Goal: Information Seeking & Learning: Learn about a topic

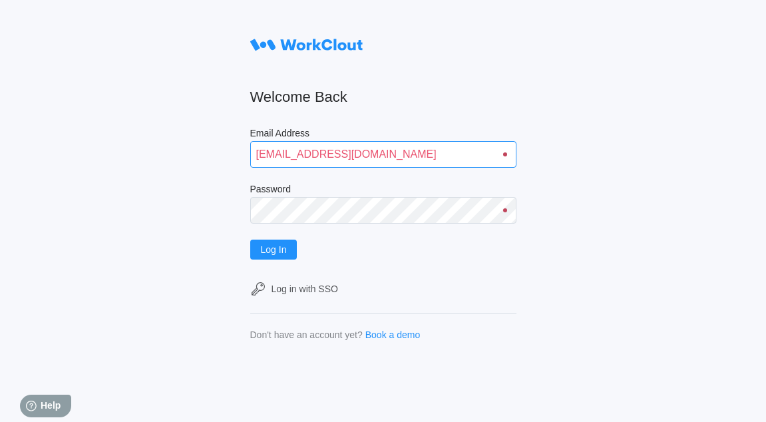
type input "[EMAIL_ADDRESS][DOMAIN_NAME]"
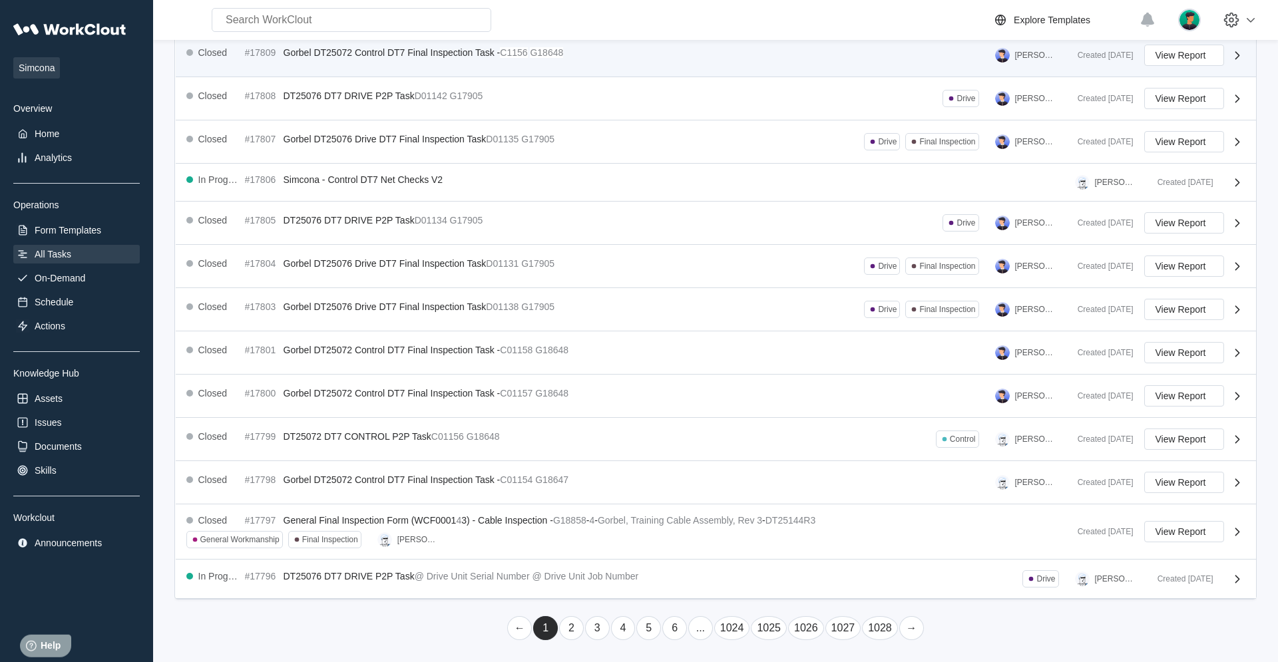
scroll to position [190, 0]
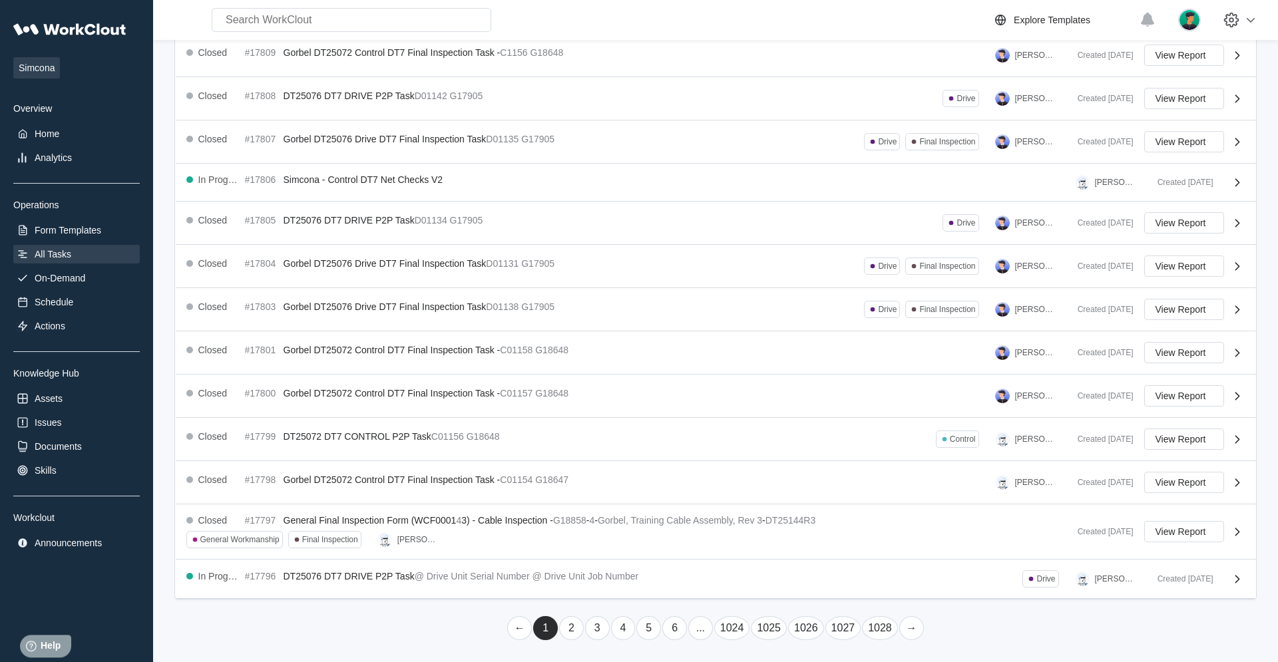
click at [700, 421] on link "..." at bounding box center [700, 629] width 25 height 24
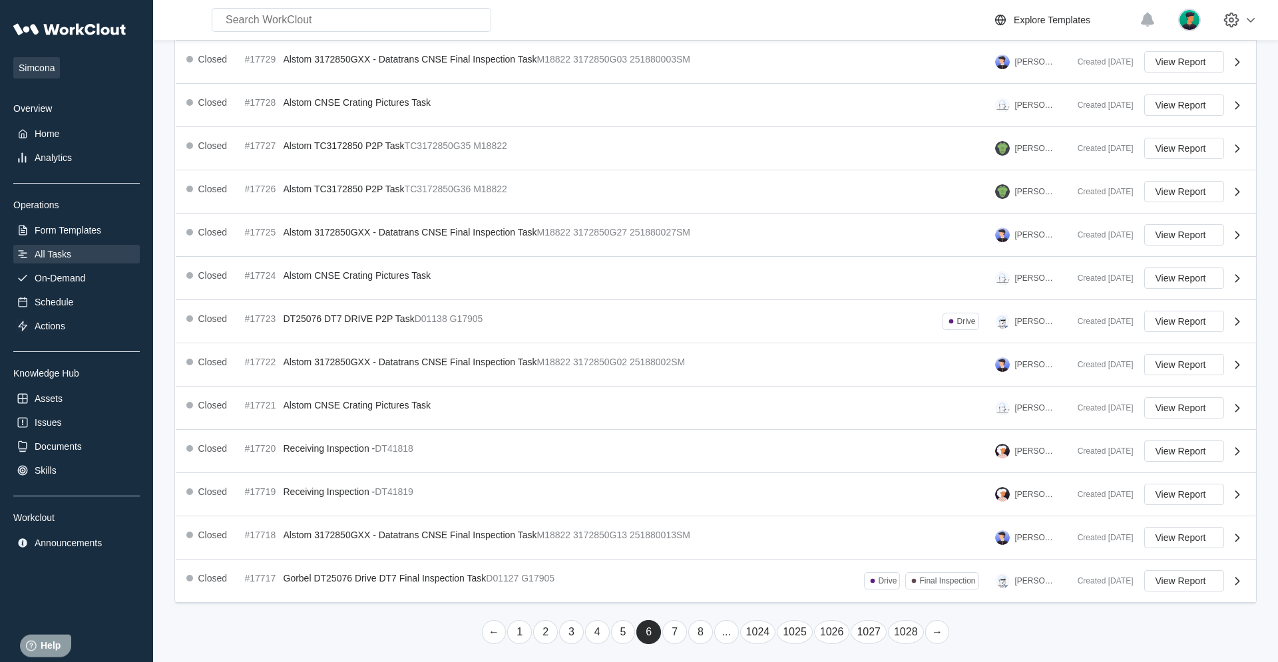
scroll to position [190, 0]
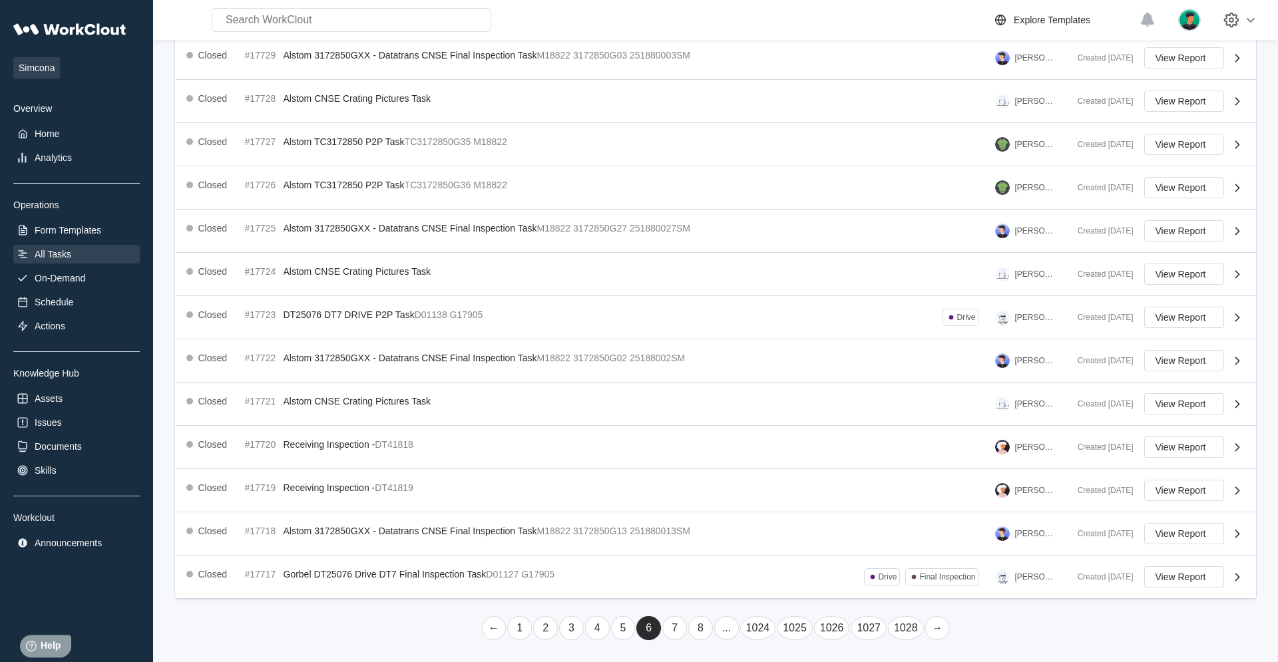
click at [726, 421] on link "..." at bounding box center [726, 629] width 25 height 24
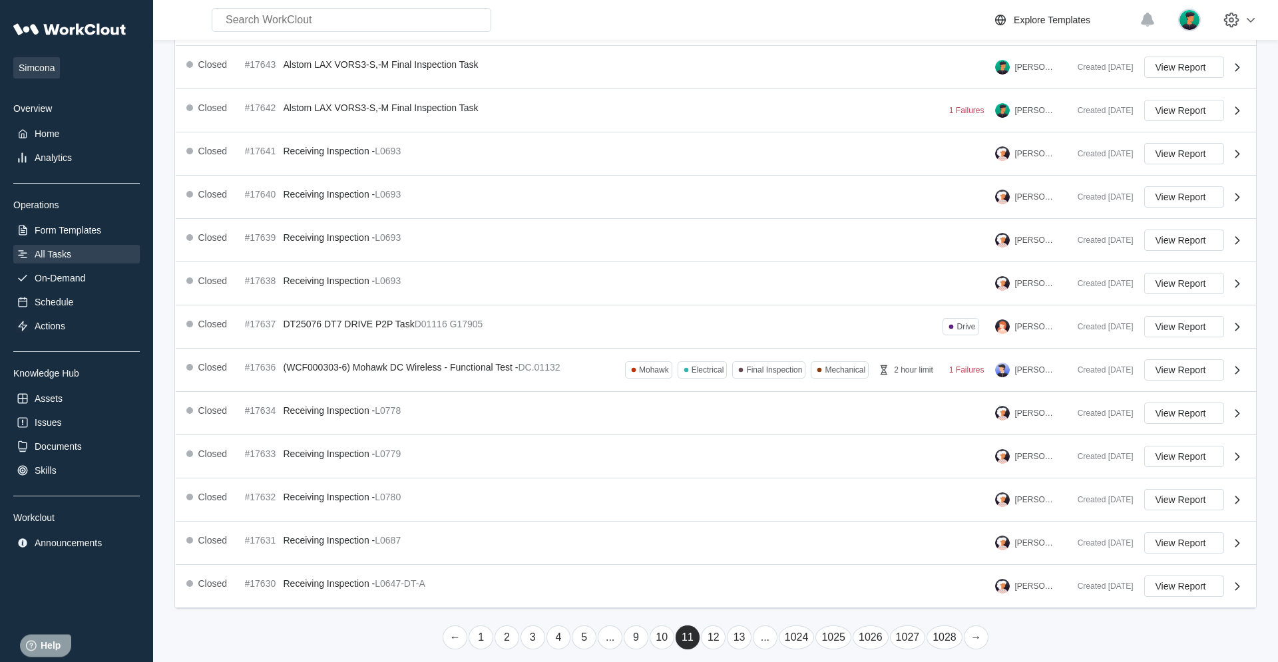
scroll to position [188, 0]
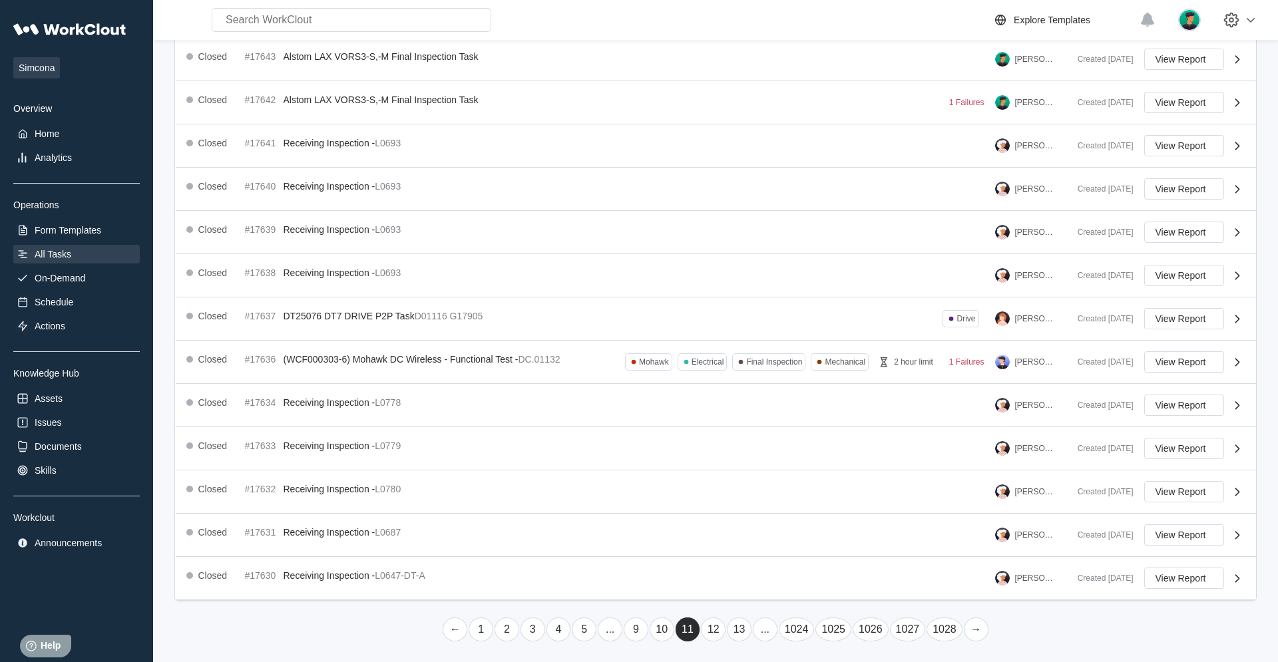
click at [765, 421] on link "..." at bounding box center [765, 630] width 25 height 24
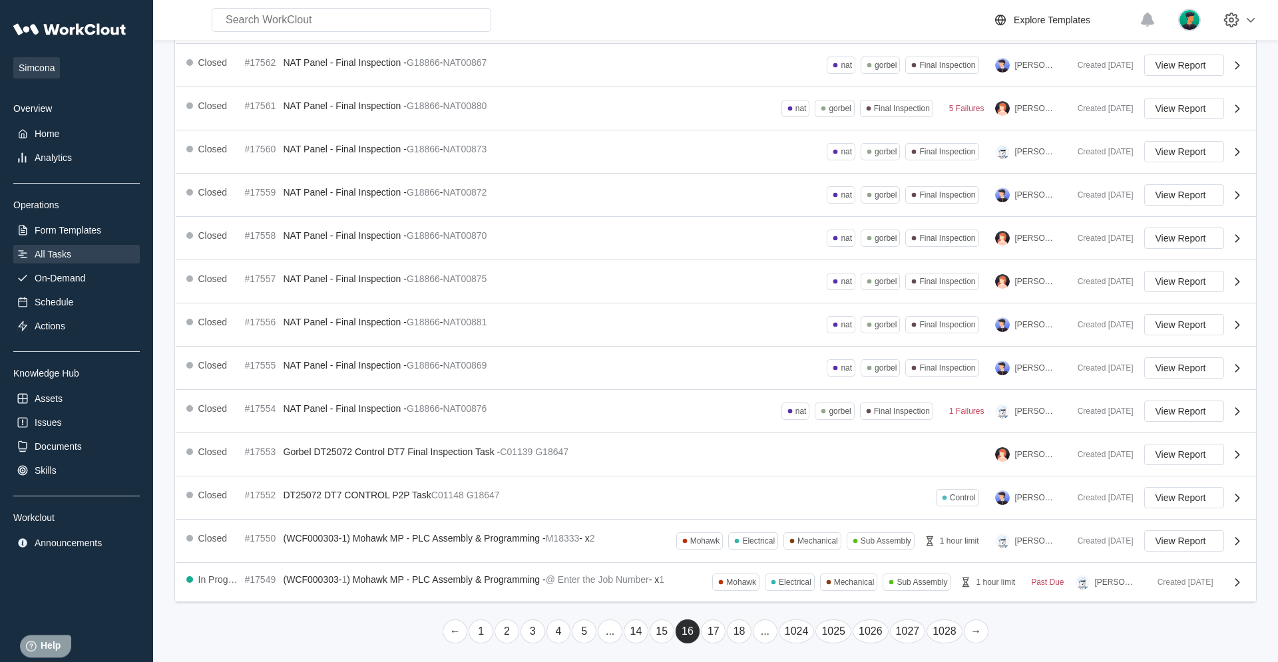
scroll to position [185, 0]
click at [765, 421] on link "..." at bounding box center [765, 629] width 25 height 24
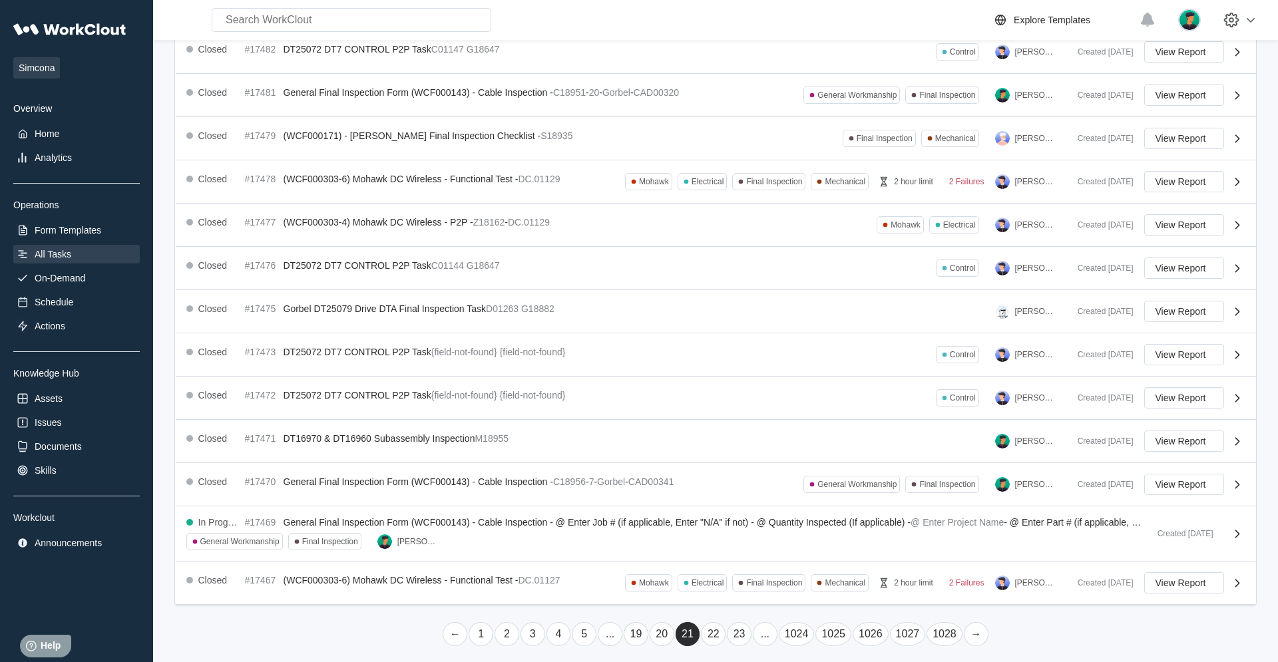
scroll to position [202, 0]
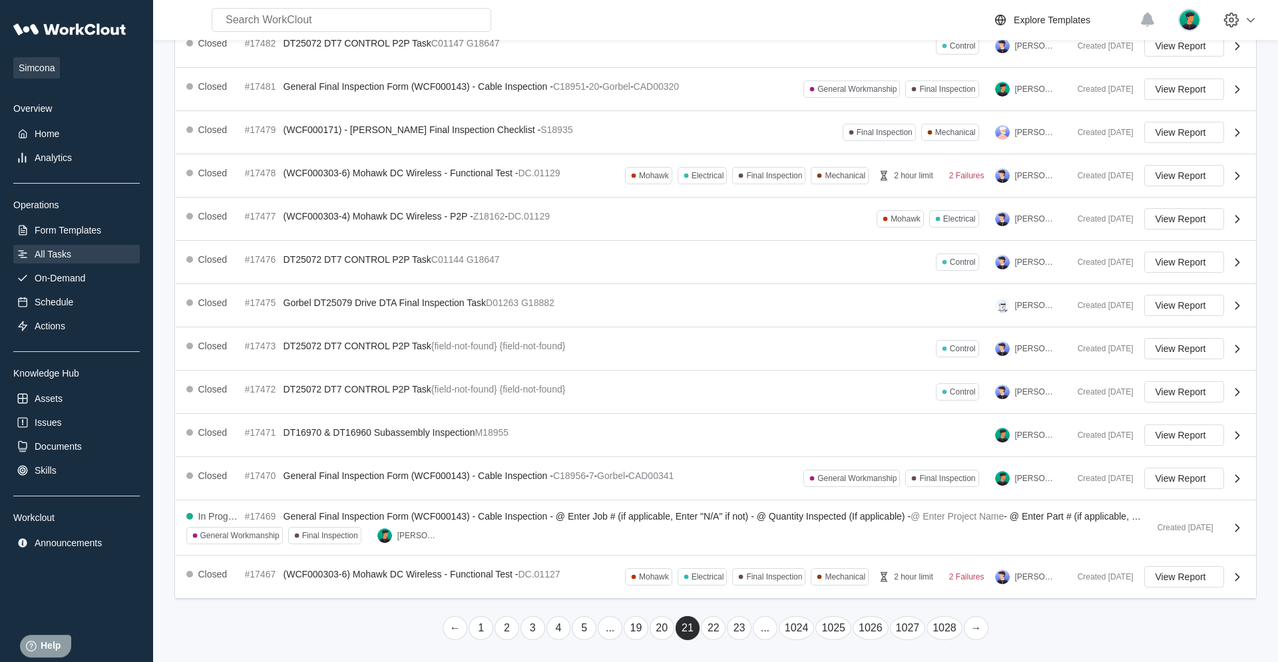
click at [765, 421] on link "..." at bounding box center [765, 629] width 25 height 24
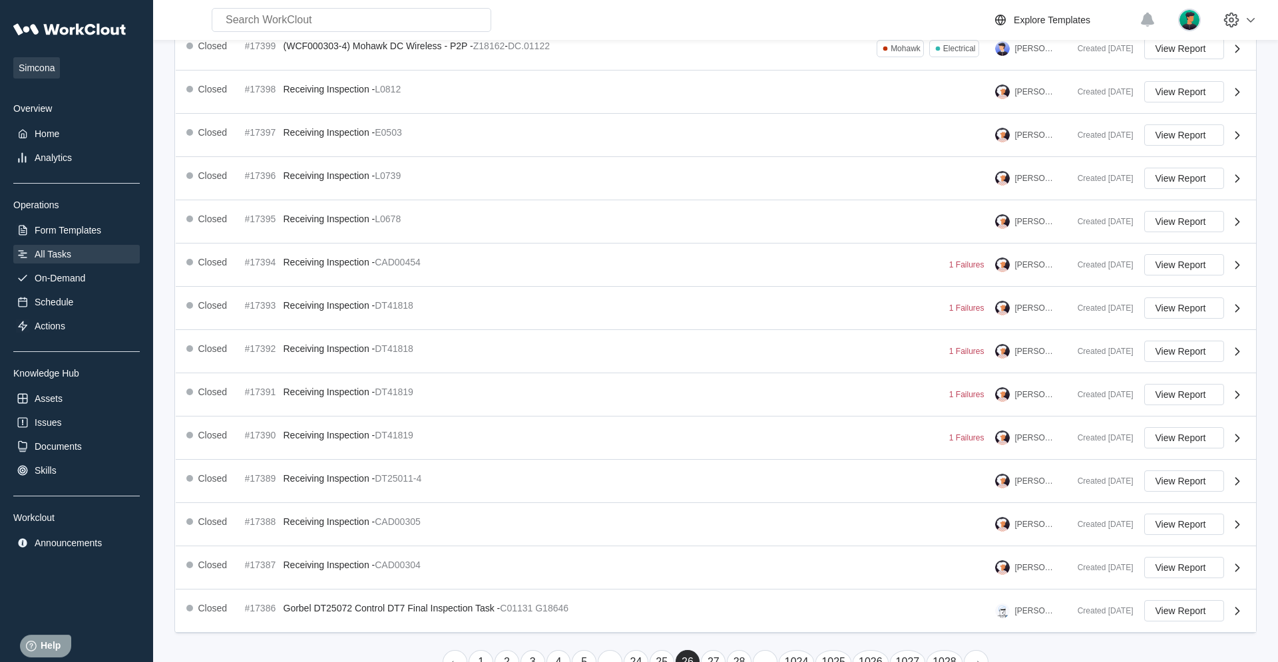
scroll to position [189, 0]
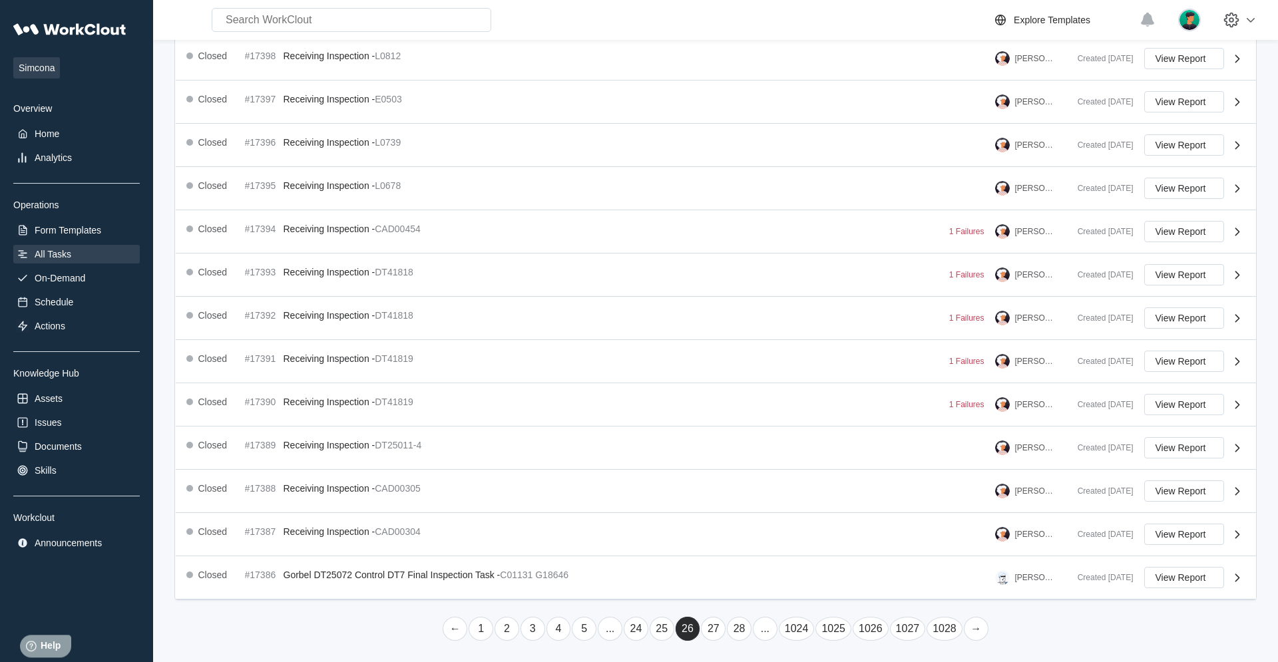
click at [765, 421] on link "..." at bounding box center [765, 629] width 25 height 24
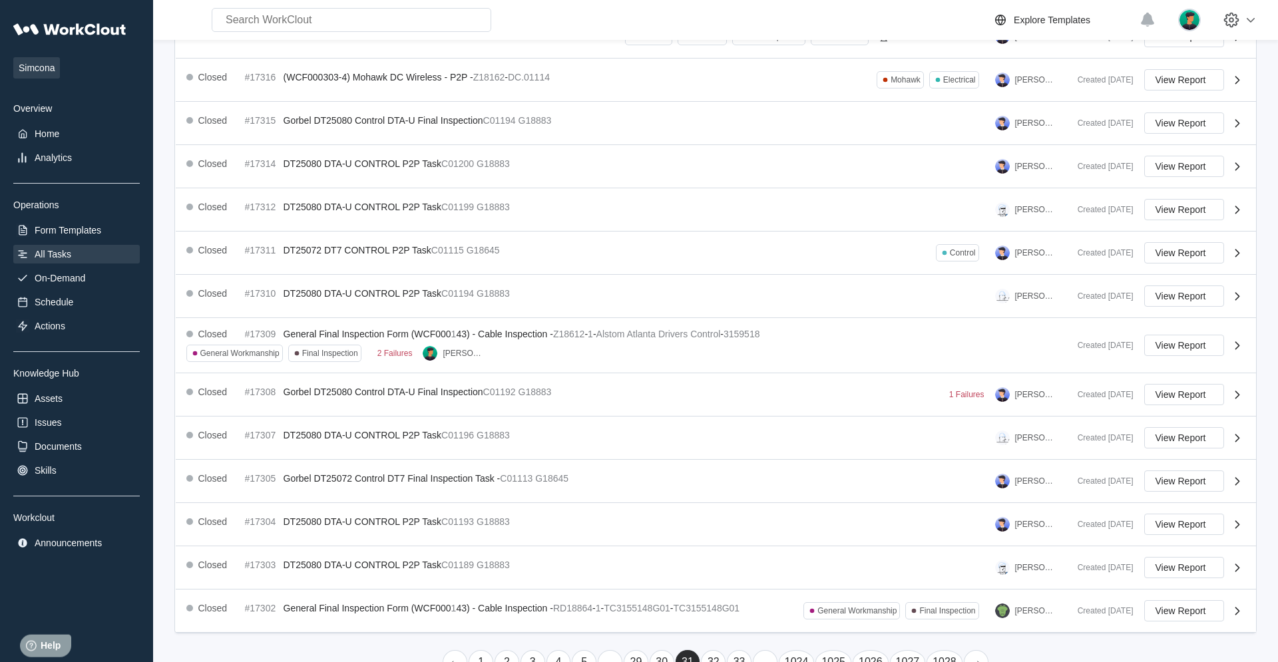
scroll to position [202, 0]
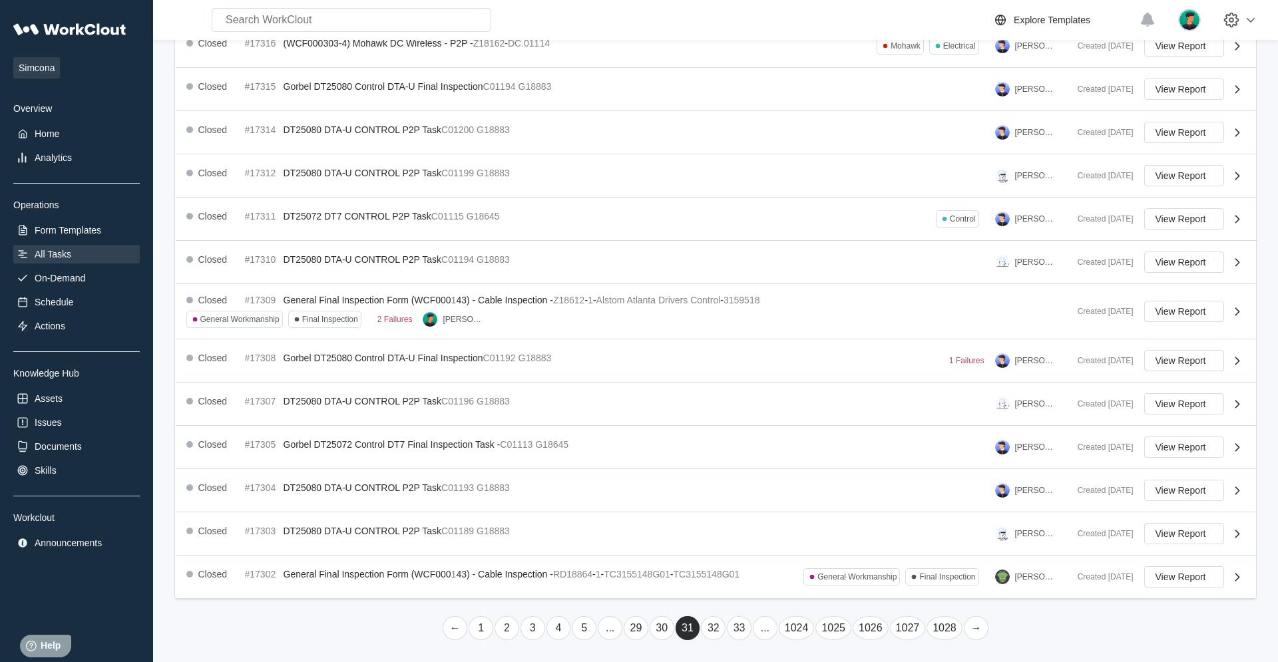
click at [765, 421] on link "..." at bounding box center [765, 629] width 25 height 24
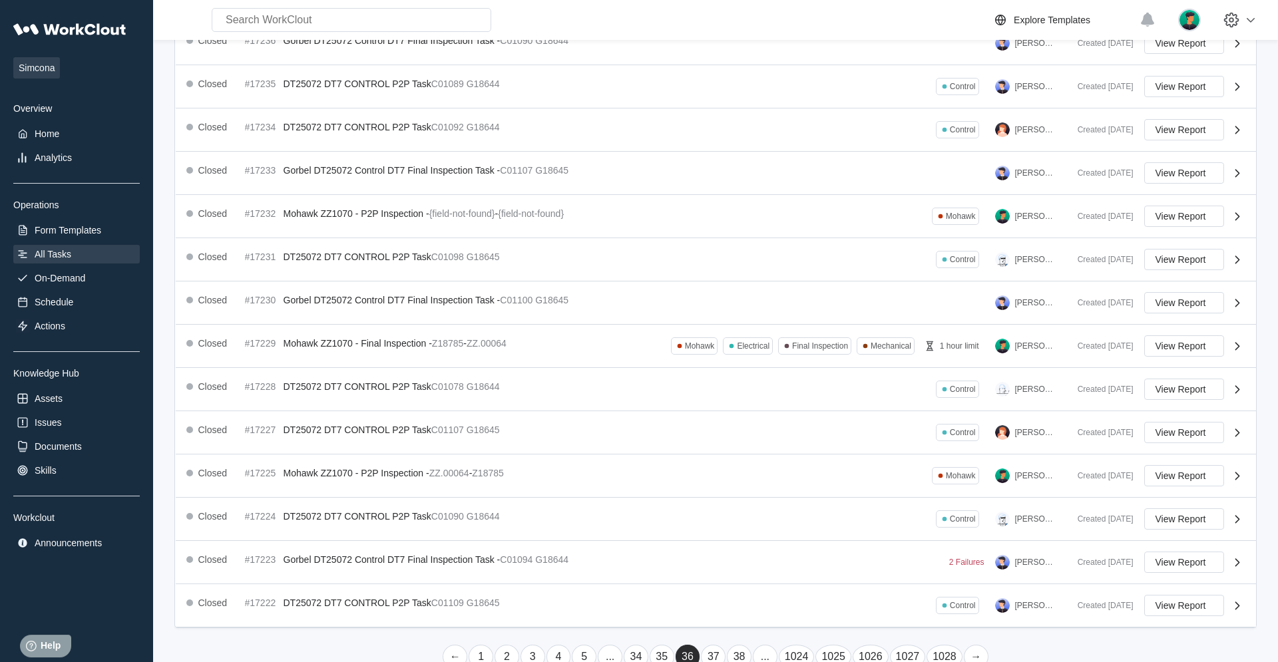
scroll to position [189, 0]
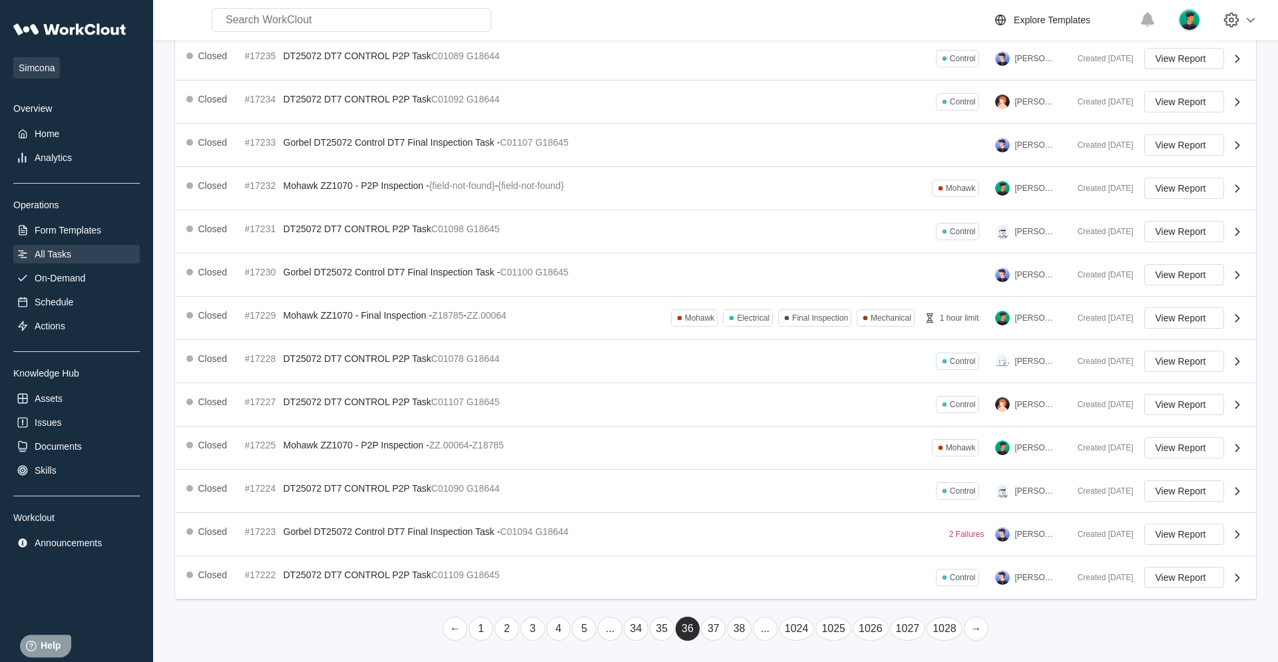
click at [765, 421] on link "..." at bounding box center [765, 629] width 25 height 24
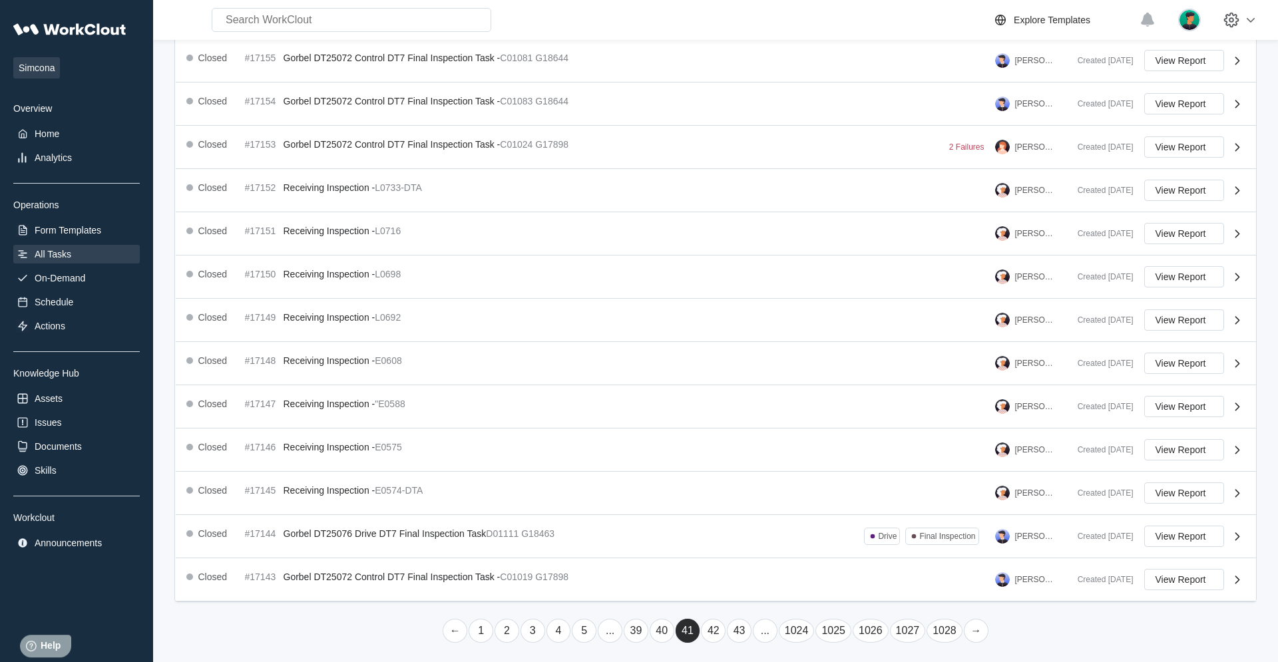
scroll to position [190, 0]
click at [765, 421] on link "..." at bounding box center [765, 629] width 25 height 24
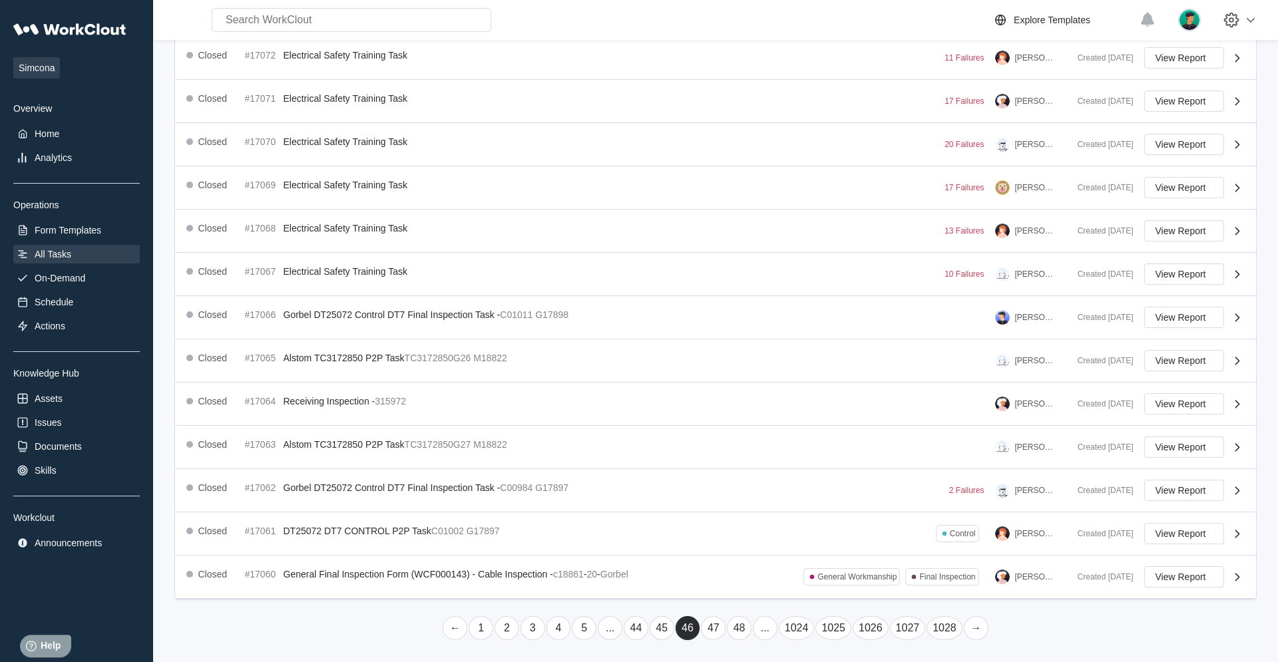
click at [765, 421] on link "..." at bounding box center [765, 629] width 25 height 24
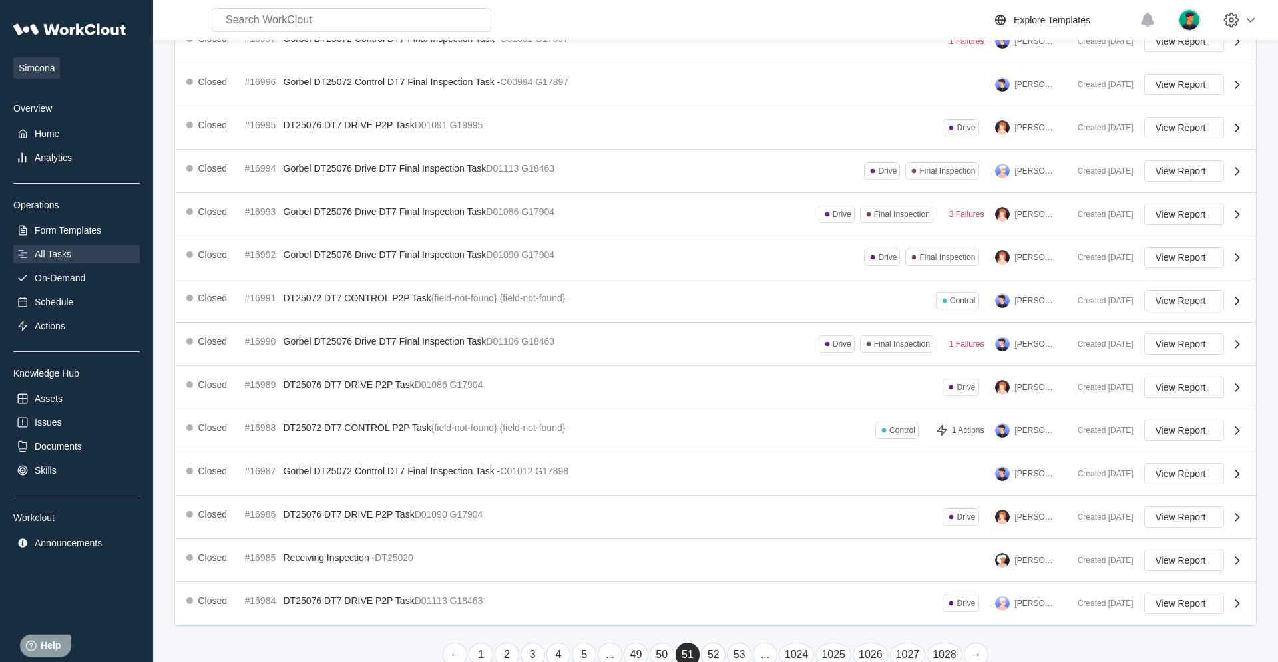
scroll to position [189, 0]
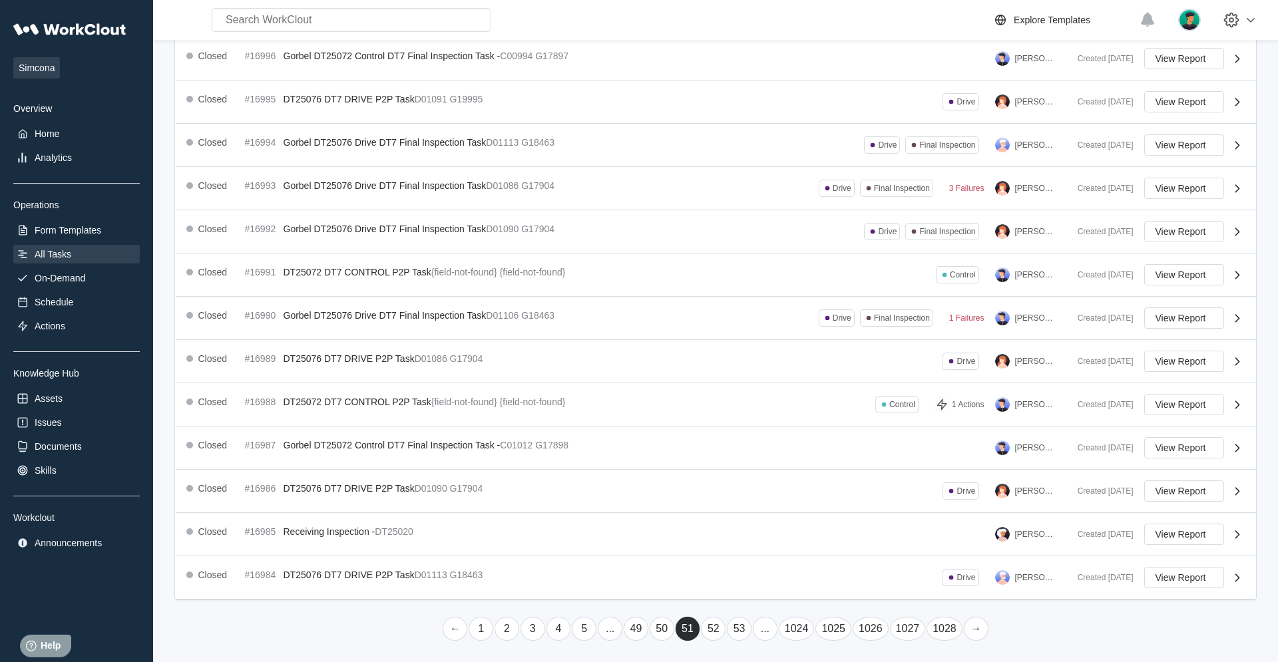
click at [765, 421] on link "..." at bounding box center [765, 629] width 25 height 24
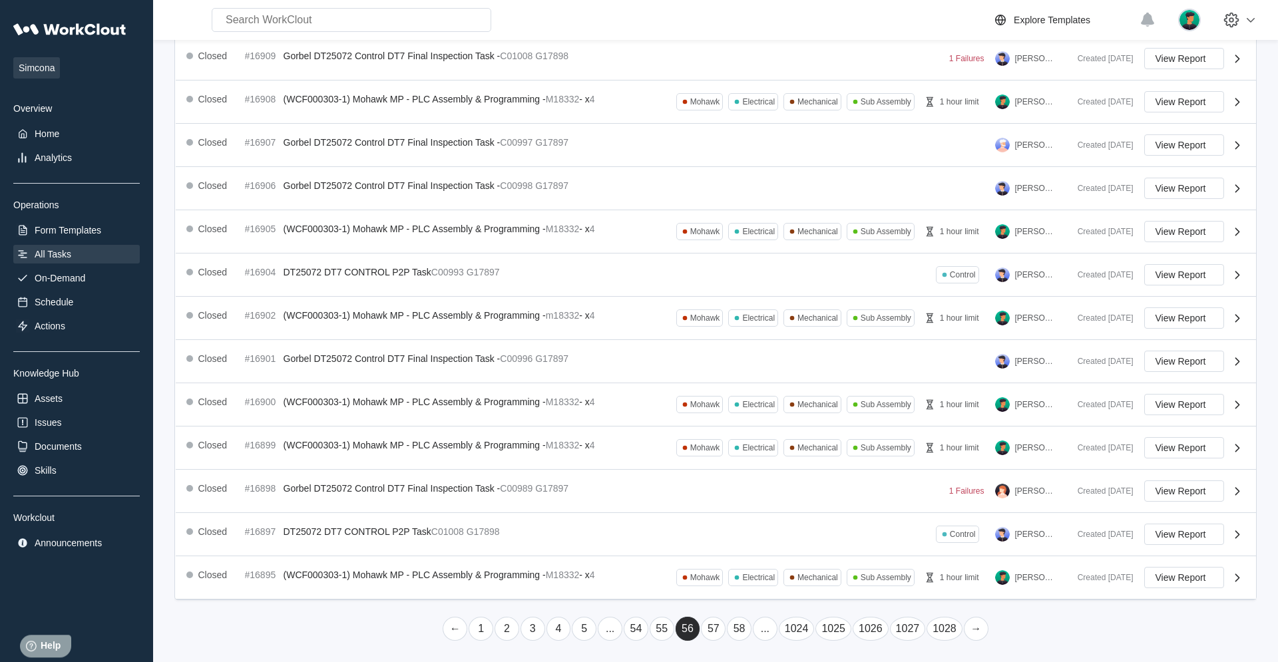
click at [765, 421] on link "..." at bounding box center [765, 629] width 25 height 24
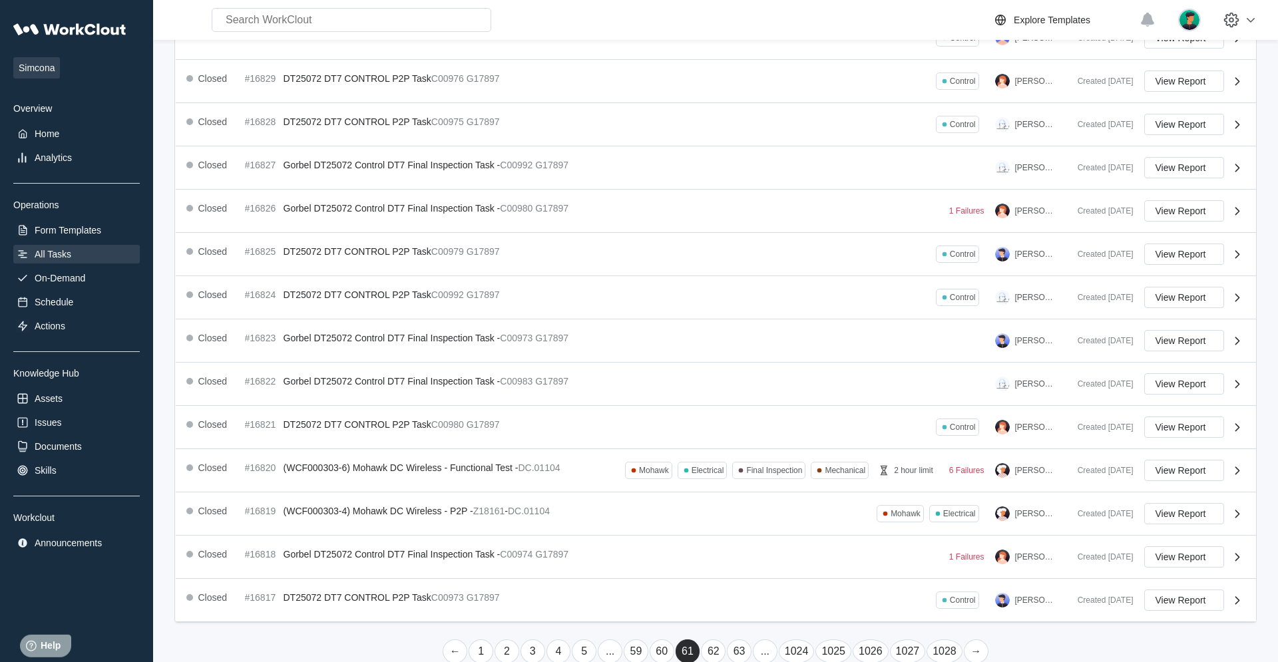
scroll to position [190, 0]
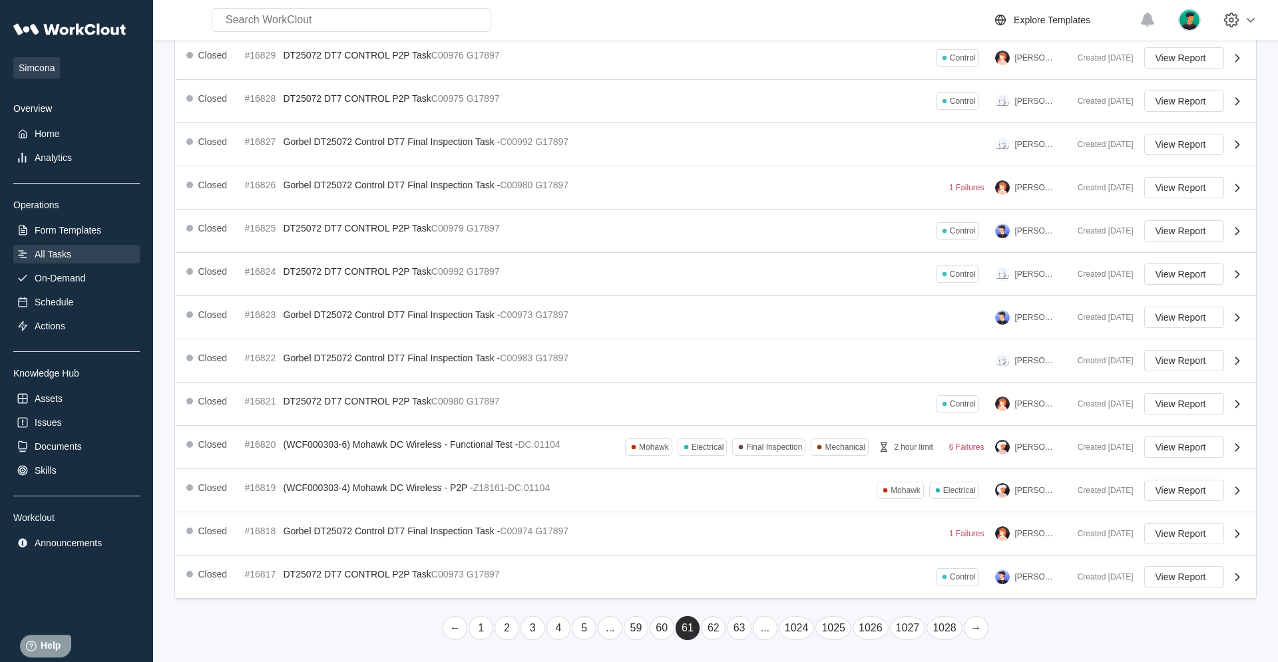
click at [765, 421] on link "..." at bounding box center [765, 629] width 25 height 24
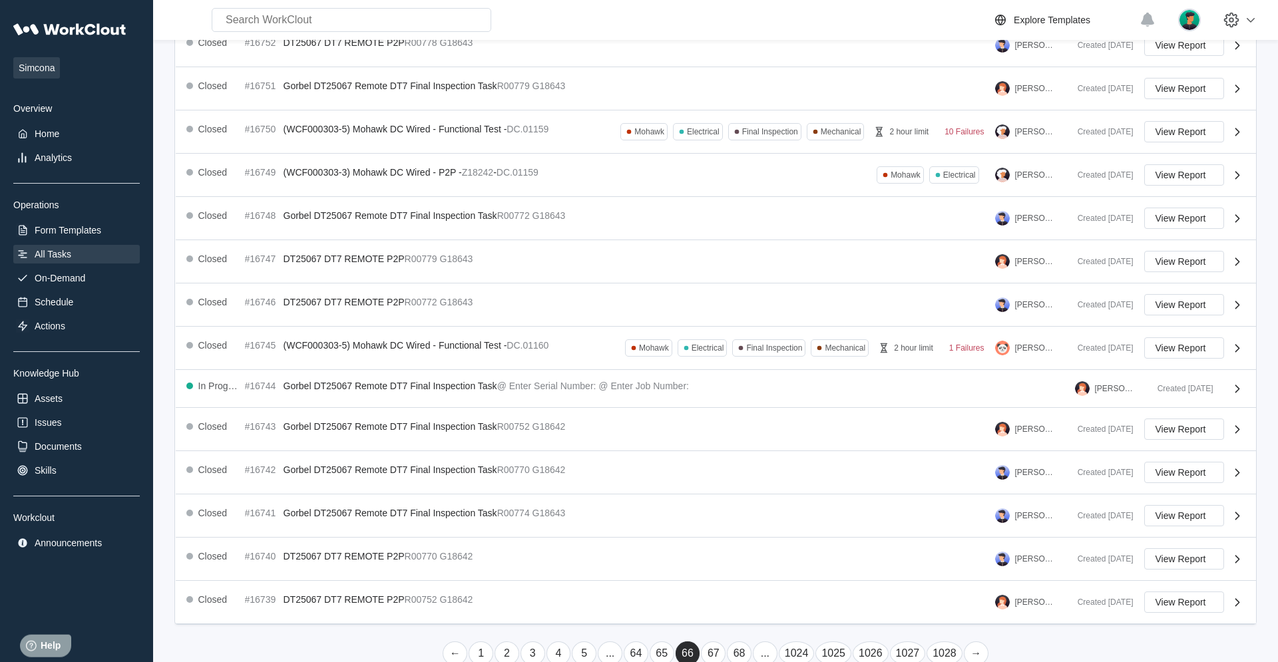
scroll to position [185, 0]
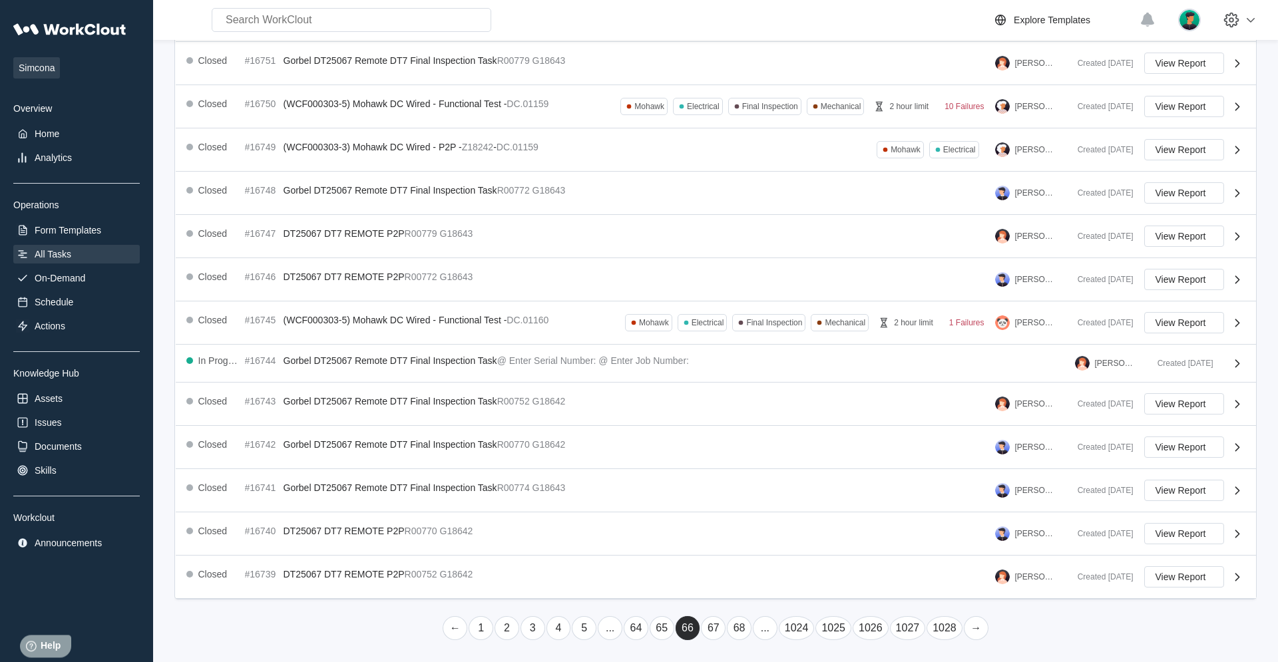
click at [765, 421] on link "..." at bounding box center [765, 629] width 25 height 24
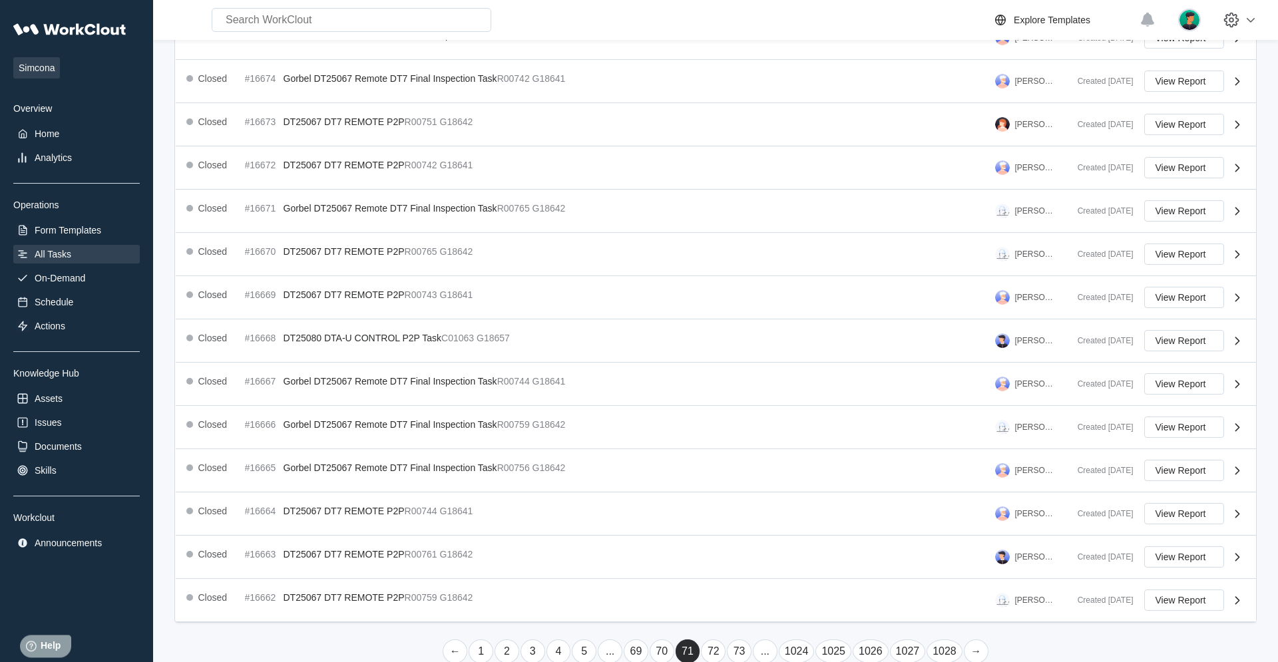
scroll to position [0, 0]
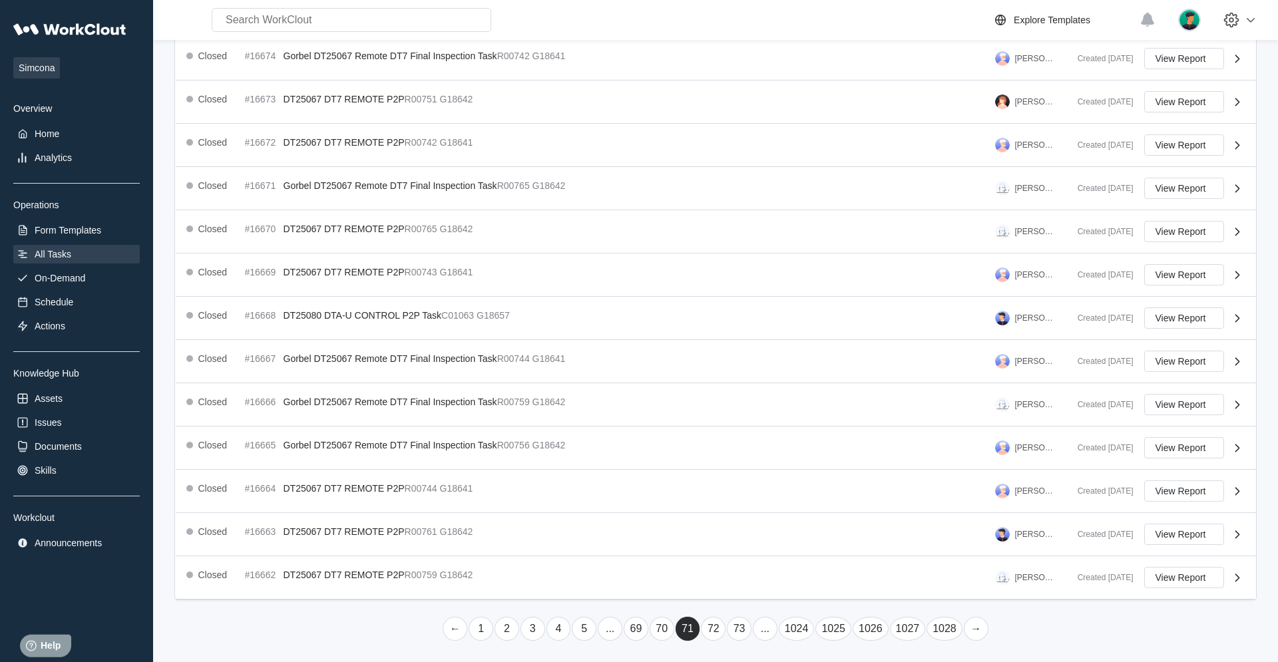
click at [765, 421] on link "..." at bounding box center [765, 629] width 25 height 24
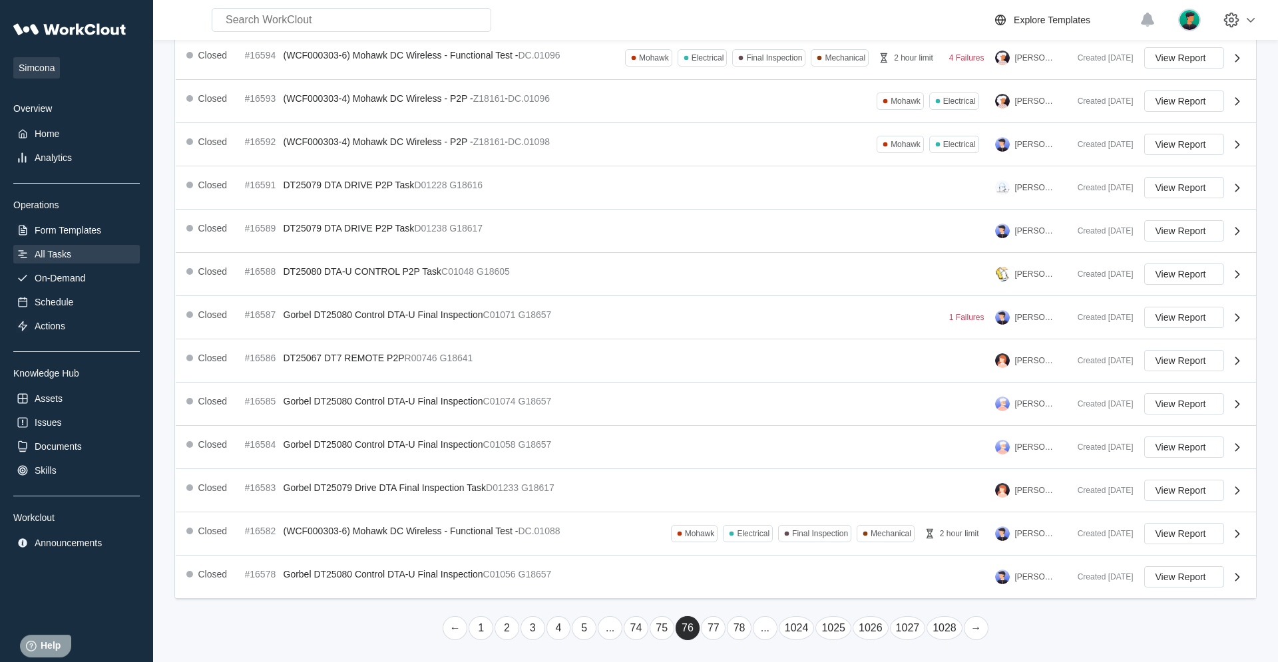
click at [765, 421] on link "..." at bounding box center [765, 629] width 25 height 24
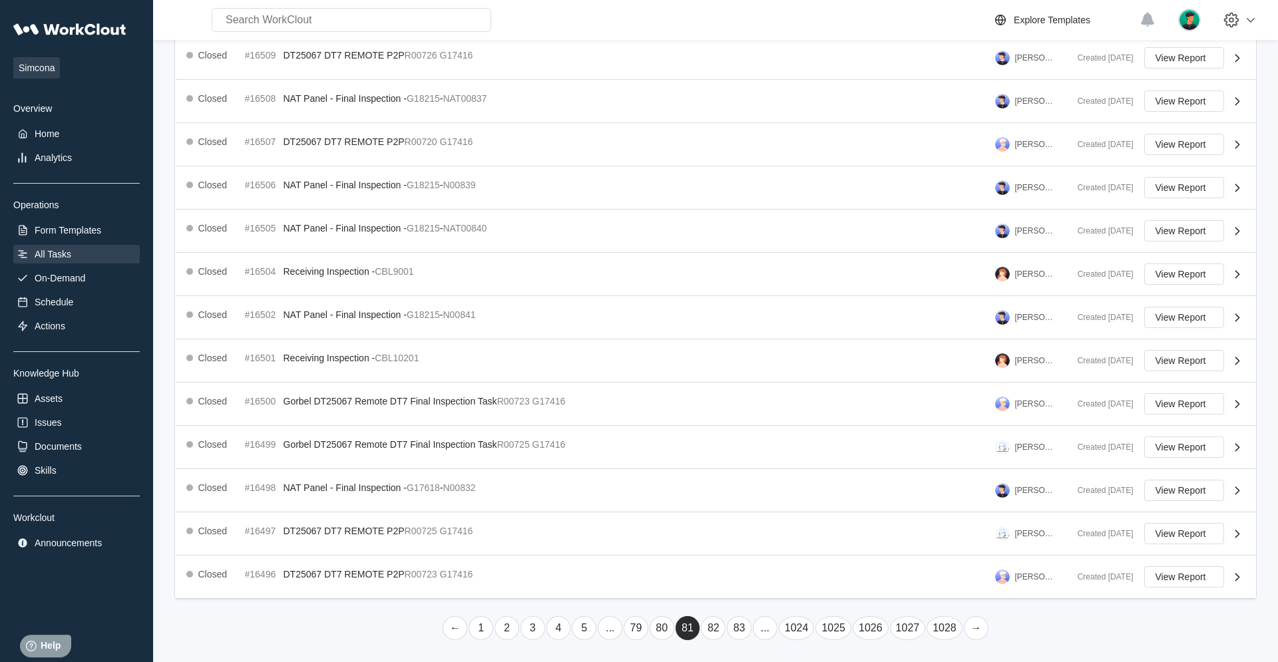
click at [765, 421] on link "..." at bounding box center [765, 629] width 25 height 24
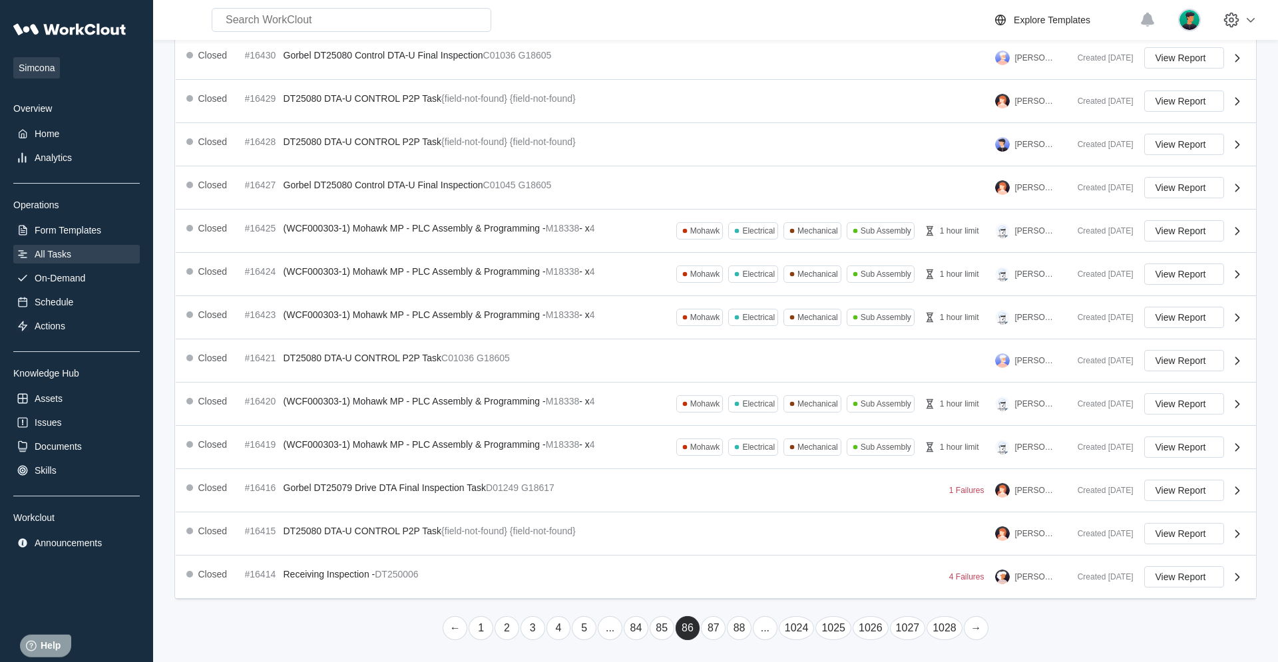
click at [765, 421] on link "..." at bounding box center [765, 629] width 25 height 24
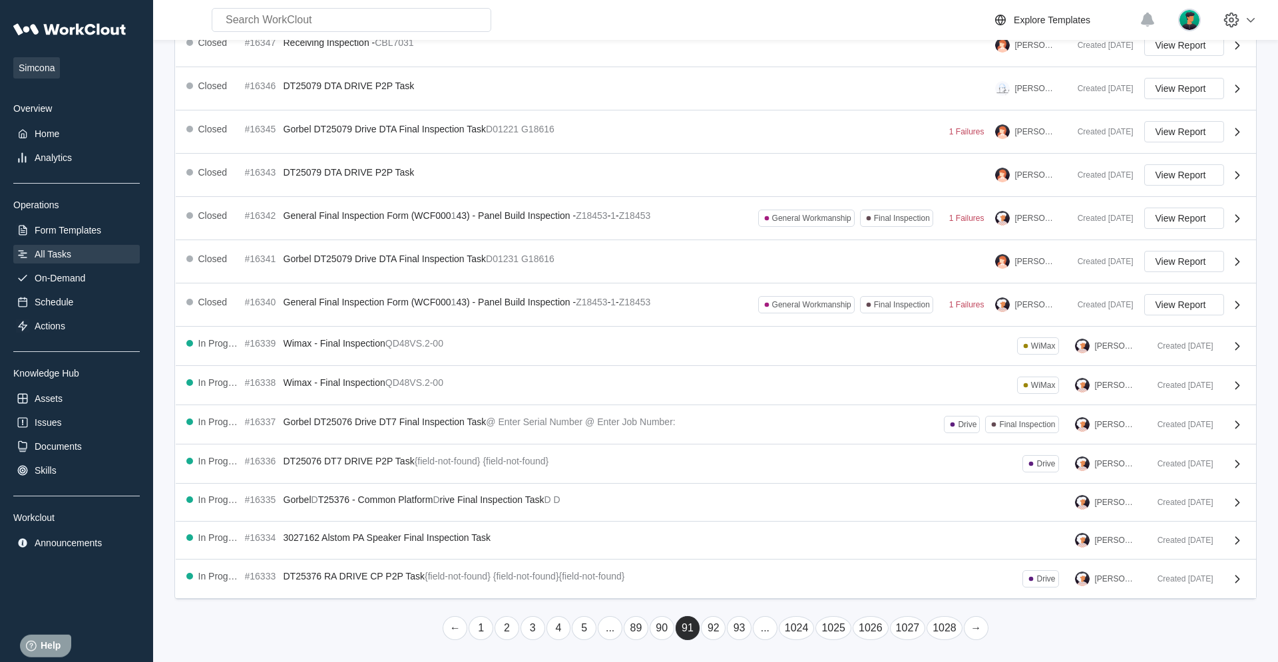
click at [765, 421] on link "..." at bounding box center [765, 629] width 25 height 24
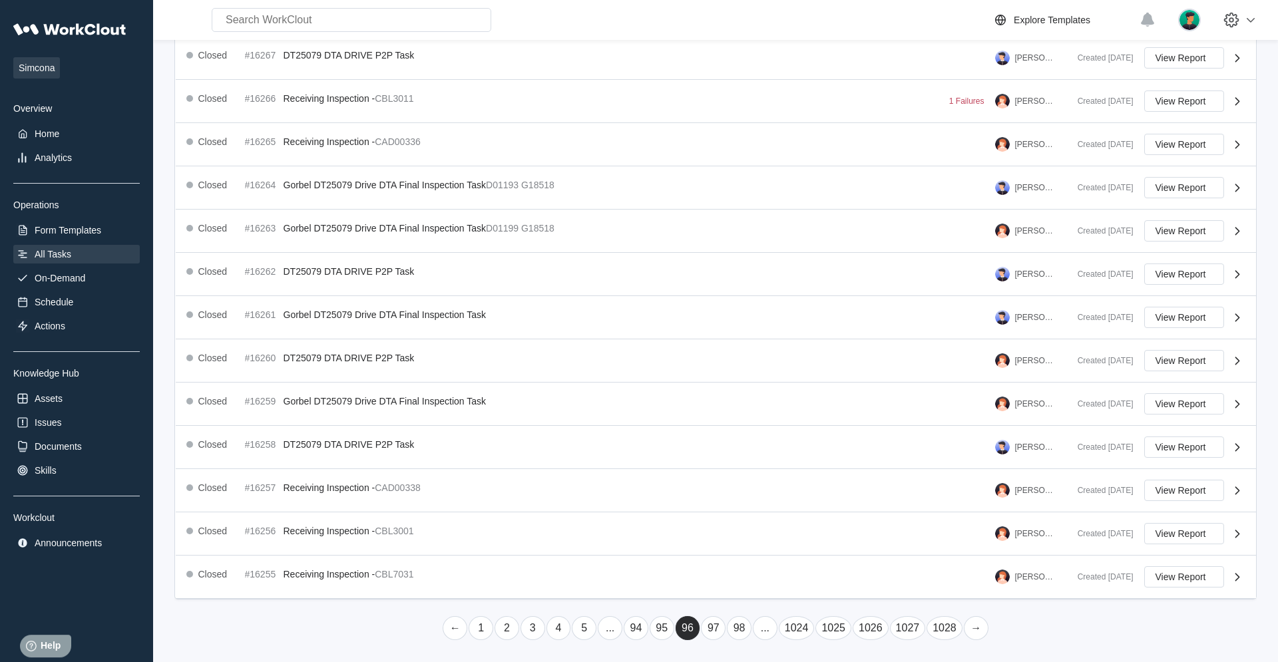
click at [765, 421] on link "..." at bounding box center [765, 629] width 25 height 24
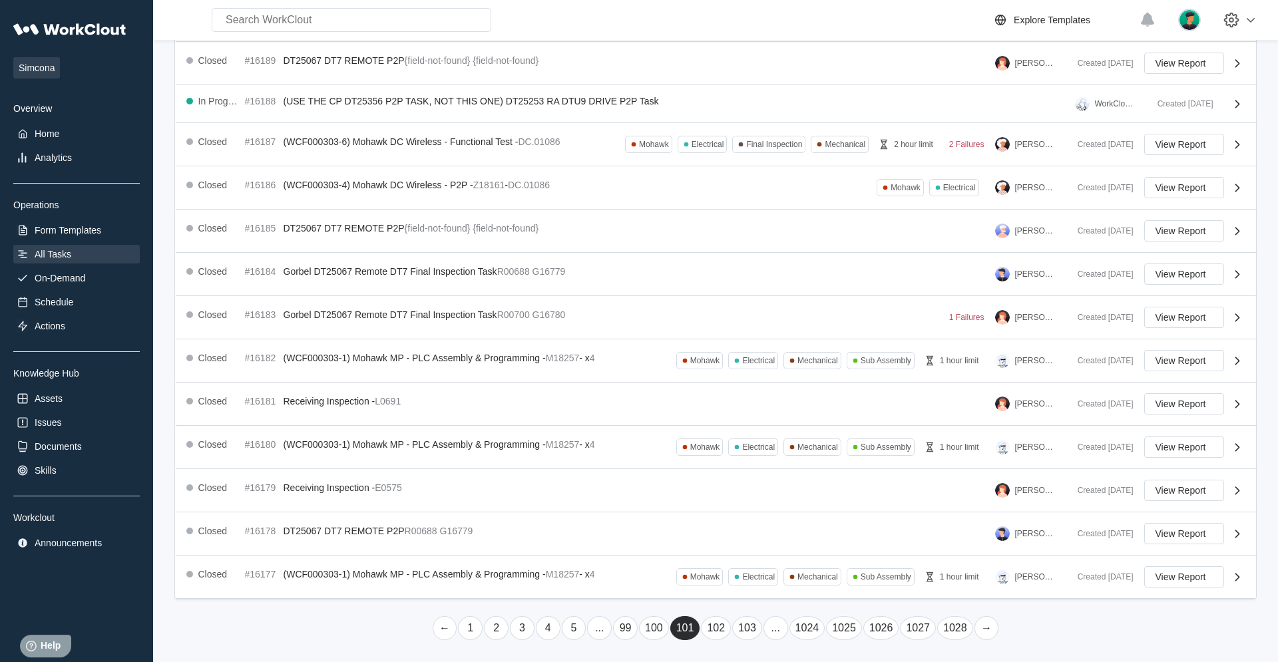
click at [766, 421] on link "..." at bounding box center [776, 629] width 25 height 24
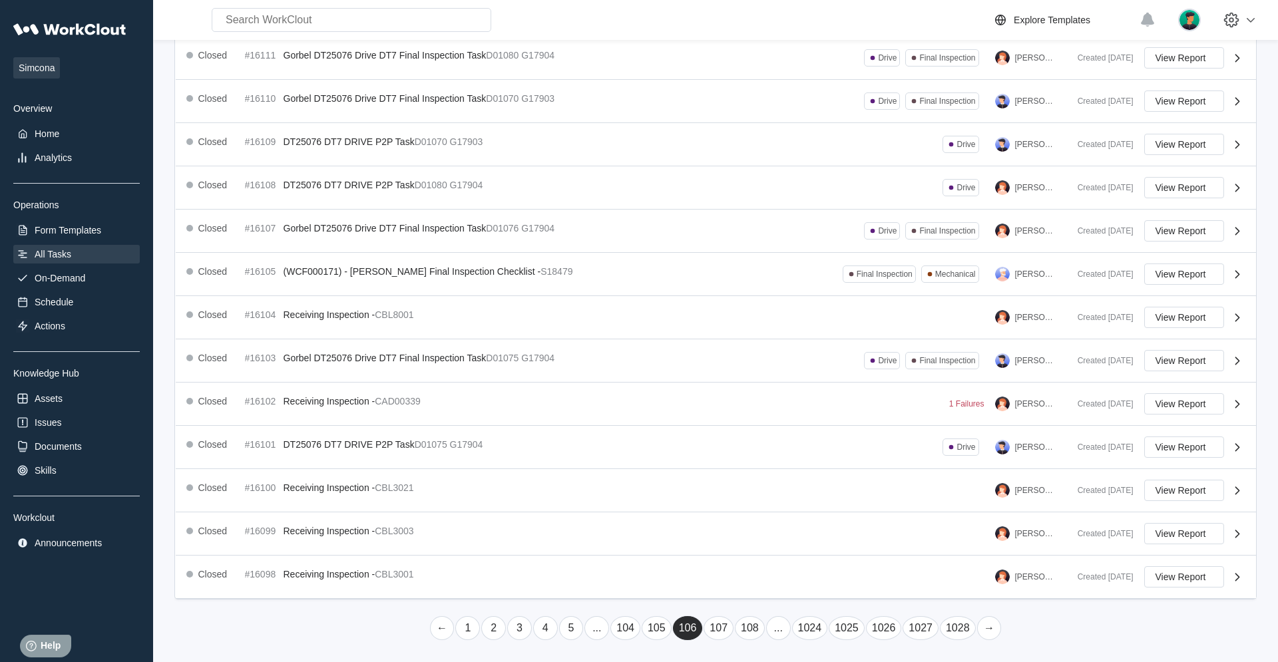
click at [766, 421] on link "..." at bounding box center [778, 629] width 25 height 24
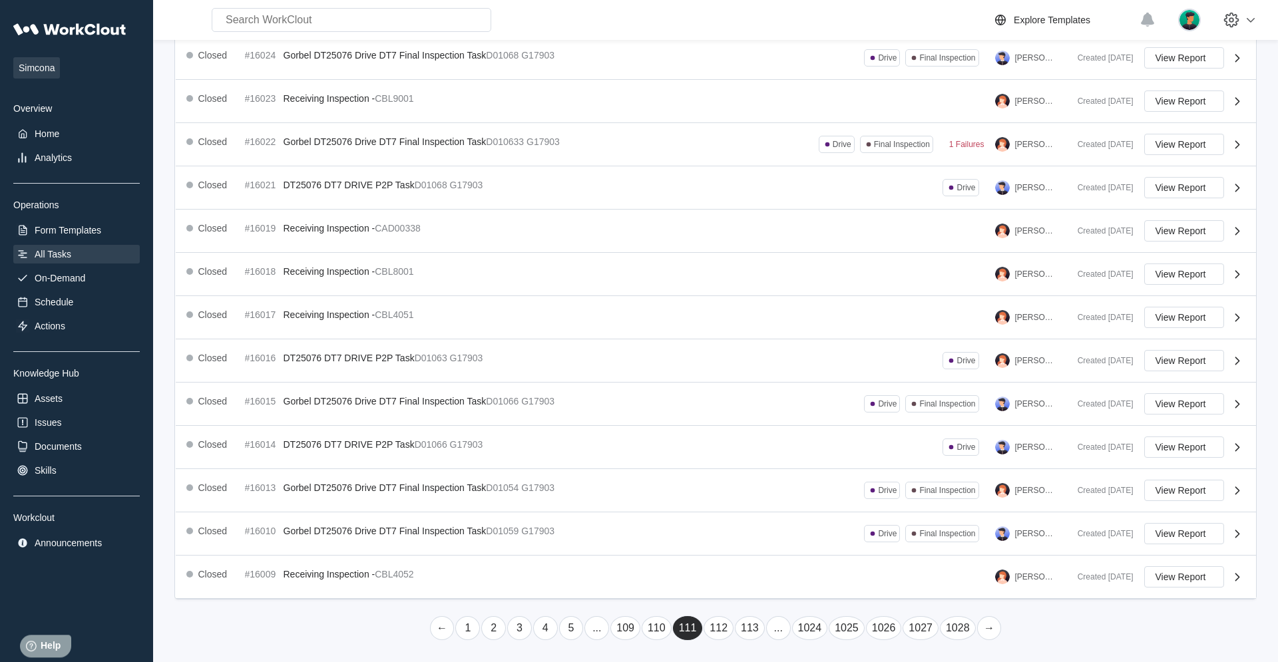
click at [766, 421] on link "..." at bounding box center [778, 629] width 25 height 24
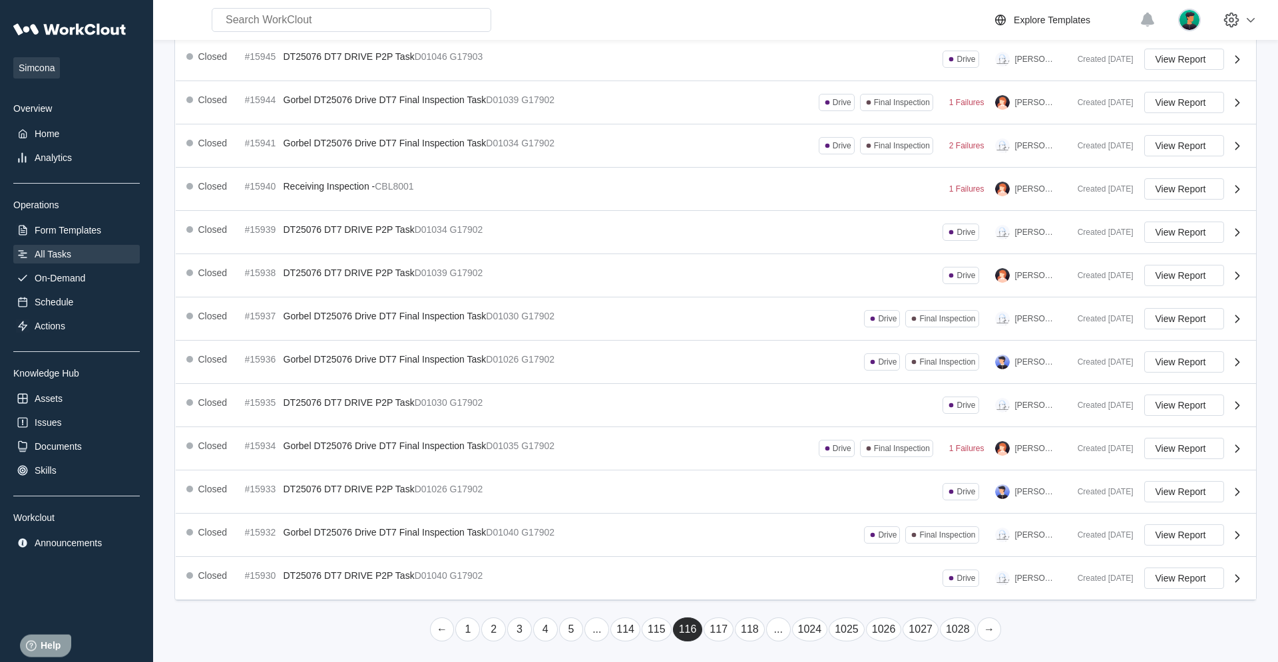
click at [766, 421] on link "..." at bounding box center [778, 630] width 25 height 24
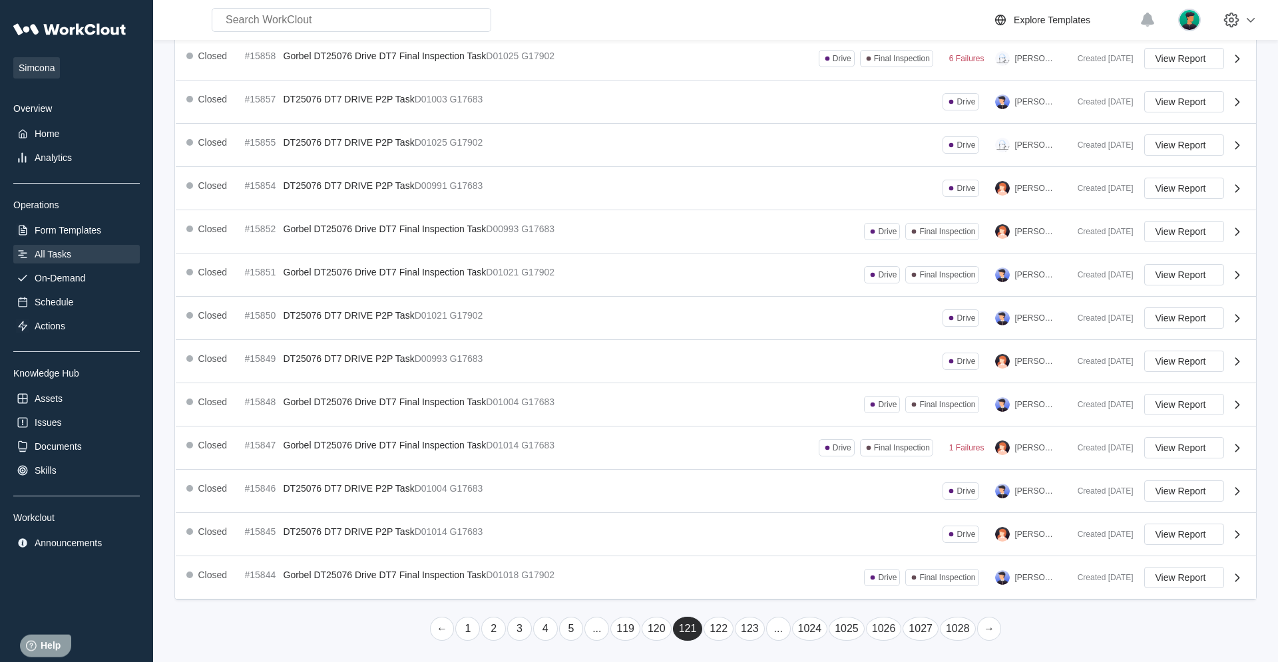
click at [766, 421] on link "..." at bounding box center [778, 629] width 25 height 24
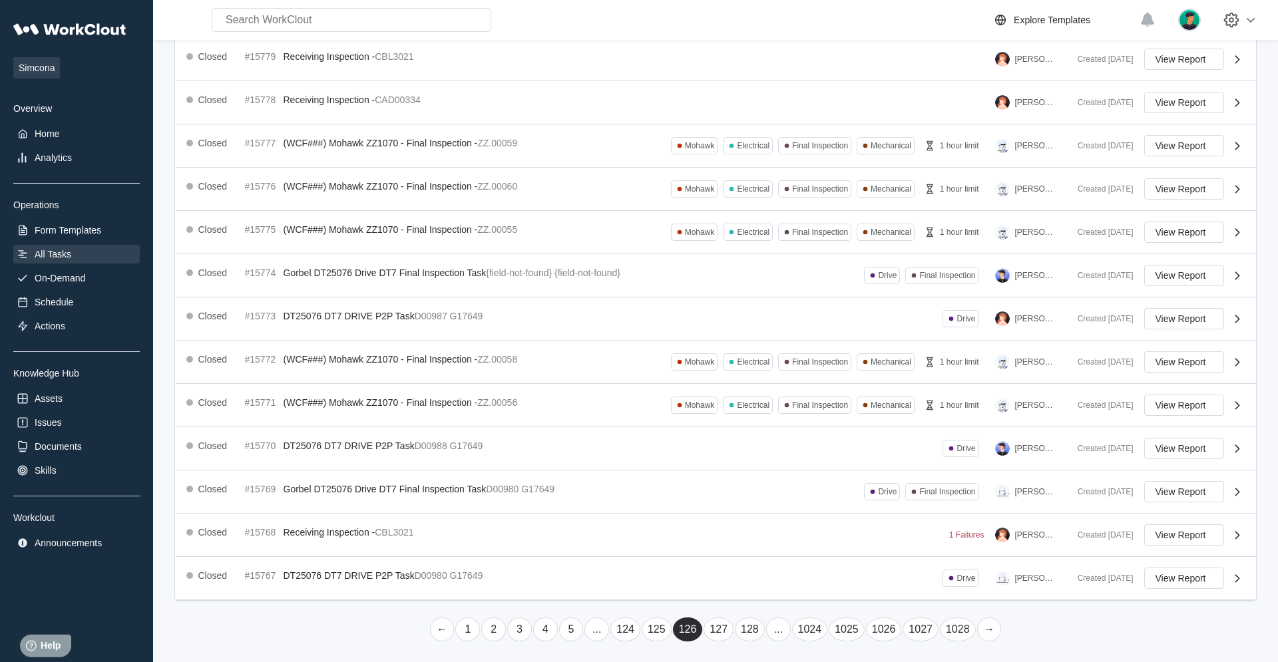
click at [766, 421] on link "..." at bounding box center [778, 630] width 25 height 24
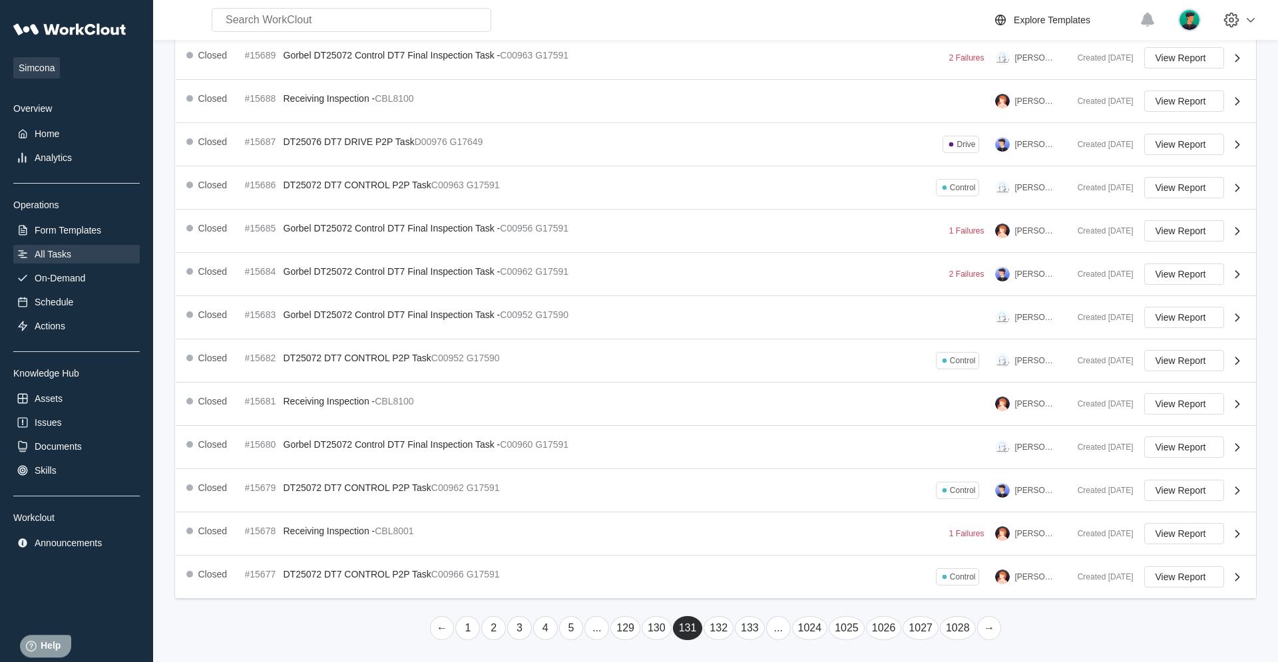
click at [766, 421] on link "..." at bounding box center [778, 629] width 25 height 24
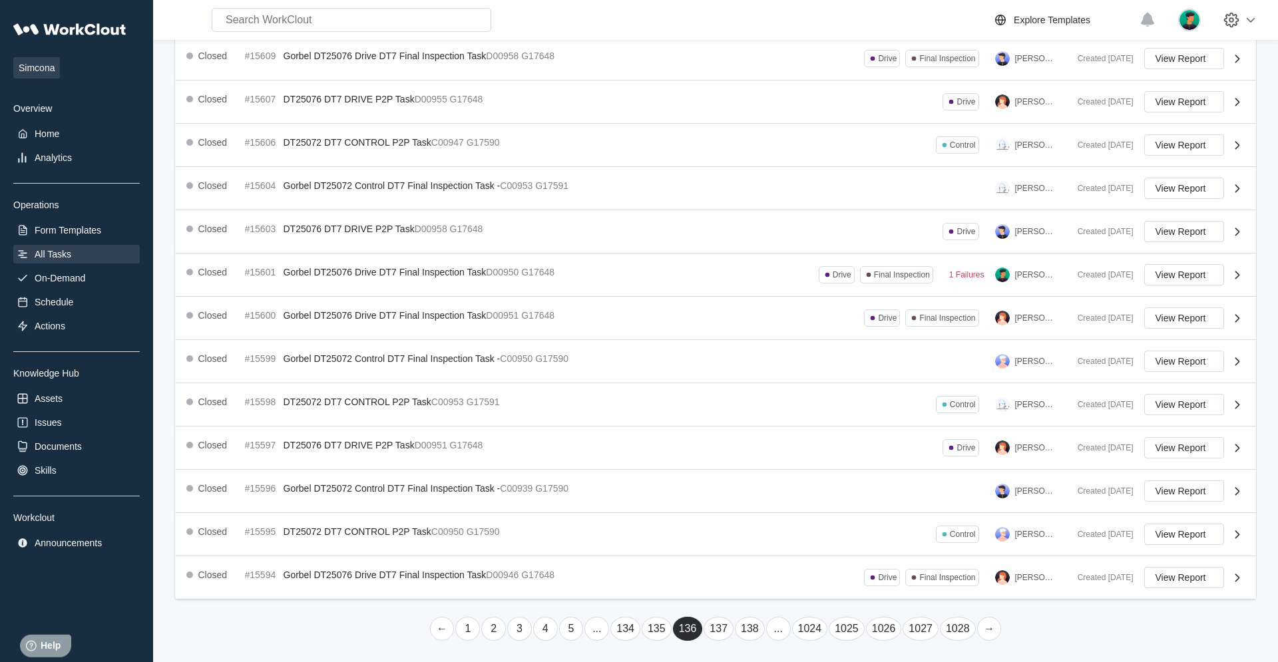
click at [766, 421] on link "..." at bounding box center [778, 629] width 25 height 24
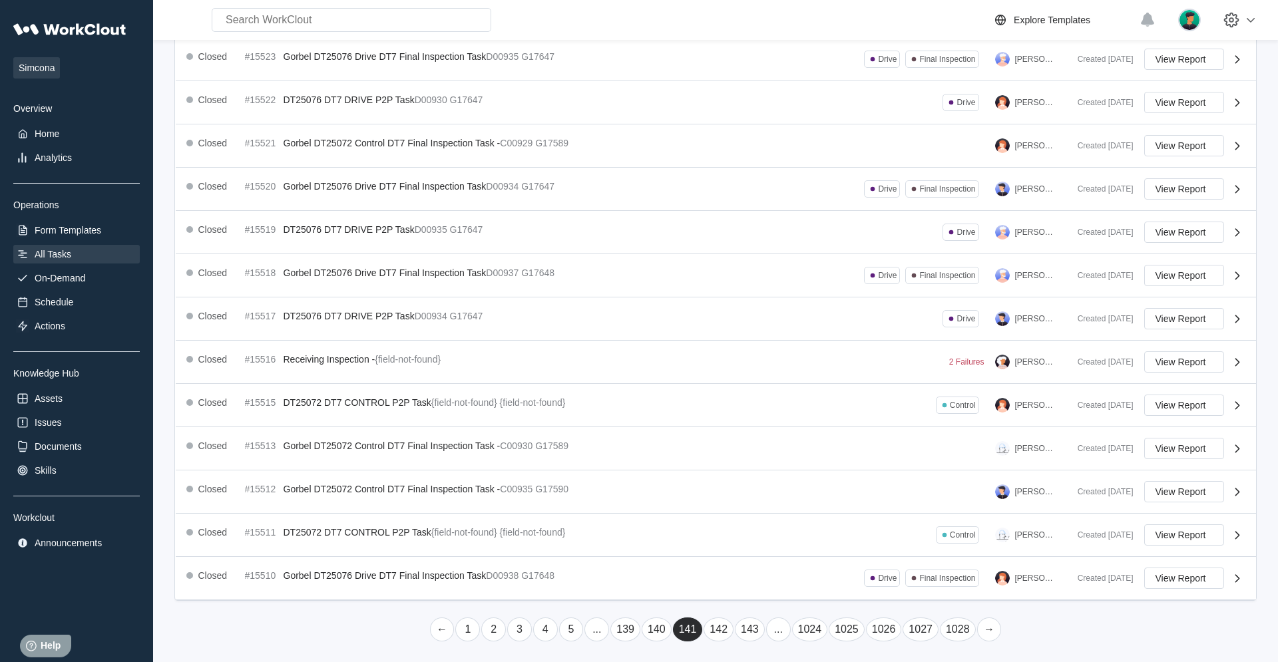
click at [766, 421] on link "..." at bounding box center [778, 630] width 25 height 24
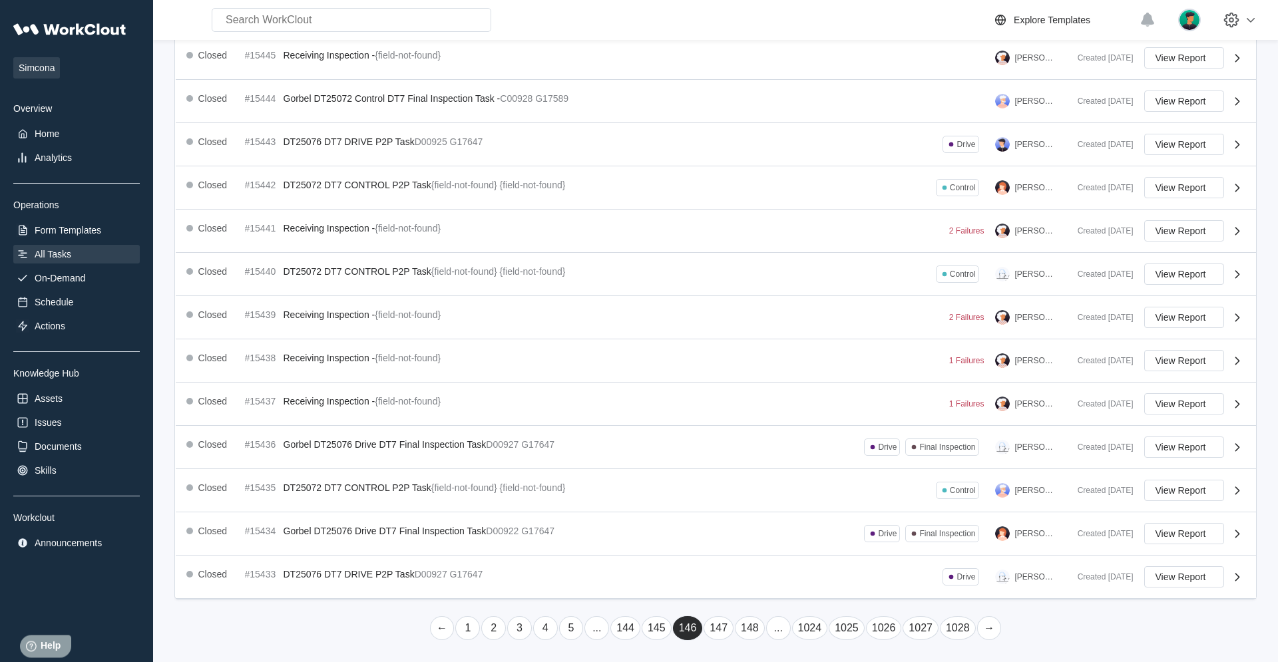
click at [766, 421] on link "..." at bounding box center [778, 629] width 25 height 24
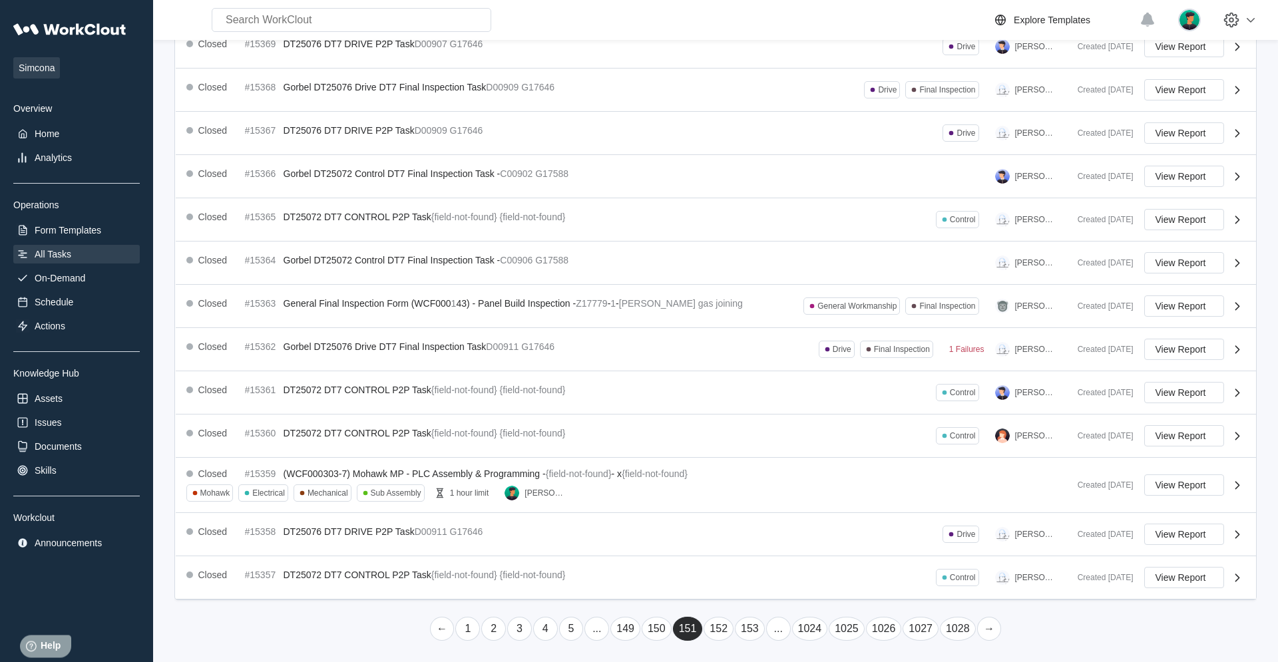
click at [766, 421] on link "..." at bounding box center [778, 629] width 25 height 24
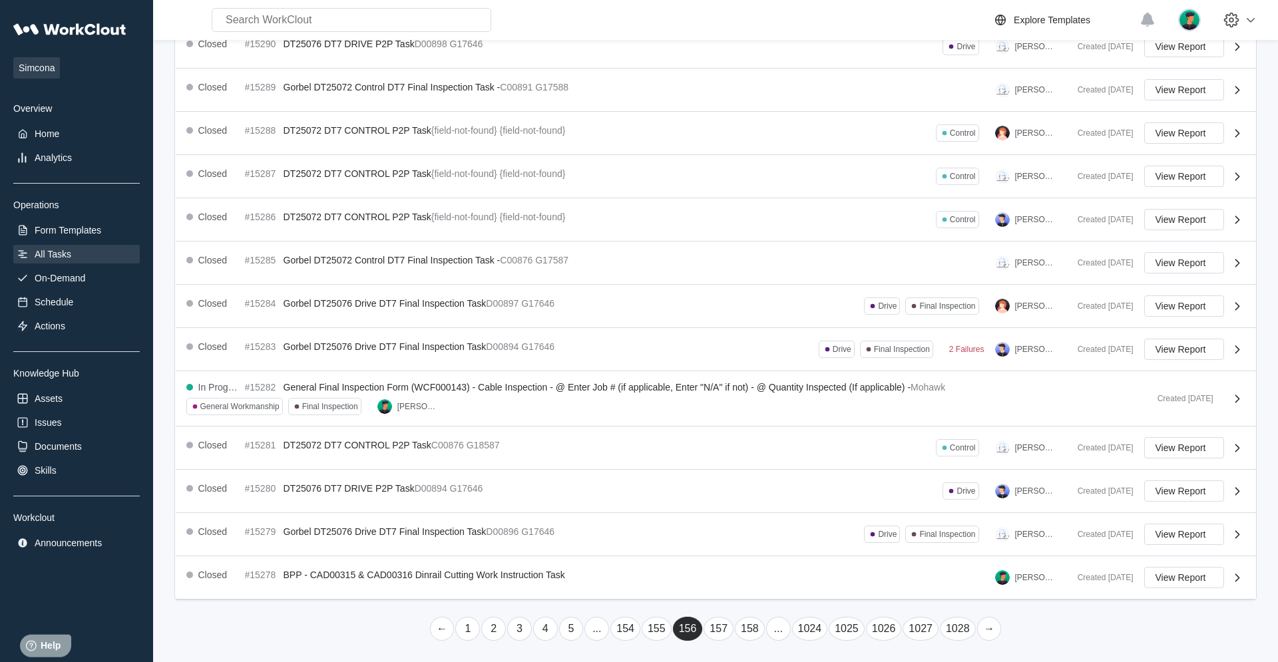
click at [766, 421] on link "..." at bounding box center [778, 629] width 25 height 24
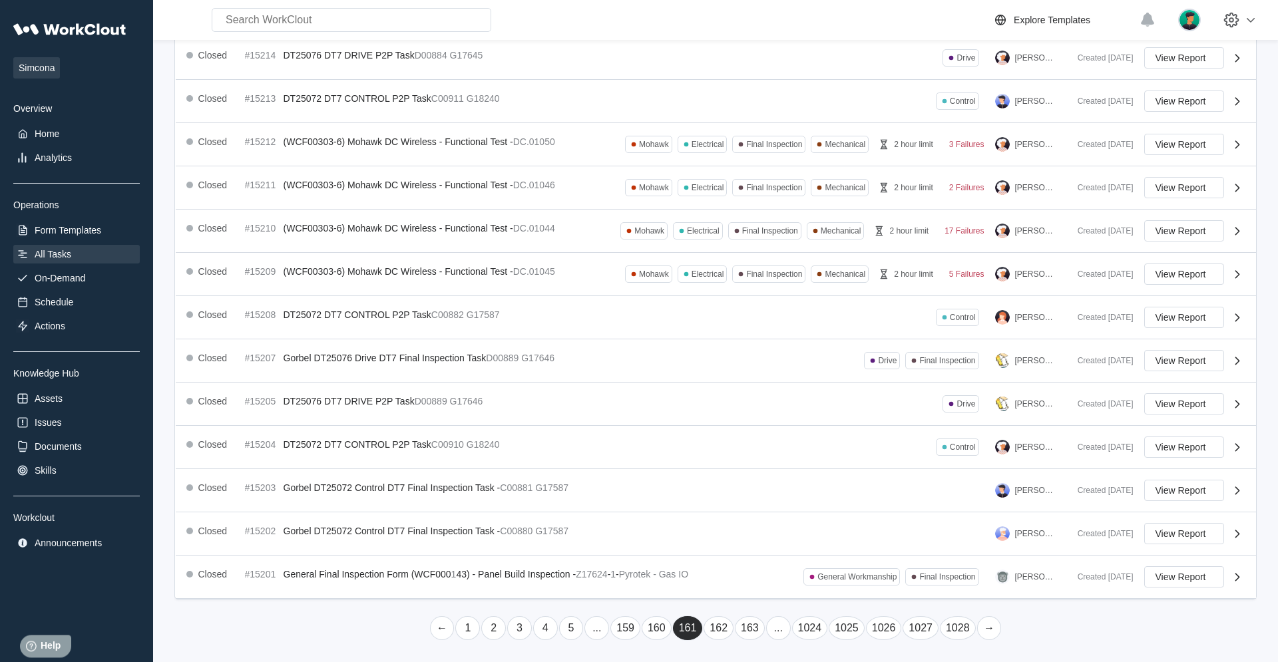
click at [766, 421] on link "..." at bounding box center [778, 629] width 25 height 24
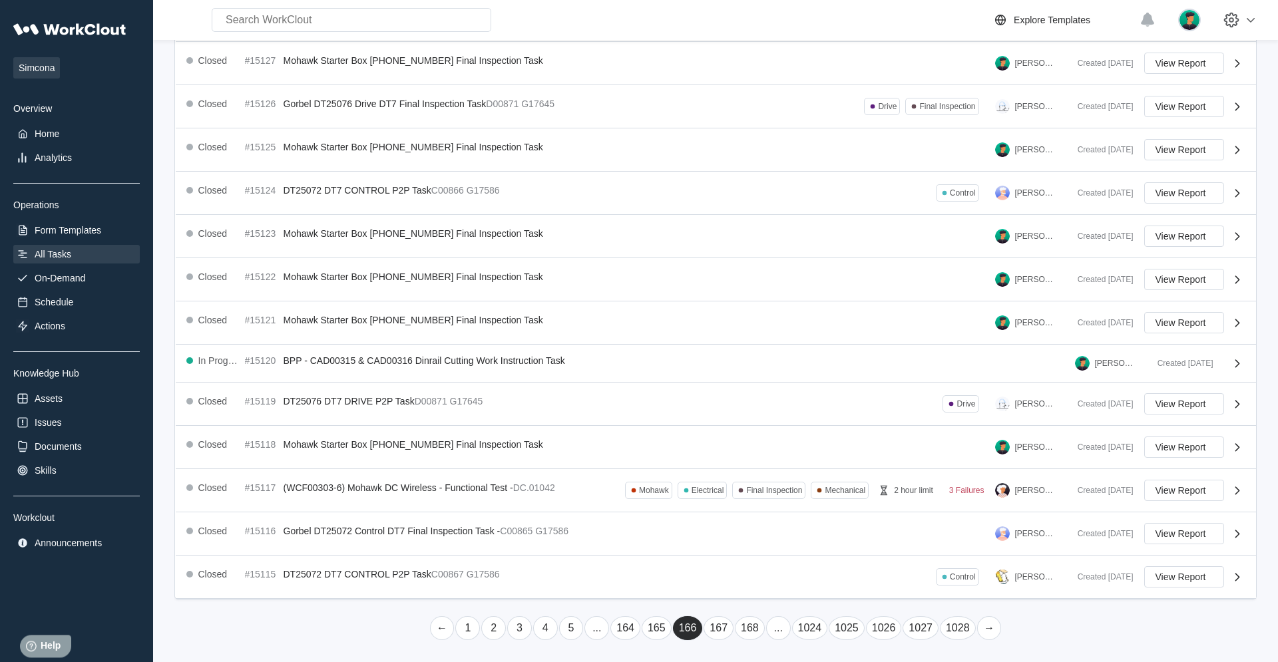
click at [766, 421] on link "..." at bounding box center [778, 629] width 25 height 24
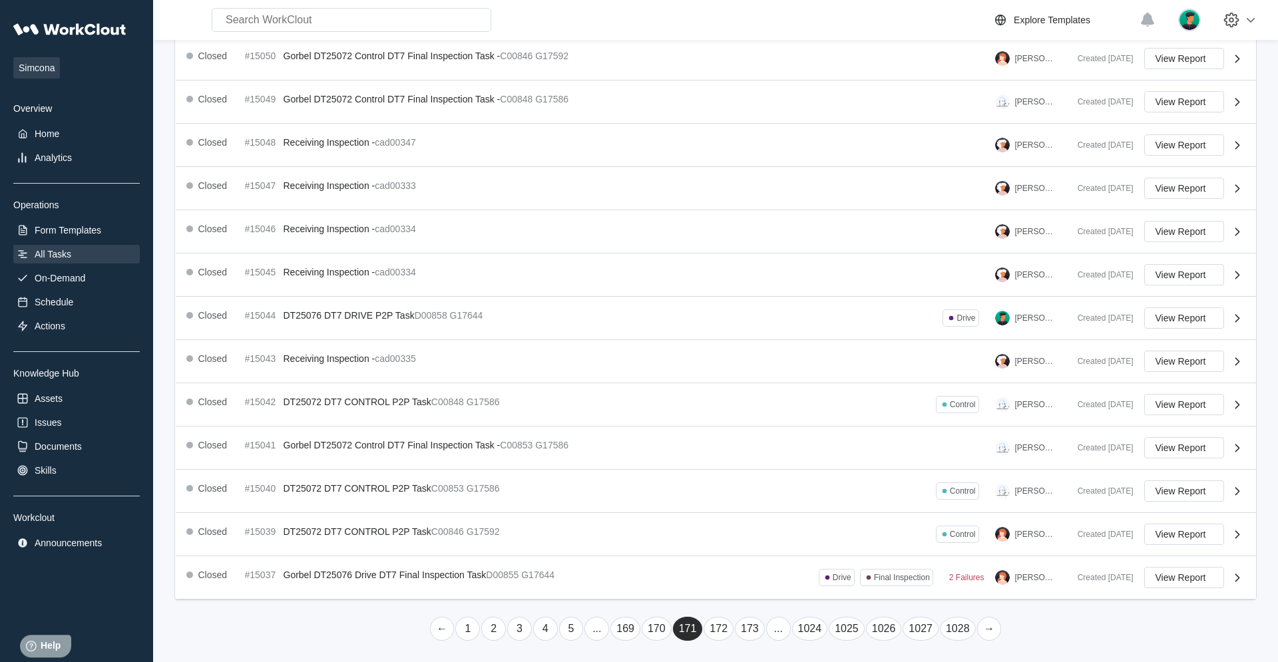
click at [766, 421] on link "..." at bounding box center [778, 629] width 25 height 24
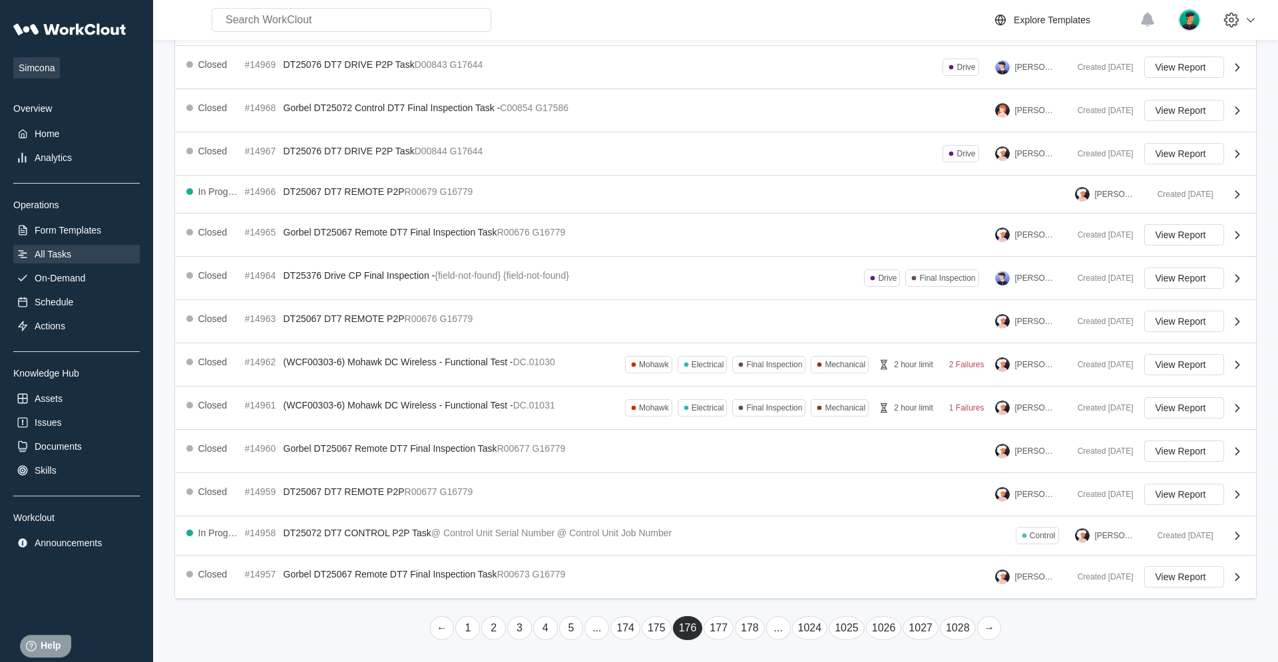
click at [766, 421] on link "..." at bounding box center [778, 629] width 25 height 24
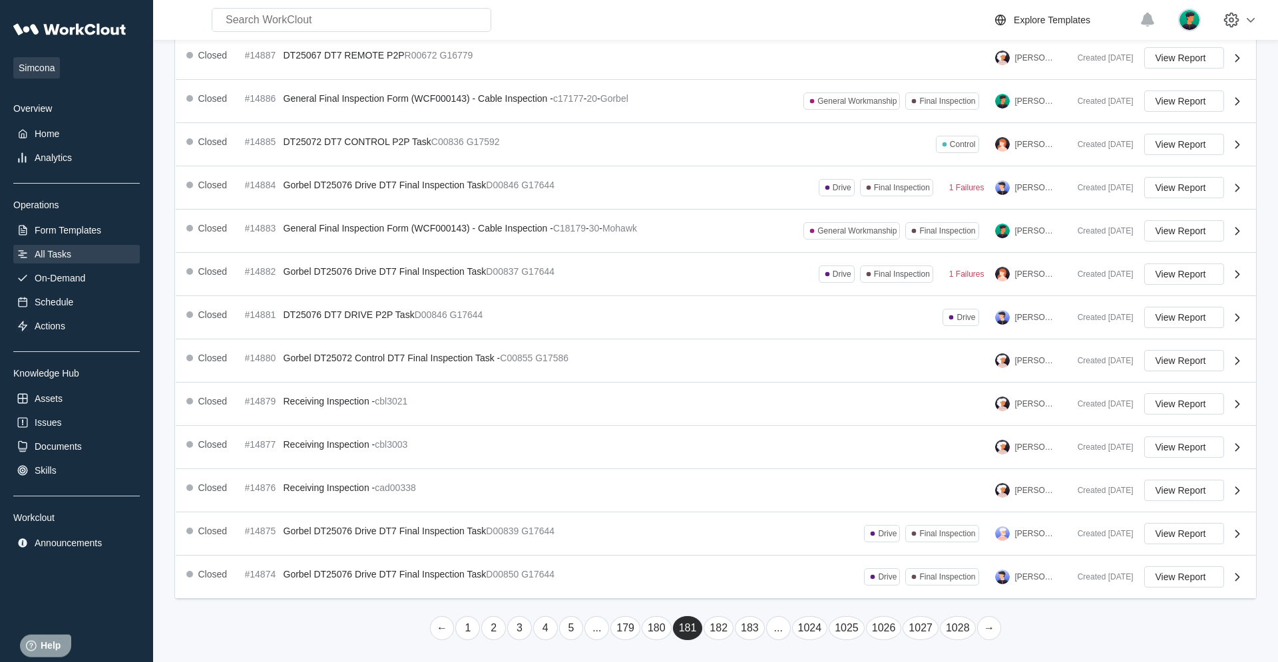
click at [766, 421] on link "..." at bounding box center [778, 629] width 25 height 24
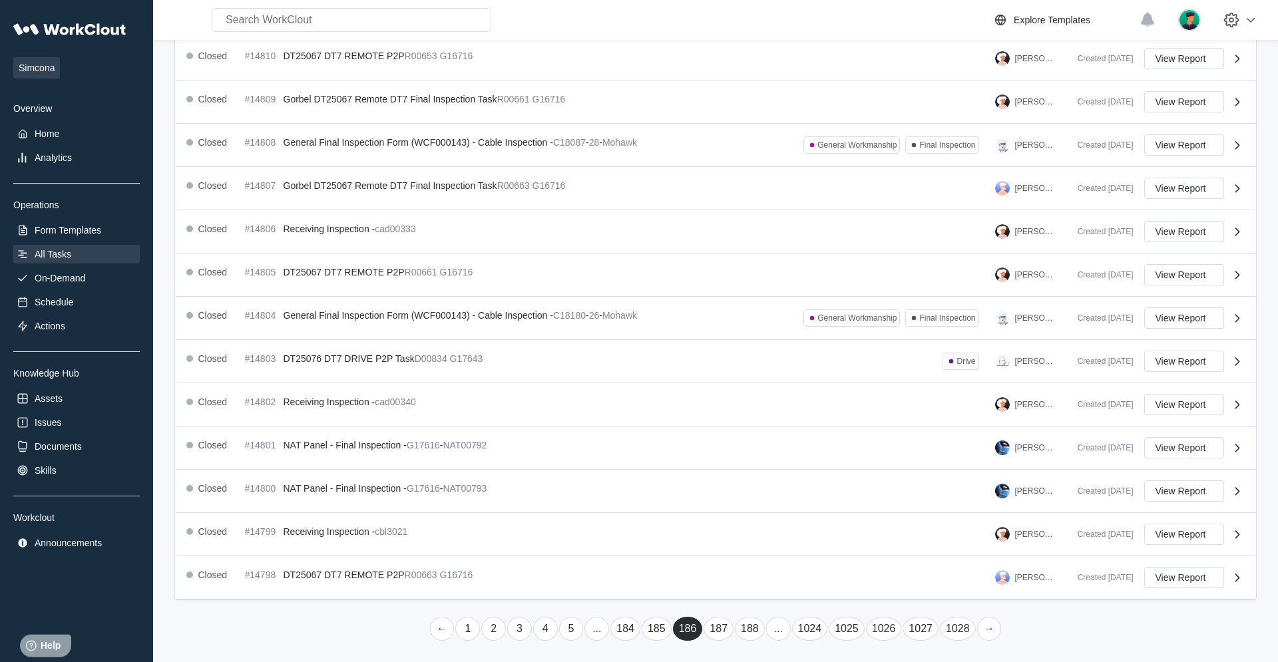
click at [766, 421] on link "..." at bounding box center [778, 629] width 25 height 24
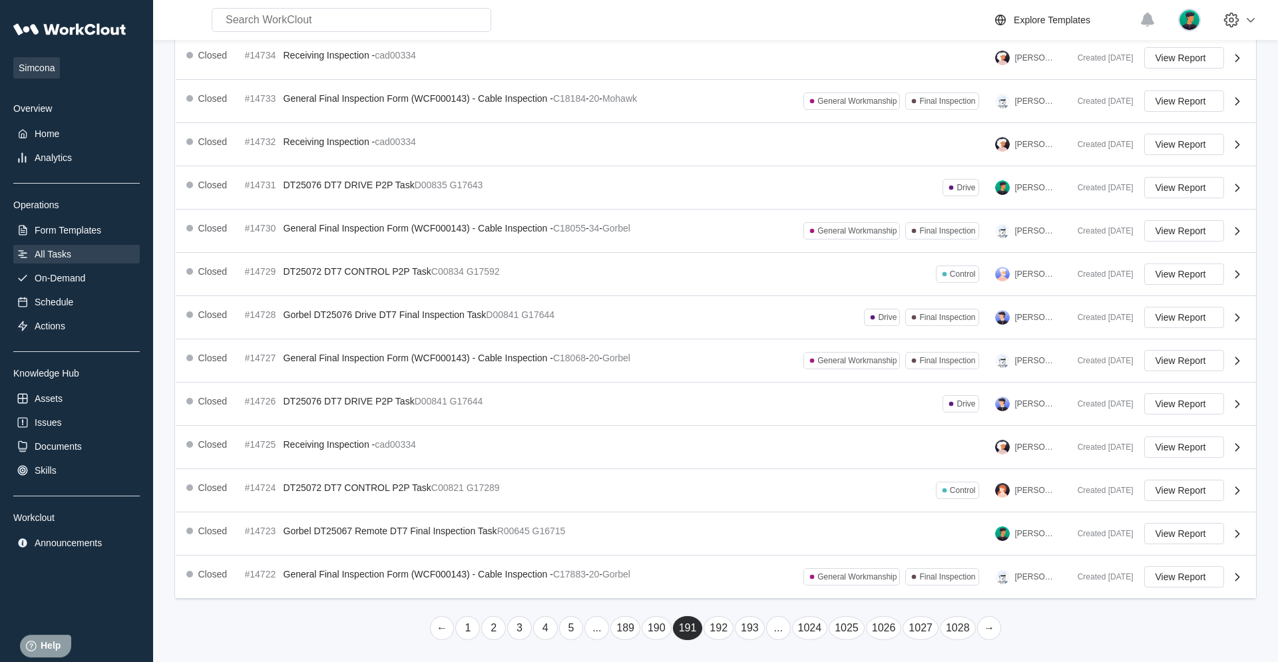
click at [766, 421] on link "..." at bounding box center [778, 629] width 25 height 24
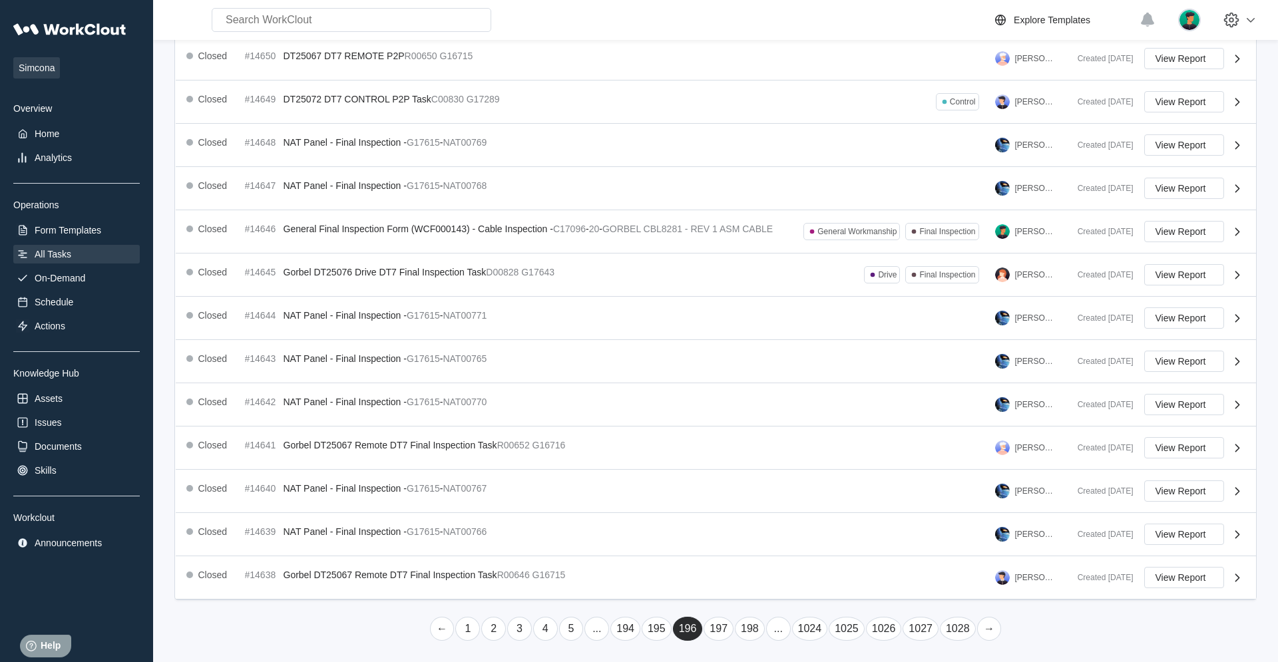
click at [766, 421] on link "..." at bounding box center [778, 629] width 25 height 24
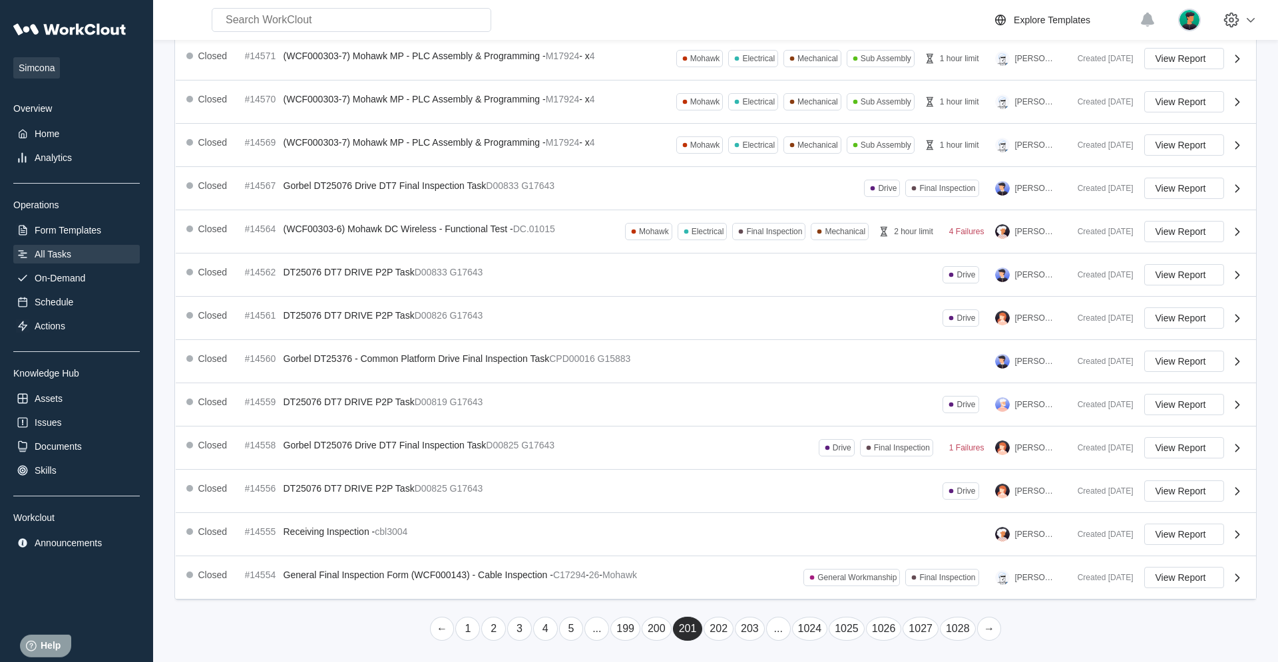
click at [766, 421] on link "..." at bounding box center [778, 629] width 25 height 24
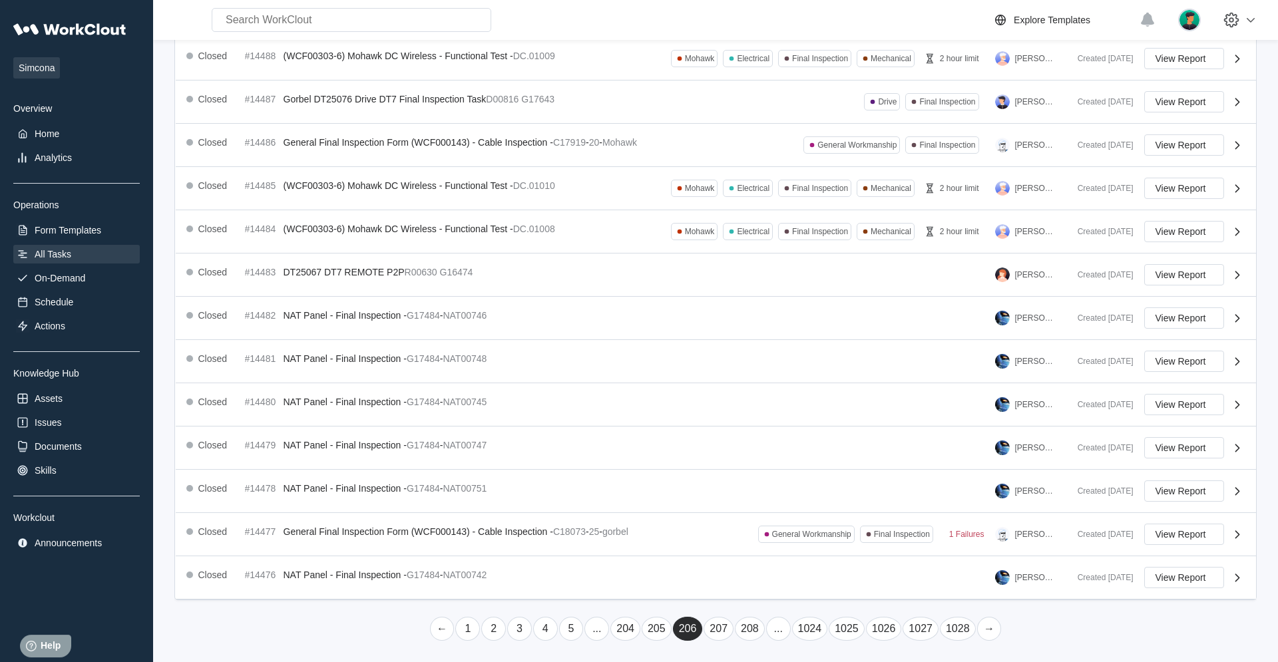
click at [766, 421] on link "..." at bounding box center [778, 629] width 25 height 24
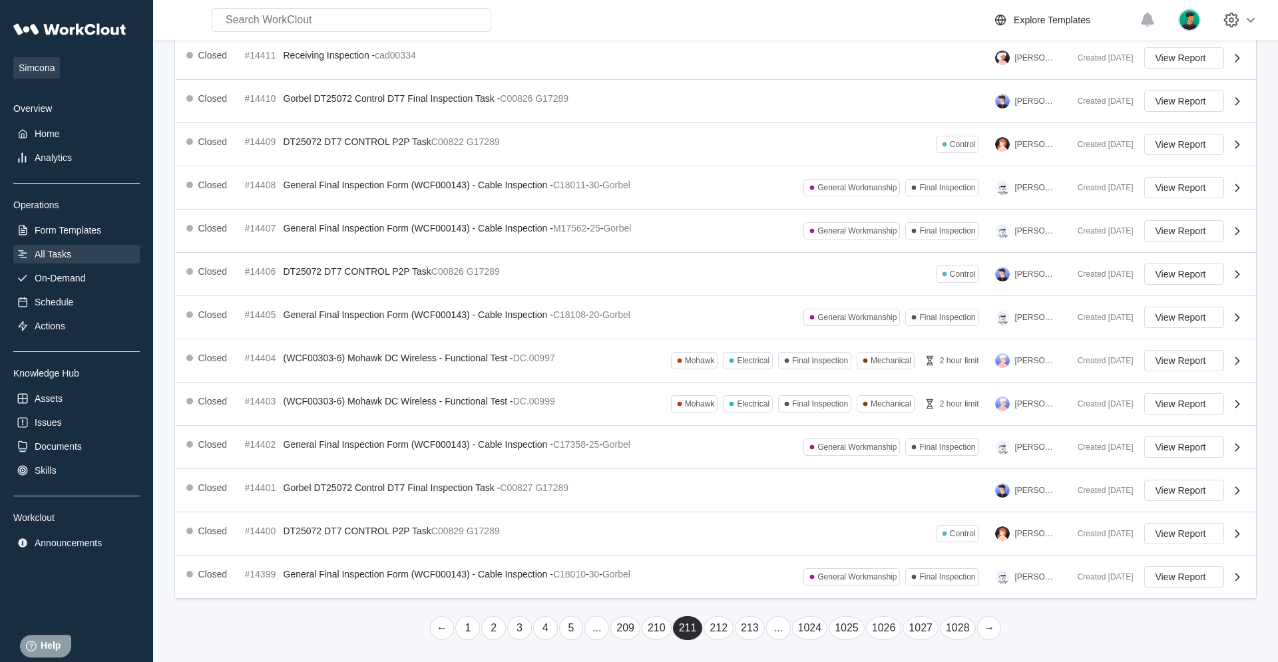
click at [766, 421] on link "..." at bounding box center [778, 629] width 25 height 24
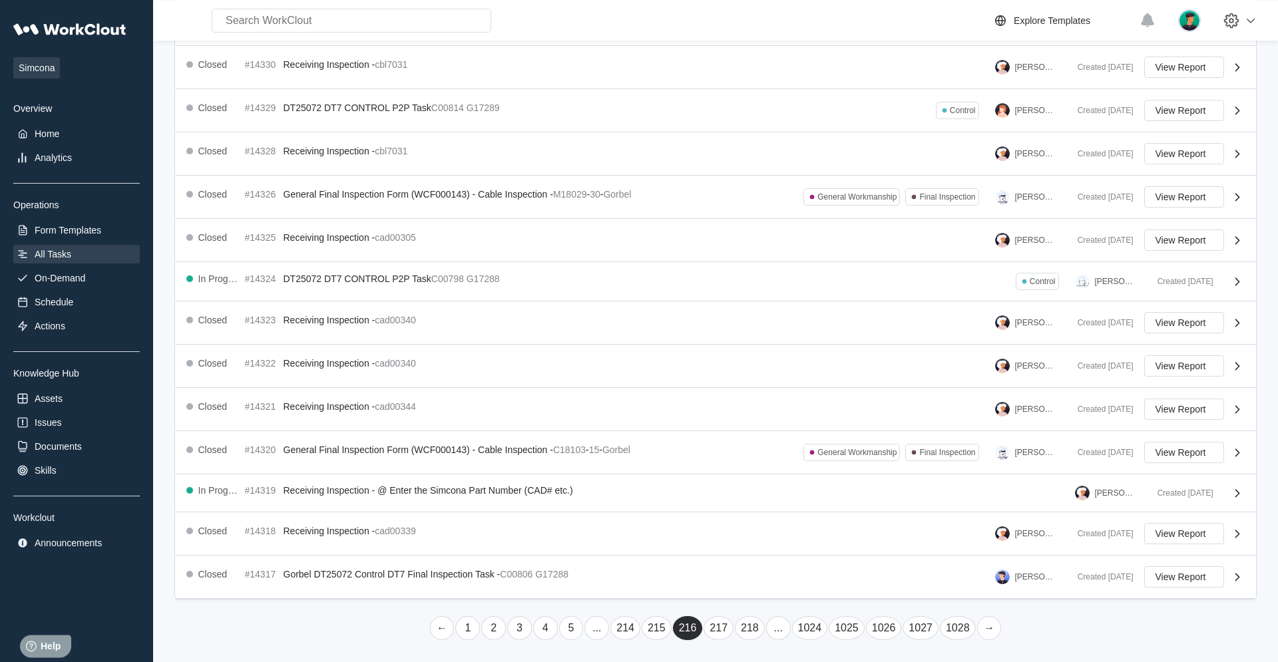
click at [766, 421] on link "..." at bounding box center [778, 629] width 25 height 24
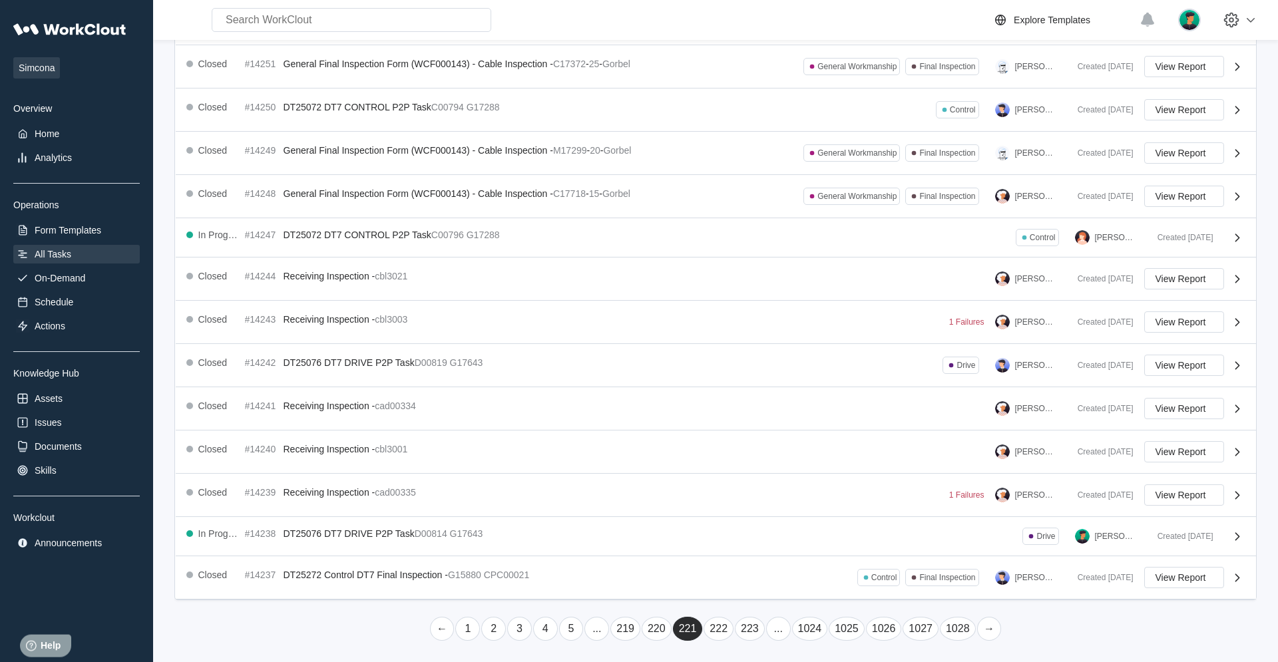
click at [766, 421] on link "..." at bounding box center [778, 629] width 25 height 24
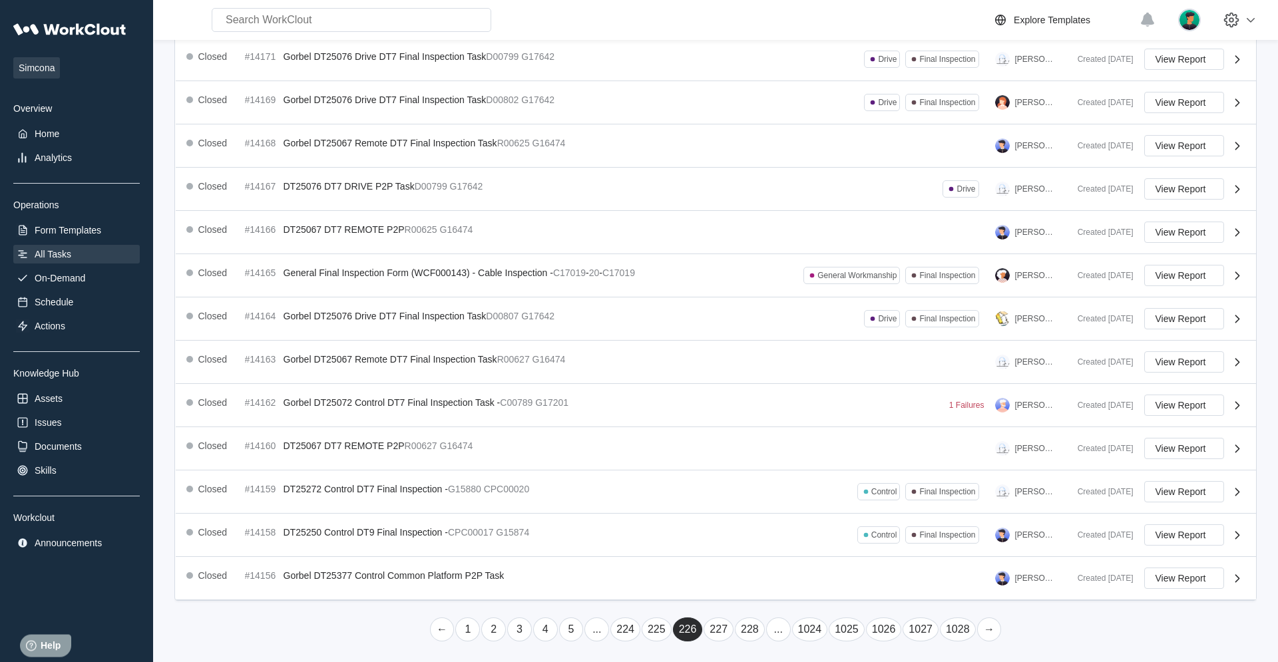
click at [766, 421] on link "..." at bounding box center [778, 630] width 25 height 24
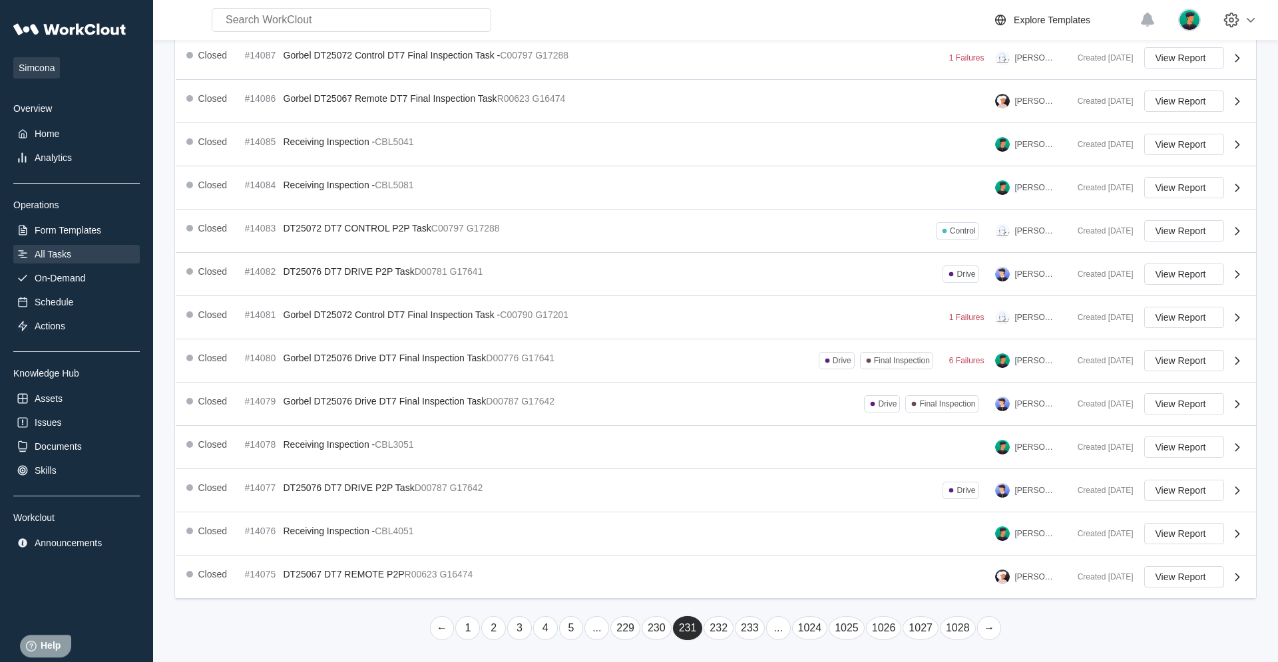
click at [766, 421] on link "..." at bounding box center [778, 629] width 25 height 24
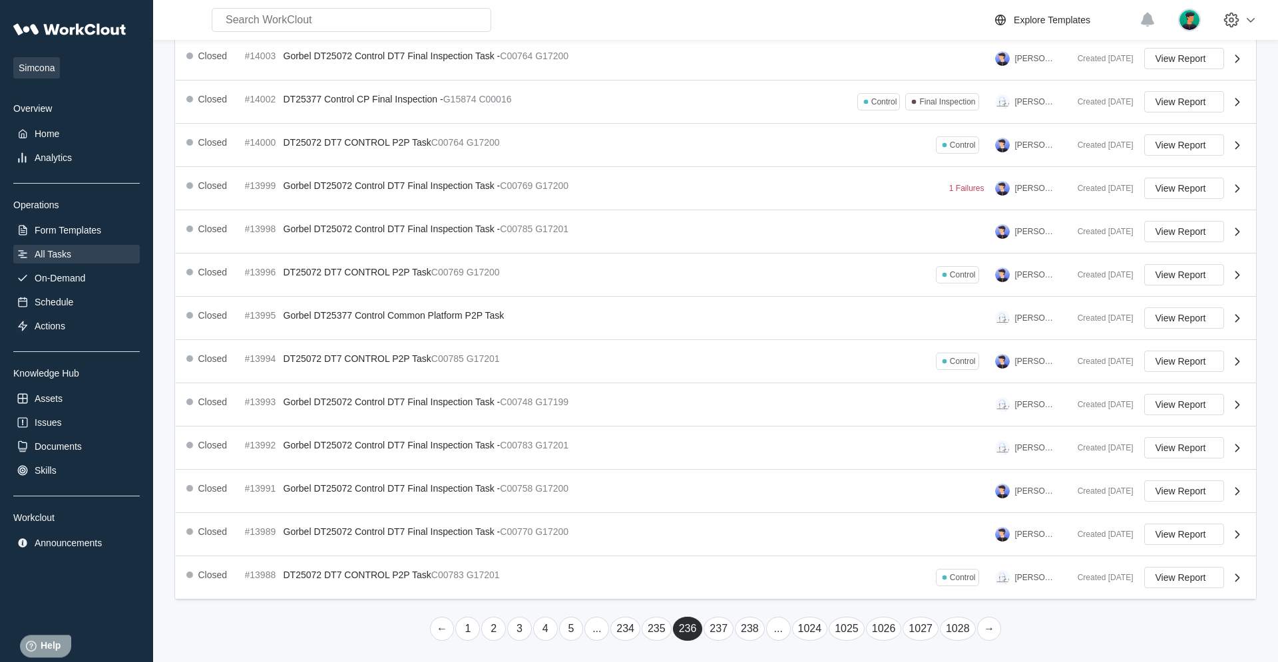
click at [766, 421] on link "..." at bounding box center [778, 629] width 25 height 24
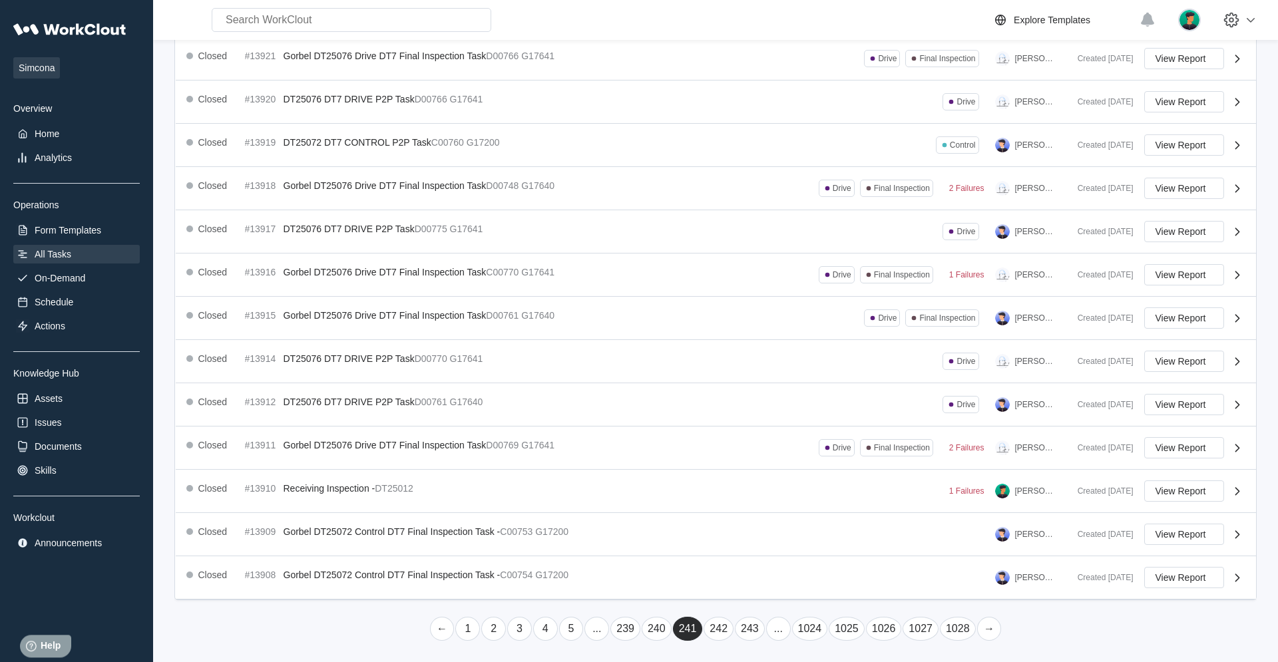
click at [766, 421] on link "..." at bounding box center [778, 629] width 25 height 24
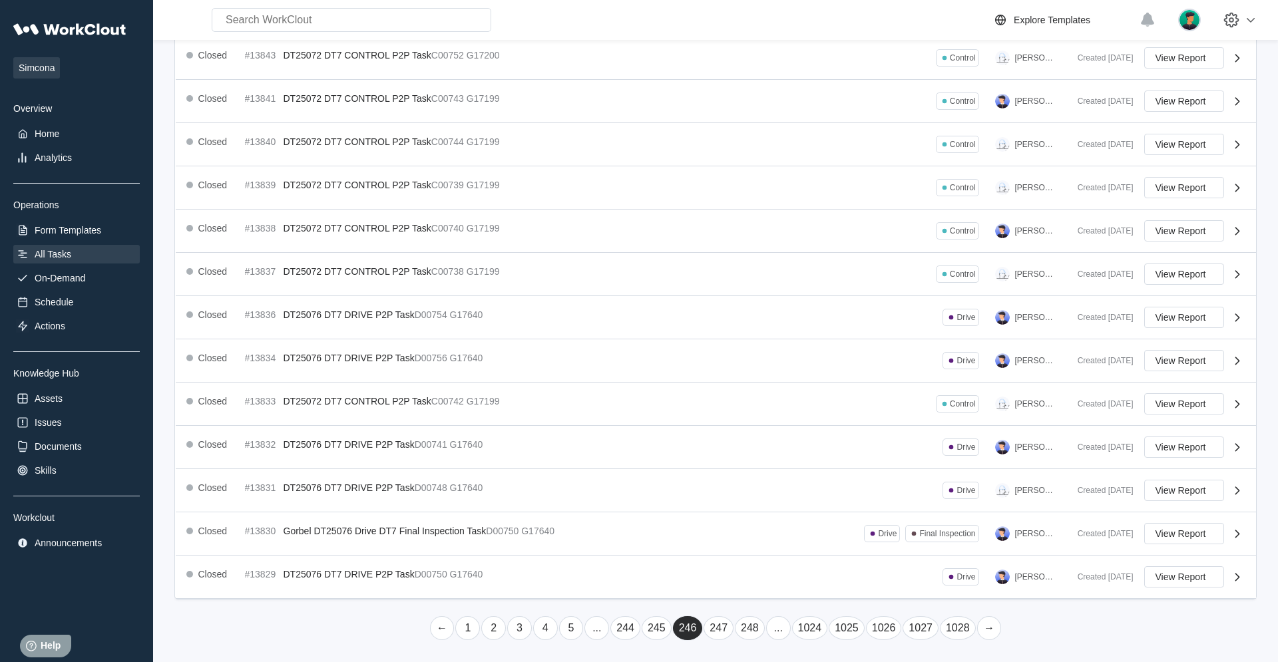
click at [766, 421] on link "..." at bounding box center [778, 629] width 25 height 24
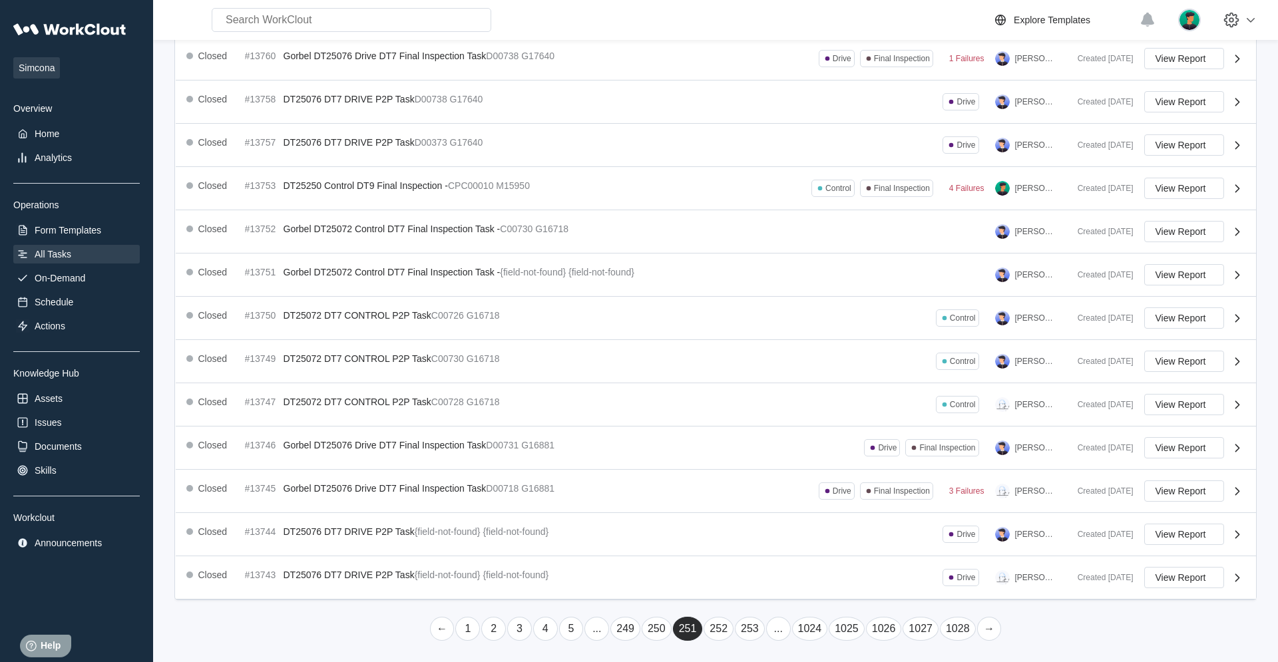
click at [766, 421] on link "..." at bounding box center [778, 629] width 25 height 24
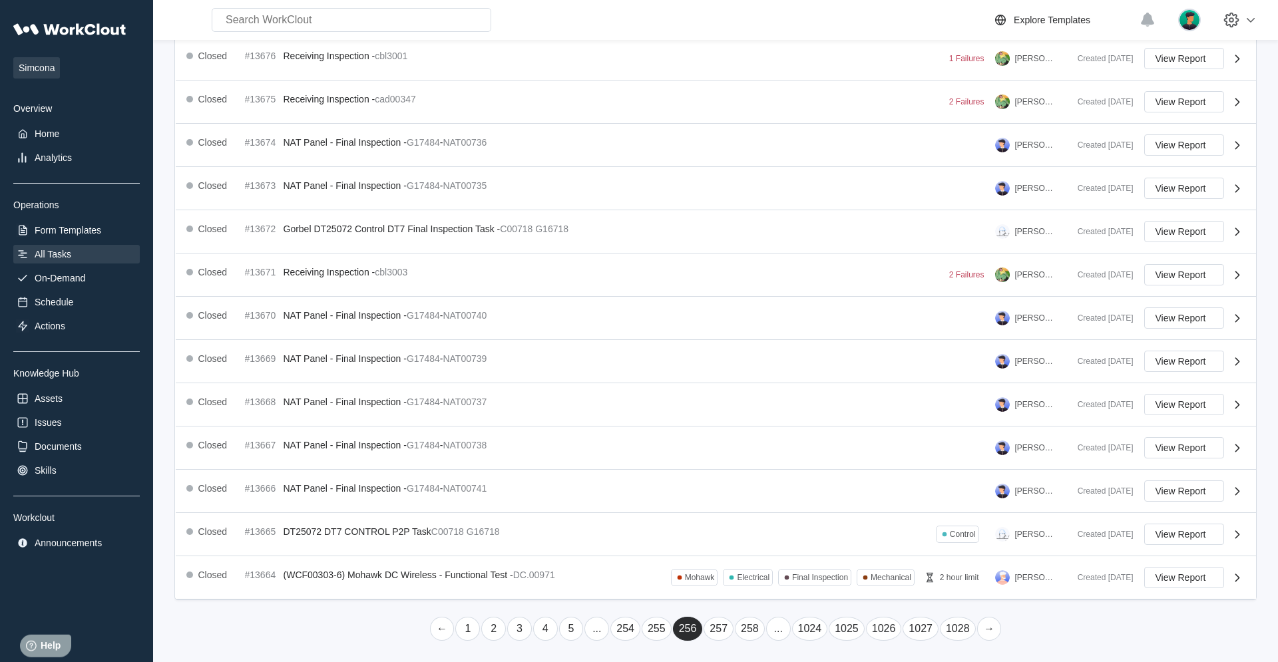
click at [766, 421] on link "..." at bounding box center [778, 629] width 25 height 24
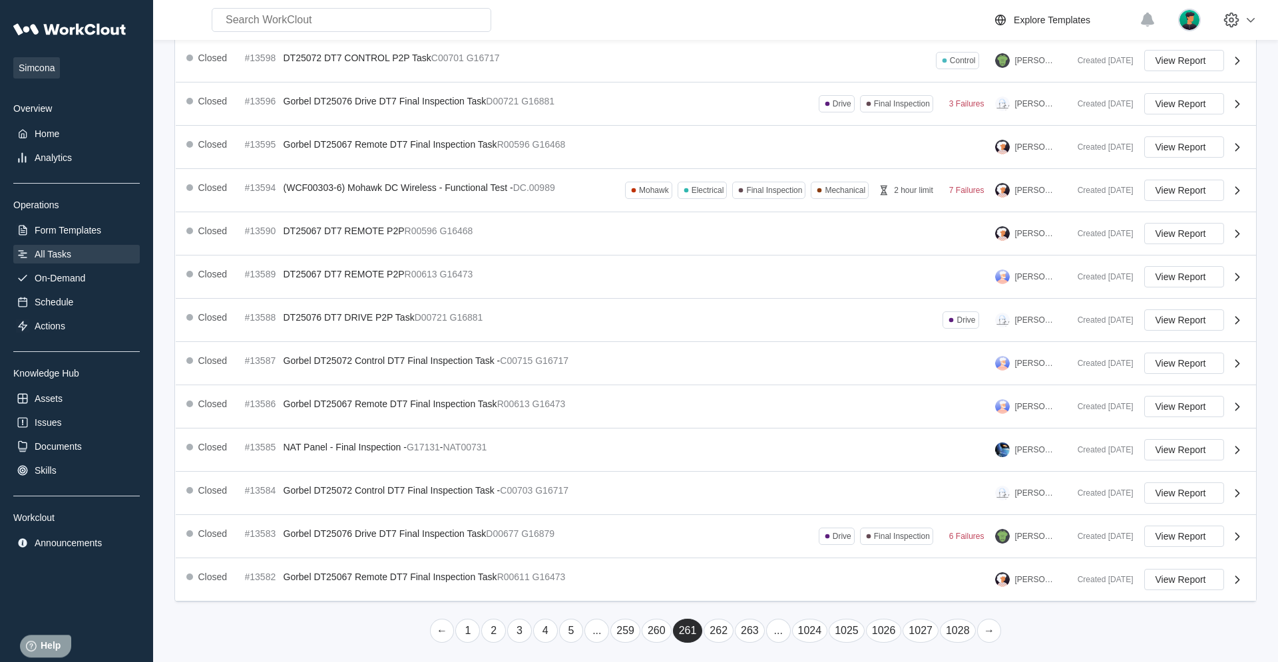
click at [766, 421] on link "..." at bounding box center [778, 631] width 25 height 24
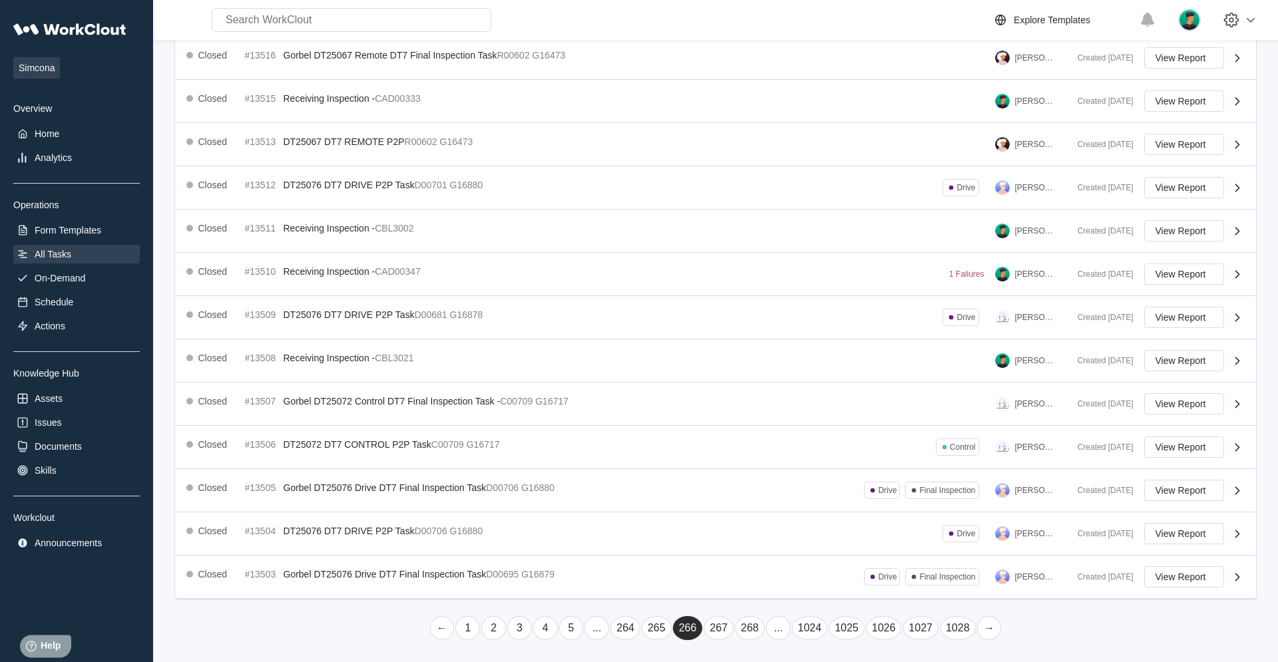
click at [766, 421] on link "..." at bounding box center [778, 629] width 25 height 24
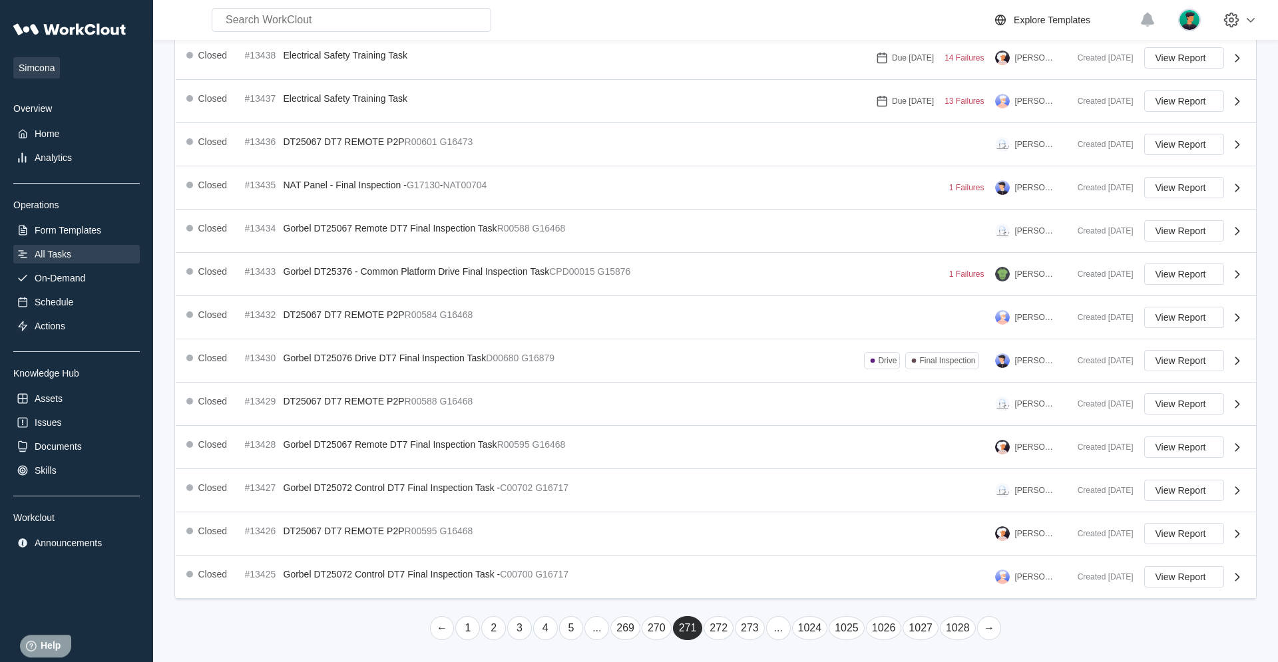
click at [766, 421] on link "..." at bounding box center [778, 629] width 25 height 24
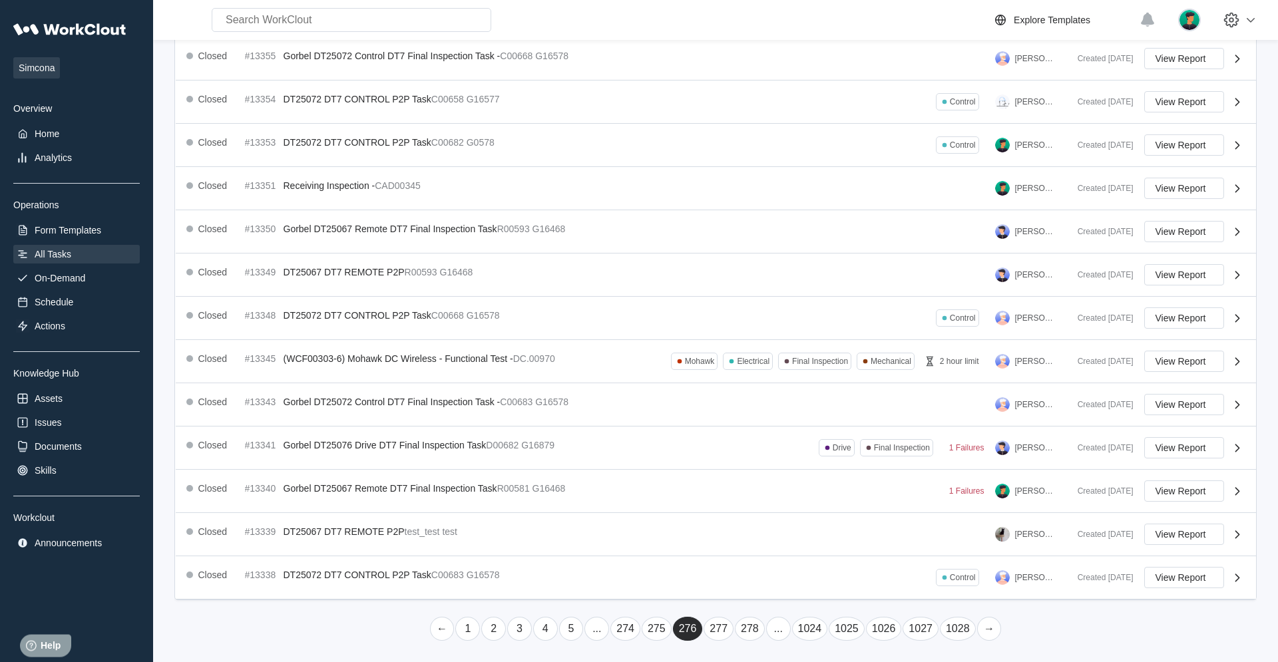
click at [766, 421] on link "..." at bounding box center [778, 629] width 25 height 24
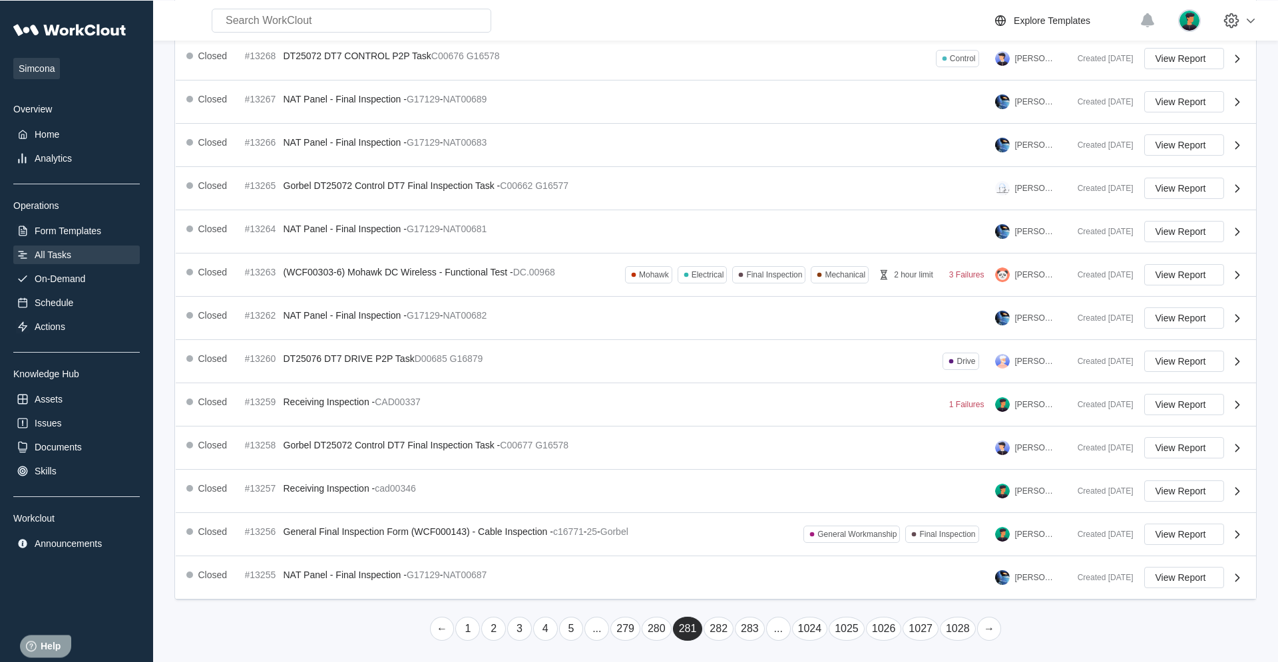
click at [766, 421] on link "..." at bounding box center [778, 629] width 25 height 24
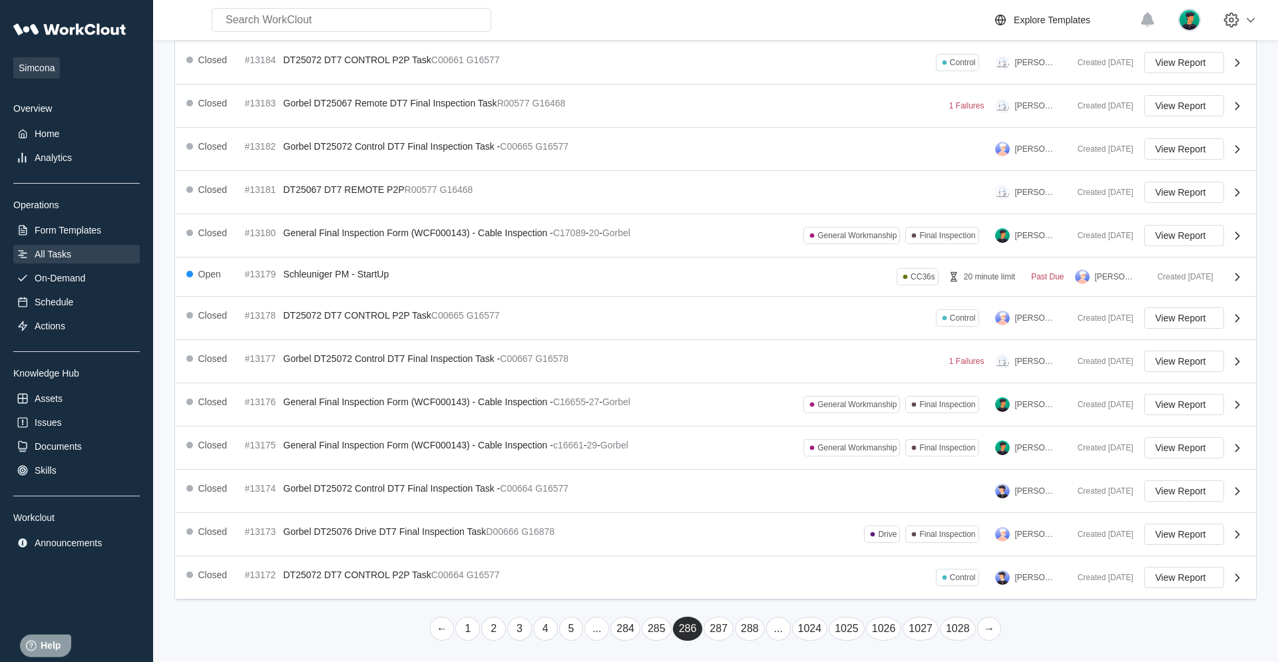
click at [766, 421] on link "..." at bounding box center [778, 629] width 25 height 24
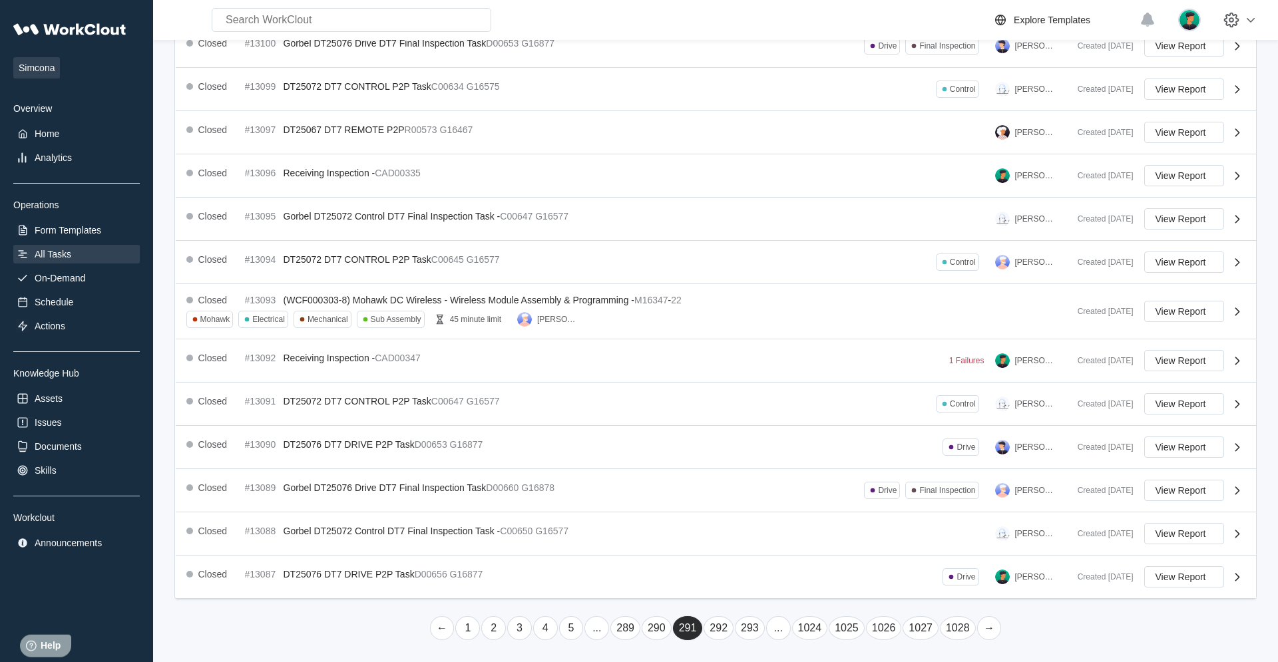
click at [766, 421] on link "..." at bounding box center [778, 629] width 25 height 24
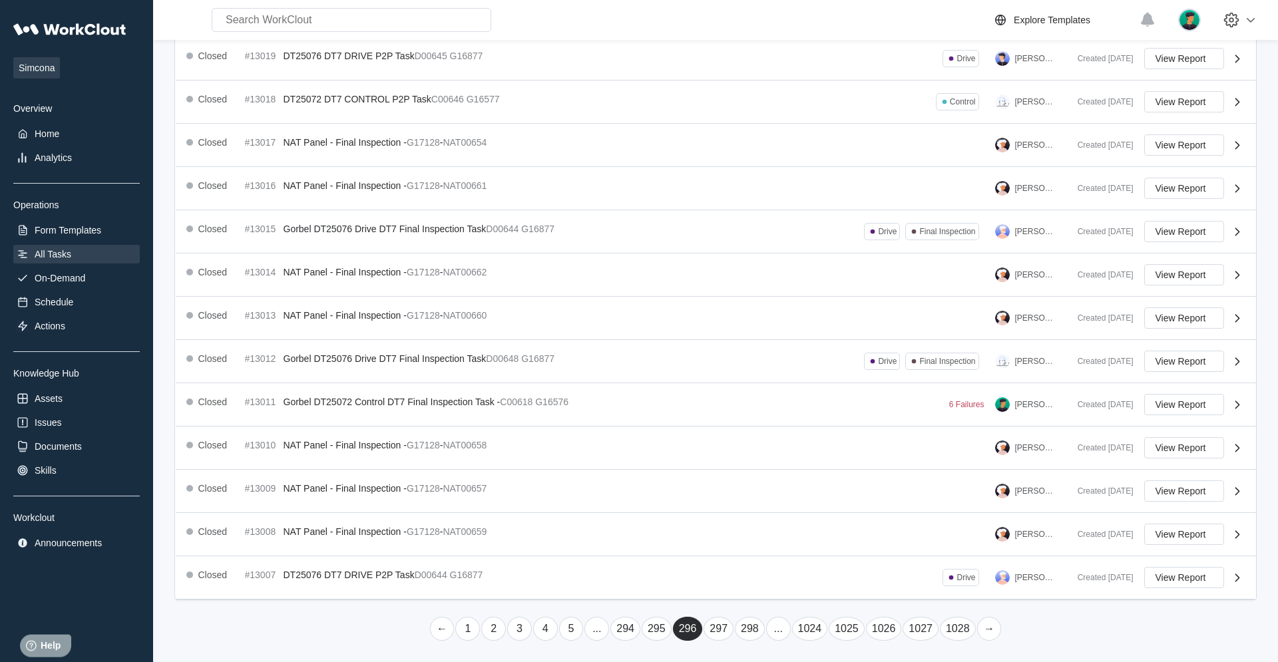
click at [766, 421] on link "..." at bounding box center [778, 629] width 25 height 24
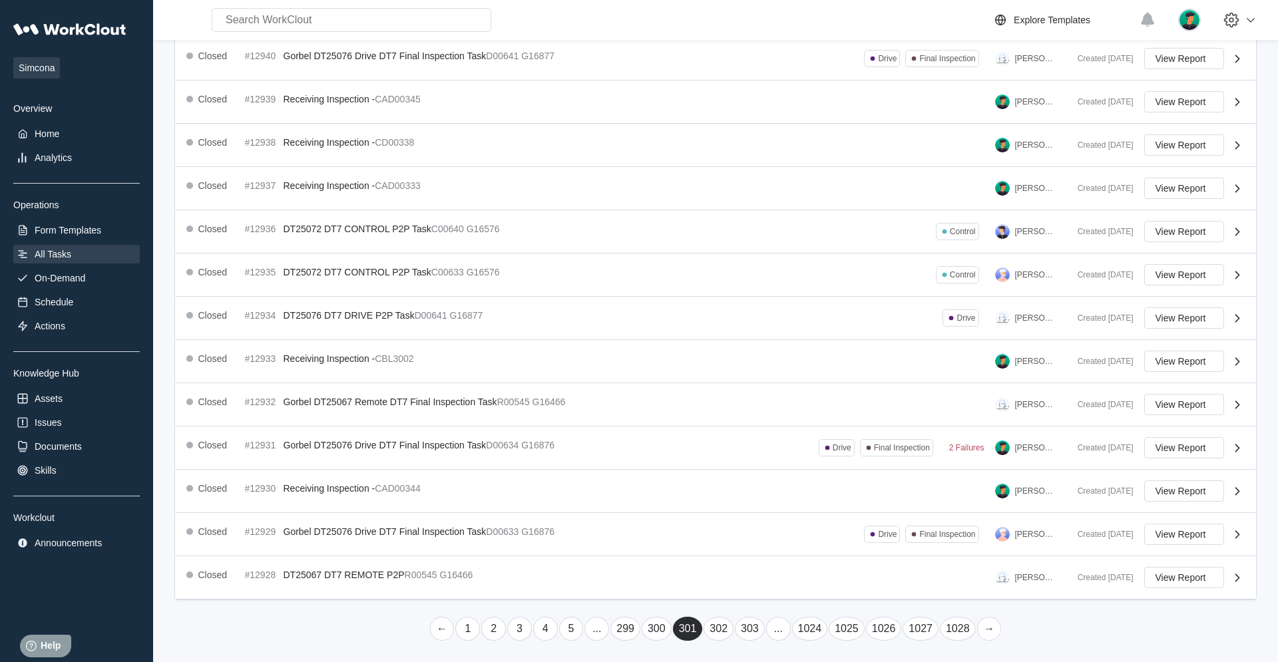
click at [766, 421] on link "..." at bounding box center [778, 629] width 25 height 24
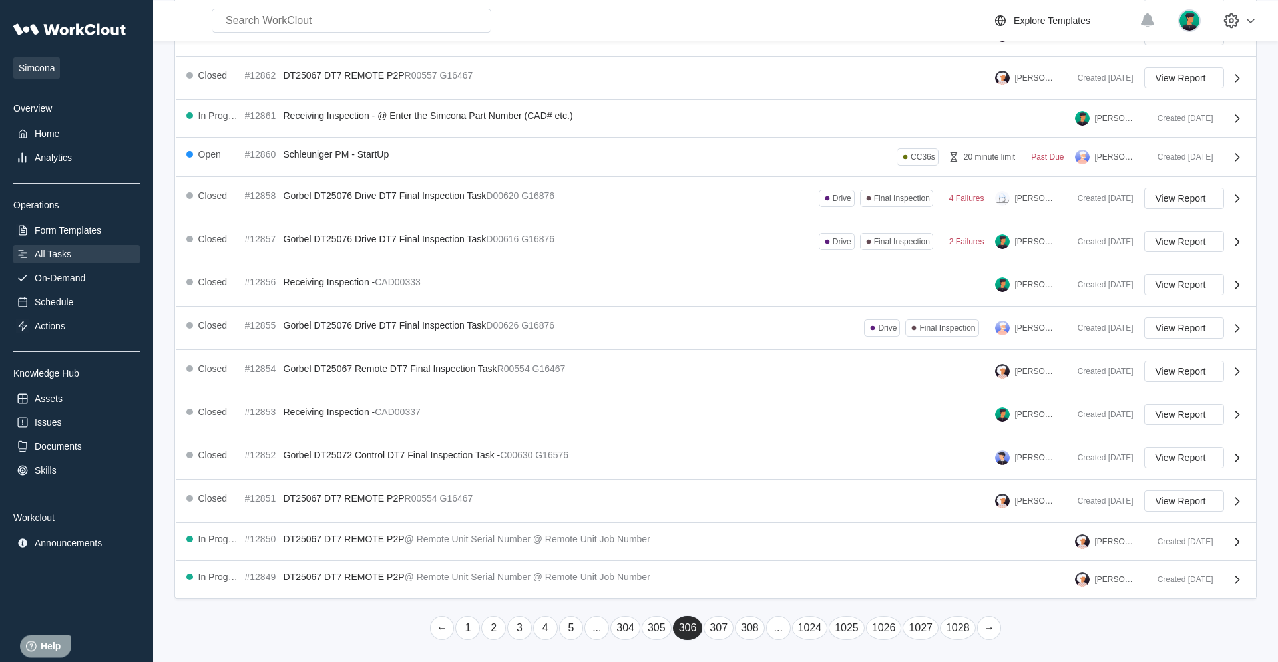
click at [766, 421] on link "..." at bounding box center [778, 629] width 25 height 24
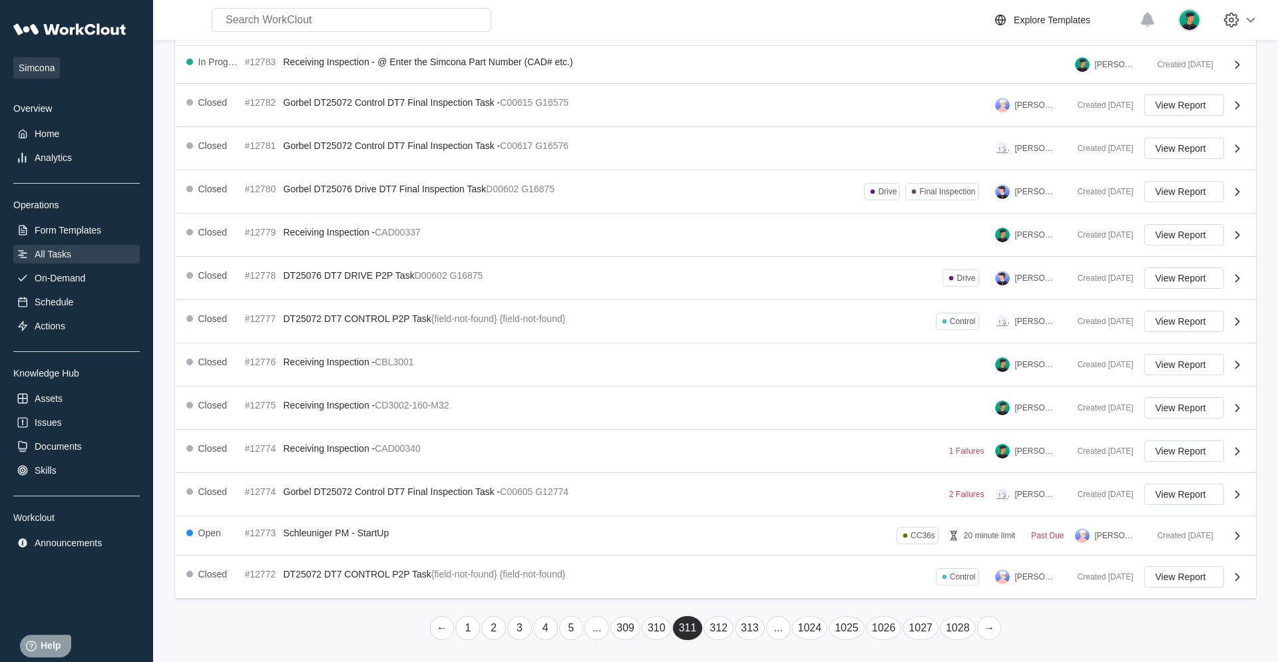
click at [766, 421] on link "..." at bounding box center [778, 629] width 25 height 24
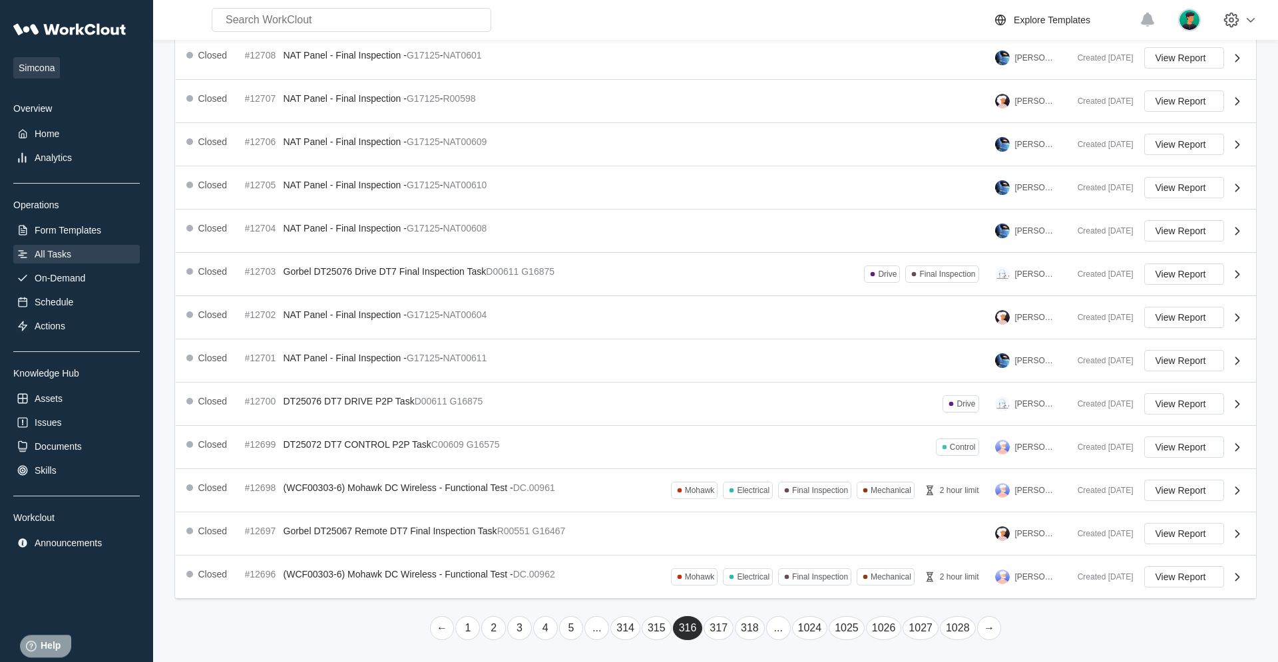
click at [766, 421] on link "..." at bounding box center [778, 629] width 25 height 24
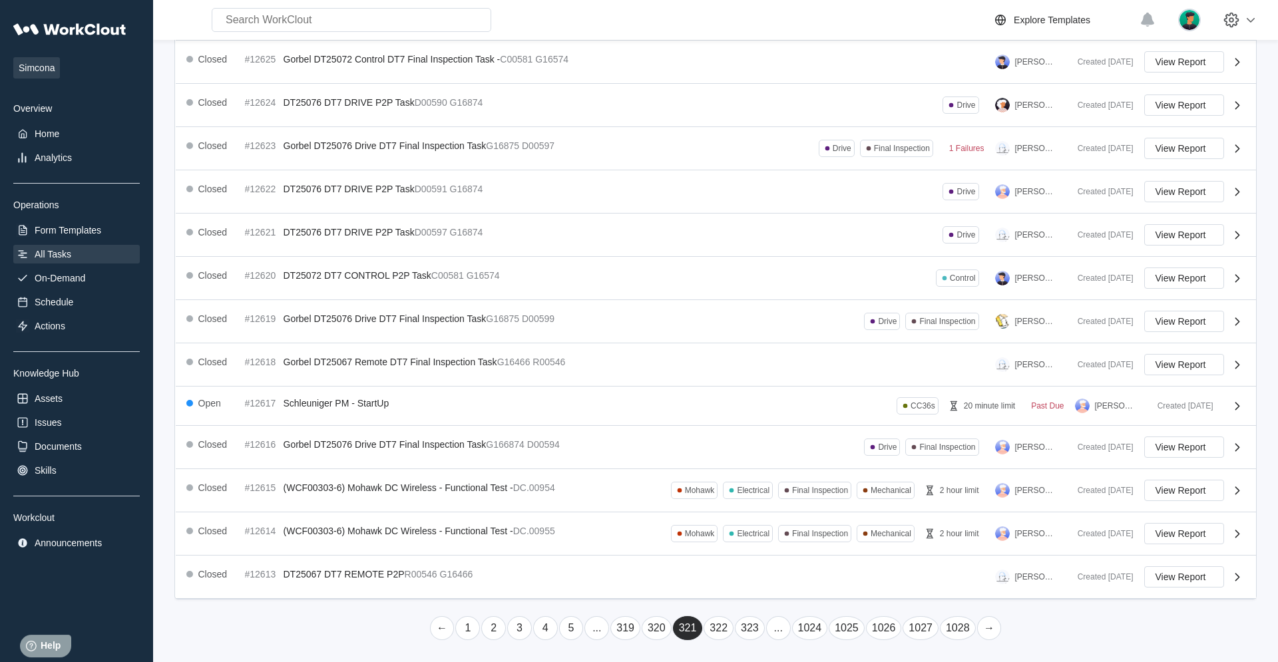
click at [766, 421] on link "..." at bounding box center [778, 629] width 25 height 24
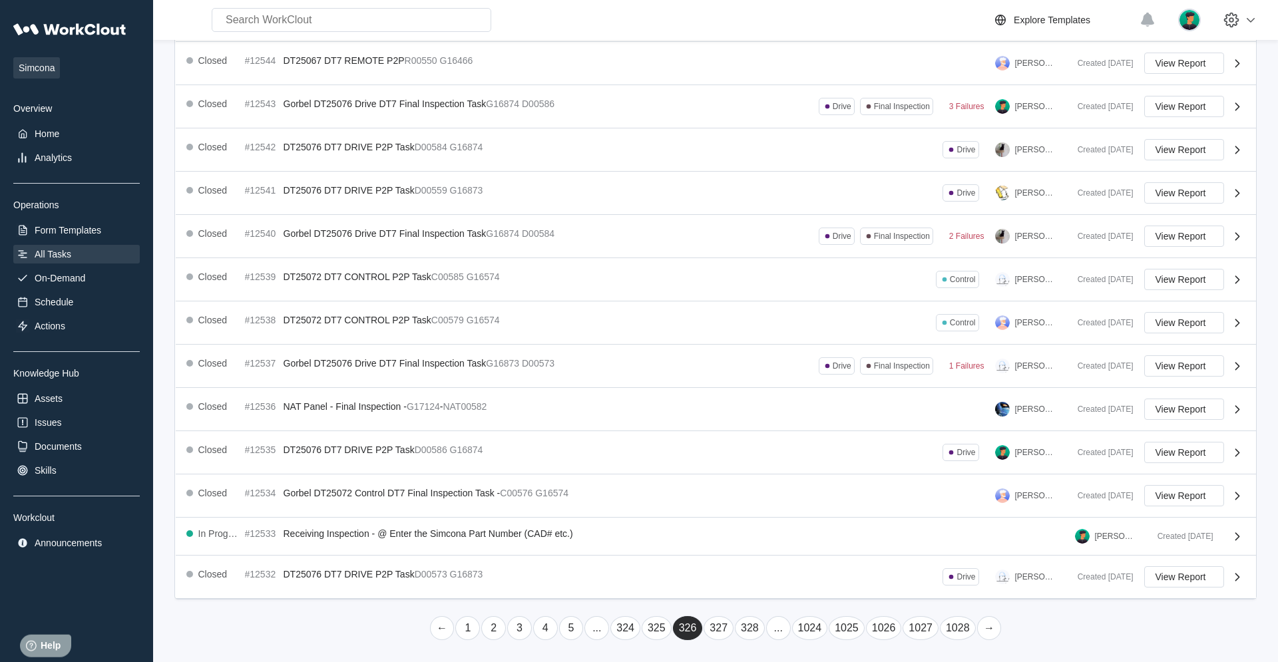
click at [766, 421] on link "..." at bounding box center [778, 629] width 25 height 24
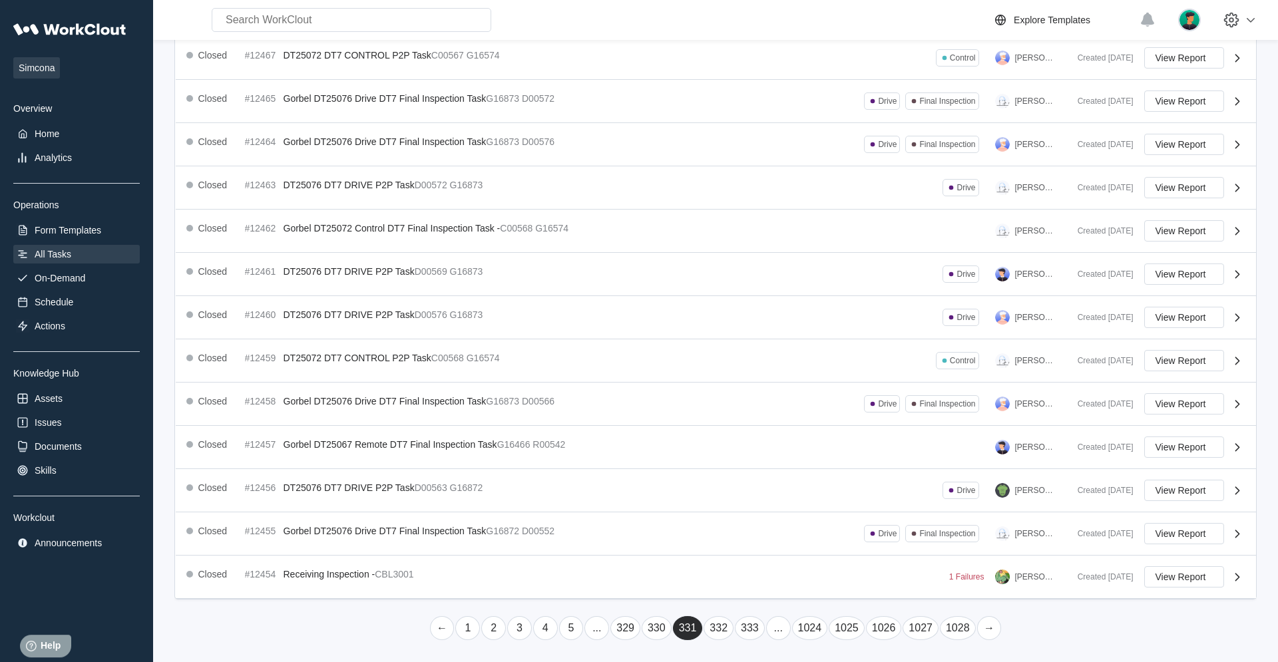
click at [766, 421] on link "..." at bounding box center [778, 629] width 25 height 24
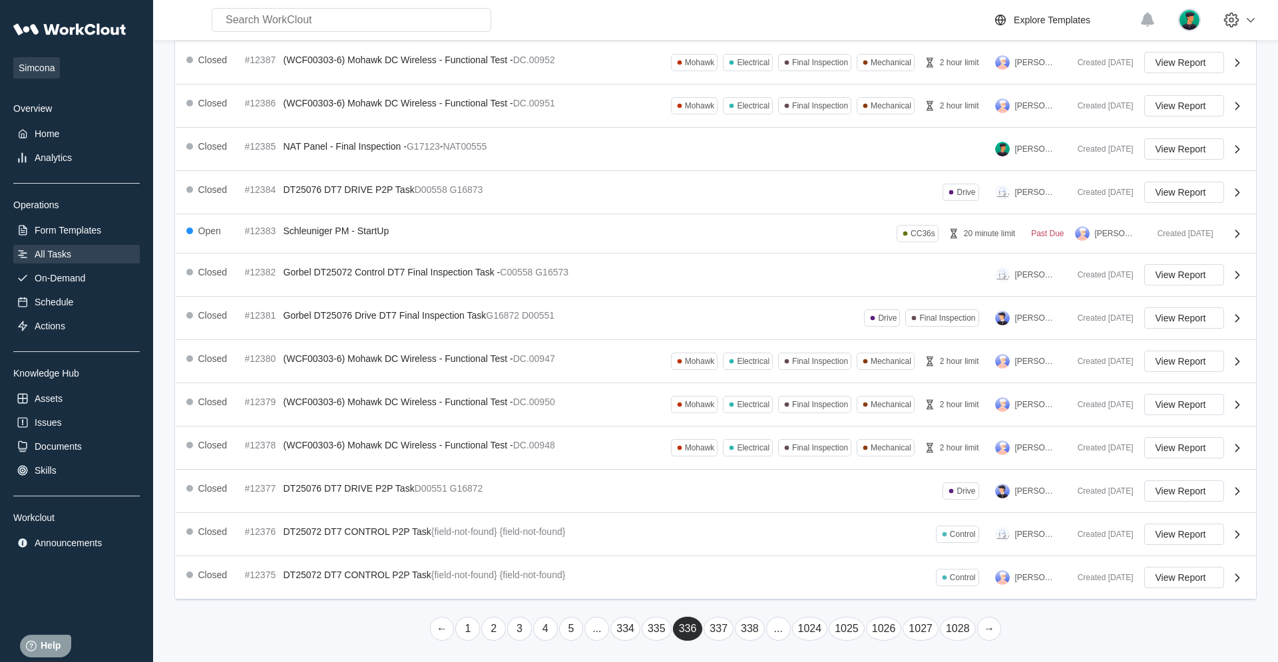
click at [766, 421] on link "..." at bounding box center [778, 629] width 25 height 24
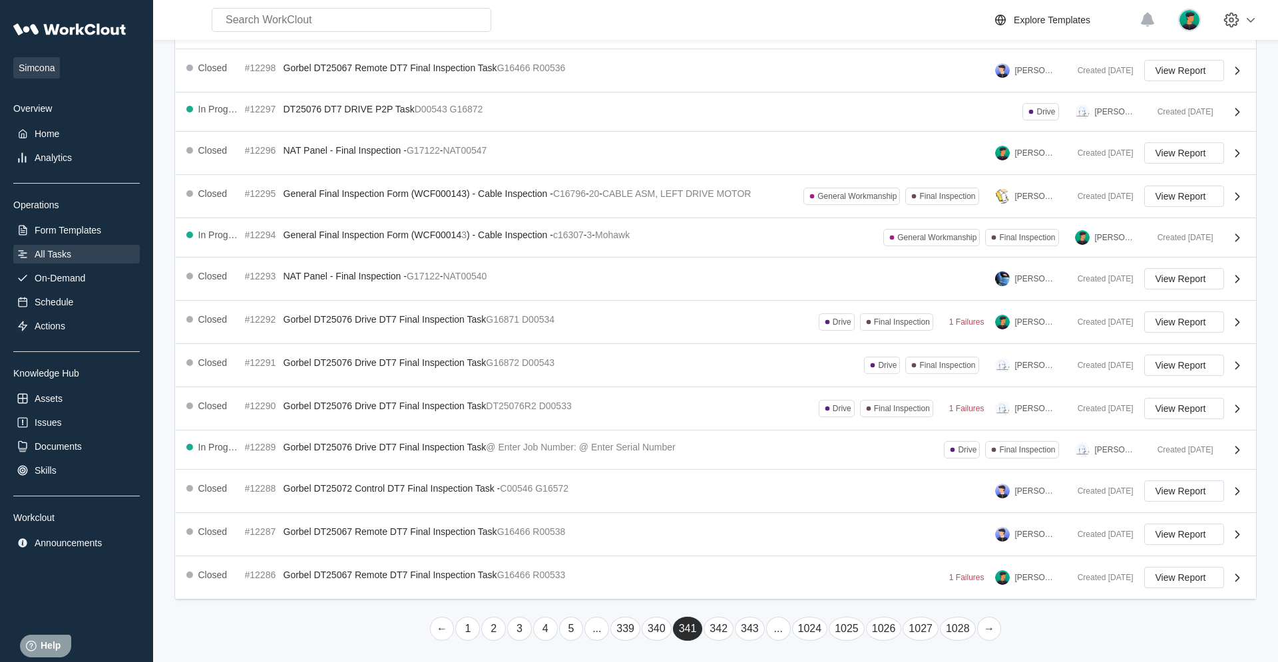
click at [766, 421] on link "..." at bounding box center [778, 629] width 25 height 24
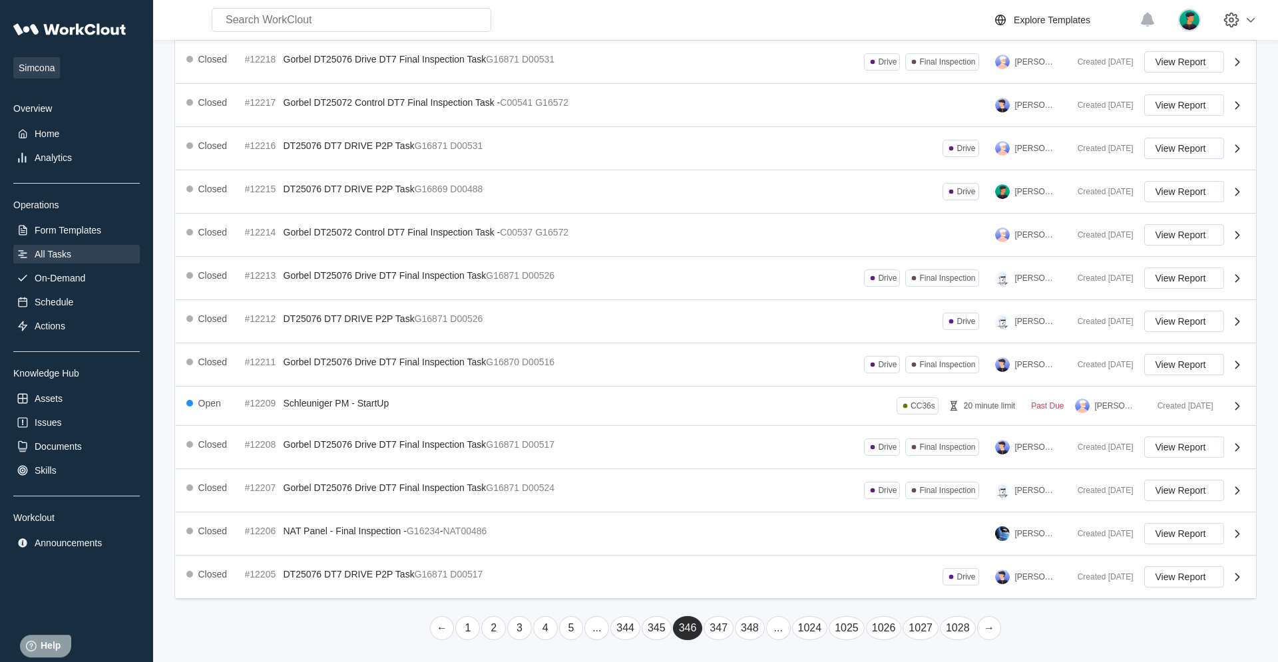
click at [766, 421] on link "..." at bounding box center [778, 629] width 25 height 24
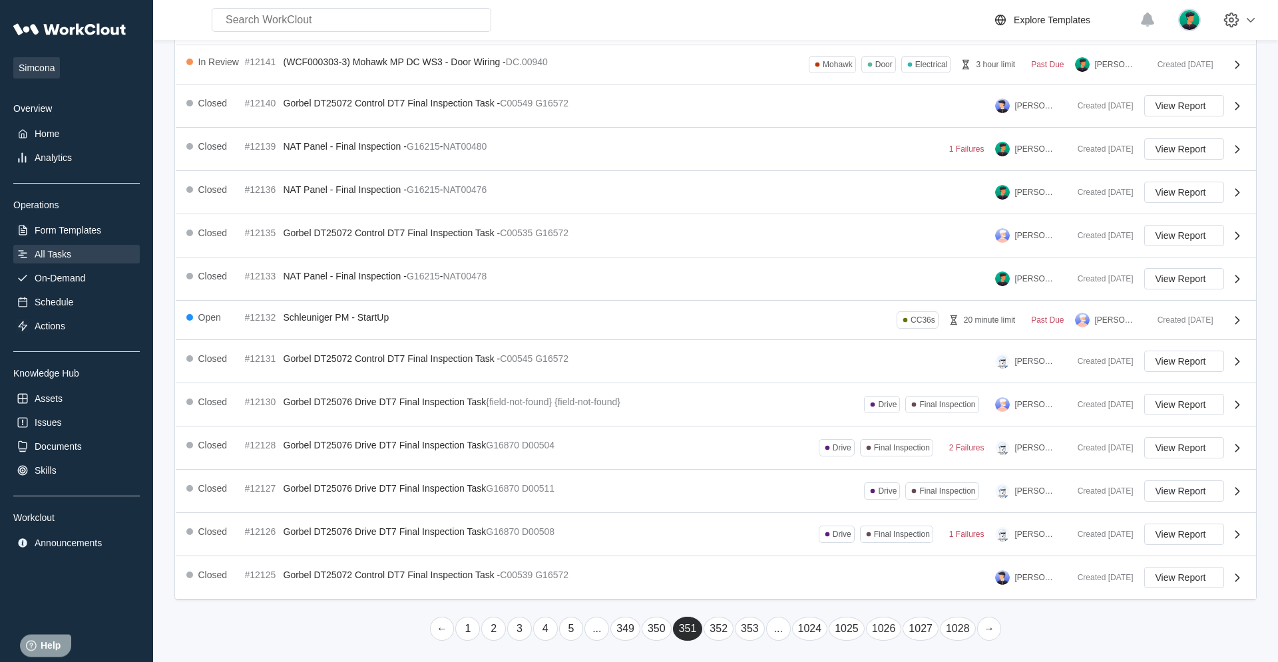
click at [766, 421] on link "..." at bounding box center [778, 629] width 25 height 24
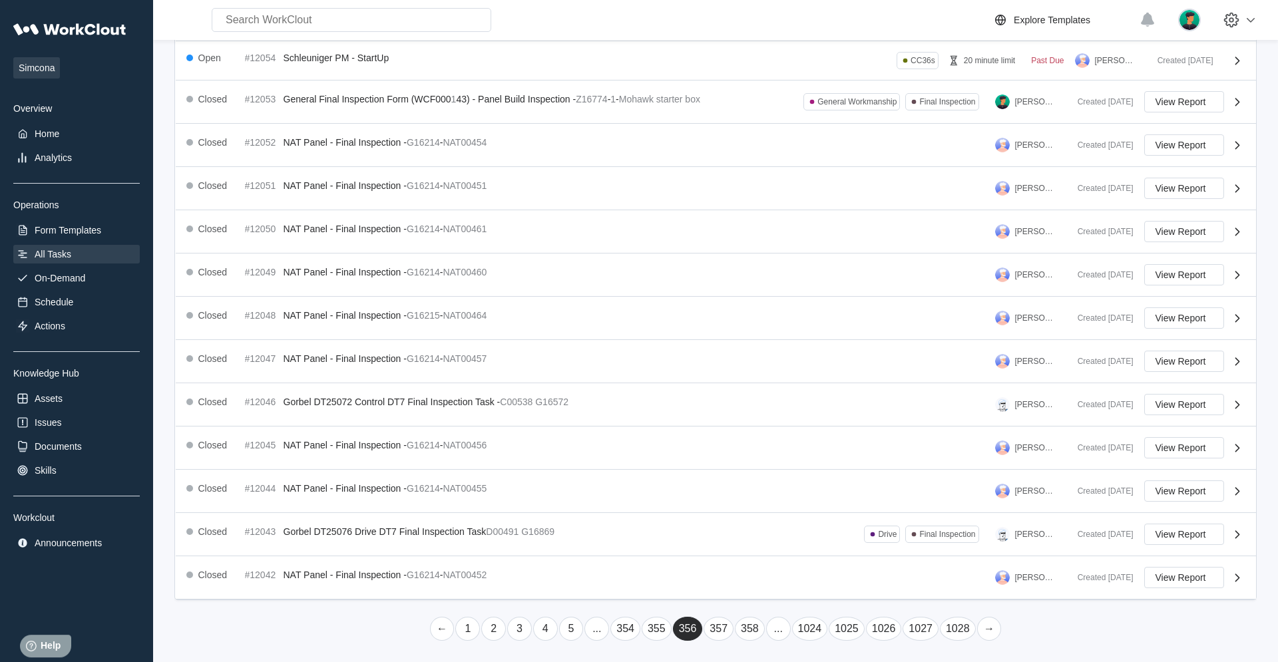
click at [766, 421] on link "..." at bounding box center [778, 629] width 25 height 24
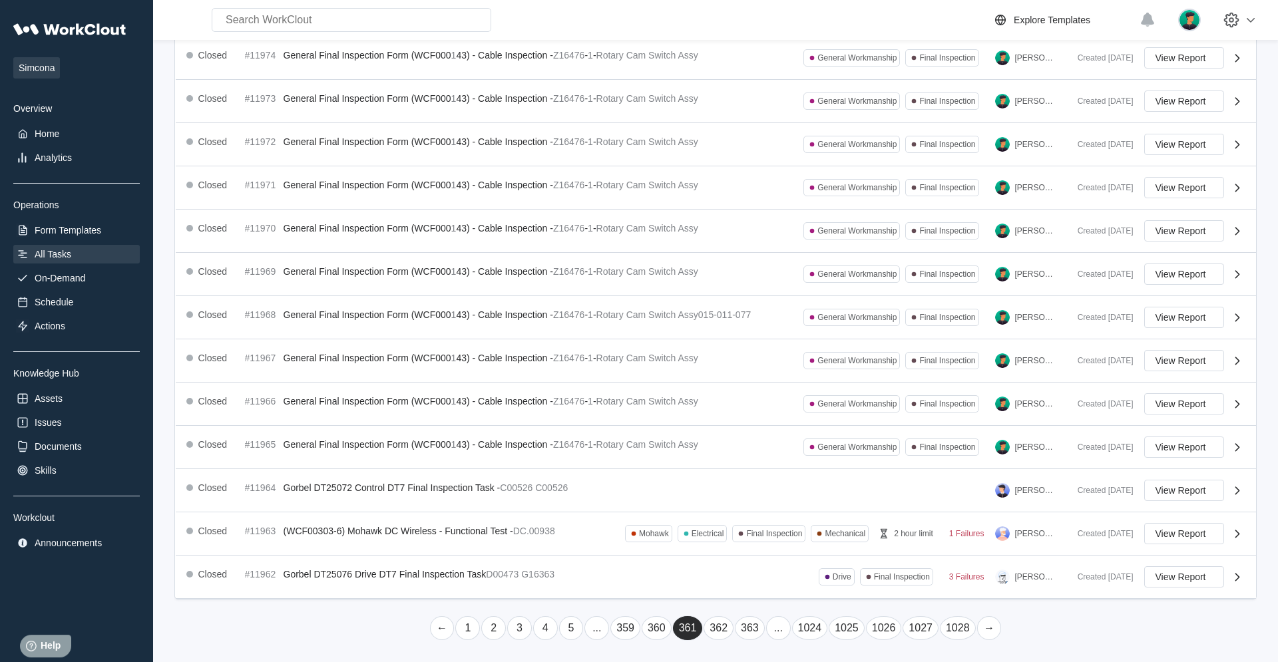
click at [766, 421] on link "..." at bounding box center [778, 629] width 25 height 24
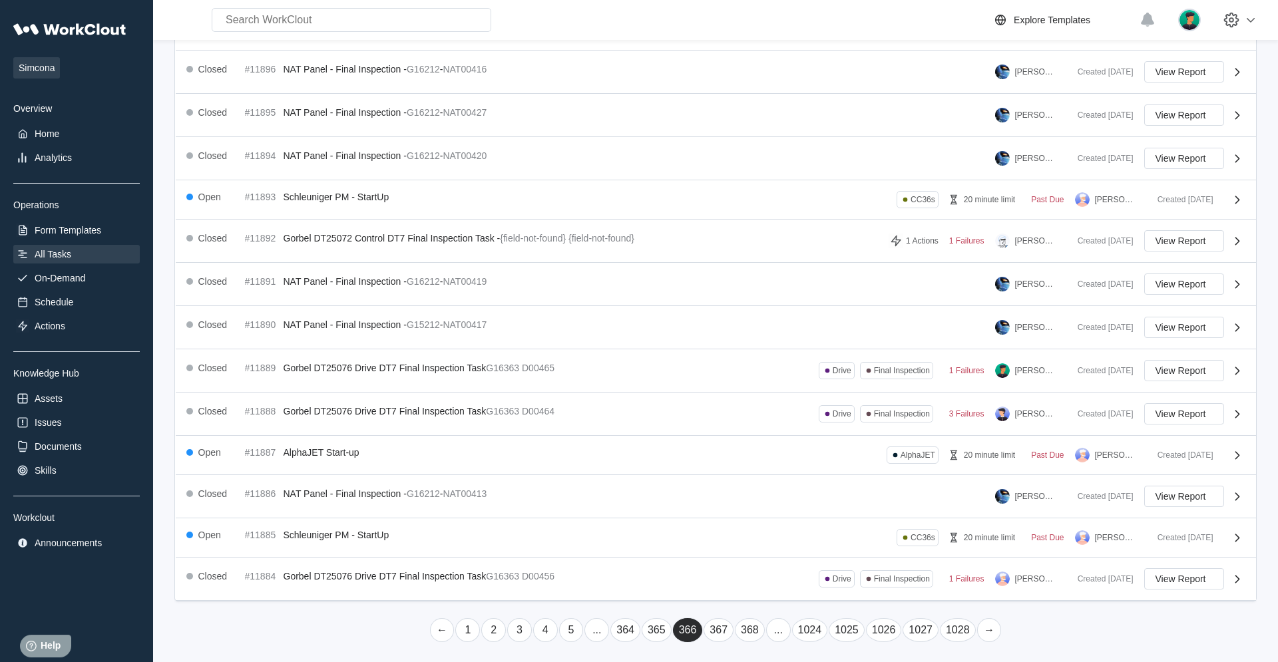
click at [766, 421] on link "..." at bounding box center [778, 631] width 25 height 24
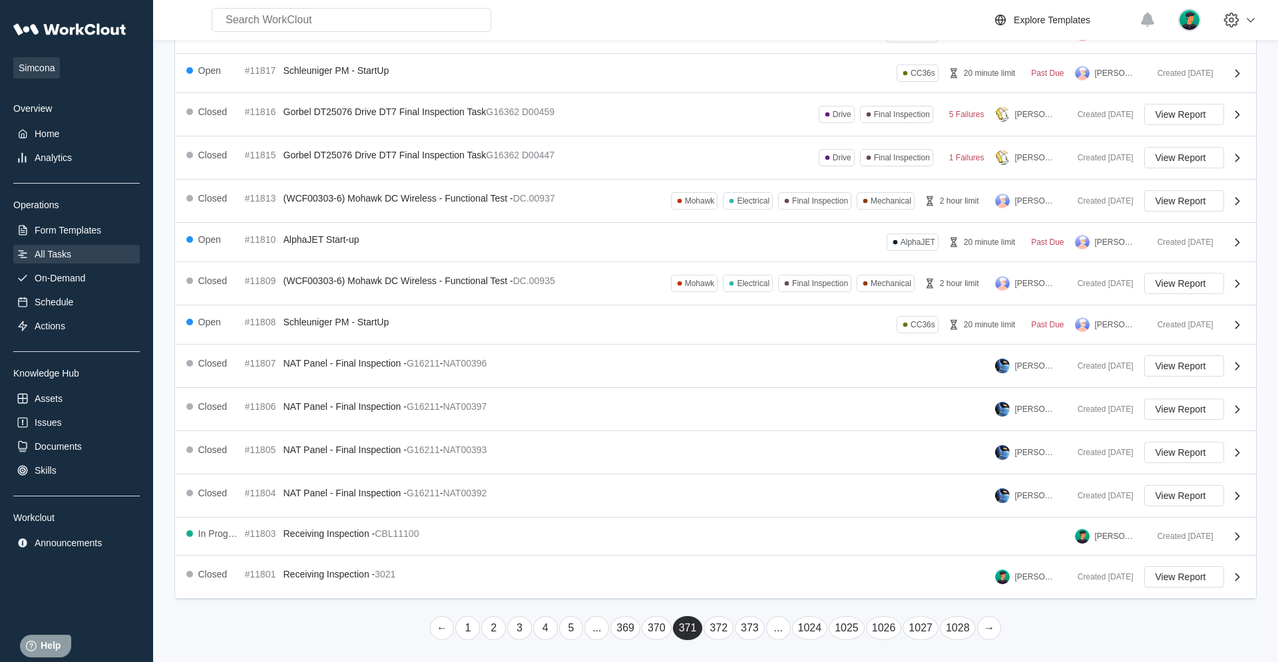
click at [766, 421] on link "..." at bounding box center [778, 629] width 25 height 24
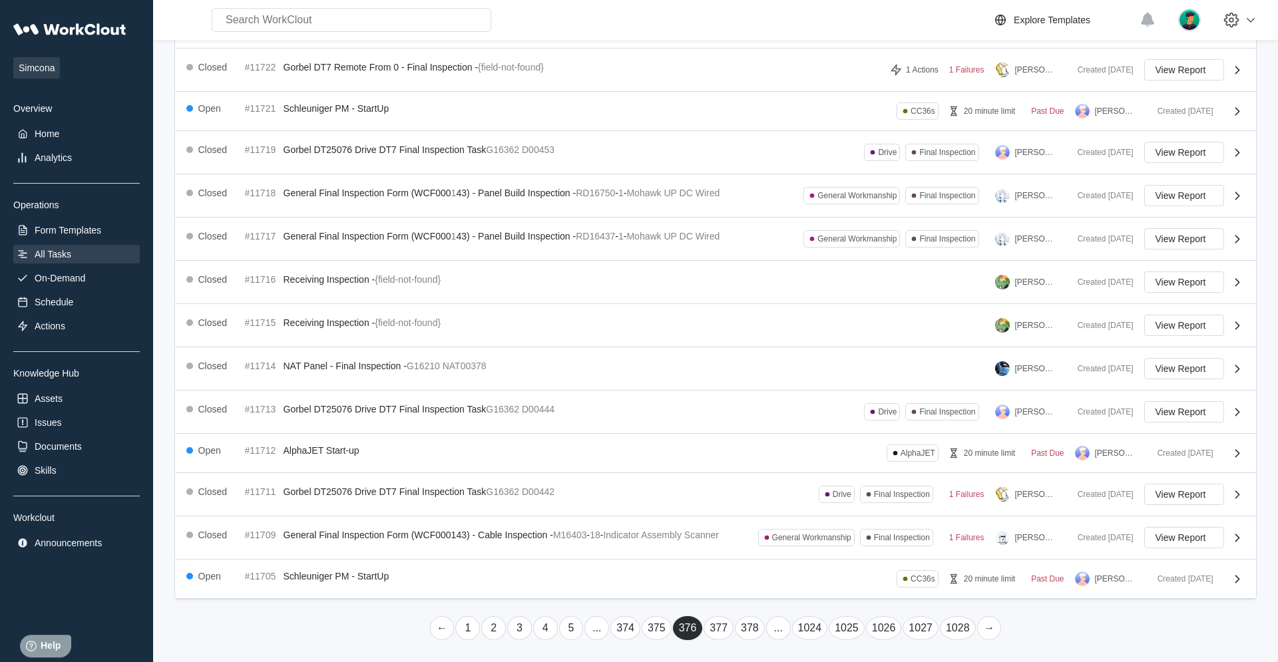
click at [766, 421] on link "..." at bounding box center [778, 629] width 25 height 24
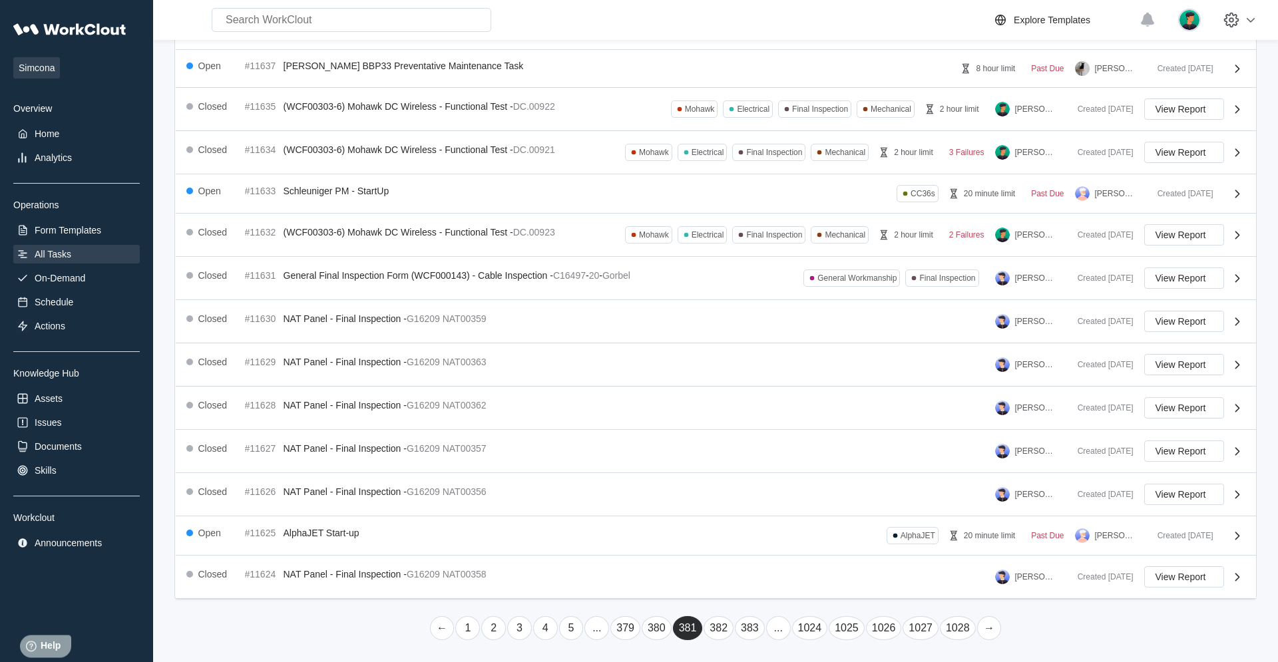
click at [766, 421] on link "..." at bounding box center [778, 629] width 25 height 24
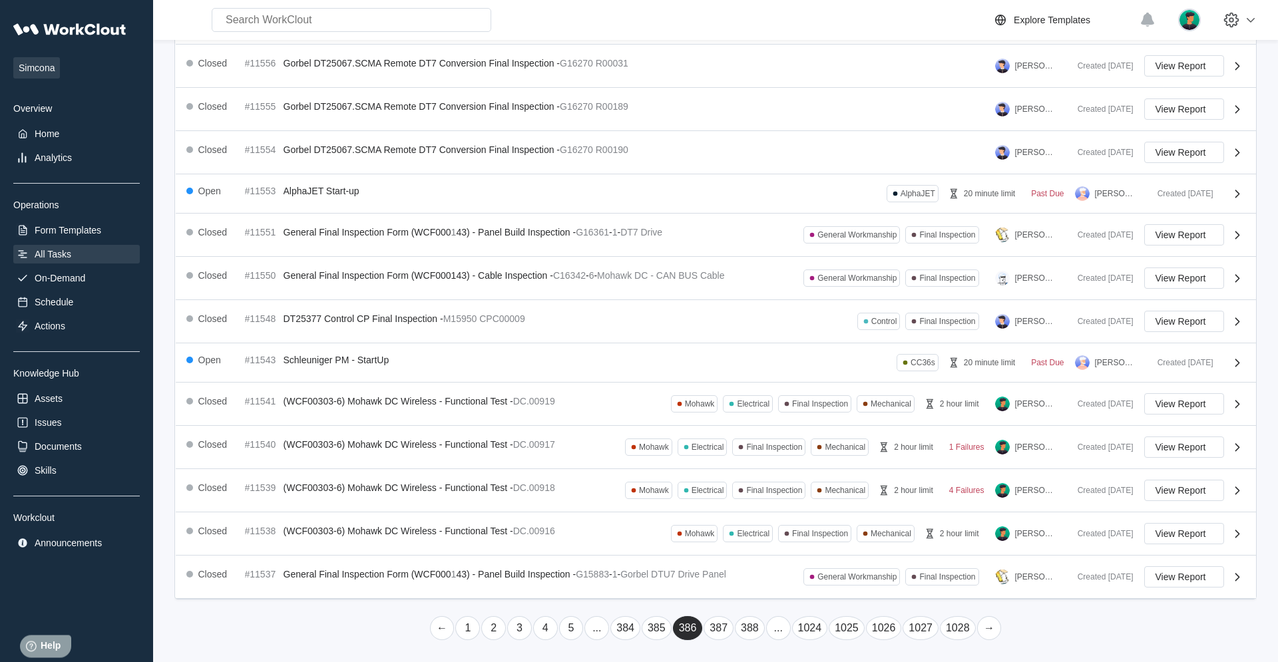
click at [766, 421] on link "..." at bounding box center [778, 629] width 25 height 24
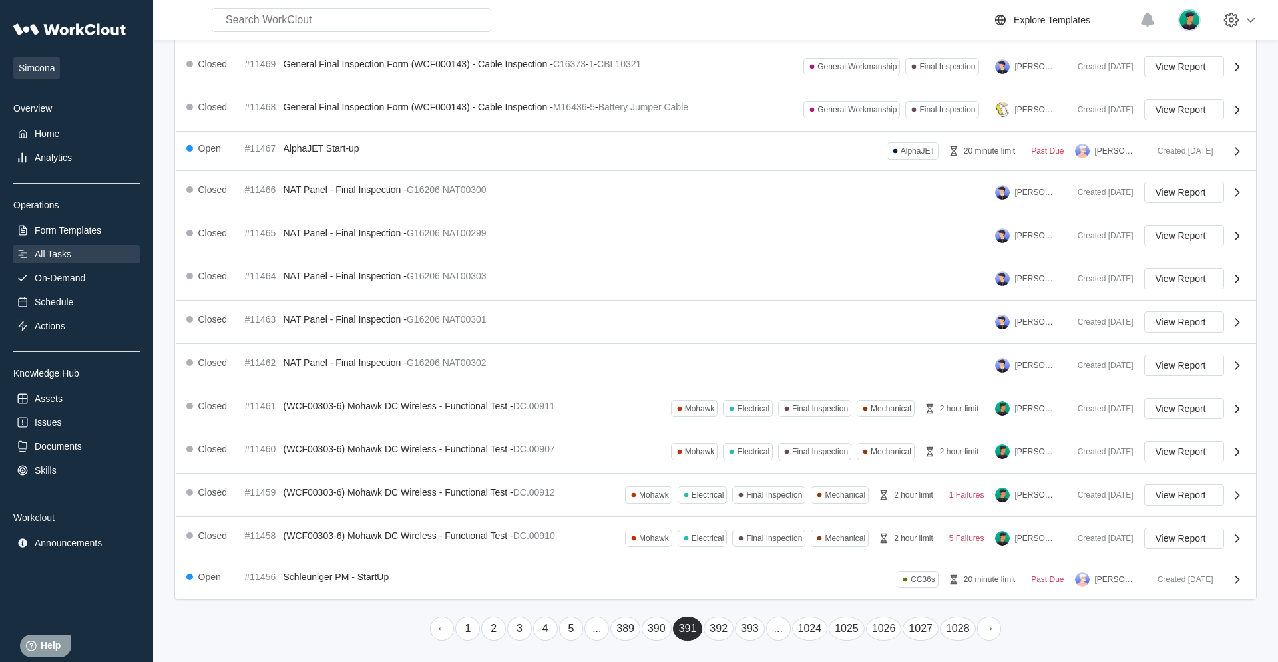
click at [766, 421] on link "..." at bounding box center [778, 629] width 25 height 24
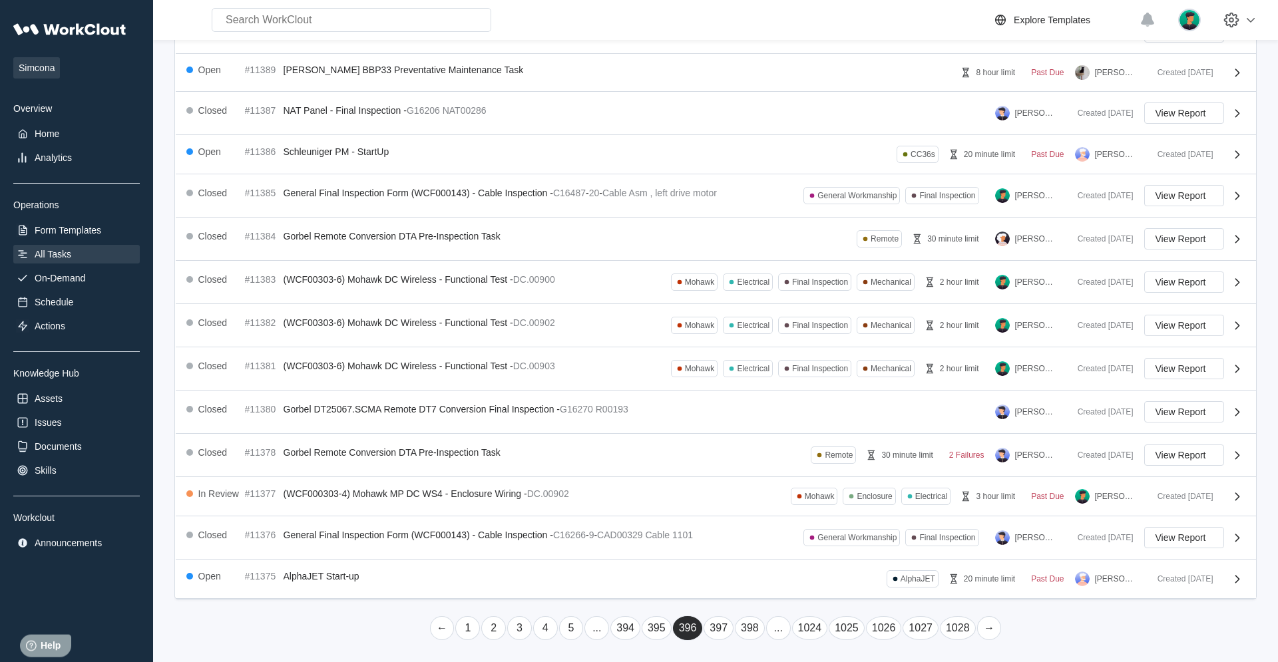
click at [766, 421] on link "..." at bounding box center [778, 629] width 25 height 24
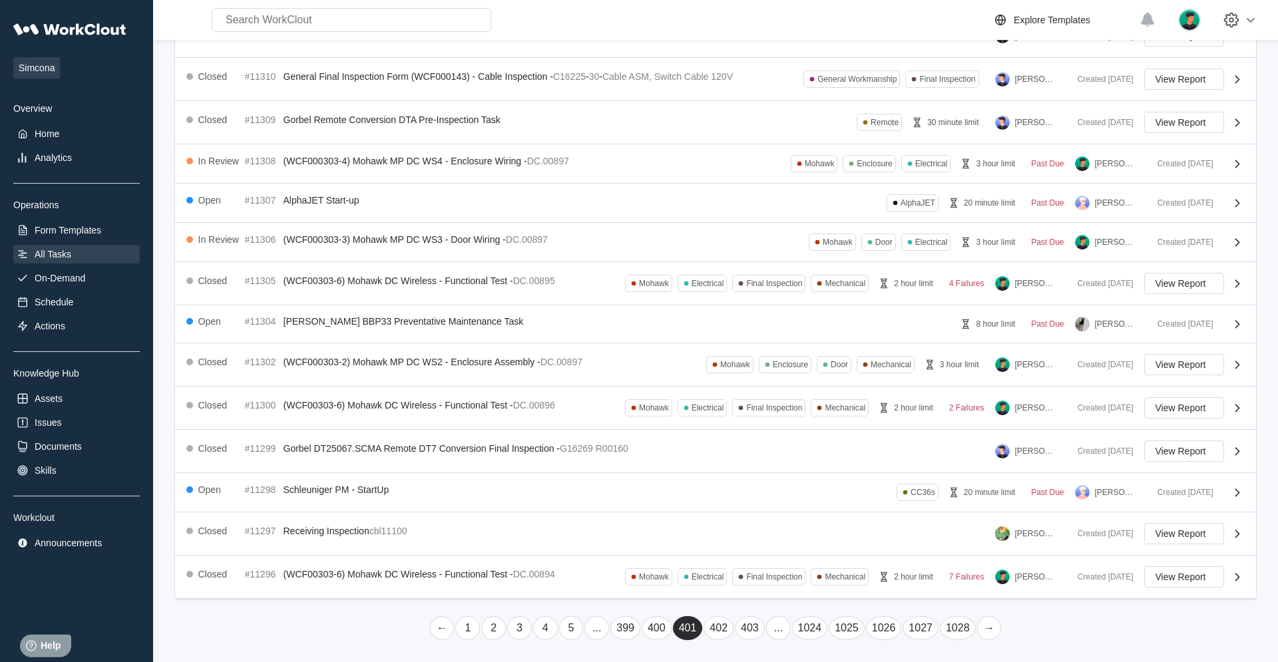
click at [766, 421] on link "..." at bounding box center [778, 629] width 25 height 24
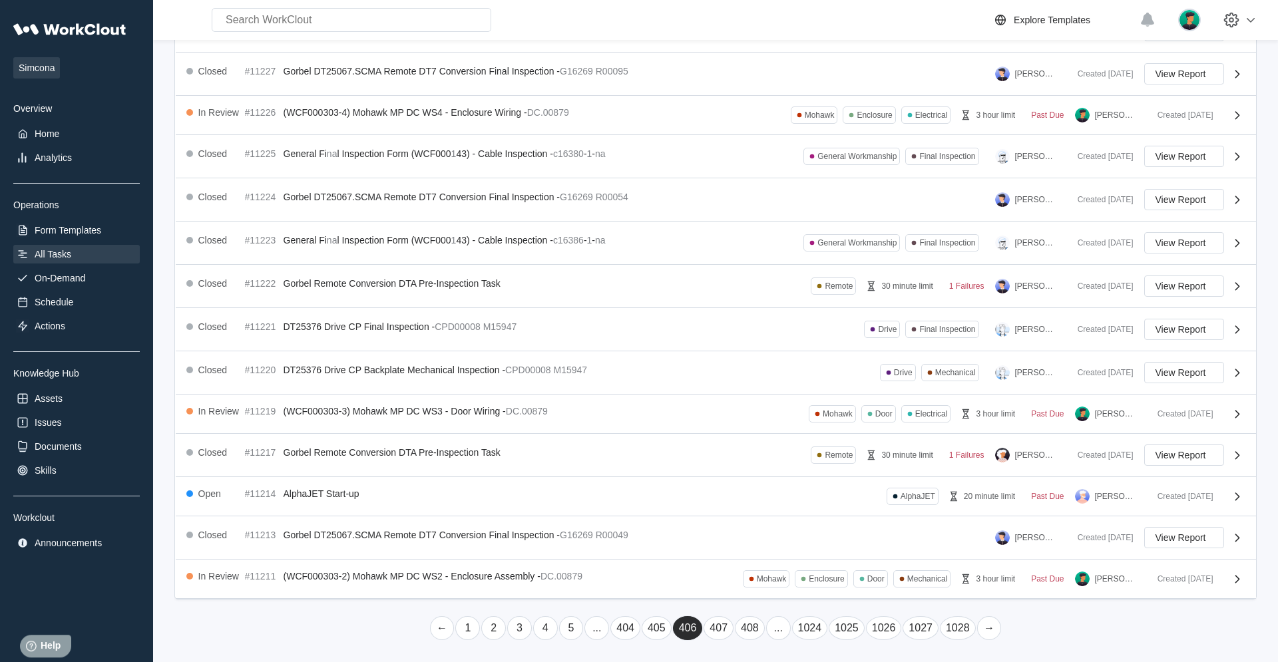
click at [766, 421] on link "..." at bounding box center [778, 629] width 25 height 24
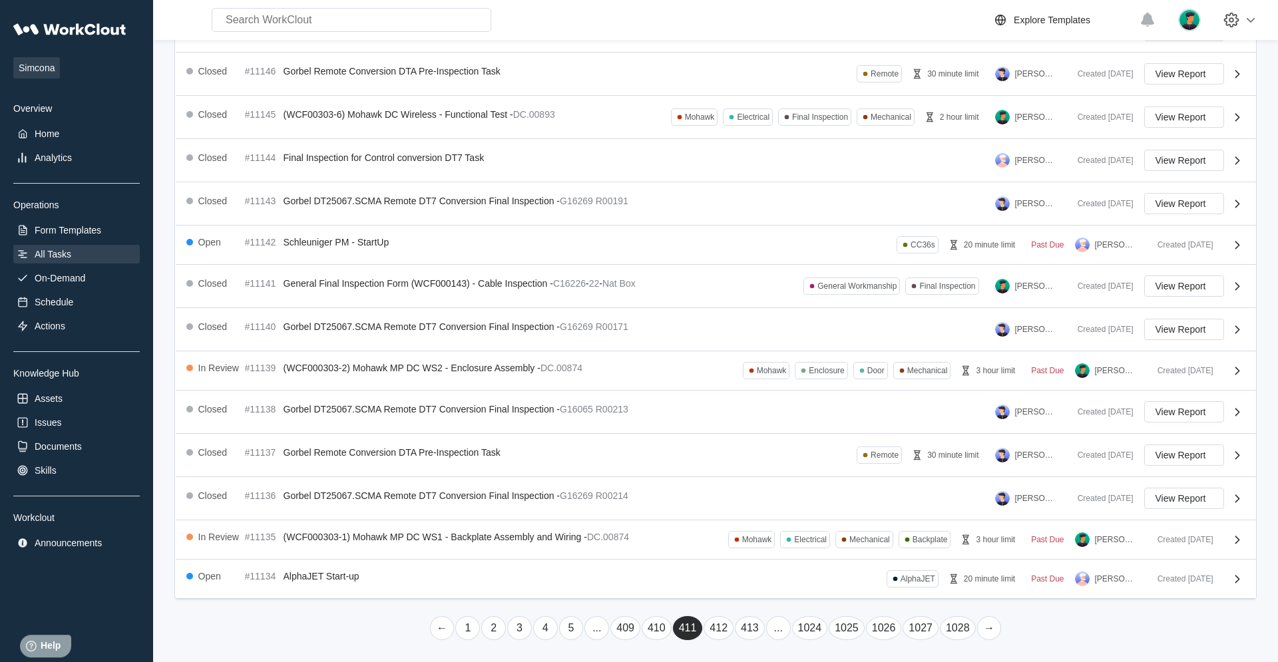
click at [766, 421] on link "..." at bounding box center [778, 629] width 25 height 24
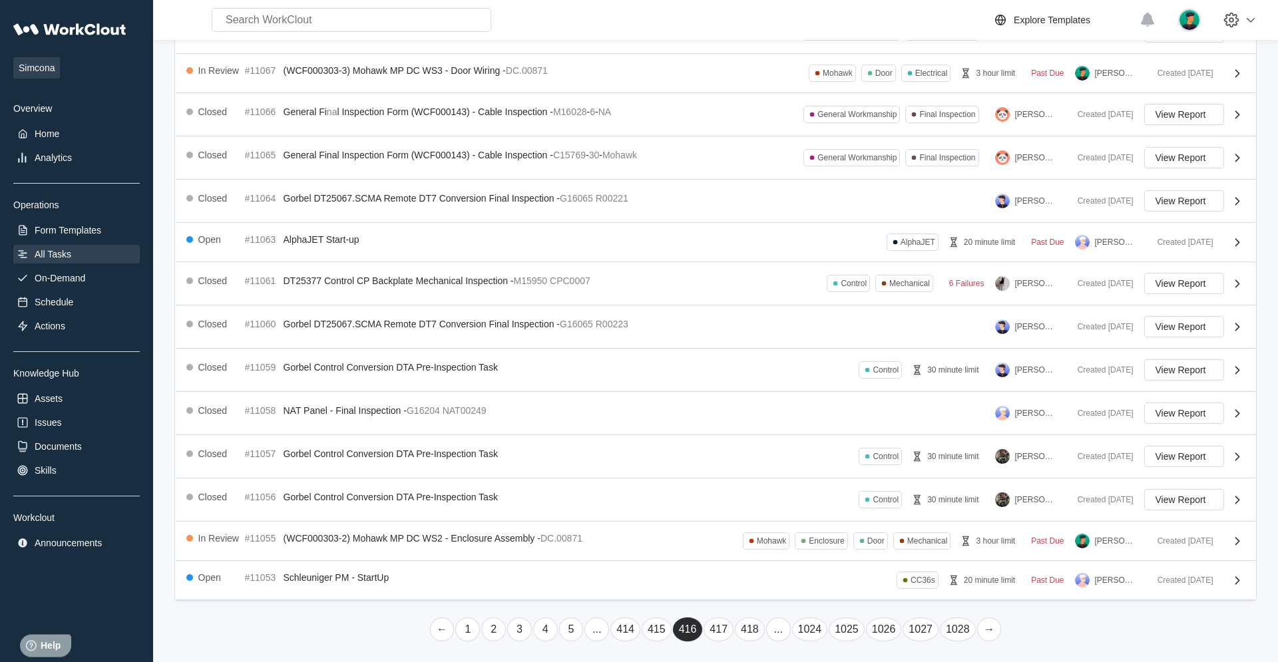
click at [766, 421] on link "..." at bounding box center [778, 630] width 25 height 24
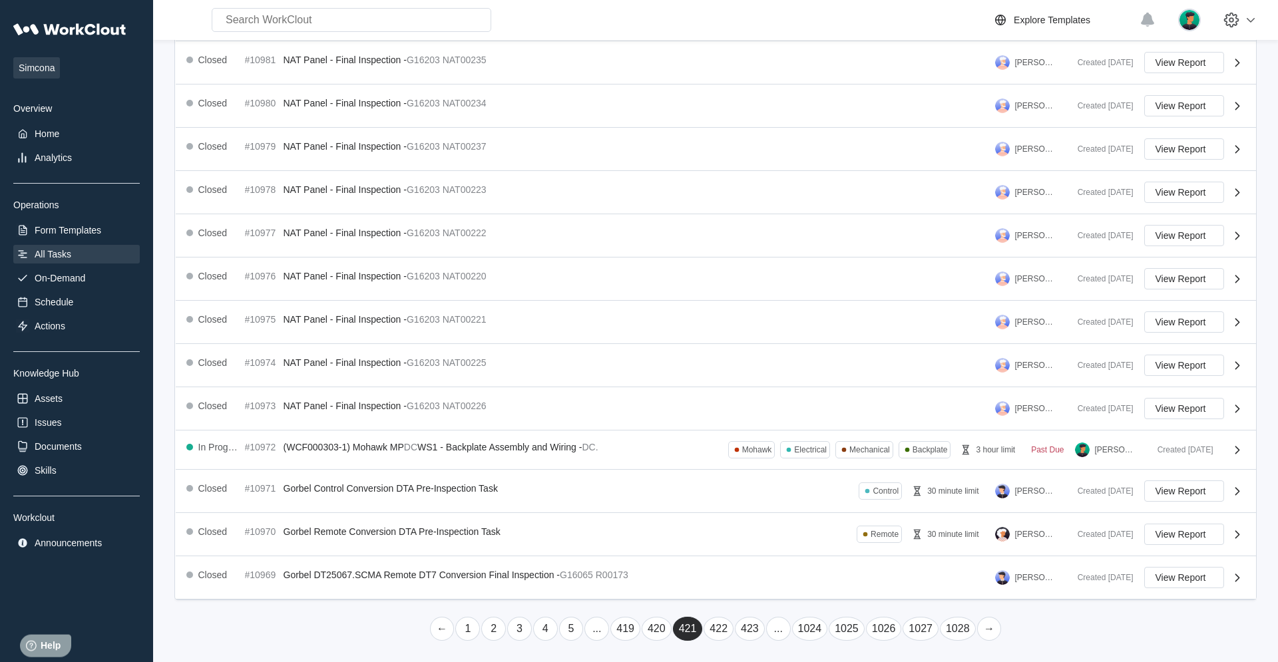
click at [766, 421] on link "..." at bounding box center [778, 629] width 25 height 24
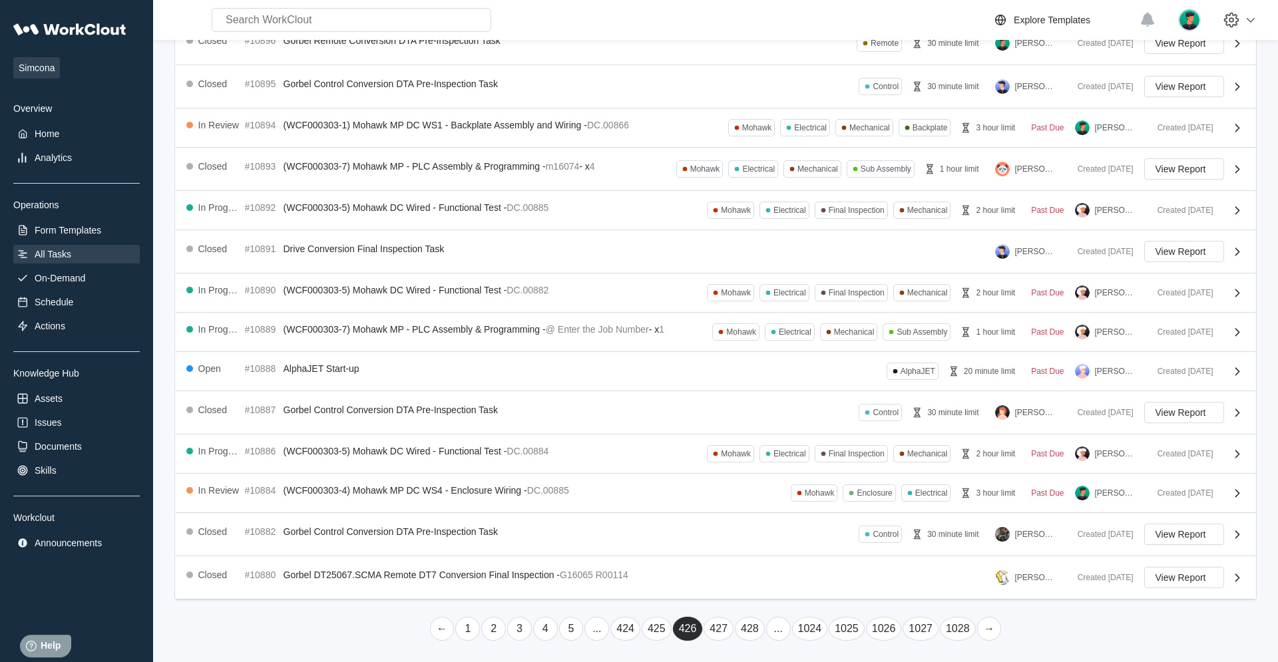
click at [766, 421] on link "..." at bounding box center [778, 629] width 25 height 24
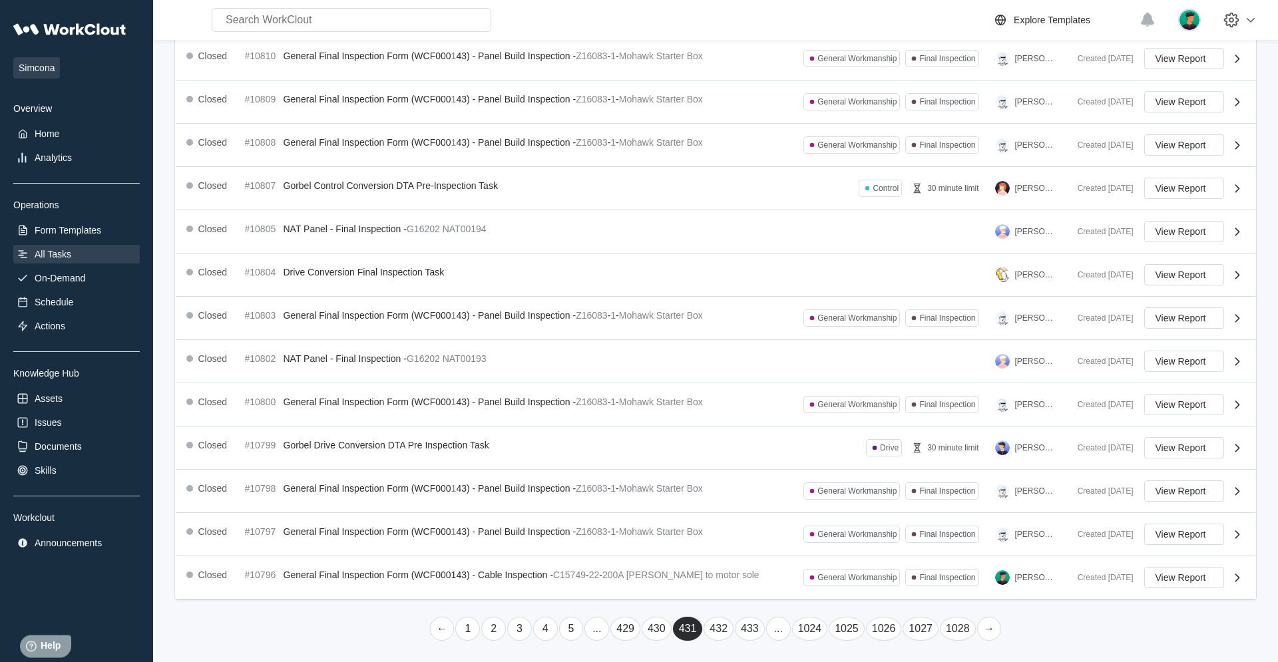
click at [766, 421] on link "..." at bounding box center [778, 629] width 25 height 24
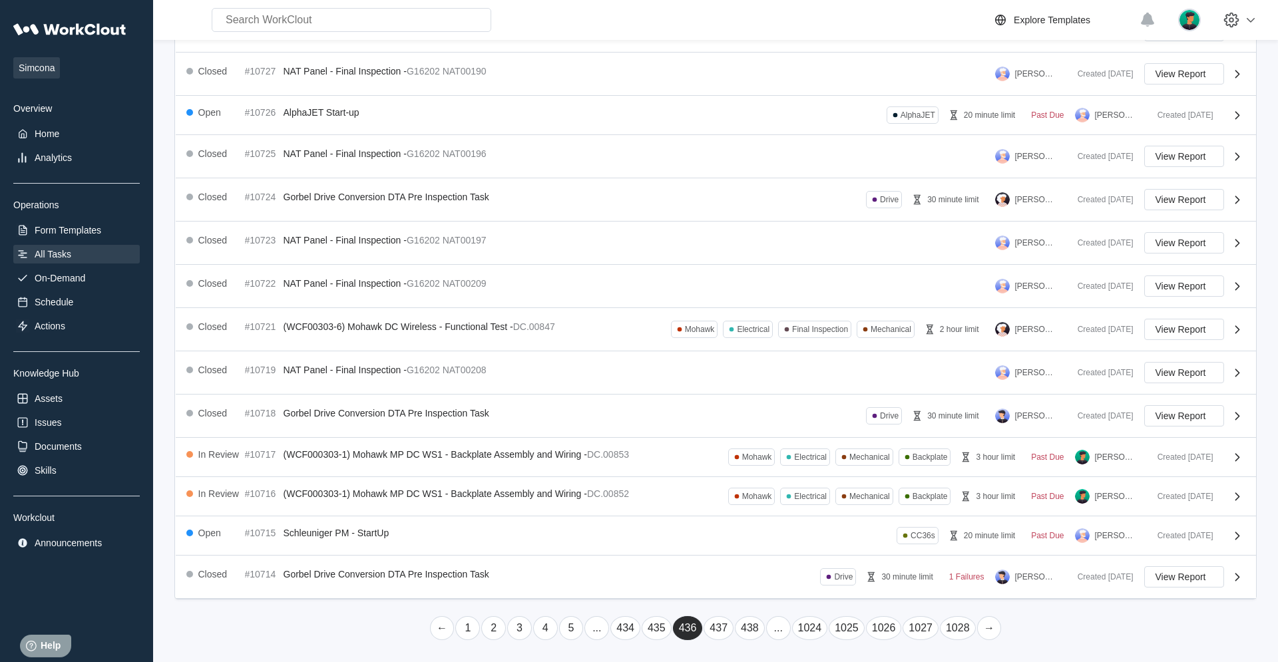
click at [766, 421] on link "..." at bounding box center [778, 629] width 25 height 24
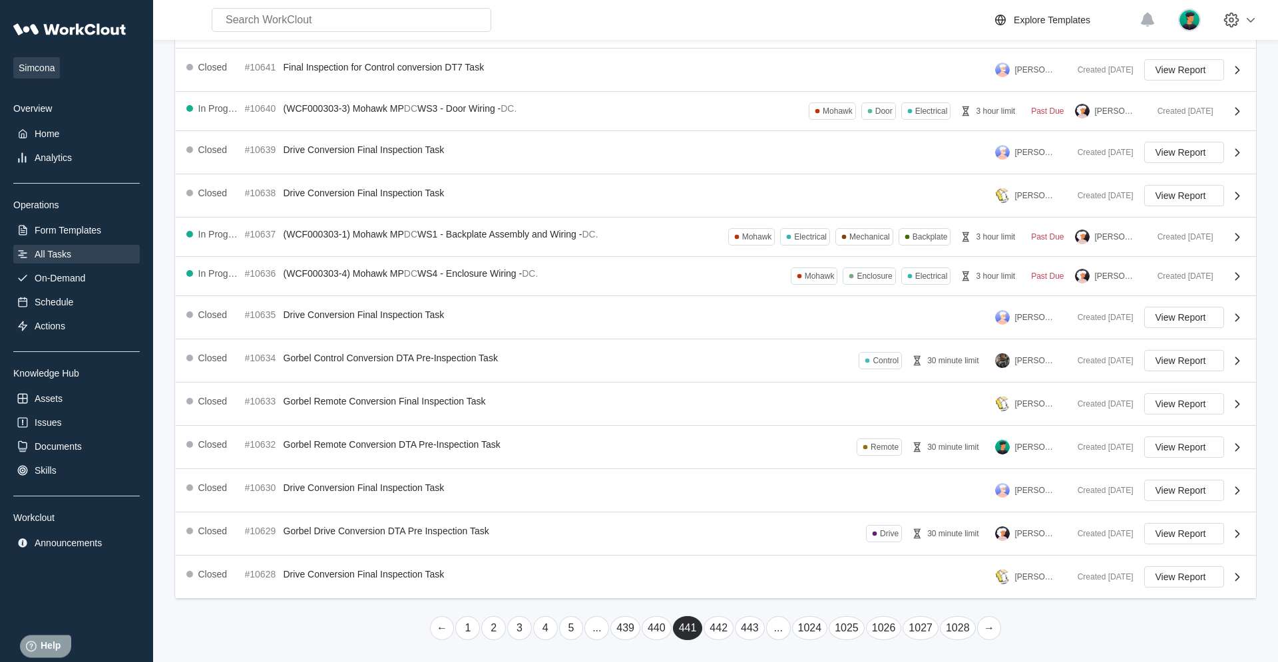
click at [766, 421] on link "..." at bounding box center [778, 629] width 25 height 24
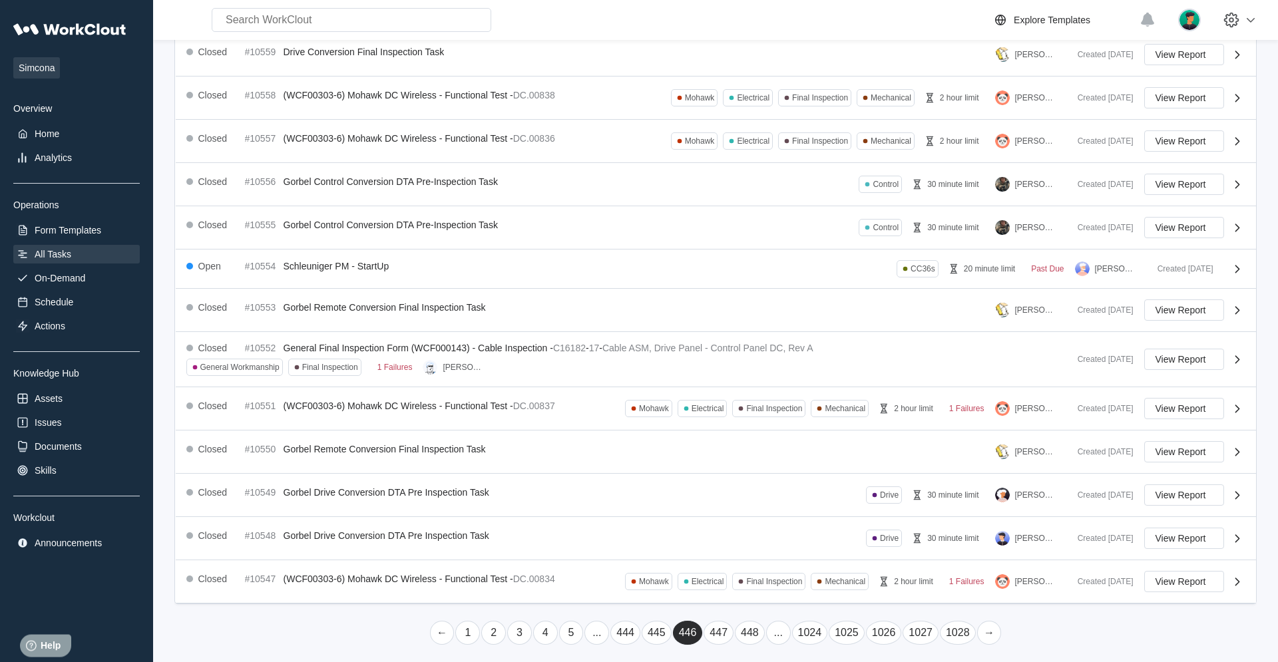
click at [766, 421] on link "..." at bounding box center [778, 633] width 25 height 24
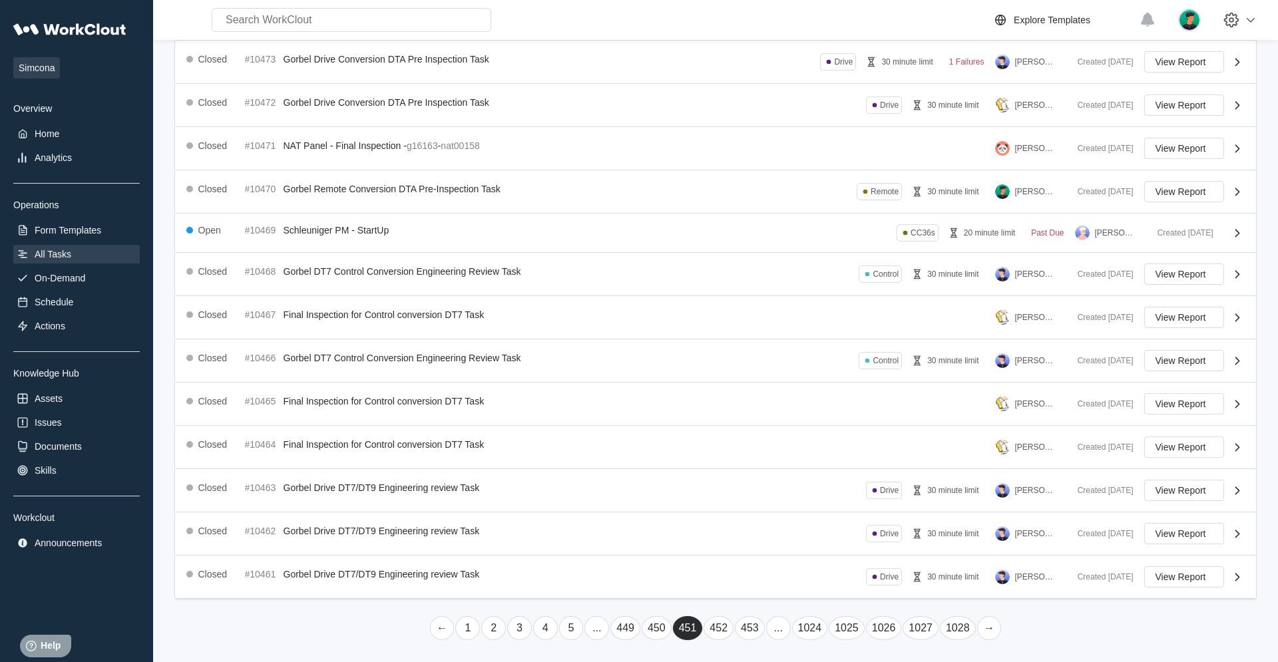
click at [766, 421] on link "..." at bounding box center [778, 629] width 25 height 24
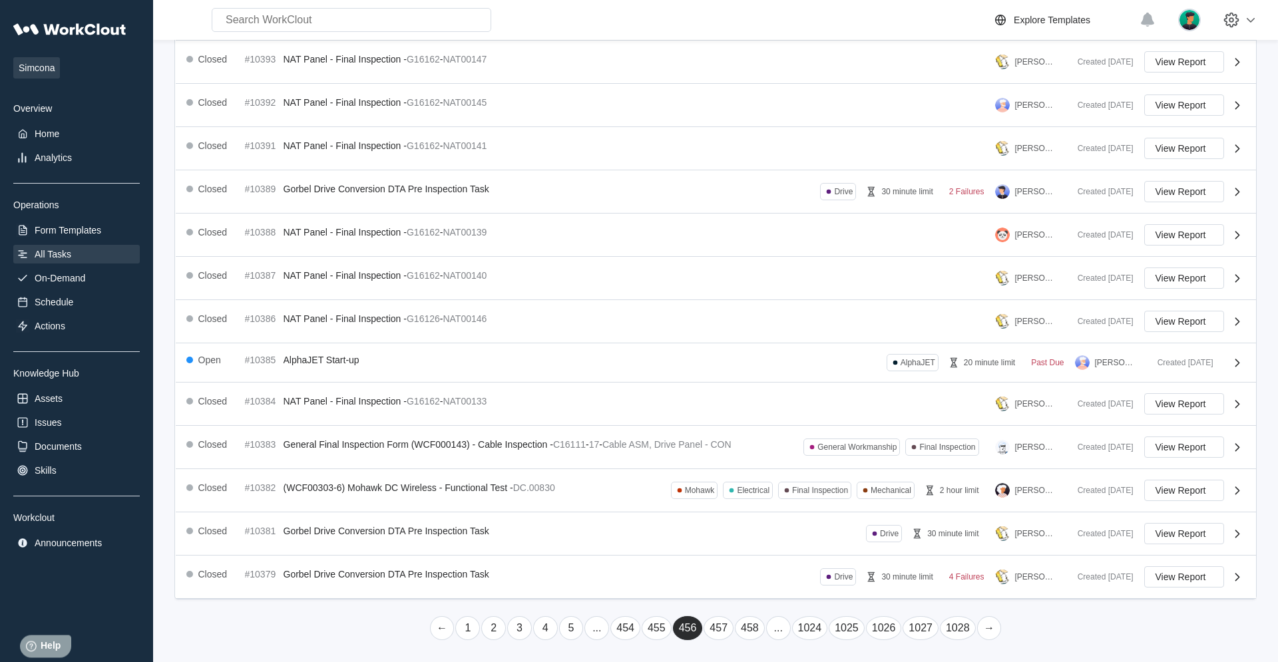
click at [766, 421] on link "..." at bounding box center [778, 629] width 25 height 24
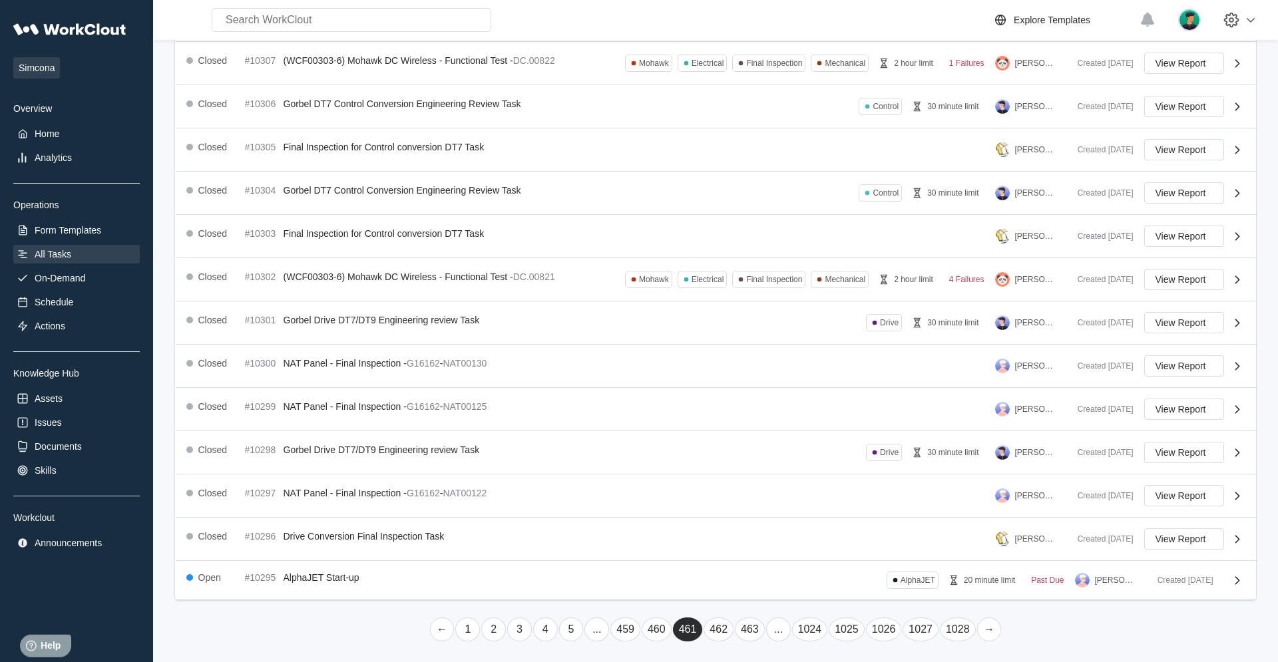
click at [766, 421] on link "..." at bounding box center [778, 630] width 25 height 24
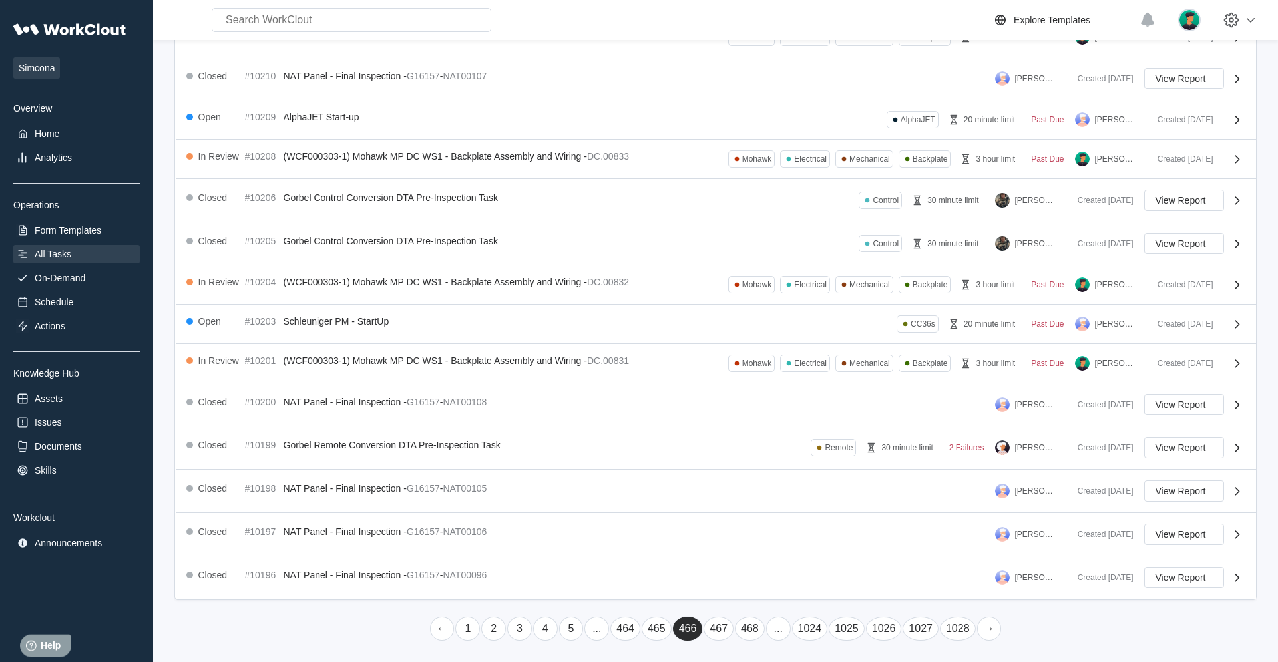
click at [766, 421] on link "..." at bounding box center [778, 629] width 25 height 24
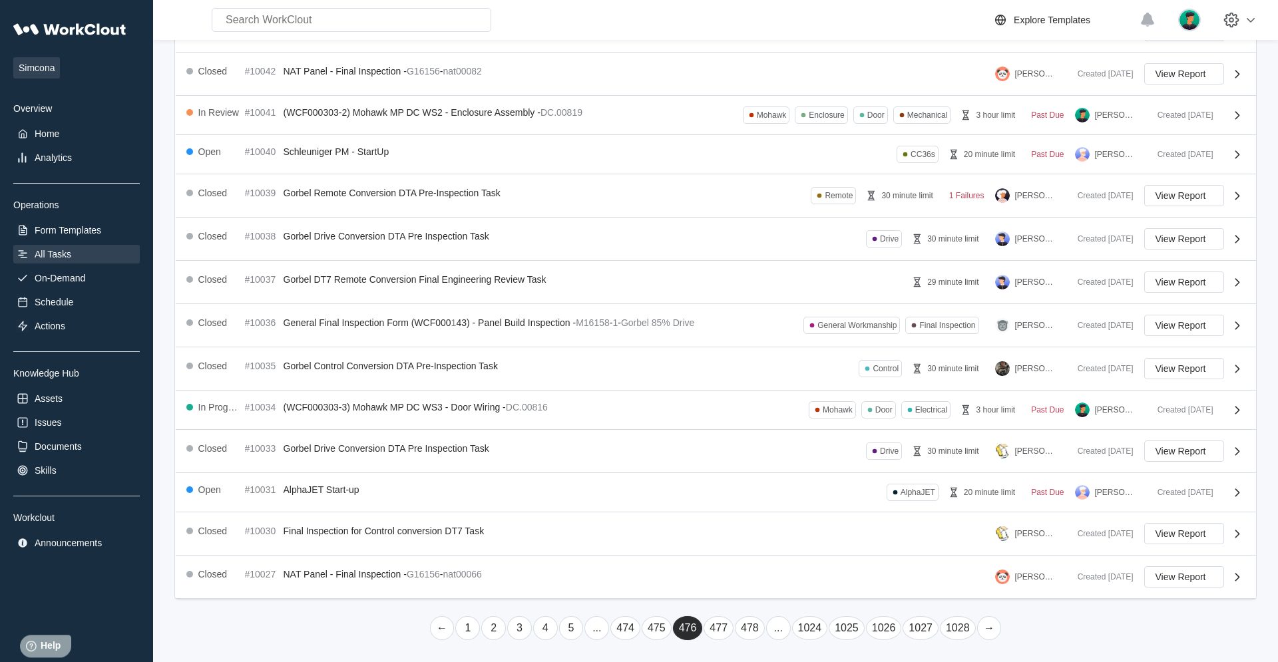
click at [766, 421] on link "..." at bounding box center [778, 629] width 25 height 24
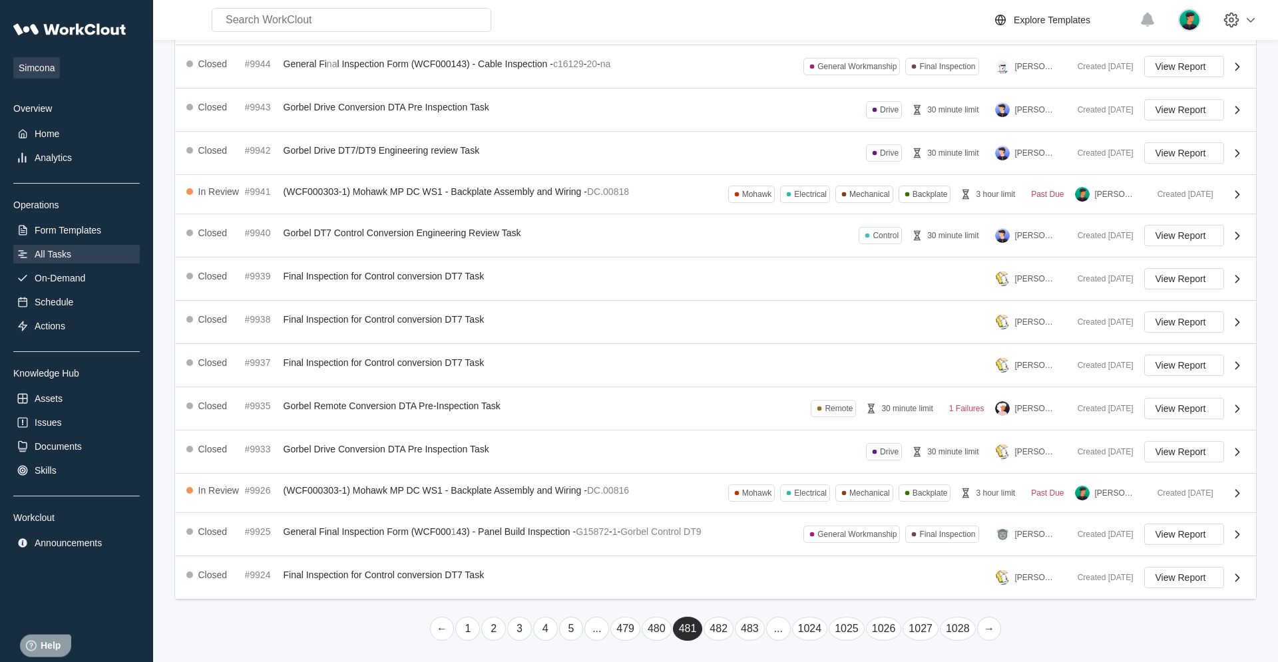
click at [766, 421] on link "..." at bounding box center [778, 629] width 25 height 24
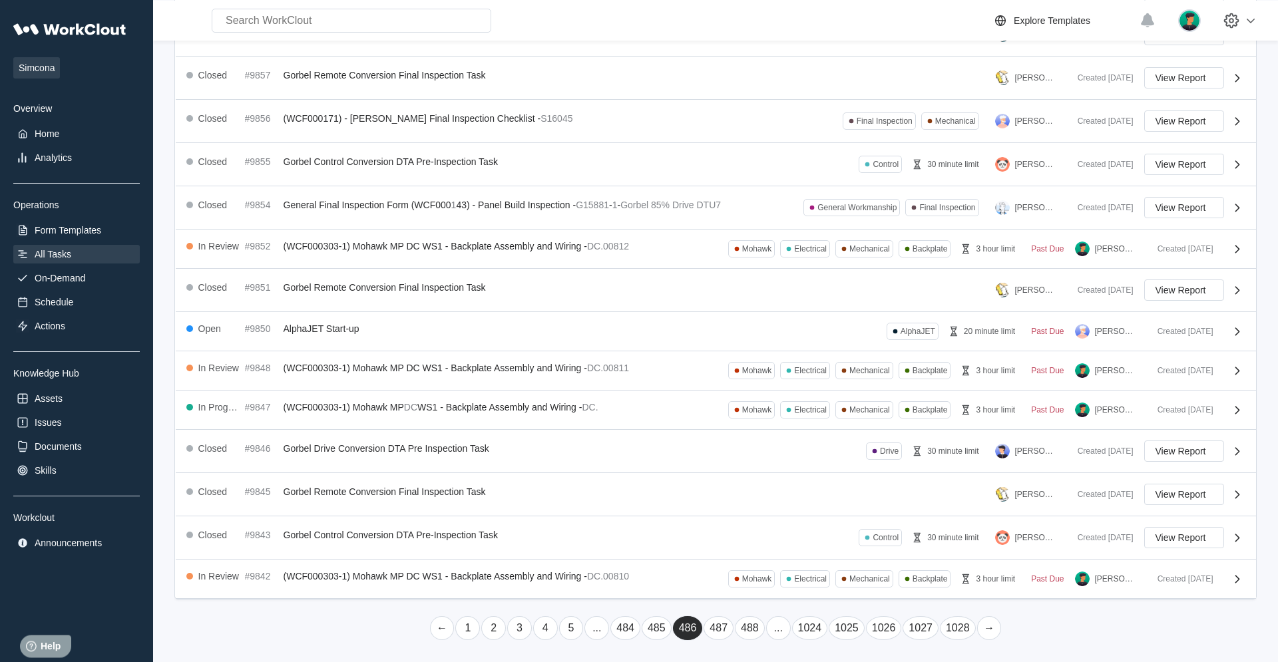
click at [766, 421] on link "..." at bounding box center [778, 629] width 25 height 24
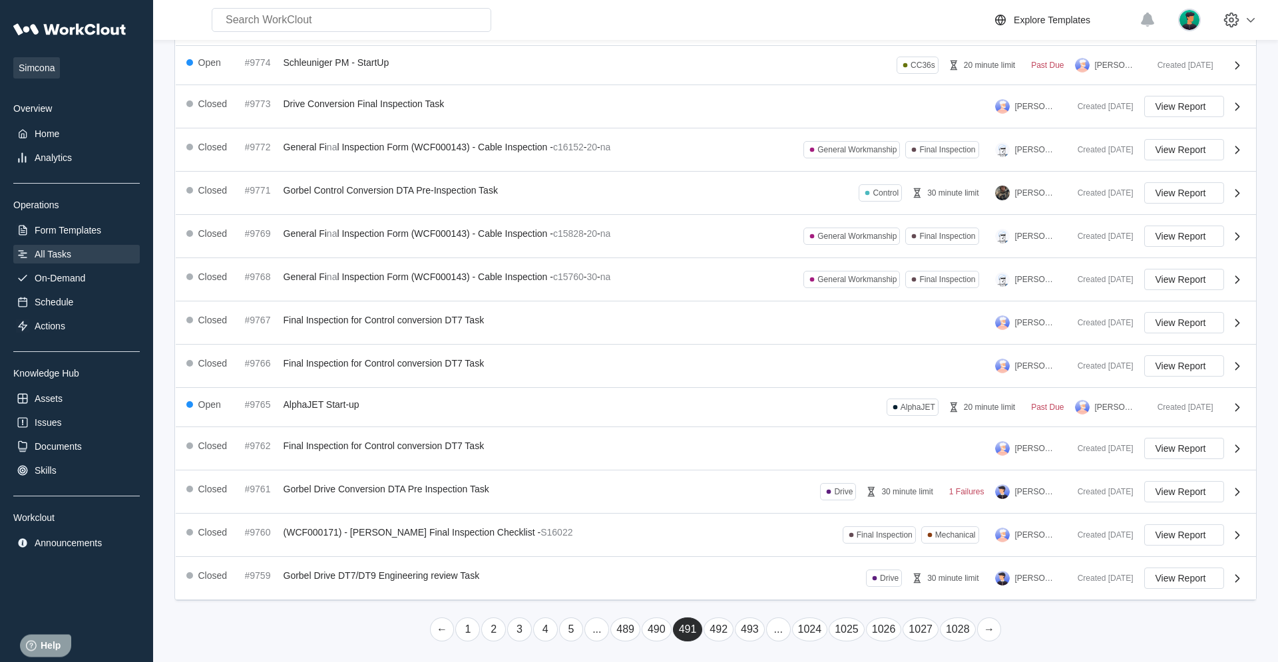
click at [766, 421] on link "..." at bounding box center [778, 630] width 25 height 24
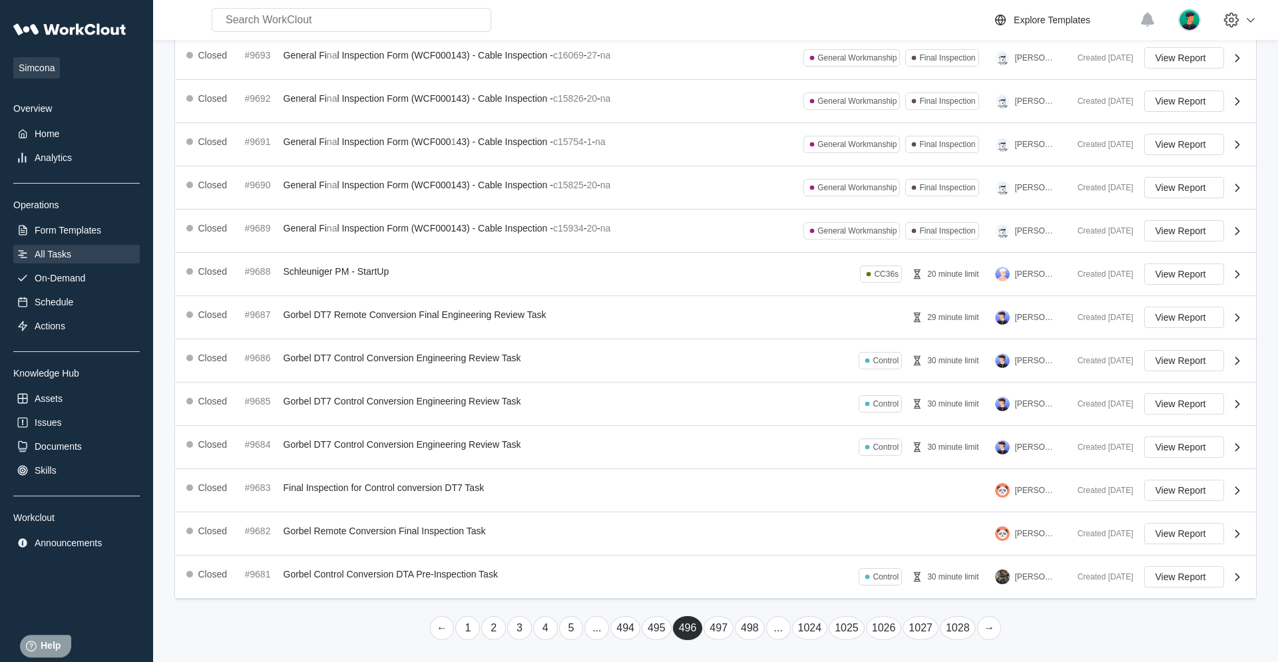
click at [766, 421] on link "..." at bounding box center [778, 629] width 25 height 24
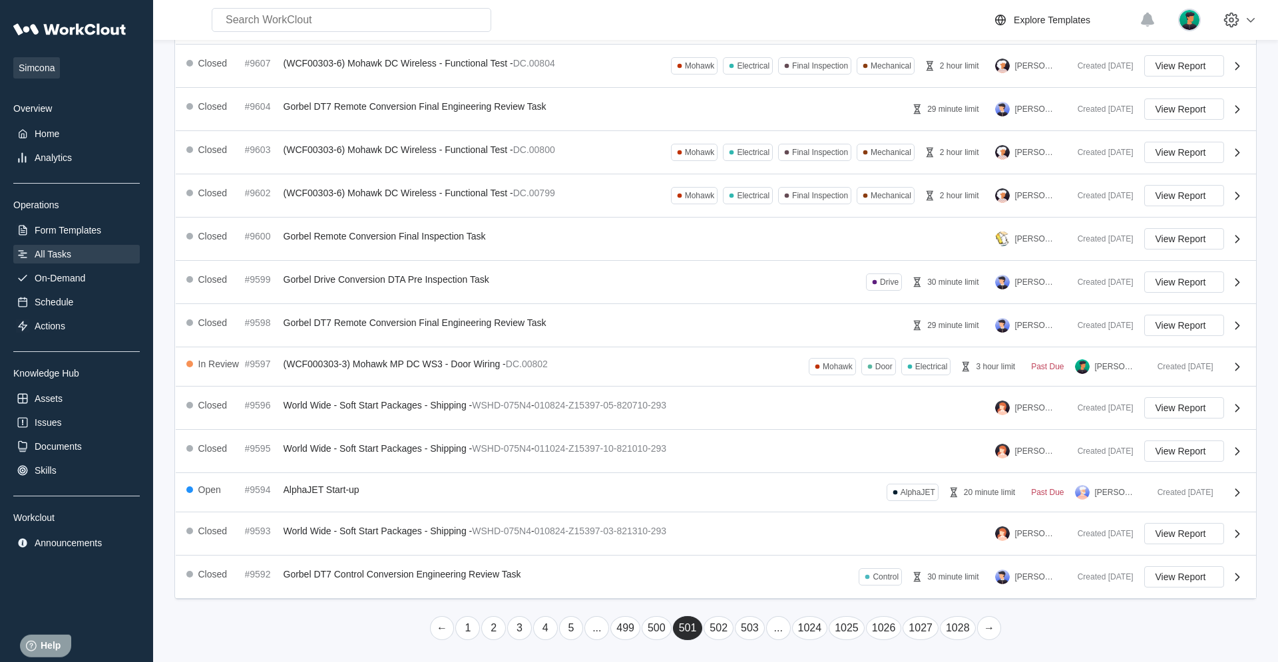
click at [766, 421] on link "..." at bounding box center [778, 629] width 25 height 24
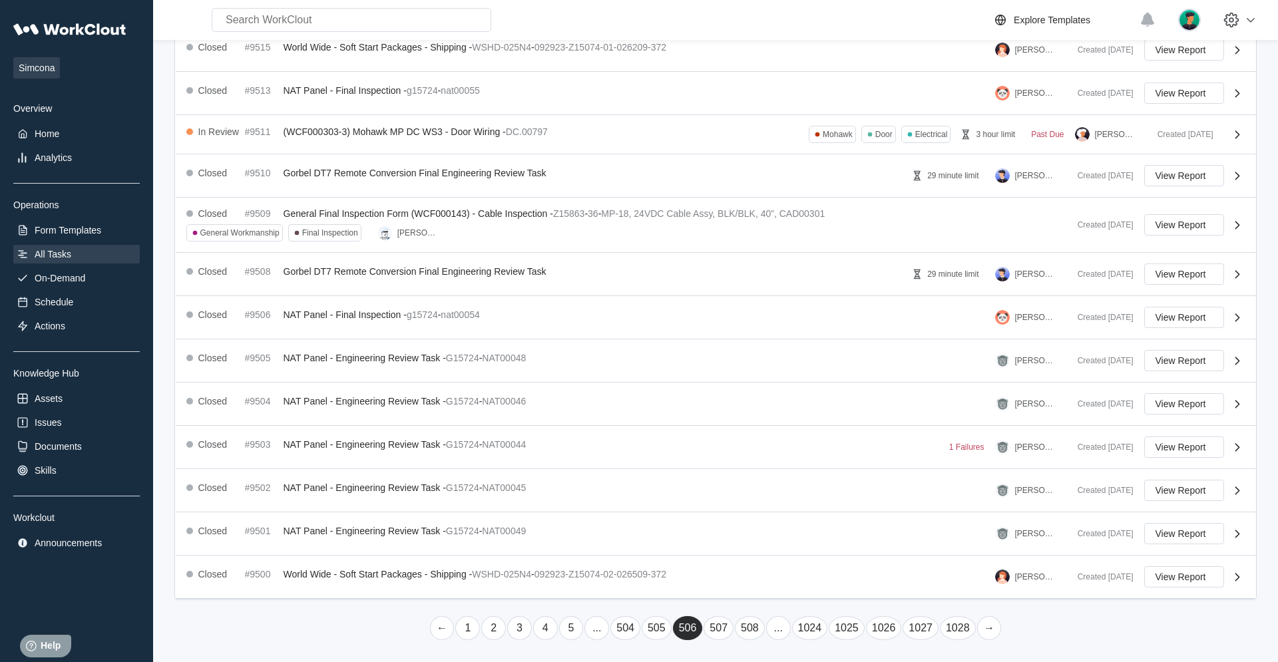
click at [766, 421] on link "..." at bounding box center [778, 629] width 25 height 24
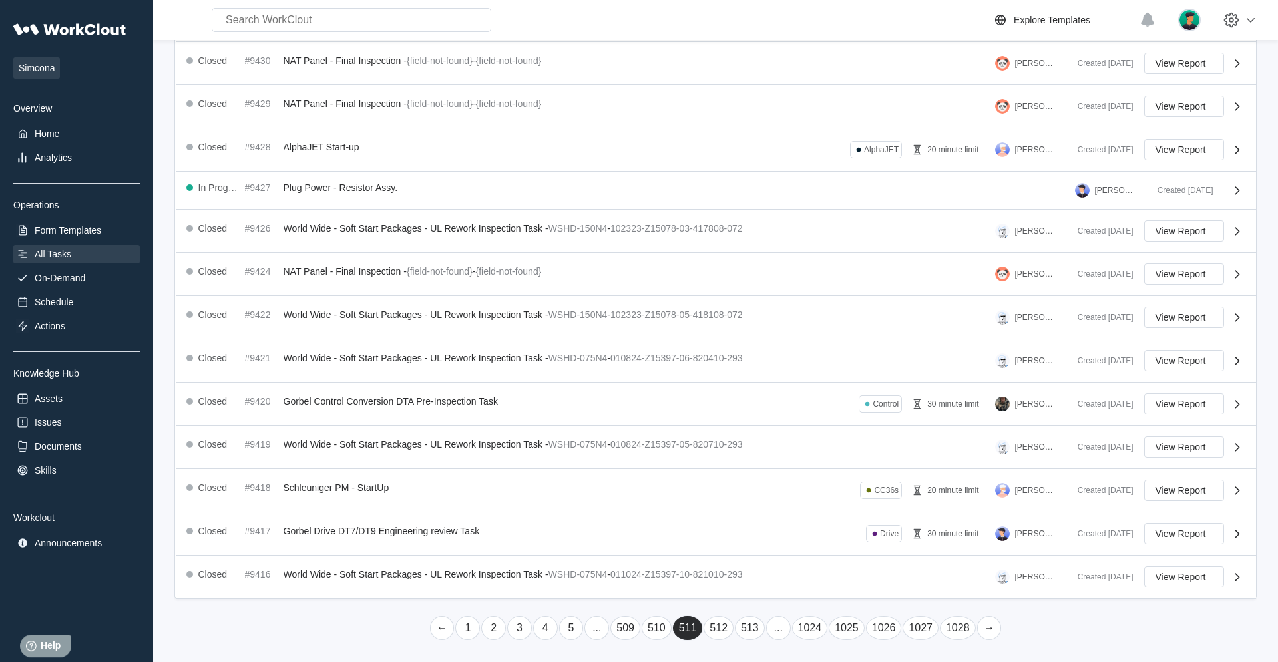
click at [766, 421] on link "..." at bounding box center [778, 629] width 25 height 24
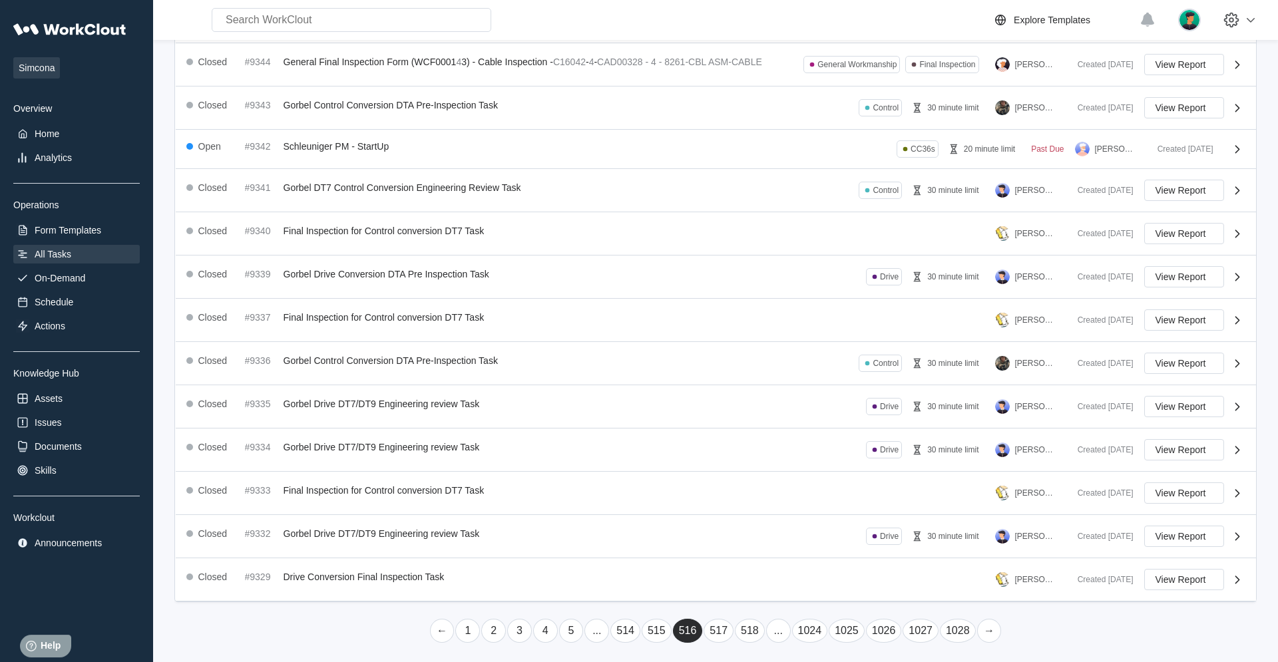
click at [766, 421] on link "..." at bounding box center [778, 631] width 25 height 24
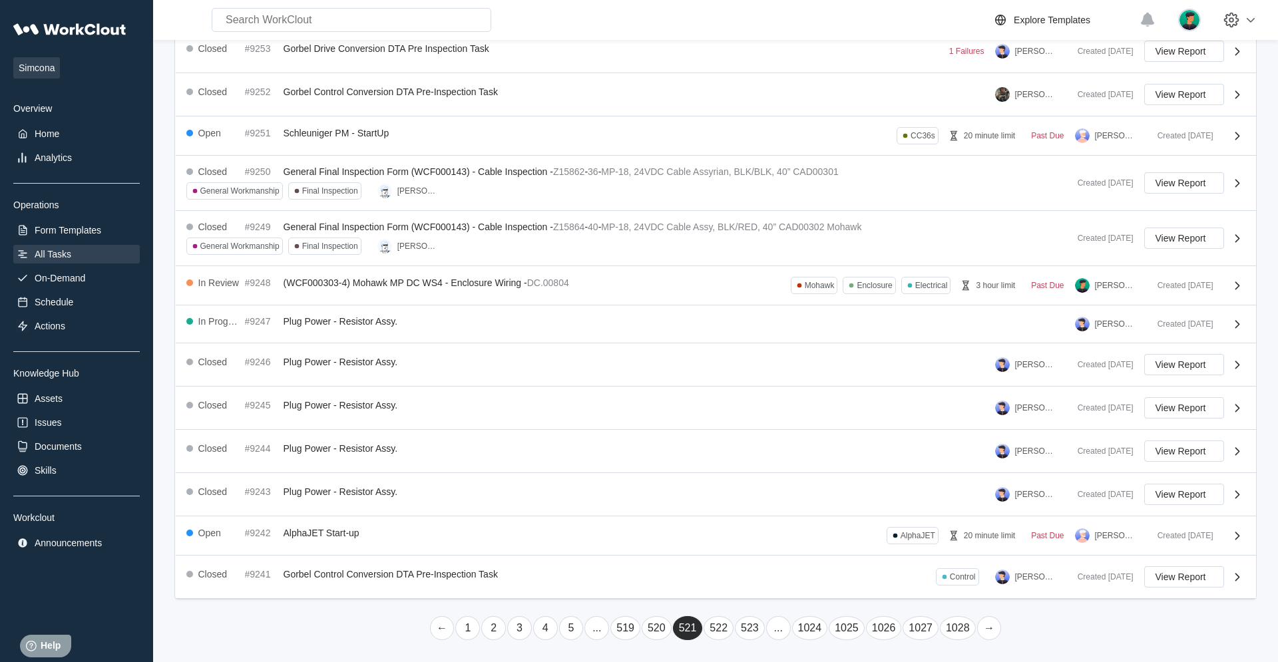
click at [766, 421] on link "..." at bounding box center [778, 629] width 25 height 24
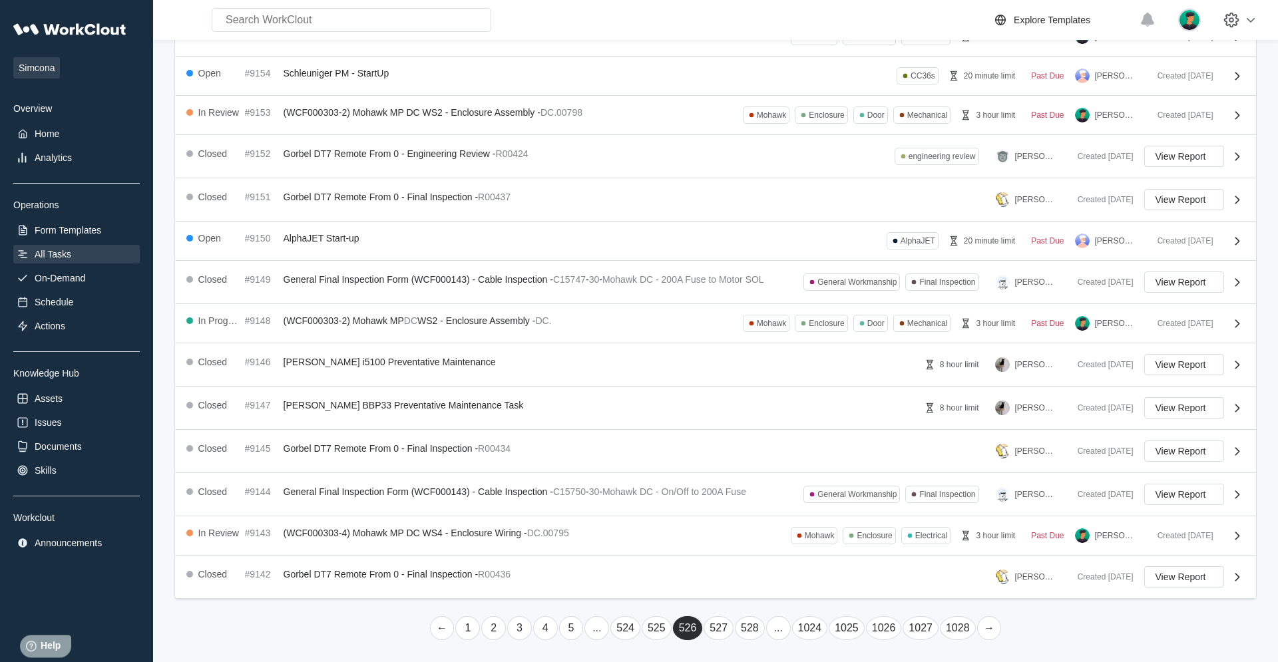
click at [766, 421] on link "..." at bounding box center [778, 629] width 25 height 24
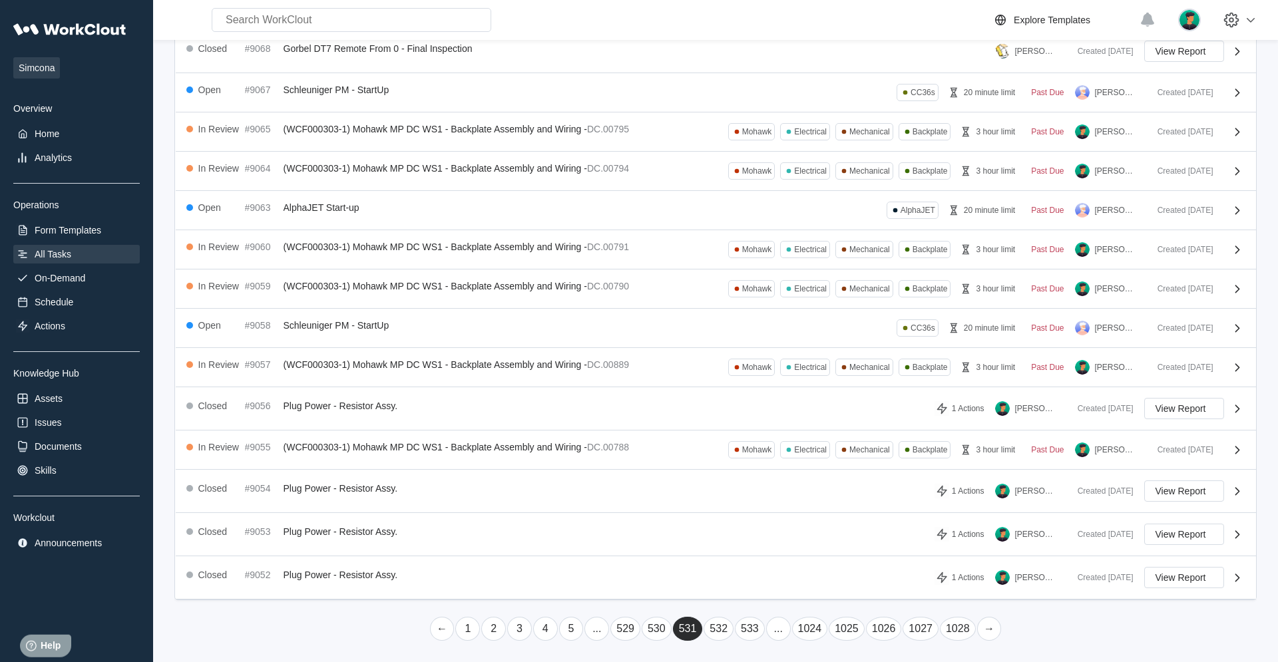
click at [766, 421] on link "..." at bounding box center [778, 629] width 25 height 24
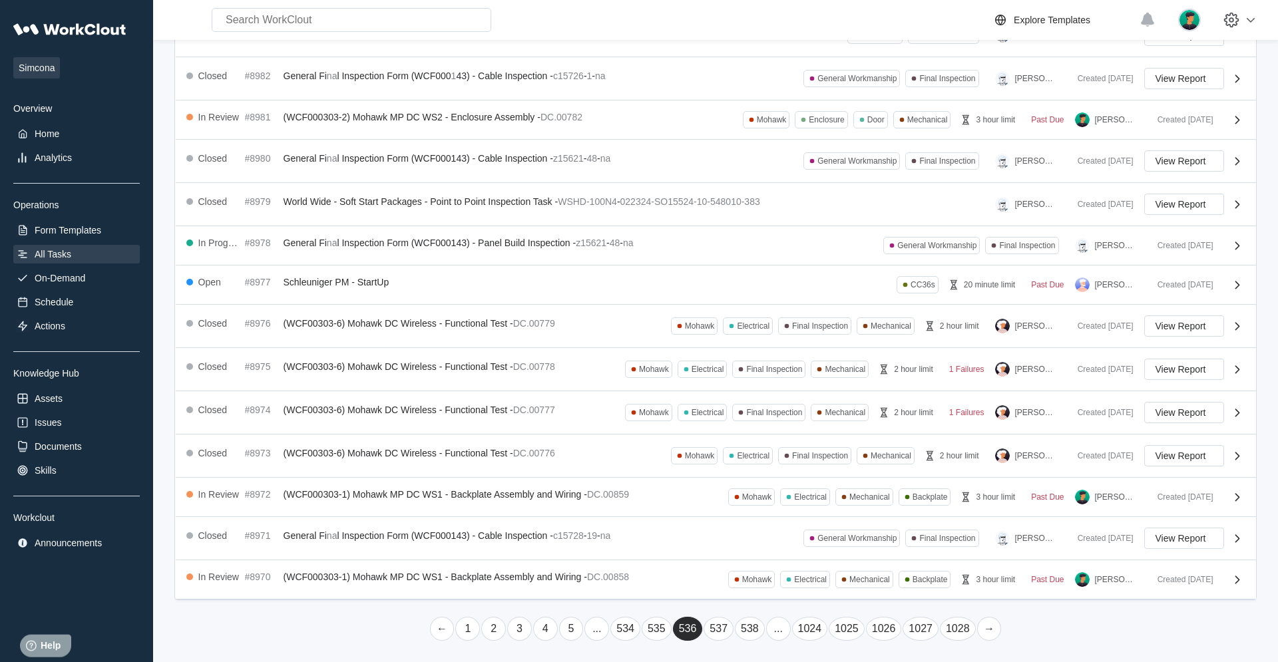
click at [766, 421] on link "..." at bounding box center [778, 629] width 25 height 24
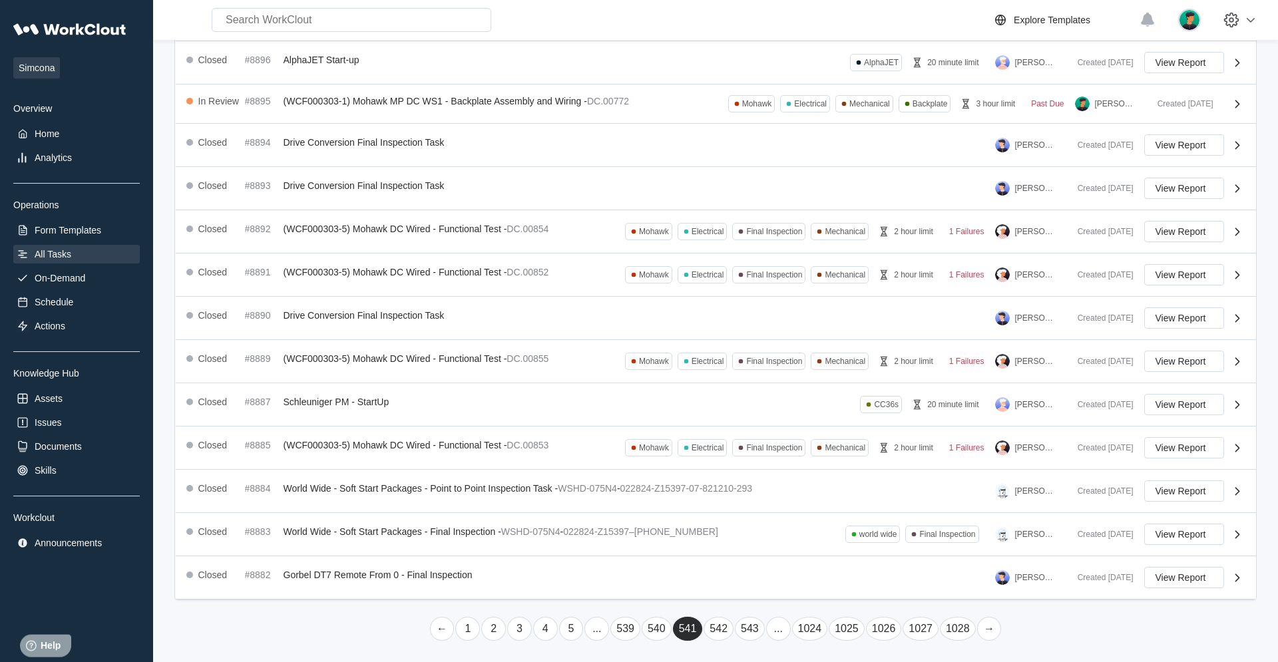
click at [766, 421] on link "..." at bounding box center [778, 629] width 25 height 24
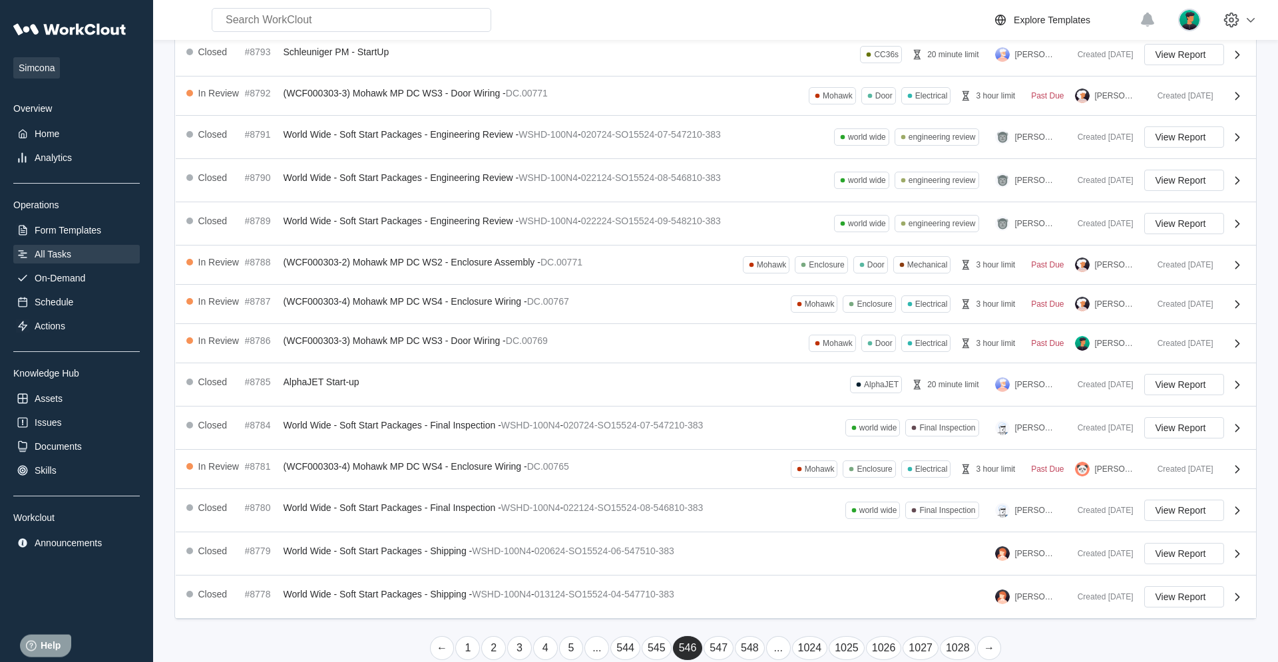
click at [766, 421] on link "..." at bounding box center [778, 649] width 25 height 24
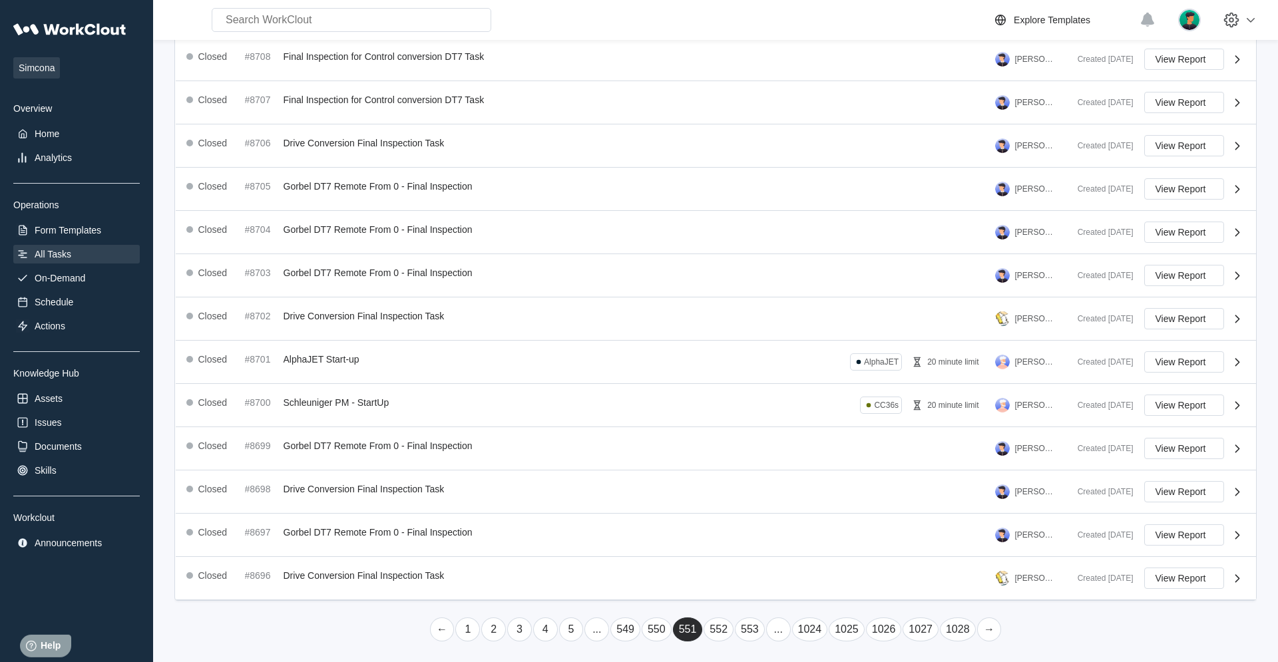
click at [766, 421] on link "..." at bounding box center [778, 630] width 25 height 24
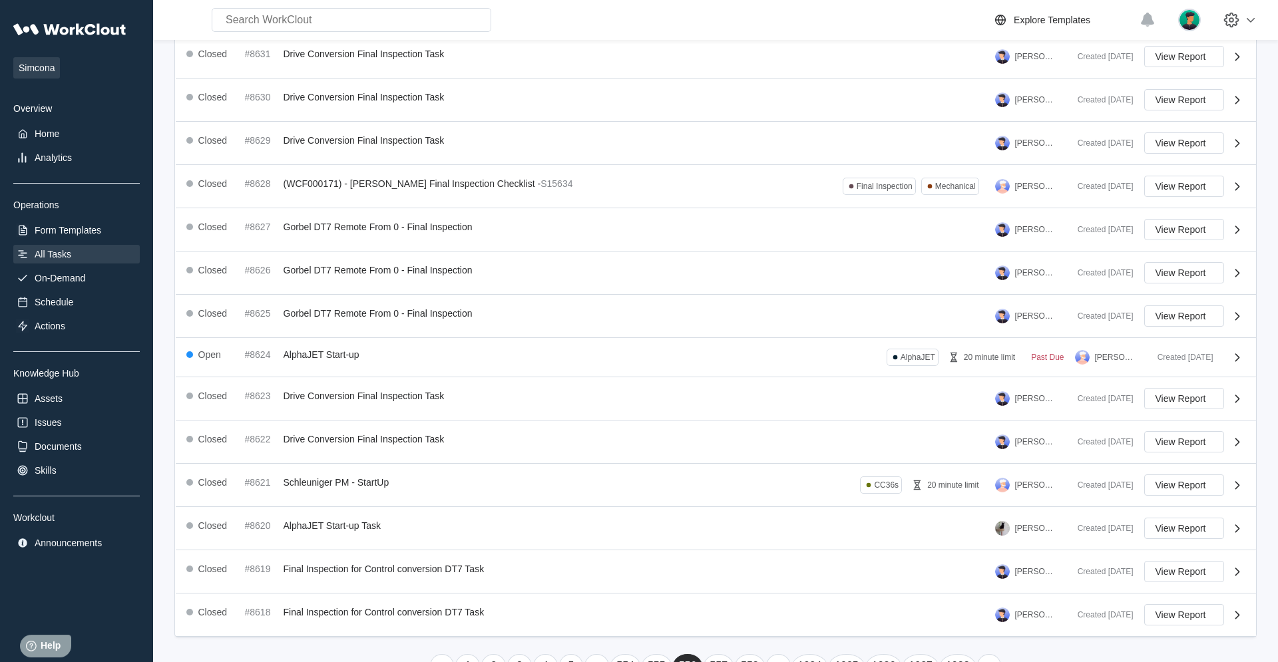
click at [766, 421] on link "..." at bounding box center [778, 667] width 25 height 24
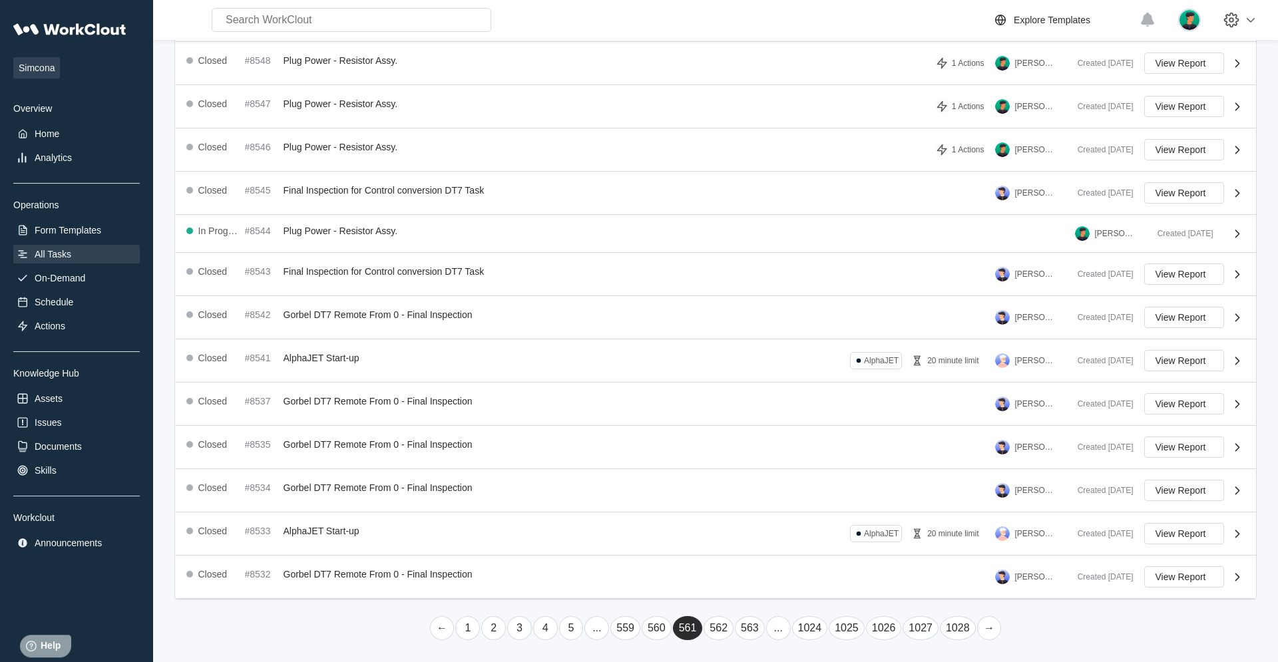
click at [766, 421] on link "..." at bounding box center [778, 629] width 25 height 24
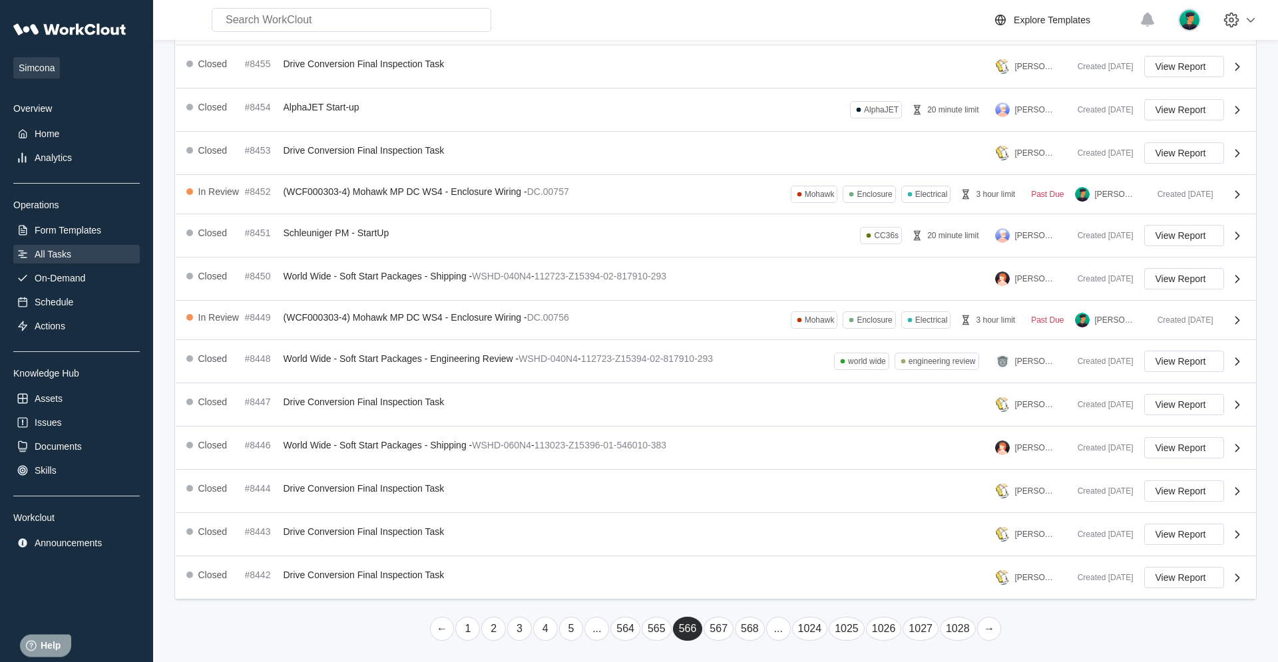
click at [766, 421] on link "..." at bounding box center [778, 629] width 25 height 24
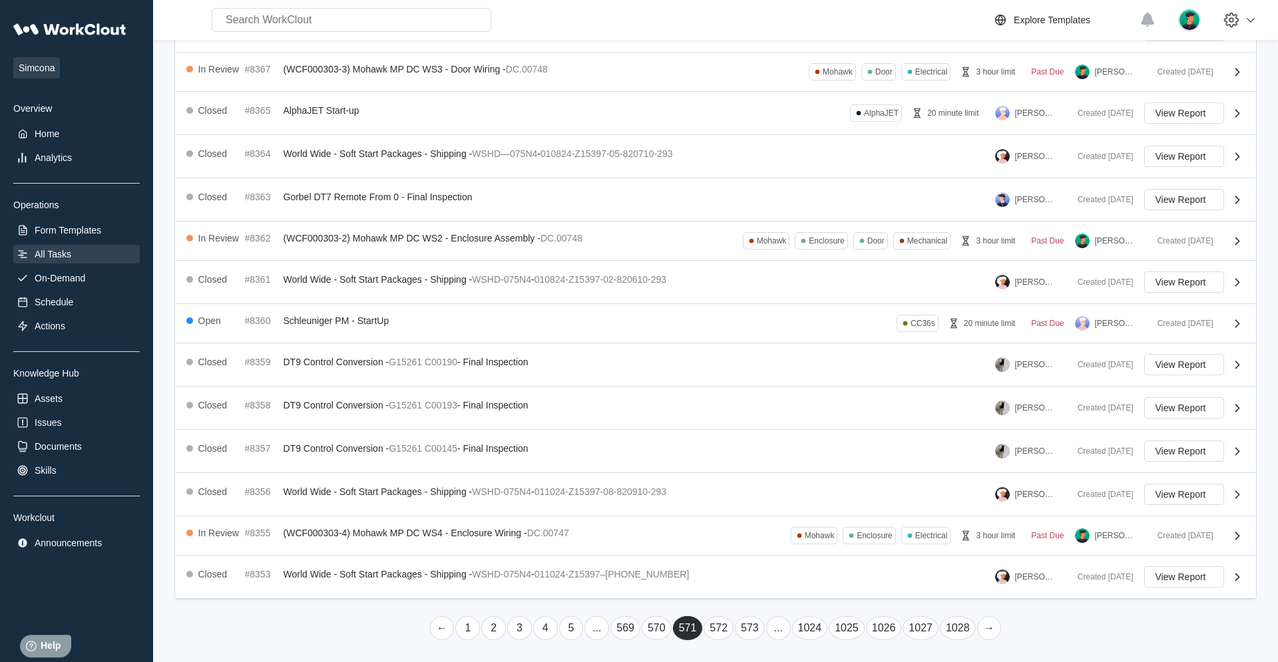
click at [766, 421] on link "..." at bounding box center [778, 629] width 25 height 24
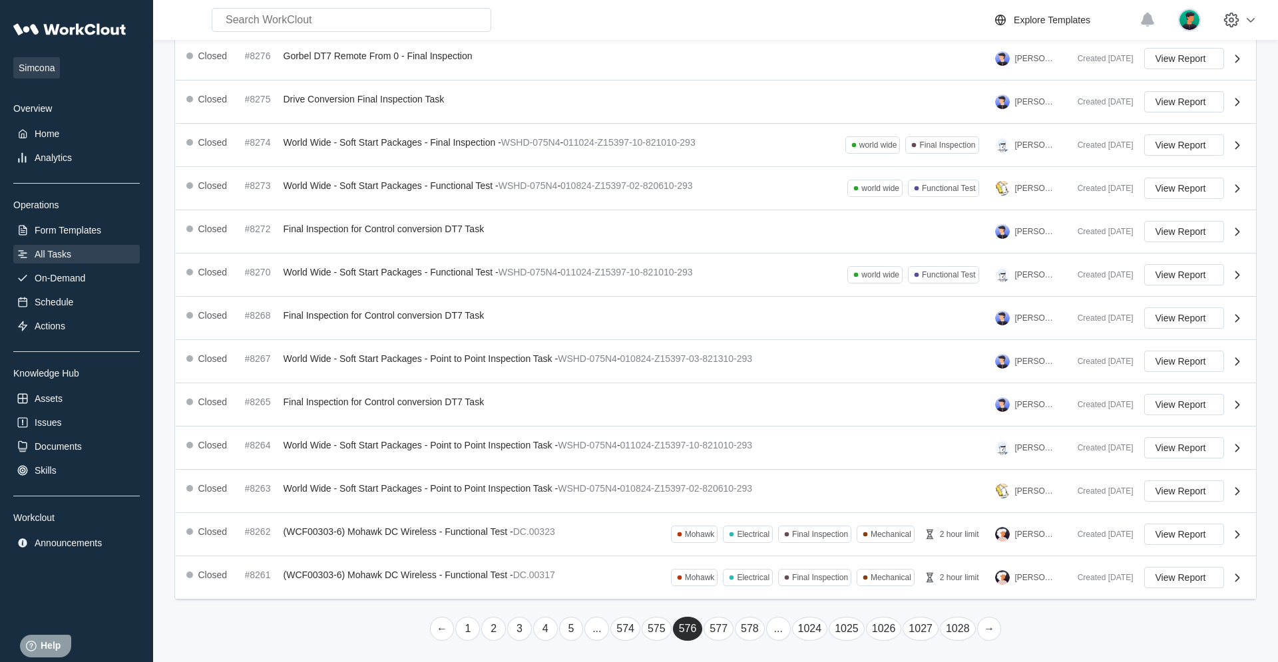
click at [766, 421] on link "..." at bounding box center [778, 629] width 25 height 24
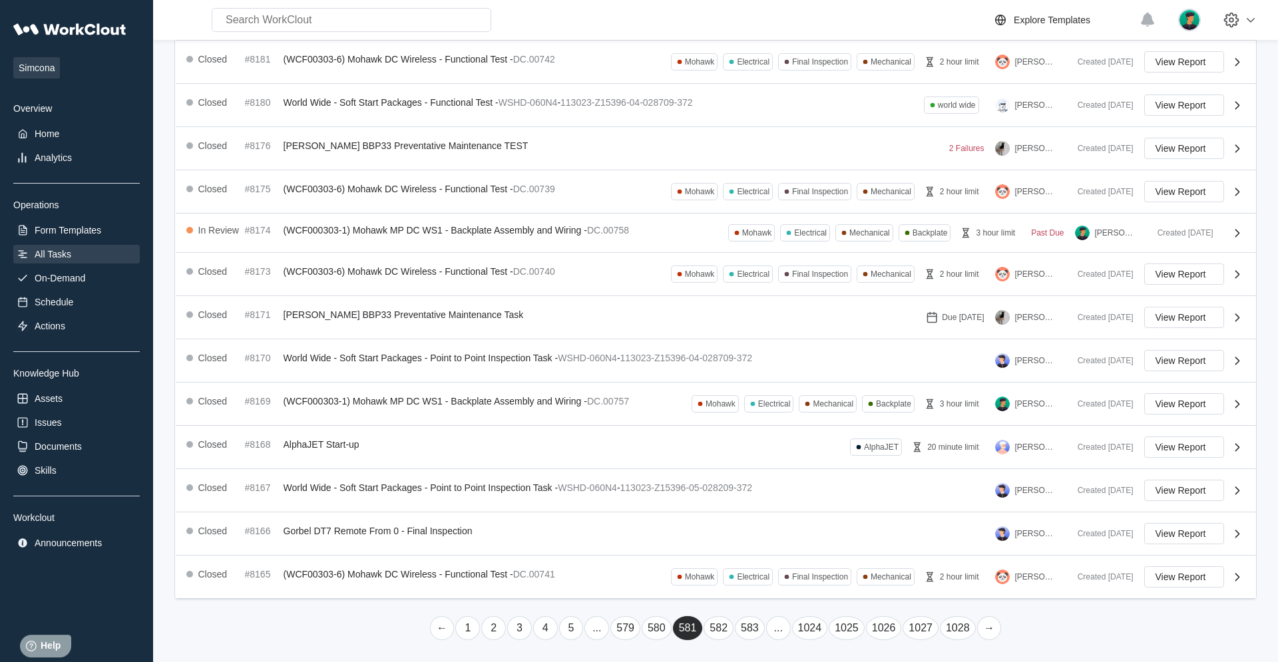
click at [766, 421] on link "..." at bounding box center [778, 629] width 25 height 24
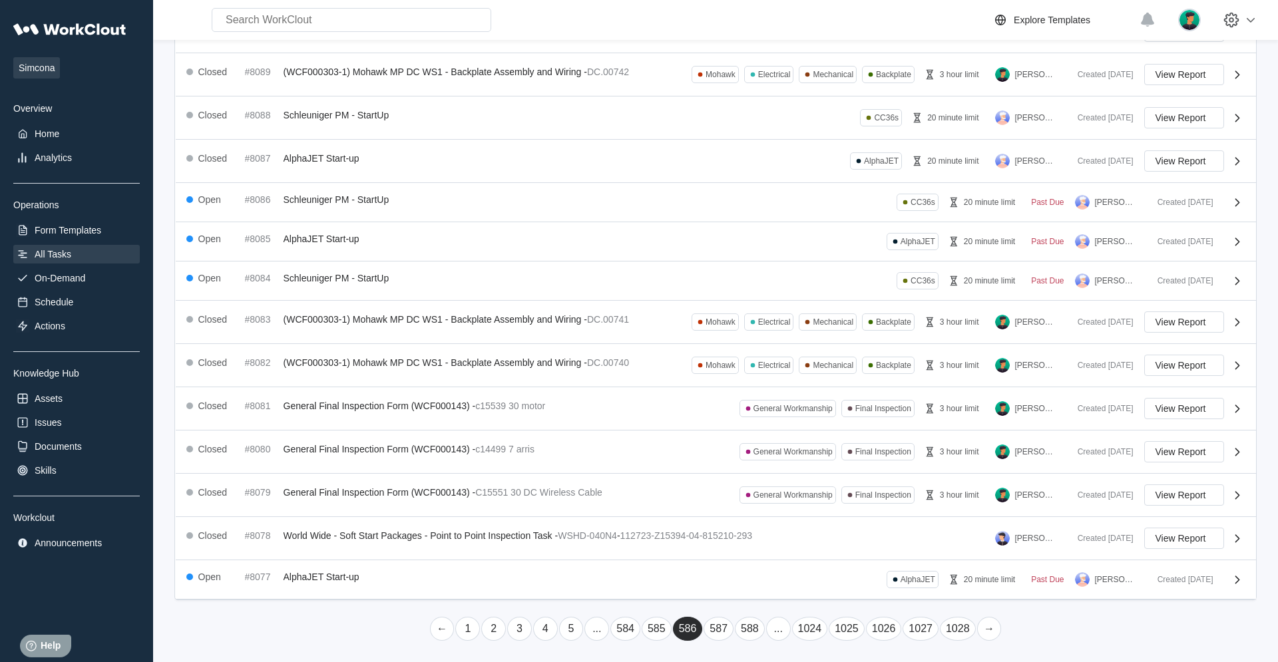
click at [766, 421] on link "..." at bounding box center [778, 629] width 25 height 24
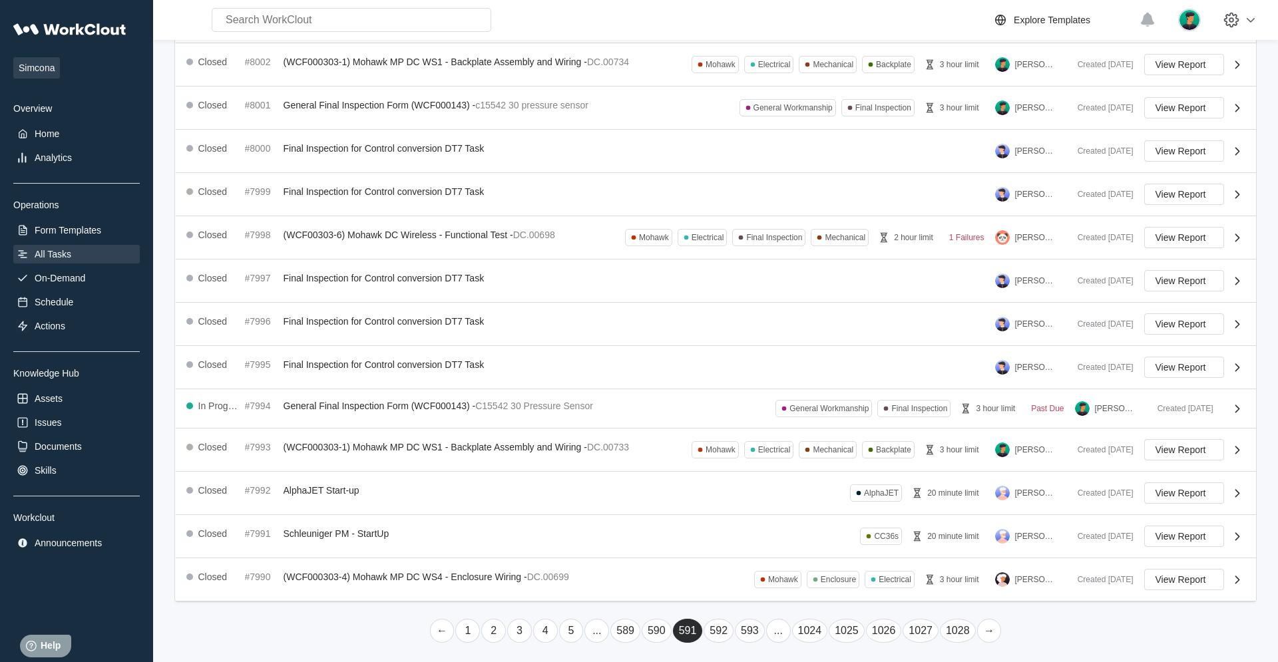
click at [766, 421] on link "..." at bounding box center [778, 631] width 25 height 24
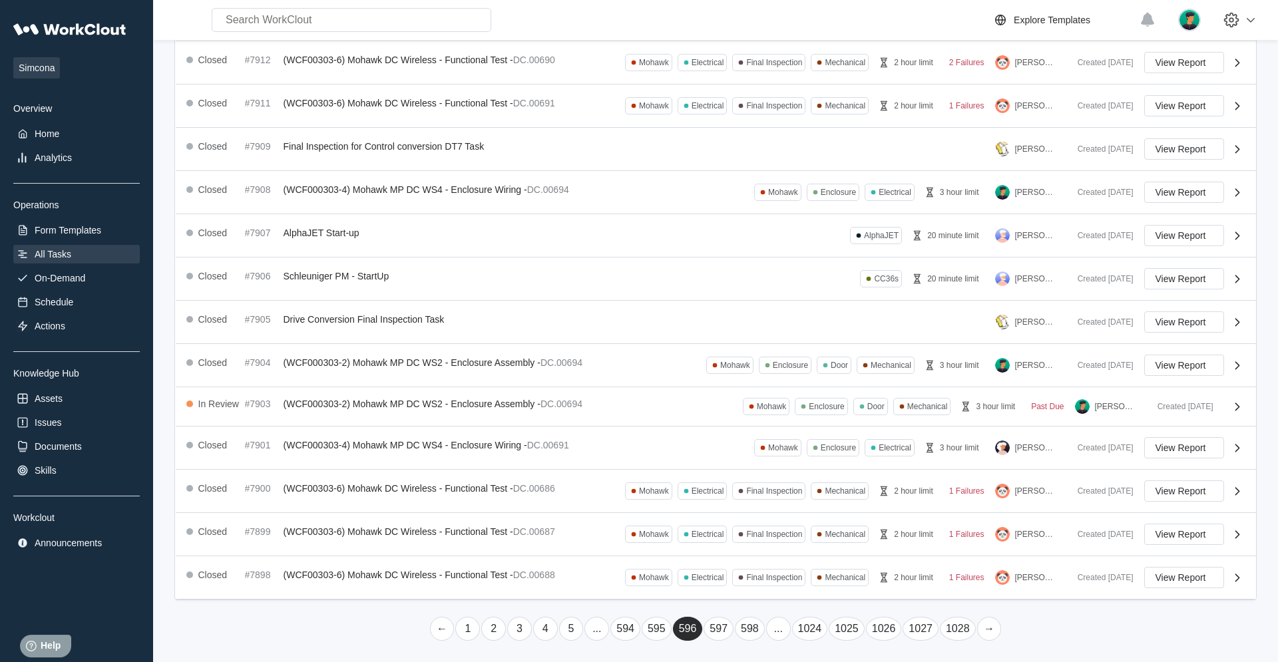
click at [766, 421] on link "..." at bounding box center [778, 629] width 25 height 24
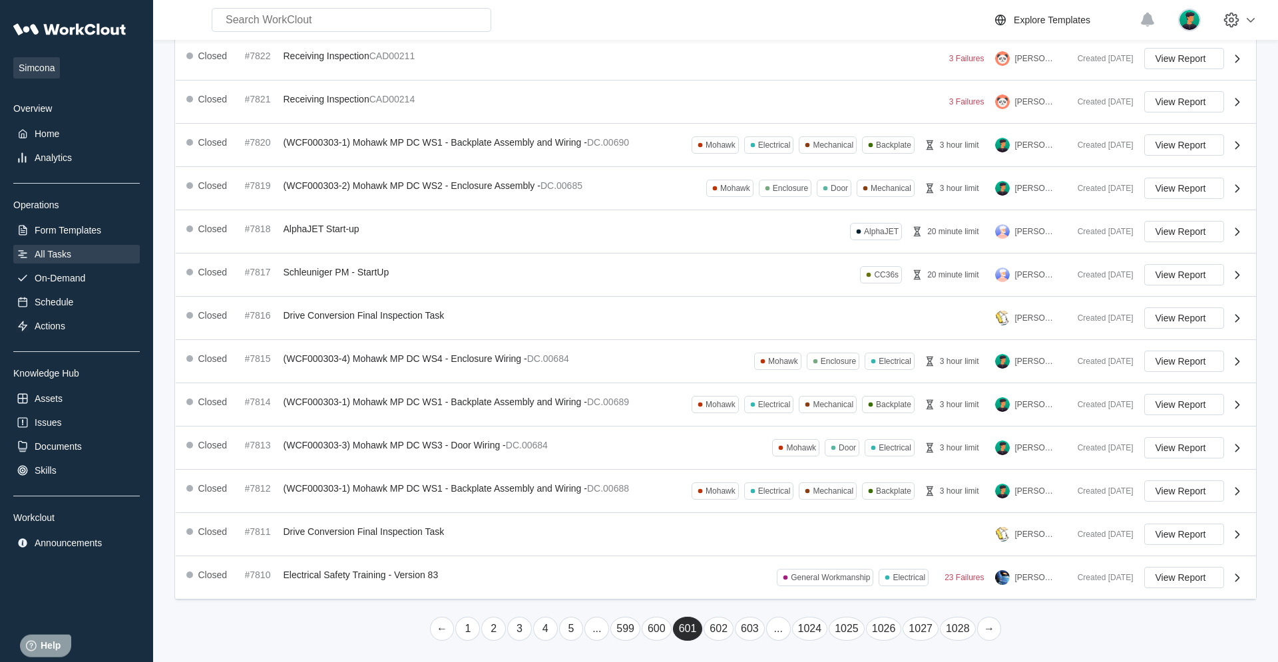
click at [766, 421] on link "..." at bounding box center [778, 629] width 25 height 24
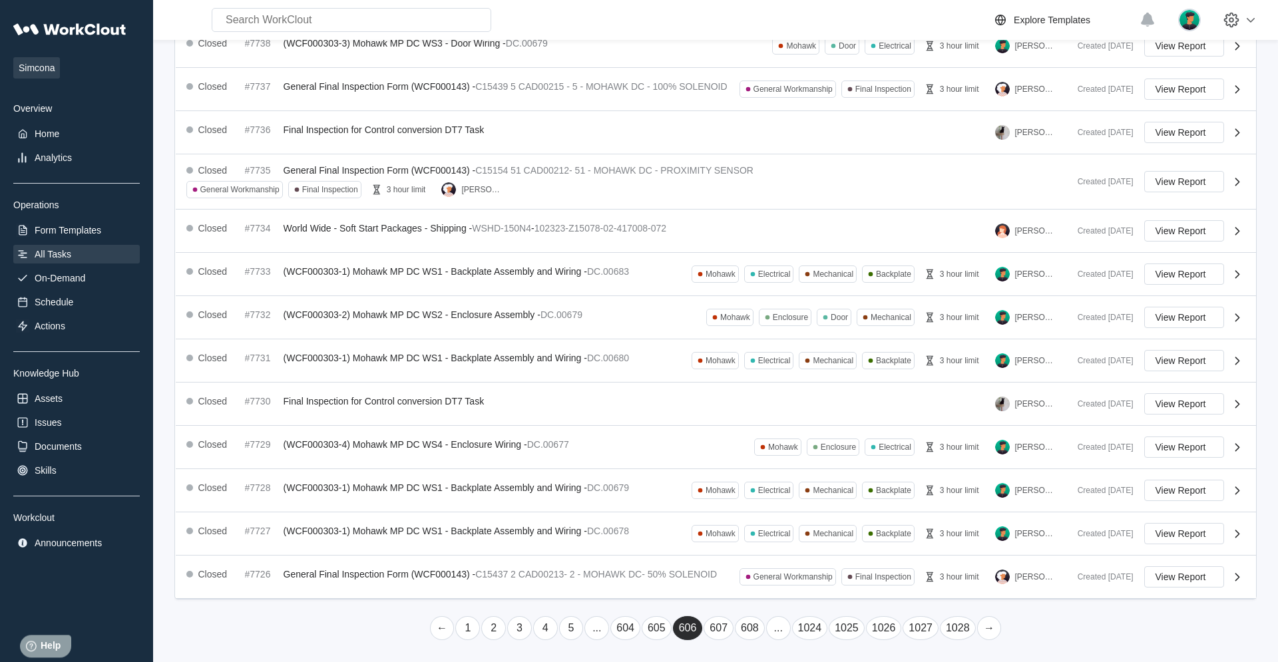
click at [766, 421] on link "..." at bounding box center [778, 629] width 25 height 24
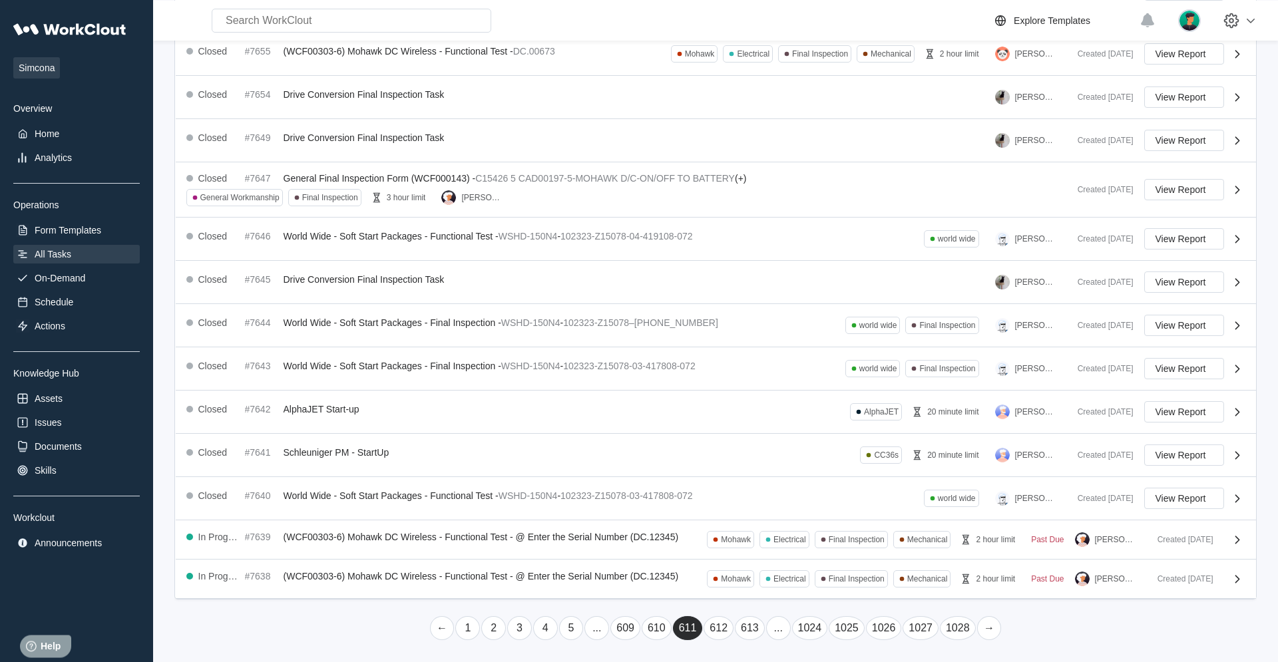
click at [766, 421] on link "..." at bounding box center [778, 629] width 25 height 24
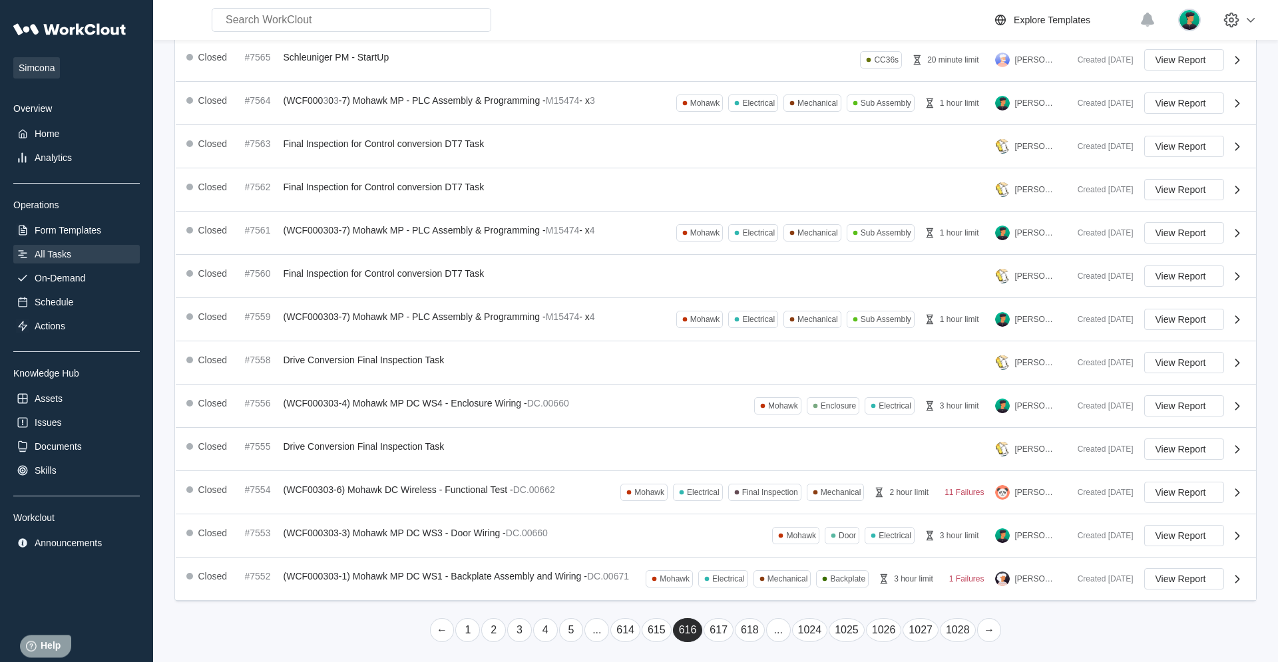
click at [766, 421] on link "..." at bounding box center [778, 631] width 25 height 24
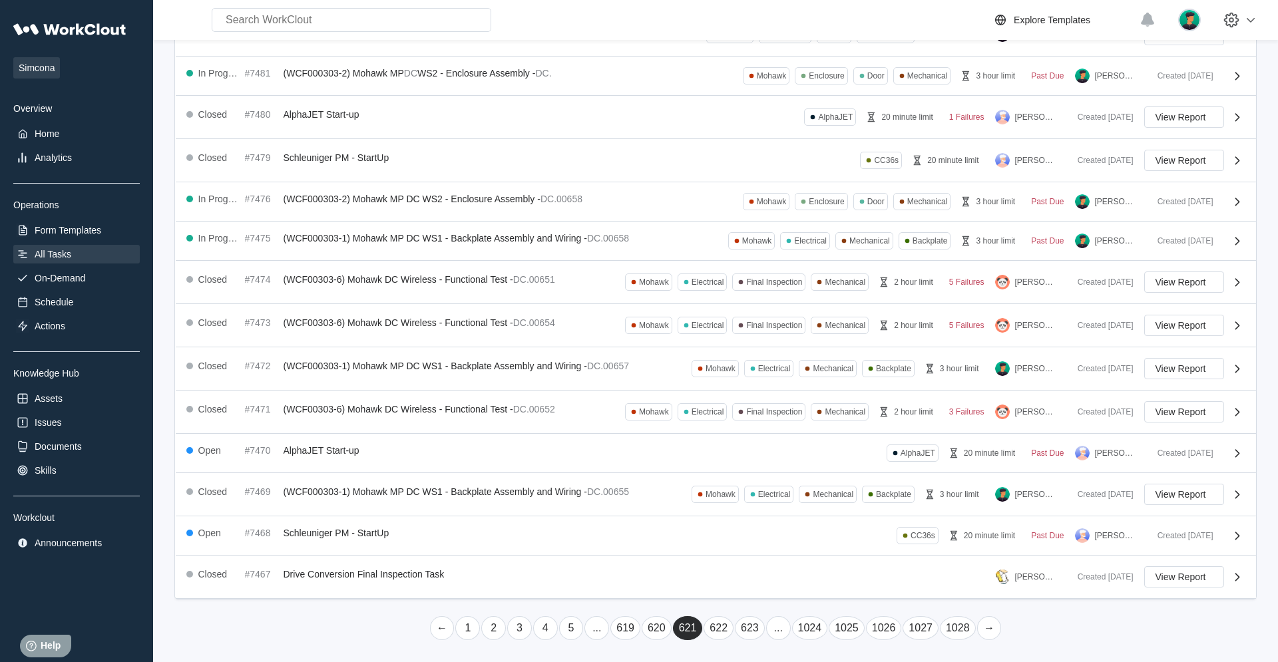
click at [766, 421] on link "..." at bounding box center [778, 629] width 25 height 24
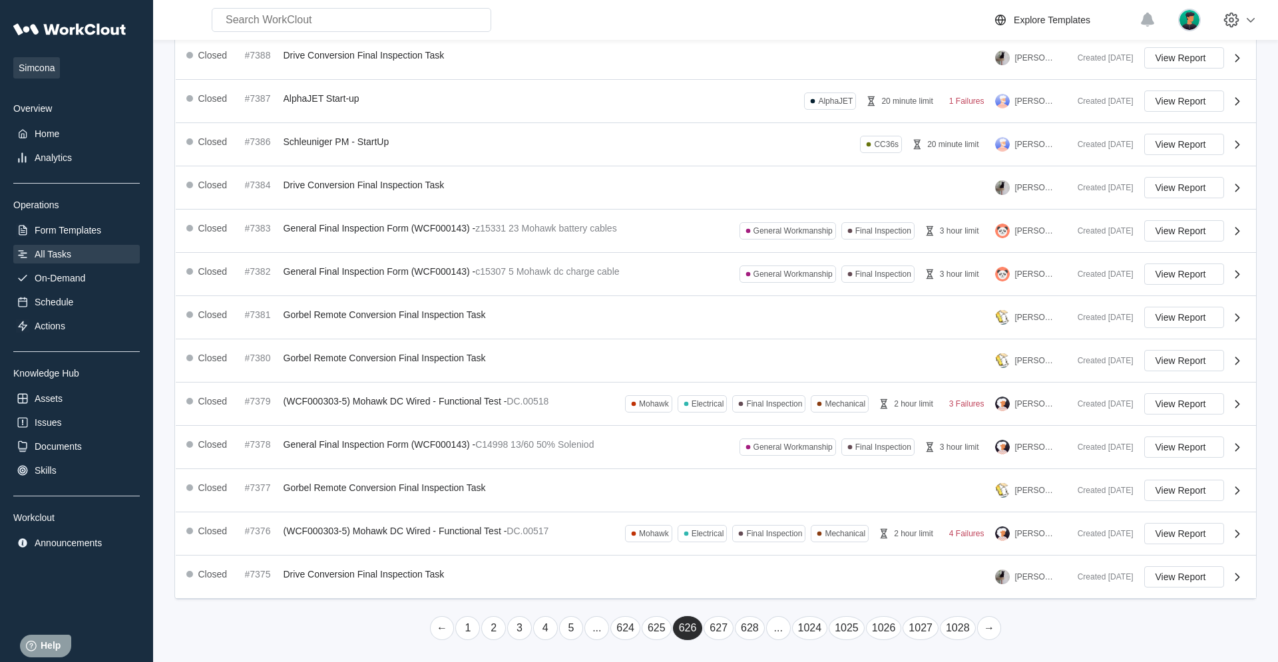
click at [766, 421] on link "..." at bounding box center [778, 629] width 25 height 24
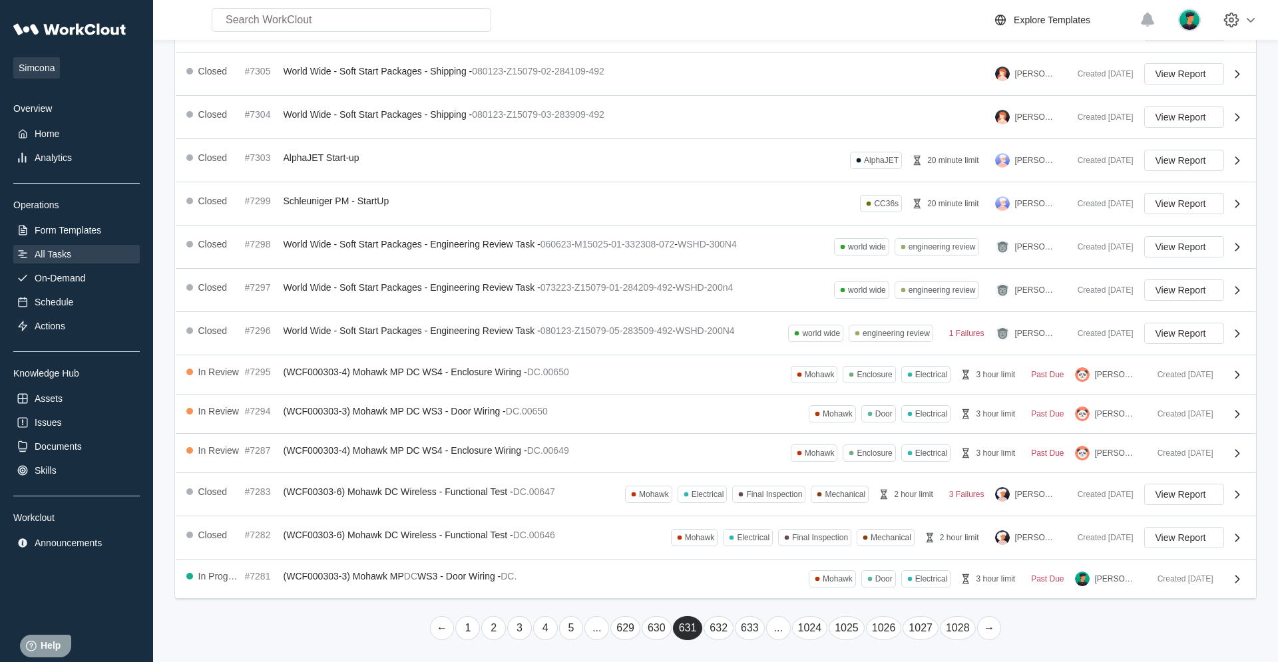
click at [766, 421] on link "..." at bounding box center [778, 629] width 25 height 24
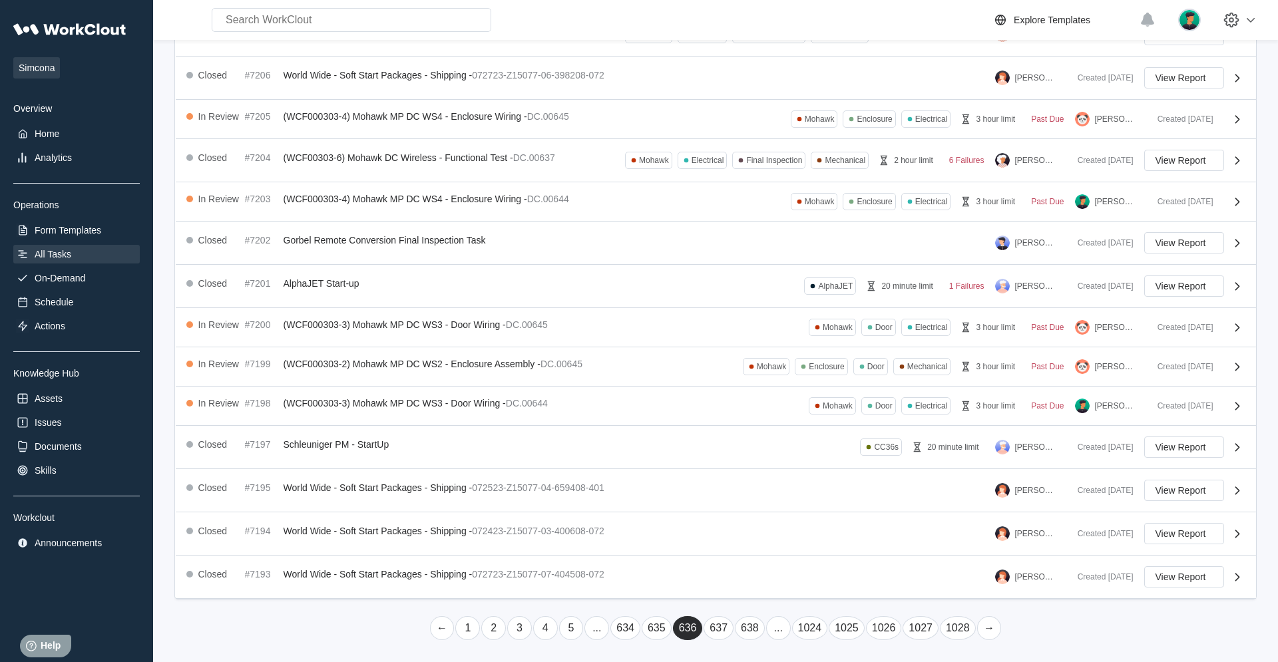
click at [766, 421] on link "..." at bounding box center [778, 629] width 25 height 24
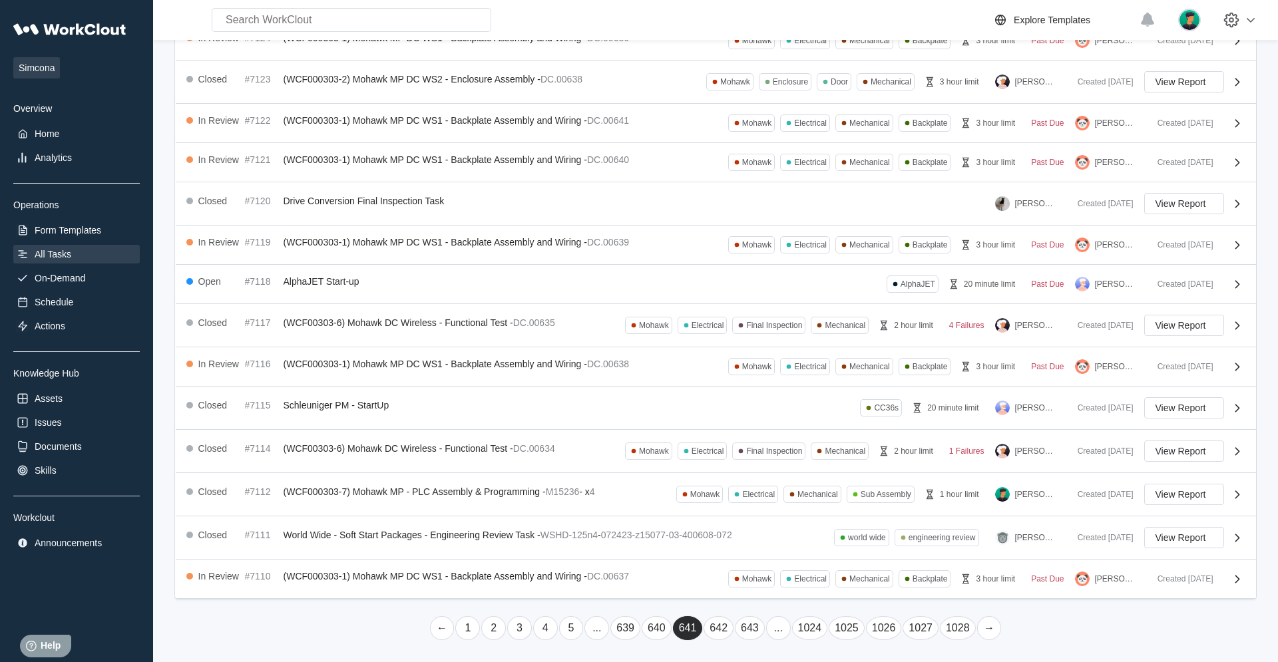
click at [766, 421] on link "..." at bounding box center [778, 629] width 25 height 24
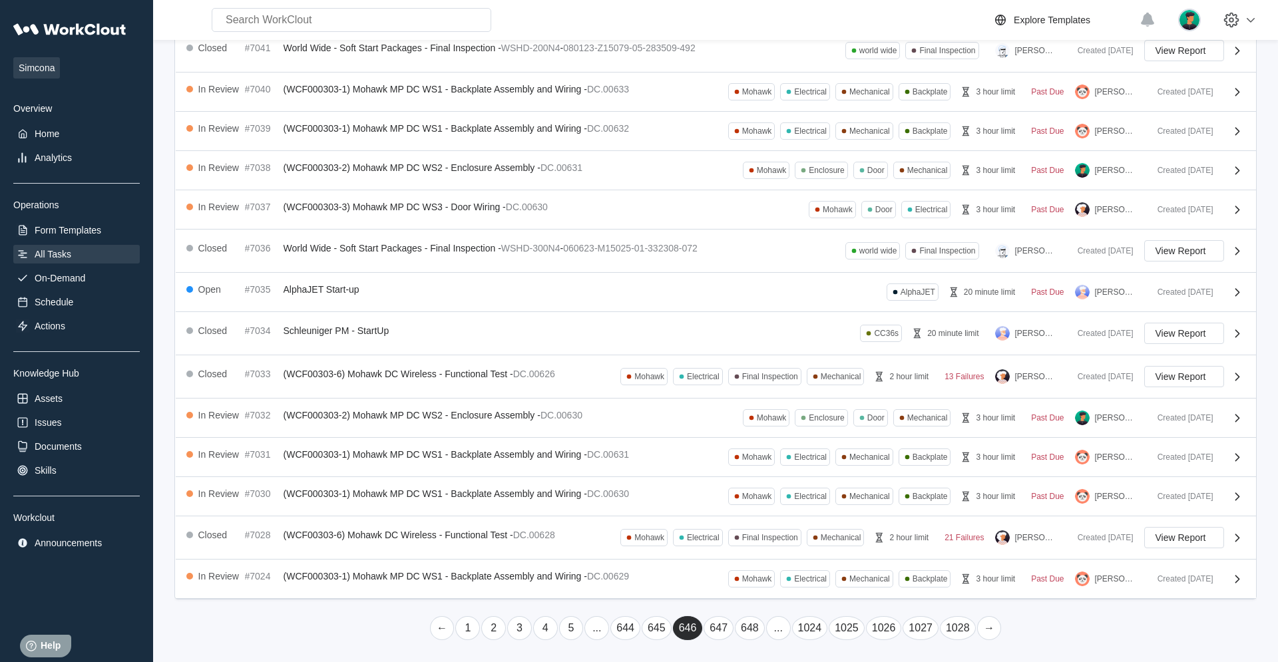
click at [766, 421] on link "..." at bounding box center [778, 629] width 25 height 24
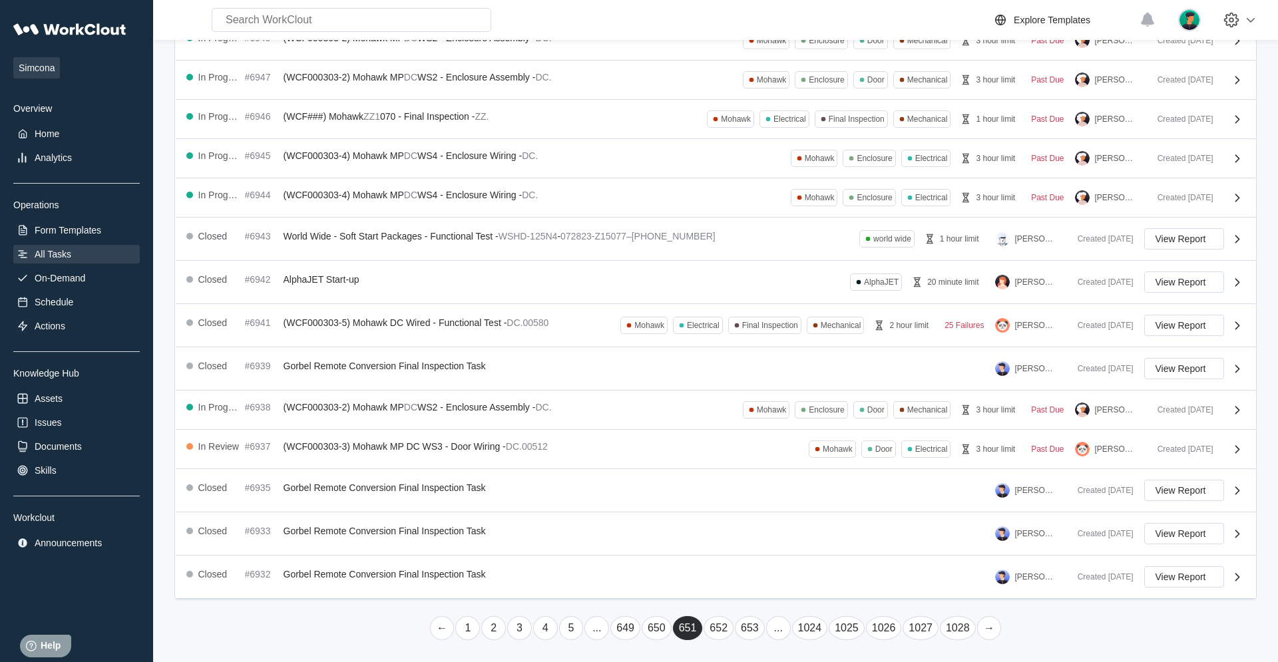
click at [766, 421] on link "..." at bounding box center [778, 629] width 25 height 24
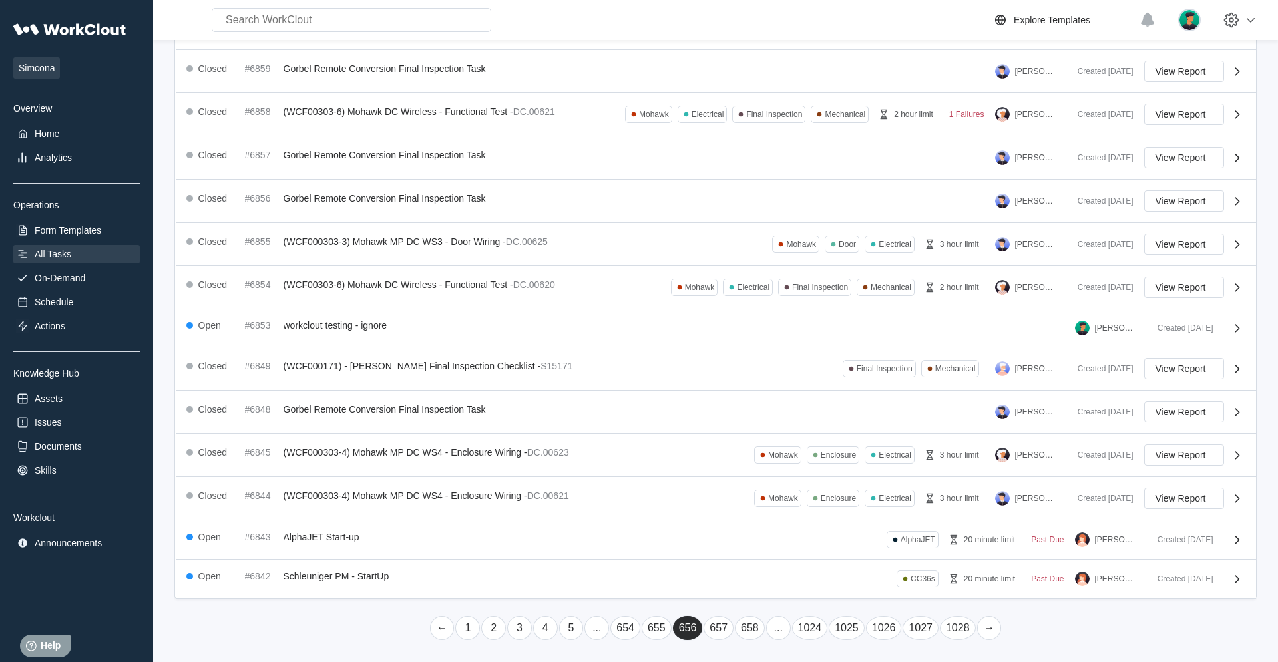
click at [766, 421] on link "..." at bounding box center [778, 629] width 25 height 24
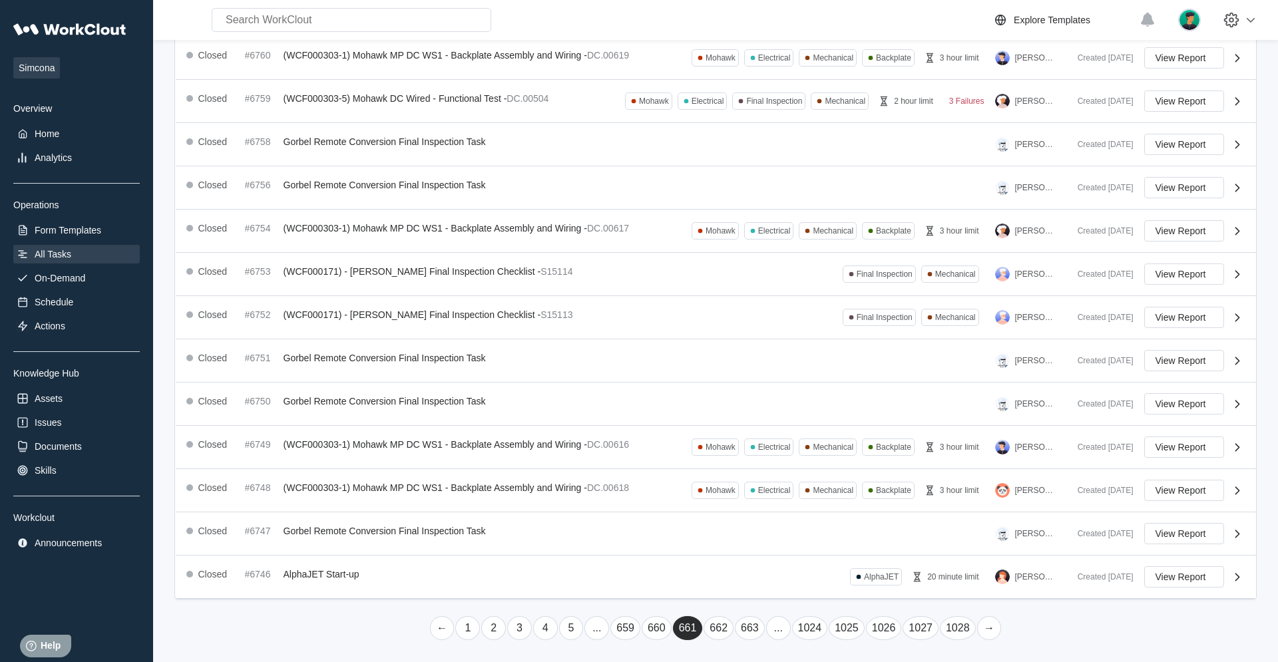
click at [766, 421] on link "..." at bounding box center [778, 629] width 25 height 24
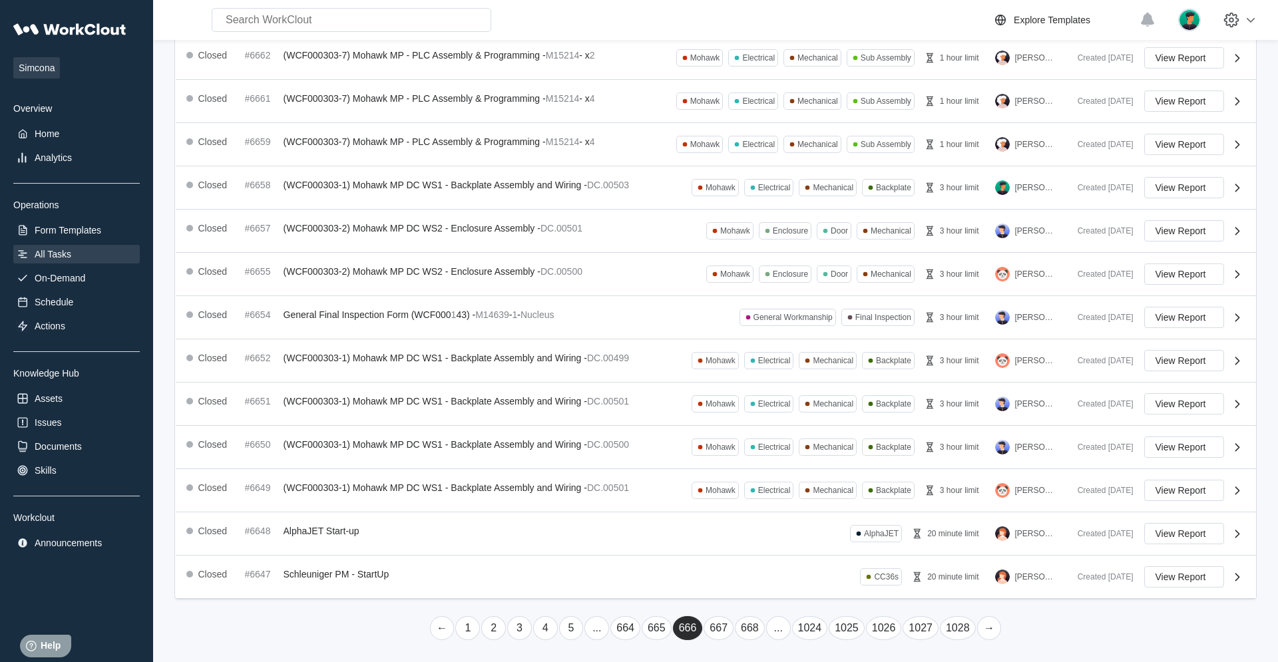
click at [766, 421] on link "..." at bounding box center [778, 629] width 25 height 24
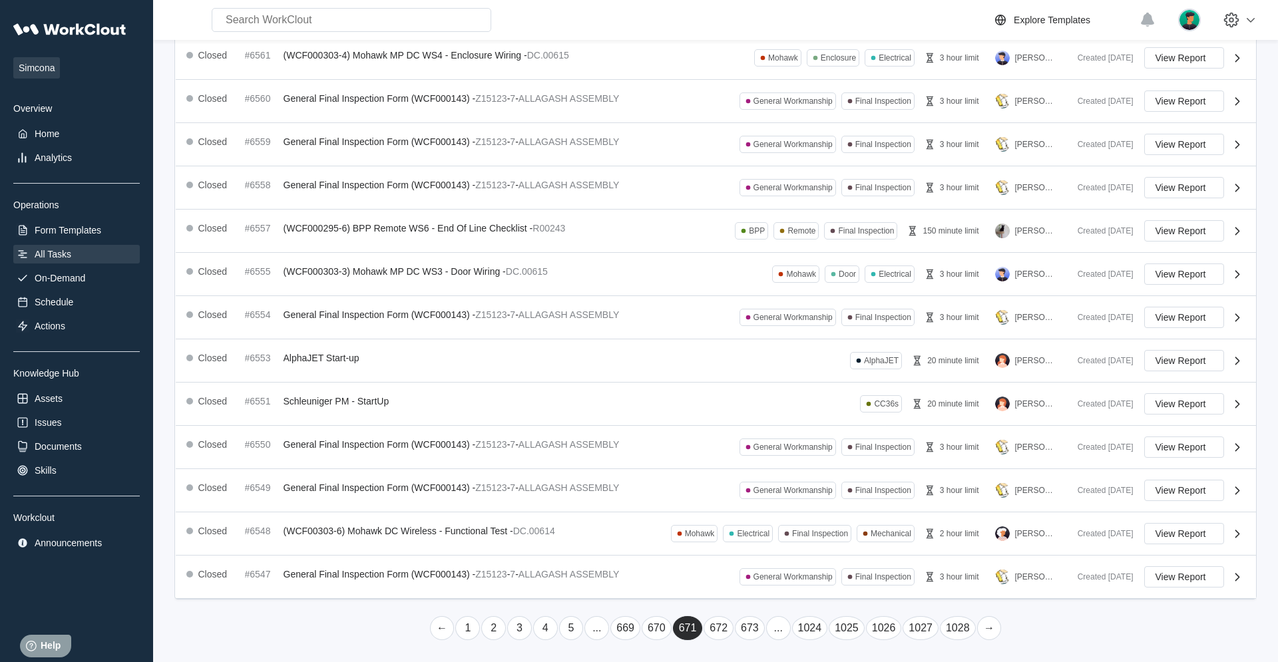
click at [766, 421] on link "..." at bounding box center [778, 629] width 25 height 24
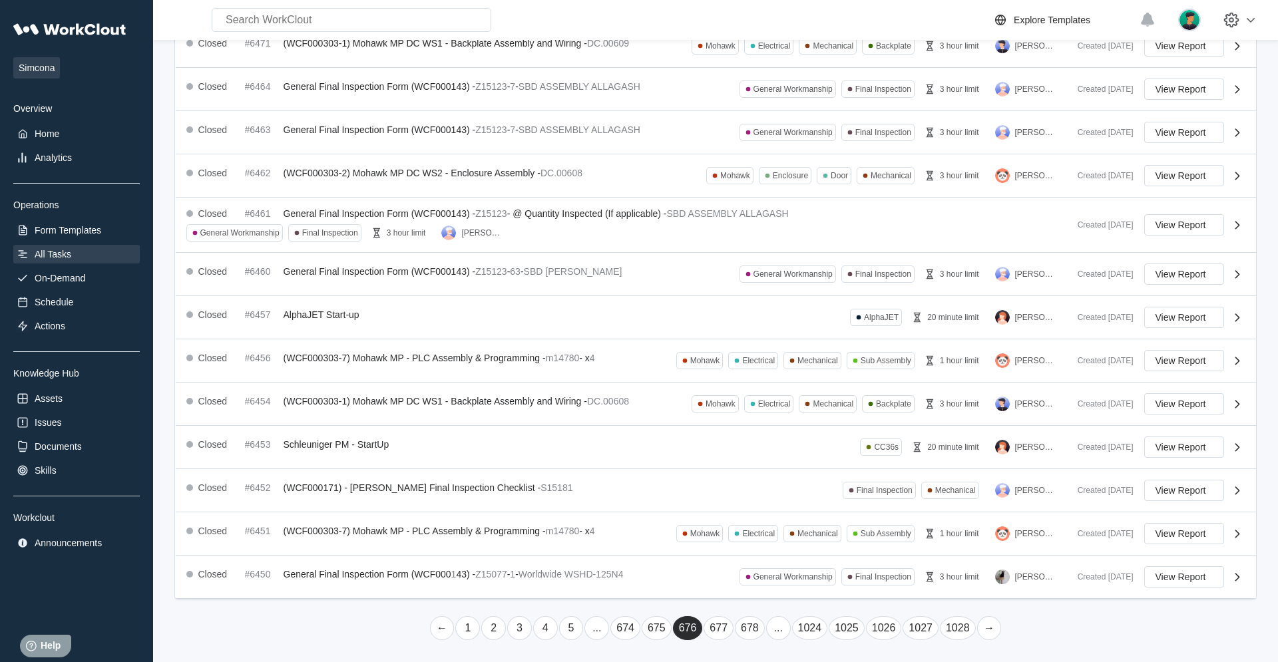
click at [766, 421] on link "..." at bounding box center [778, 629] width 25 height 24
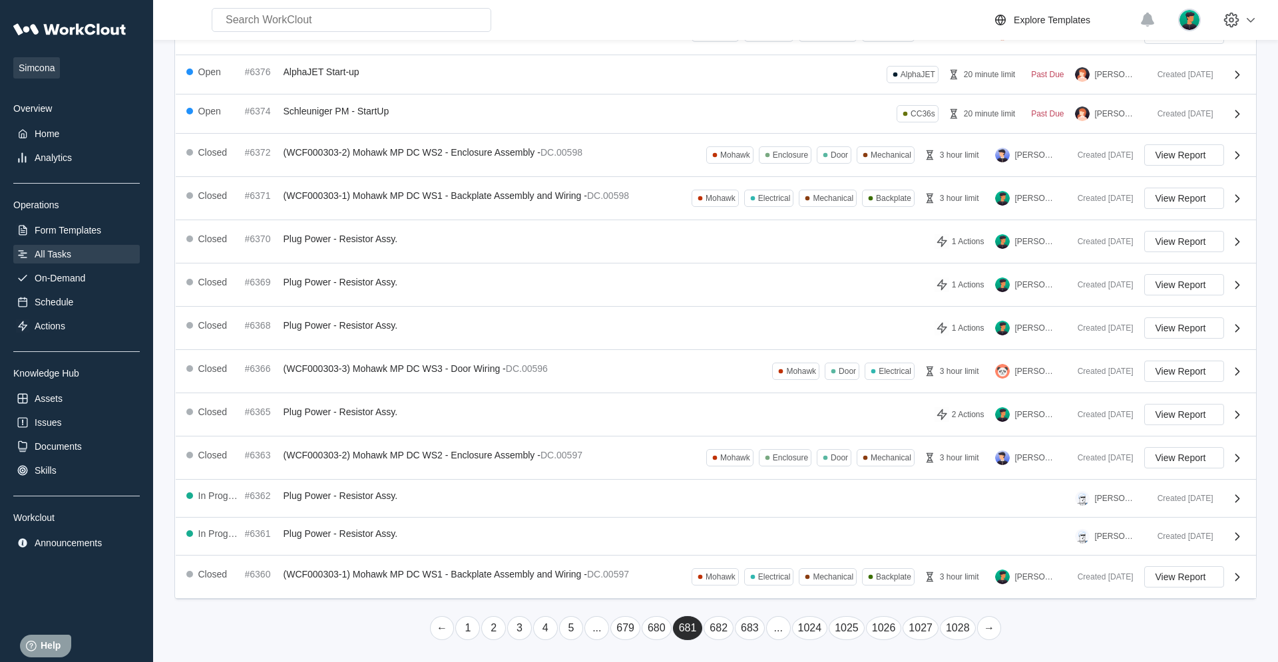
click at [766, 421] on link "..." at bounding box center [778, 629] width 25 height 24
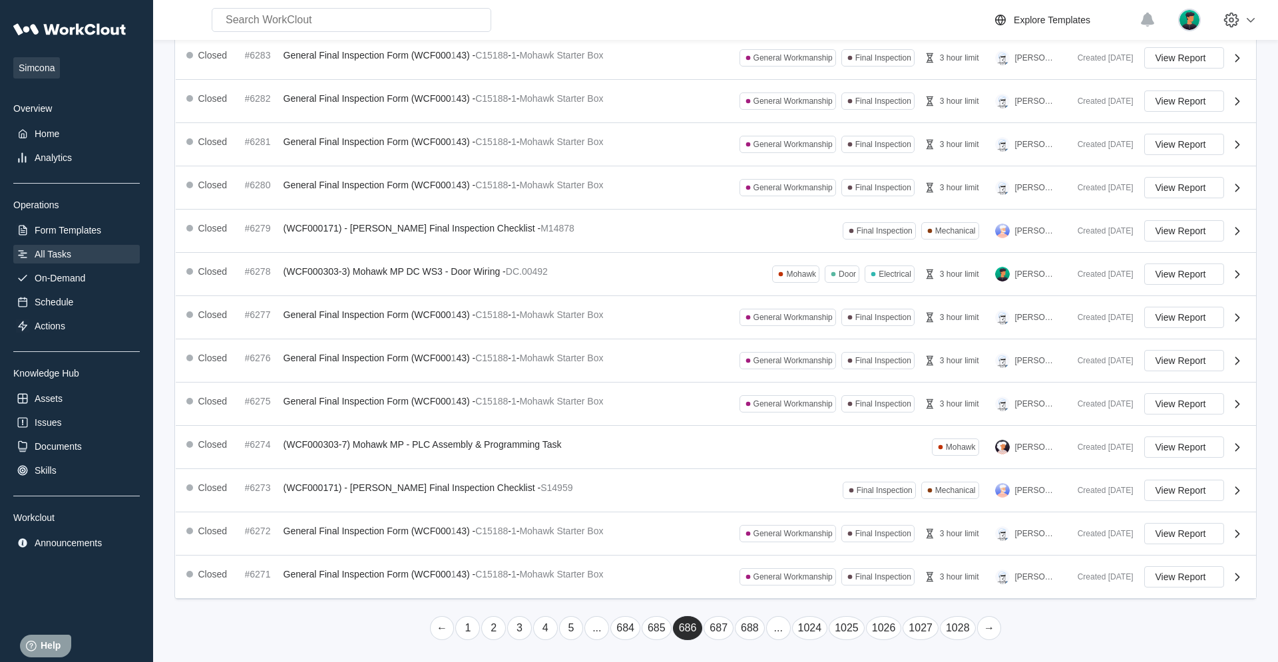
click at [766, 421] on link "..." at bounding box center [778, 629] width 25 height 24
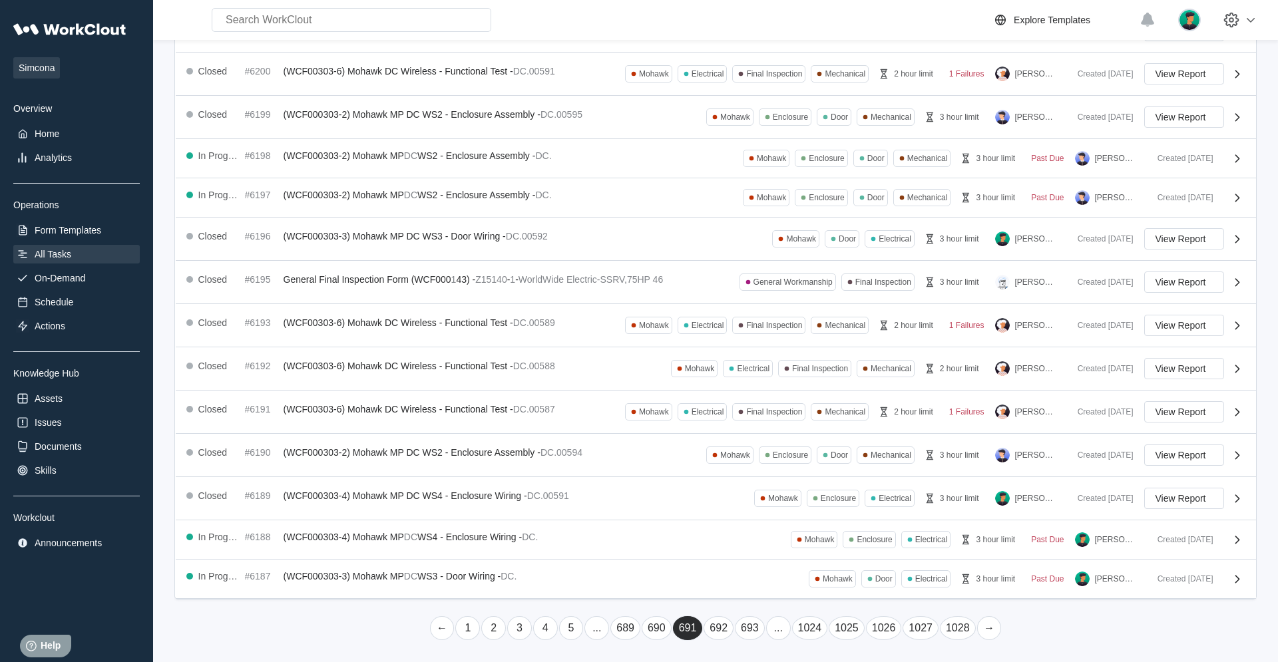
click at [766, 421] on link "..." at bounding box center [778, 629] width 25 height 24
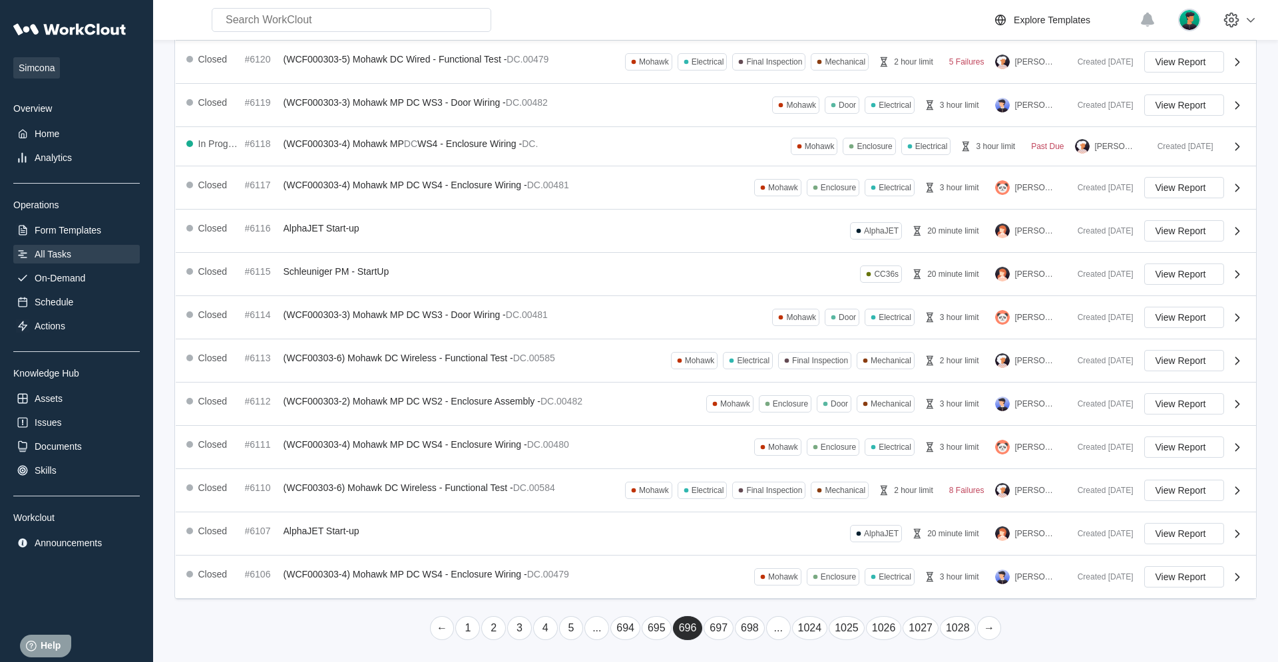
click at [766, 421] on link "..." at bounding box center [778, 629] width 25 height 24
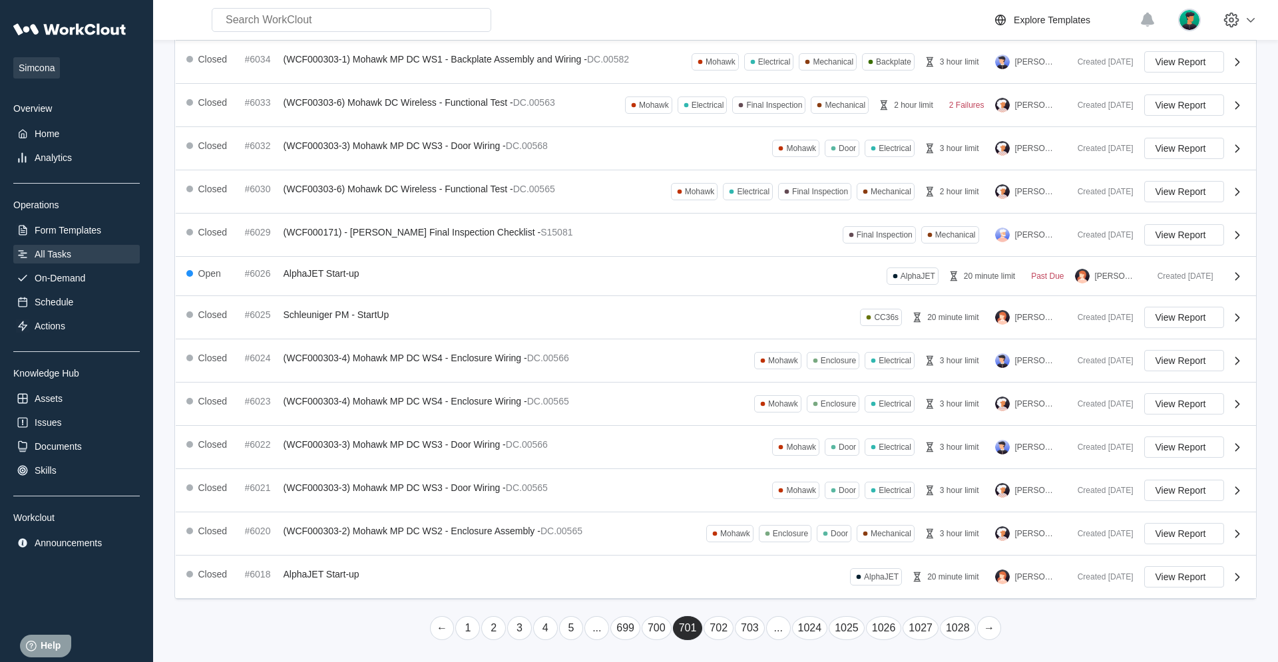
click at [766, 421] on link "..." at bounding box center [778, 629] width 25 height 24
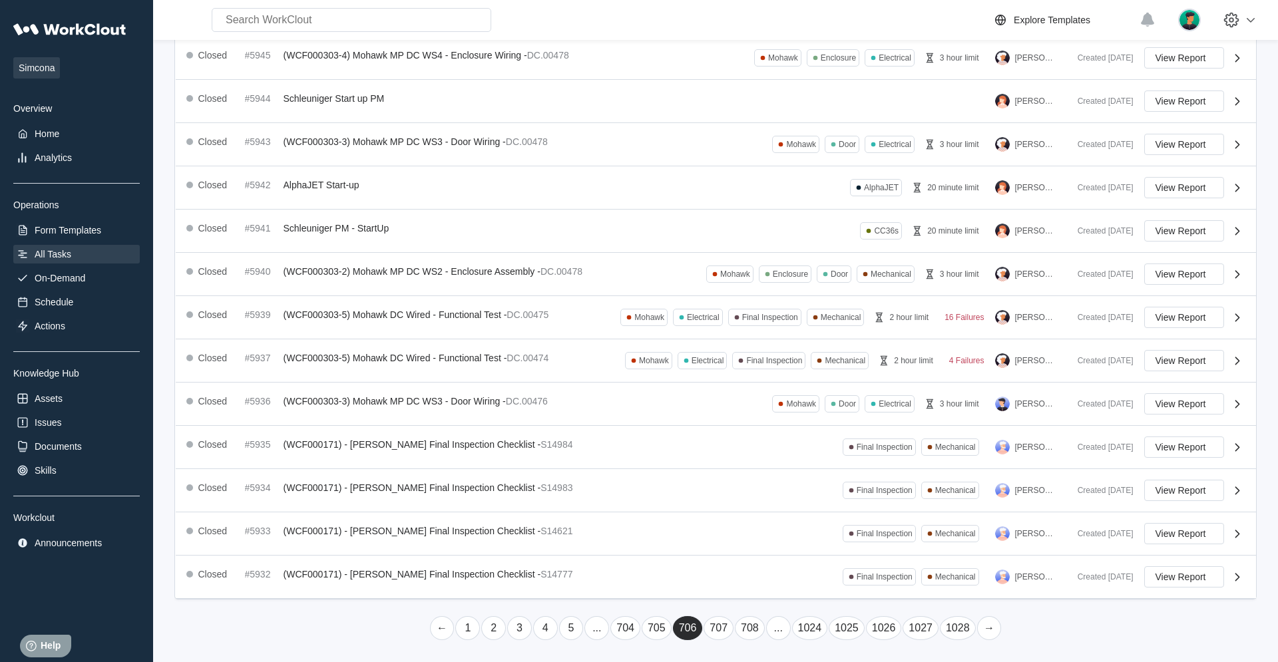
click at [766, 421] on link "..." at bounding box center [778, 629] width 25 height 24
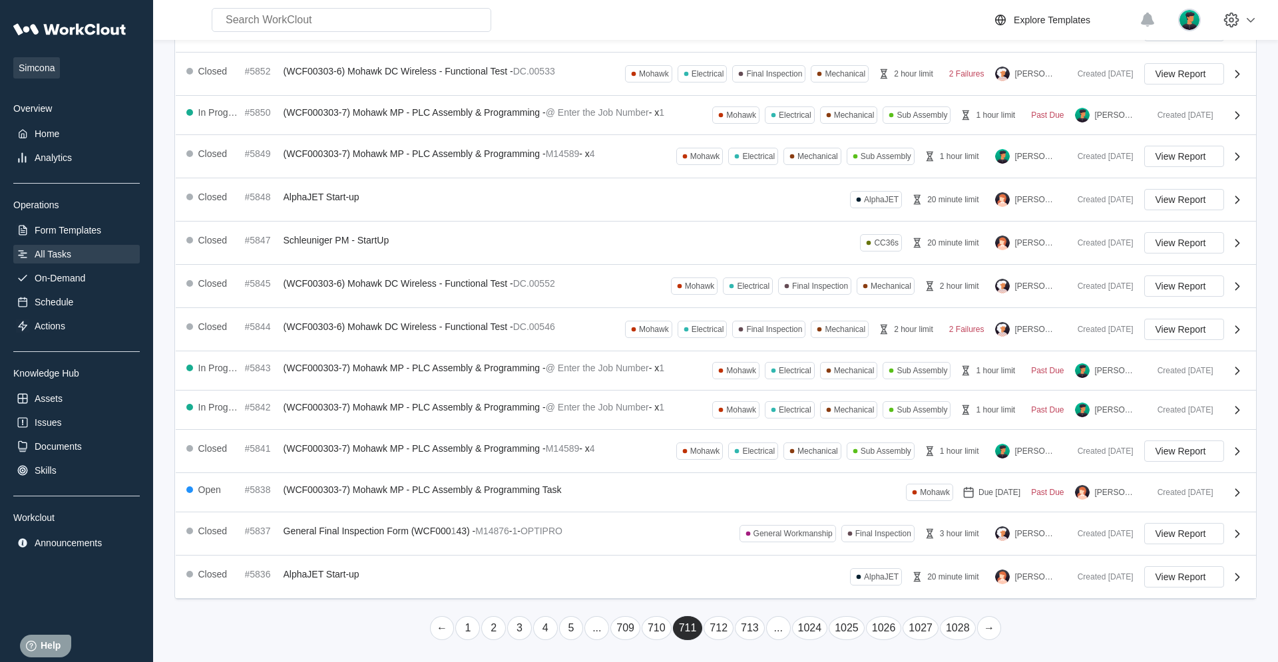
click at [766, 421] on link "..." at bounding box center [778, 629] width 25 height 24
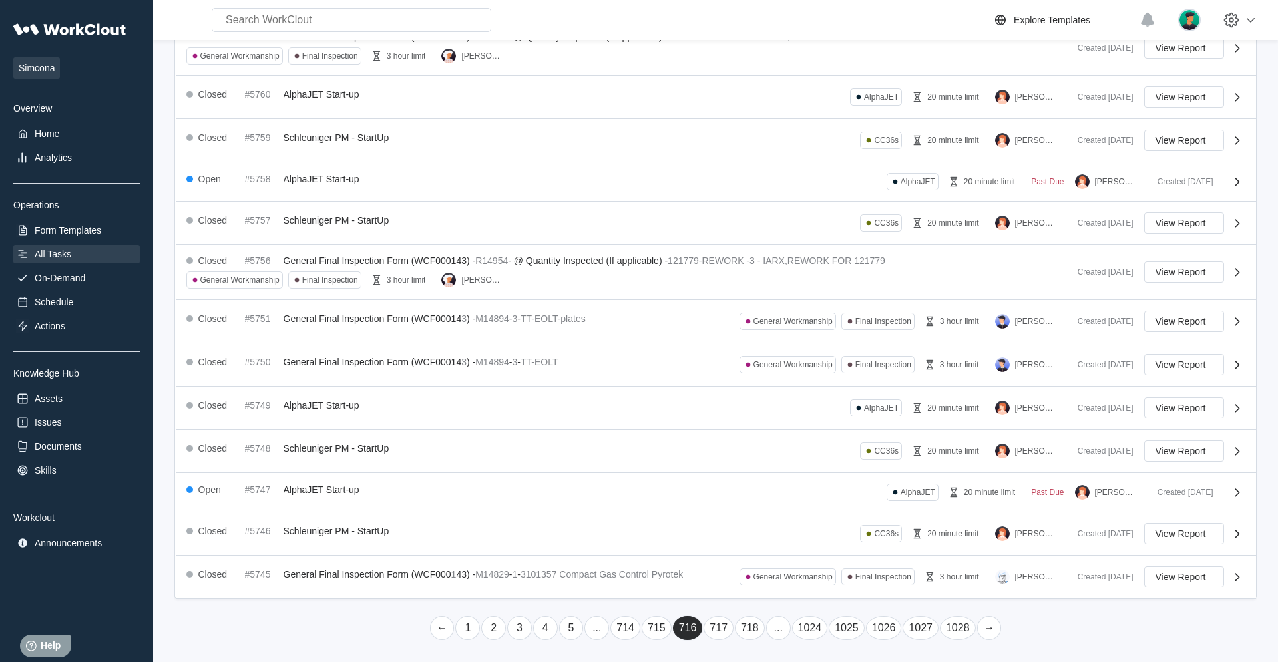
click at [766, 421] on link "..." at bounding box center [778, 629] width 25 height 24
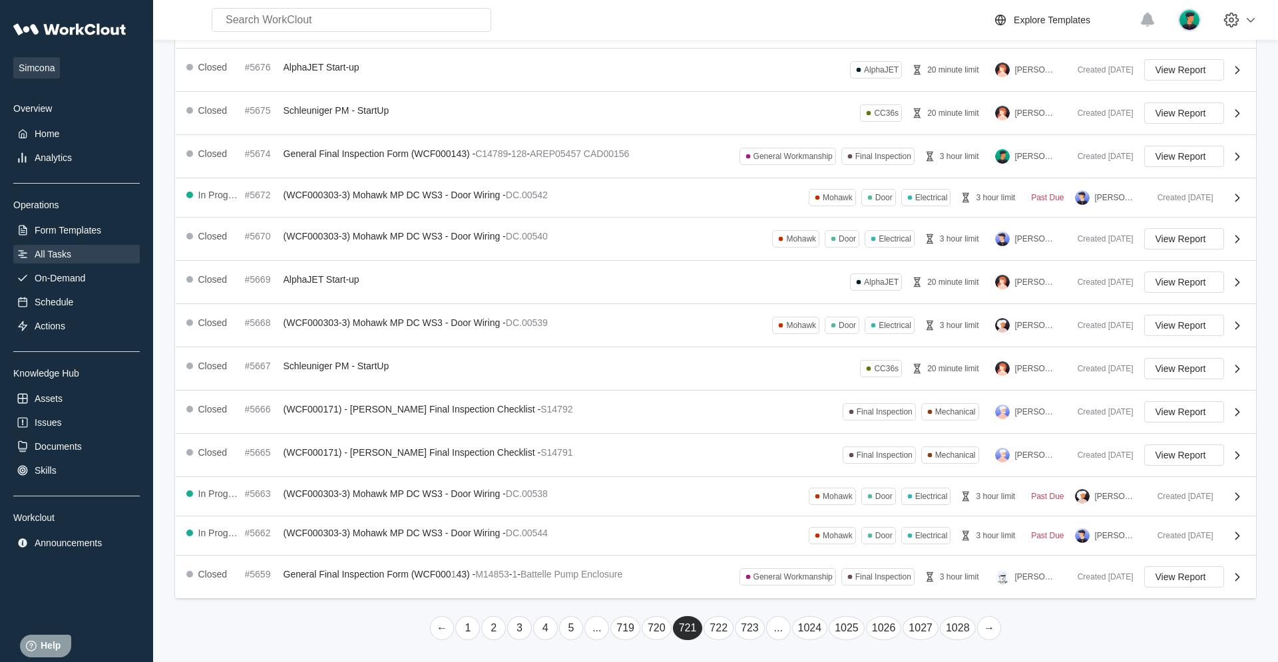
click at [766, 421] on link "..." at bounding box center [778, 629] width 25 height 24
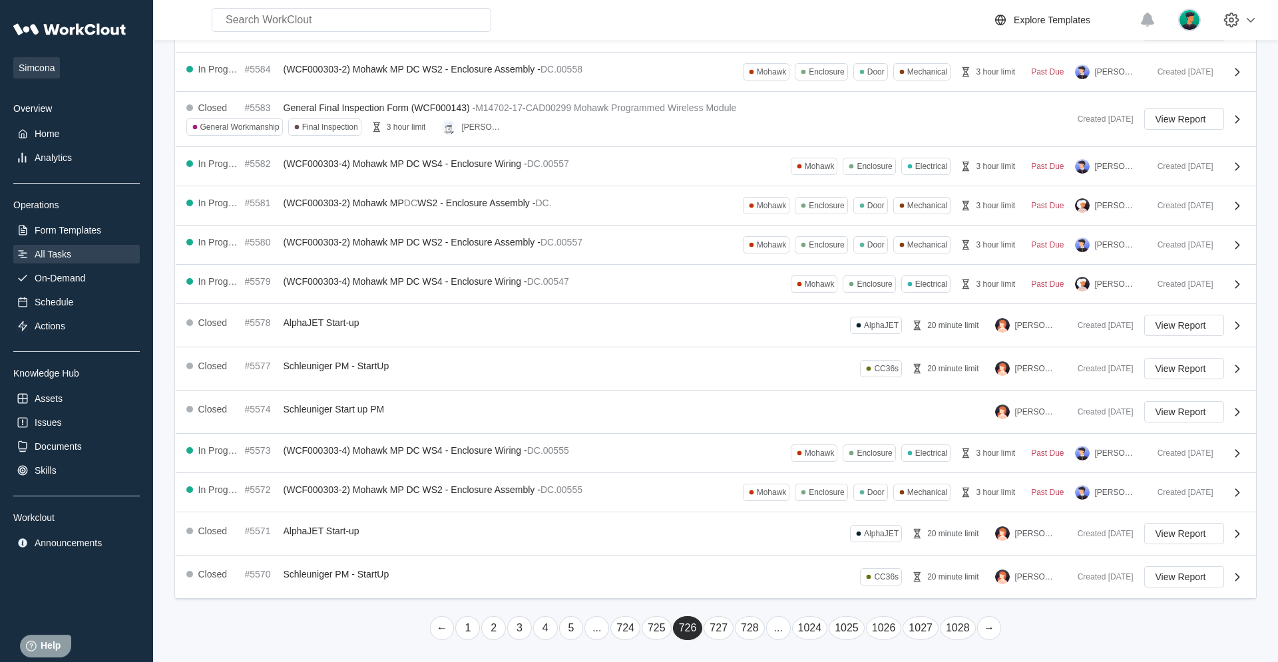
click at [766, 421] on link "..." at bounding box center [778, 629] width 25 height 24
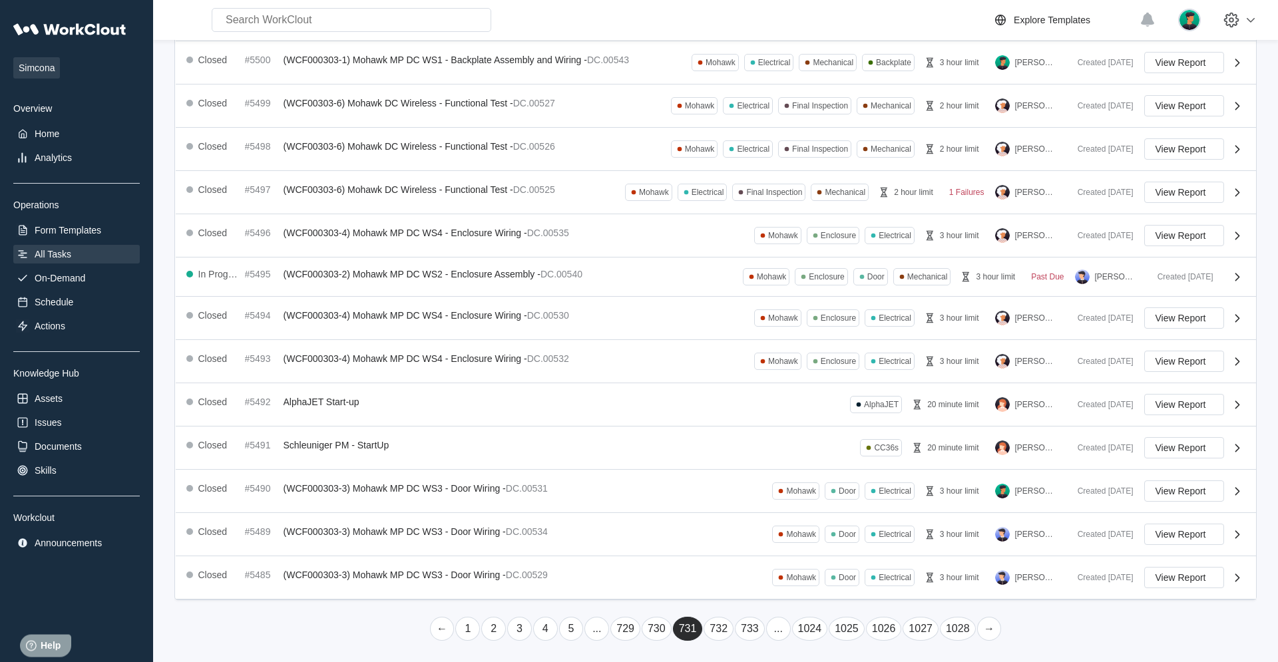
click at [766, 421] on link "..." at bounding box center [778, 629] width 25 height 24
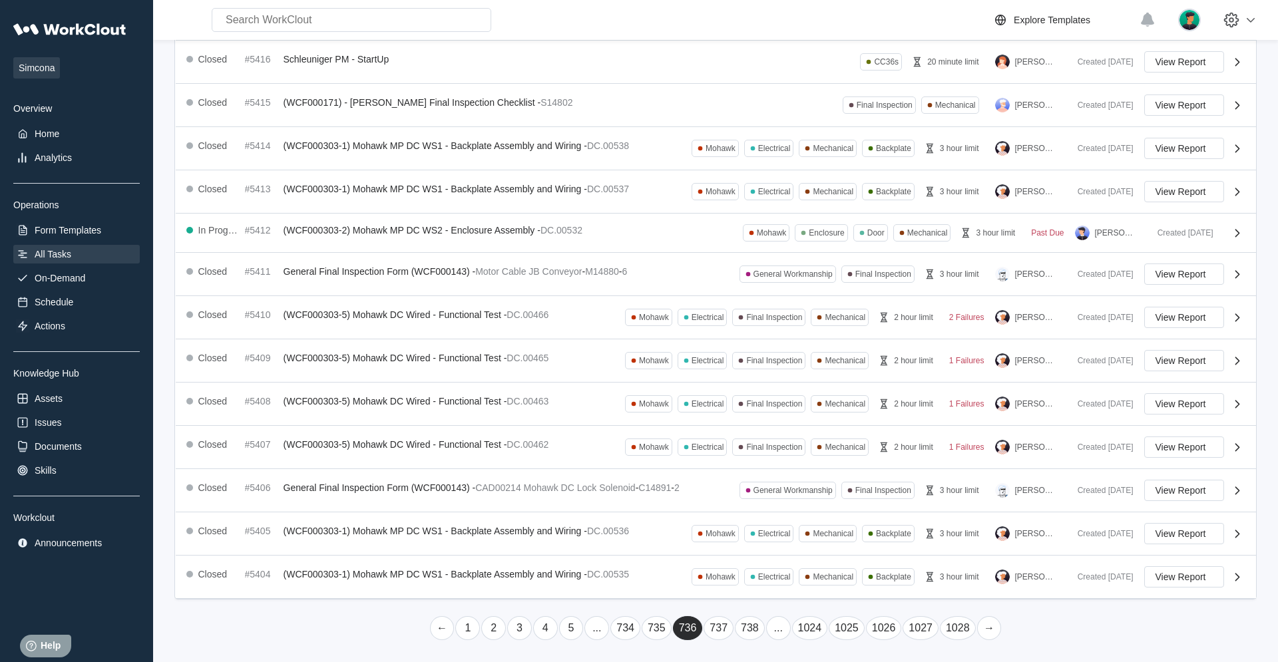
click at [766, 421] on link "..." at bounding box center [778, 629] width 25 height 24
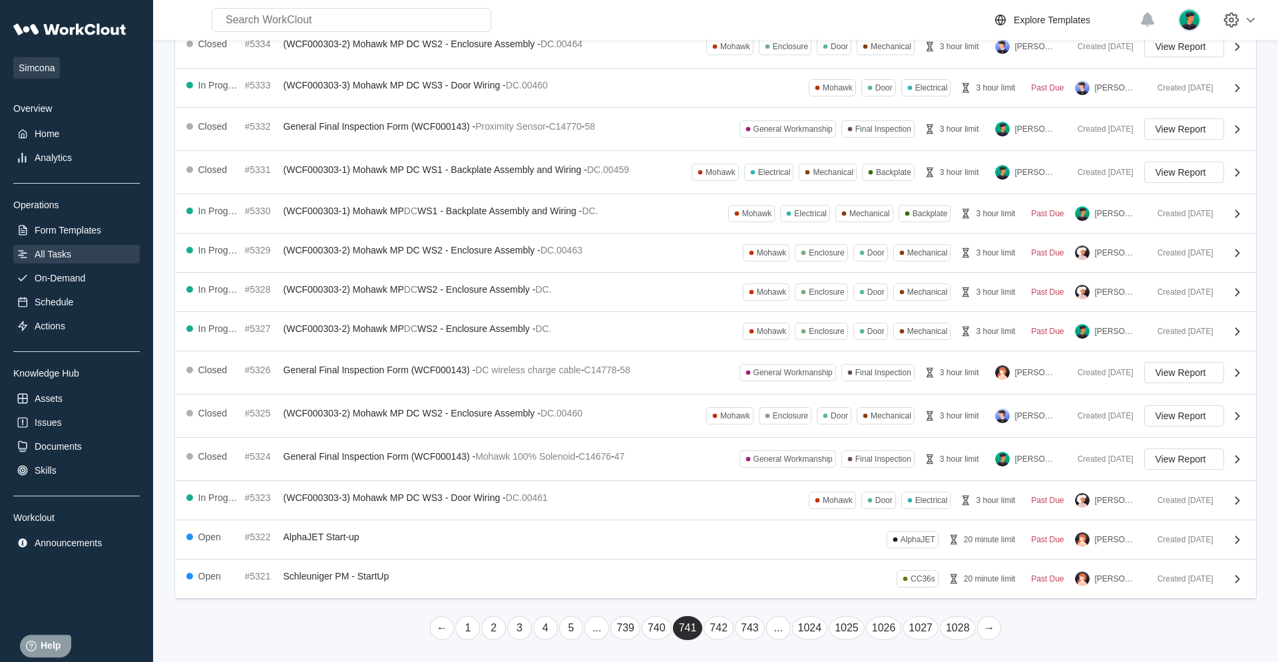
click at [766, 421] on link "..." at bounding box center [778, 629] width 25 height 24
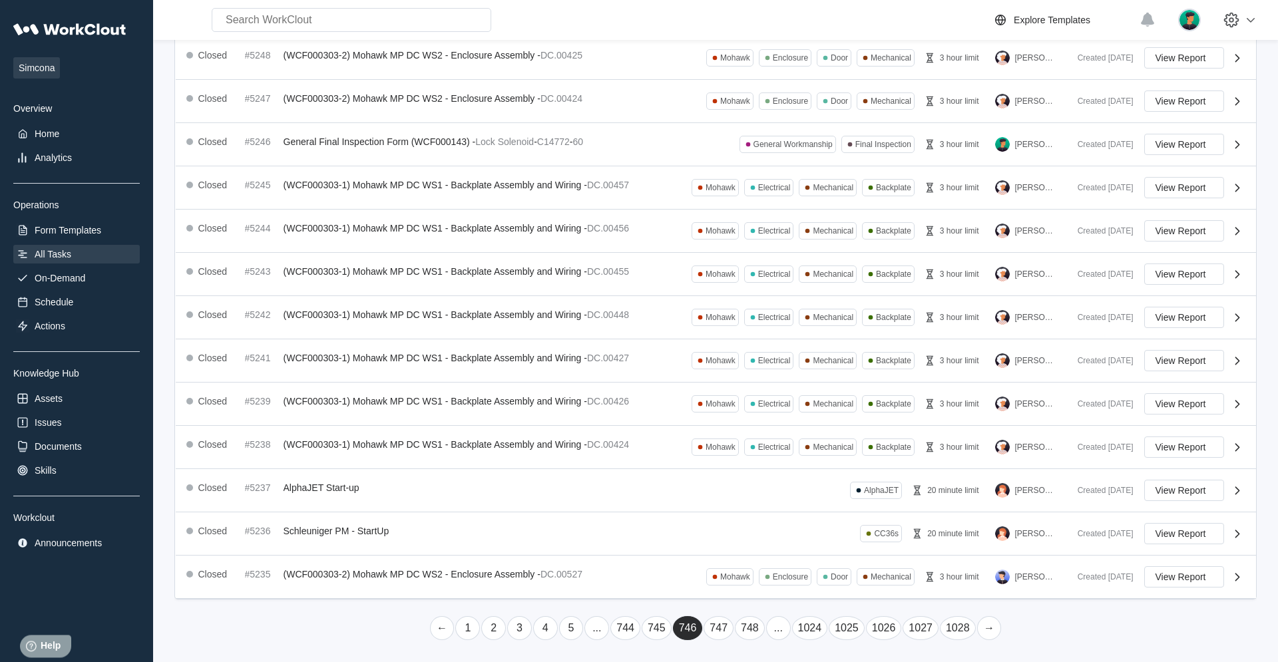
click at [766, 421] on link "..." at bounding box center [778, 629] width 25 height 24
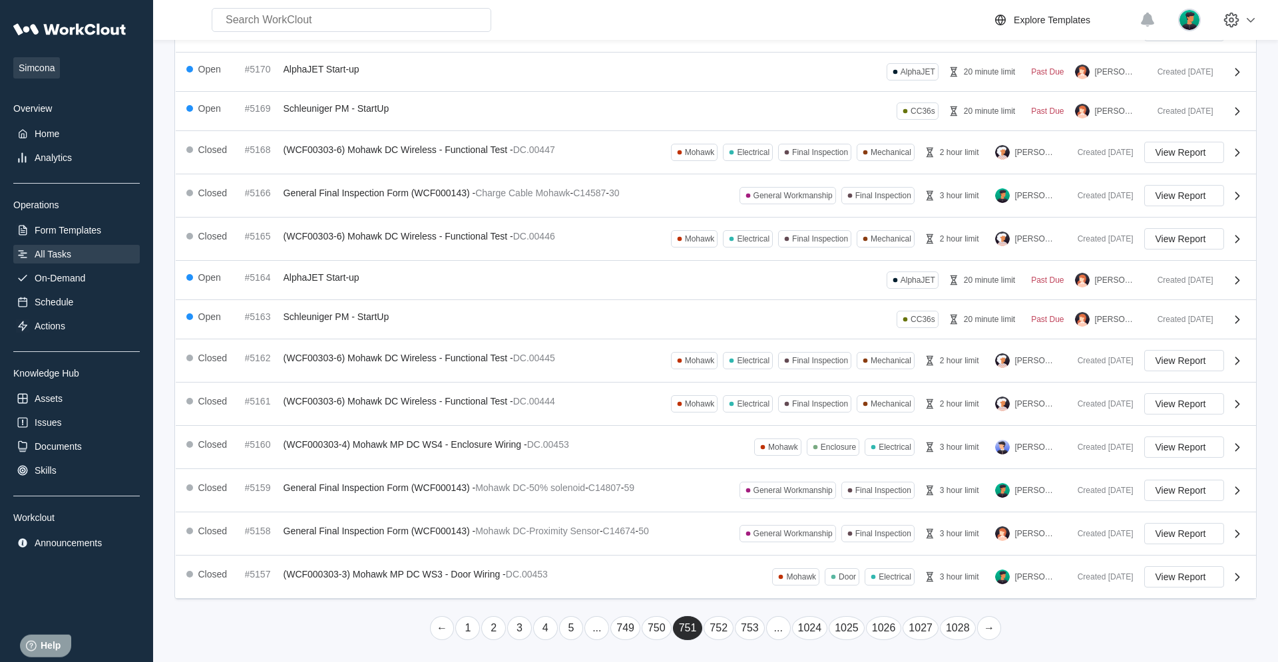
click at [766, 421] on link "..." at bounding box center [778, 629] width 25 height 24
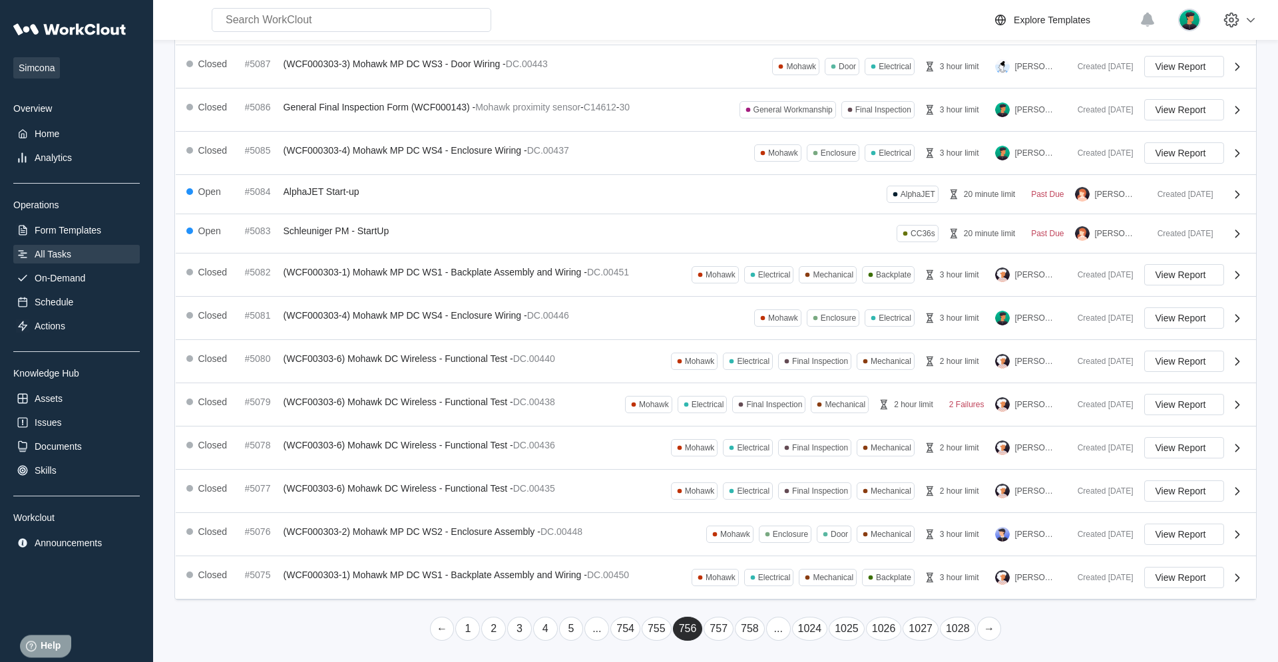
click at [766, 421] on link "..." at bounding box center [778, 629] width 25 height 24
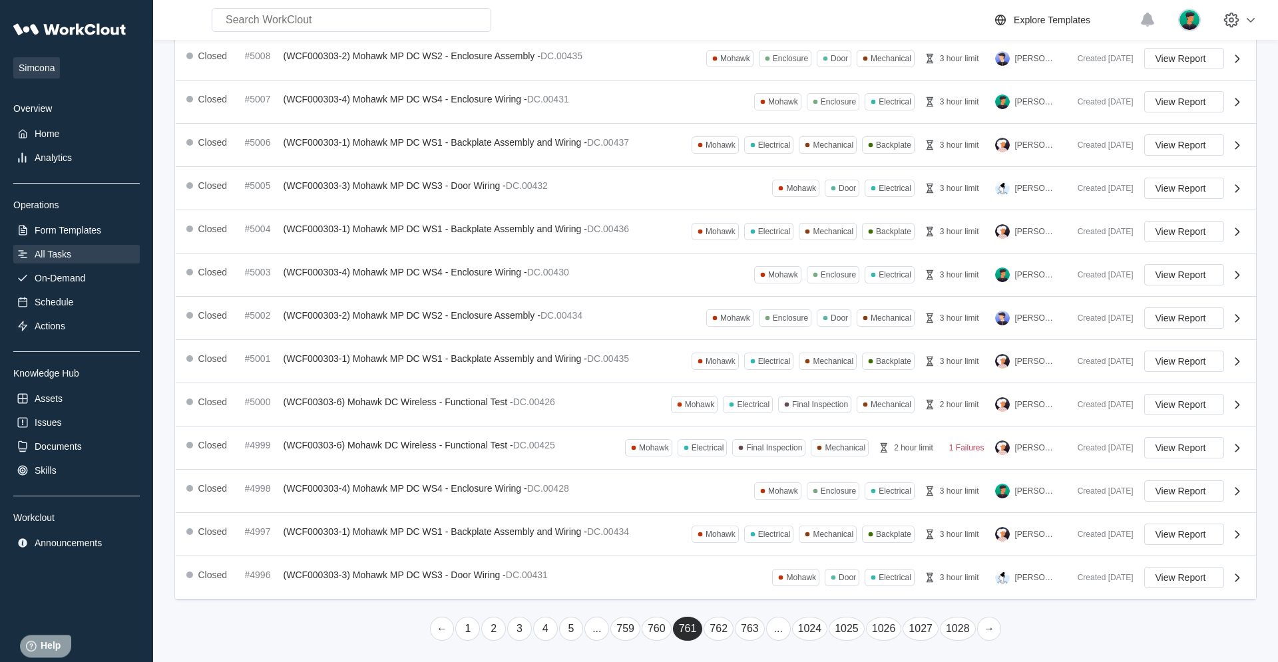
click at [766, 421] on link "..." at bounding box center [778, 629] width 25 height 24
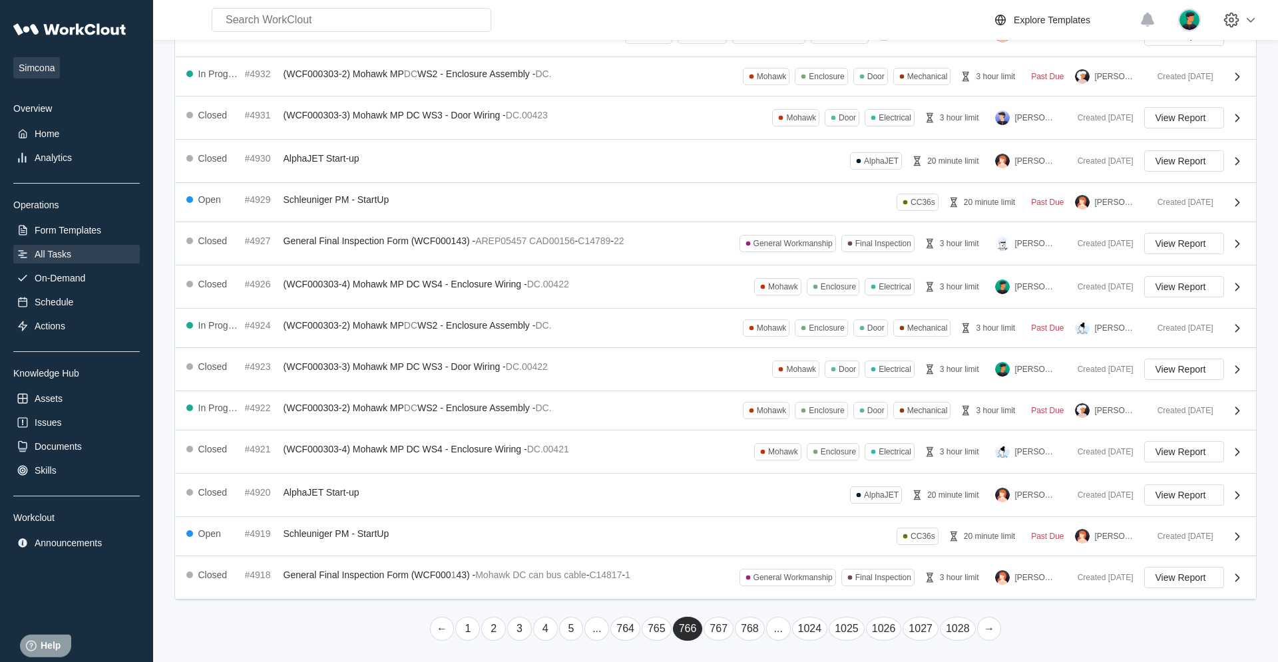
click at [766, 421] on link "..." at bounding box center [778, 629] width 25 height 24
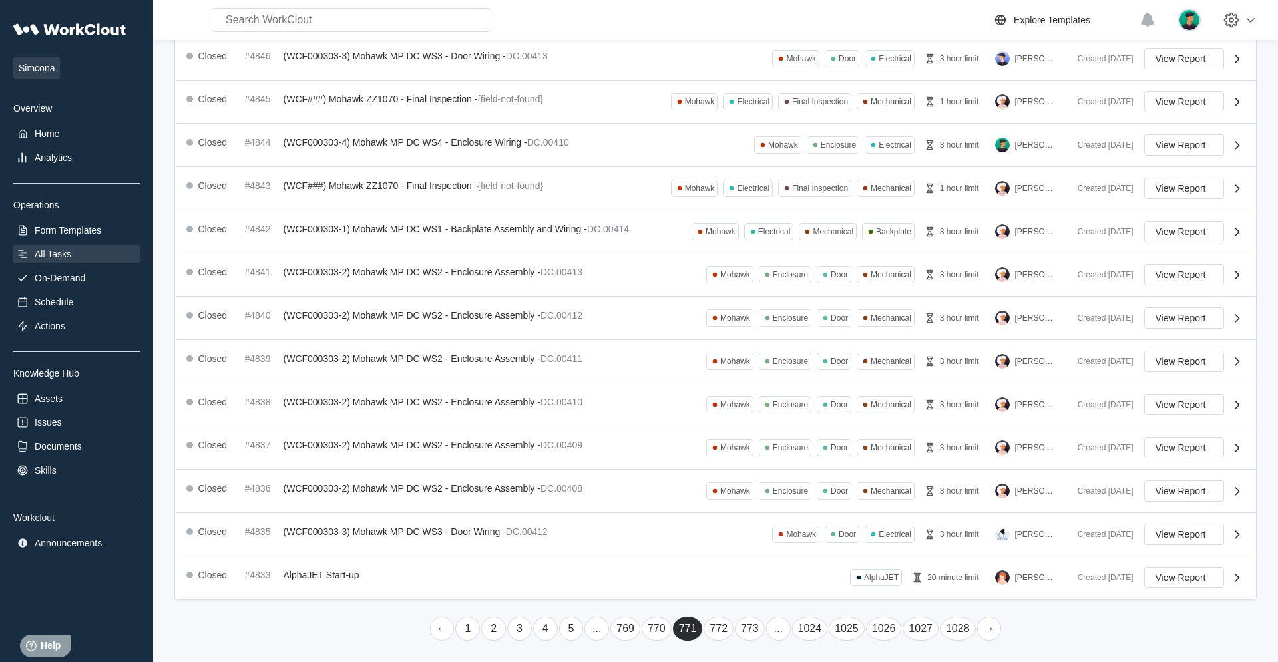
click at [766, 421] on link "→" at bounding box center [989, 629] width 25 height 24
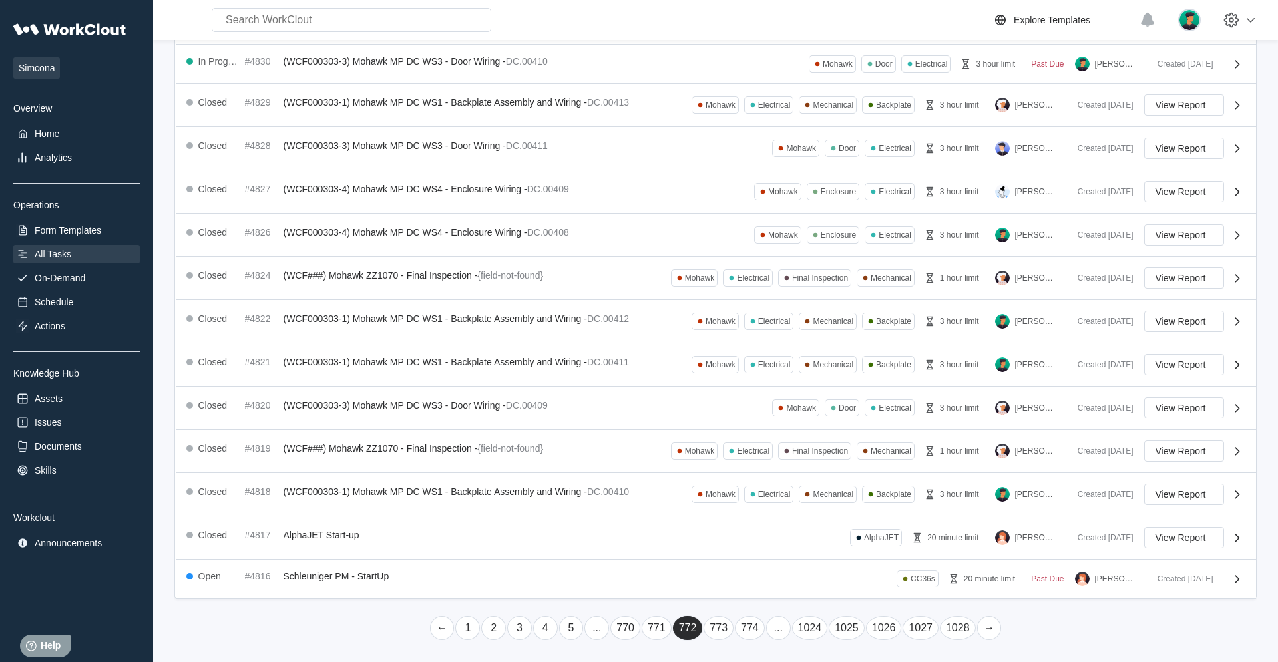
click at [766, 421] on link "→" at bounding box center [989, 629] width 25 height 24
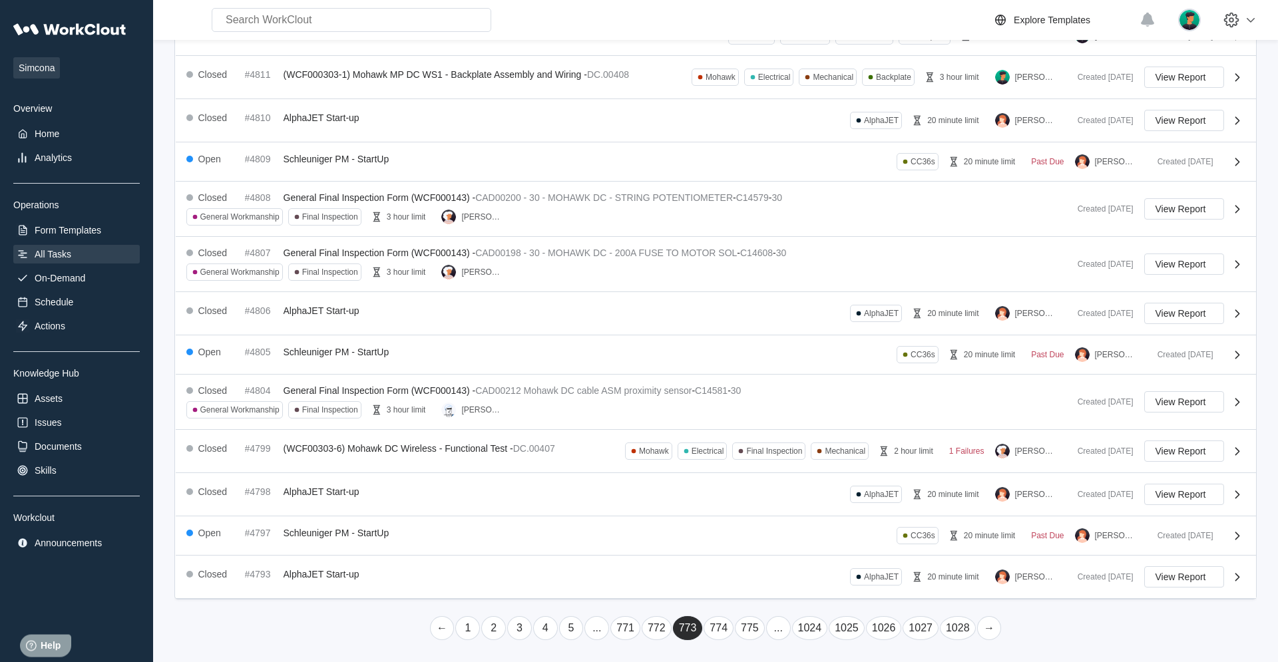
click at [766, 421] on link "→" at bounding box center [989, 629] width 25 height 24
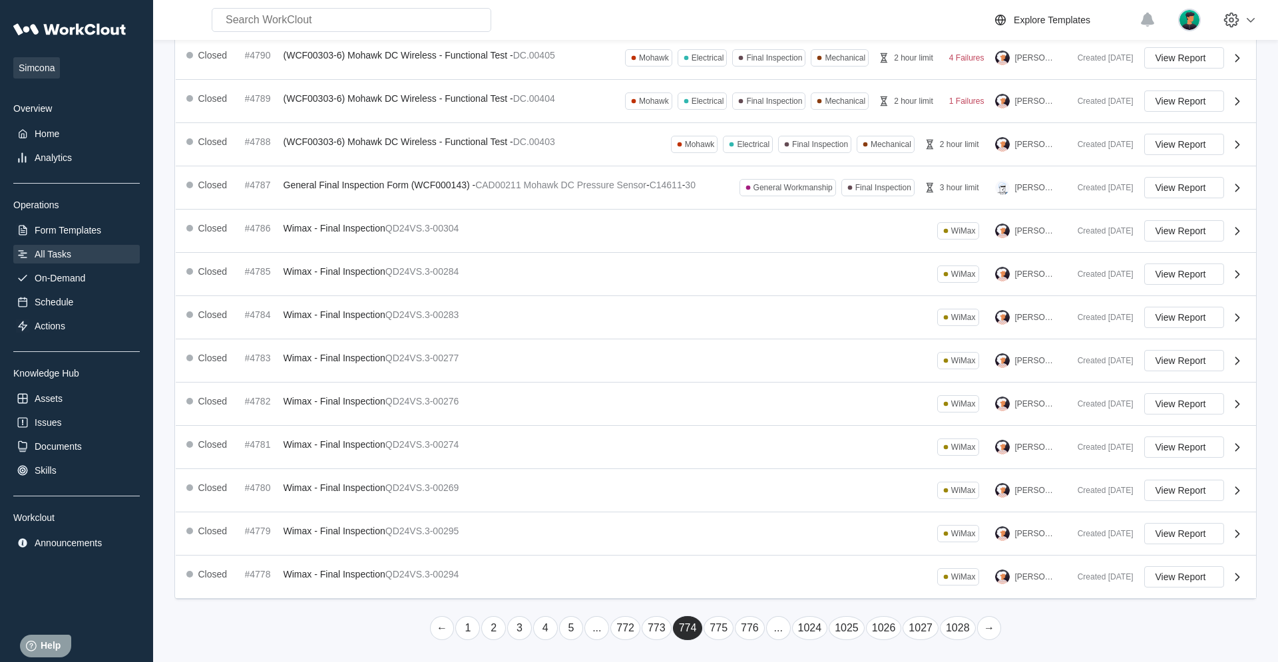
click at [766, 421] on link "→" at bounding box center [989, 629] width 25 height 24
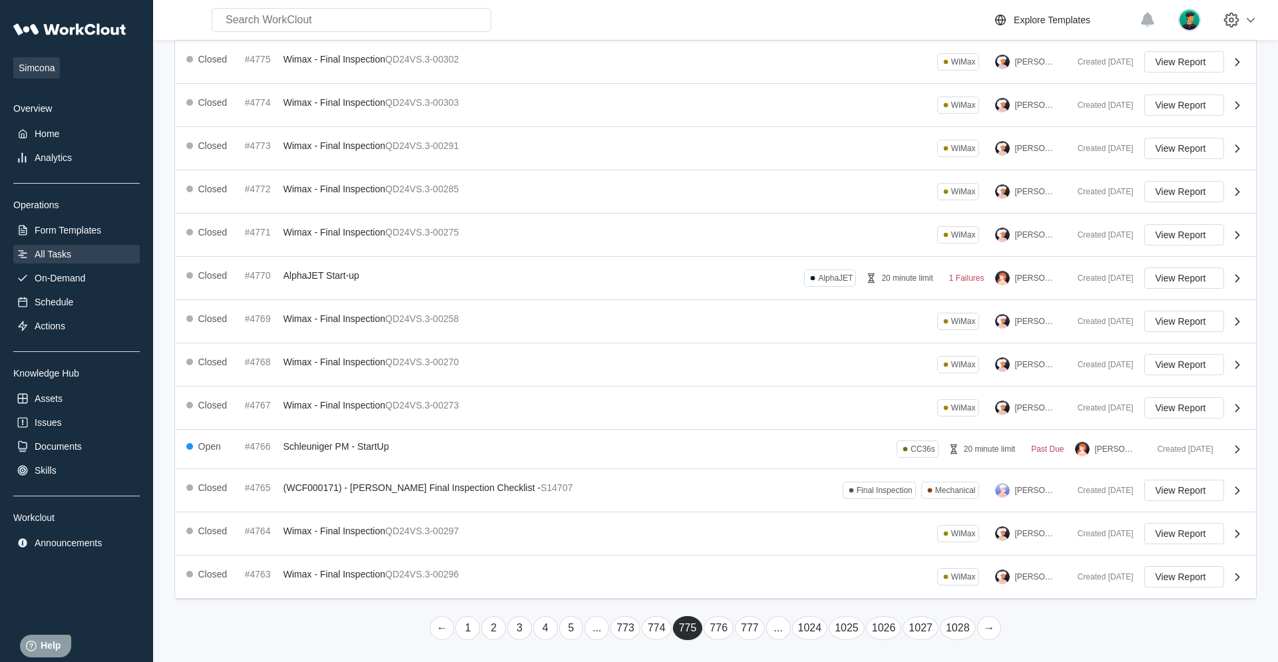
click at [766, 421] on link "→" at bounding box center [989, 629] width 25 height 24
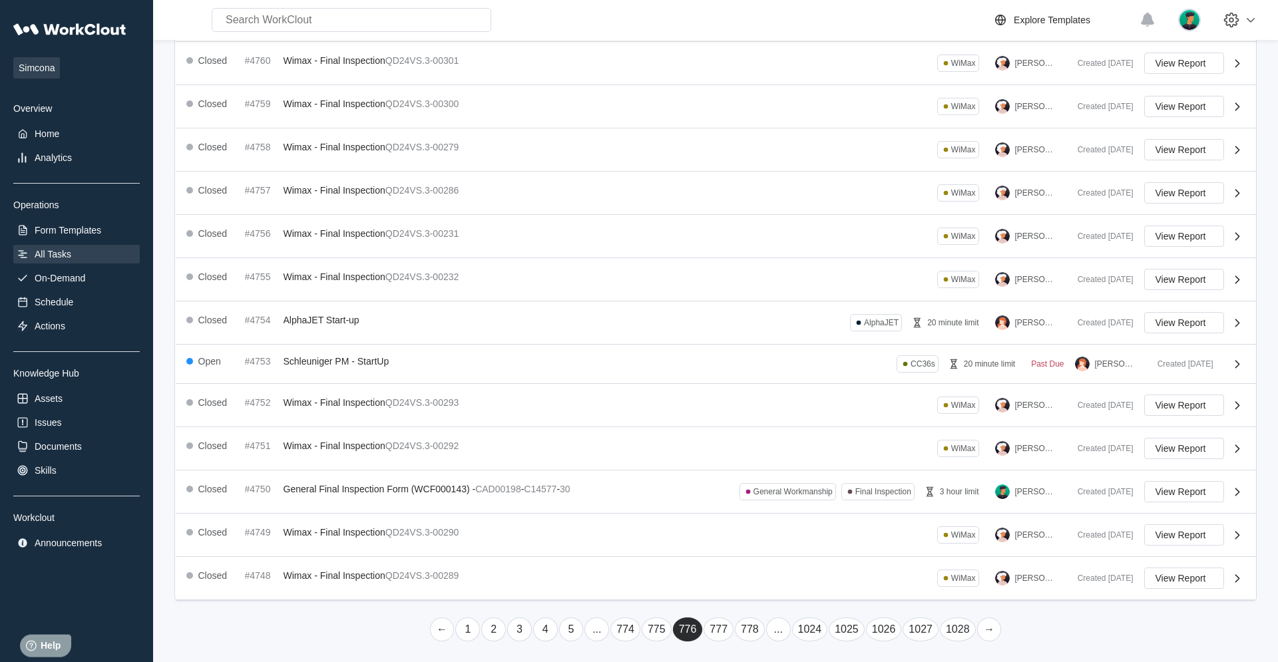
click at [766, 421] on link "→" at bounding box center [989, 630] width 25 height 24
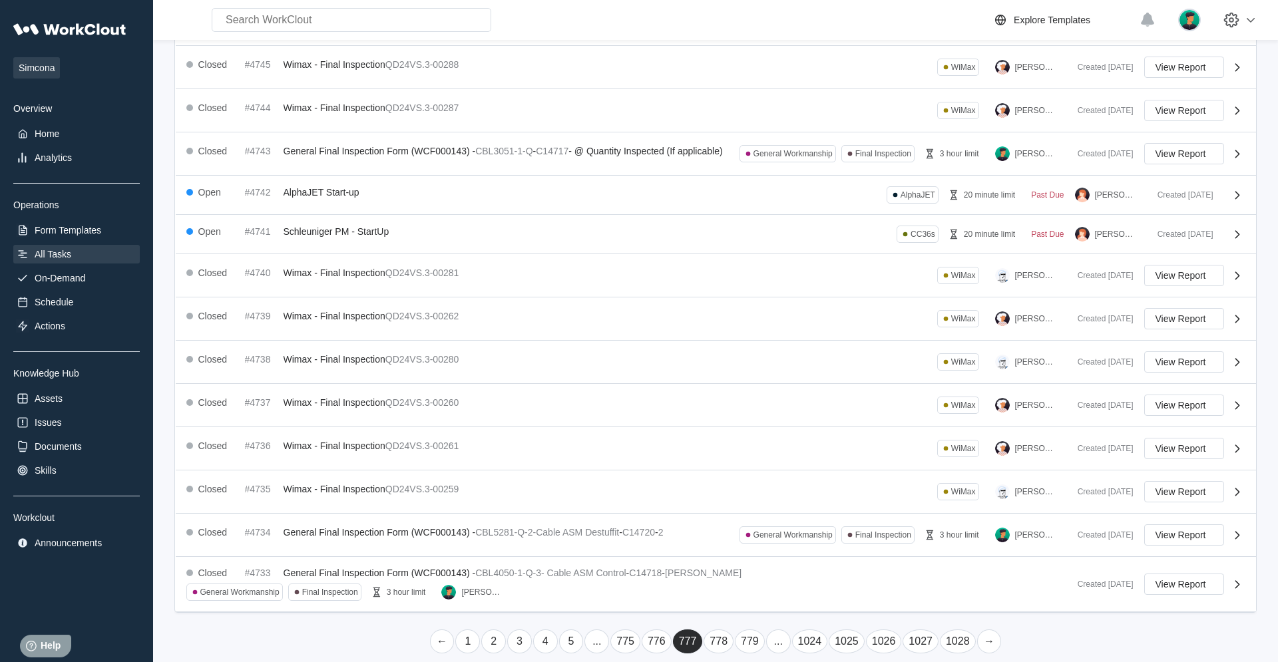
click at [766, 421] on link "→" at bounding box center [989, 642] width 25 height 24
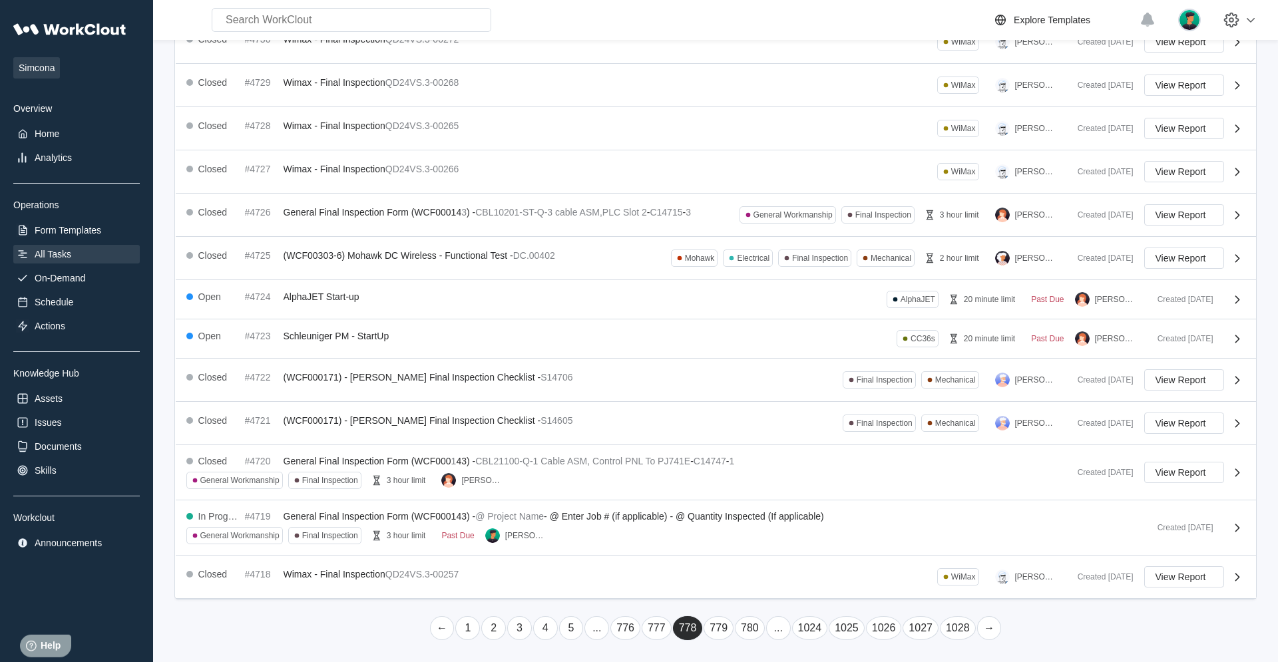
click at [766, 421] on link "→" at bounding box center [989, 629] width 25 height 24
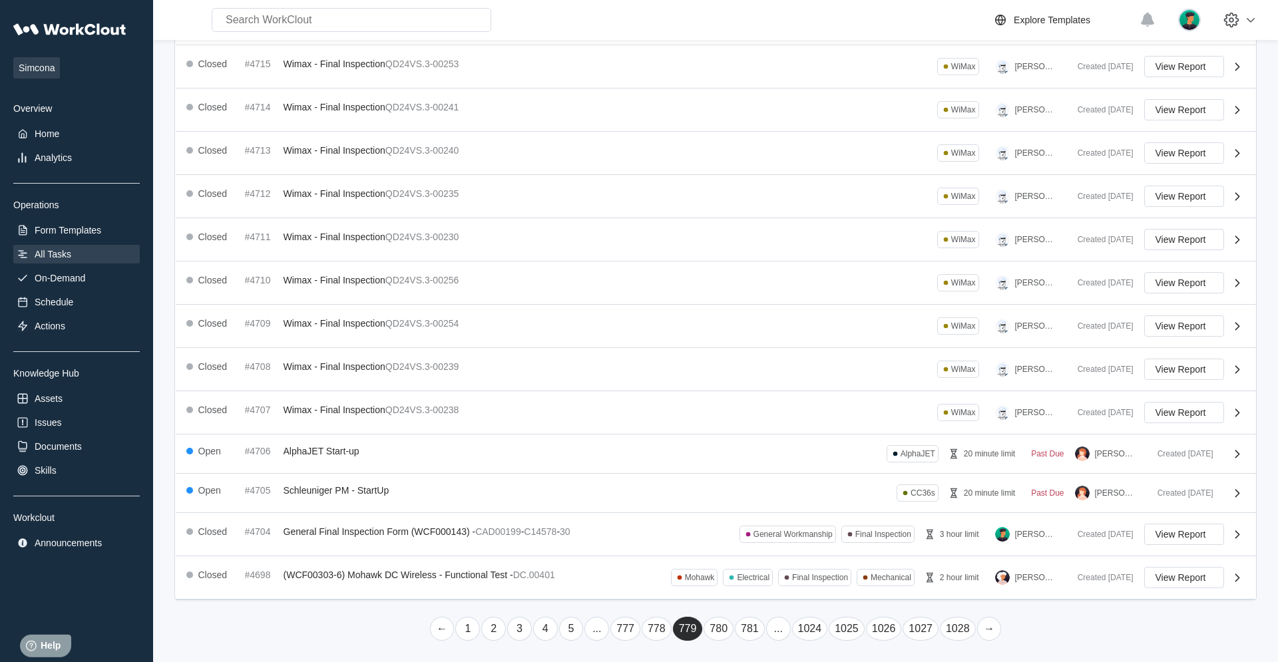
click at [766, 421] on link "→" at bounding box center [989, 629] width 25 height 24
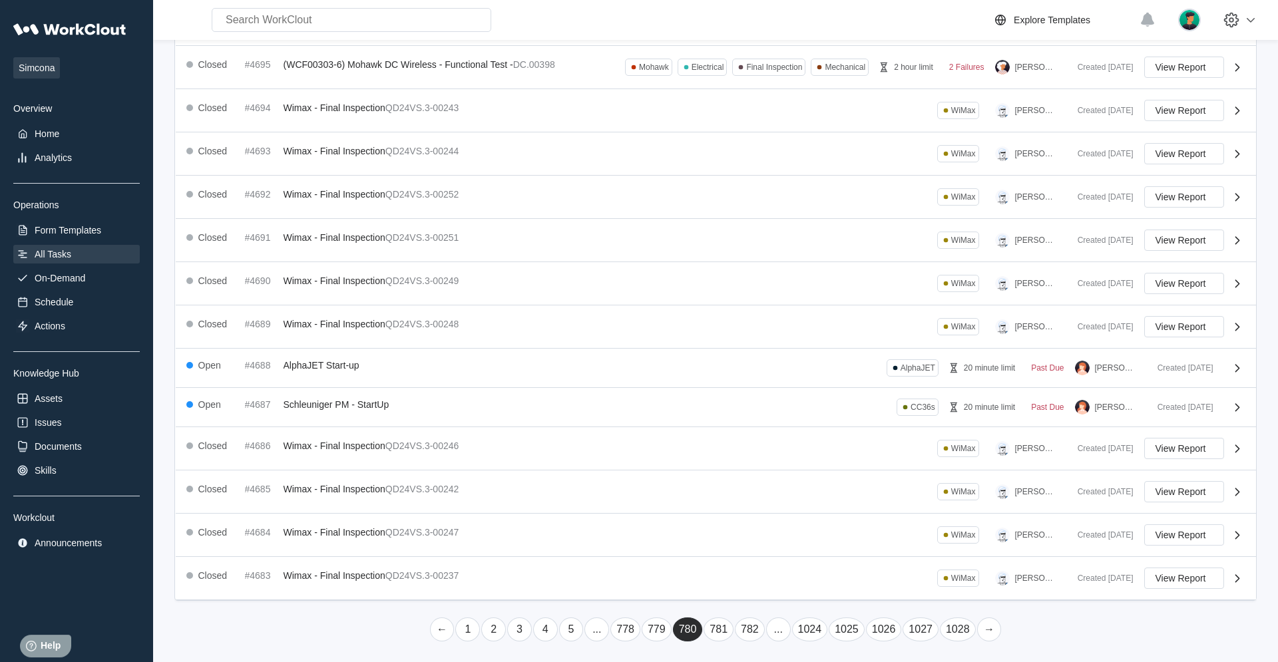
click at [766, 421] on link "→" at bounding box center [989, 630] width 25 height 24
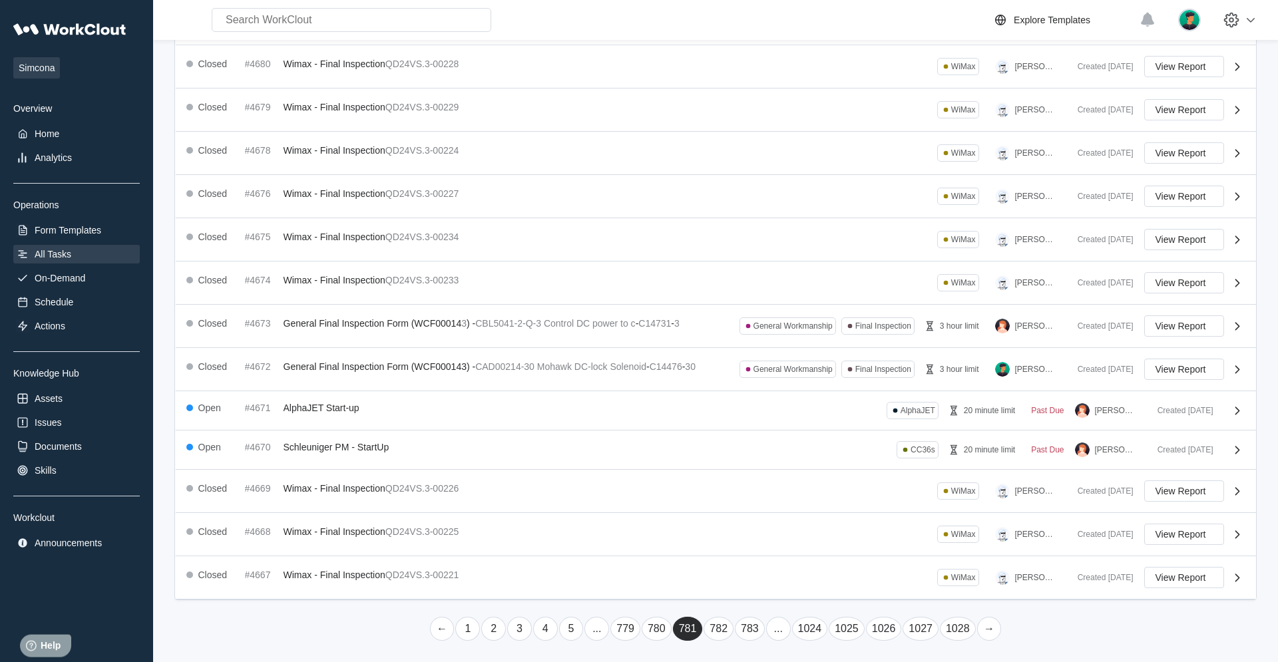
click at [766, 421] on link "→" at bounding box center [989, 629] width 25 height 24
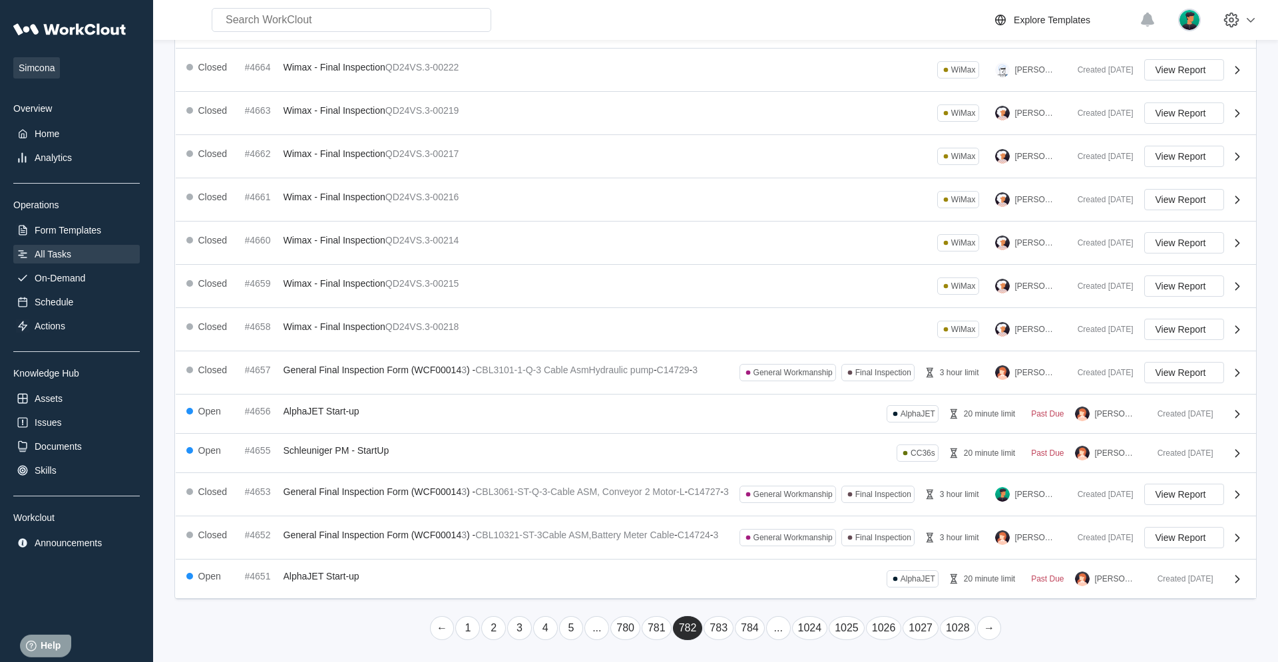
click at [766, 421] on link "→" at bounding box center [989, 629] width 25 height 24
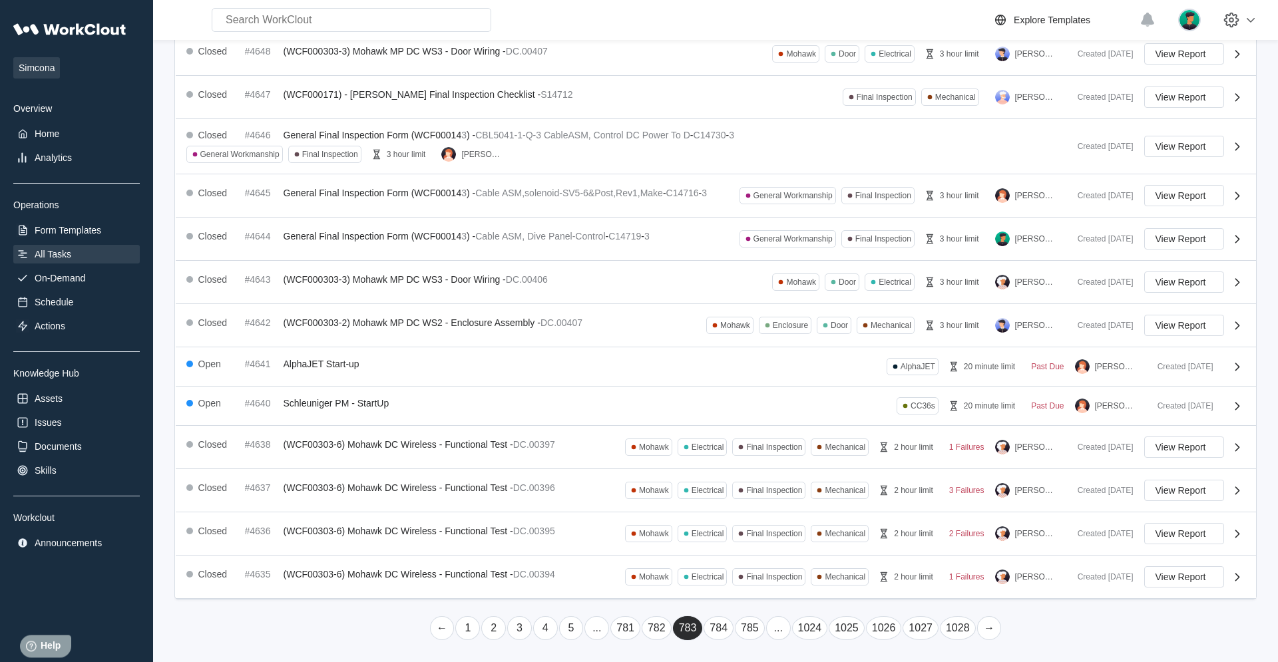
click at [766, 421] on link "→" at bounding box center [989, 629] width 25 height 24
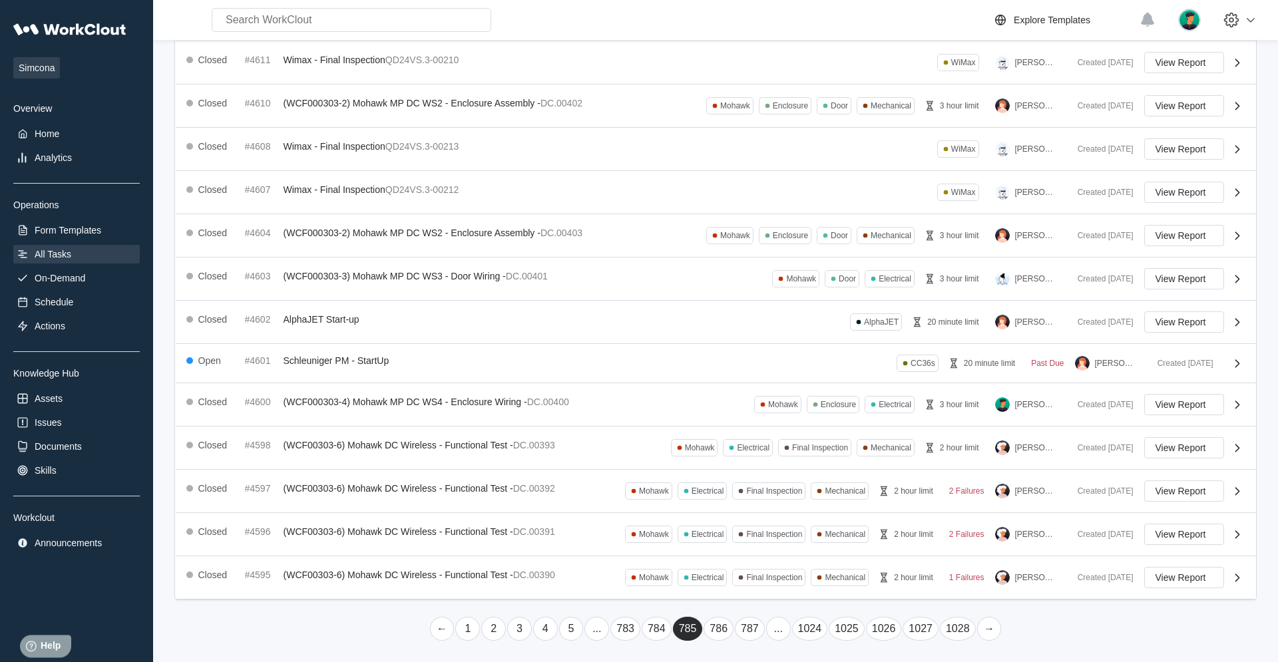
click at [766, 421] on link "→" at bounding box center [989, 629] width 25 height 24
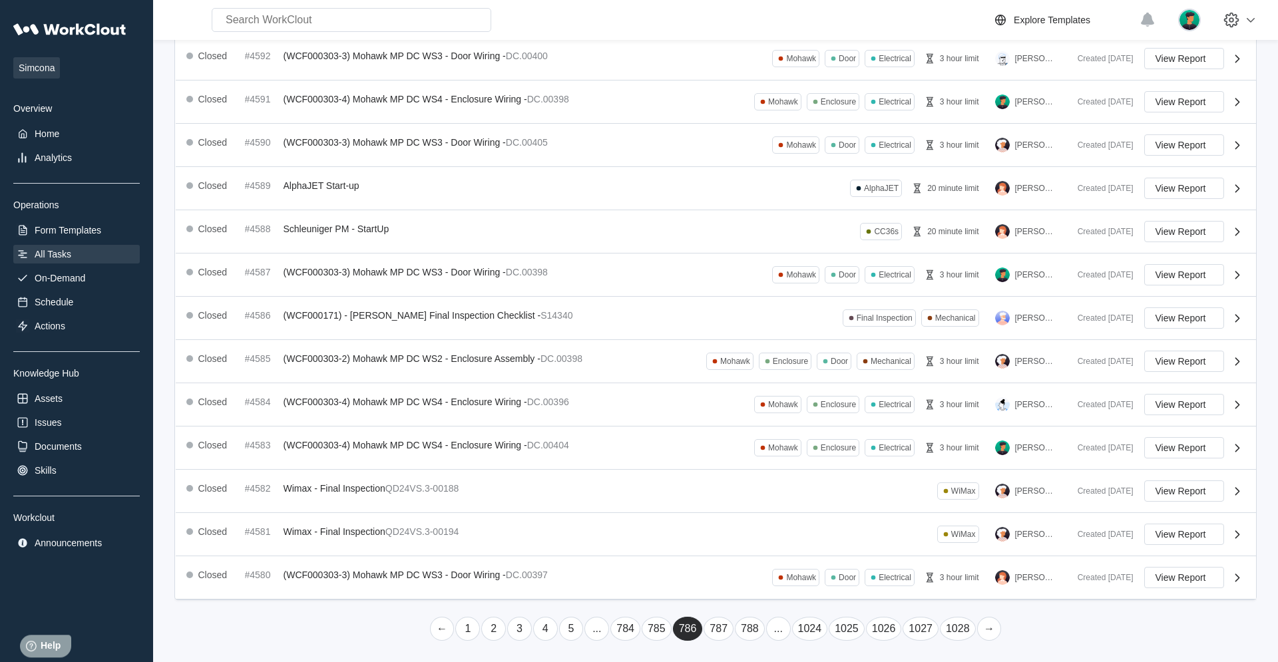
click at [766, 421] on link "→" at bounding box center [989, 629] width 25 height 24
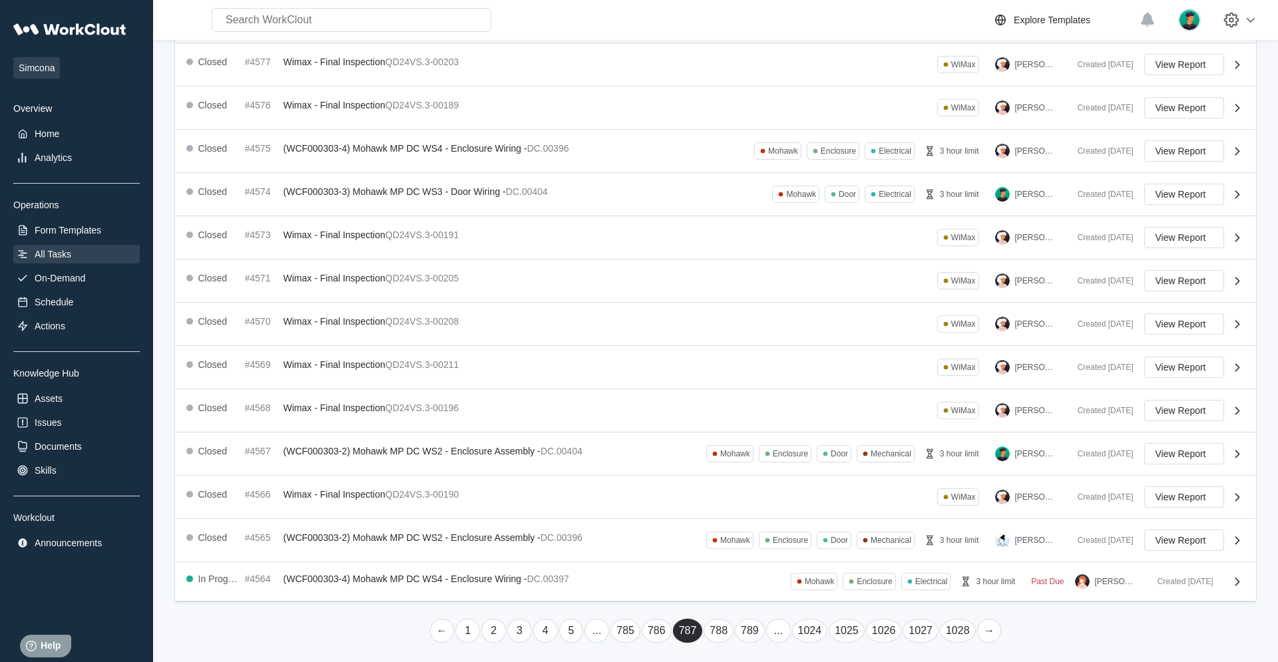
click at [766, 421] on link "→" at bounding box center [989, 631] width 25 height 24
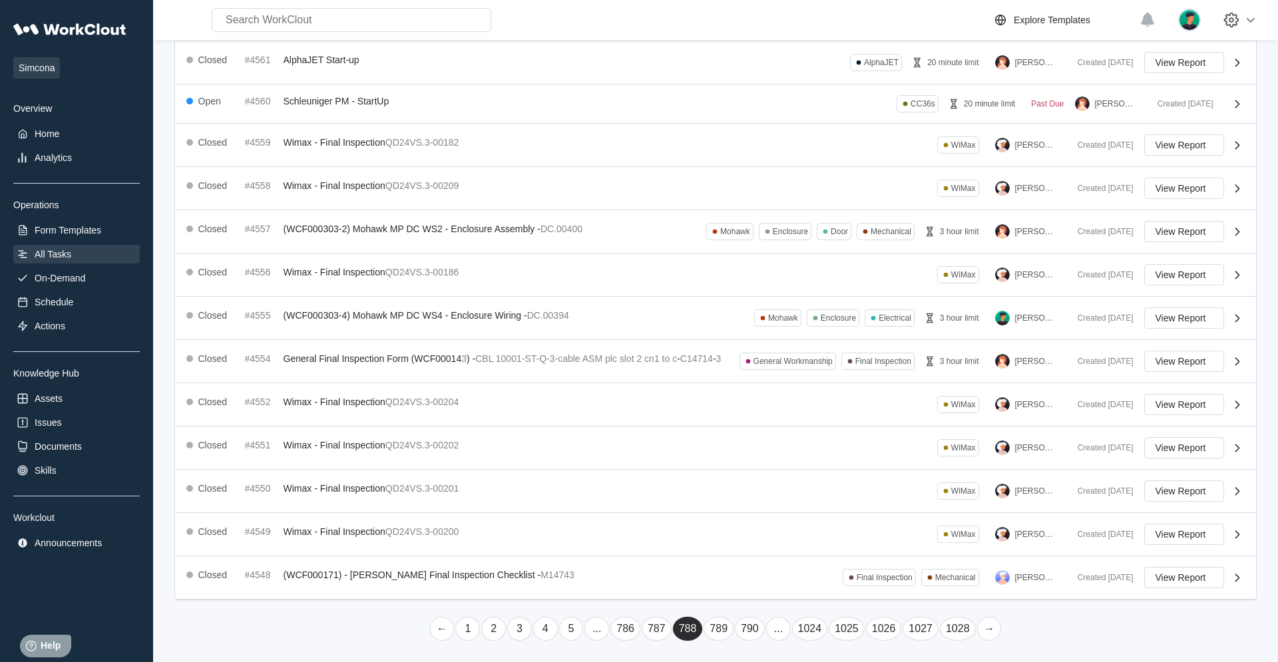
click at [766, 421] on link "→" at bounding box center [989, 629] width 25 height 24
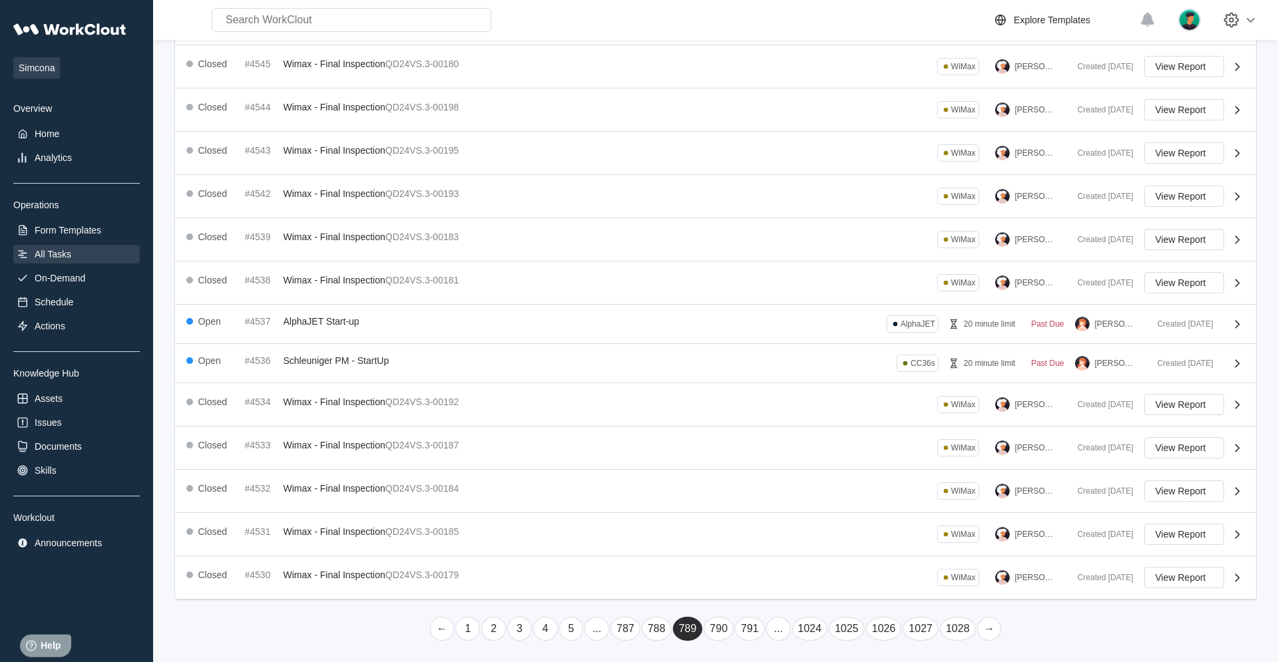
click at [766, 421] on link "→" at bounding box center [989, 629] width 25 height 24
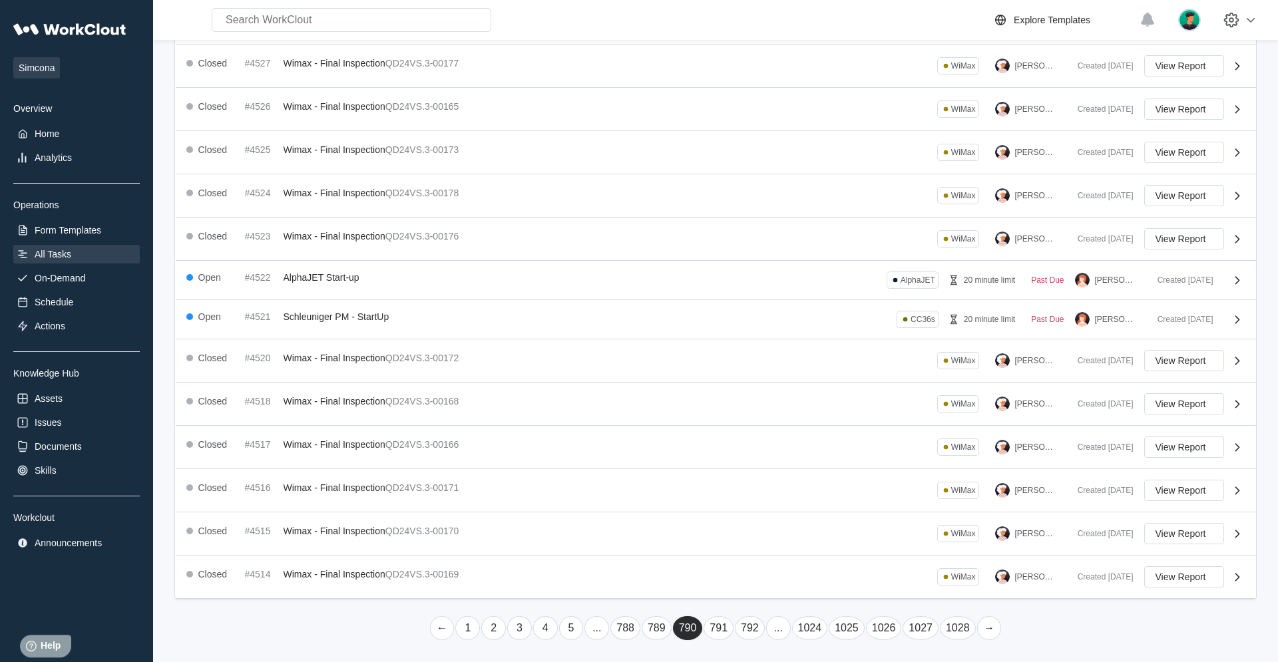
click at [766, 421] on link "→" at bounding box center [989, 629] width 25 height 24
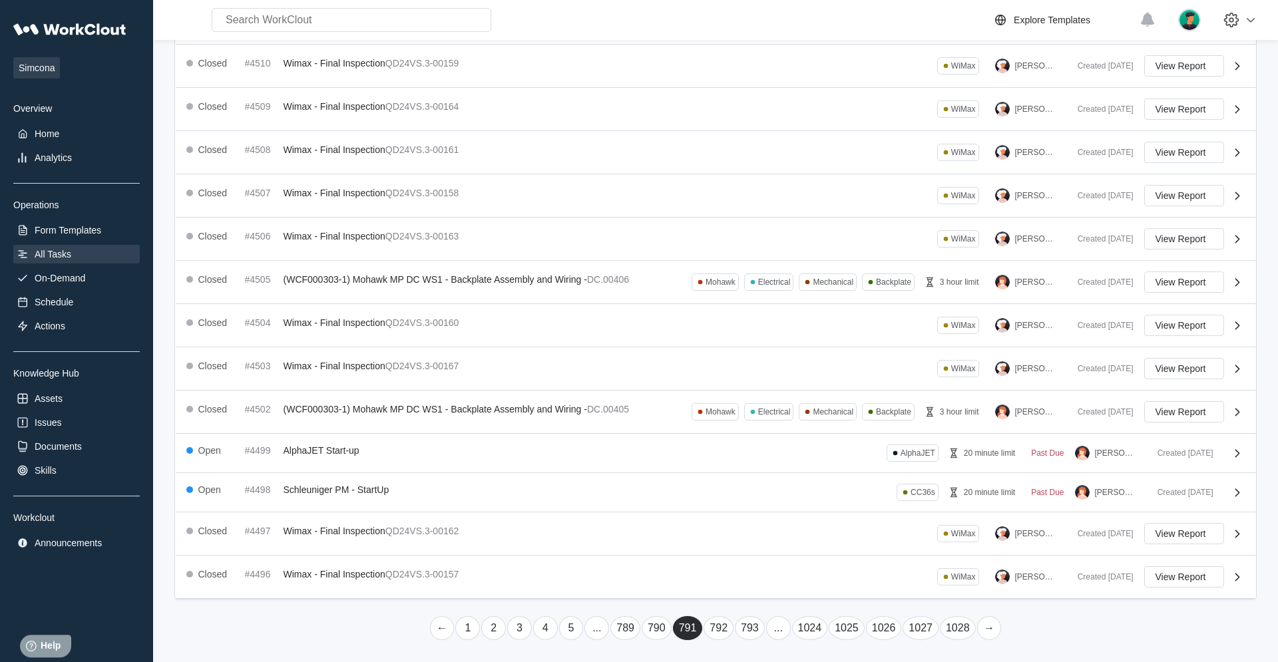
click at [766, 421] on link "→" at bounding box center [989, 629] width 25 height 24
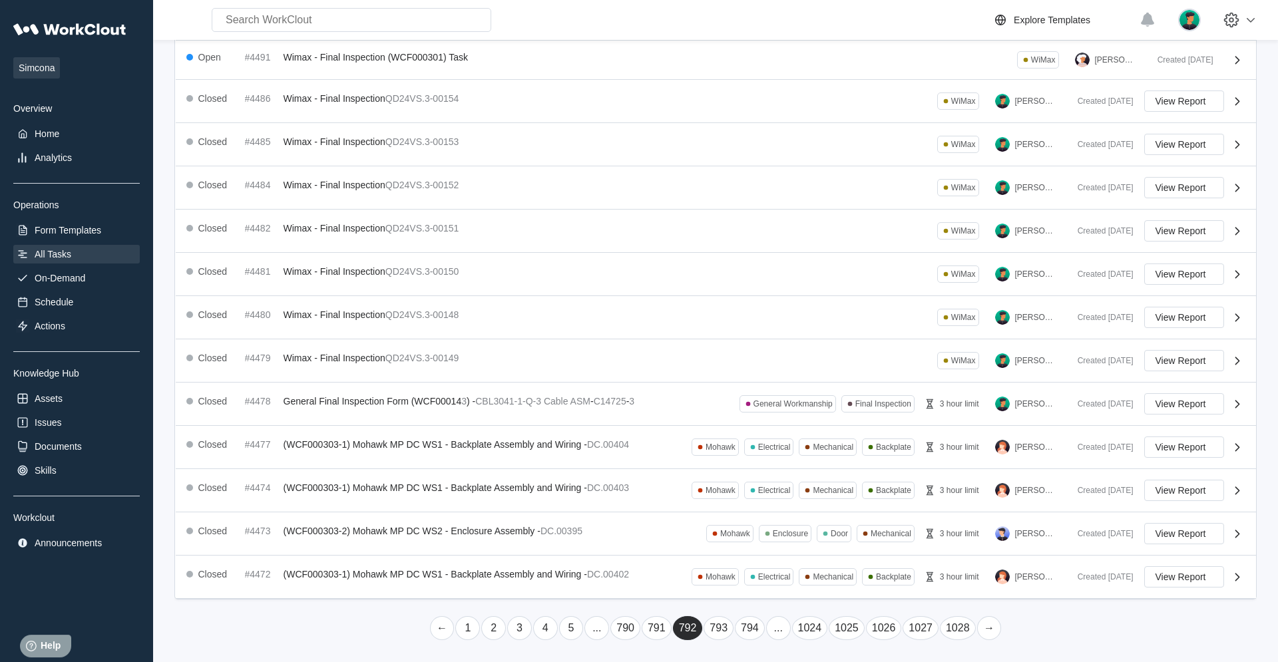
click at [766, 421] on link "→" at bounding box center [989, 629] width 25 height 24
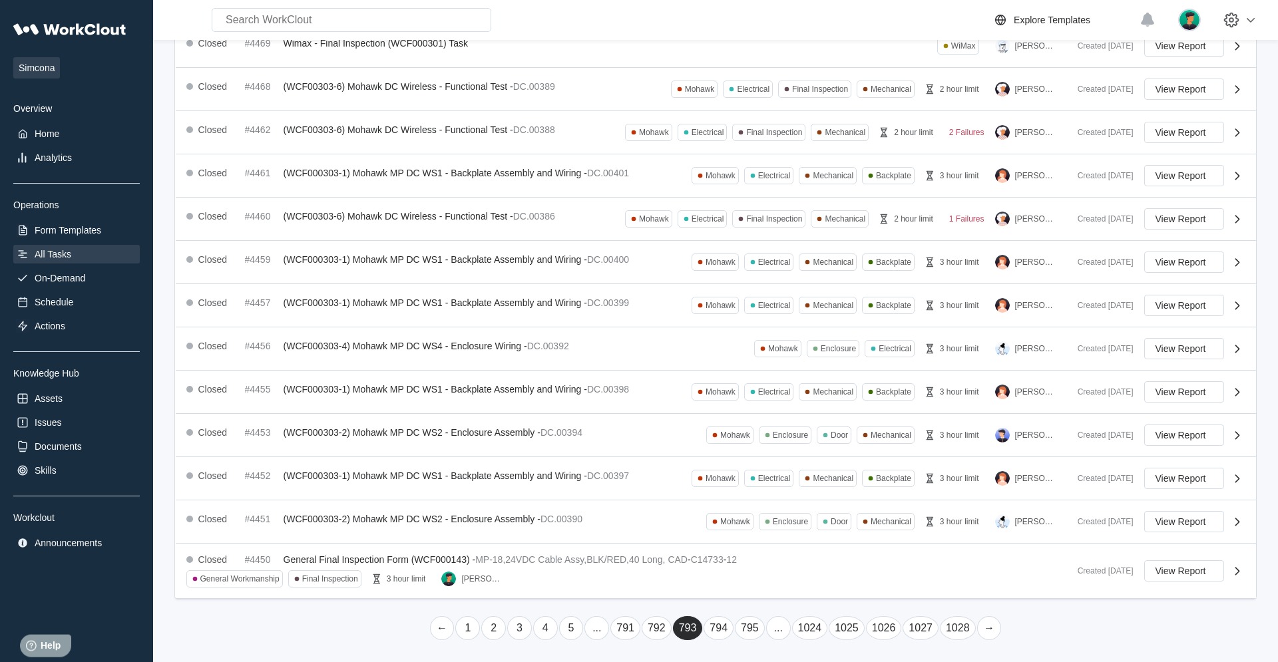
click at [766, 421] on link "→" at bounding box center [989, 629] width 25 height 24
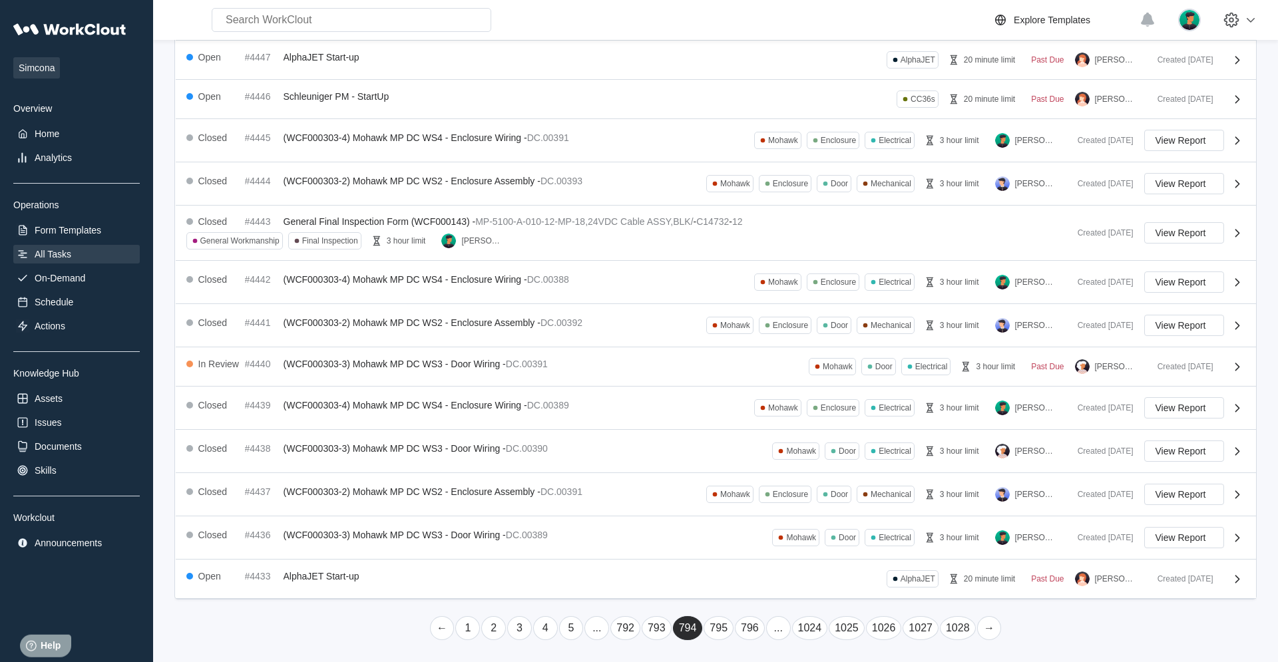
click at [766, 421] on link "→" at bounding box center [989, 629] width 25 height 24
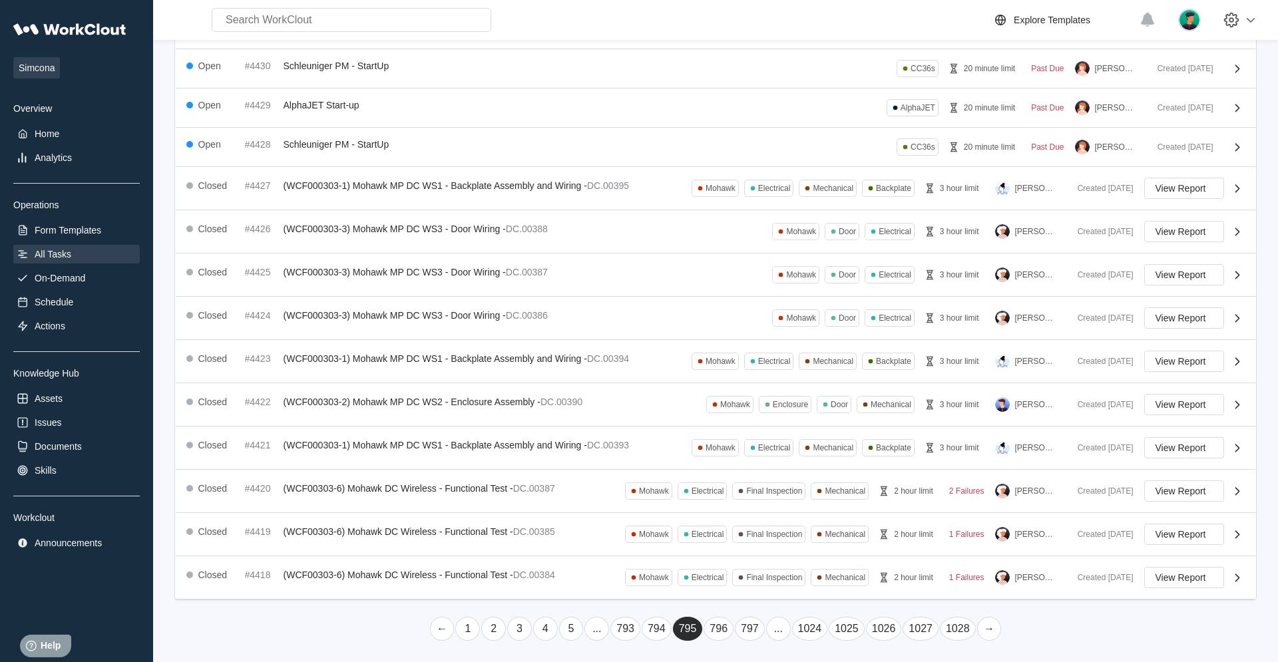
click at [766, 421] on link "→" at bounding box center [989, 629] width 25 height 24
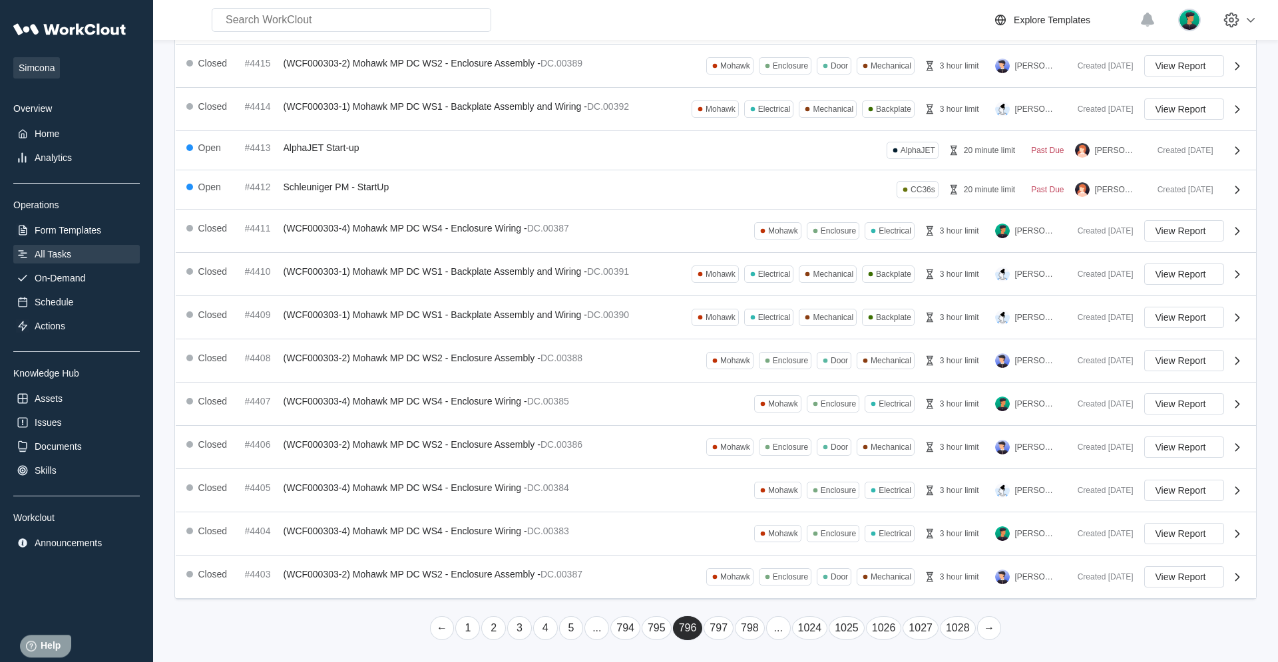
click at [766, 421] on link "→" at bounding box center [989, 629] width 25 height 24
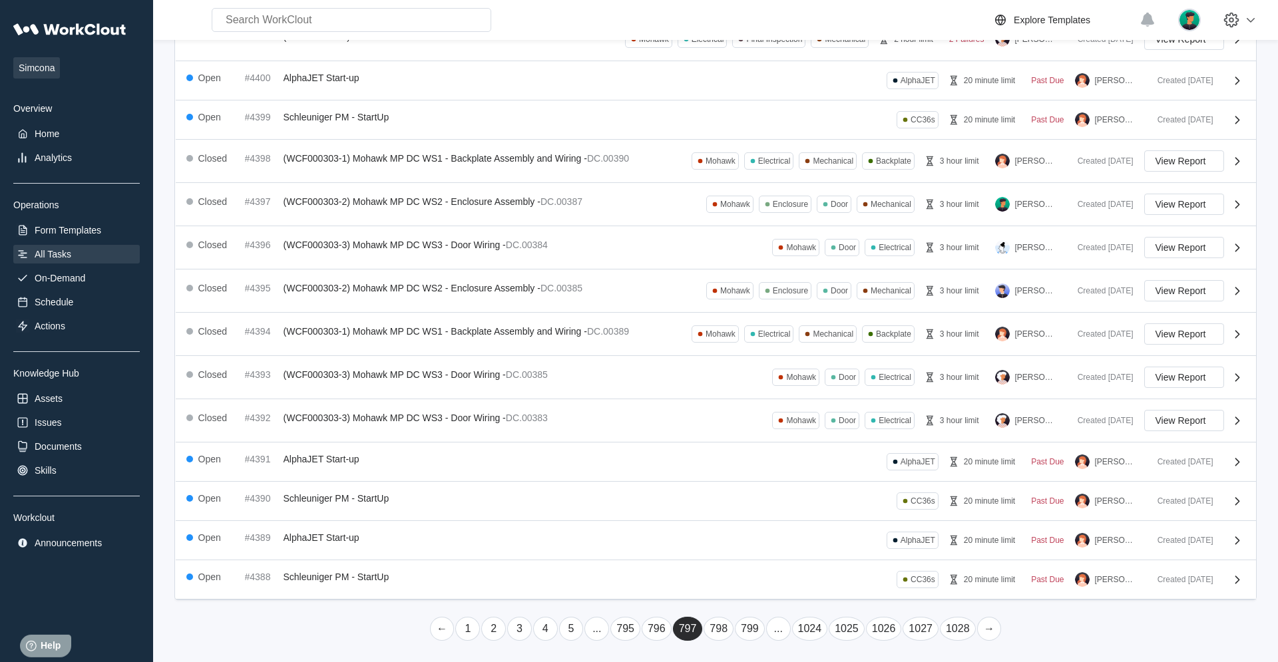
click at [766, 421] on link "→" at bounding box center [989, 629] width 25 height 24
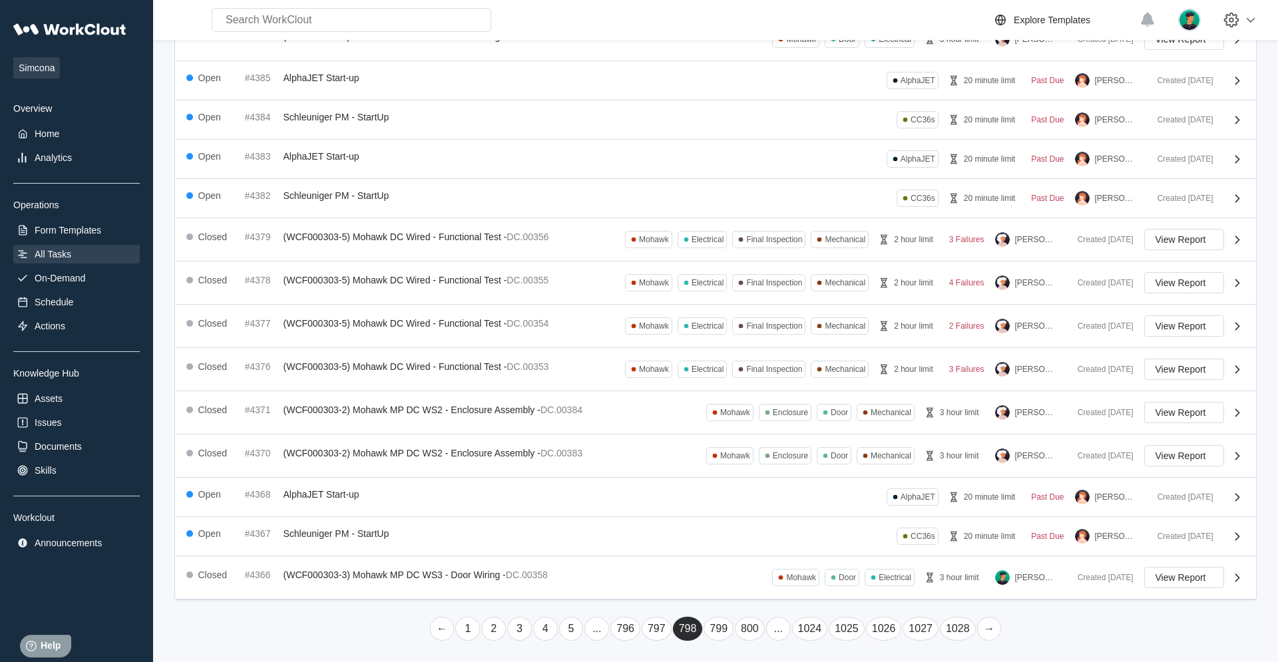
click at [766, 421] on link "→" at bounding box center [989, 629] width 25 height 24
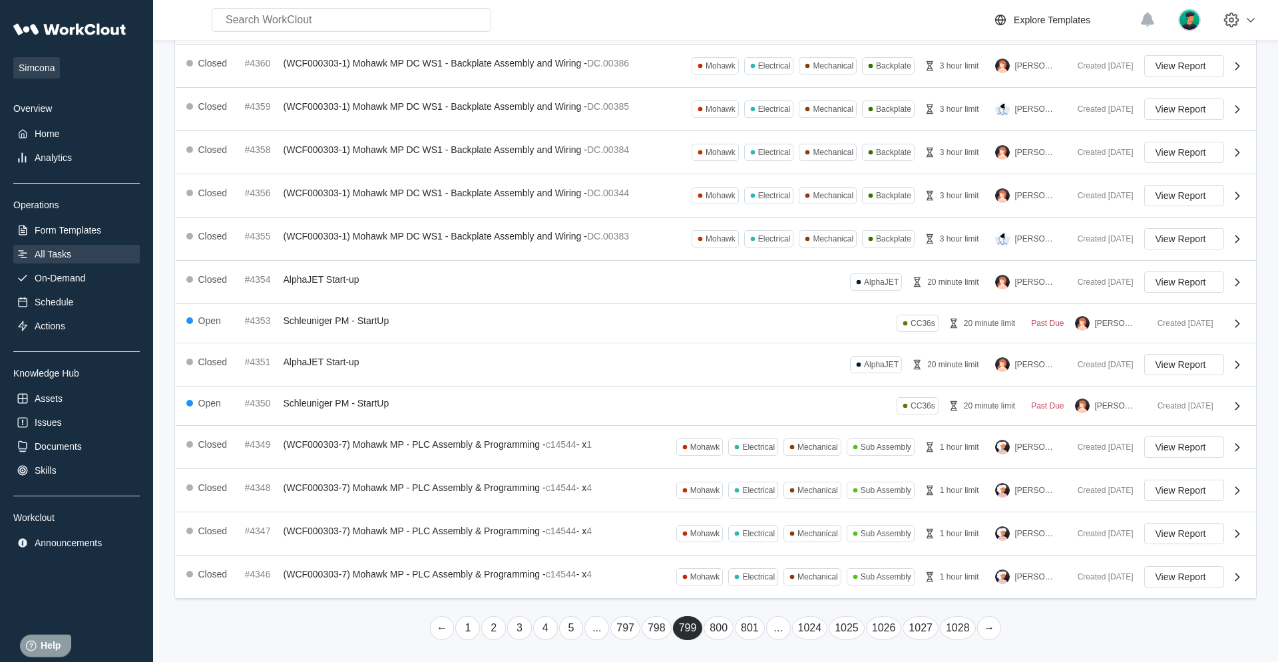
click at [766, 421] on link "→" at bounding box center [989, 629] width 25 height 24
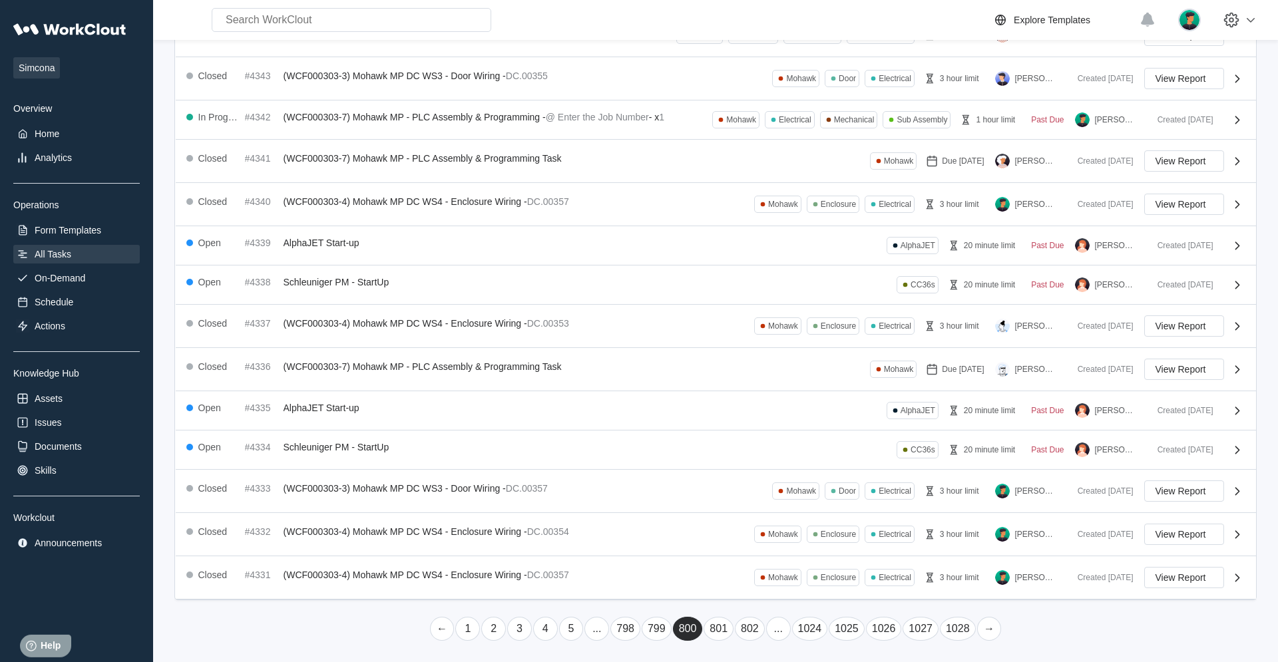
click at [766, 421] on link "→" at bounding box center [989, 629] width 25 height 24
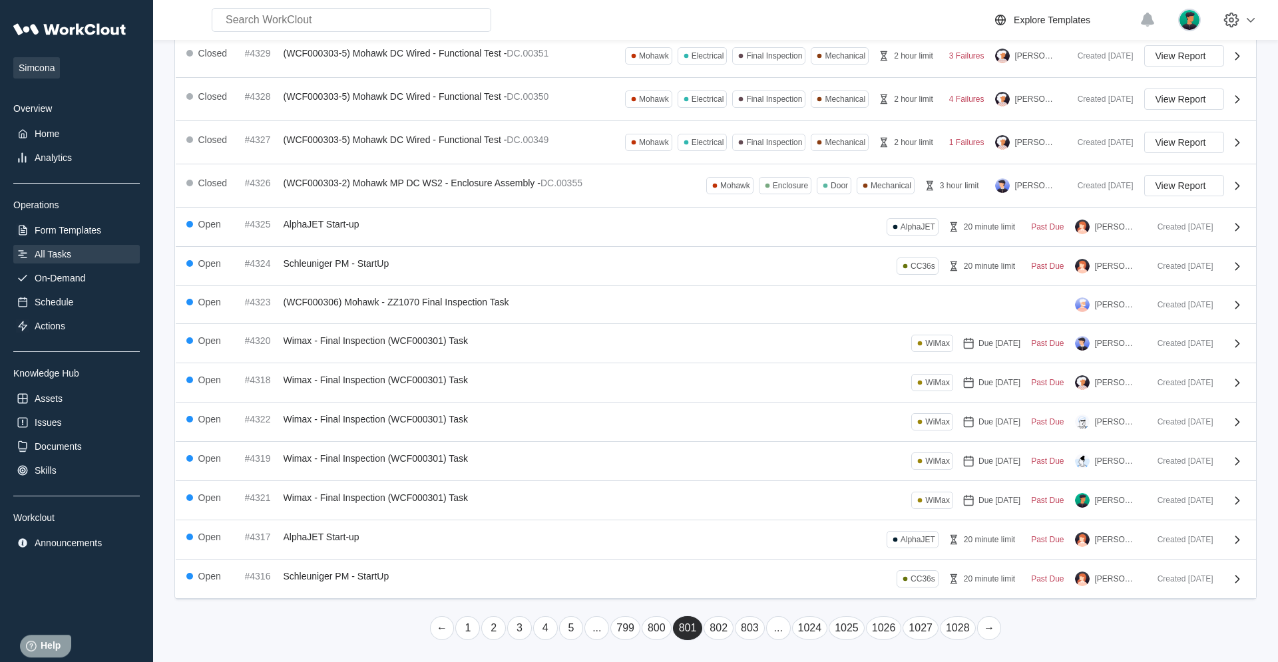
click at [766, 421] on link "→" at bounding box center [989, 629] width 25 height 24
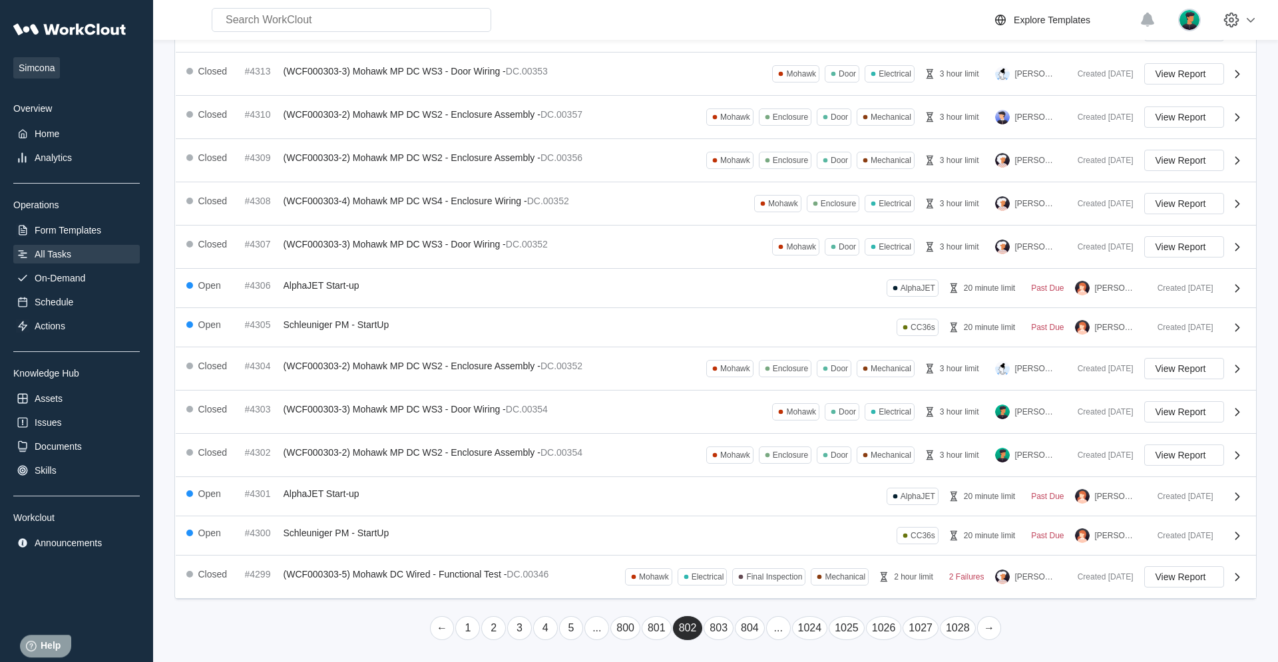
click at [766, 421] on link "→" at bounding box center [989, 629] width 25 height 24
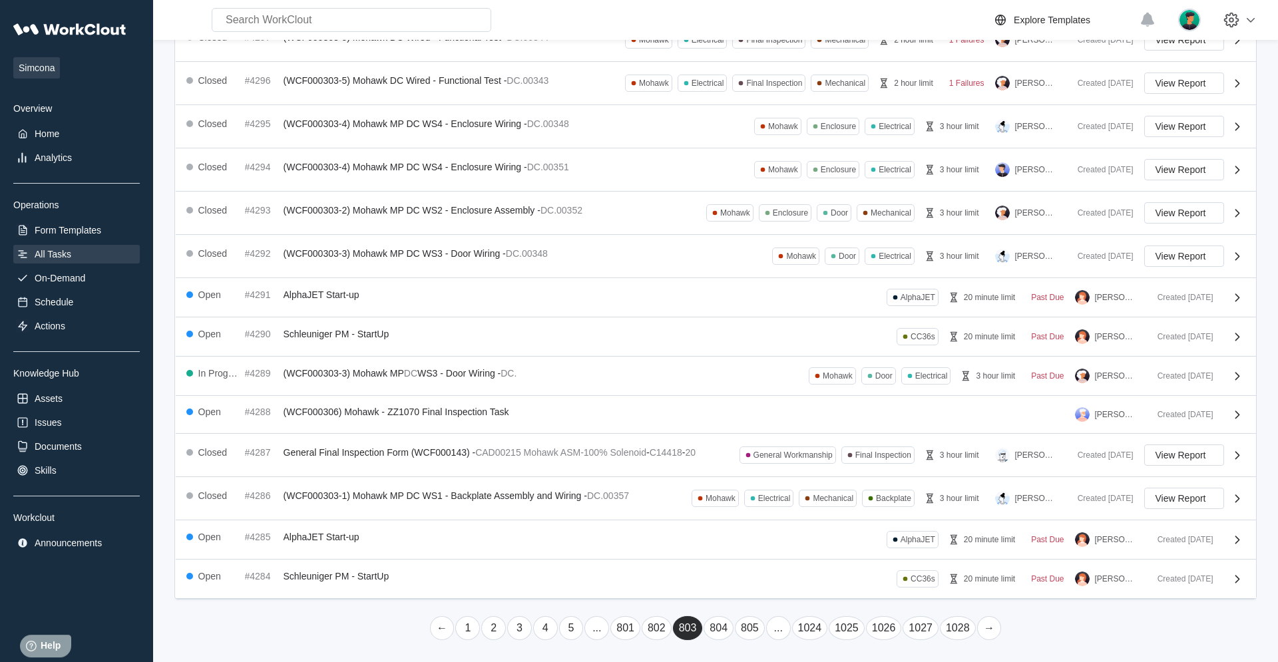
click at [766, 421] on link "→" at bounding box center [989, 629] width 25 height 24
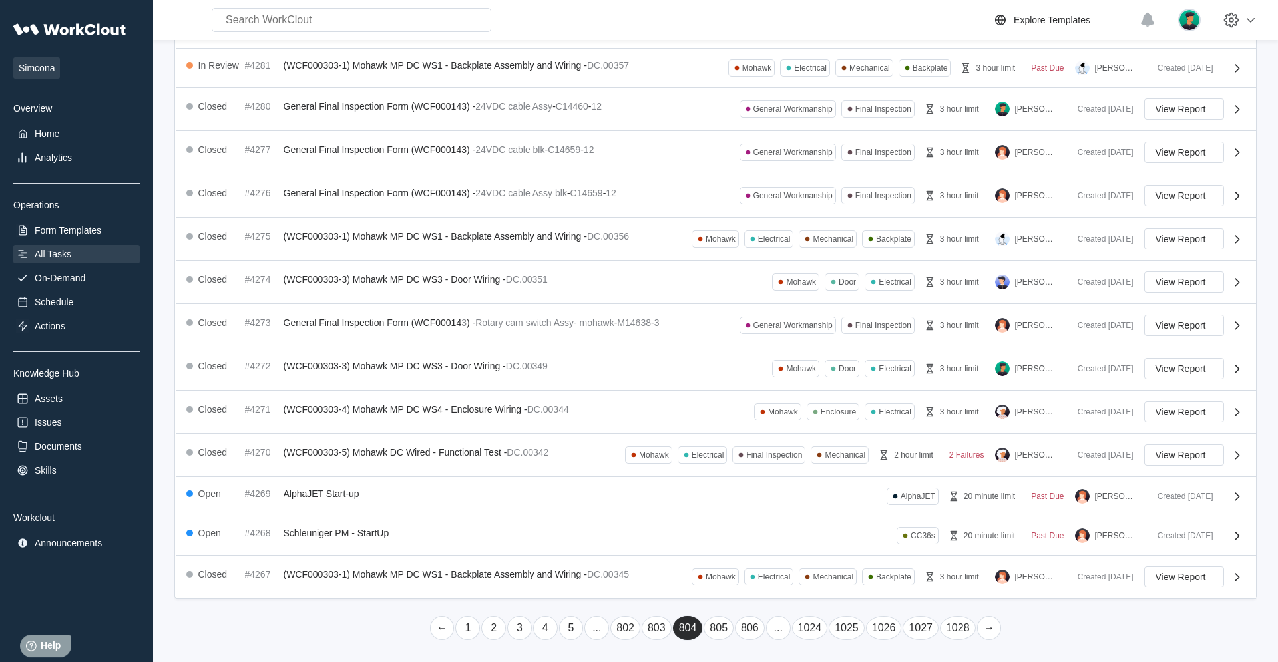
click at [766, 421] on link "→" at bounding box center [989, 629] width 25 height 24
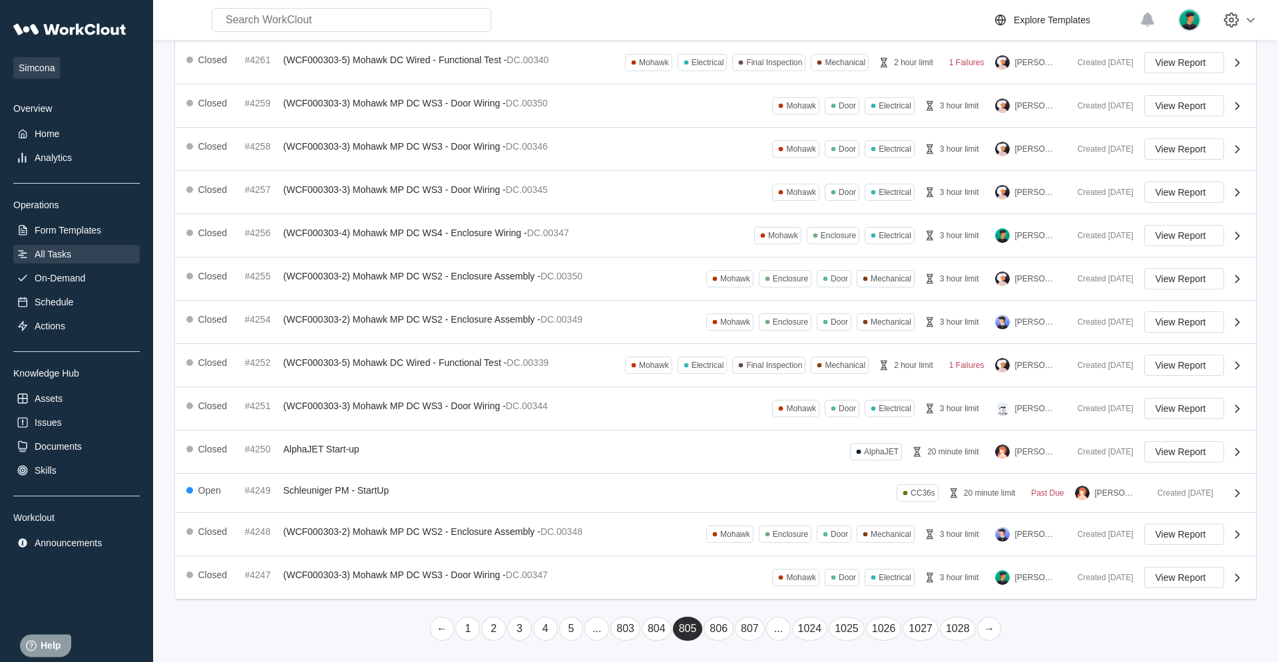
click at [766, 421] on link "→" at bounding box center [989, 629] width 25 height 24
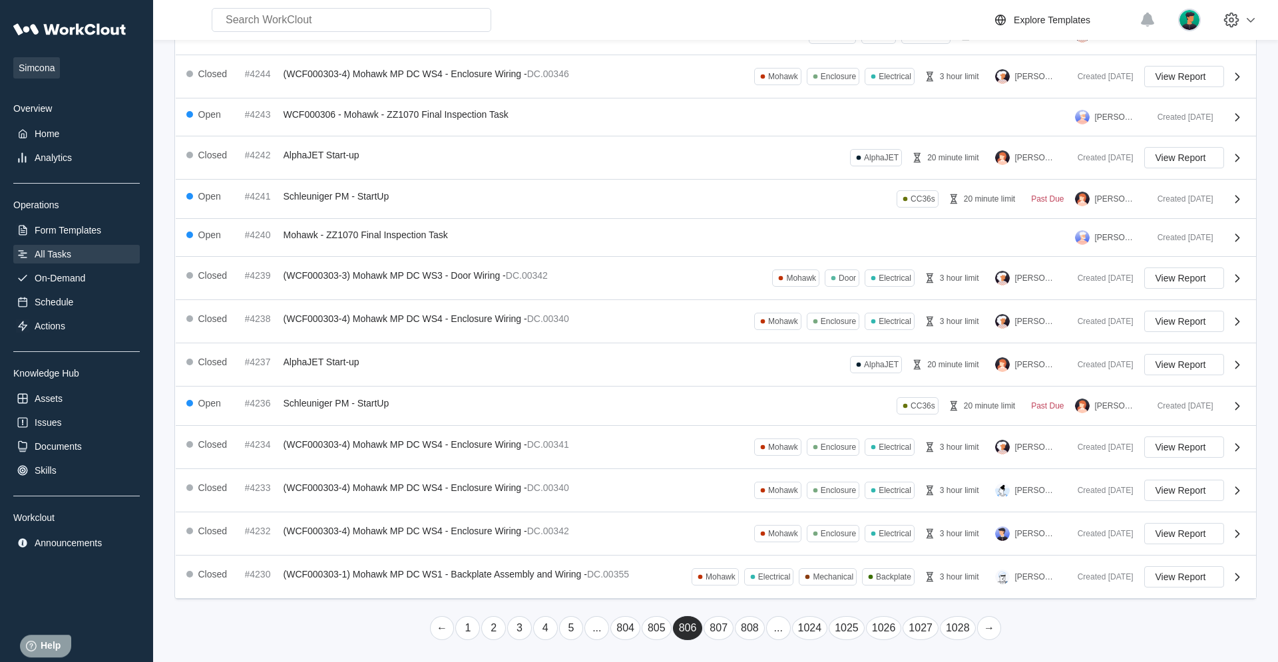
click at [766, 421] on link "→" at bounding box center [989, 629] width 25 height 24
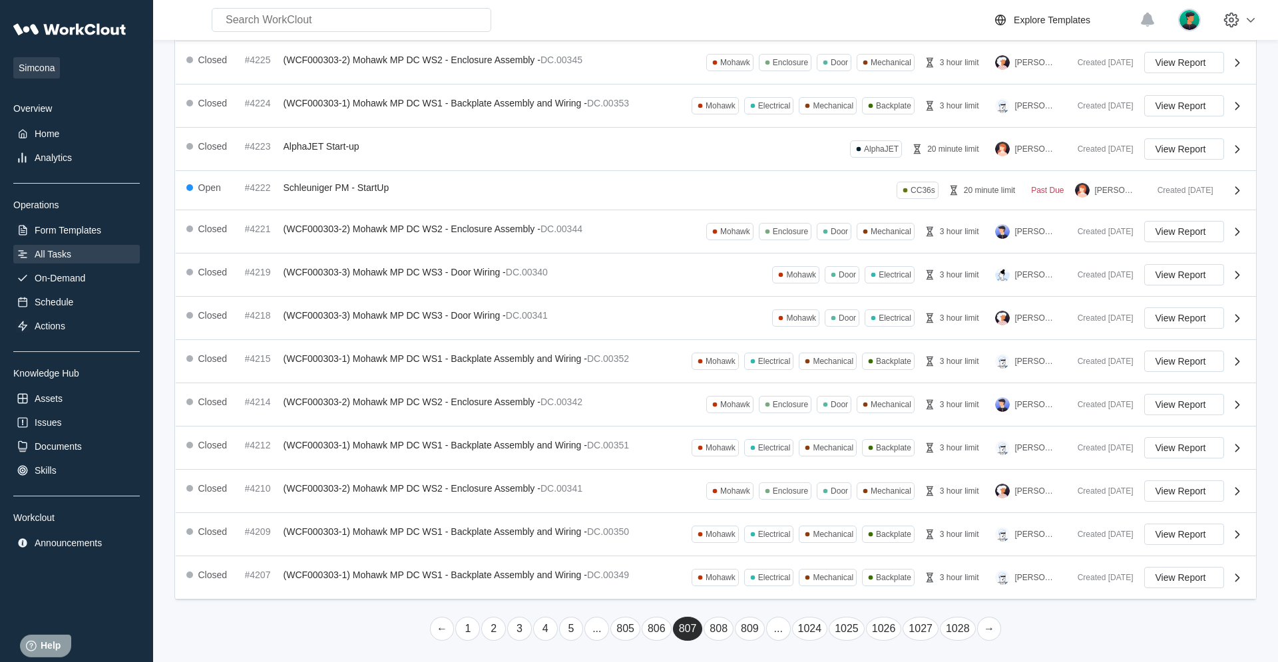
click at [766, 421] on link "→" at bounding box center [989, 629] width 25 height 24
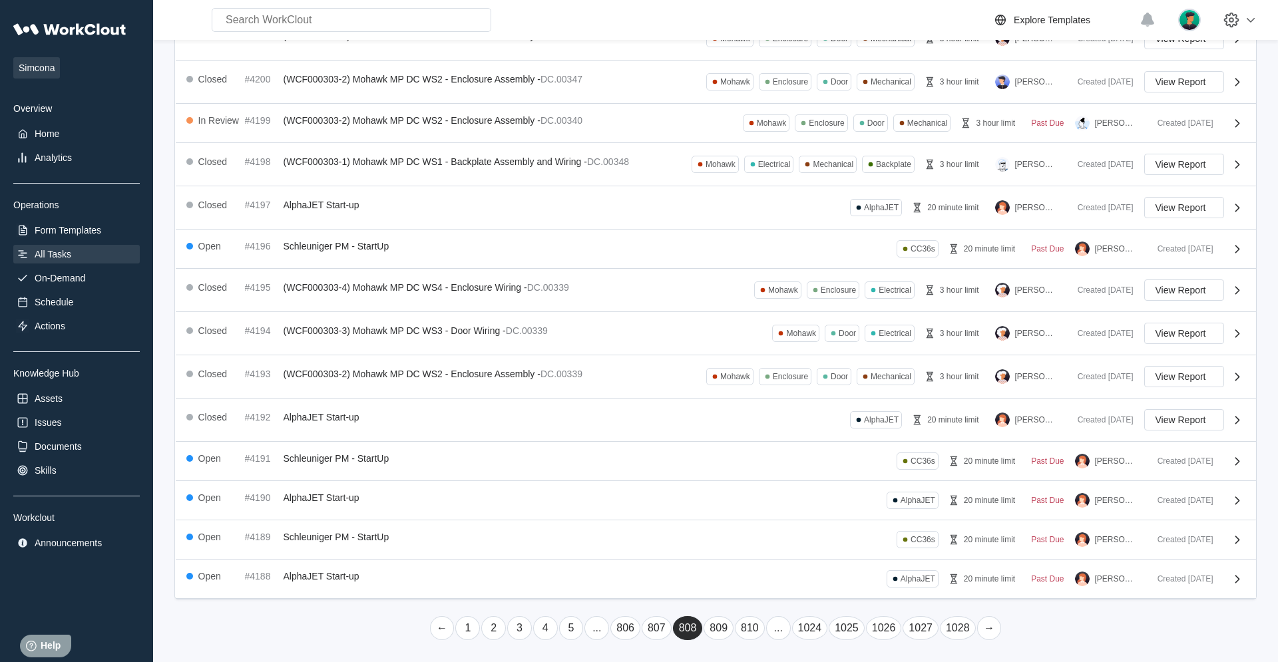
click at [766, 421] on link "→" at bounding box center [989, 629] width 25 height 24
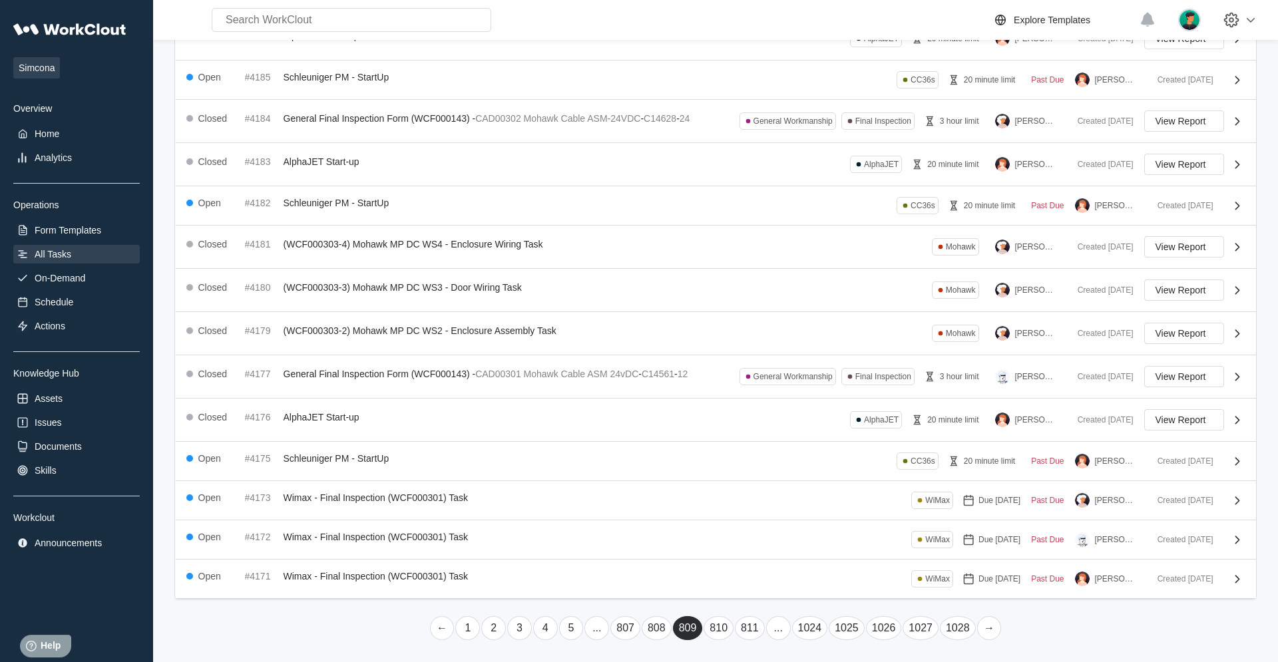
click at [766, 421] on link "→" at bounding box center [989, 629] width 25 height 24
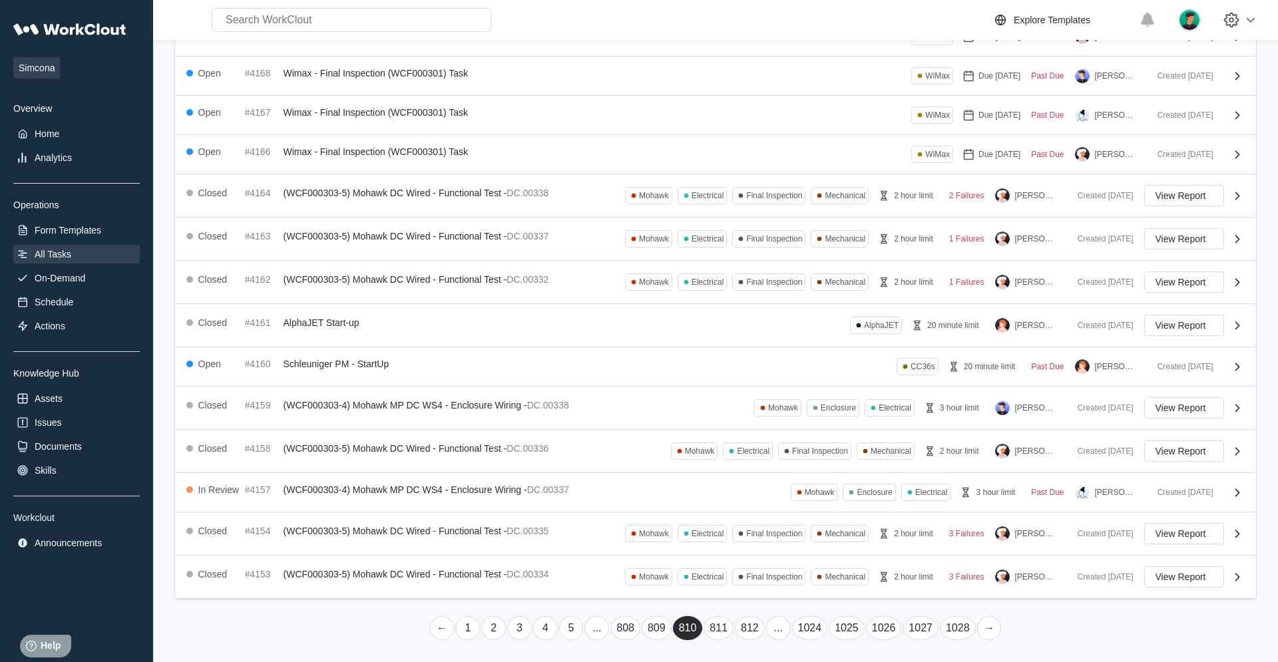
click at [766, 421] on link "→" at bounding box center [989, 629] width 25 height 24
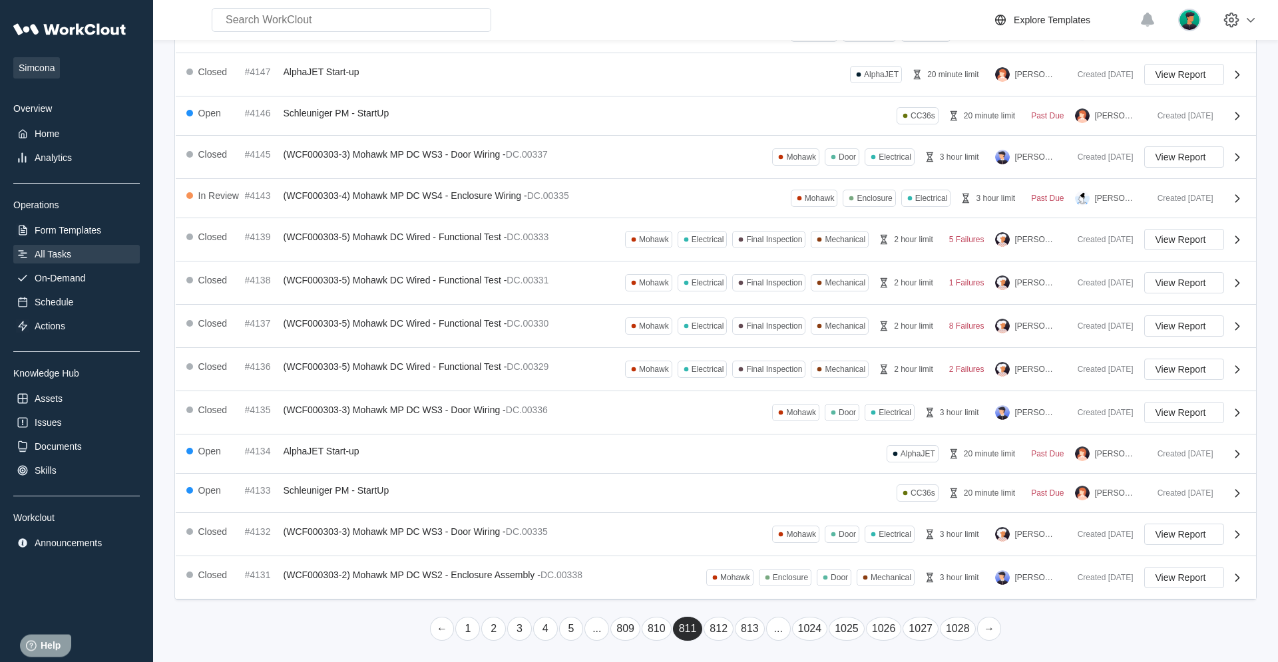
click at [766, 421] on link "→" at bounding box center [989, 629] width 25 height 24
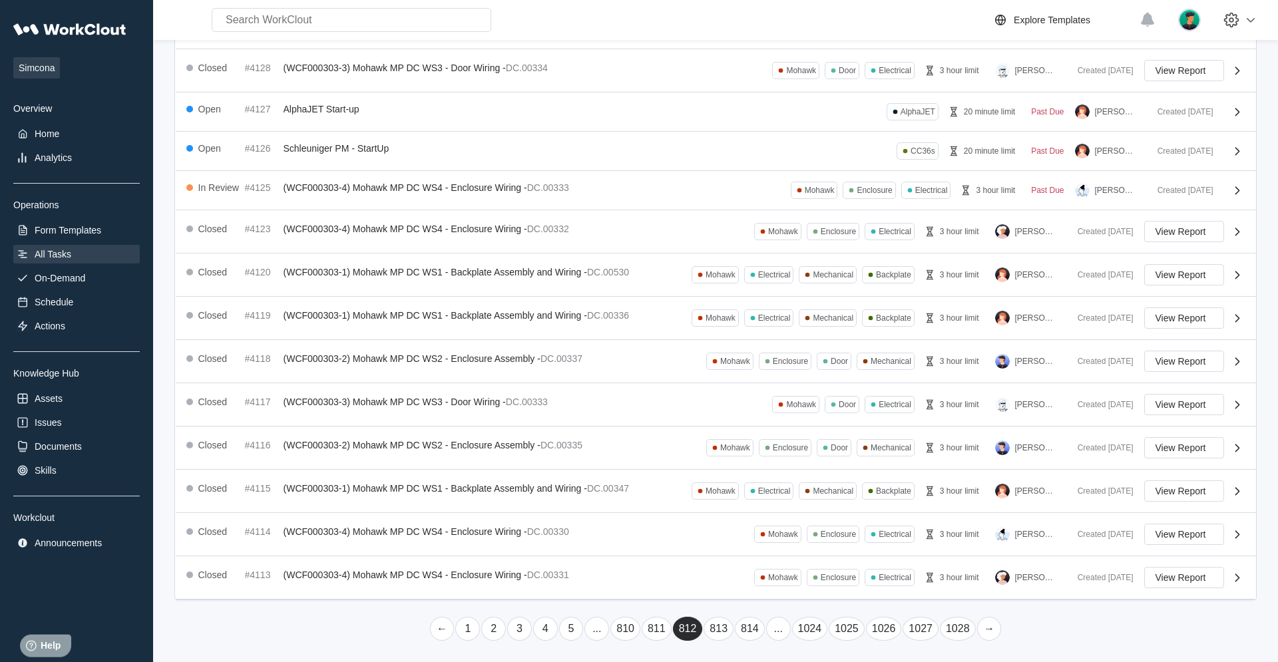
click at [766, 421] on link "→" at bounding box center [989, 629] width 25 height 24
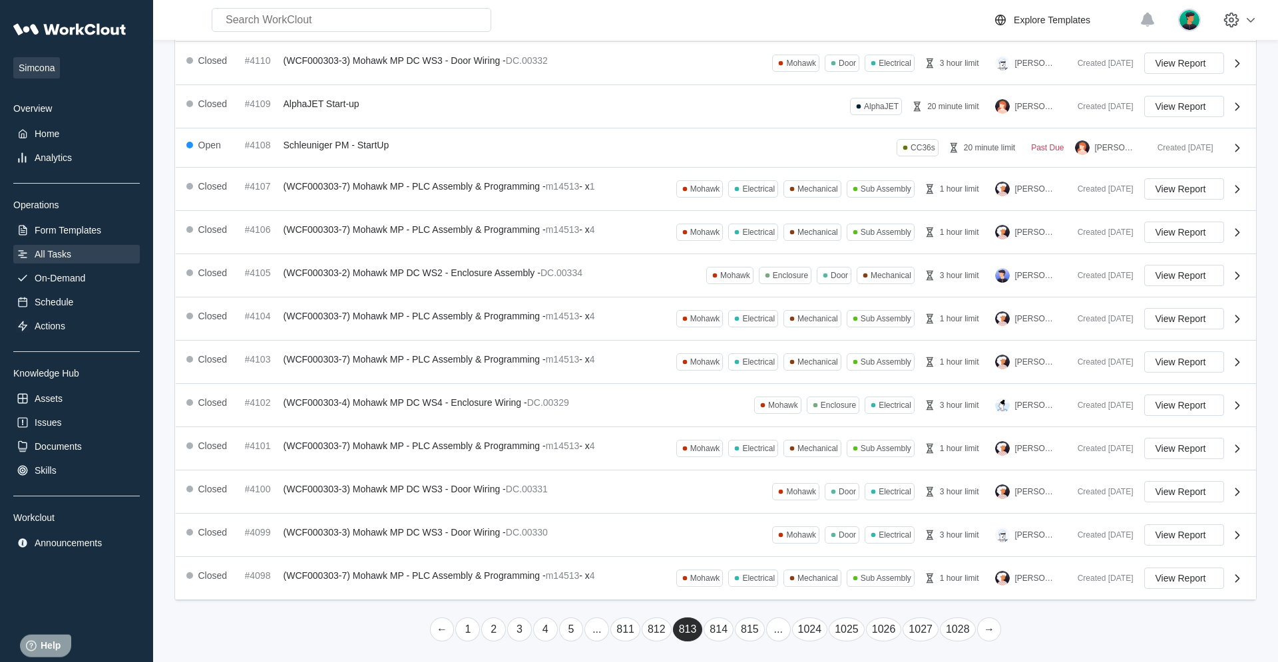
click at [766, 421] on link "→" at bounding box center [989, 630] width 25 height 24
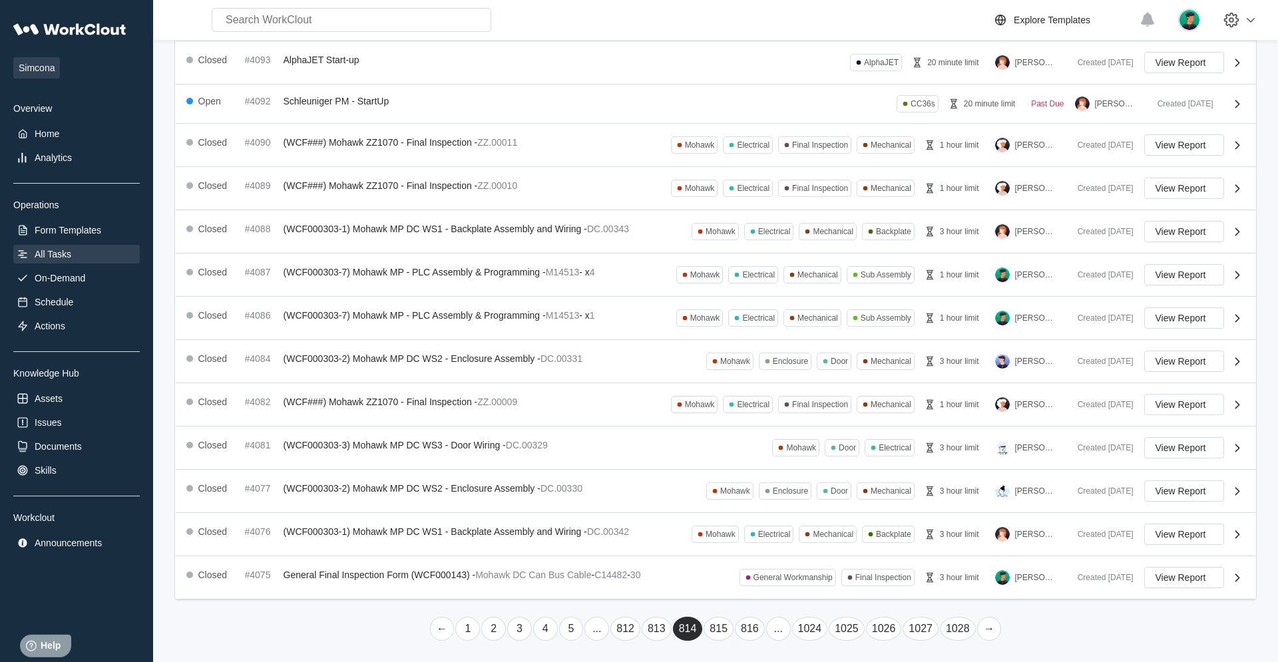
click at [766, 421] on link "→" at bounding box center [989, 629] width 25 height 24
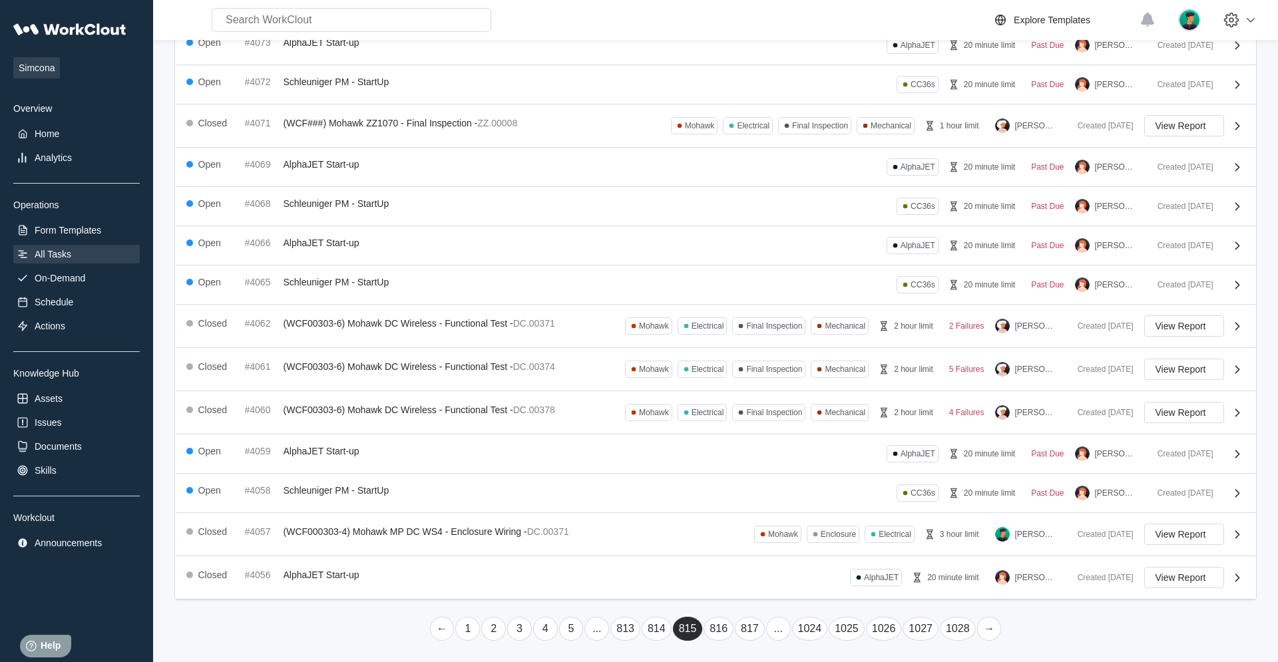
click at [766, 421] on link "→" at bounding box center [989, 629] width 25 height 24
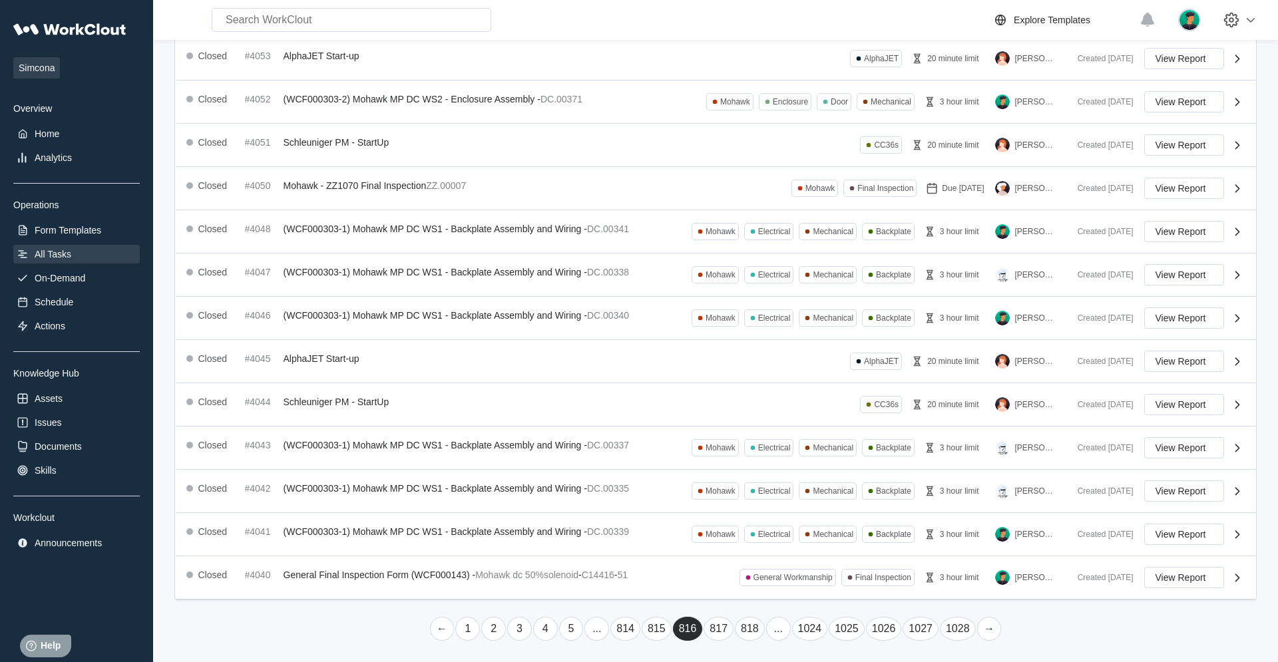
click at [766, 421] on link "→" at bounding box center [989, 629] width 25 height 24
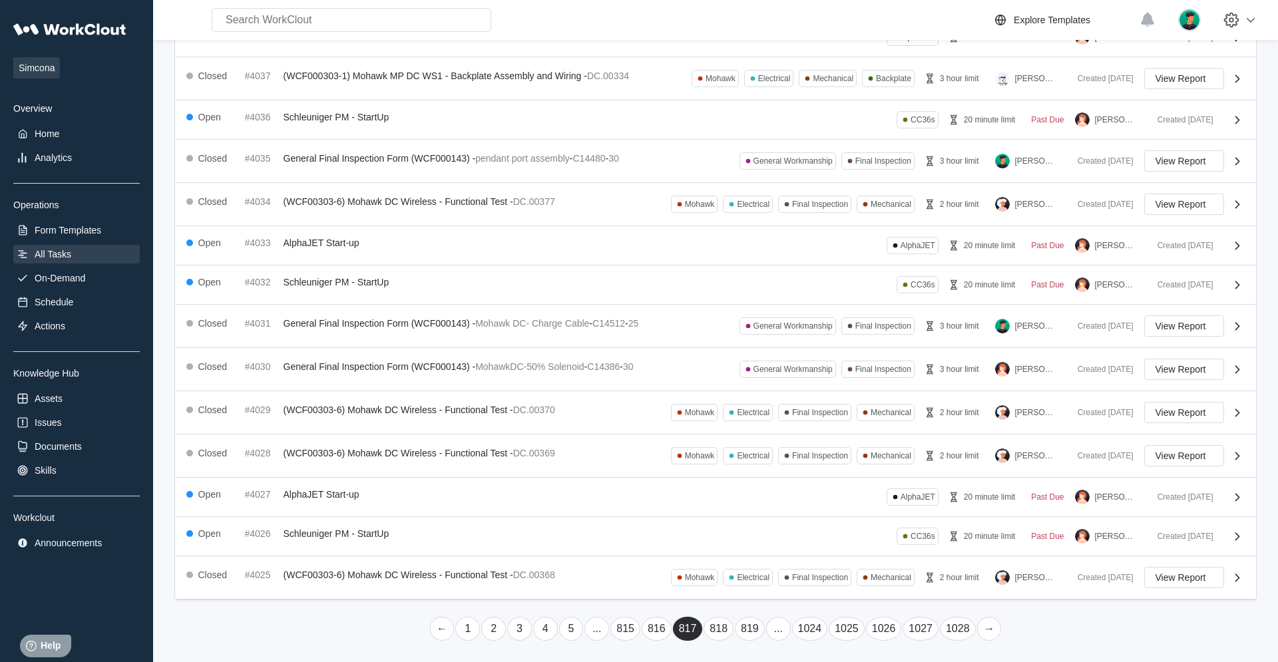
click at [766, 421] on link "→" at bounding box center [989, 629] width 25 height 24
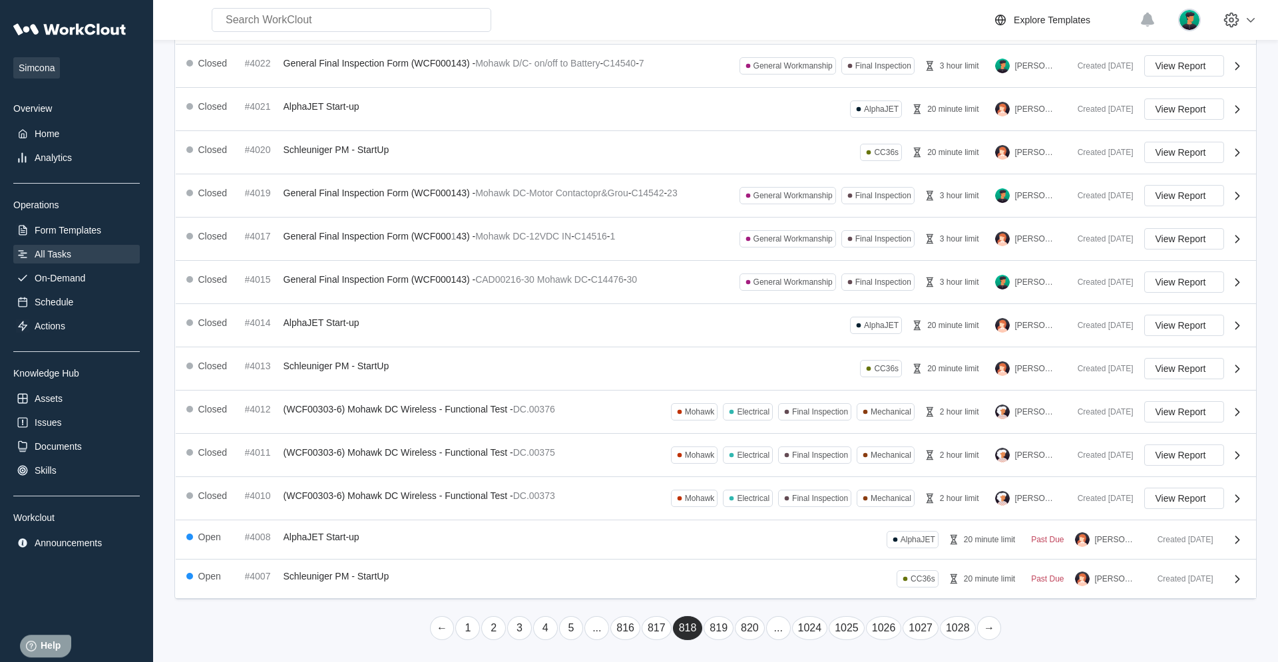
click at [766, 421] on link "→" at bounding box center [989, 629] width 25 height 24
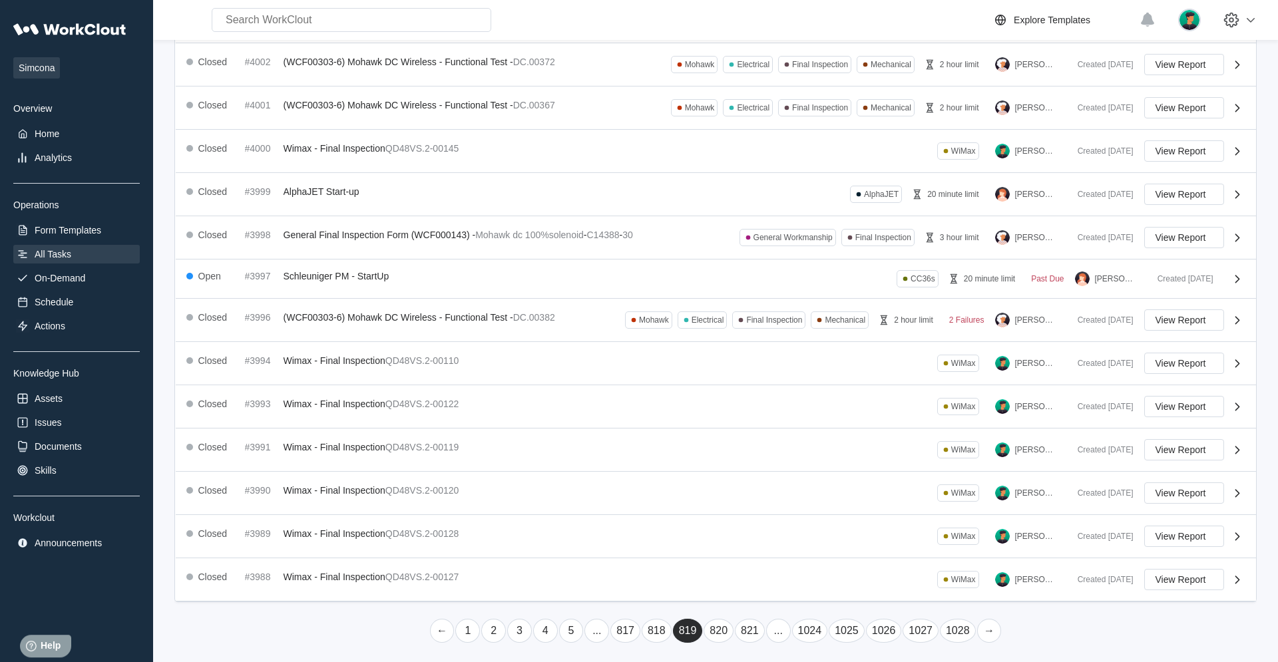
click at [766, 421] on link "→" at bounding box center [989, 631] width 25 height 24
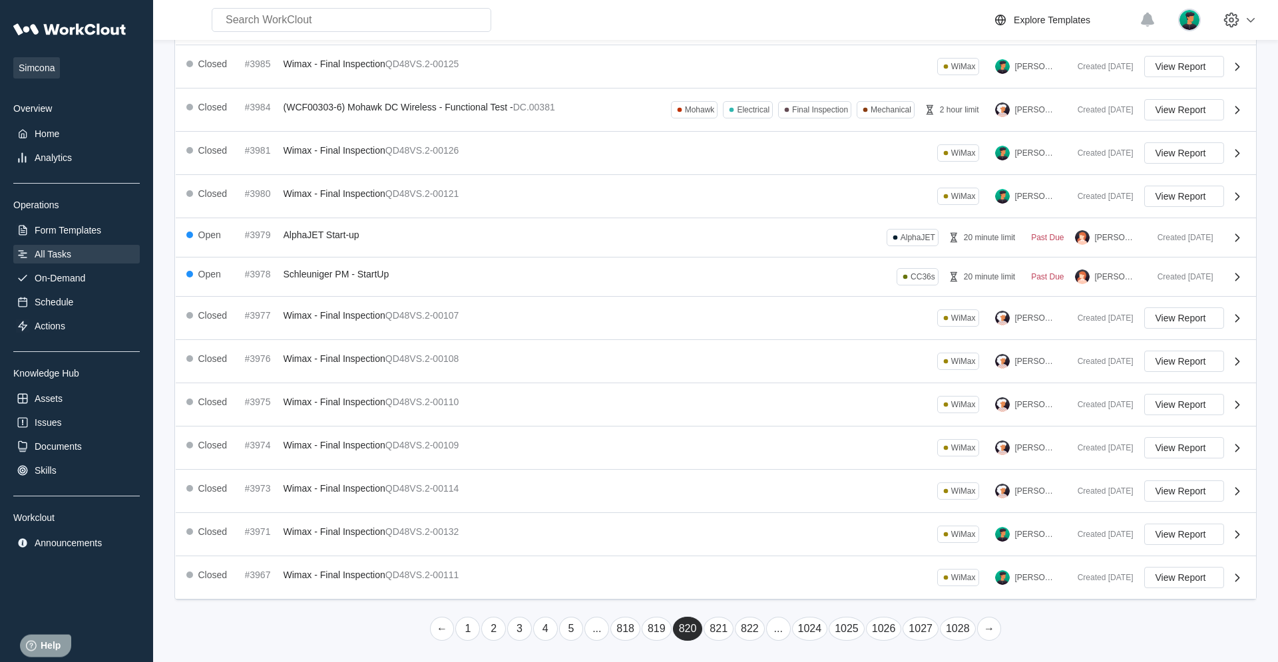
click at [766, 421] on link "→" at bounding box center [989, 629] width 25 height 24
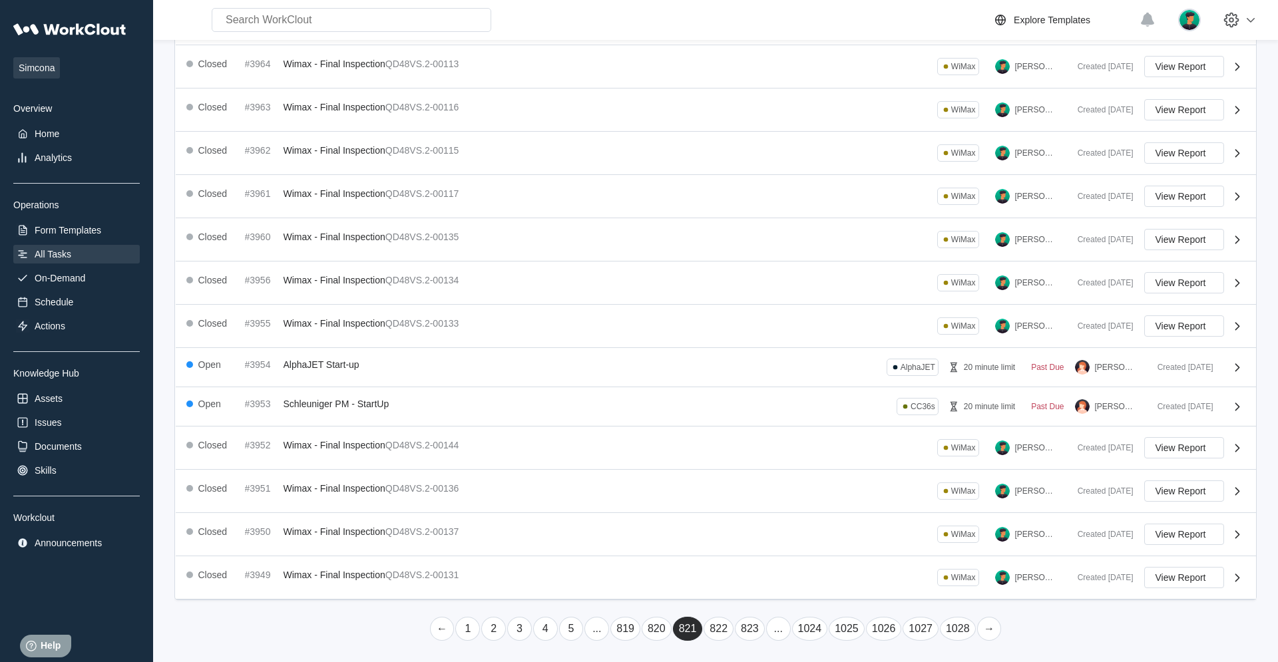
click at [766, 421] on link "→" at bounding box center [989, 629] width 25 height 24
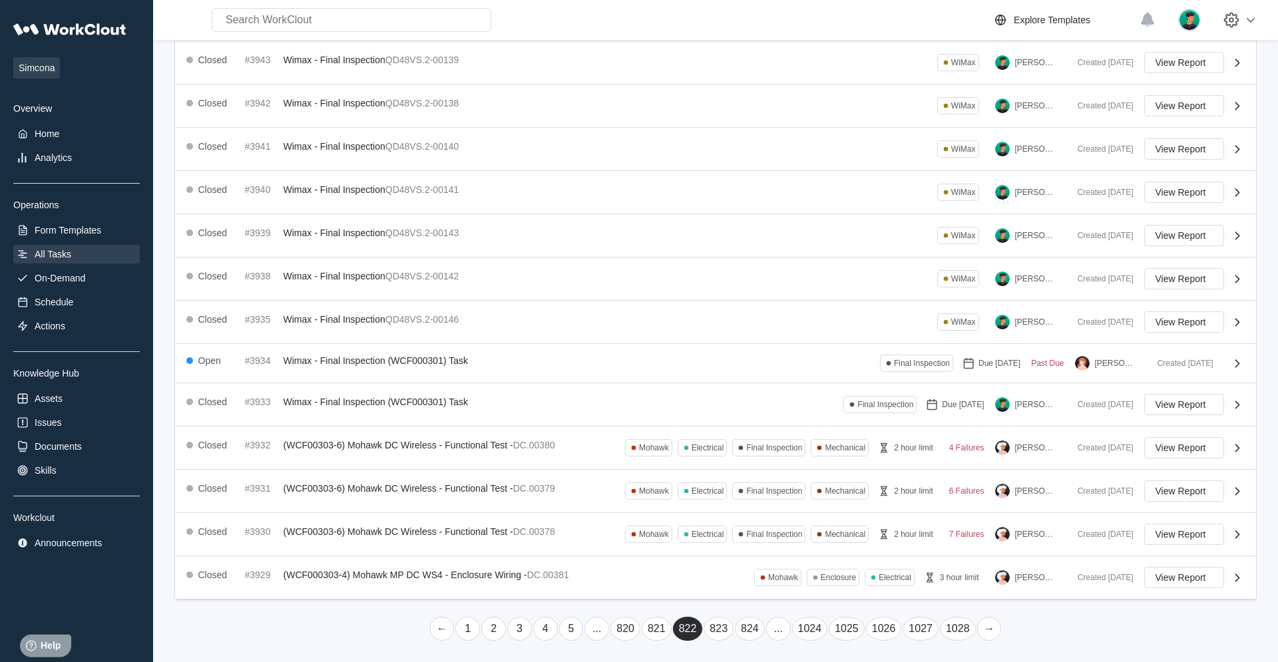
click at [766, 421] on link "→" at bounding box center [989, 629] width 25 height 24
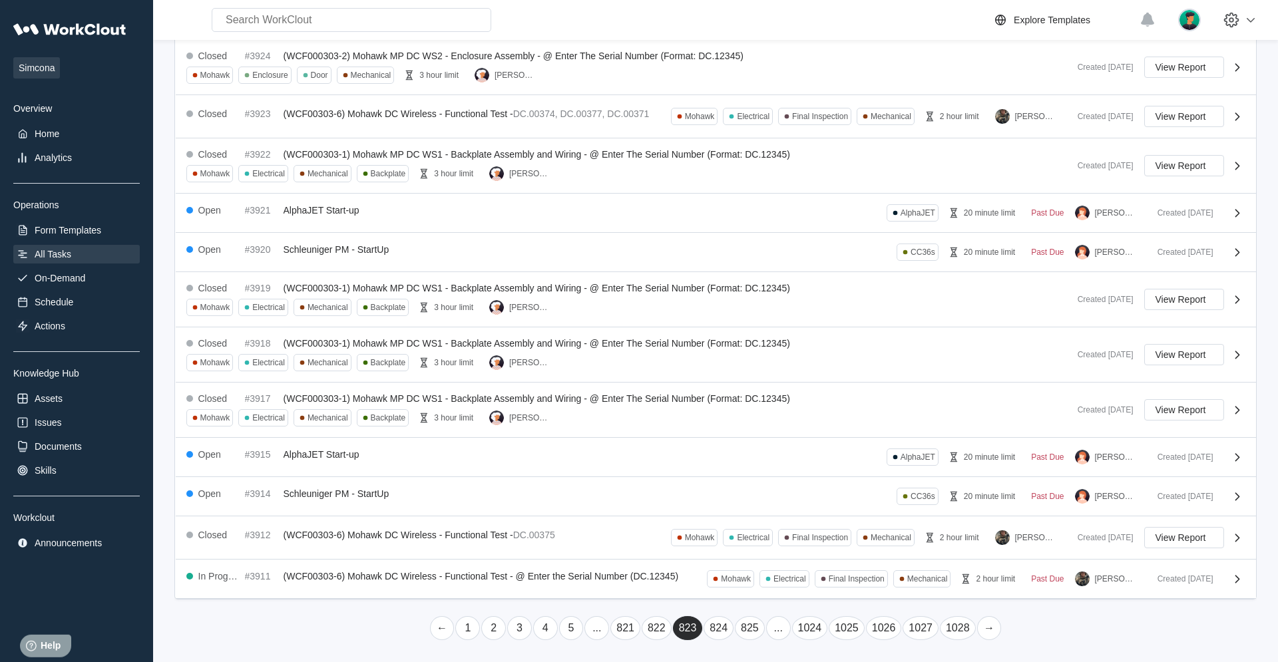
click at [766, 421] on link "→" at bounding box center [989, 629] width 25 height 24
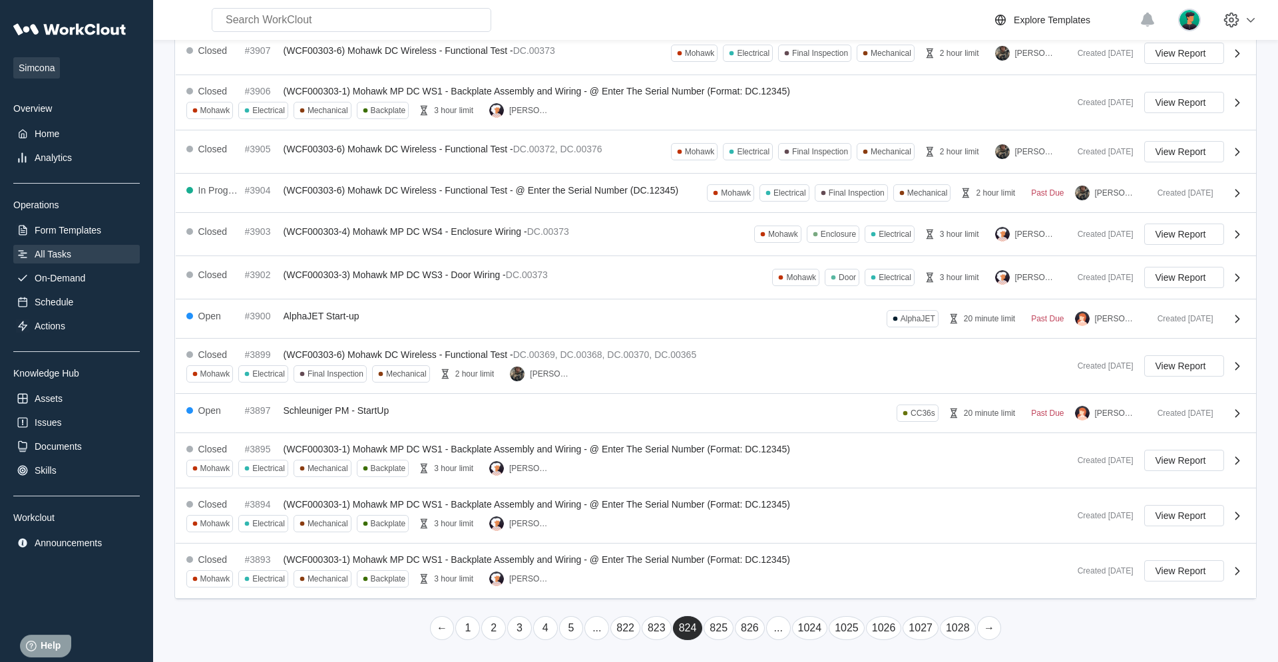
click at [766, 421] on link "→" at bounding box center [989, 629] width 25 height 24
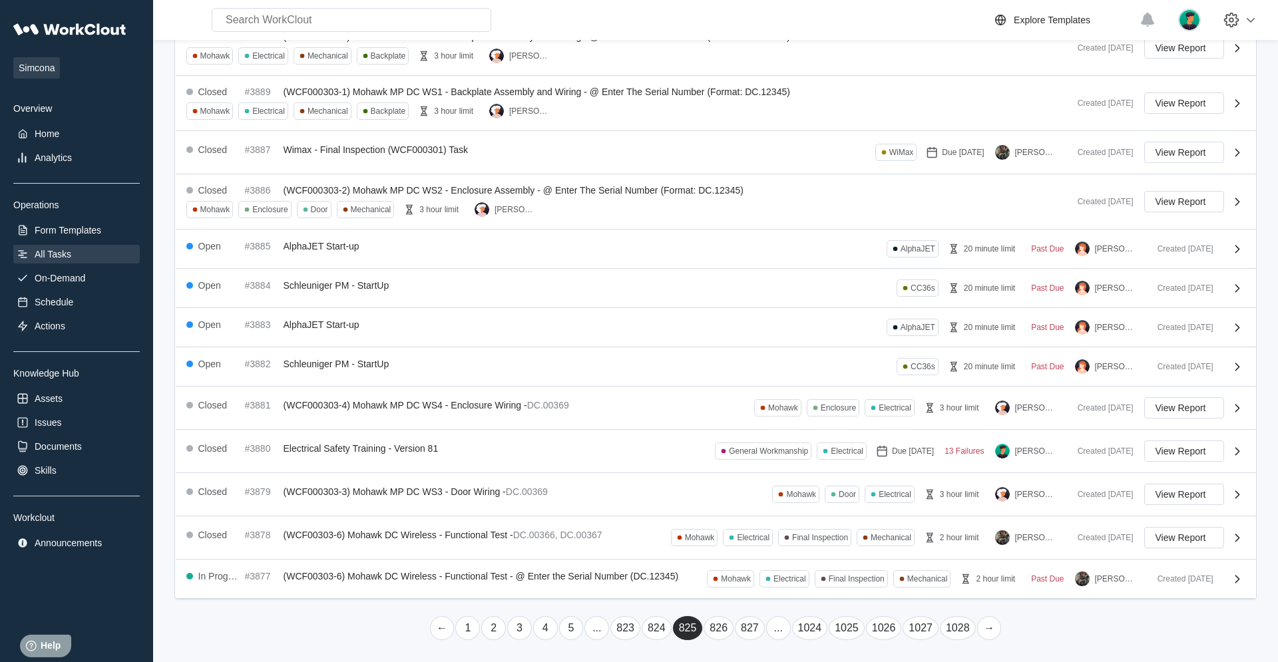
click at [766, 421] on link "→" at bounding box center [989, 629] width 25 height 24
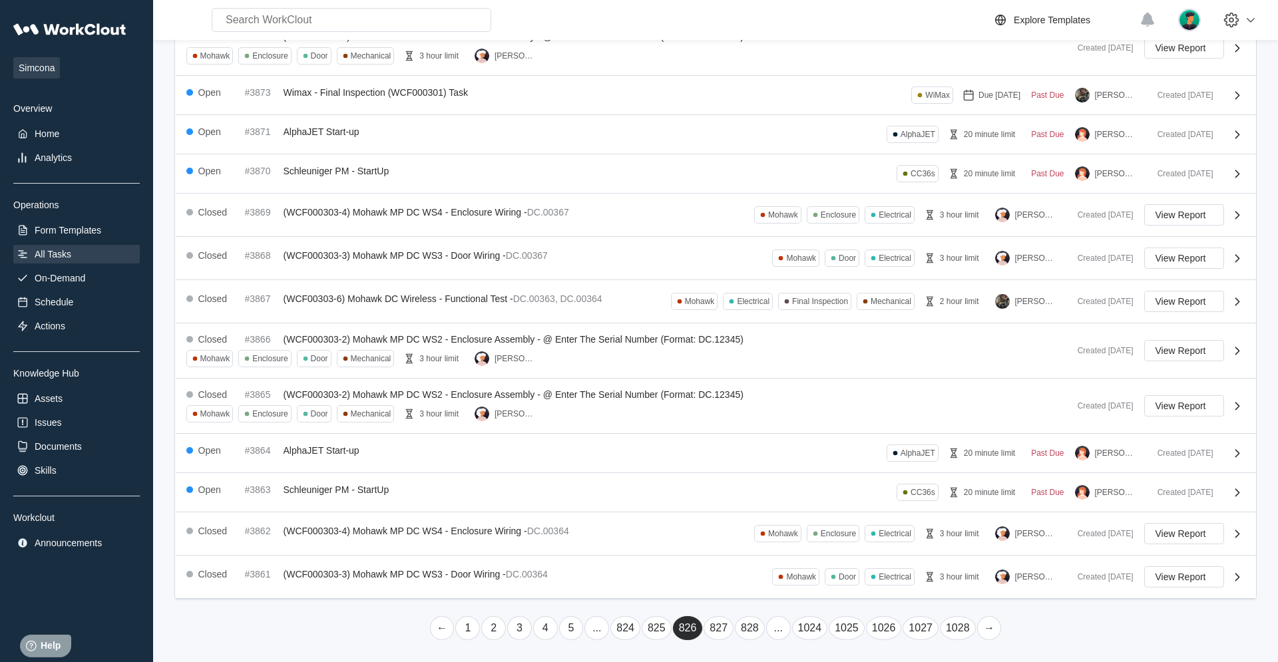
click at [766, 421] on link "→" at bounding box center [989, 629] width 25 height 24
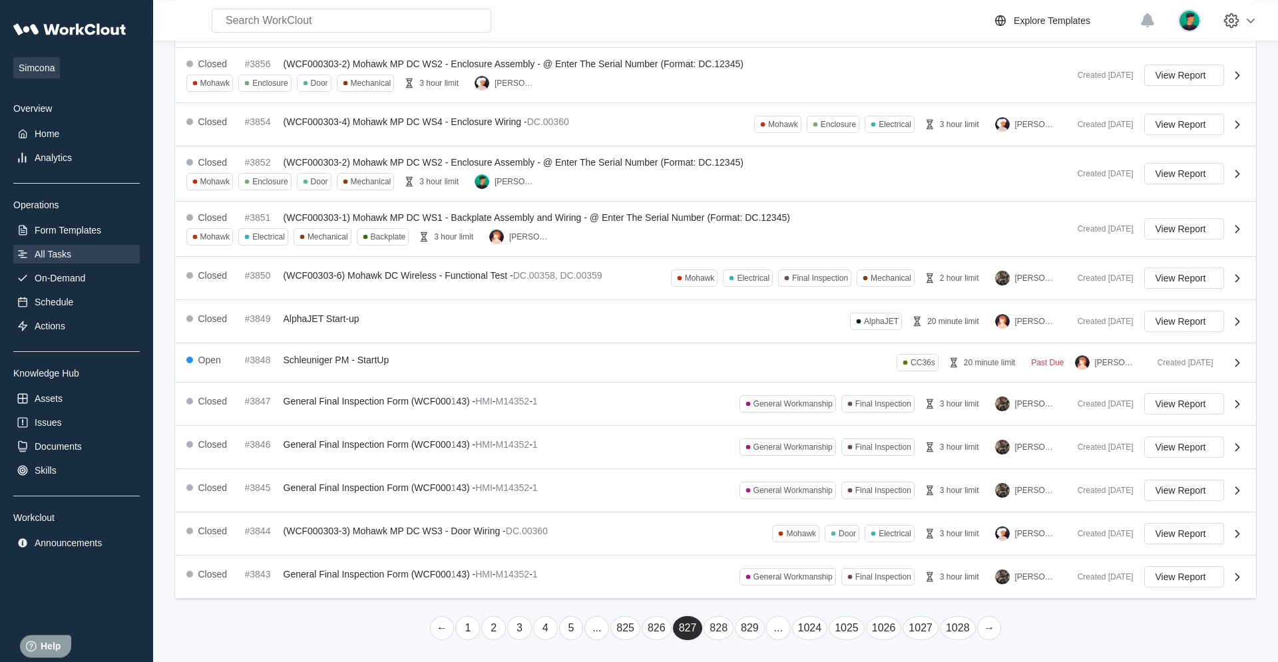
click at [766, 421] on link "→" at bounding box center [989, 629] width 25 height 24
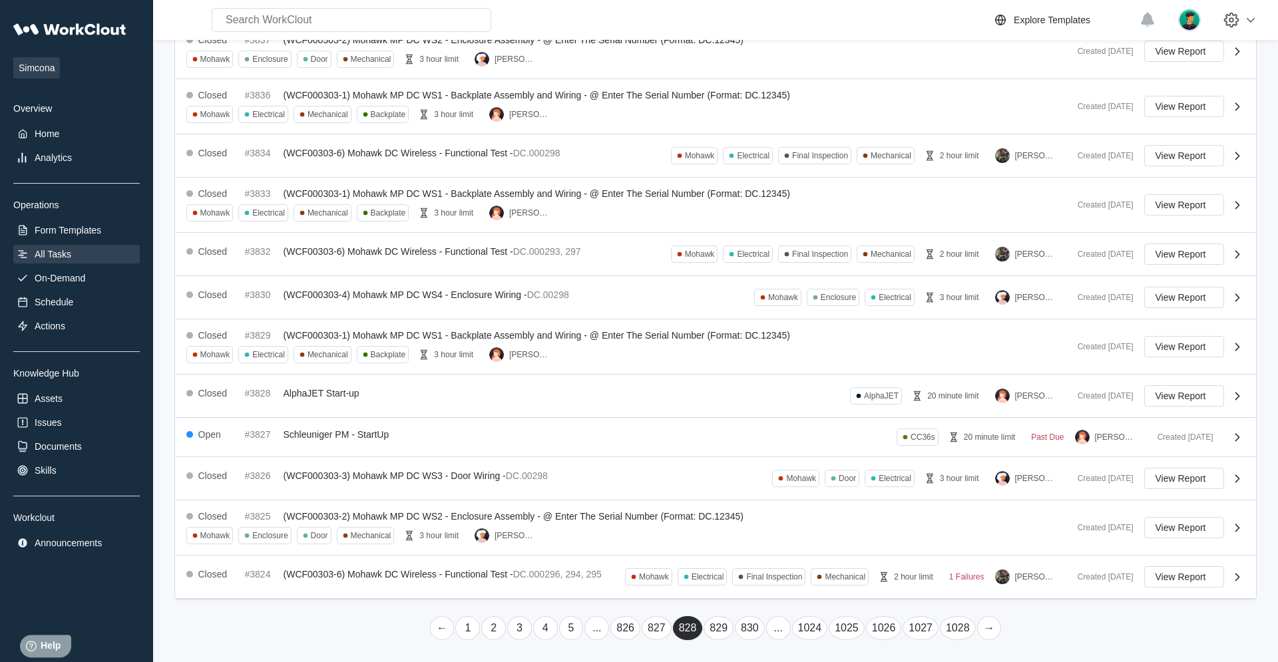
click at [766, 421] on link "→" at bounding box center [989, 629] width 25 height 24
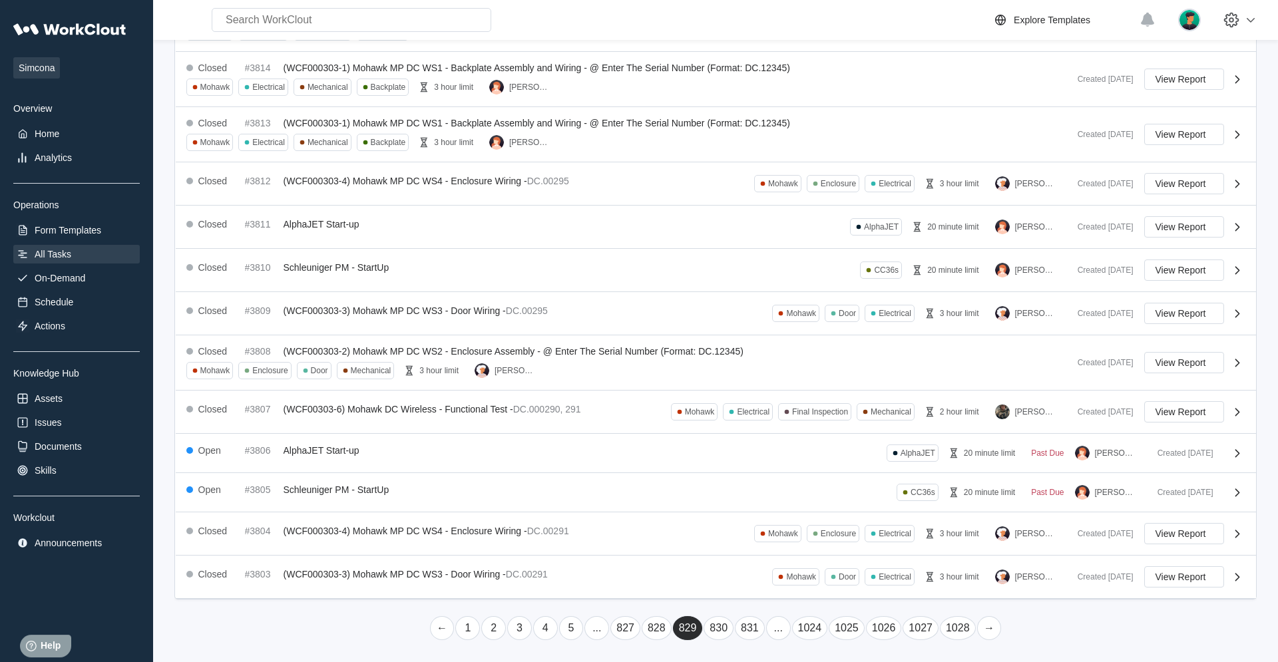
click at [766, 421] on link "→" at bounding box center [989, 629] width 25 height 24
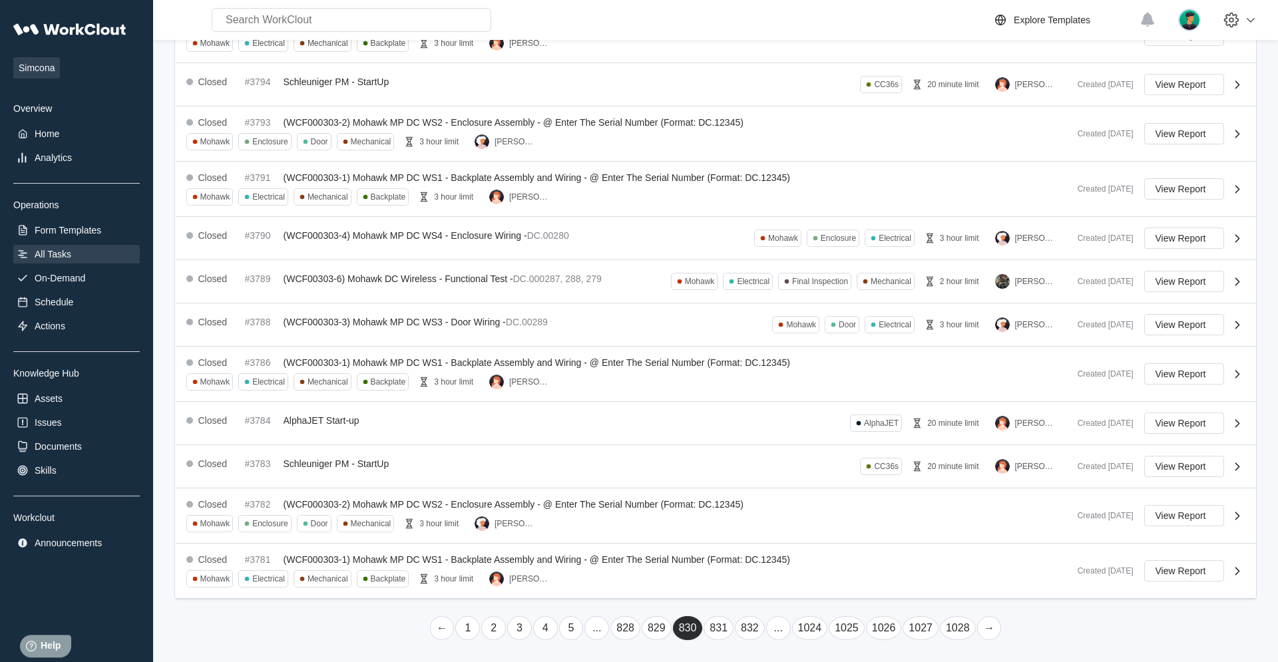
click at [766, 421] on link "→" at bounding box center [989, 629] width 25 height 24
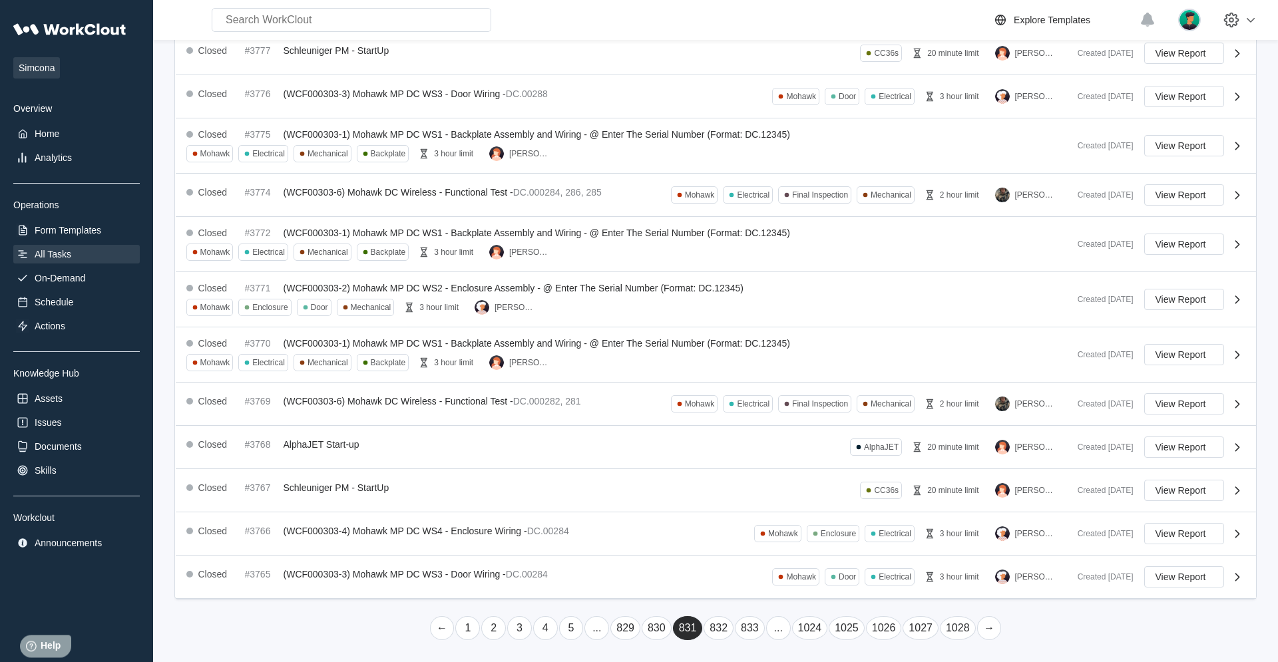
click at [766, 421] on link "→" at bounding box center [989, 629] width 25 height 24
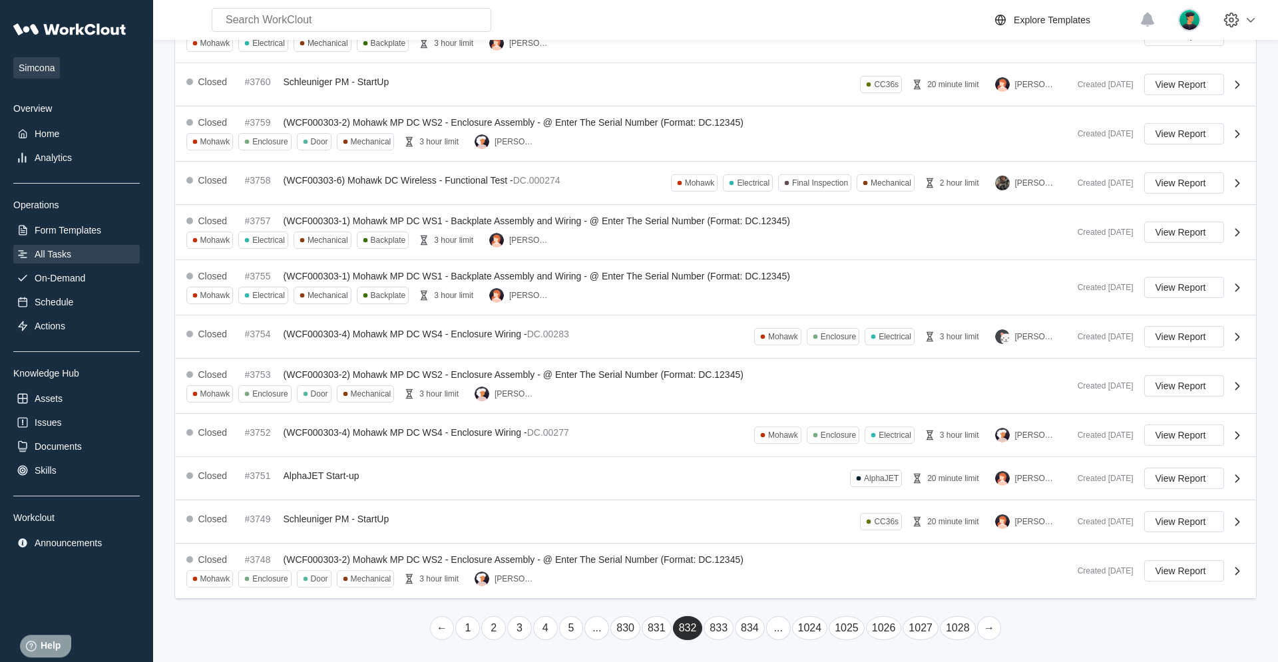
click at [766, 421] on link "→" at bounding box center [989, 629] width 25 height 24
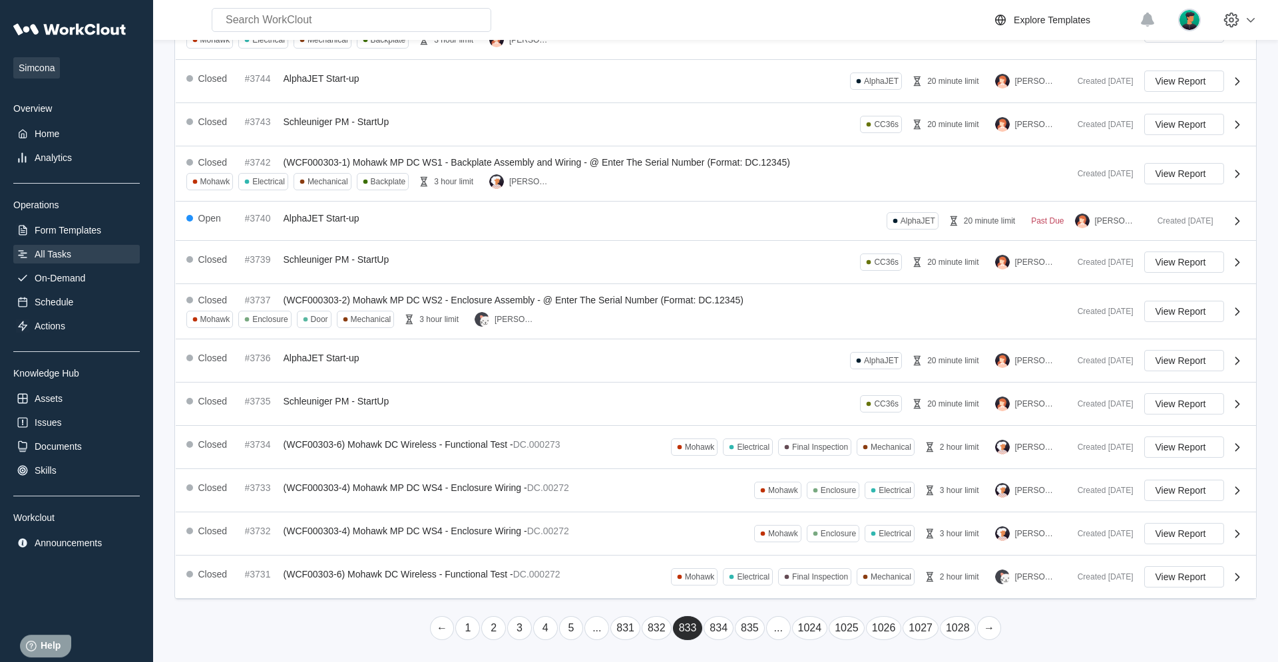
click at [766, 421] on link "→" at bounding box center [989, 629] width 25 height 24
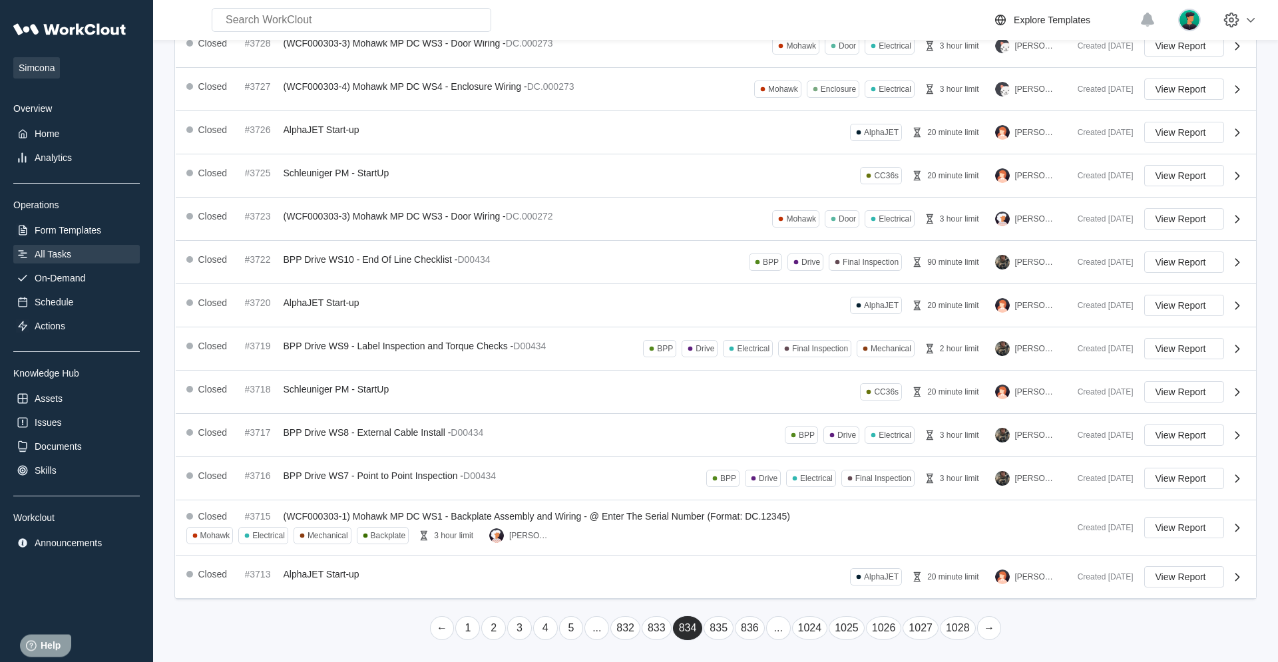
click at [766, 421] on link "→" at bounding box center [989, 629] width 25 height 24
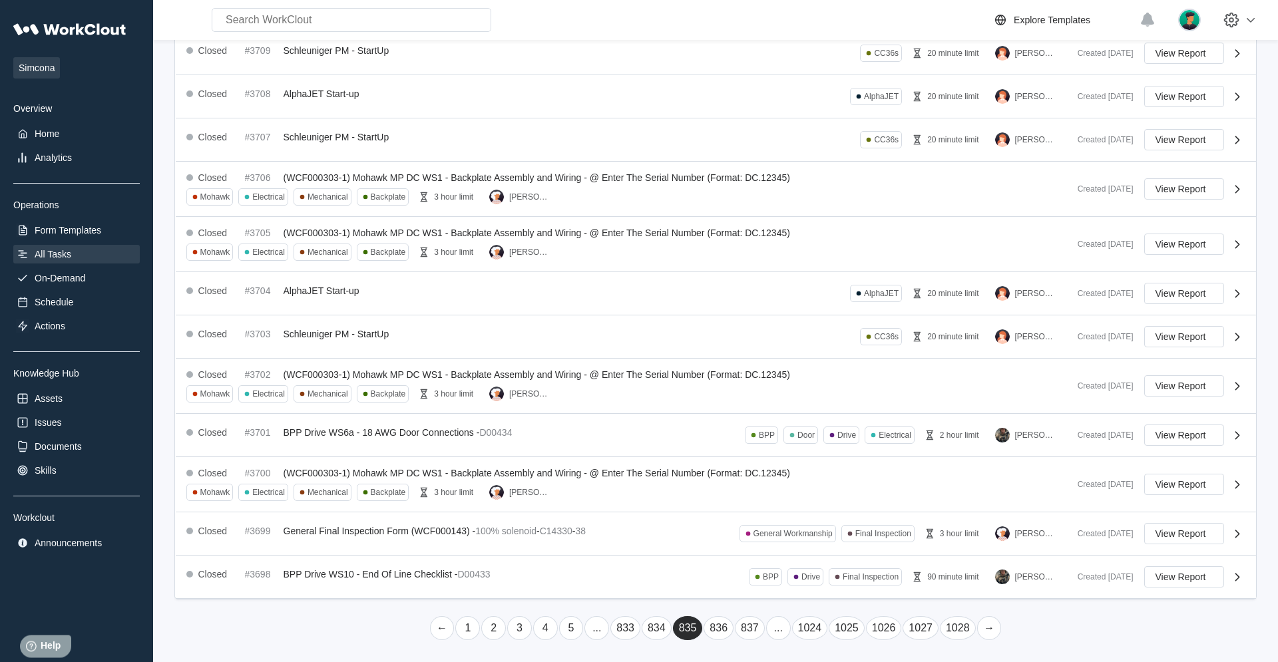
click at [766, 421] on link "→" at bounding box center [989, 629] width 25 height 24
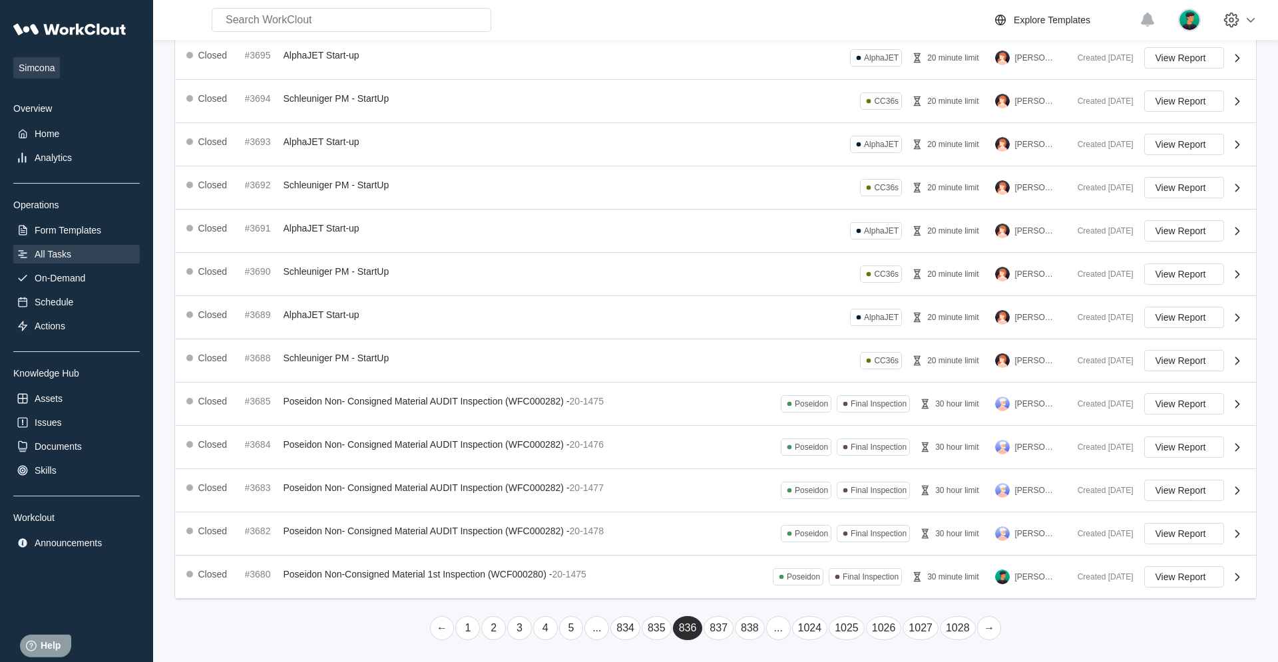
click at [766, 421] on link "→" at bounding box center [989, 629] width 25 height 24
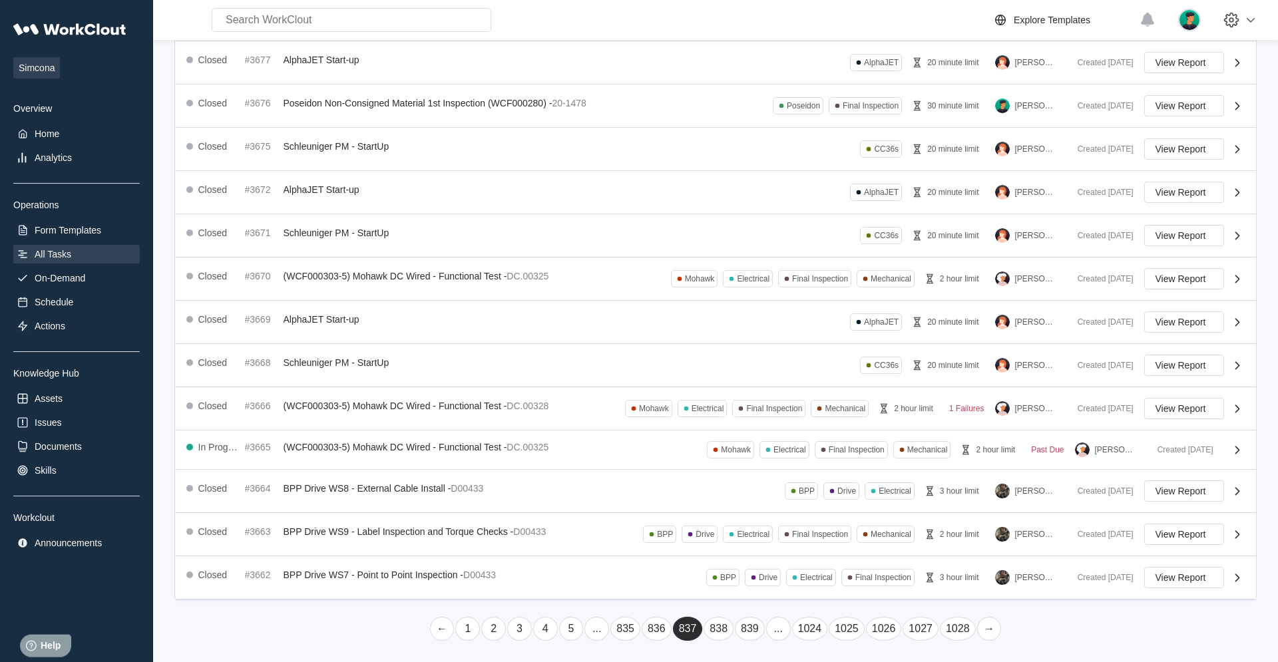
click at [766, 421] on link "→" at bounding box center [989, 629] width 25 height 24
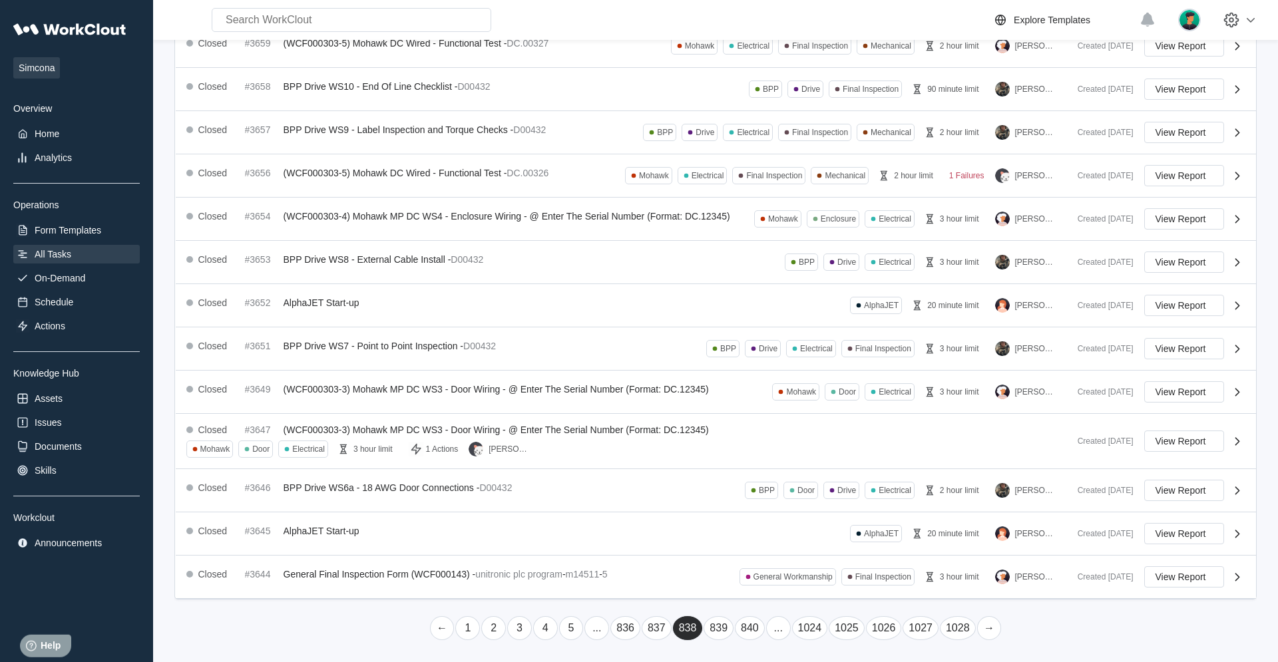
click at [766, 421] on link "→" at bounding box center [989, 629] width 25 height 24
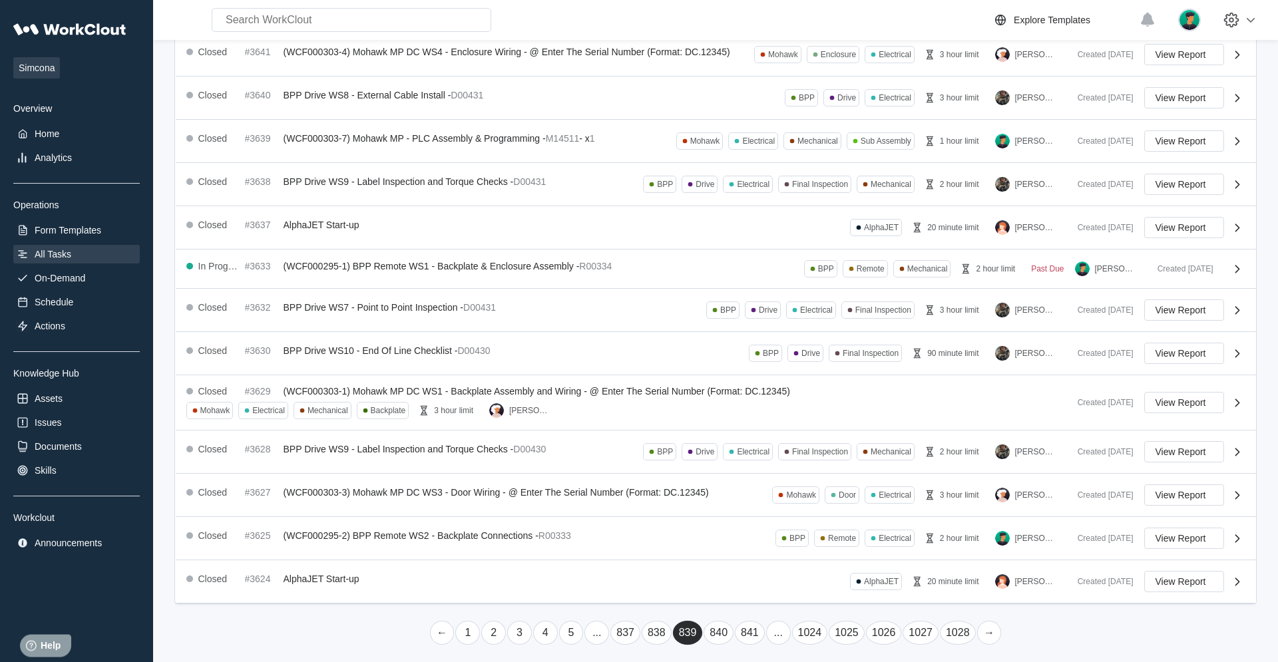
click at [766, 421] on link "→" at bounding box center [989, 633] width 25 height 24
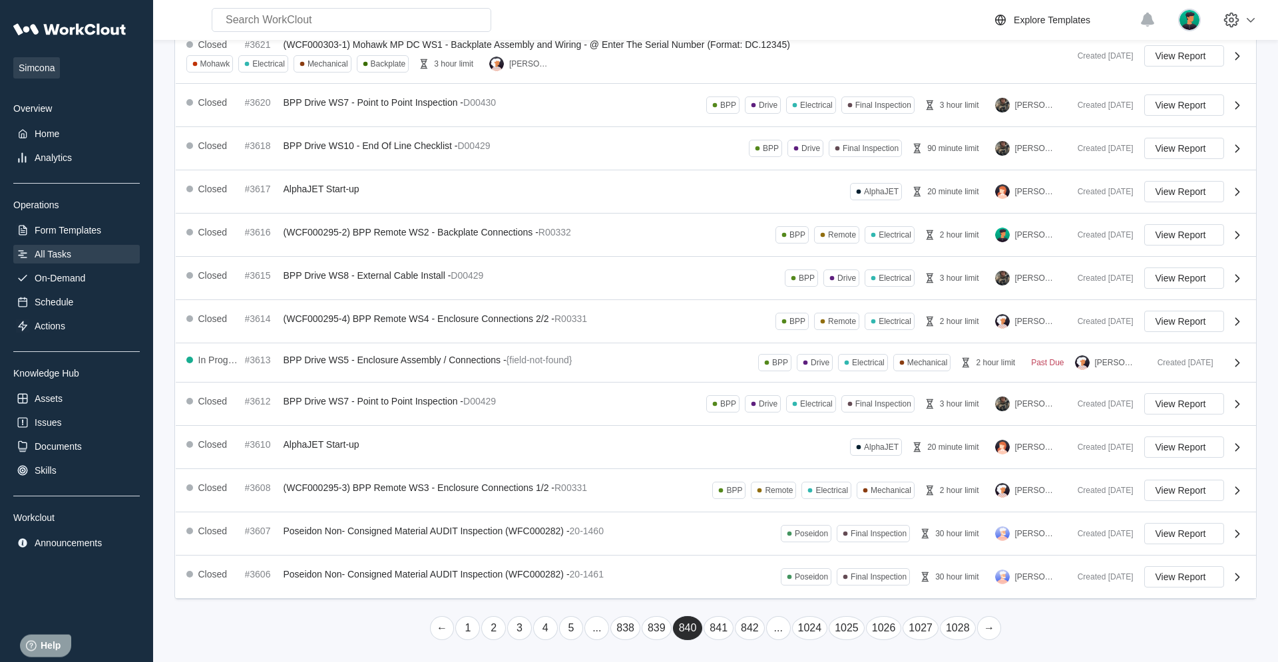
click at [766, 421] on link "→" at bounding box center [989, 629] width 25 height 24
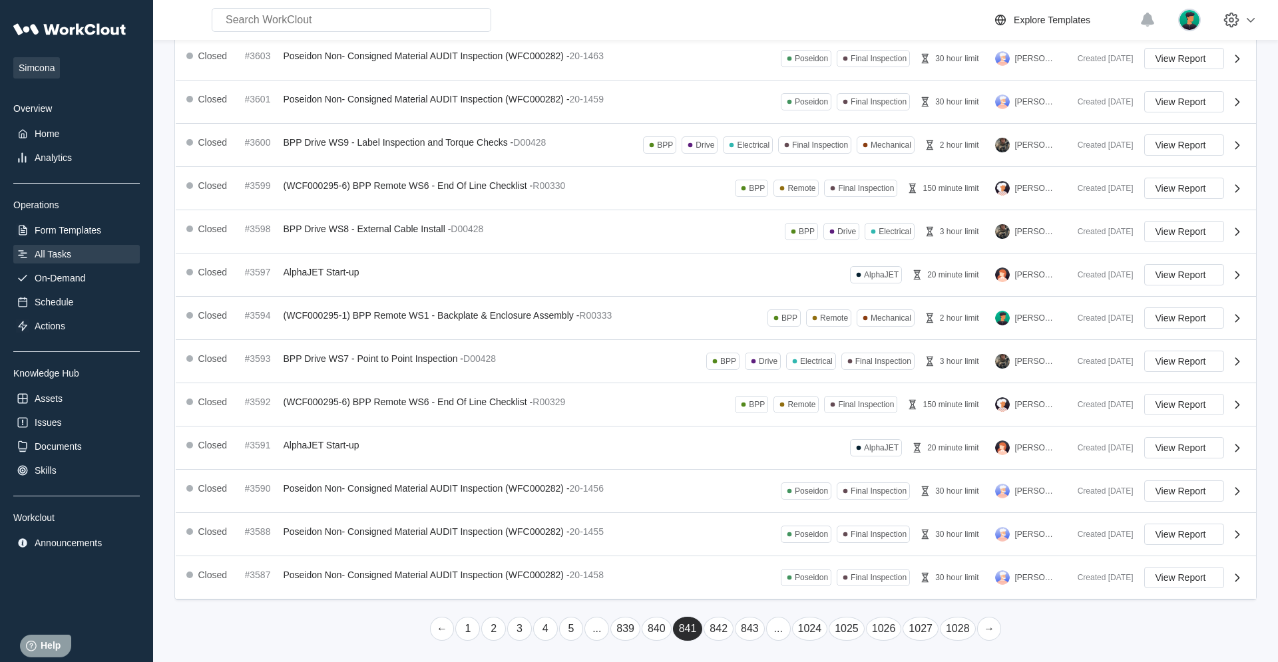
click at [766, 421] on link "→" at bounding box center [989, 629] width 25 height 24
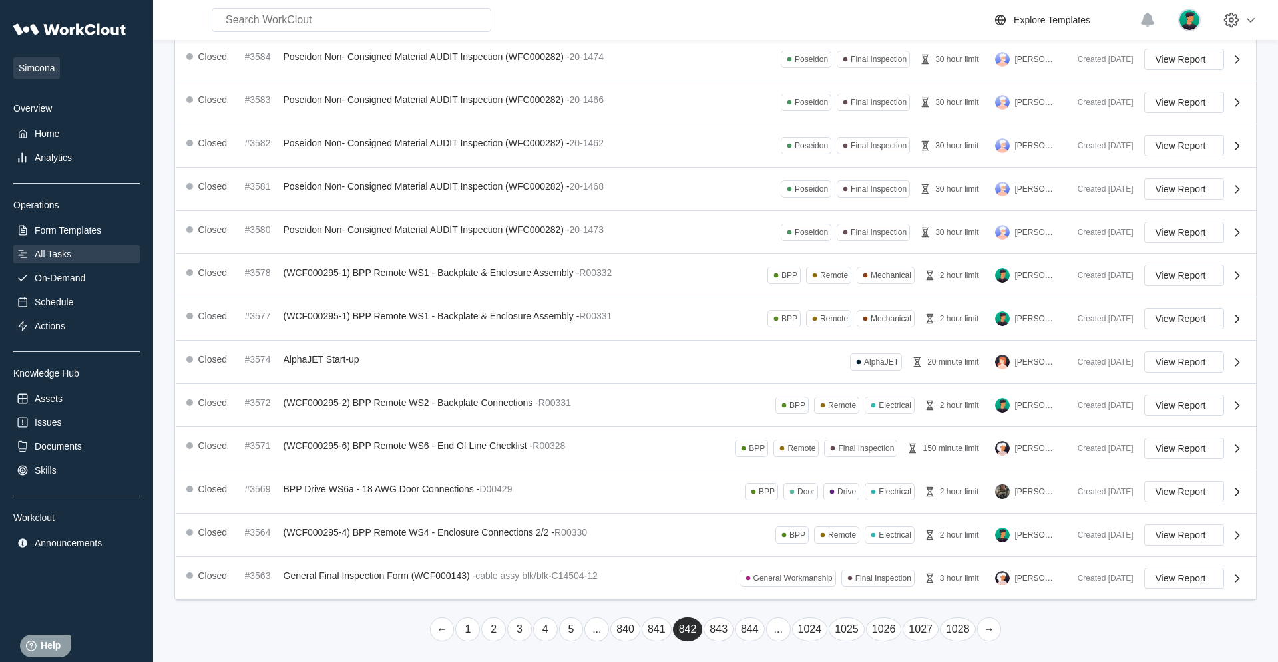
click at [766, 421] on link "→" at bounding box center [989, 630] width 25 height 24
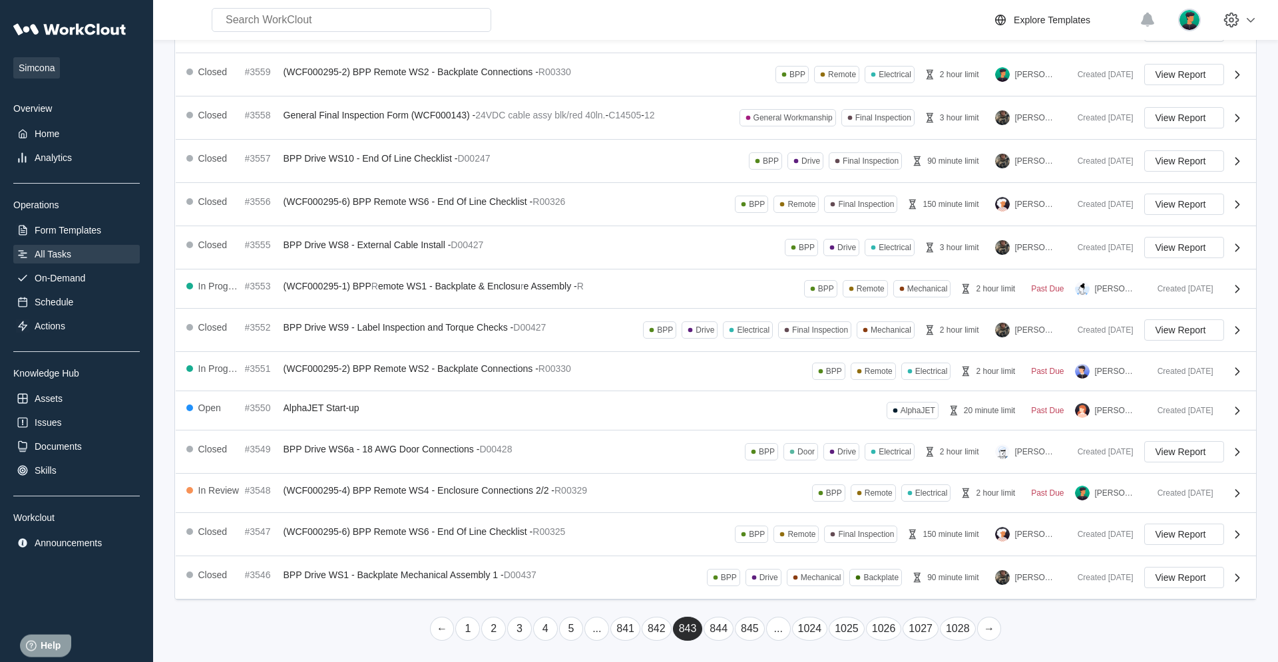
click at [766, 421] on link "→" at bounding box center [989, 629] width 25 height 24
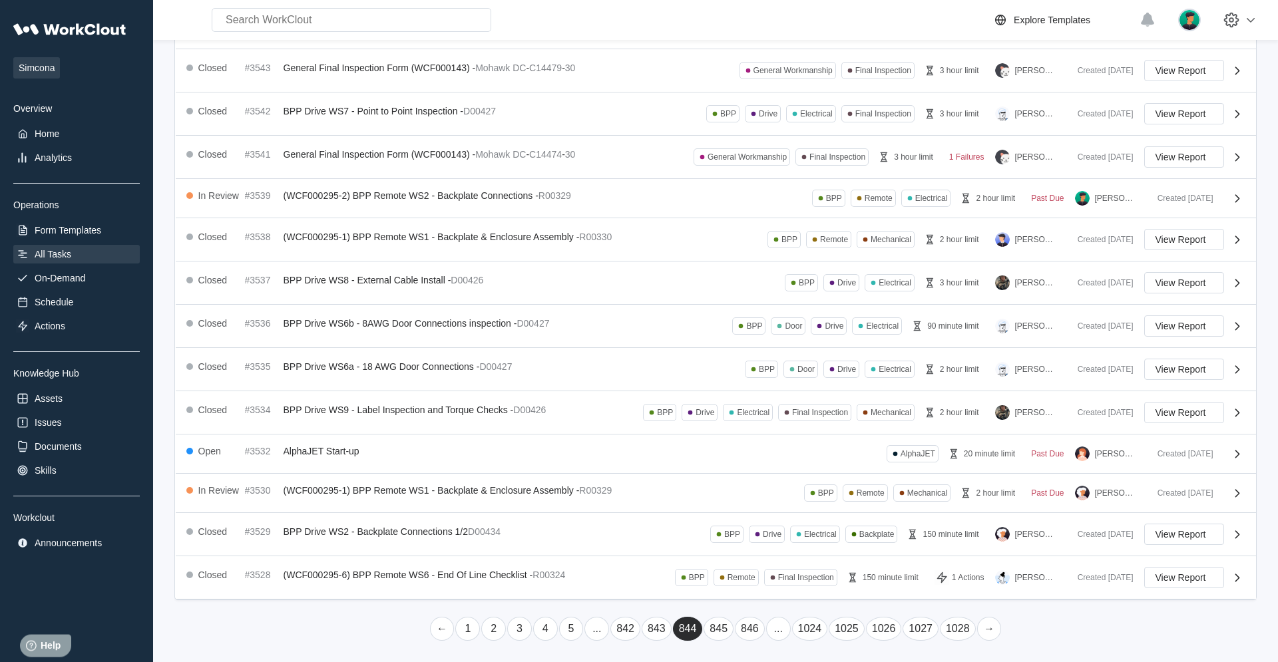
click at [766, 421] on link "→" at bounding box center [989, 629] width 25 height 24
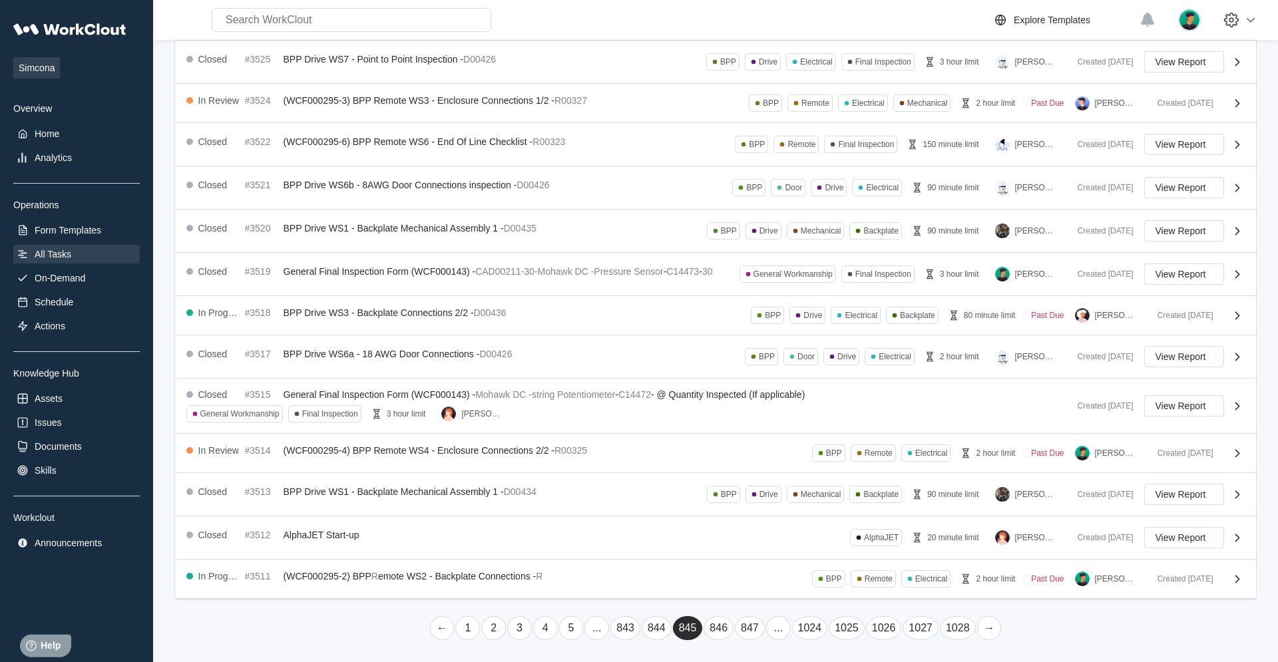
click at [766, 421] on link "→" at bounding box center [989, 629] width 25 height 24
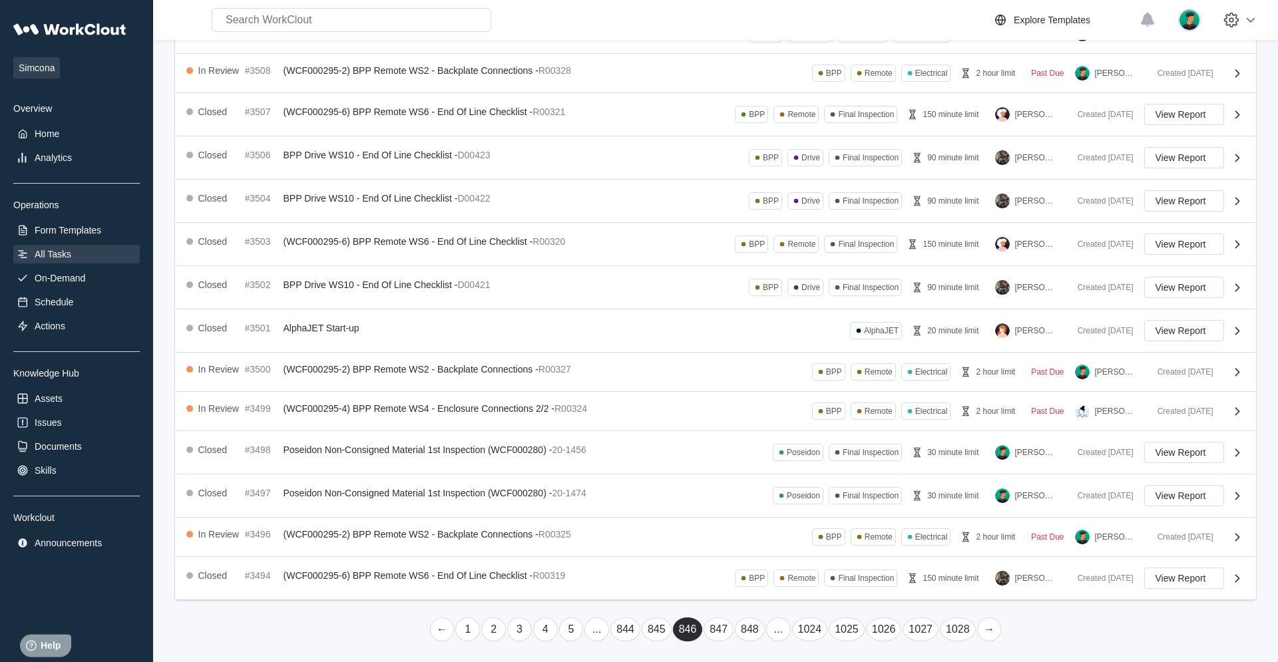
click at [766, 421] on link "→" at bounding box center [989, 630] width 25 height 24
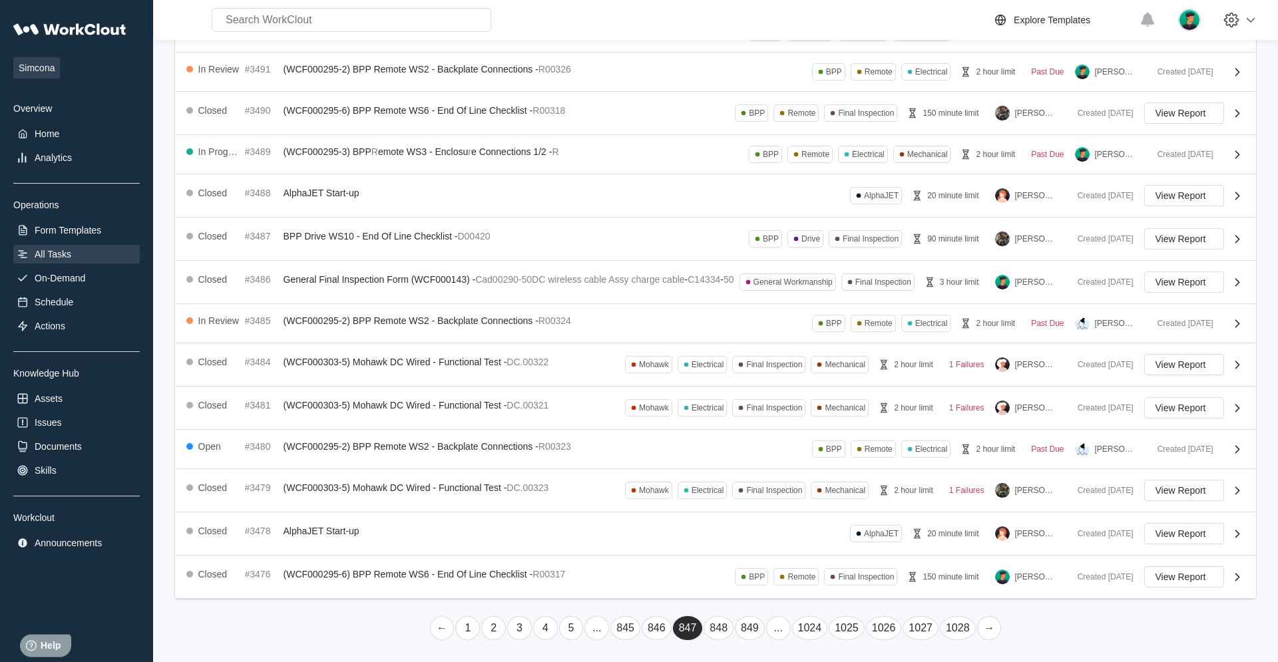
click at [766, 421] on link "→" at bounding box center [989, 629] width 25 height 24
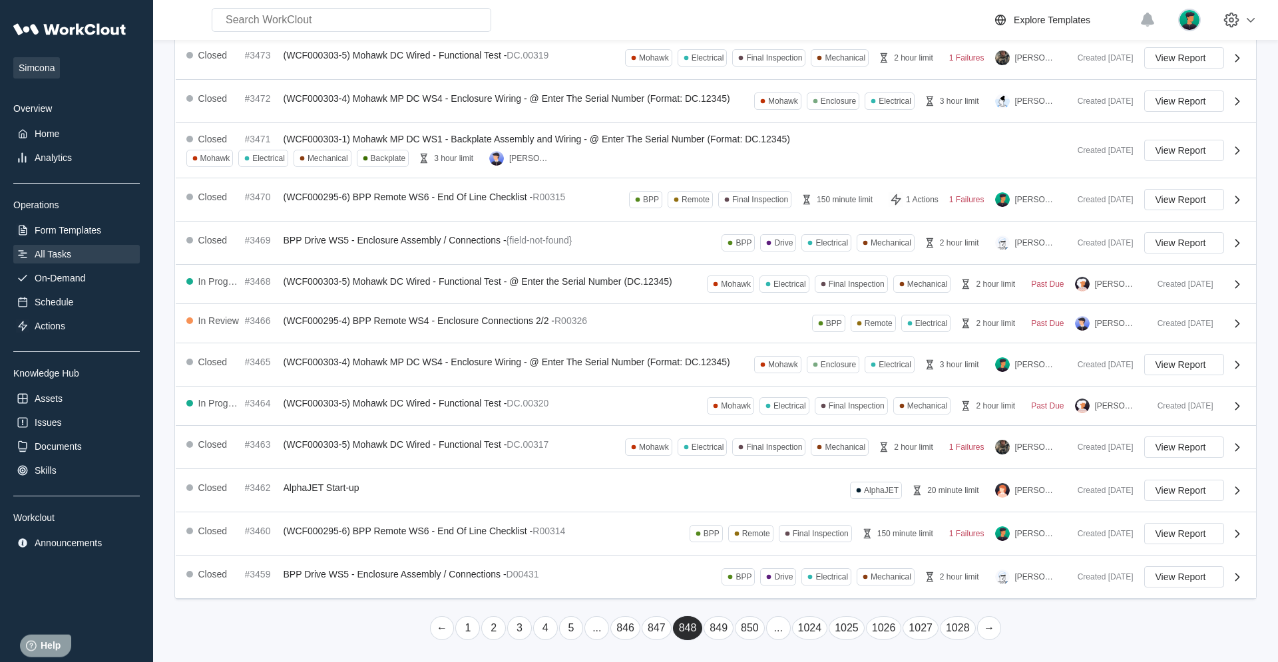
click at [766, 421] on link "→" at bounding box center [989, 629] width 25 height 24
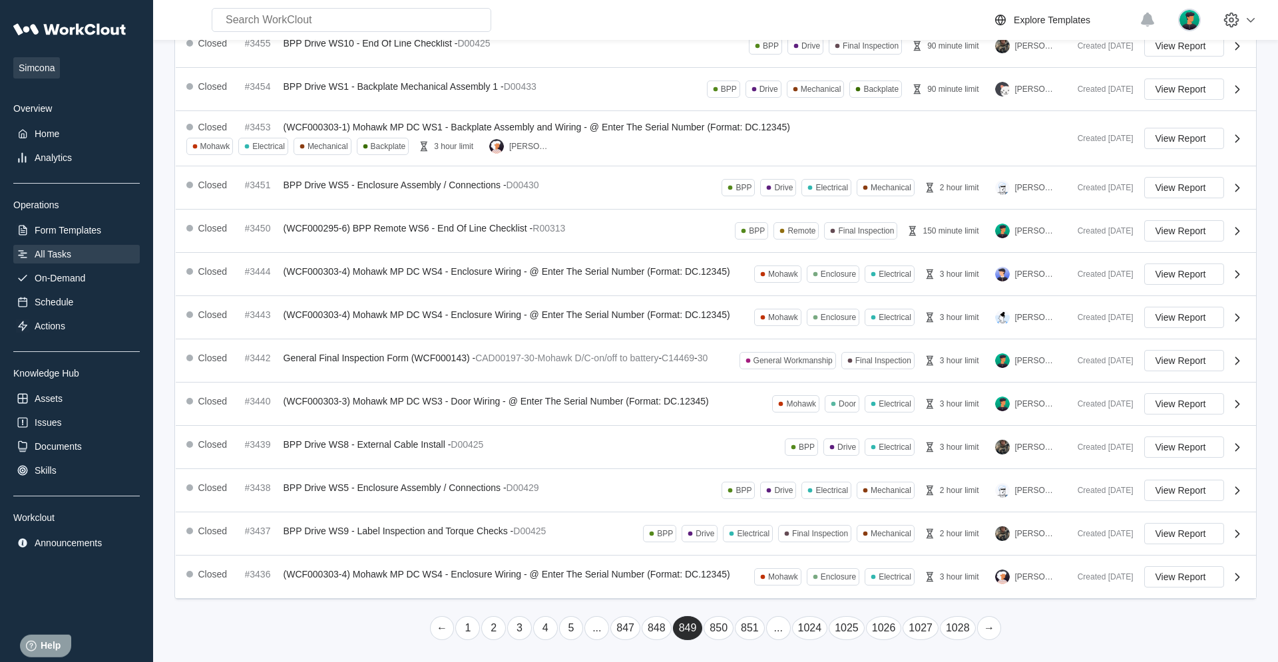
click at [766, 421] on link "→" at bounding box center [989, 629] width 25 height 24
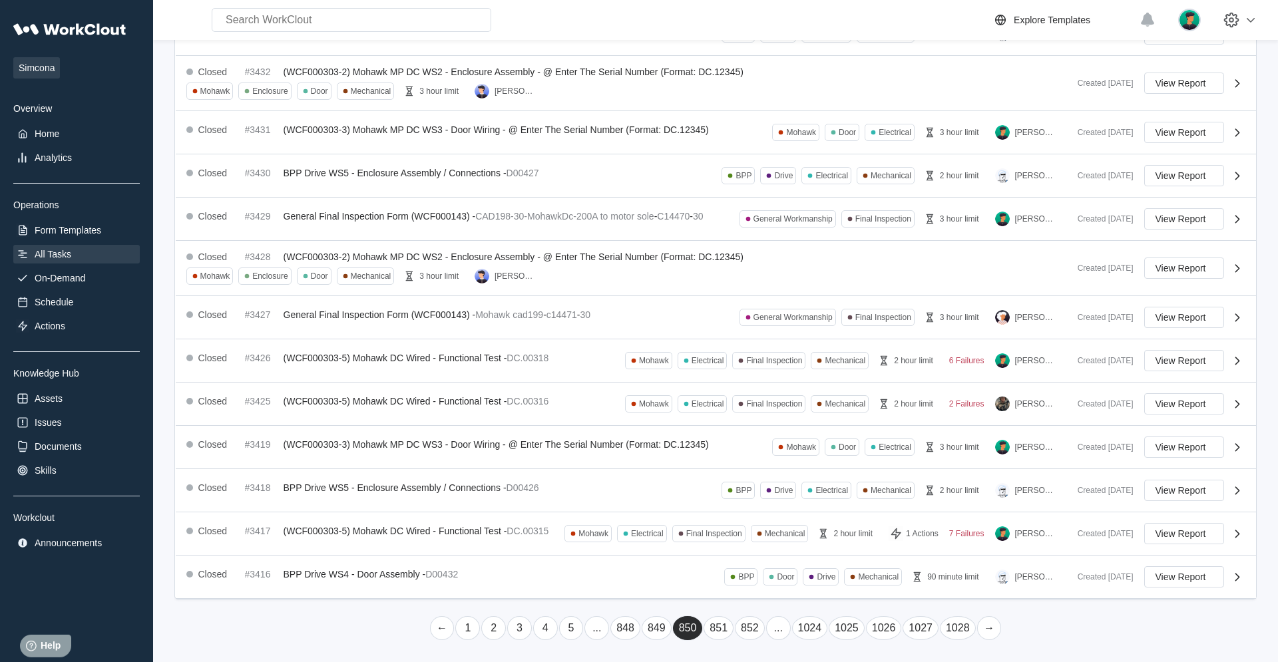
click at [766, 421] on link "→" at bounding box center [989, 629] width 25 height 24
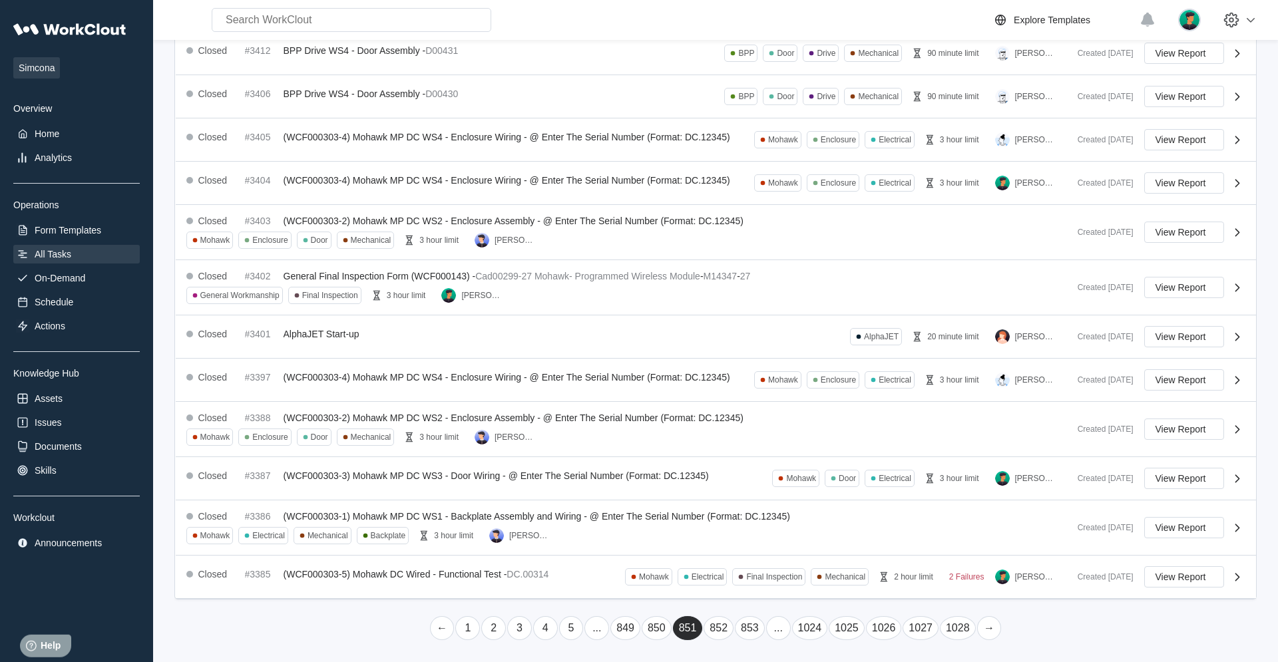
click at [766, 421] on link "→" at bounding box center [989, 629] width 25 height 24
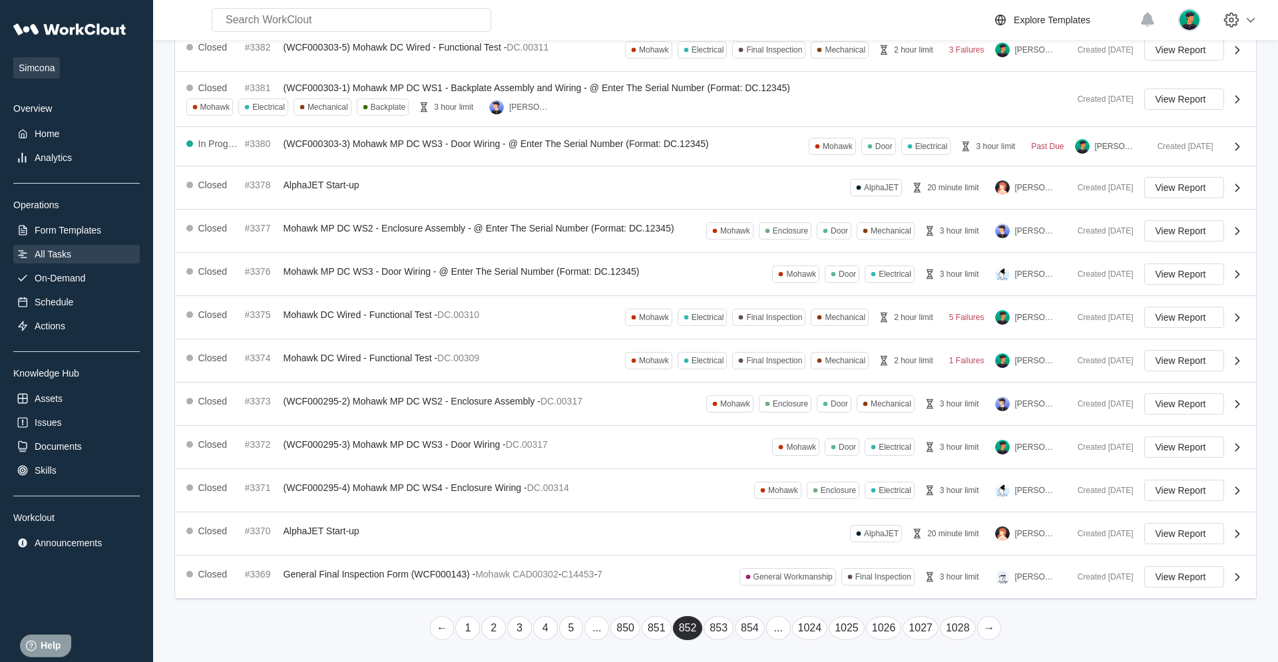
click at [766, 421] on link "→" at bounding box center [989, 629] width 25 height 24
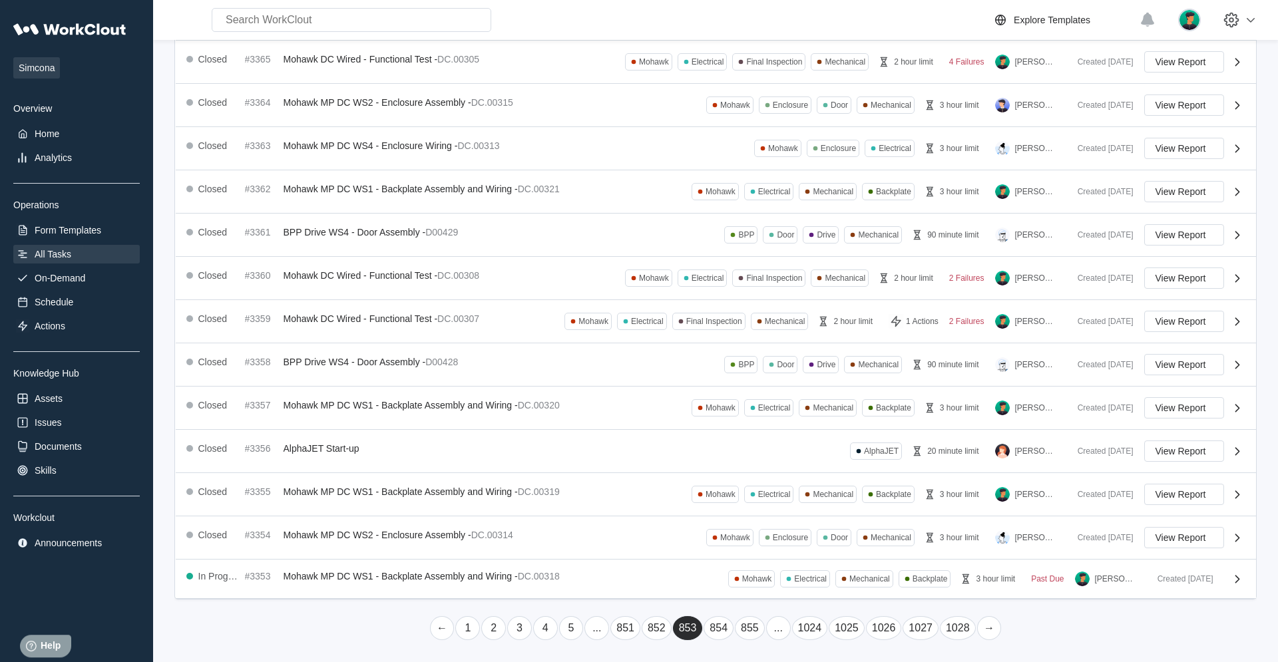
click at [766, 421] on link "→" at bounding box center [989, 629] width 25 height 24
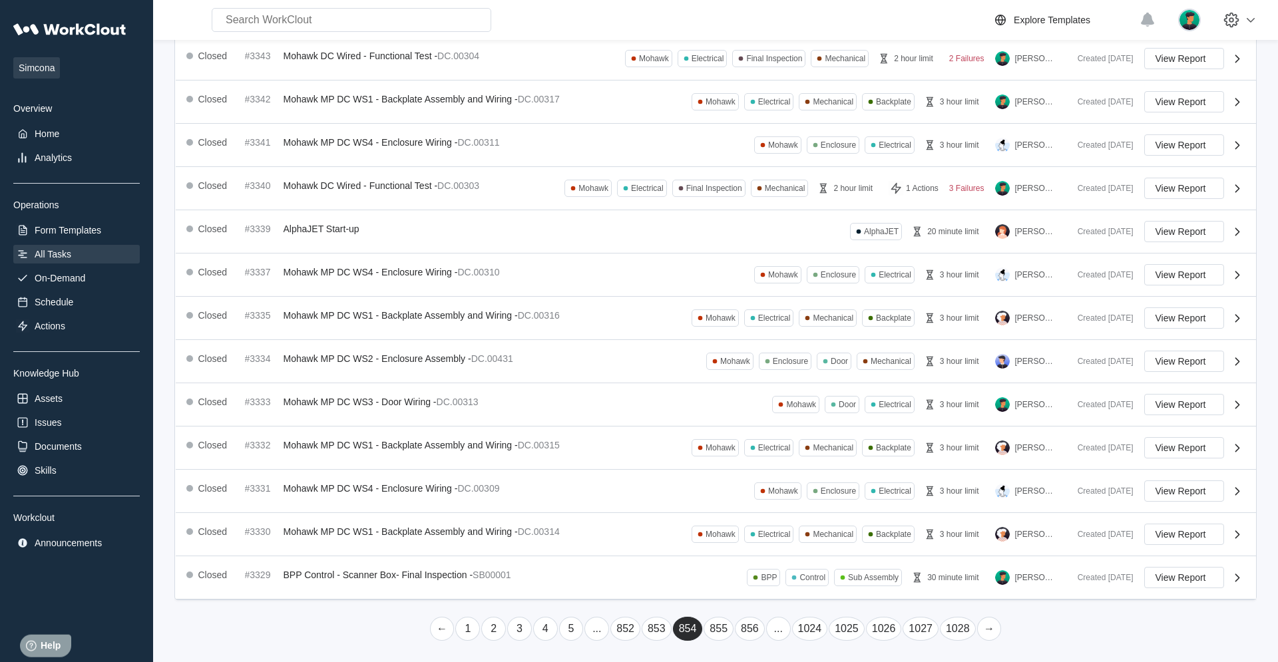
click at [766, 421] on link "→" at bounding box center [989, 629] width 25 height 24
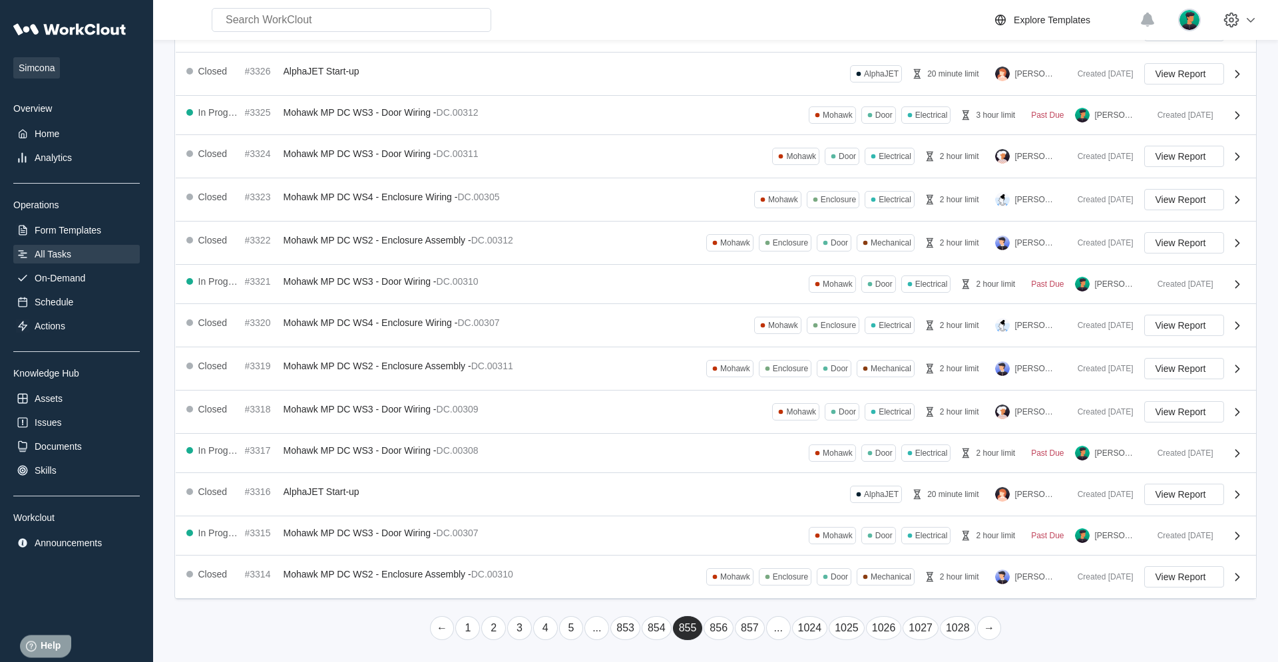
click at [766, 421] on link "→" at bounding box center [989, 629] width 25 height 24
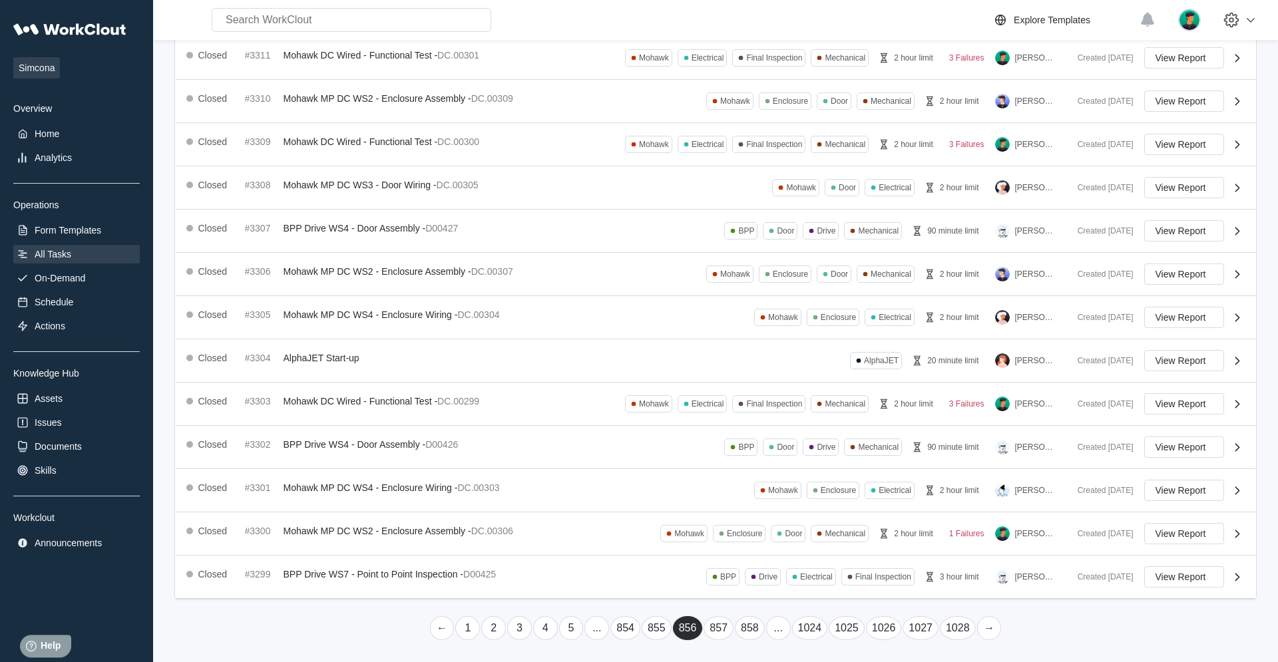
click at [766, 421] on link "→" at bounding box center [989, 629] width 25 height 24
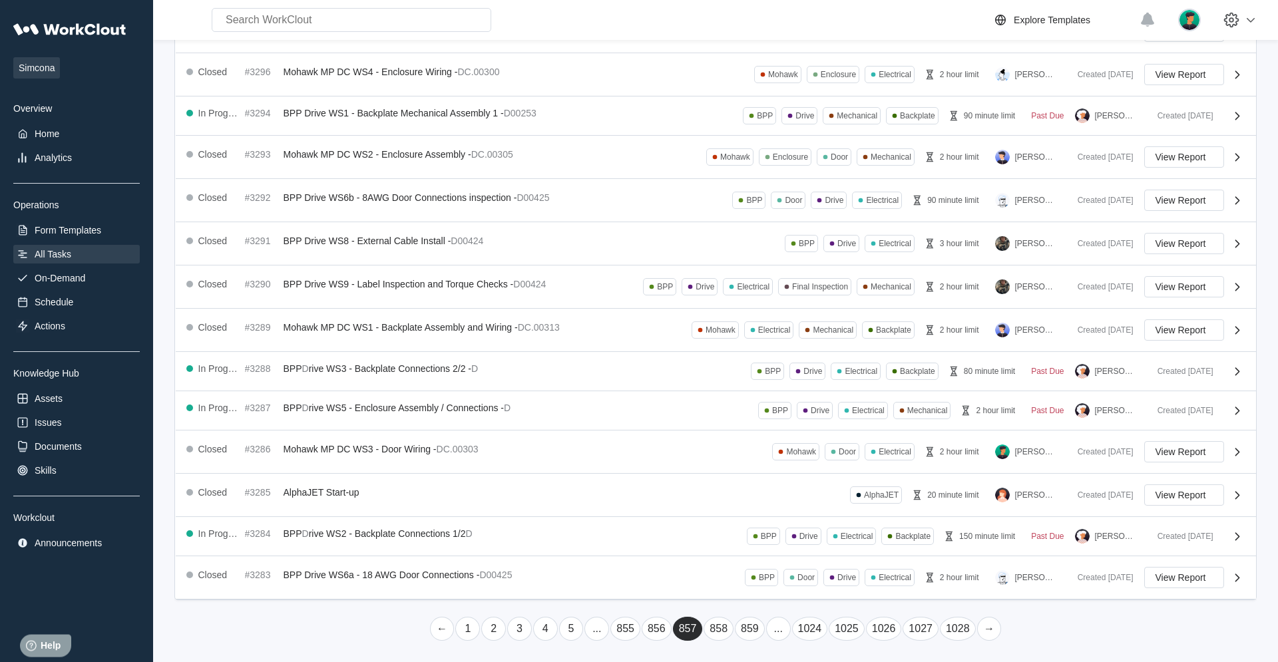
click at [766, 421] on link "→" at bounding box center [989, 629] width 25 height 24
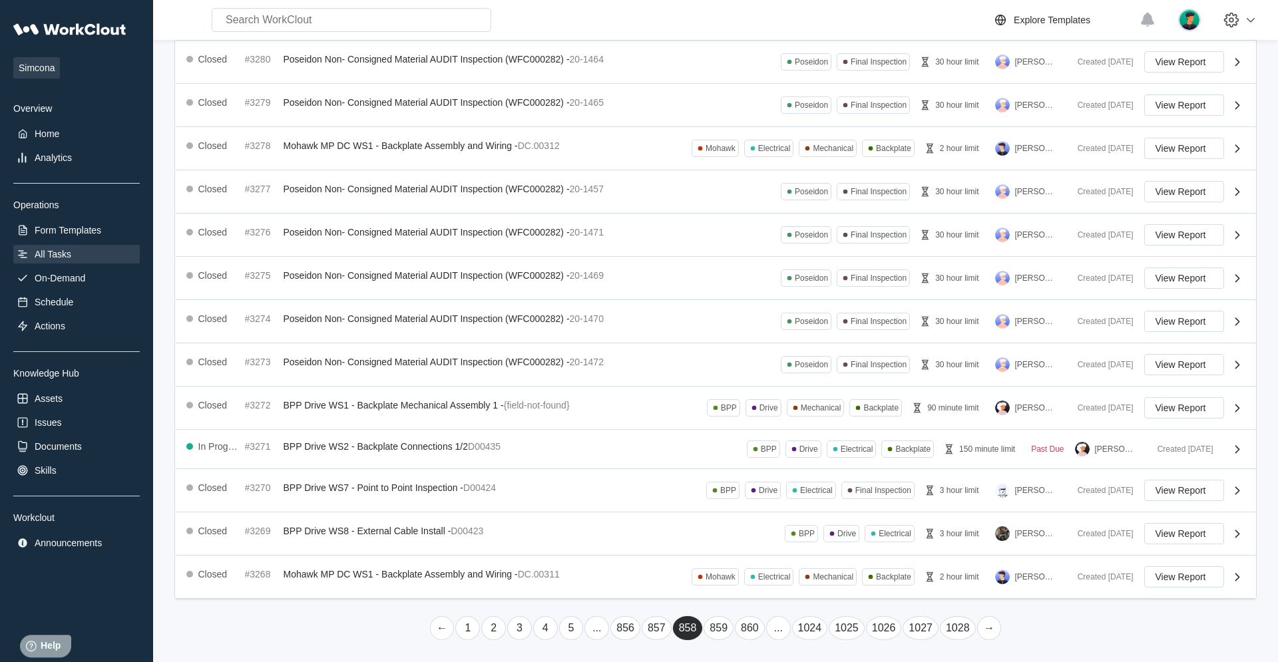
click at [766, 421] on link "→" at bounding box center [989, 629] width 25 height 24
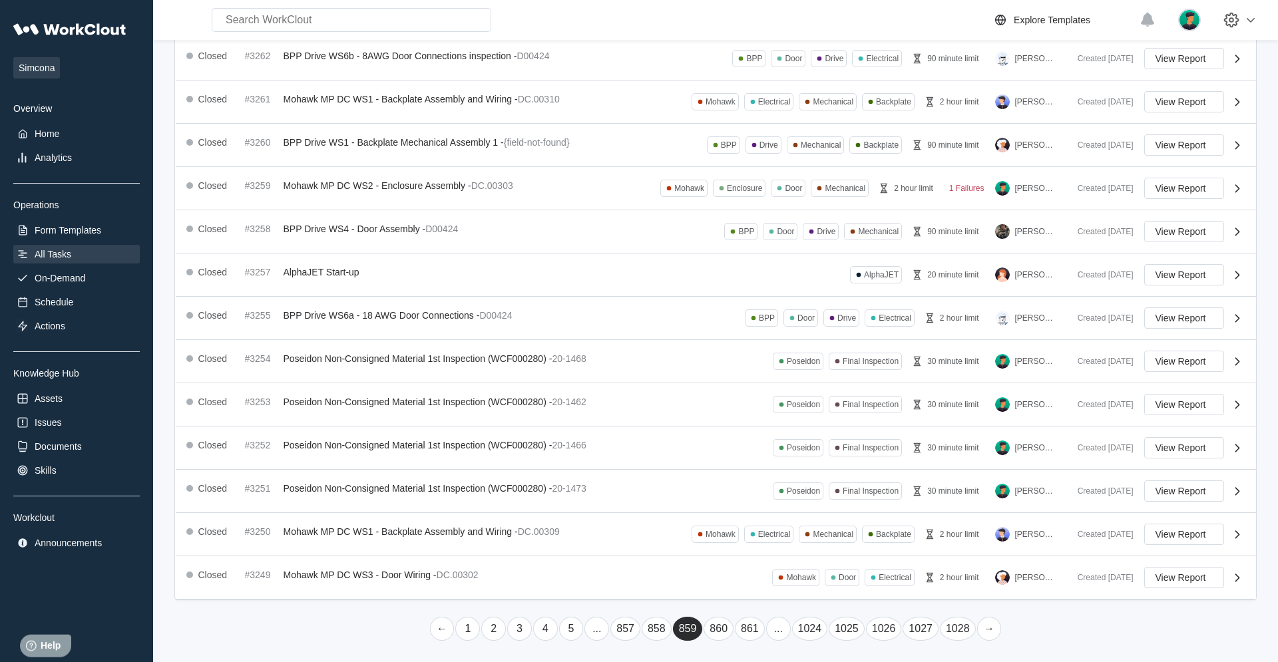
click at [766, 421] on link "→" at bounding box center [989, 629] width 25 height 24
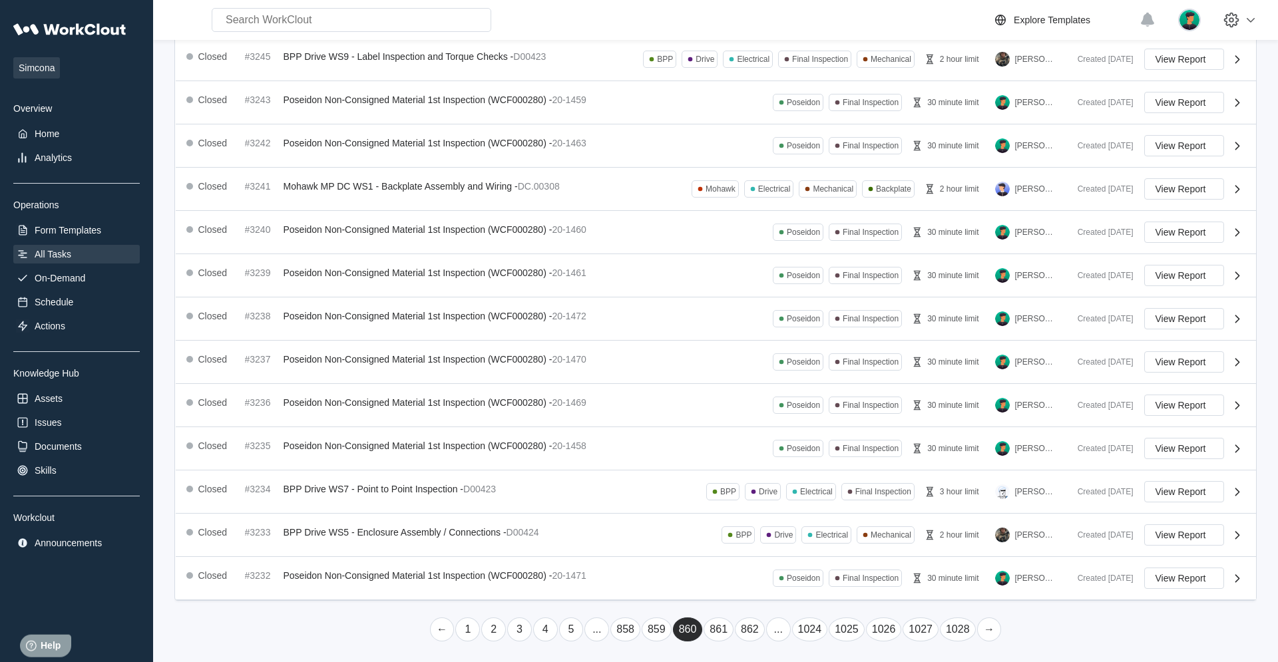
click at [766, 421] on link "→" at bounding box center [989, 630] width 25 height 24
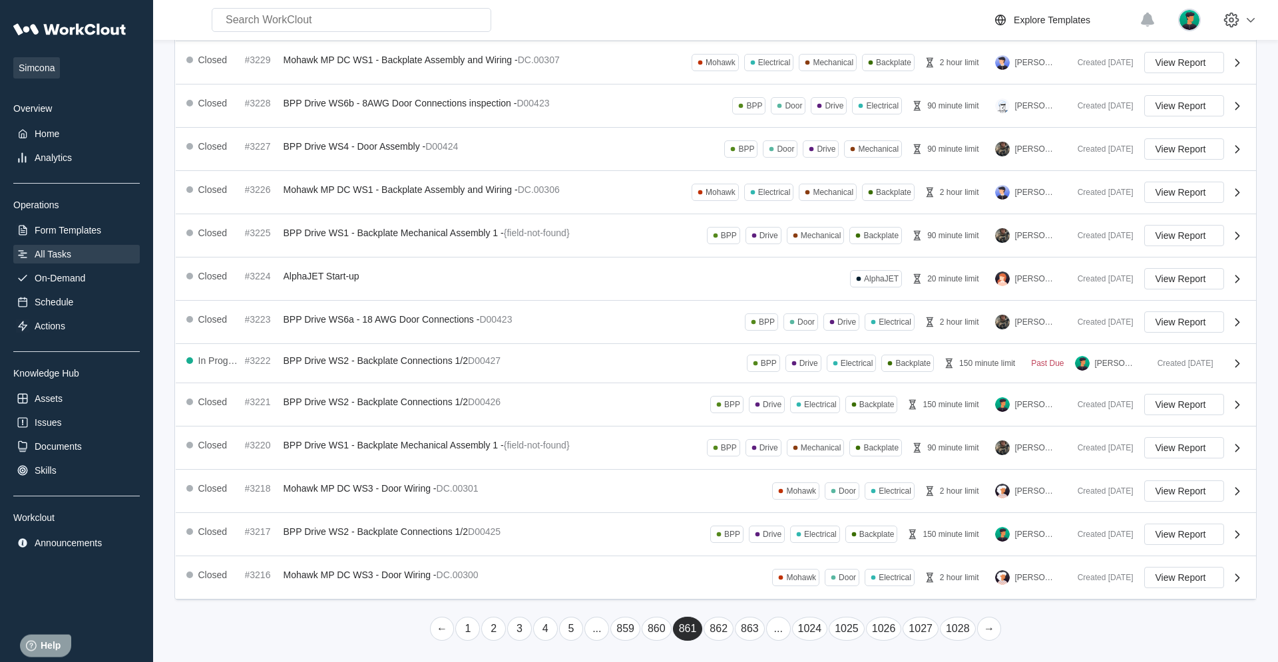
click at [766, 421] on link "→" at bounding box center [989, 629] width 25 height 24
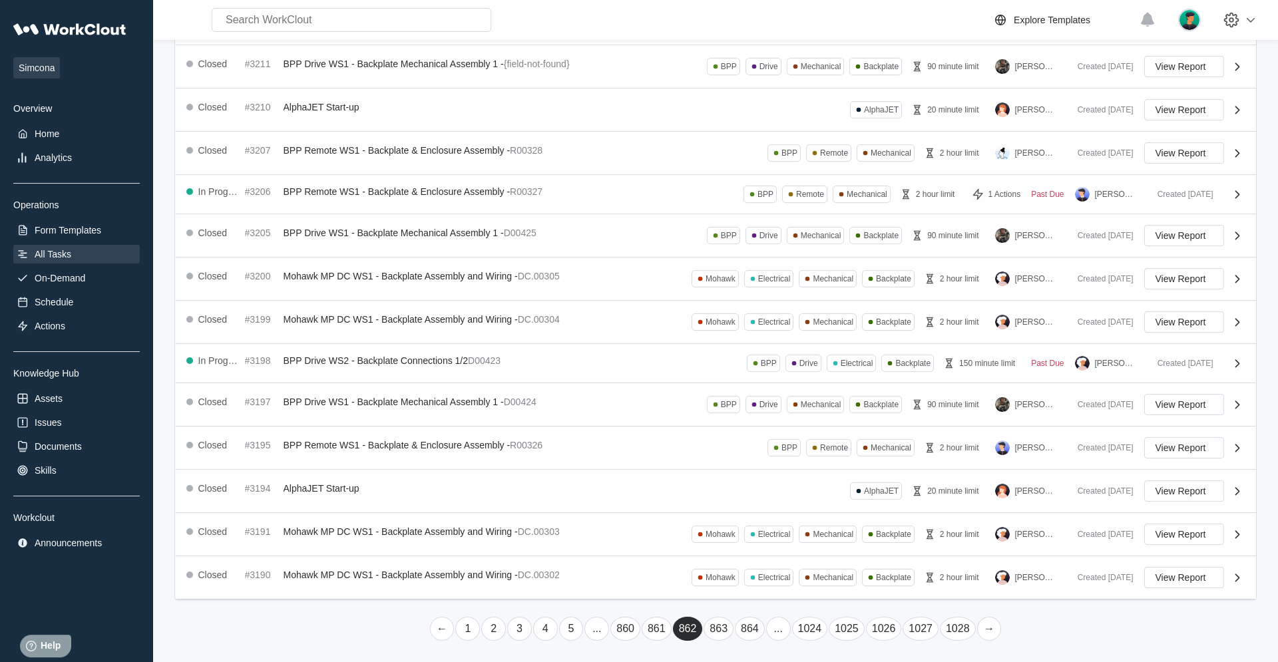
click at [766, 421] on link "→" at bounding box center [989, 629] width 25 height 24
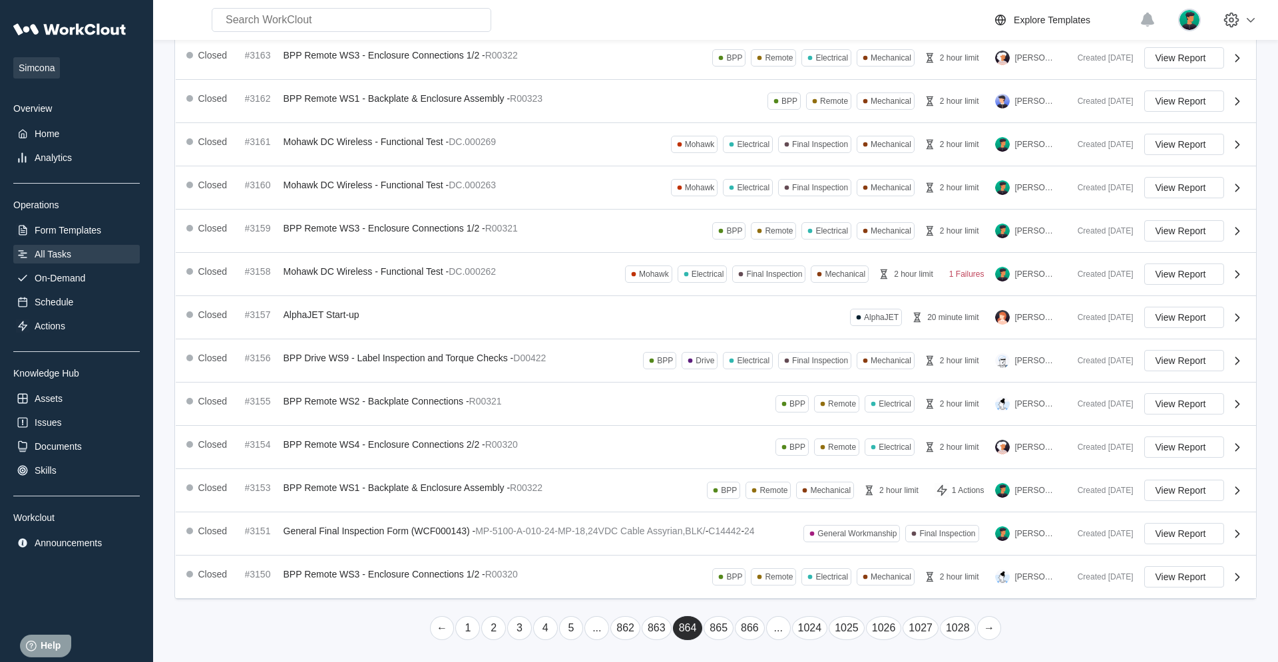
click at [766, 421] on link "→" at bounding box center [989, 629] width 25 height 24
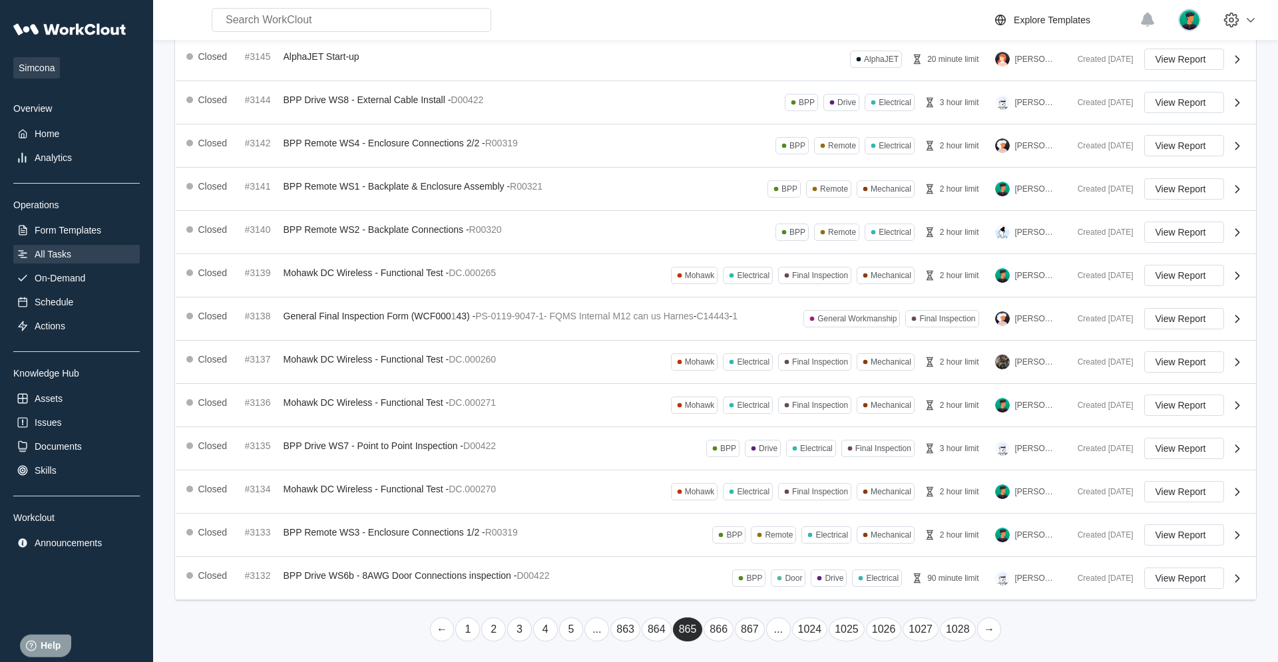
click at [766, 421] on link "→" at bounding box center [989, 630] width 25 height 24
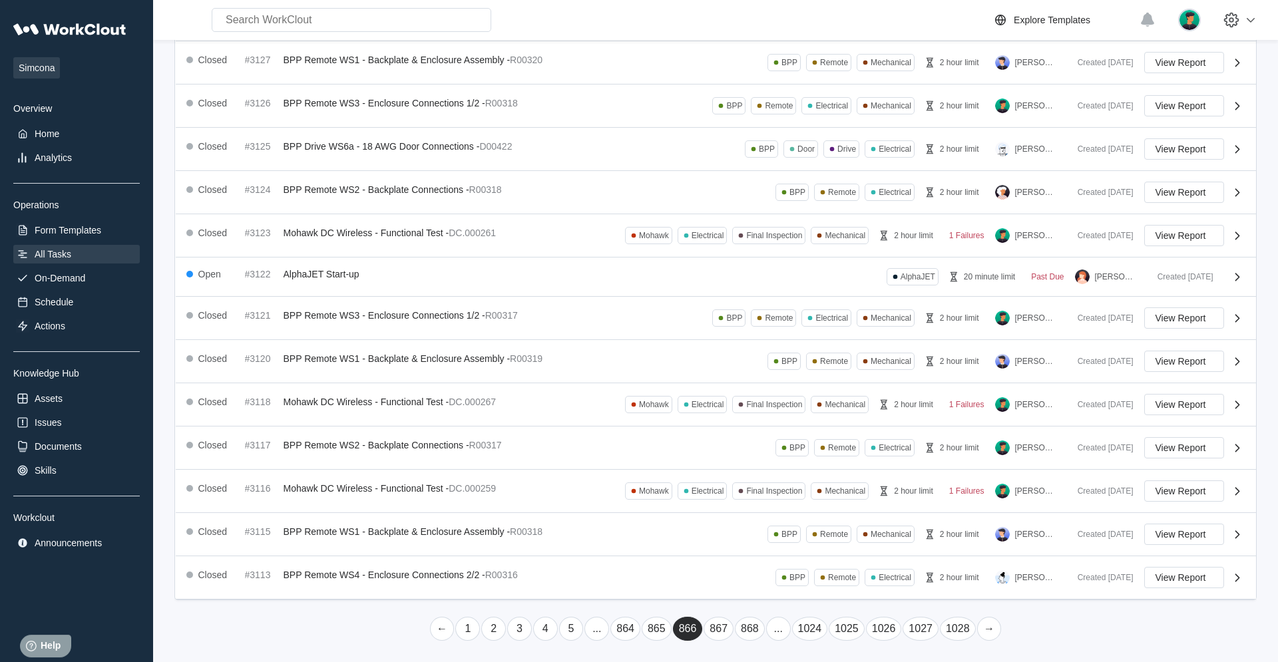
click at [766, 421] on link "→" at bounding box center [989, 629] width 25 height 24
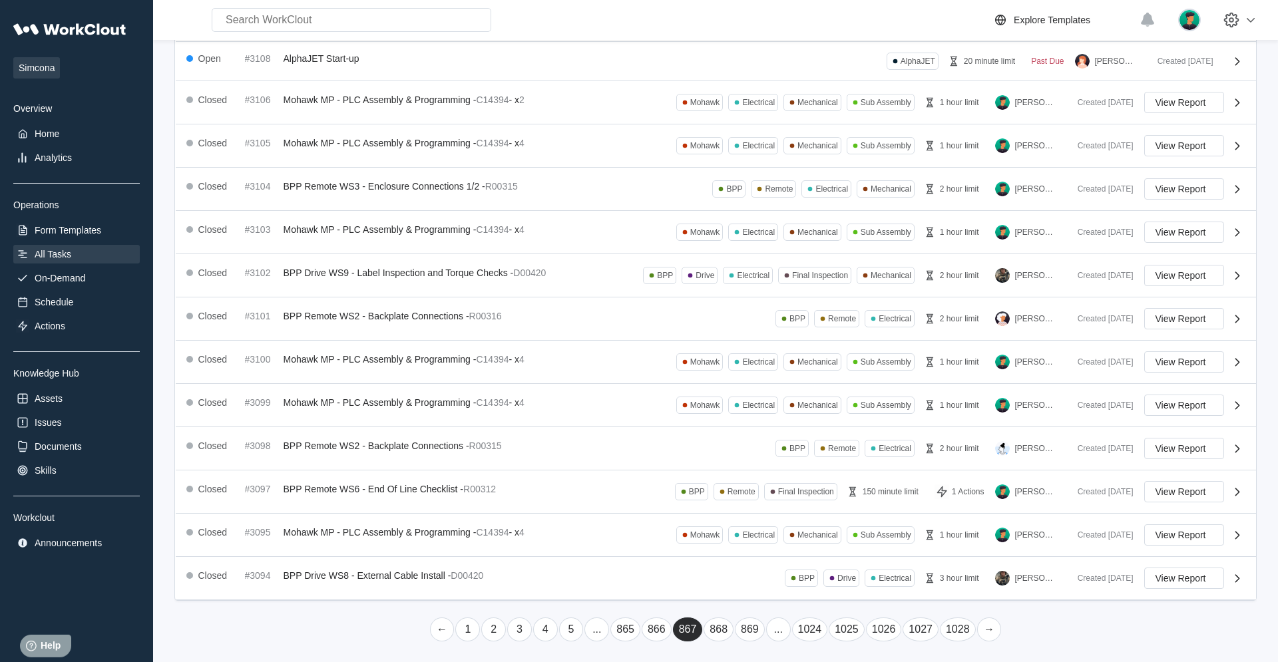
click at [766, 421] on link "→" at bounding box center [989, 630] width 25 height 24
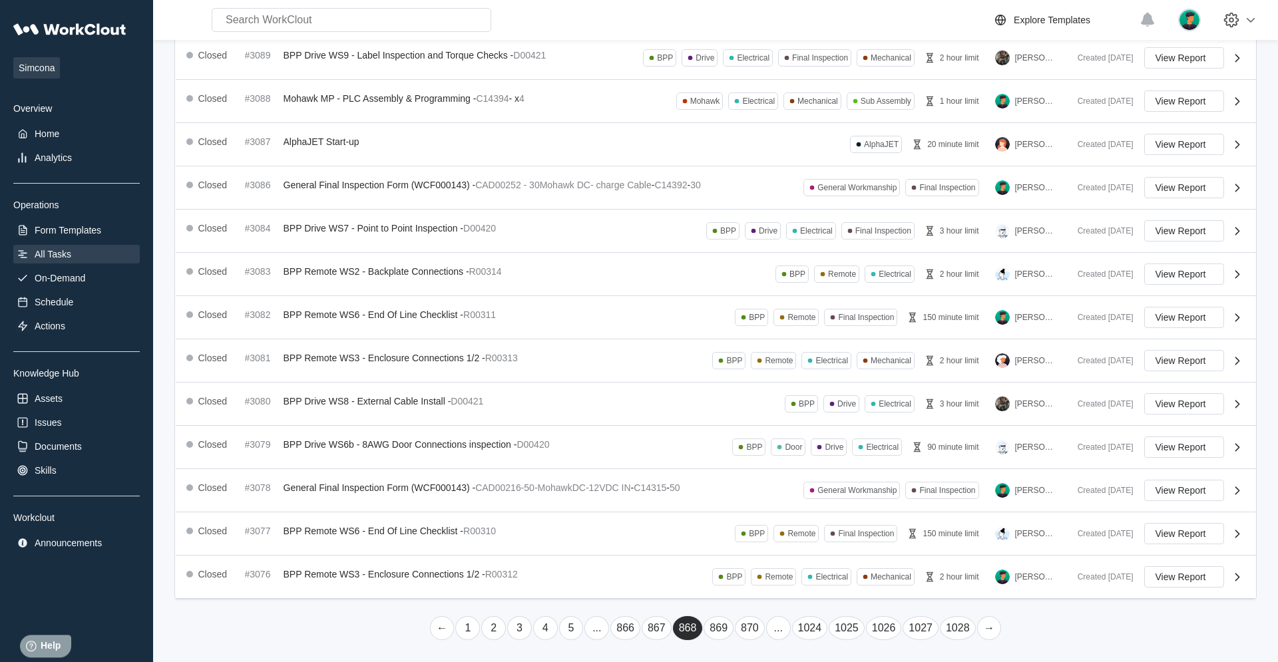
click at [766, 421] on link "→" at bounding box center [989, 629] width 25 height 24
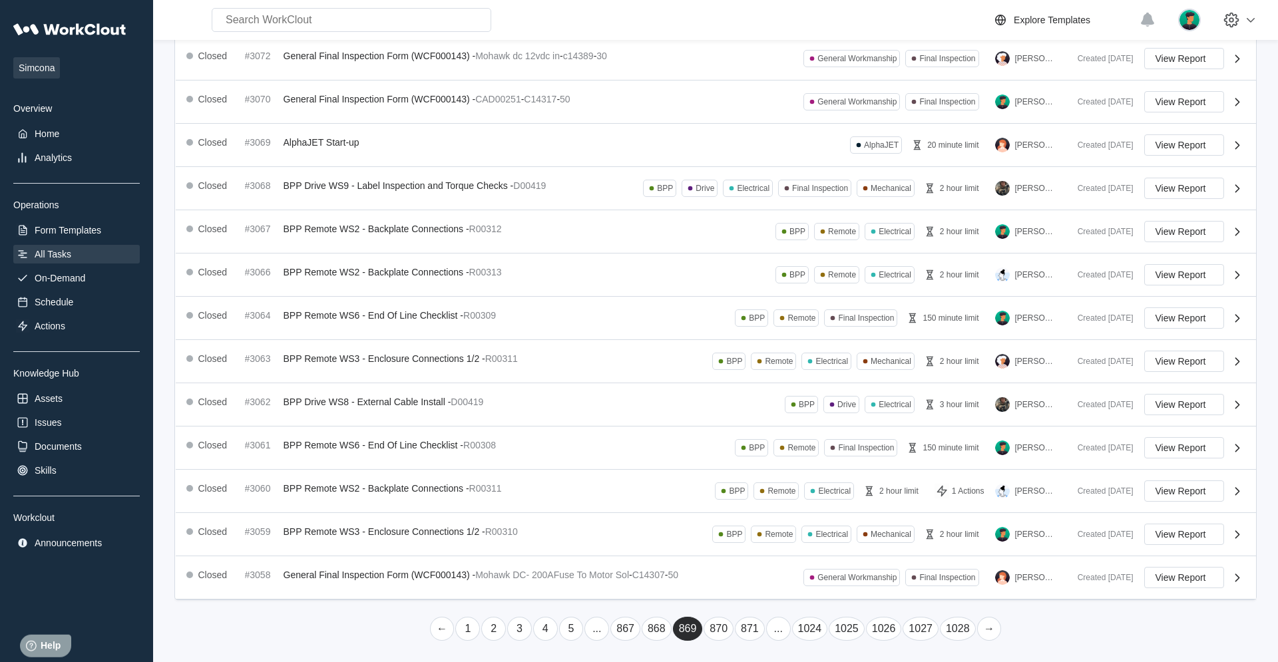
click at [766, 421] on link "→" at bounding box center [989, 629] width 25 height 24
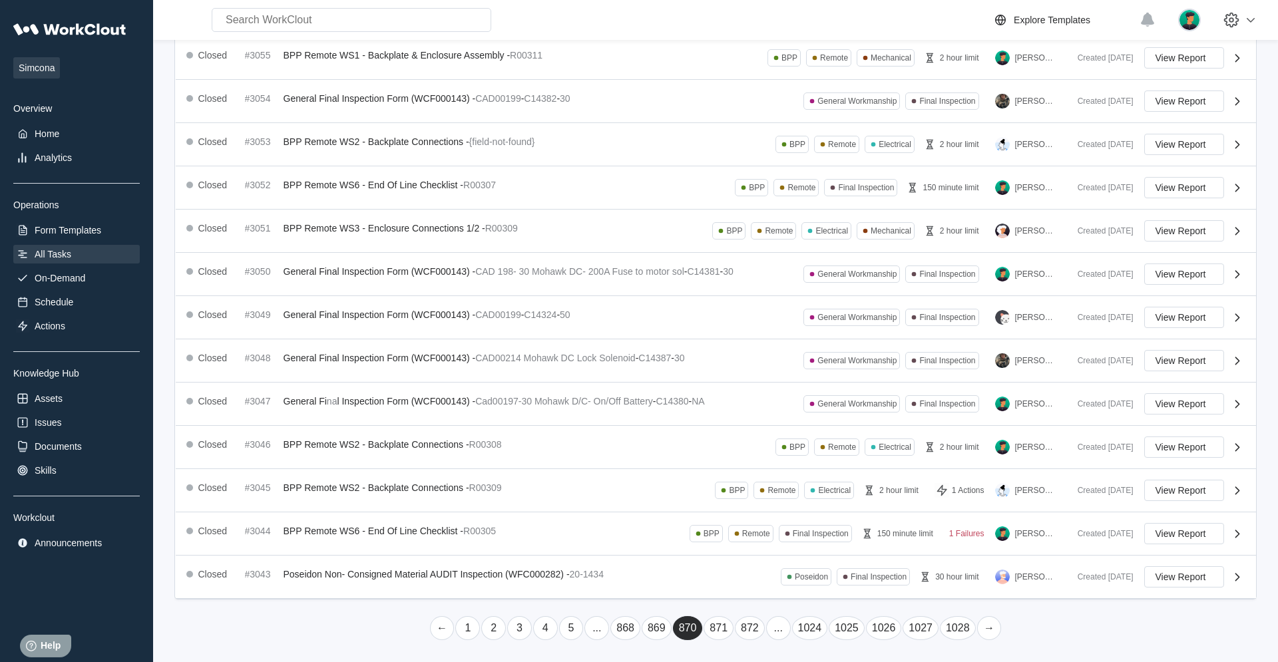
click at [766, 421] on link "→" at bounding box center [989, 629] width 25 height 24
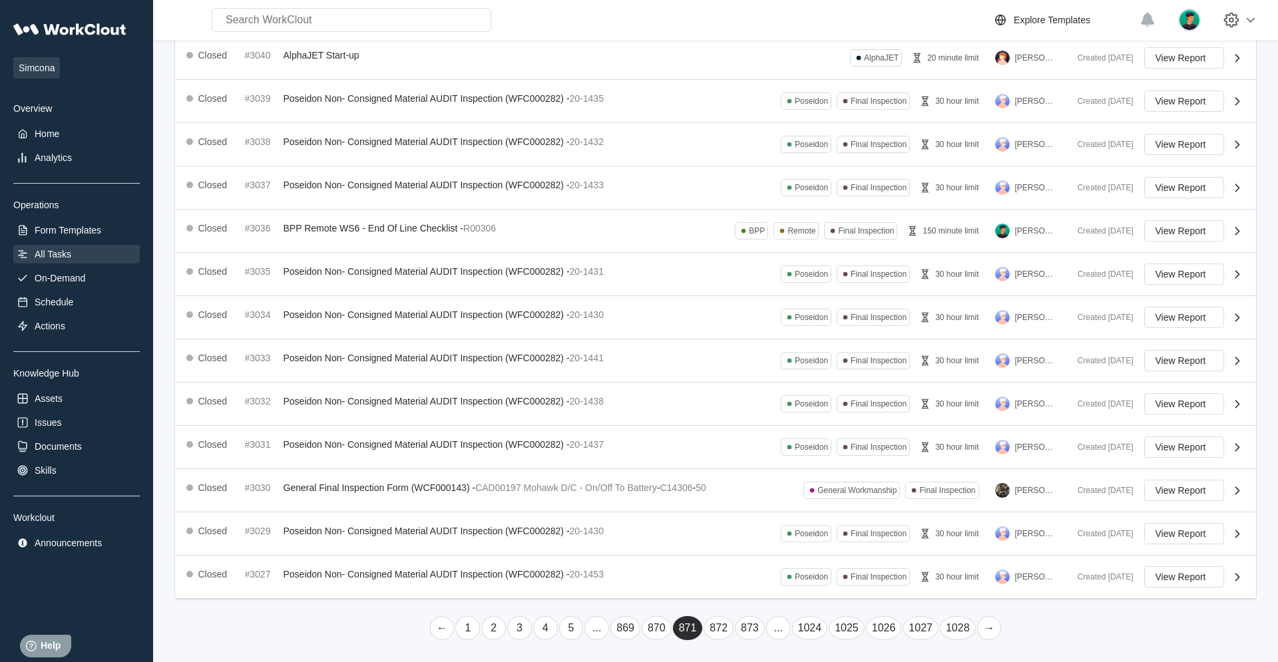
click at [766, 421] on link "→" at bounding box center [989, 629] width 25 height 24
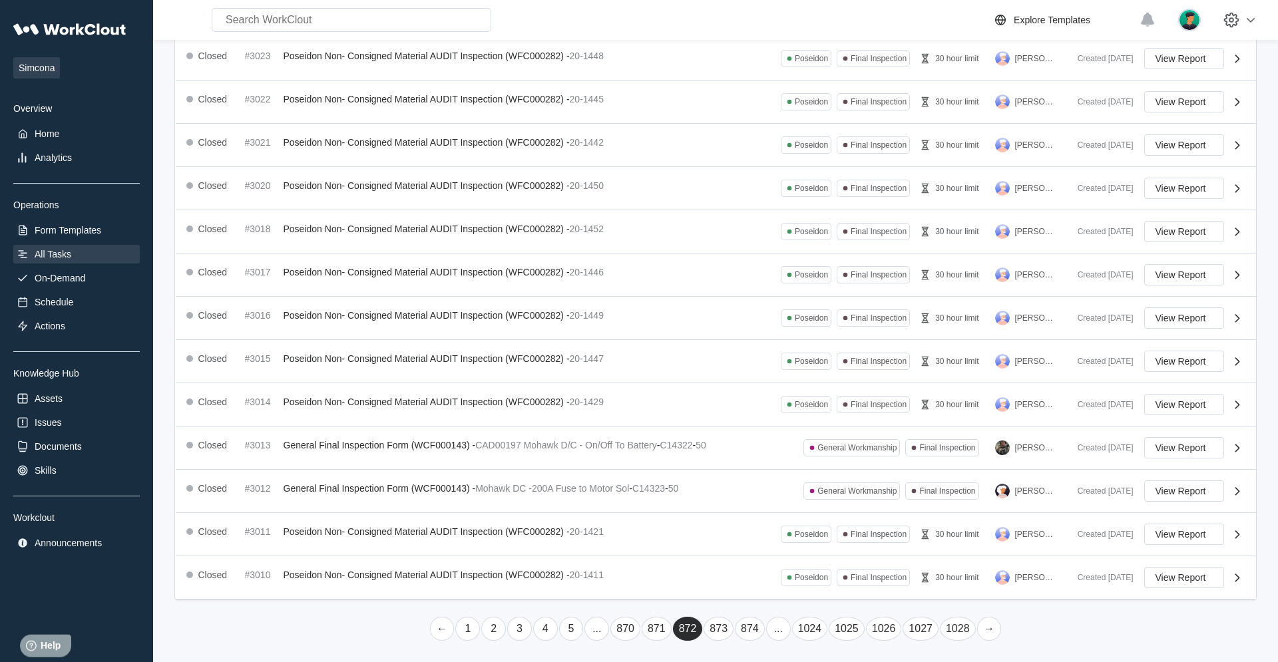
click at [766, 421] on link "→" at bounding box center [989, 629] width 25 height 24
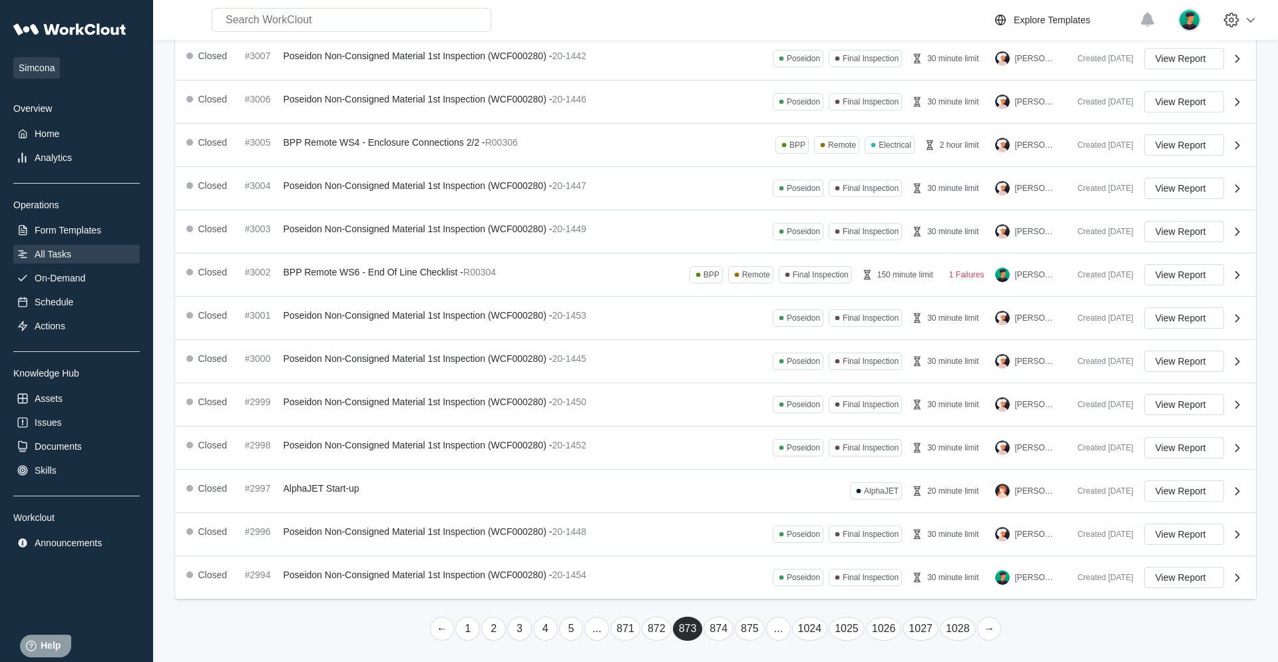
click at [766, 421] on link "→" at bounding box center [989, 629] width 25 height 24
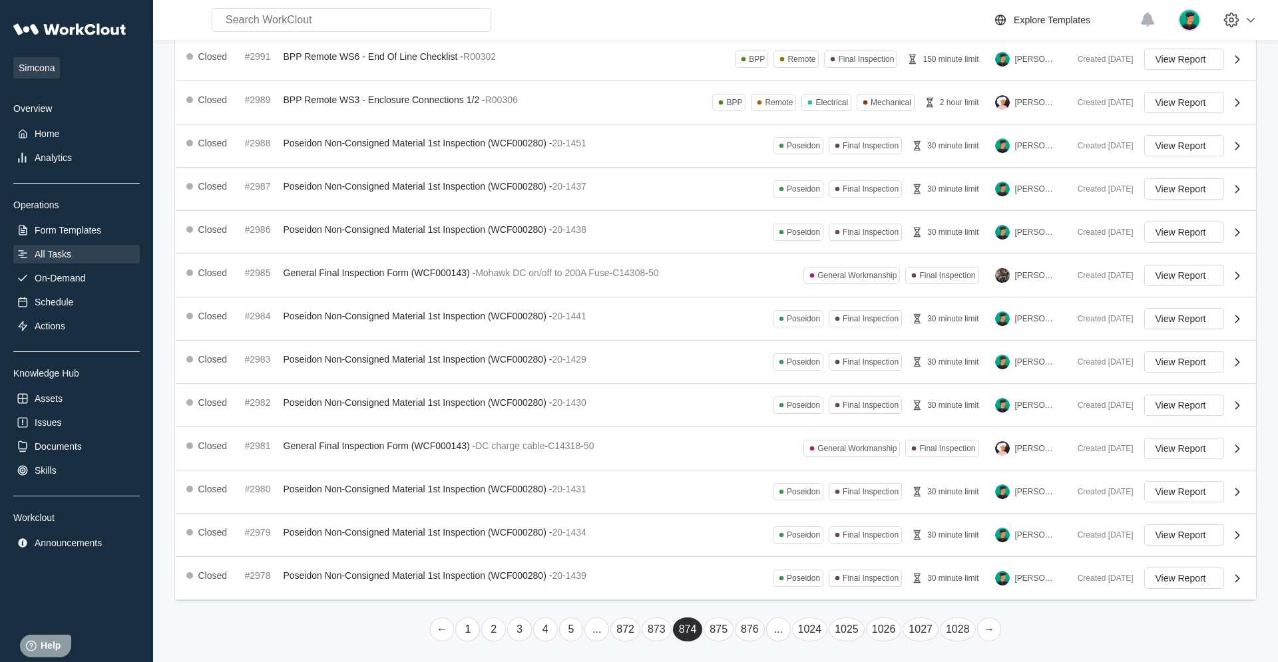
click at [766, 421] on link "→" at bounding box center [989, 630] width 25 height 24
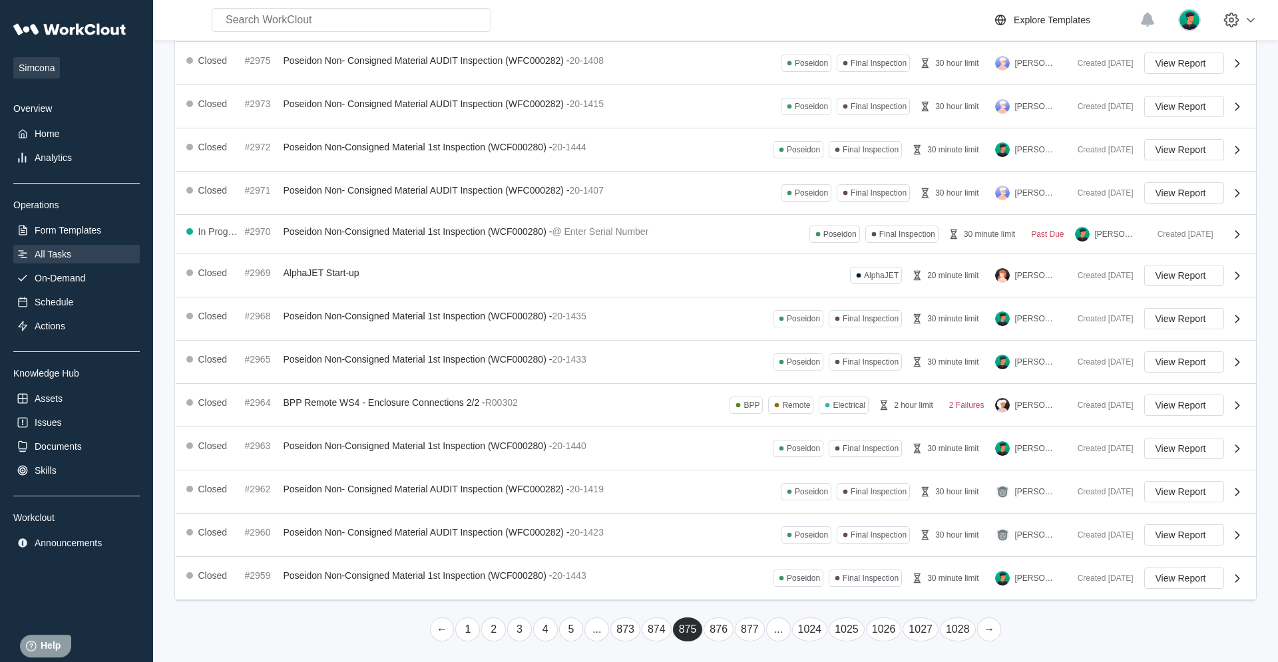
click at [766, 421] on link "→" at bounding box center [989, 630] width 25 height 24
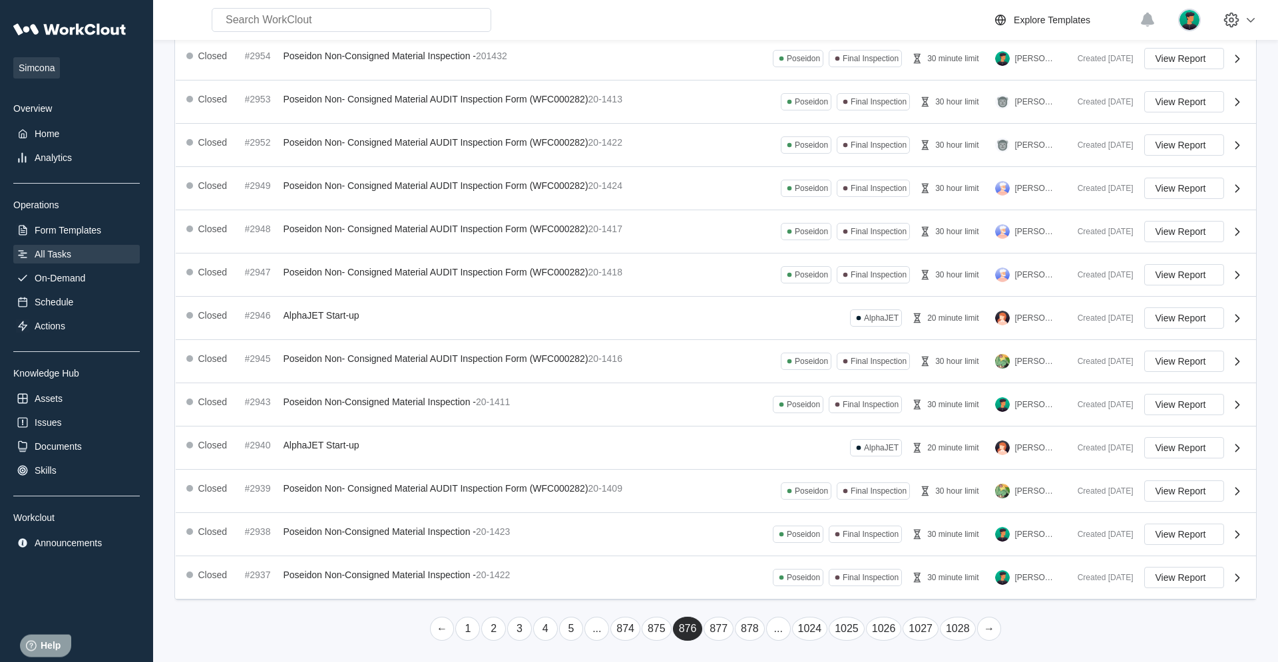
click at [766, 421] on link "→" at bounding box center [989, 629] width 25 height 24
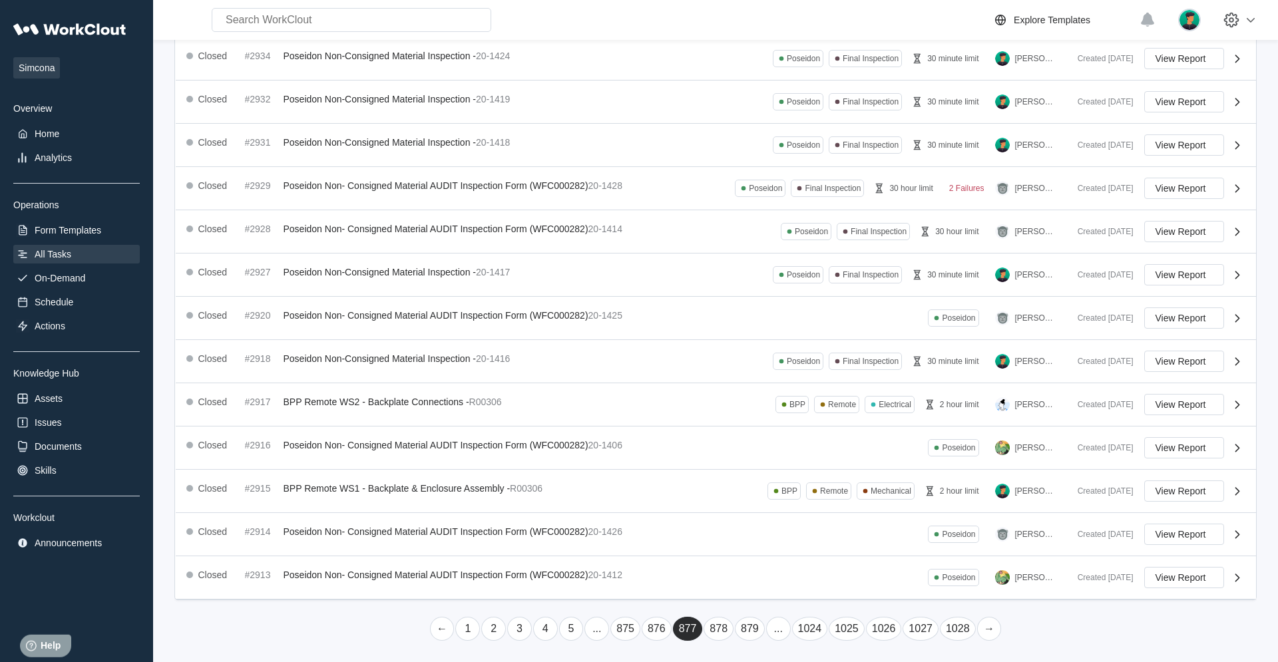
click at [766, 421] on link "→" at bounding box center [989, 629] width 25 height 24
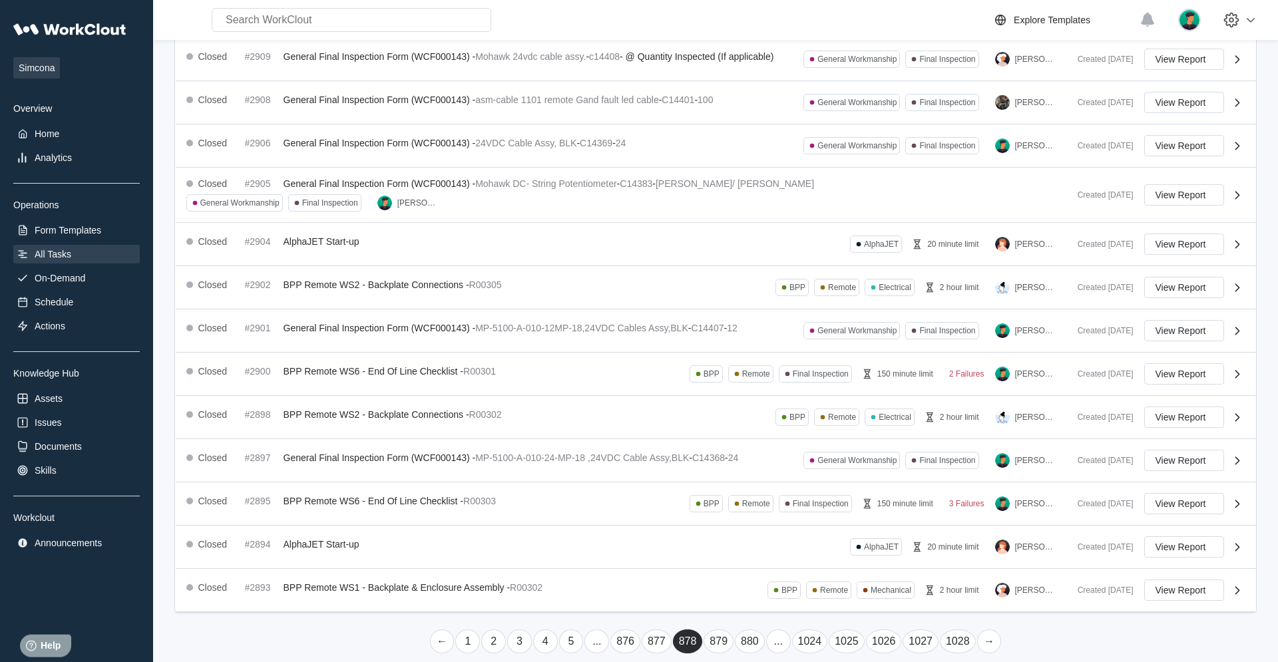
click at [766, 421] on link "→" at bounding box center [989, 642] width 25 height 24
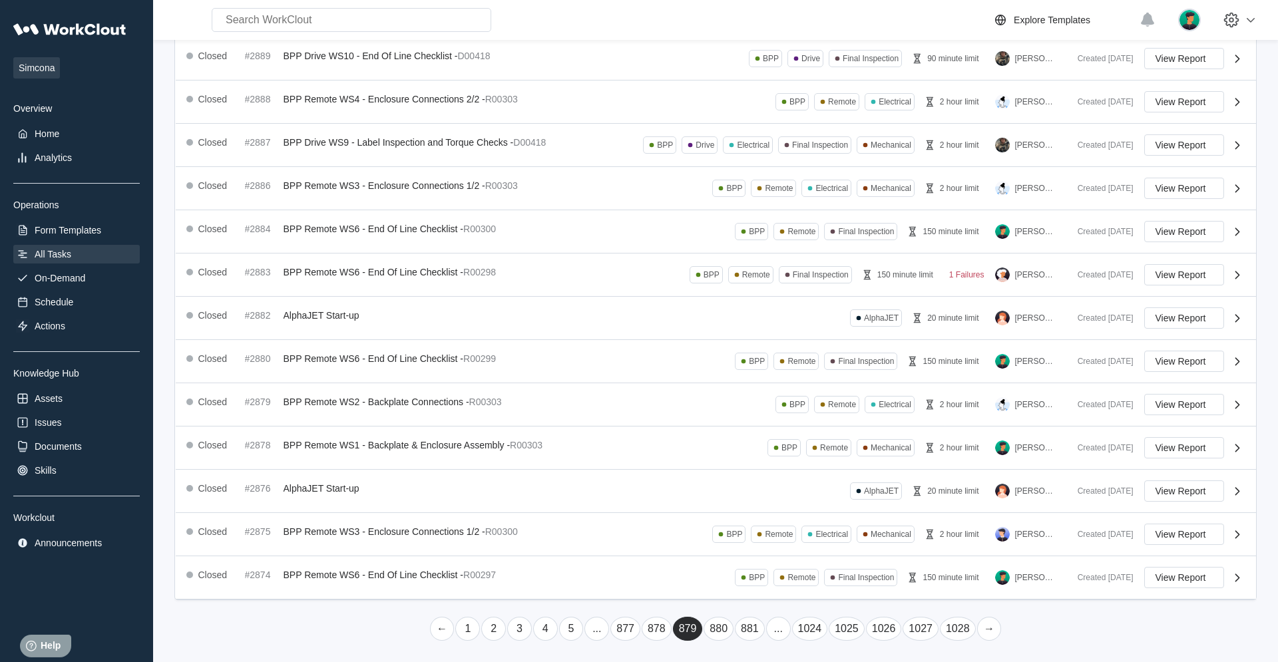
click at [766, 421] on link "→" at bounding box center [989, 629] width 25 height 24
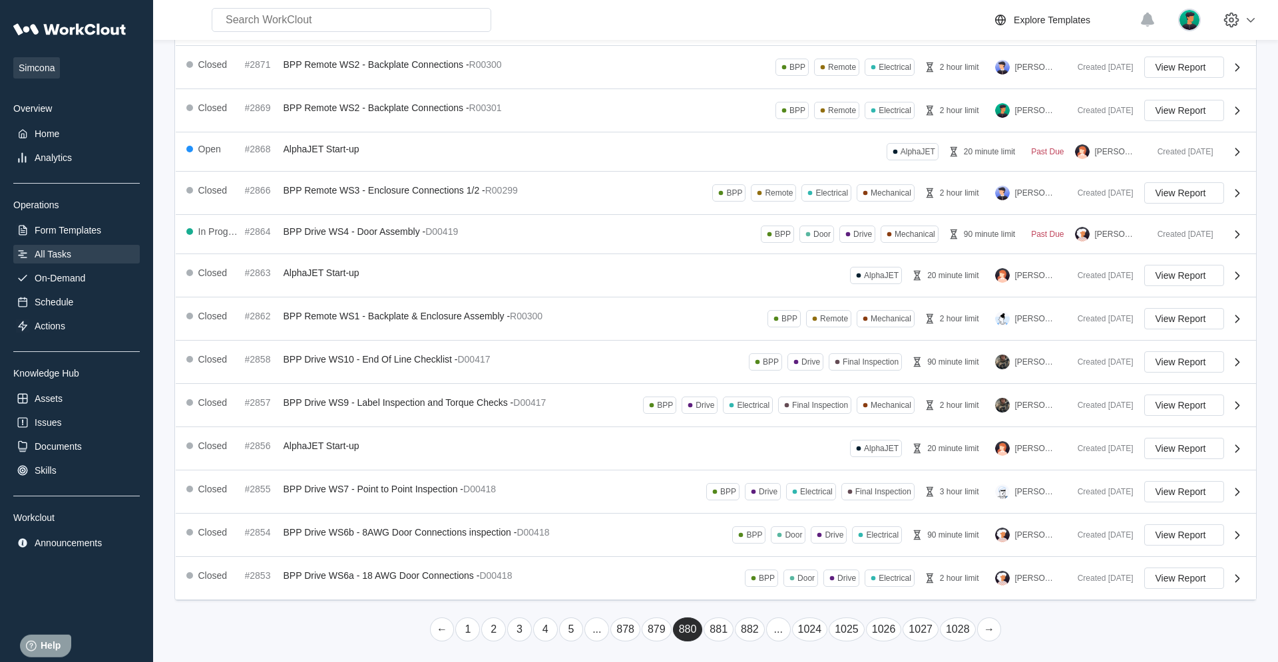
click at [766, 421] on link "→" at bounding box center [989, 630] width 25 height 24
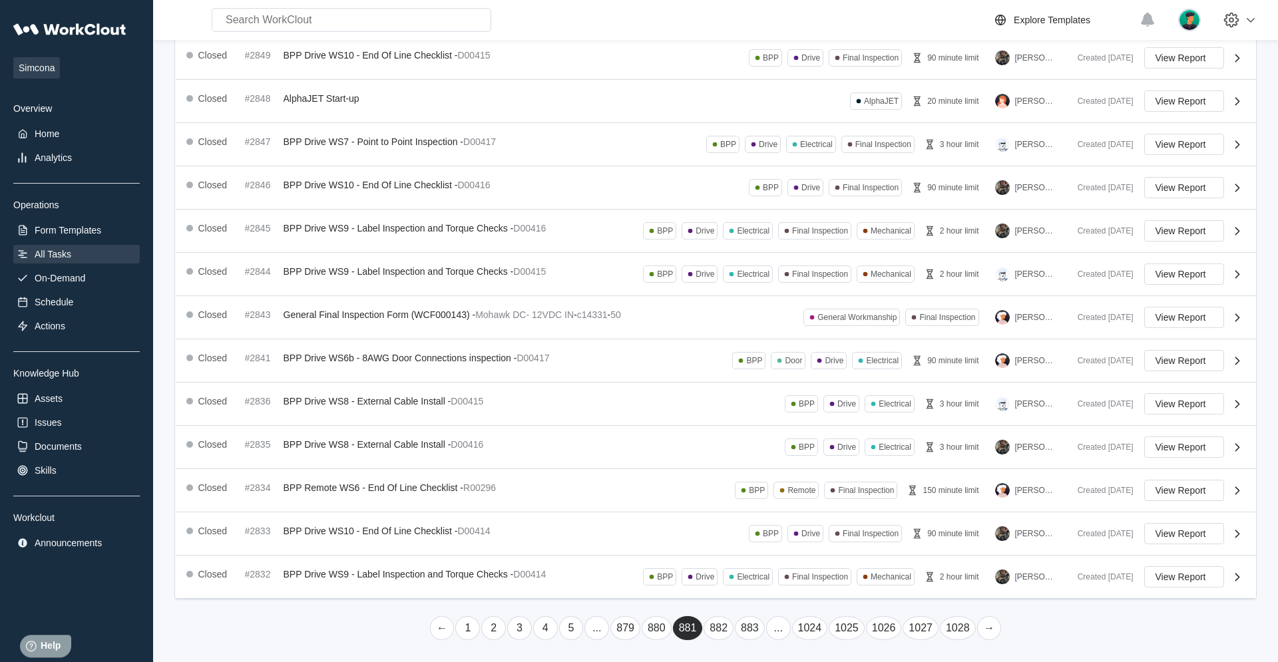
click at [766, 421] on link "→" at bounding box center [989, 629] width 25 height 24
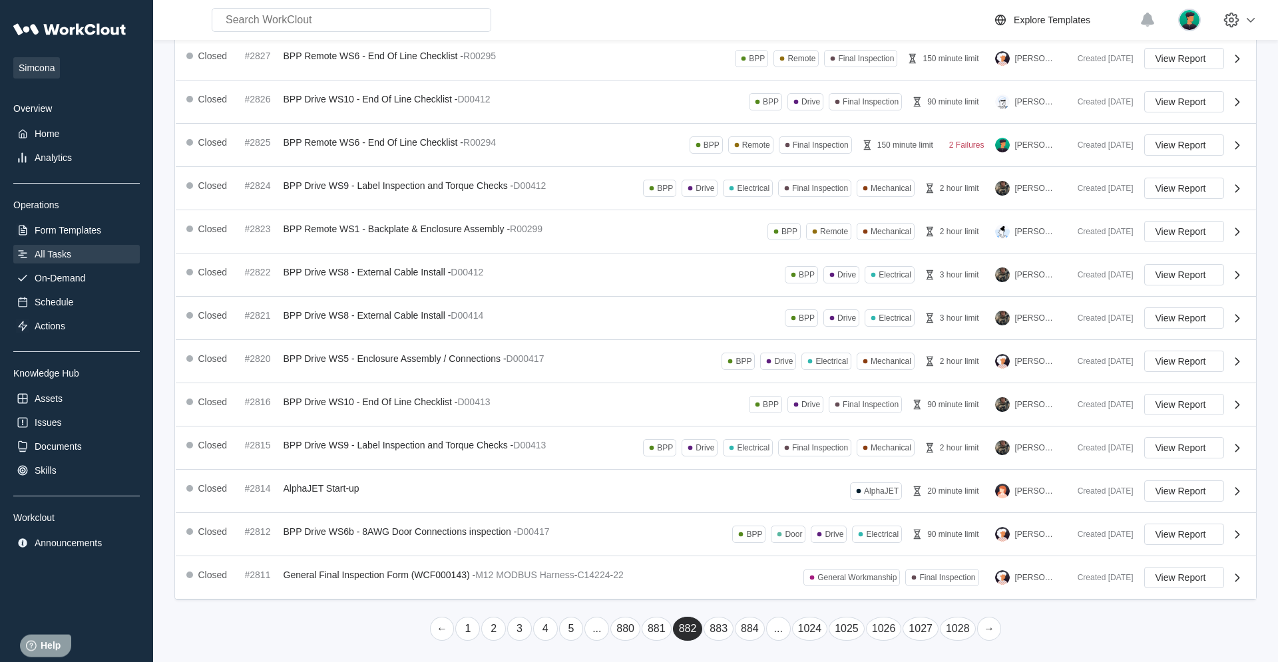
click at [766, 421] on link "→" at bounding box center [989, 629] width 25 height 24
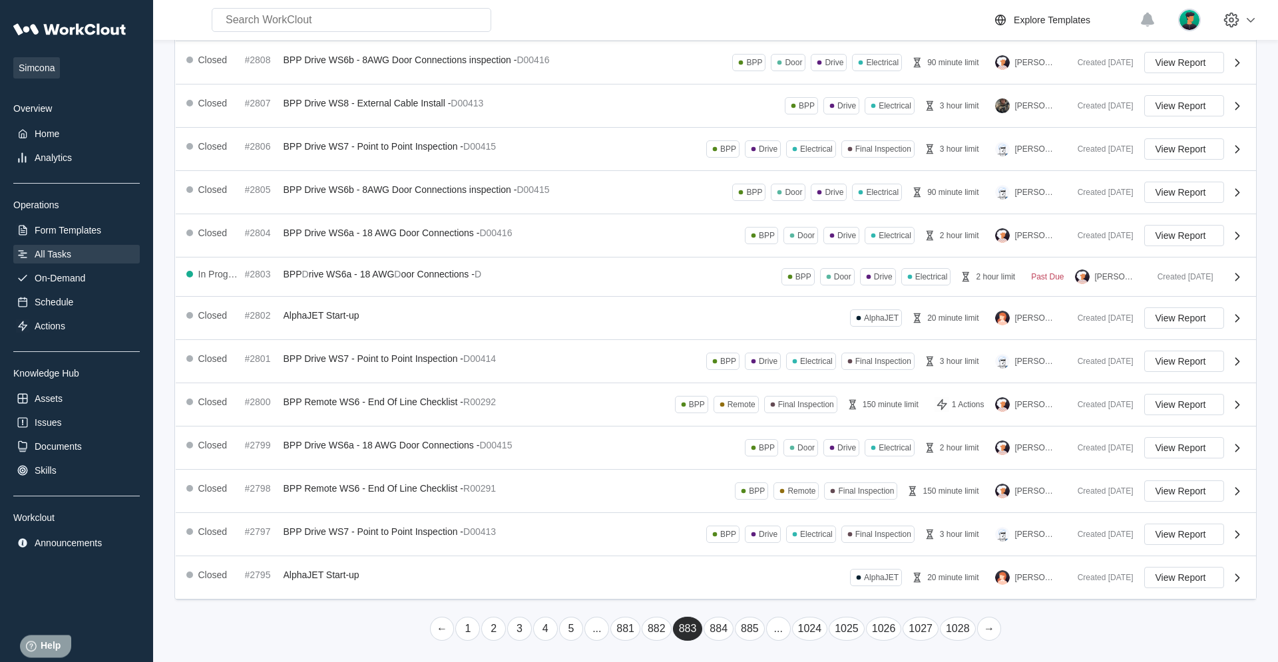
click at [766, 421] on link "→" at bounding box center [989, 629] width 25 height 24
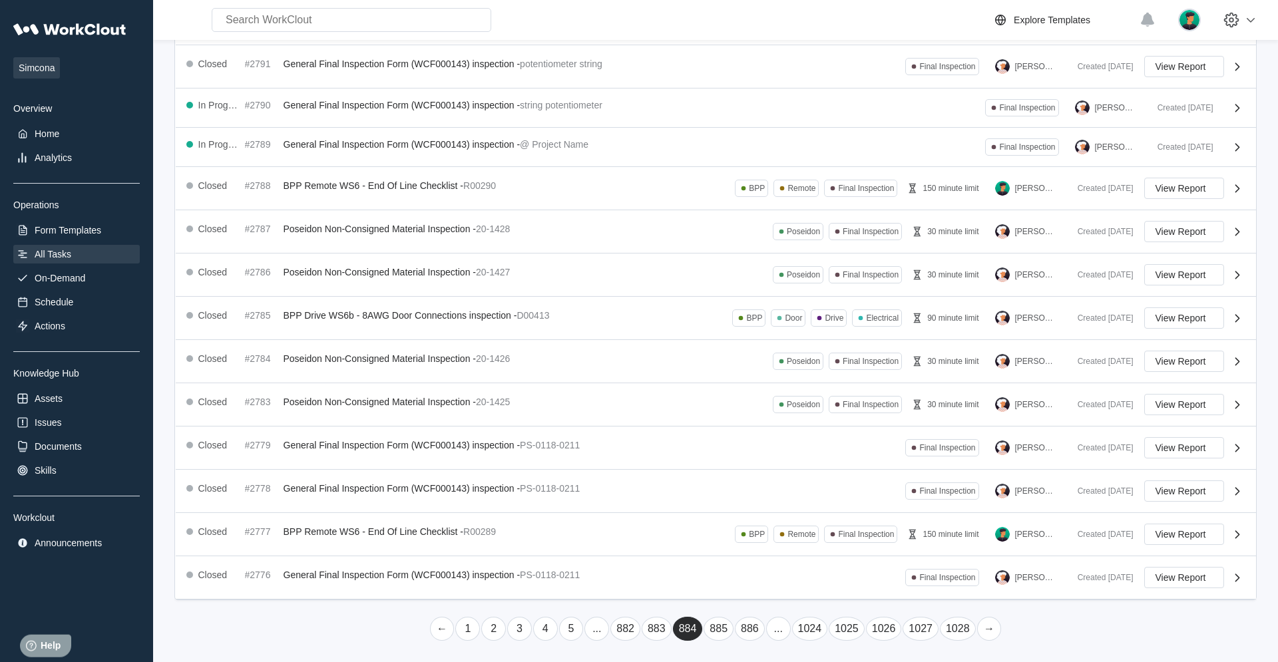
click at [766, 421] on link "→" at bounding box center [989, 629] width 25 height 24
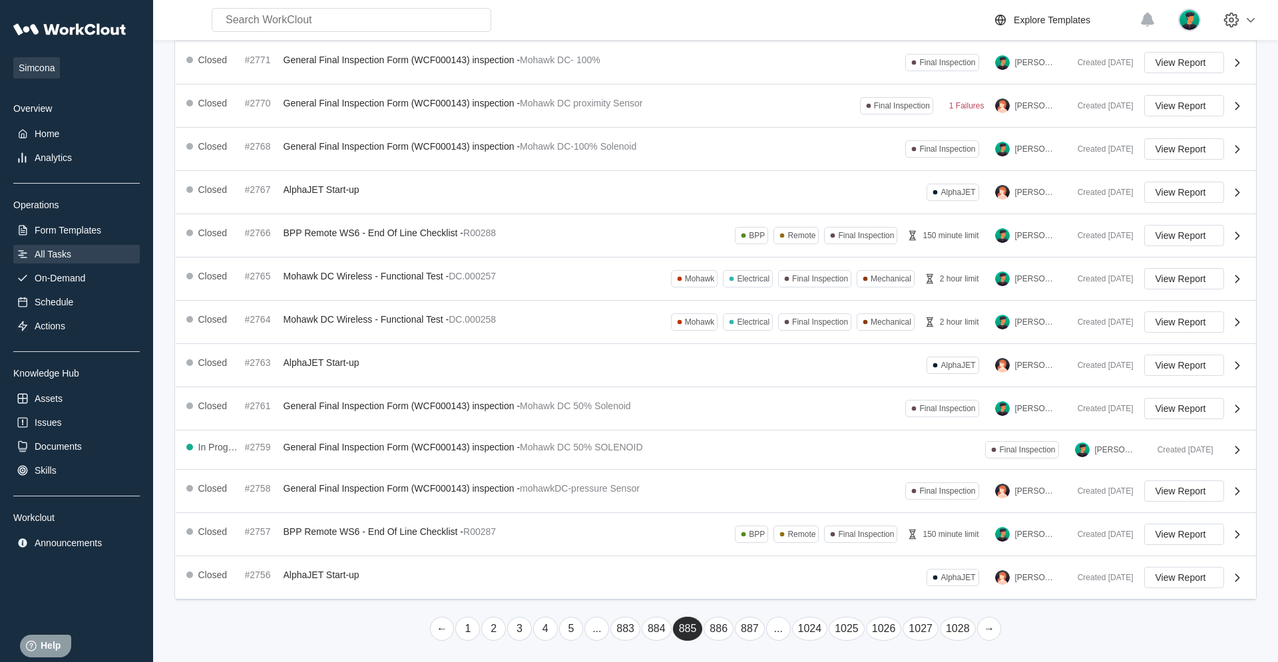
click at [766, 421] on link "→" at bounding box center [989, 629] width 25 height 24
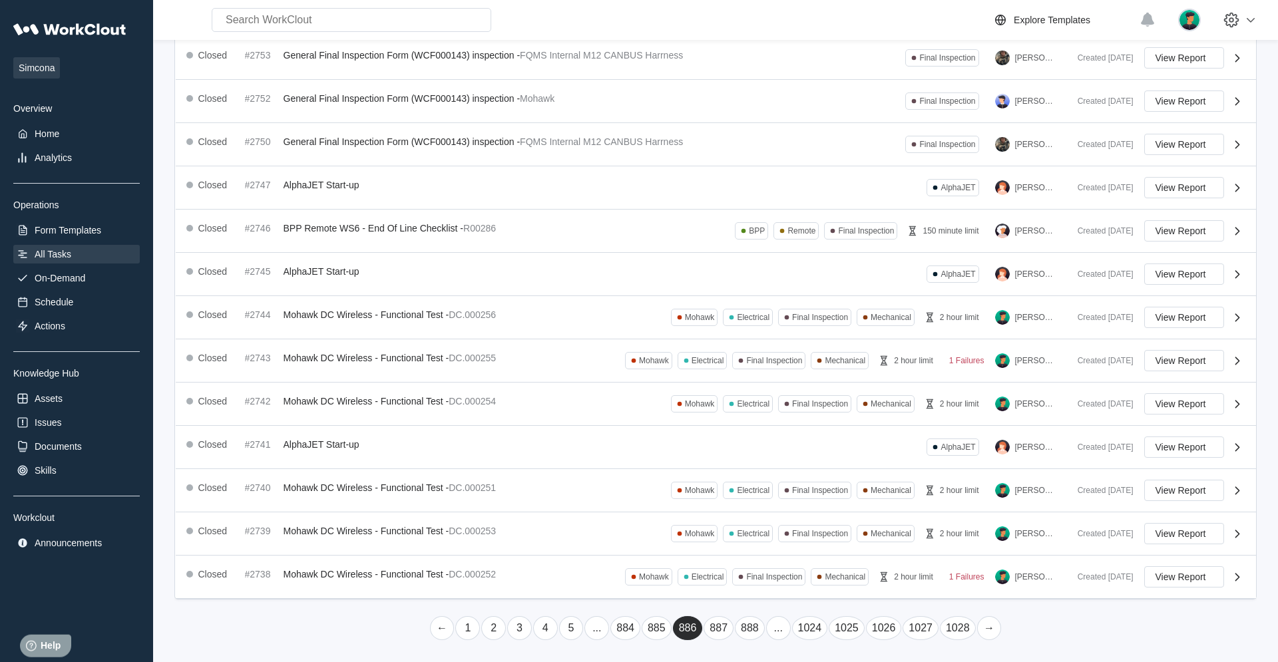
click at [766, 421] on link "→" at bounding box center [989, 629] width 25 height 24
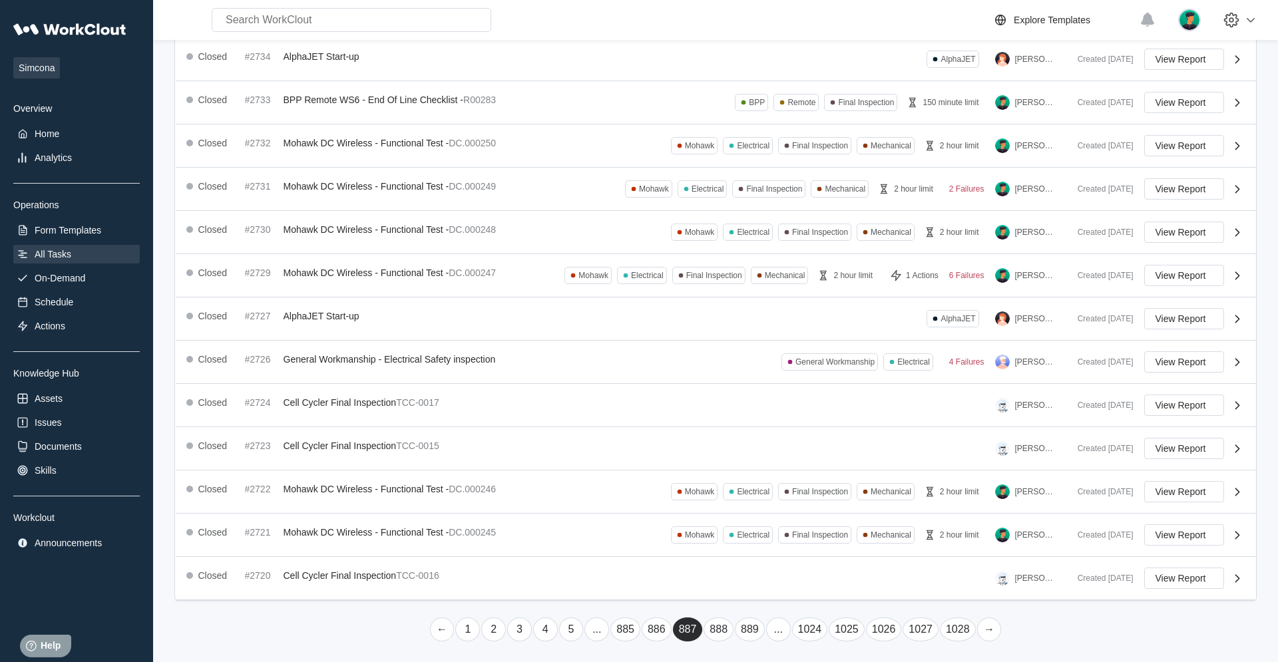
click at [766, 421] on link "→" at bounding box center [989, 630] width 25 height 24
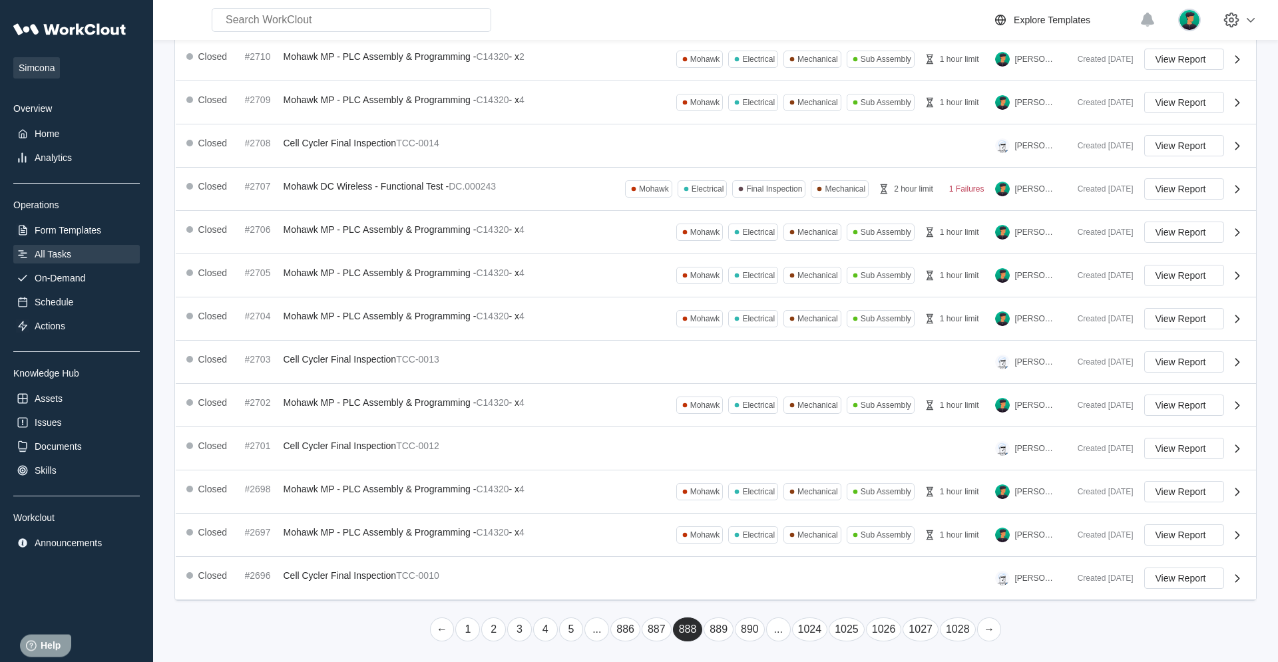
click at [766, 421] on link "→" at bounding box center [989, 630] width 25 height 24
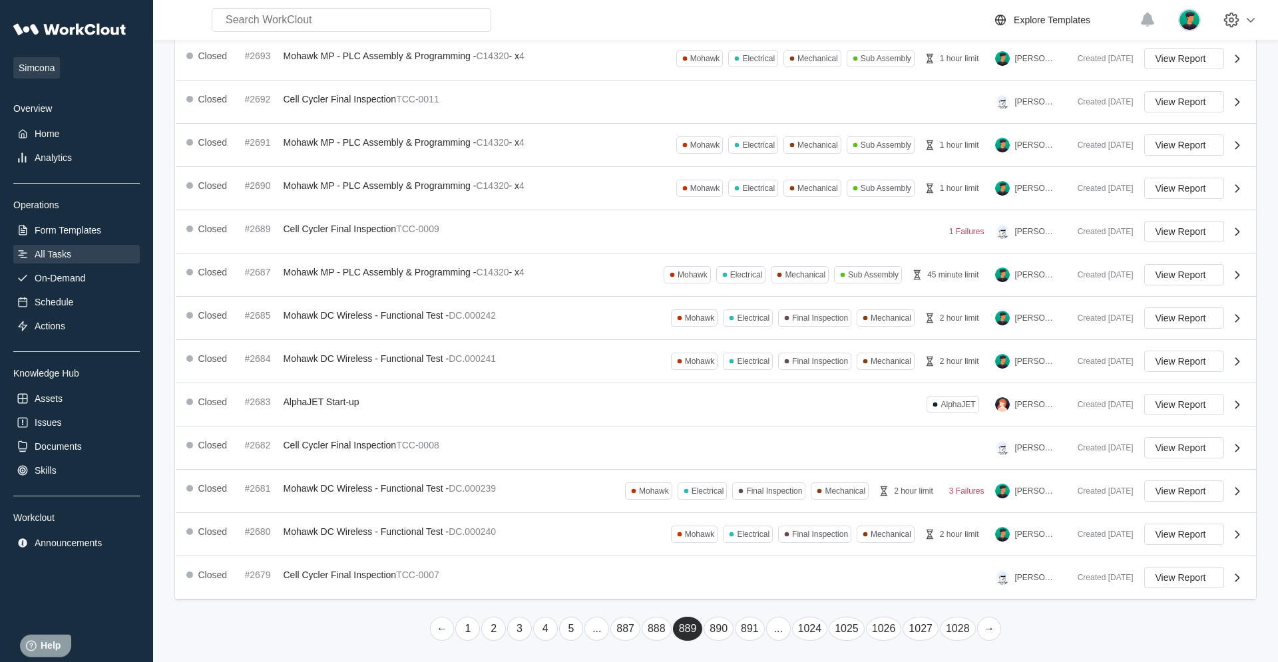
click at [766, 421] on link "→" at bounding box center [989, 629] width 25 height 24
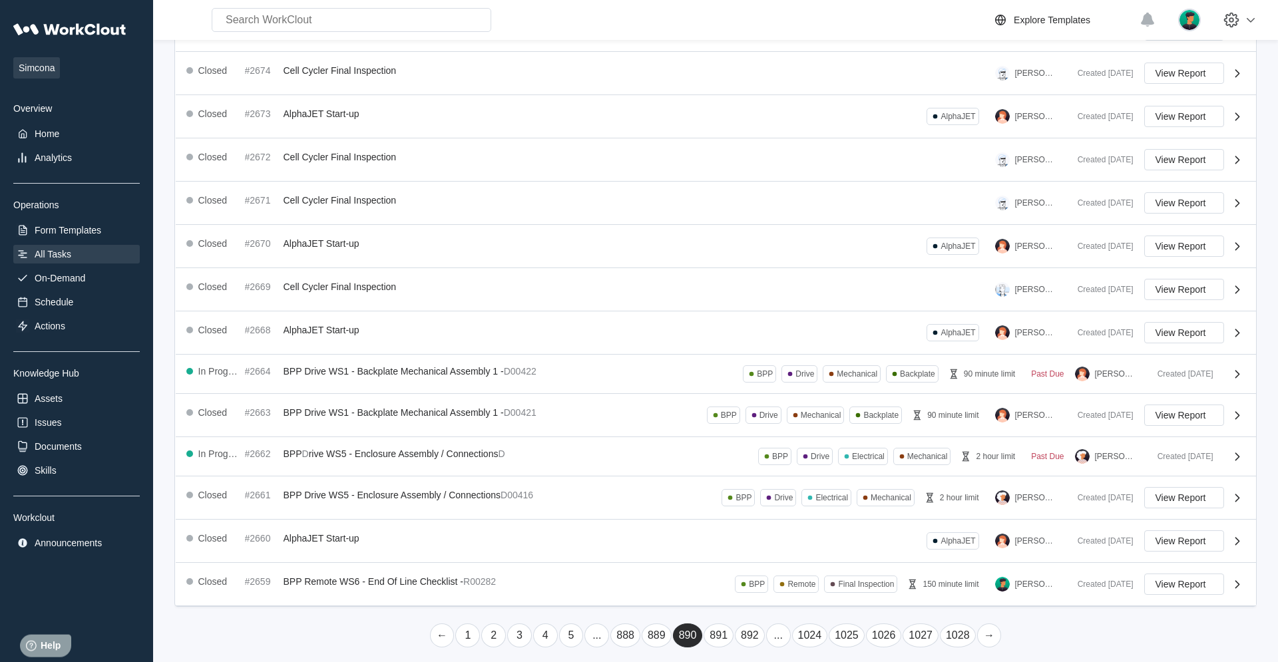
click at [766, 421] on link "→" at bounding box center [989, 636] width 25 height 24
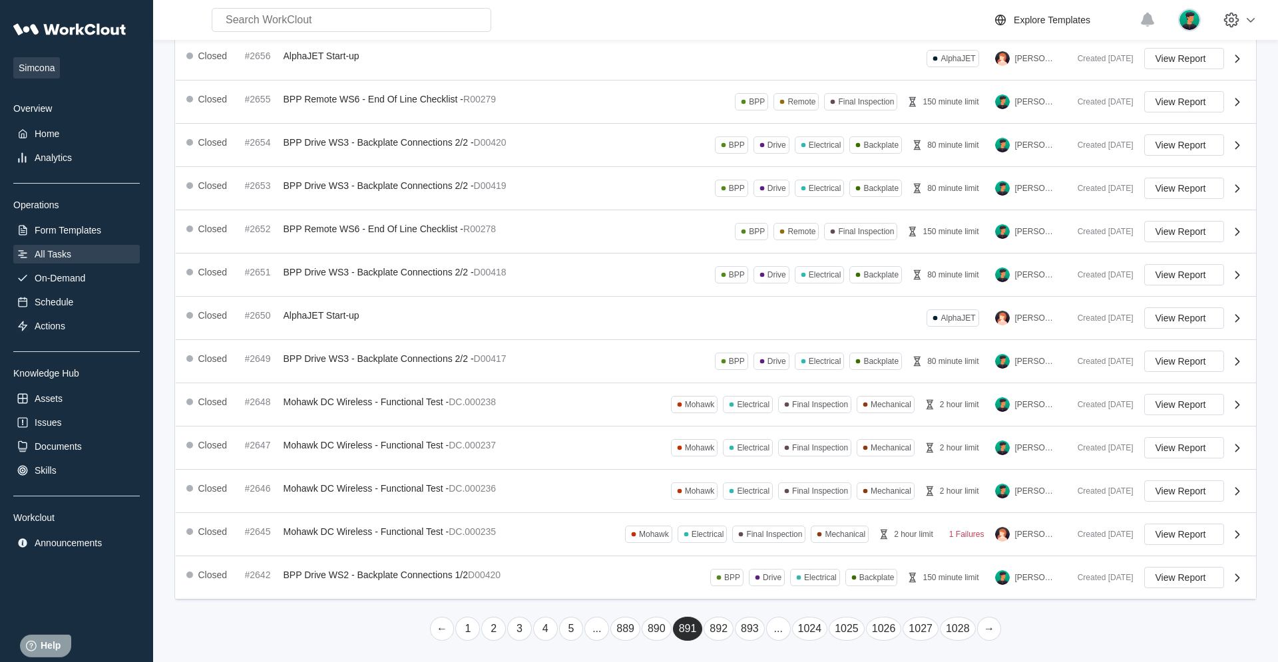
click at [766, 421] on link "→" at bounding box center [989, 629] width 25 height 24
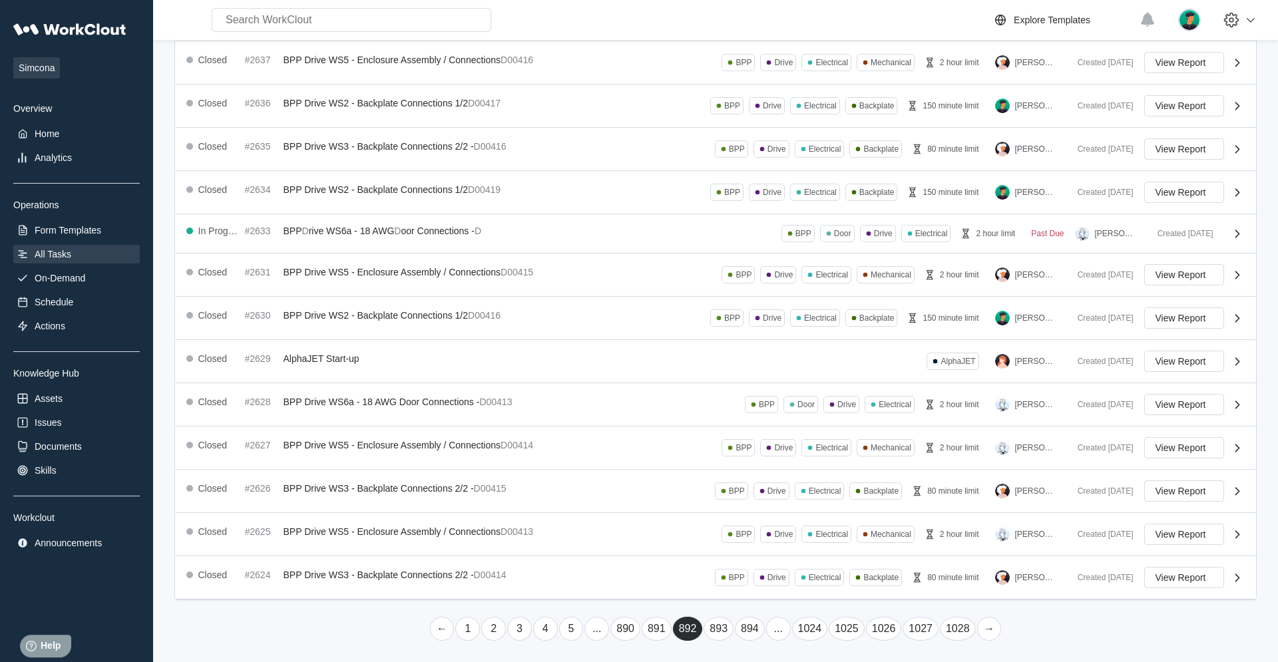
click at [766, 421] on link "→" at bounding box center [989, 629] width 25 height 24
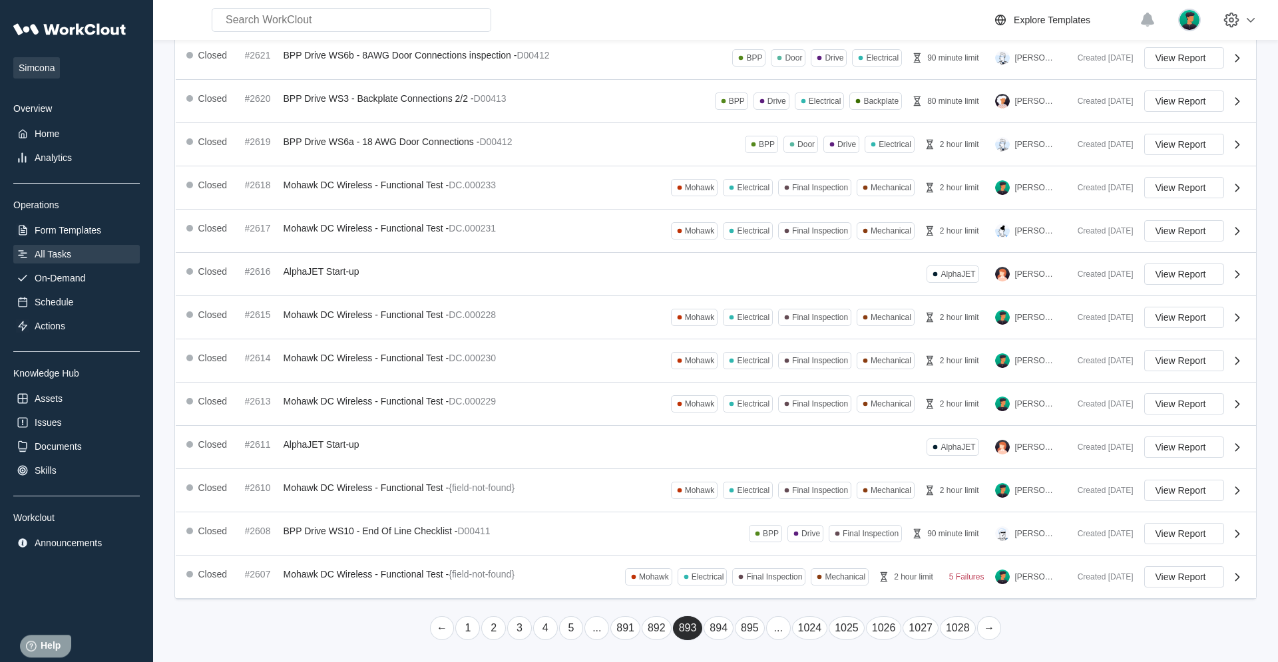
click at [766, 421] on link "→" at bounding box center [989, 629] width 25 height 24
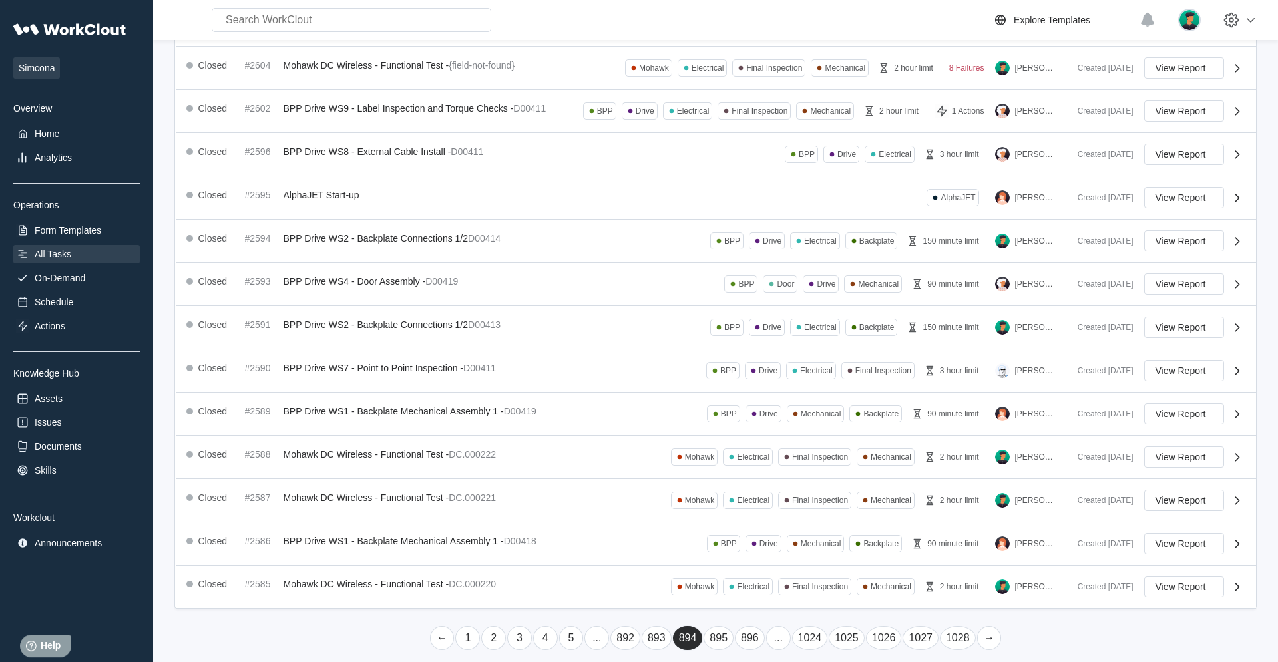
scroll to position [188, 0]
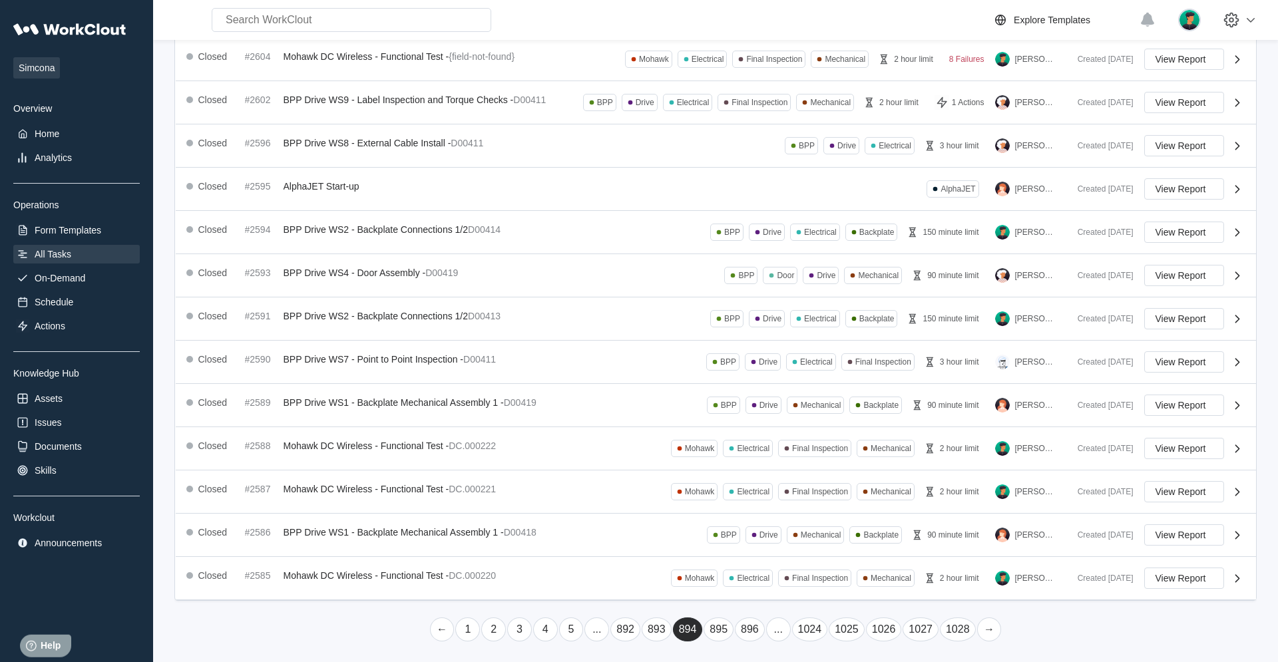
click at [766, 421] on link "→" at bounding box center [989, 630] width 25 height 24
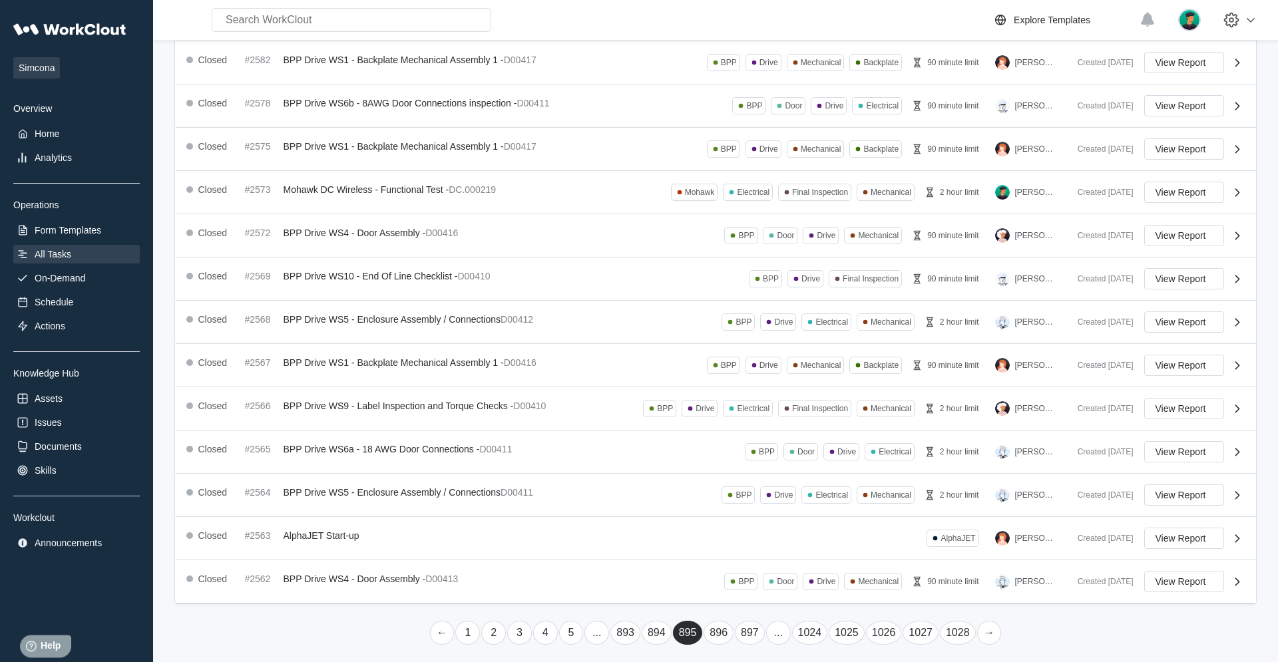
scroll to position [189, 0]
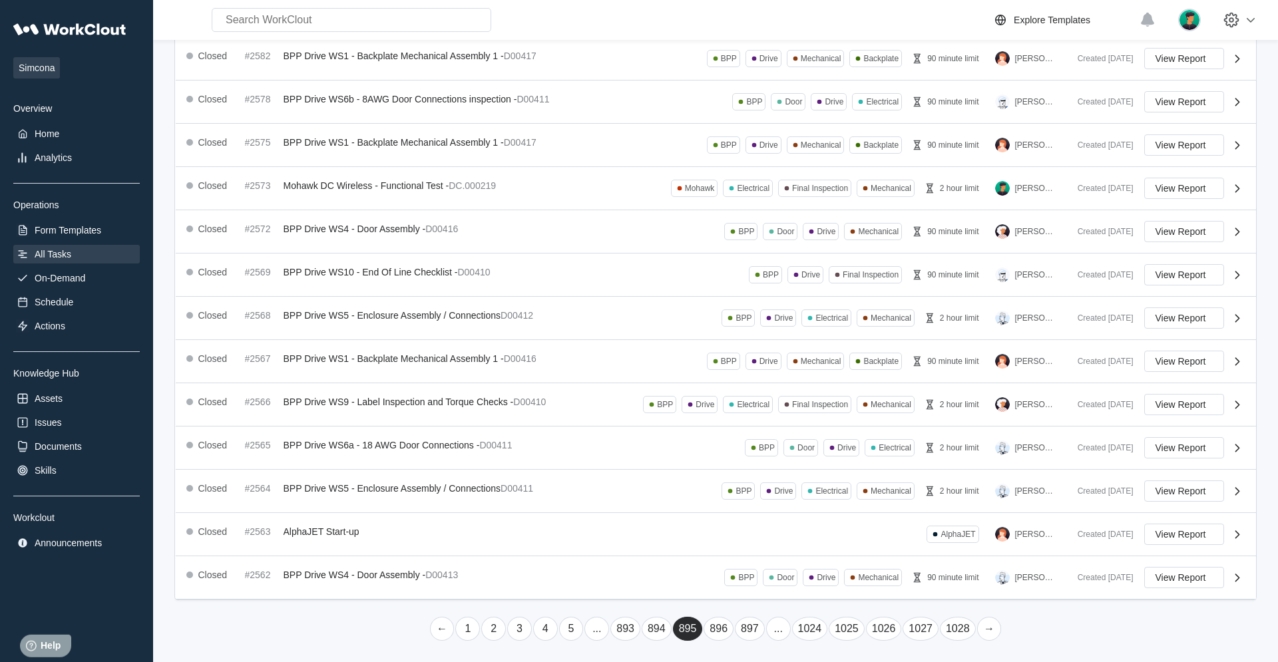
click at [766, 421] on link "→" at bounding box center [989, 629] width 25 height 24
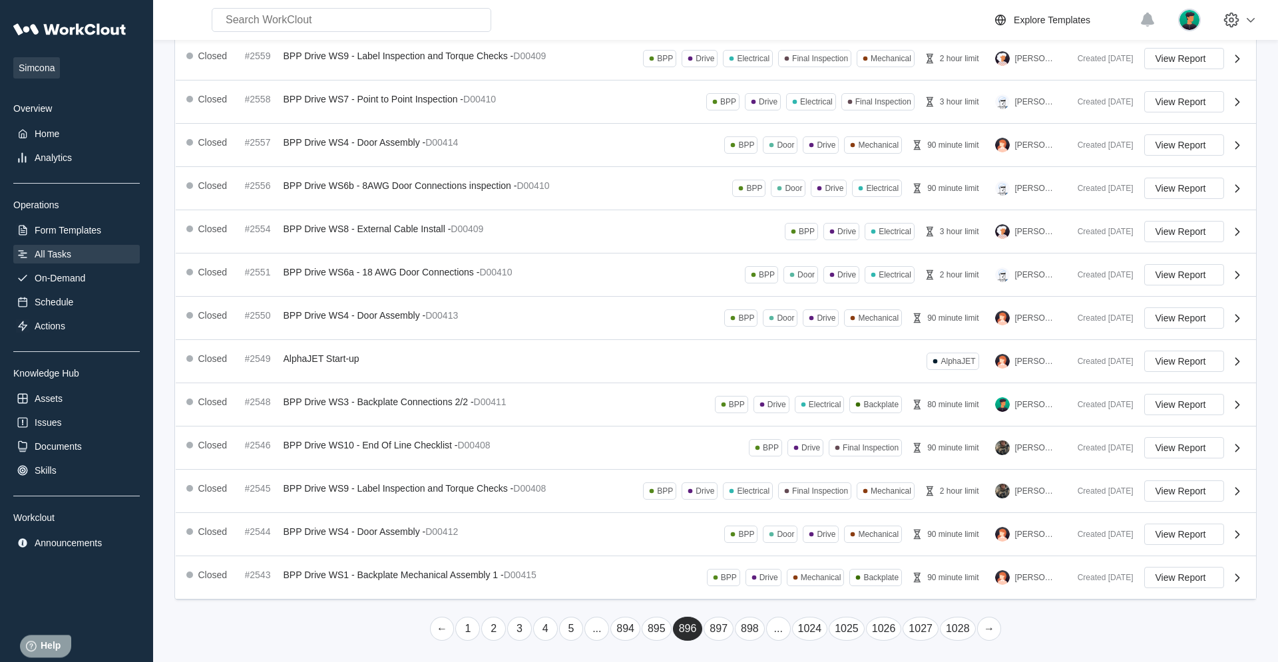
click at [766, 421] on link "→" at bounding box center [989, 629] width 25 height 24
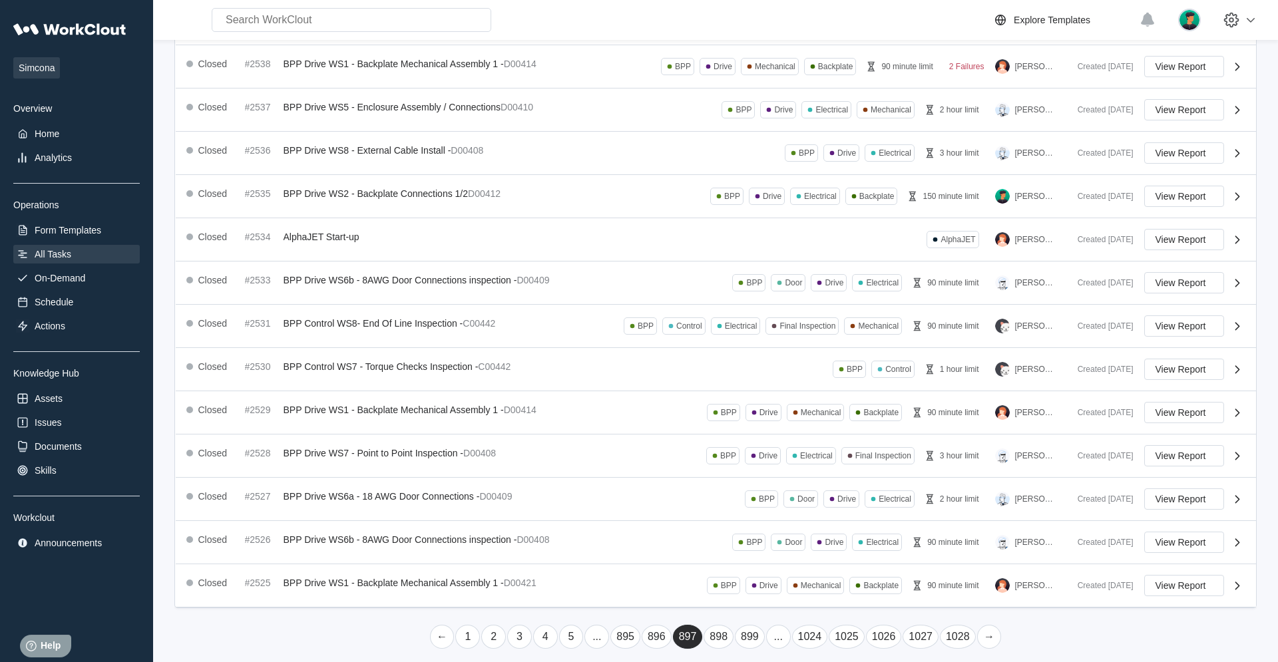
scroll to position [188, 0]
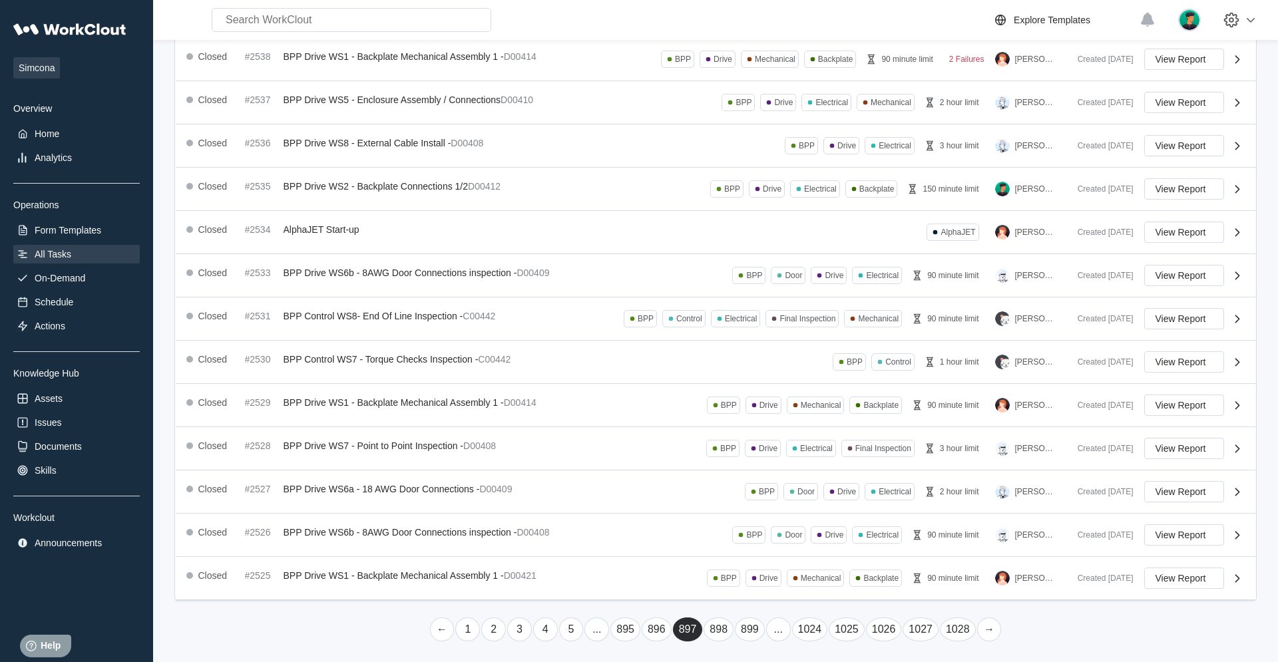
click at [766, 421] on link "→" at bounding box center [989, 630] width 25 height 24
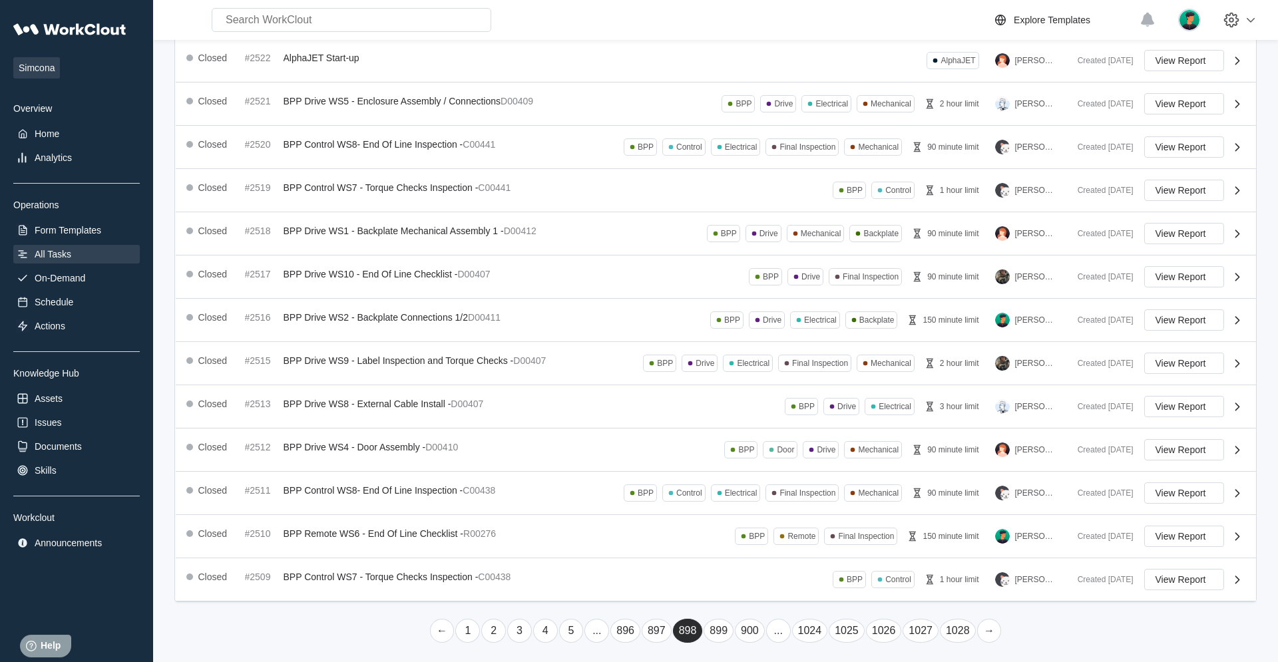
scroll to position [190, 0]
click at [766, 421] on link "→" at bounding box center [989, 629] width 25 height 24
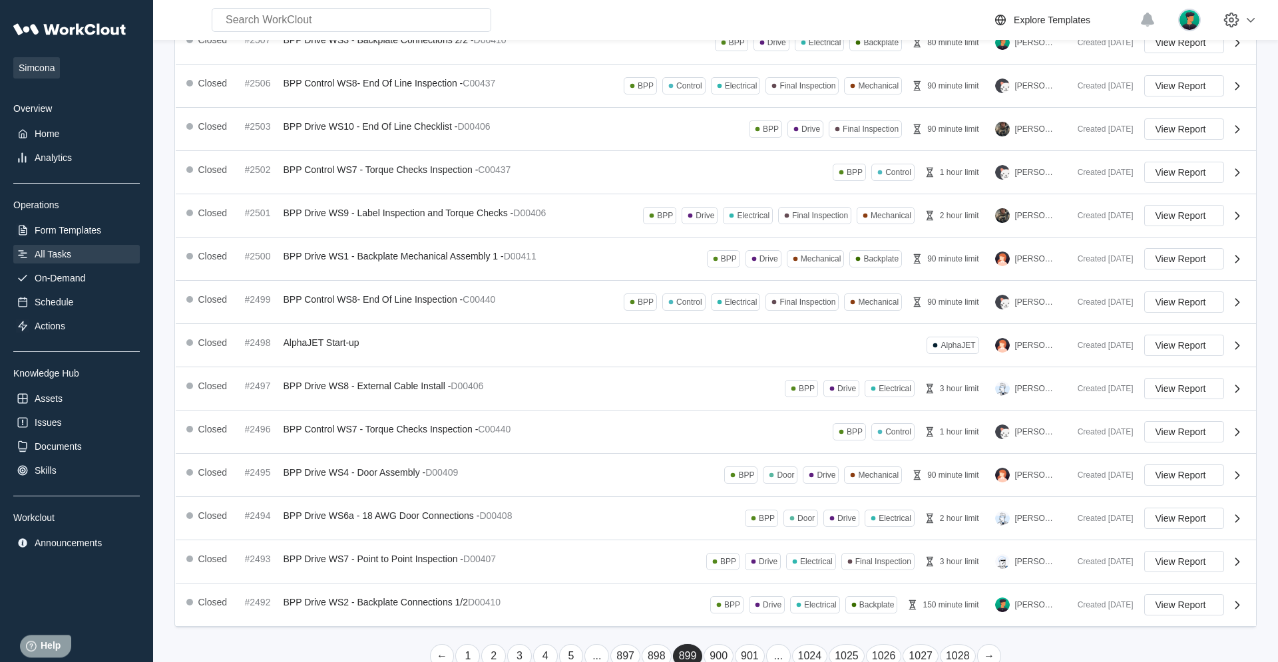
scroll to position [189, 0]
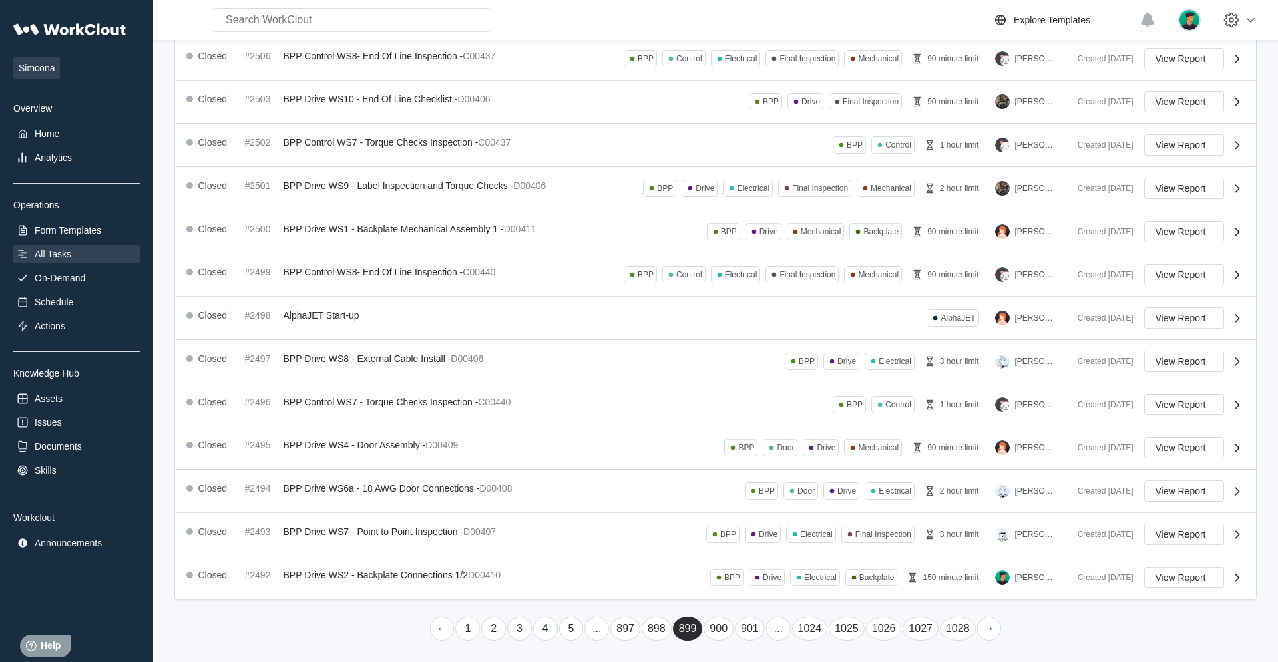
click at [766, 421] on link "→" at bounding box center [989, 629] width 25 height 24
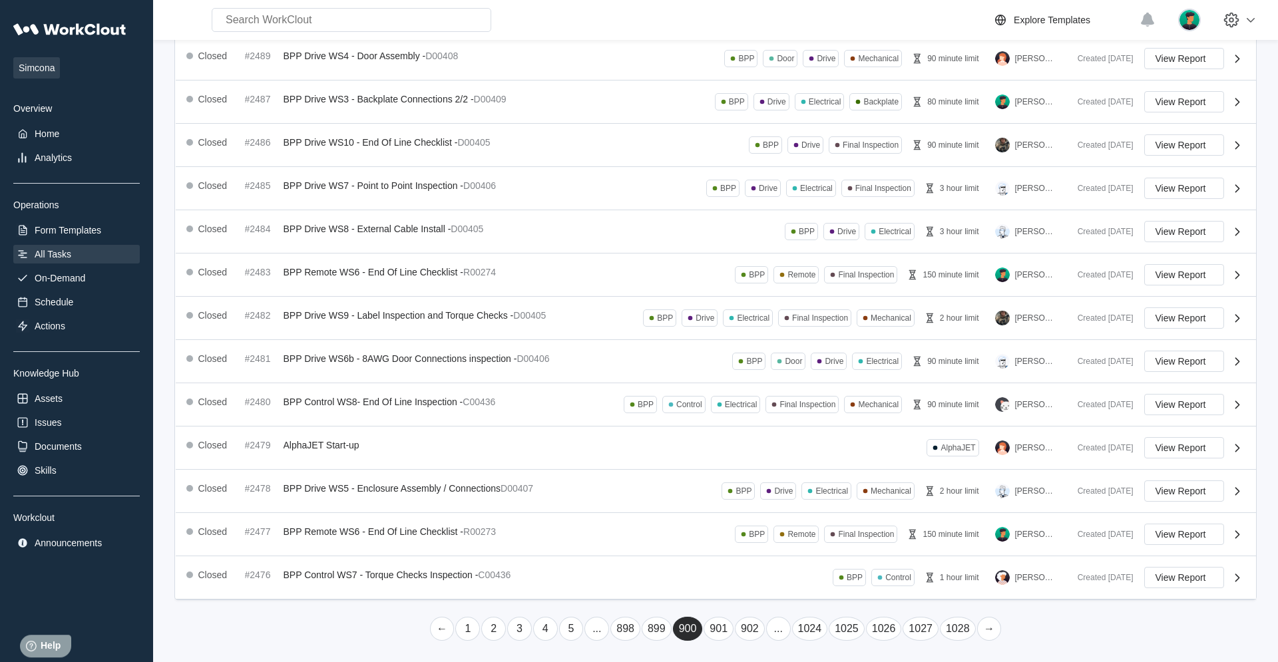
click at [766, 421] on link "→" at bounding box center [989, 629] width 25 height 24
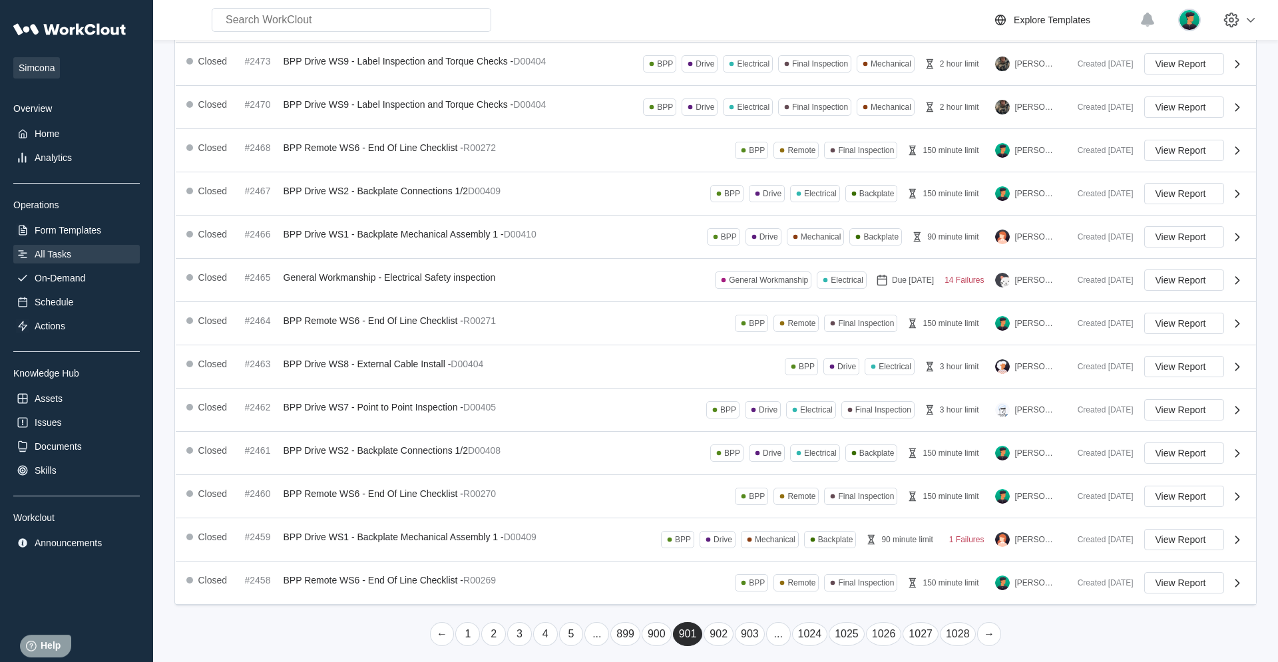
scroll to position [190, 0]
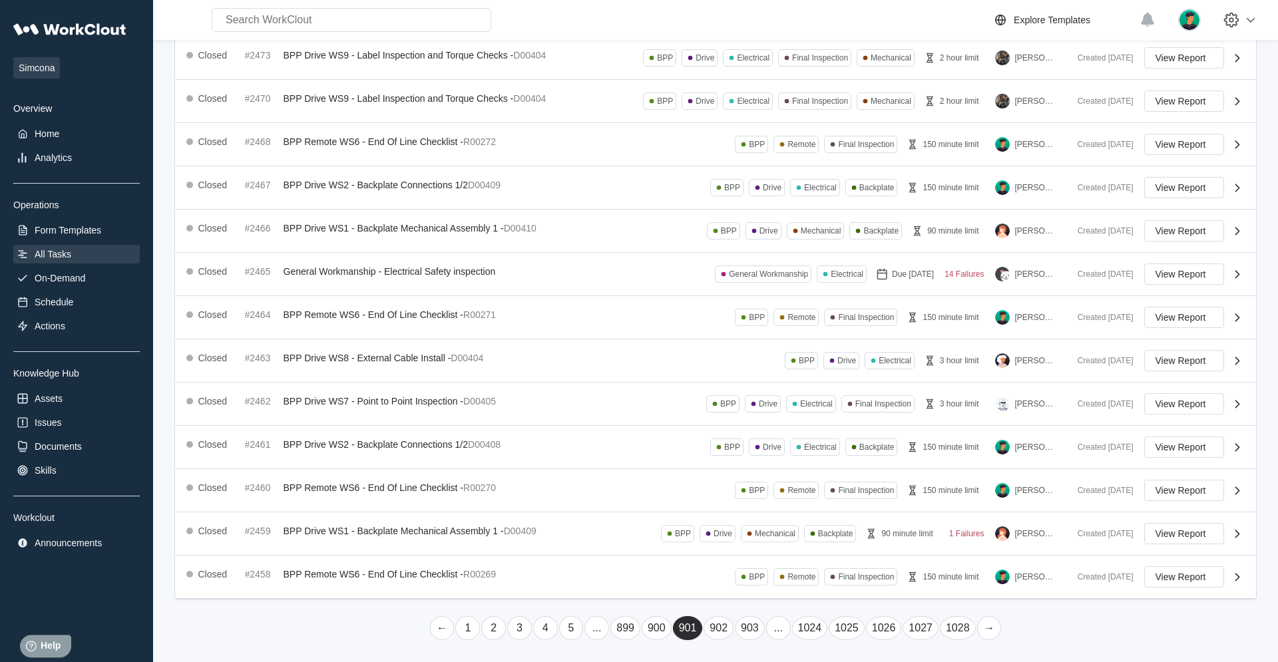
click at [766, 421] on link "→" at bounding box center [989, 629] width 25 height 24
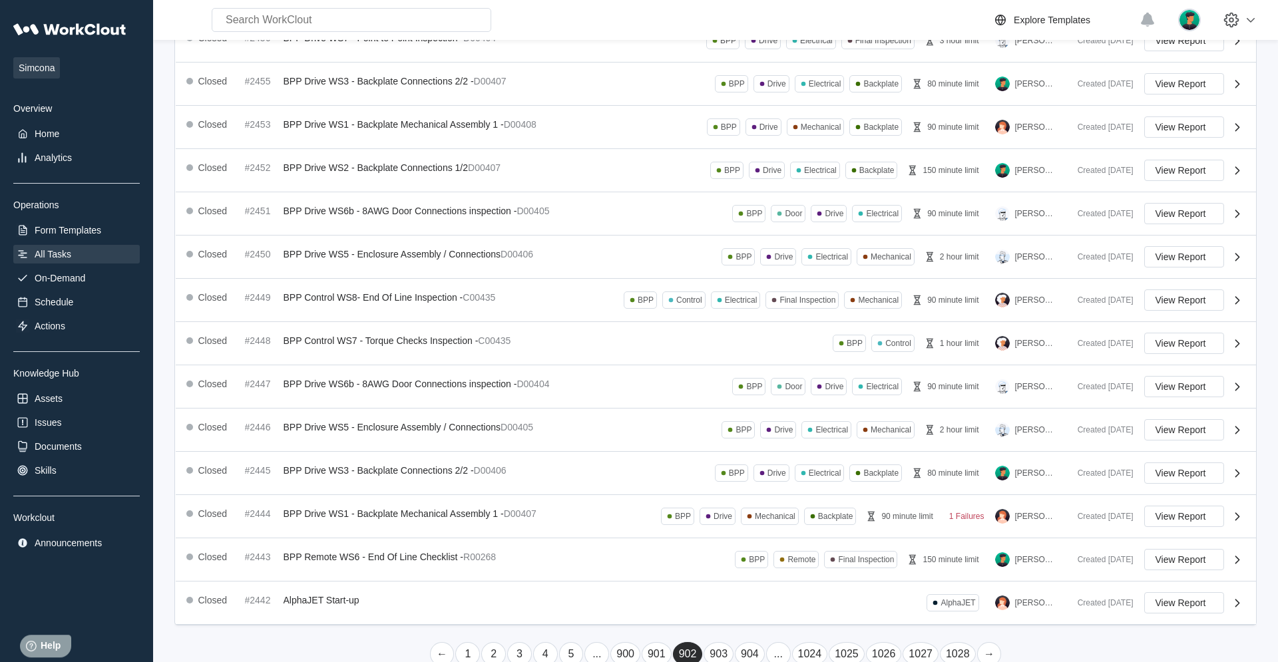
scroll to position [0, 0]
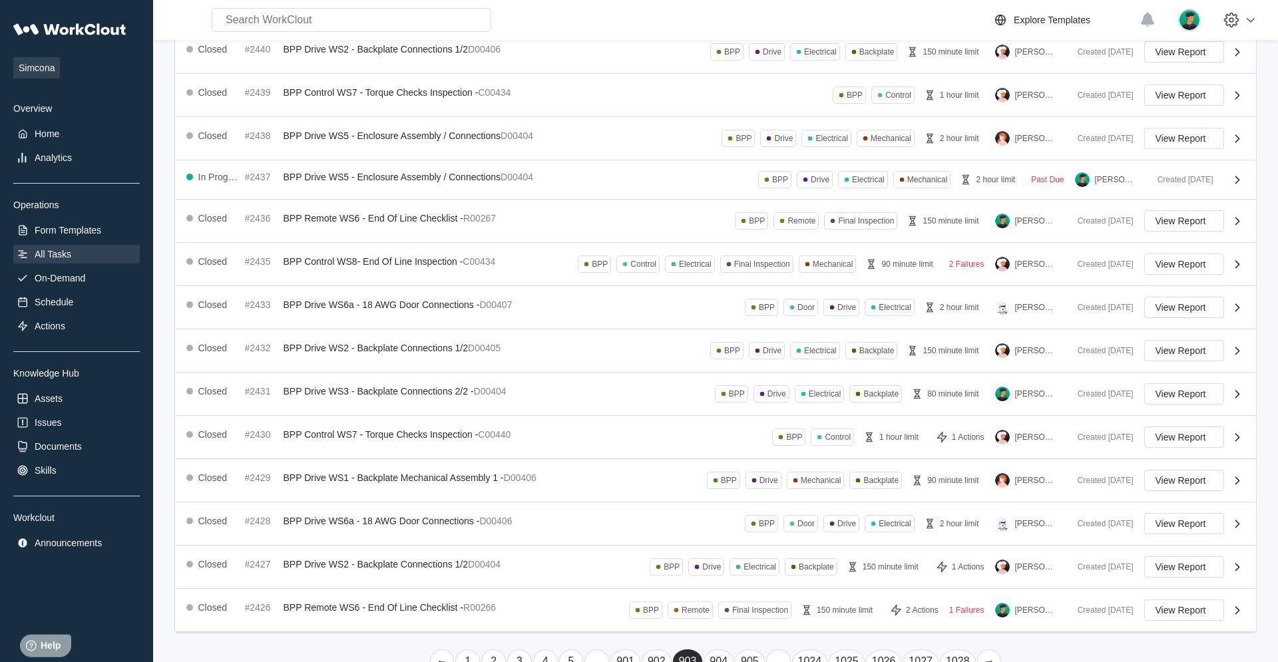
scroll to position [185, 0]
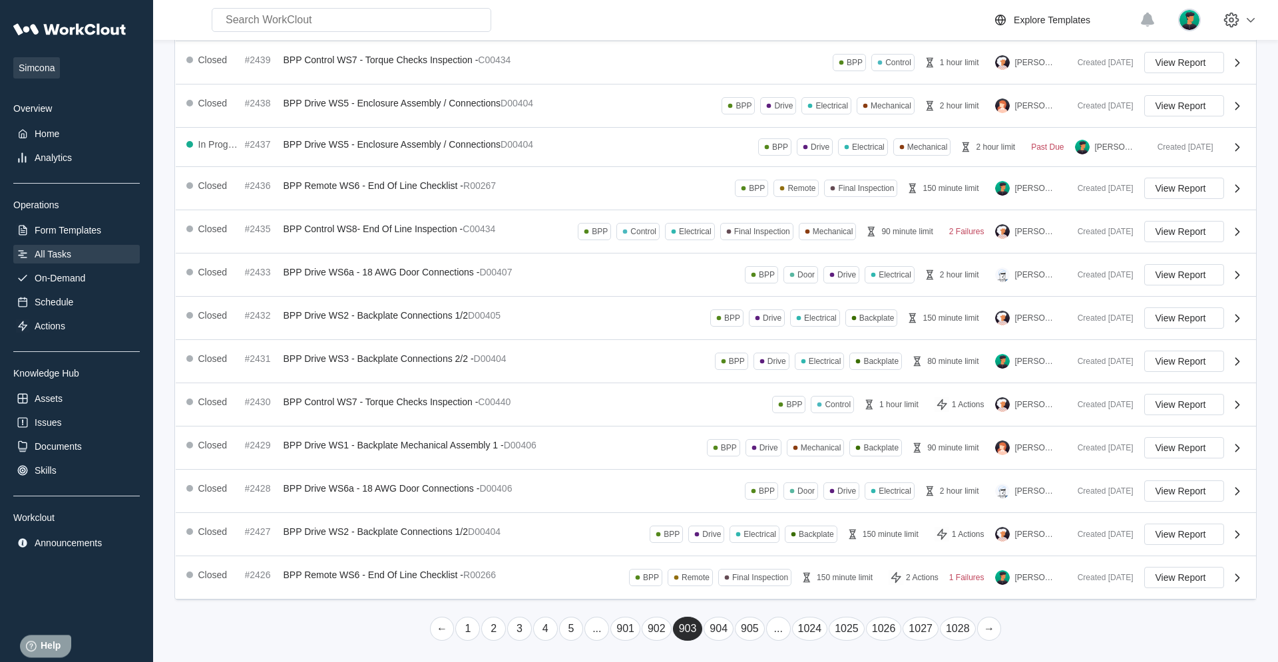
click at [766, 421] on link "→" at bounding box center [989, 629] width 25 height 24
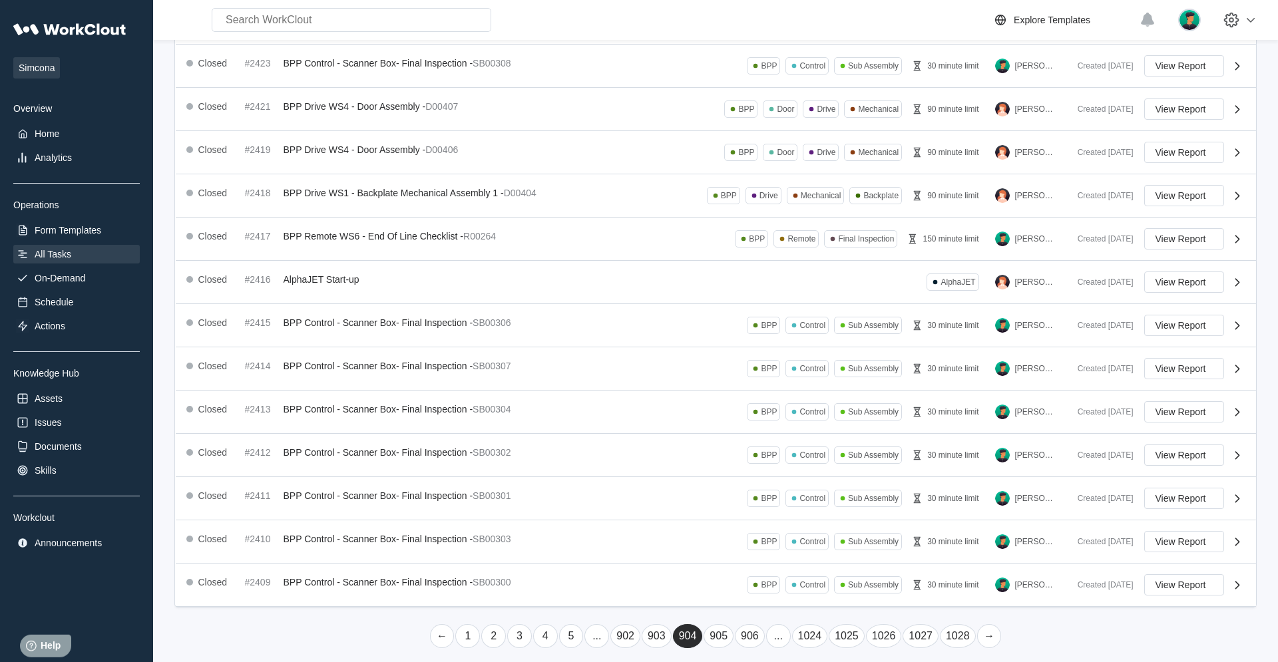
scroll to position [188, 0]
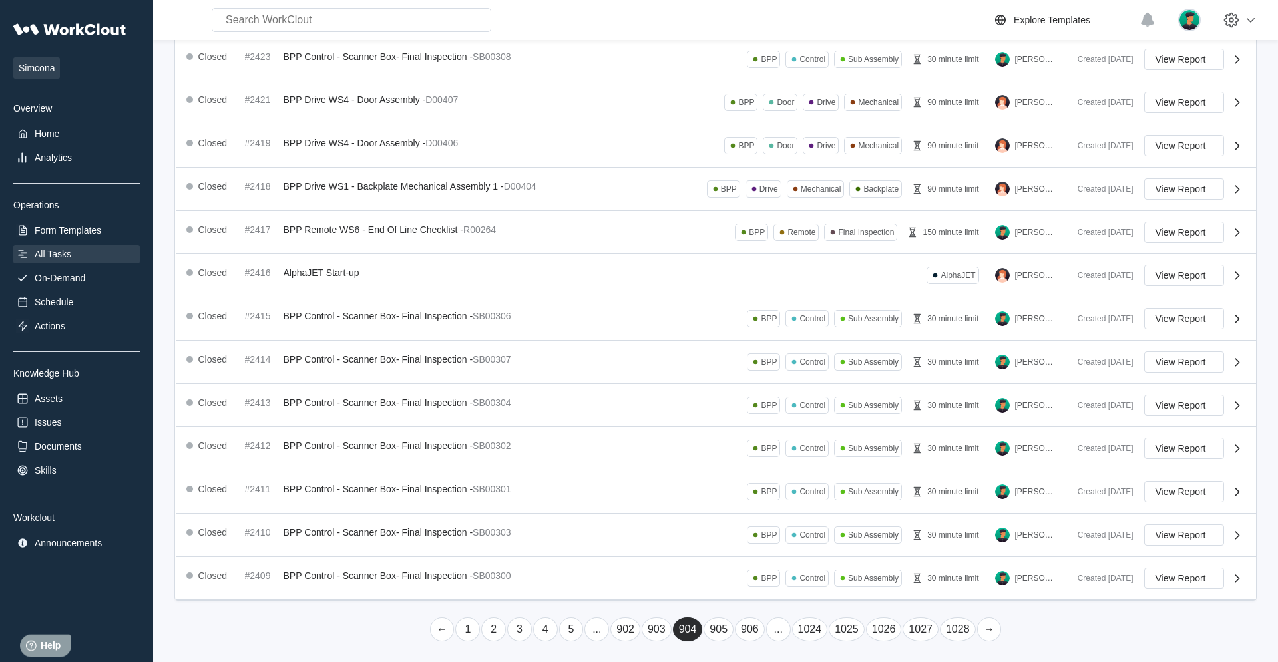
click at [766, 421] on link "→" at bounding box center [989, 630] width 25 height 24
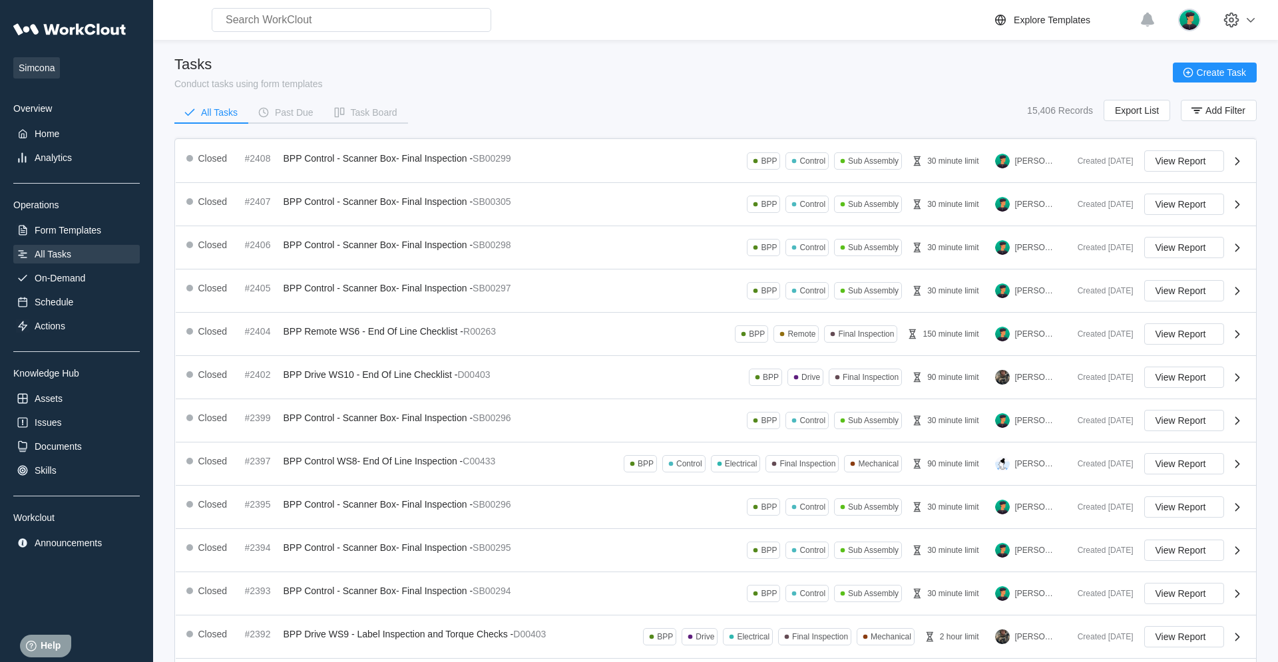
scroll to position [186, 0]
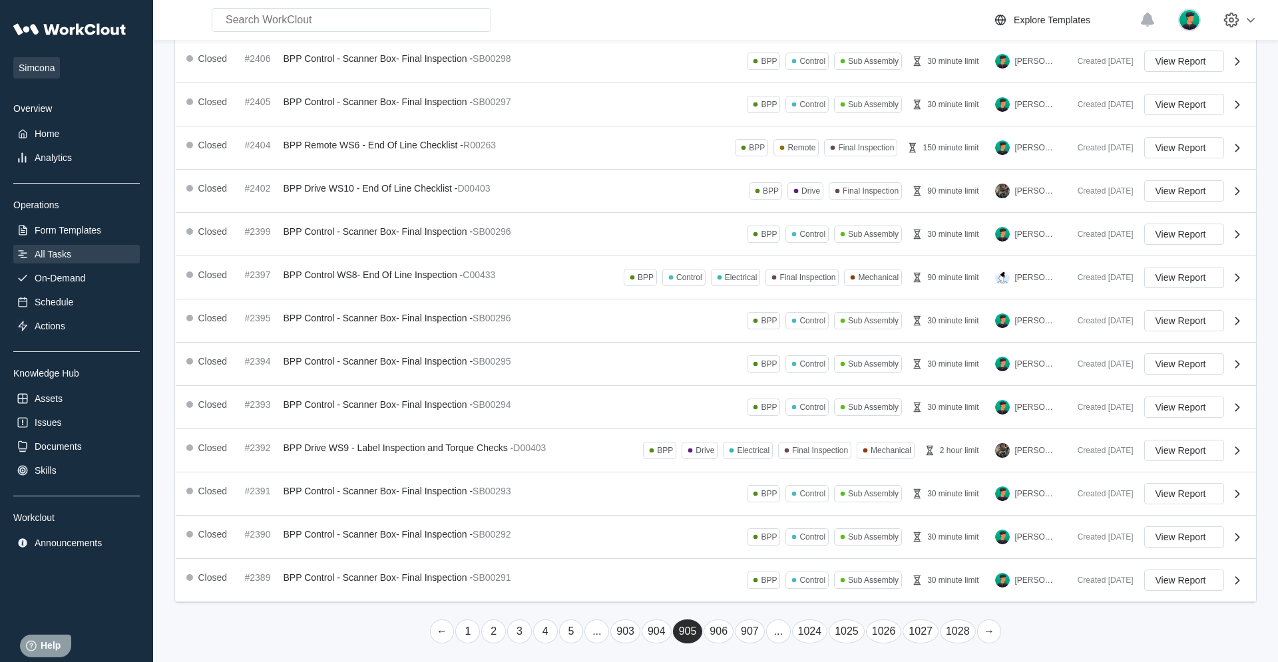
click at [766, 421] on link "→" at bounding box center [989, 632] width 25 height 24
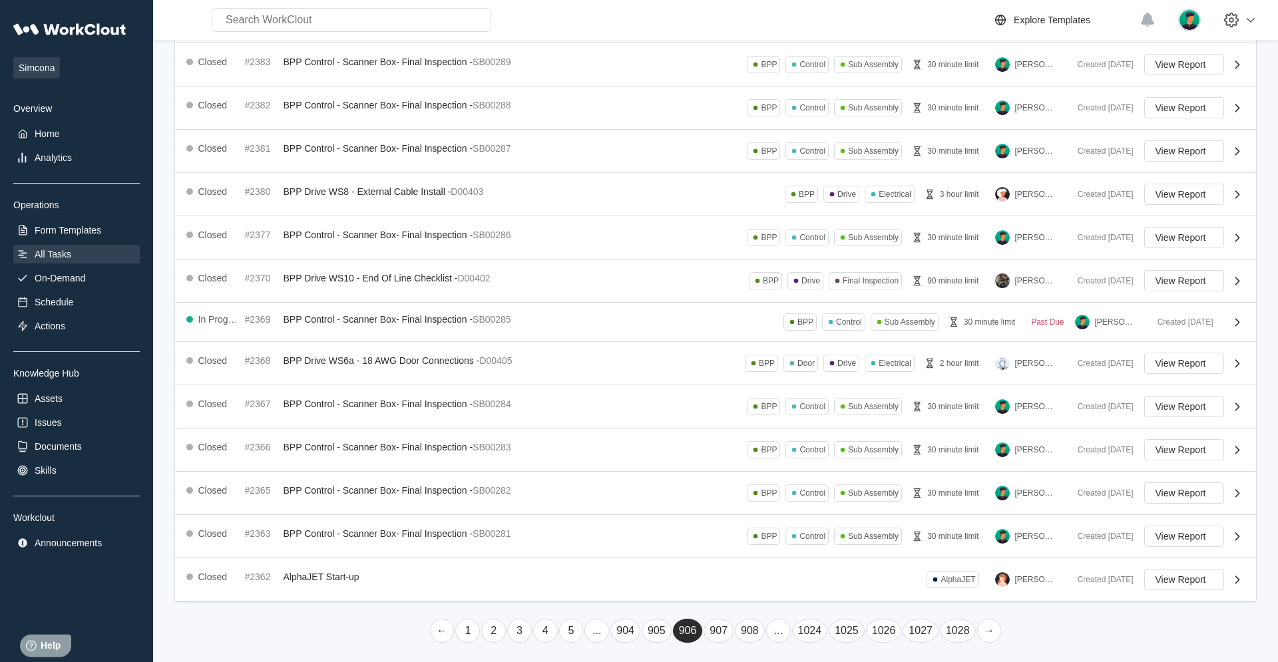
scroll to position [186, 0]
click at [766, 421] on link "→" at bounding box center [989, 629] width 25 height 24
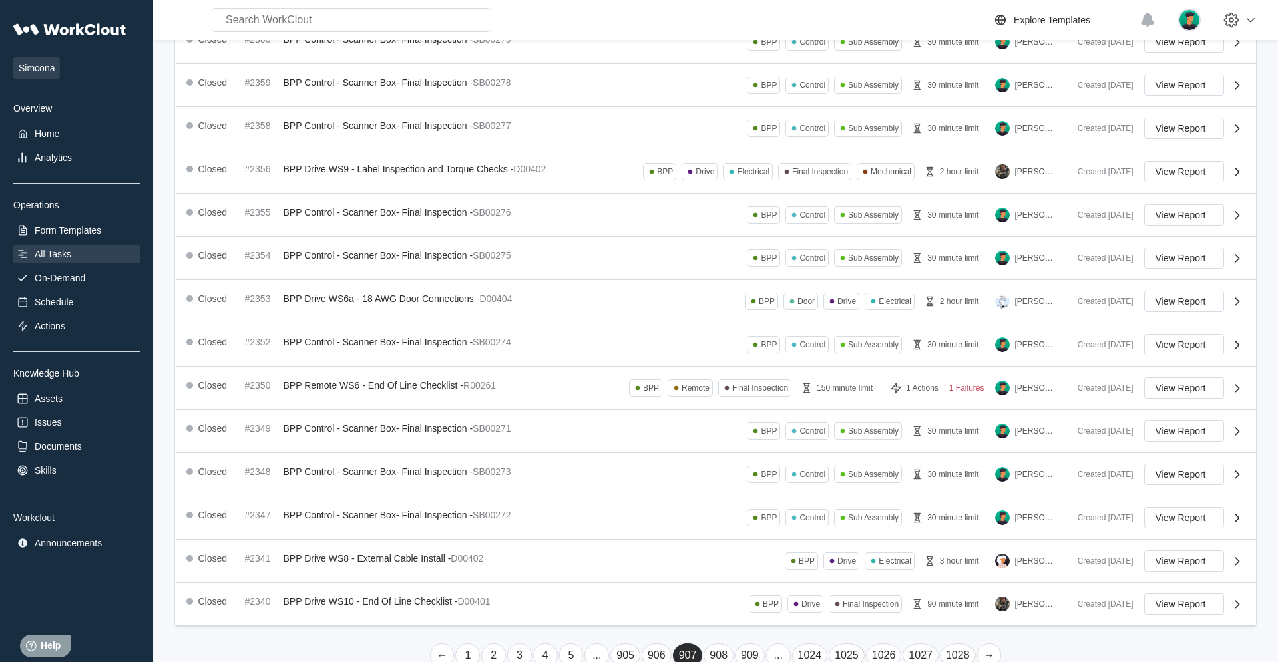
scroll to position [189, 0]
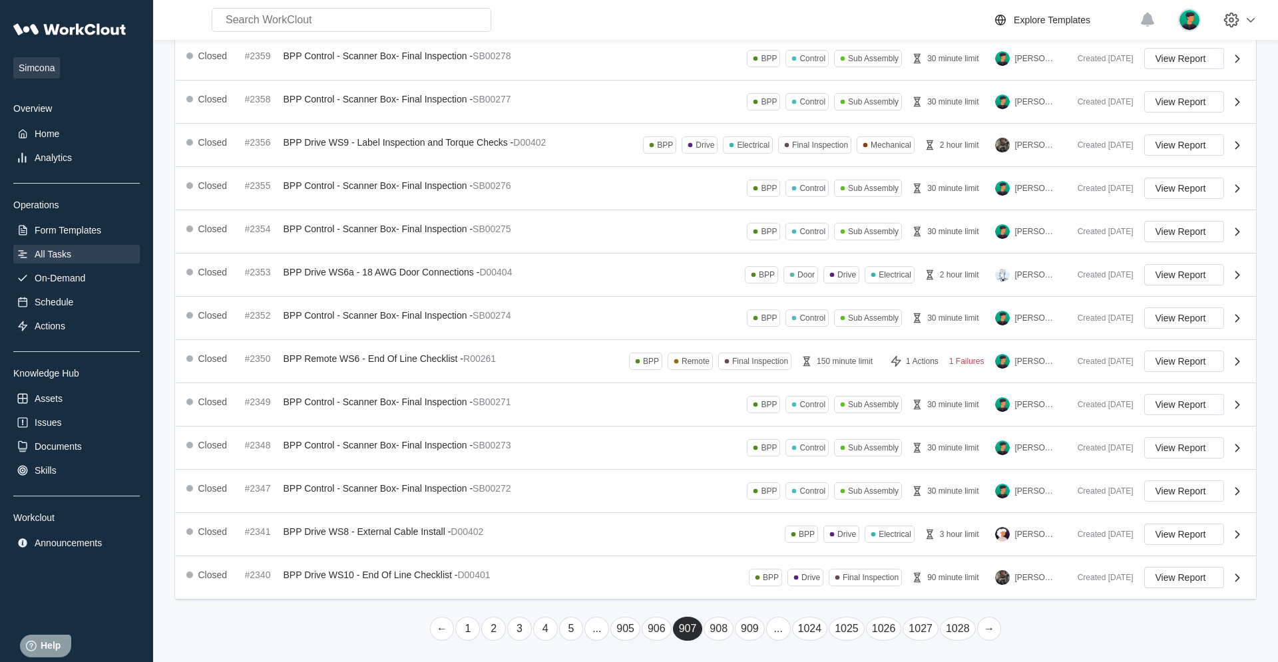
click at [766, 421] on link "→" at bounding box center [989, 629] width 25 height 24
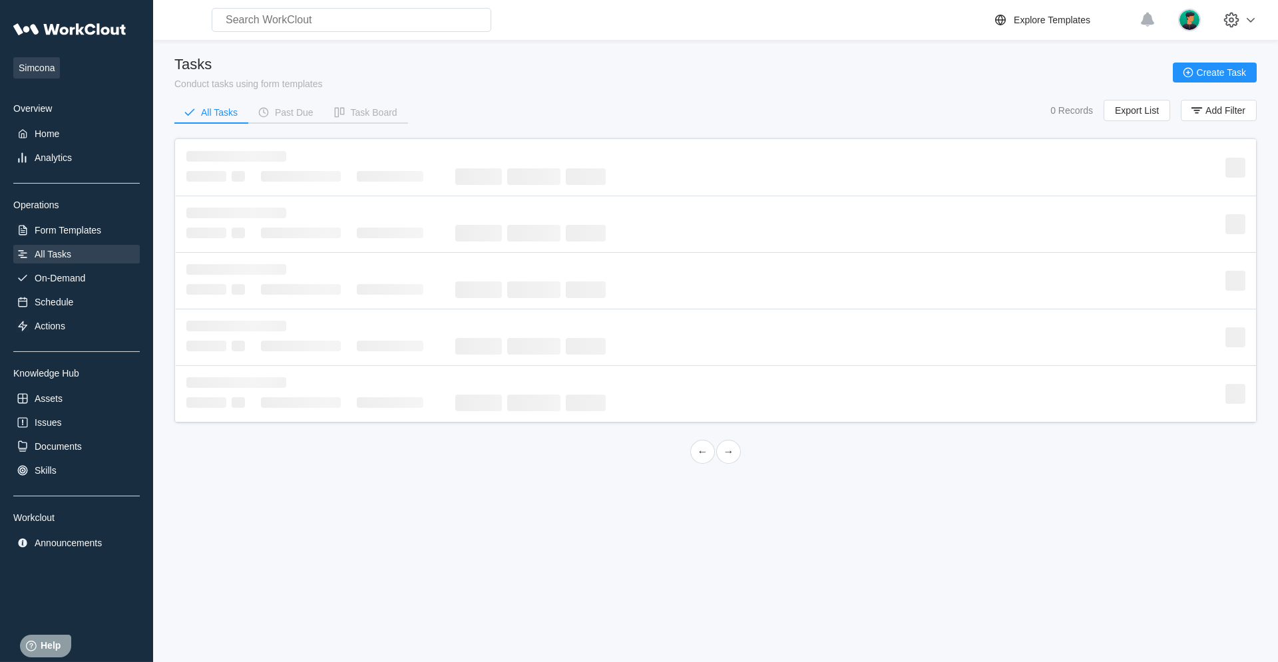
scroll to position [0, 0]
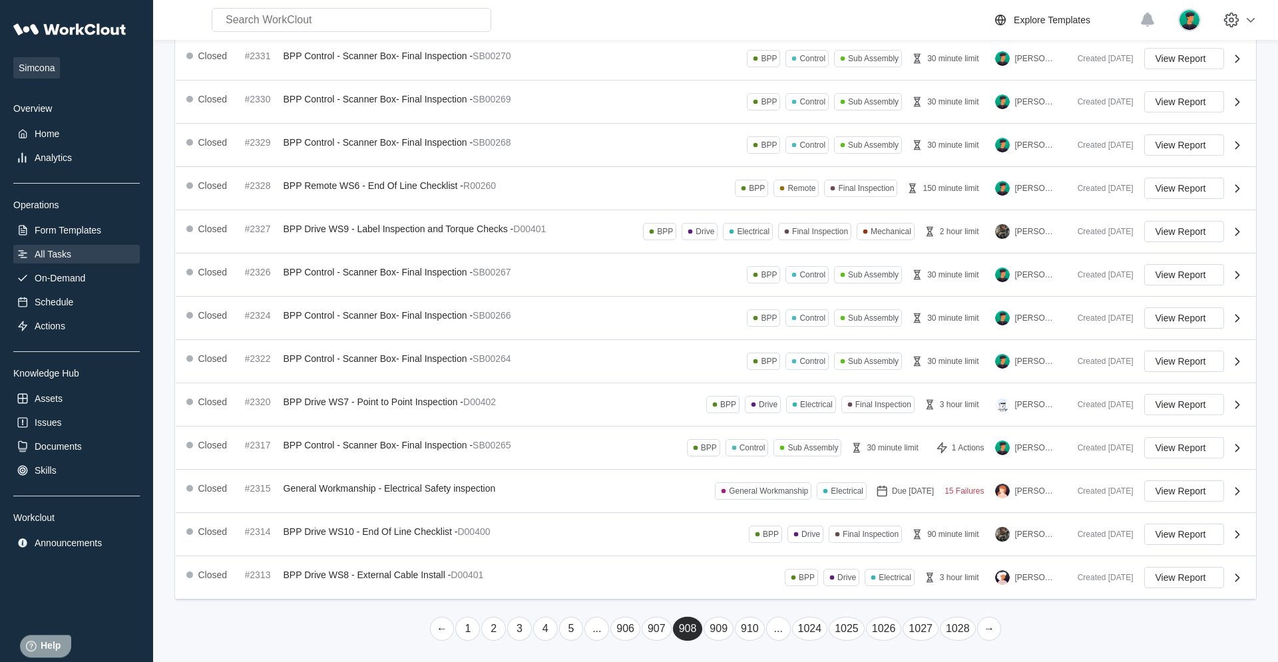
click at [766, 421] on link "→" at bounding box center [989, 629] width 25 height 24
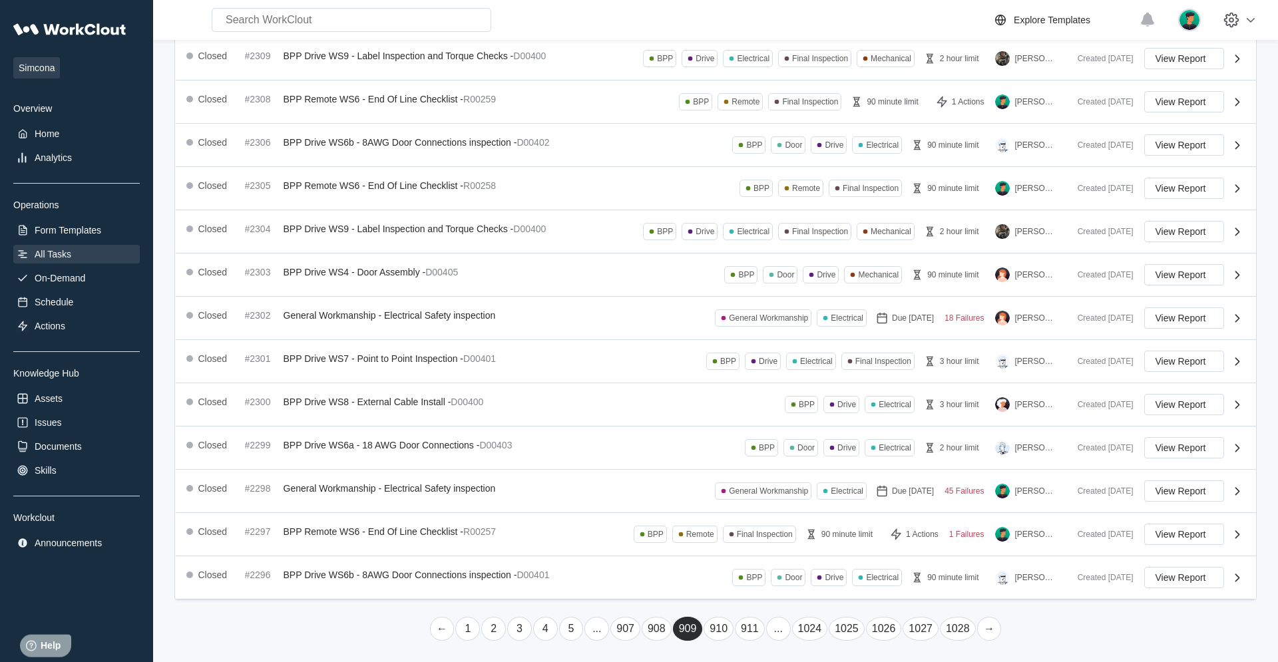
click at [766, 421] on link "→" at bounding box center [989, 629] width 25 height 24
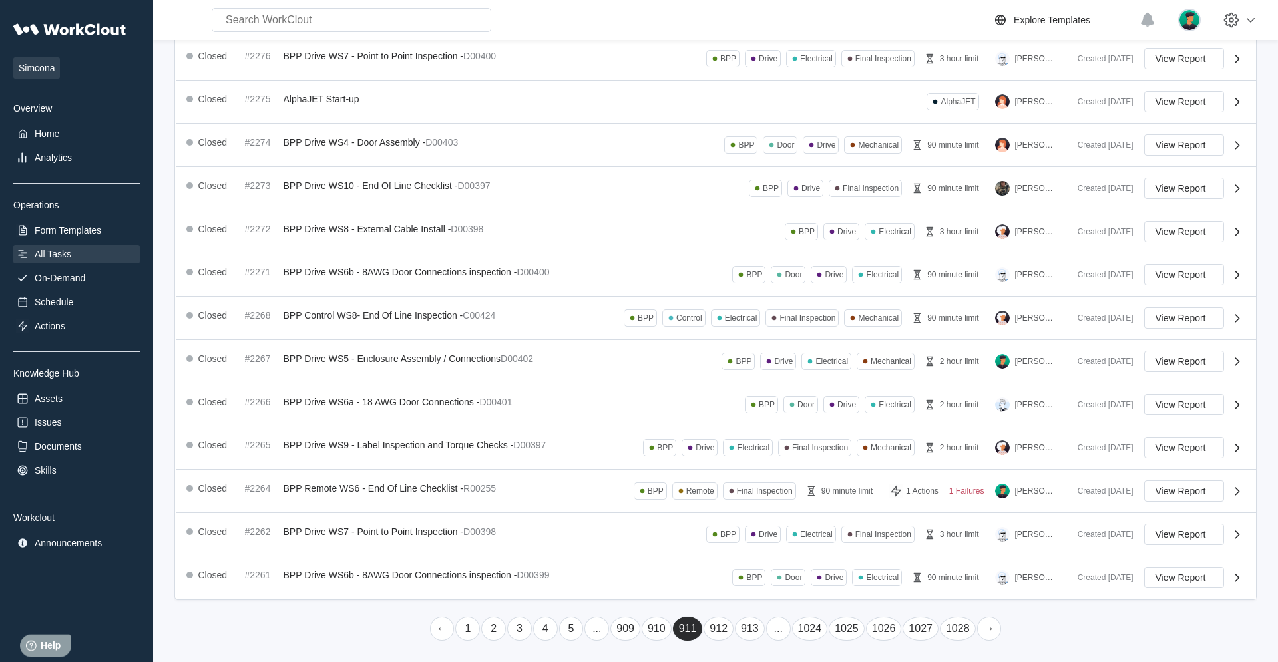
click at [766, 421] on link "→" at bounding box center [989, 629] width 25 height 24
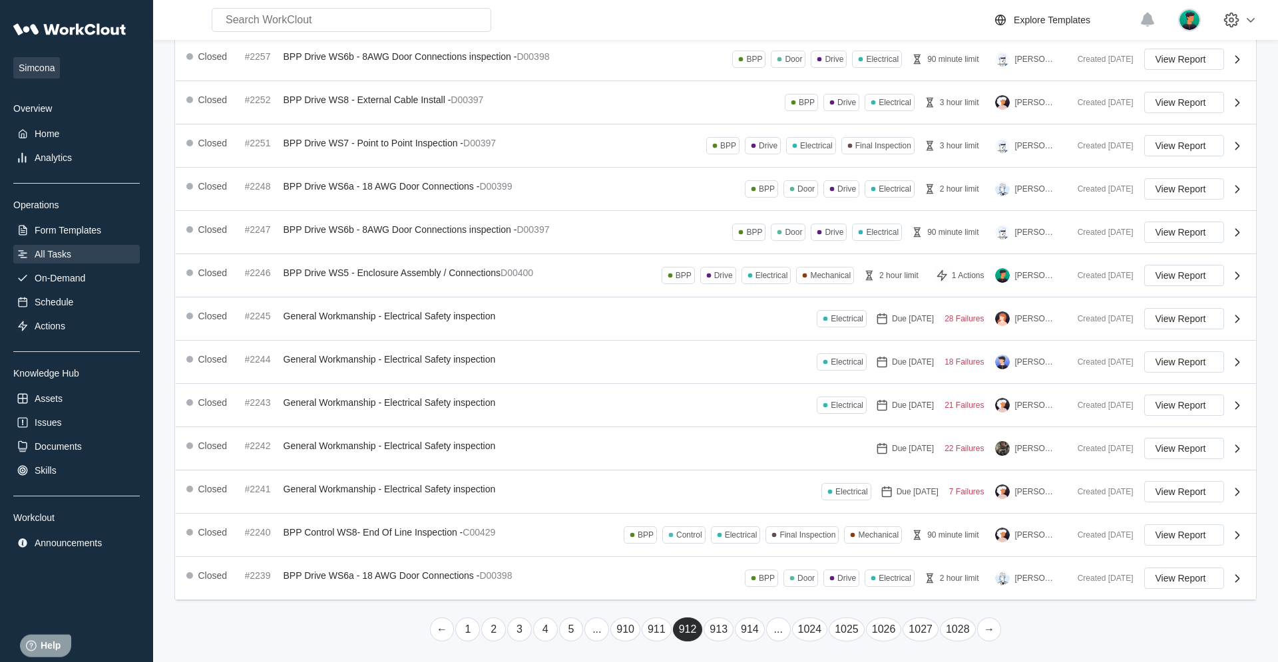
click at [766, 421] on link "→" at bounding box center [989, 630] width 25 height 24
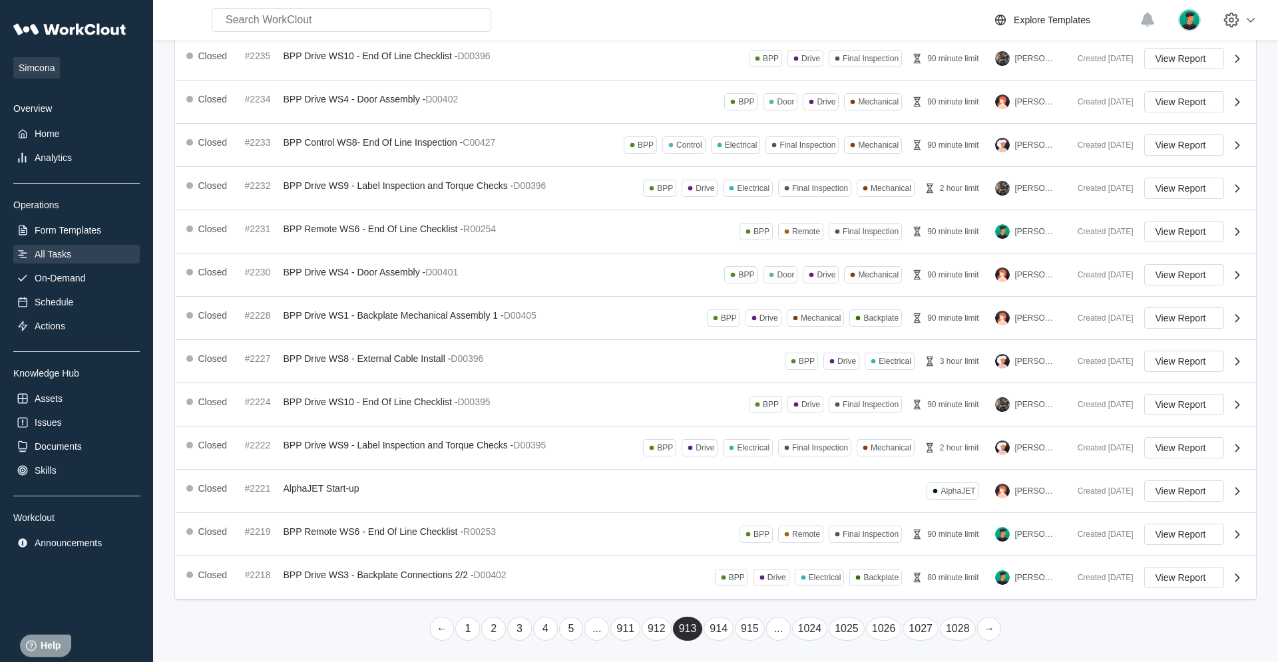
click at [766, 421] on link "→" at bounding box center [989, 629] width 25 height 24
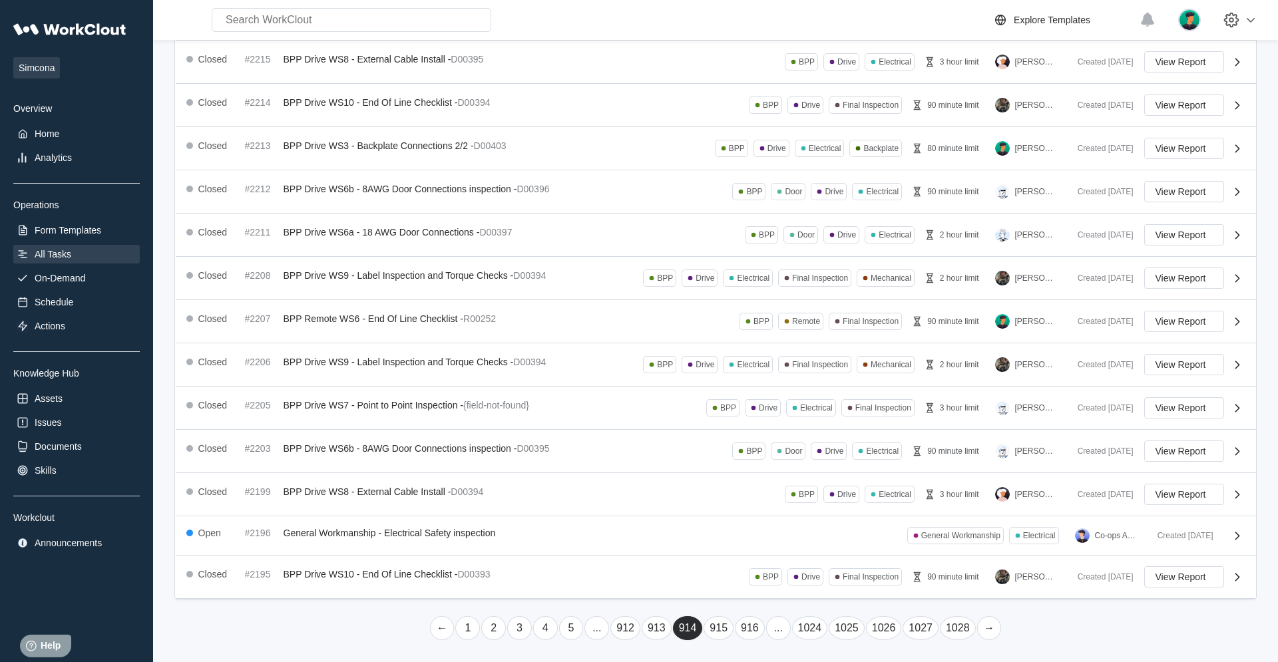
click at [766, 421] on link "→" at bounding box center [989, 629] width 25 height 24
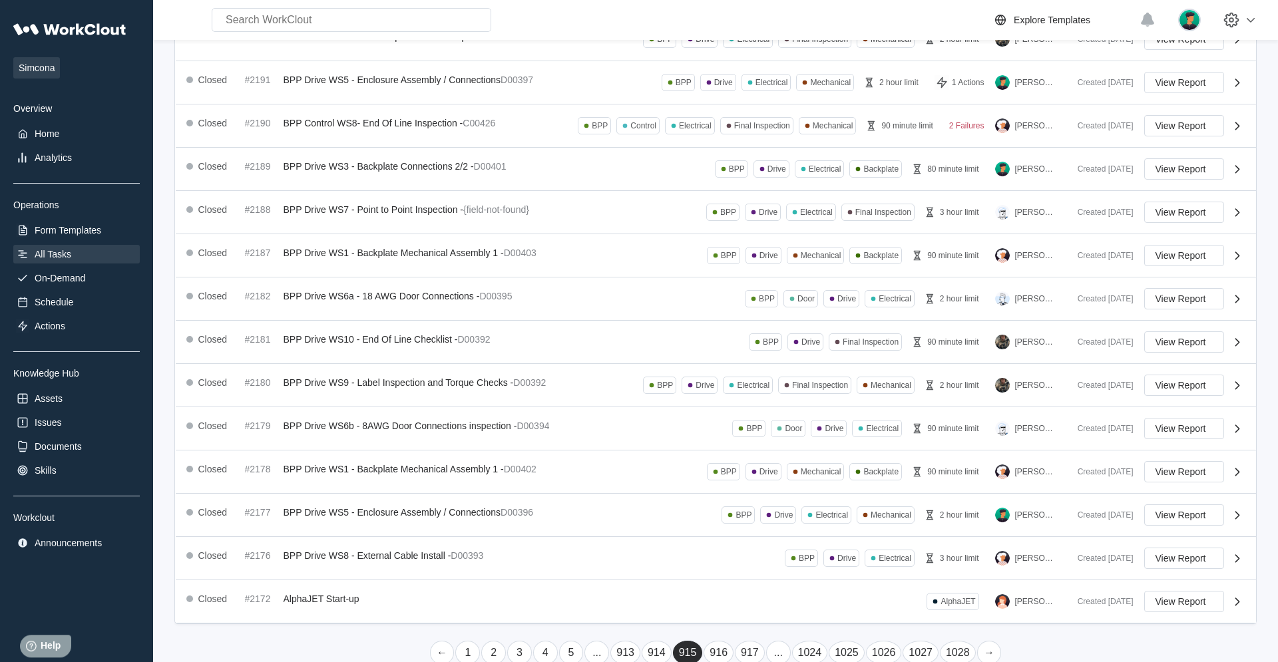
scroll to position [189, 0]
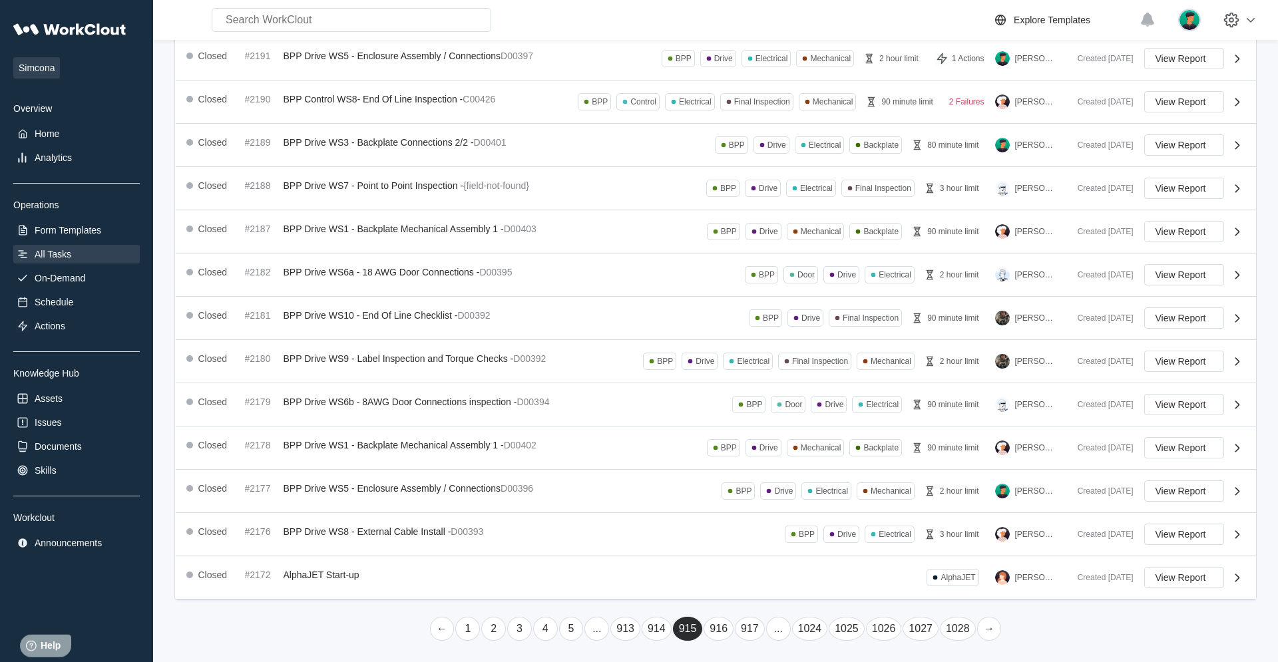
click at [766, 421] on link "→" at bounding box center [989, 629] width 25 height 24
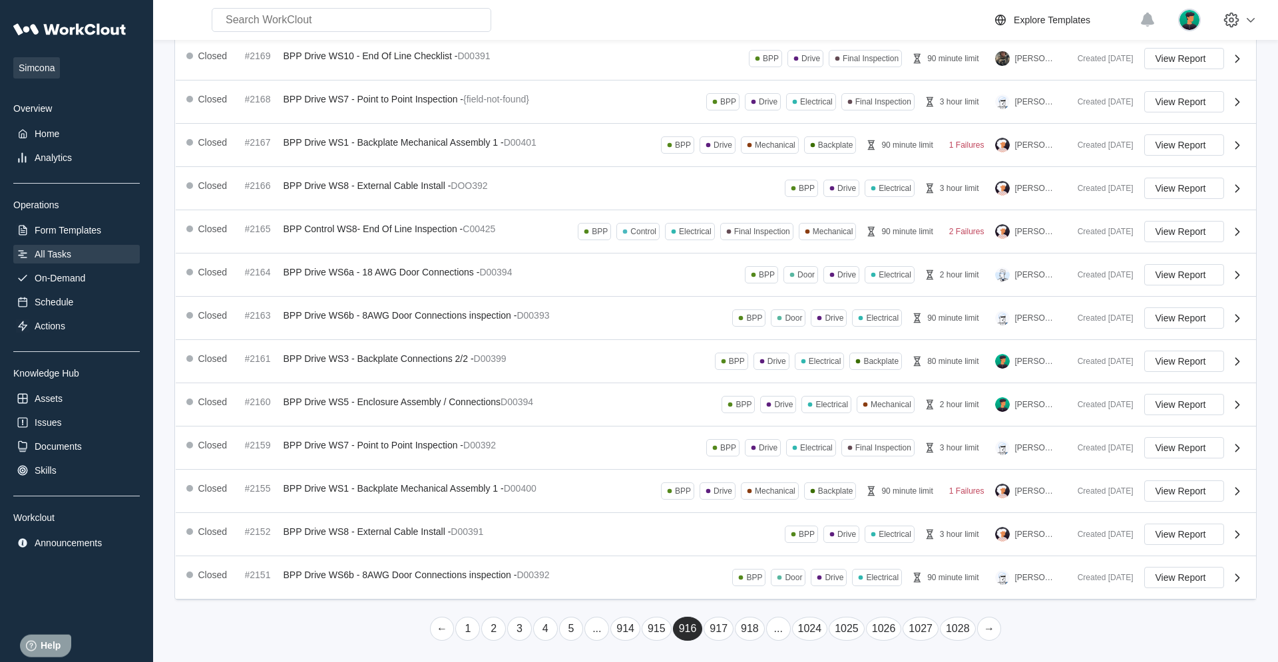
click at [766, 421] on link "→" at bounding box center [989, 629] width 25 height 24
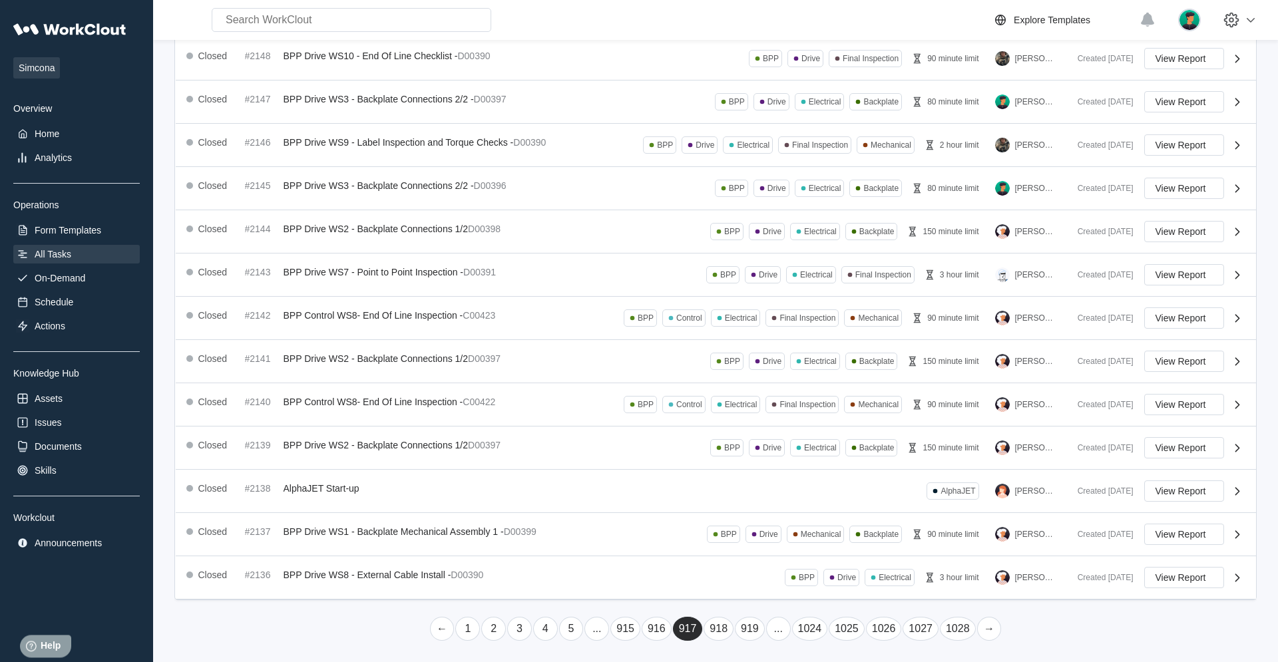
click at [766, 421] on link "→" at bounding box center [989, 629] width 25 height 24
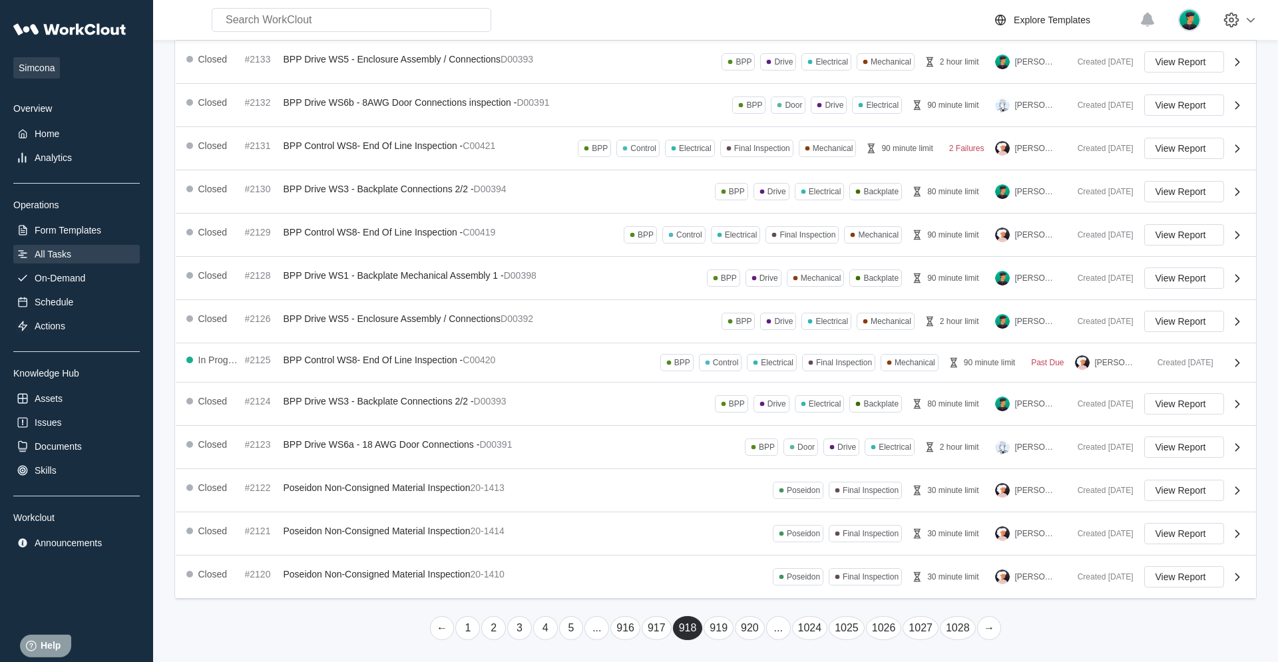
click at [766, 421] on link "→" at bounding box center [989, 629] width 25 height 24
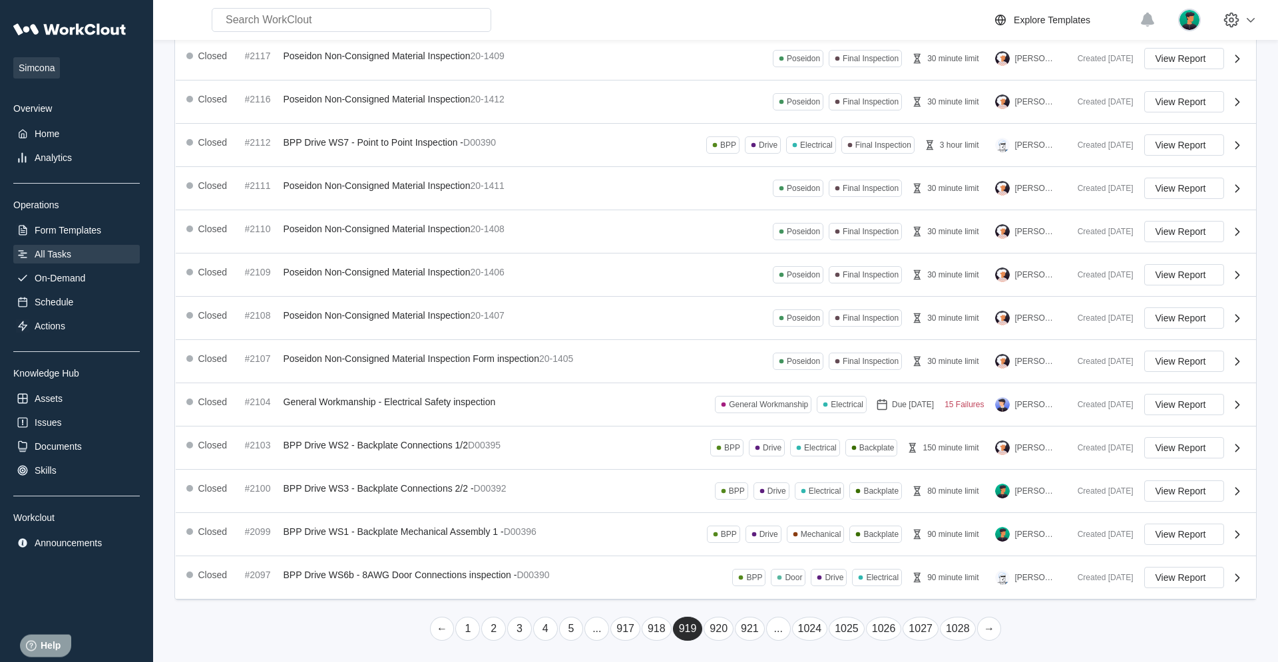
click at [766, 421] on link "→" at bounding box center [989, 629] width 25 height 24
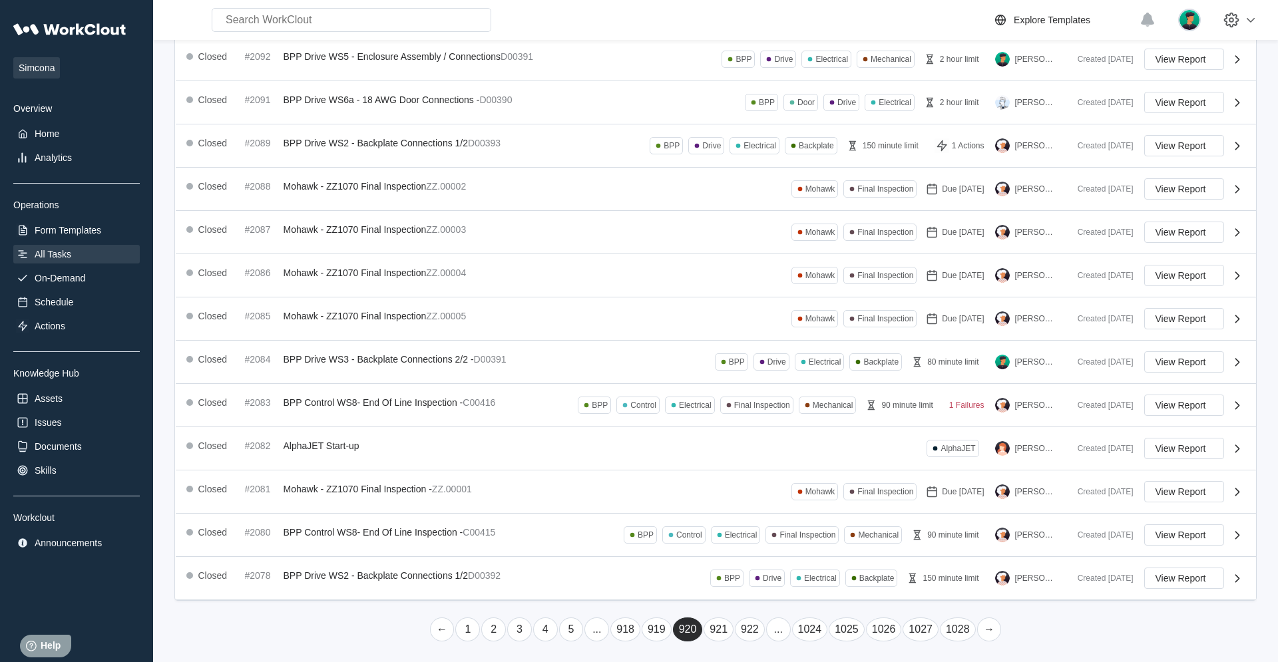
click at [766, 421] on link "→" at bounding box center [989, 630] width 25 height 24
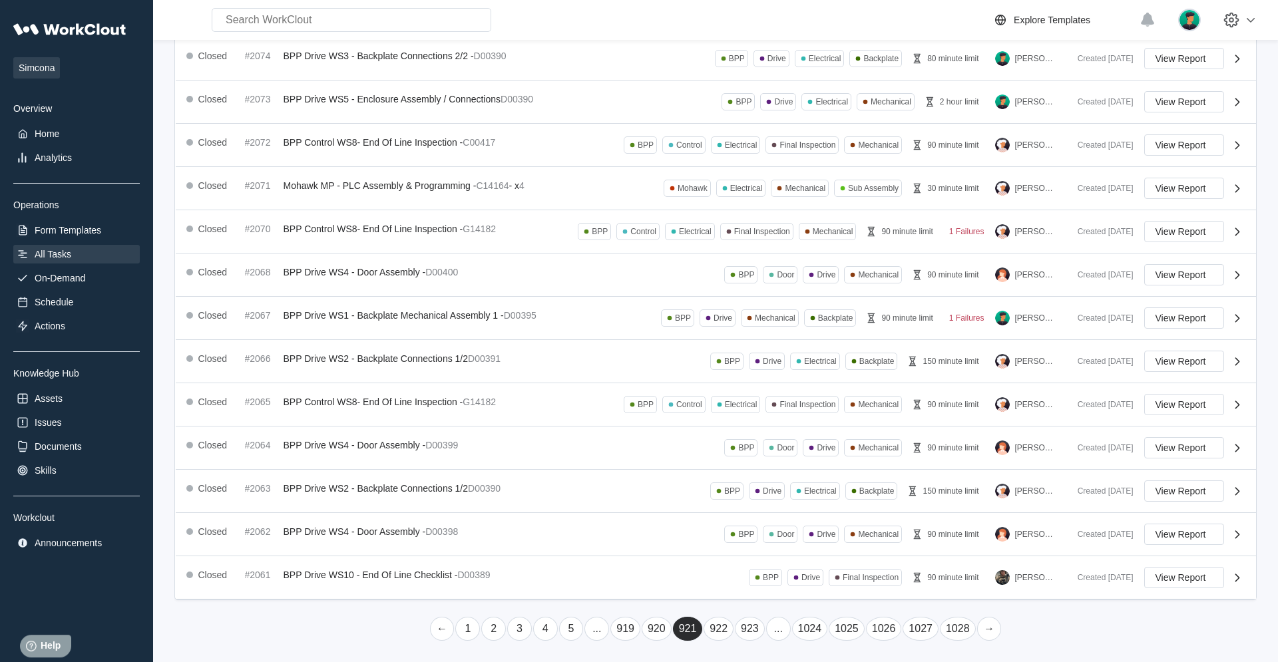
click at [766, 421] on link "→" at bounding box center [989, 629] width 25 height 24
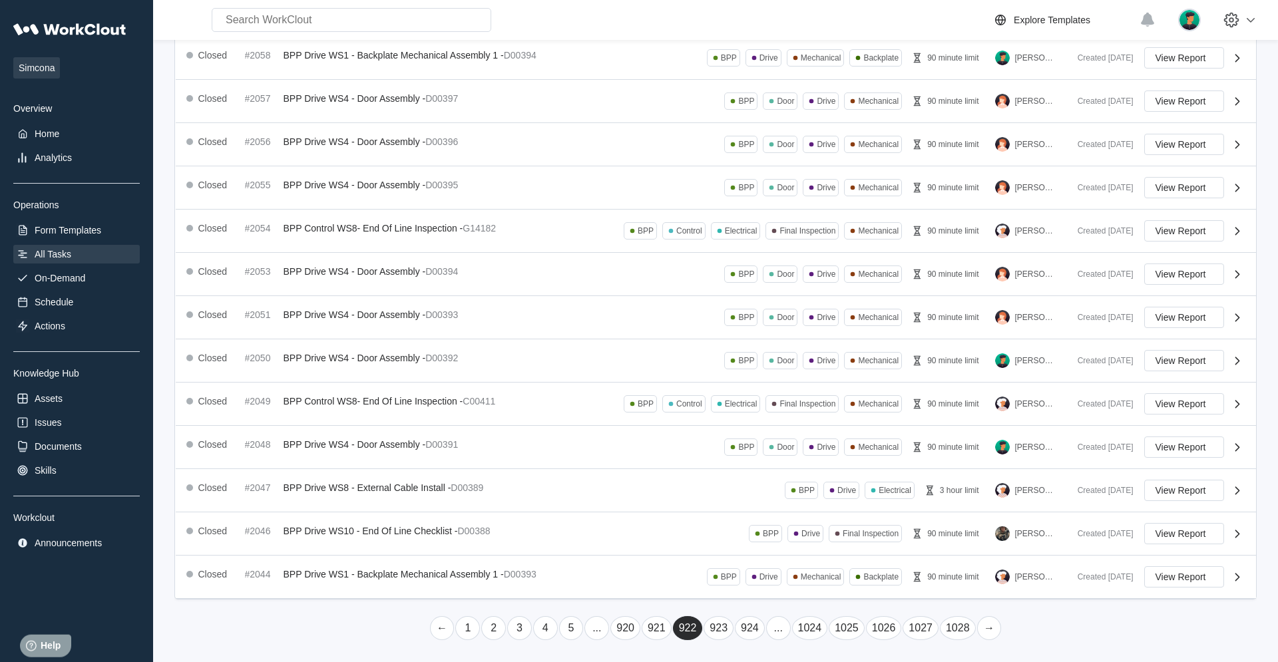
click at [766, 421] on link "→" at bounding box center [989, 629] width 25 height 24
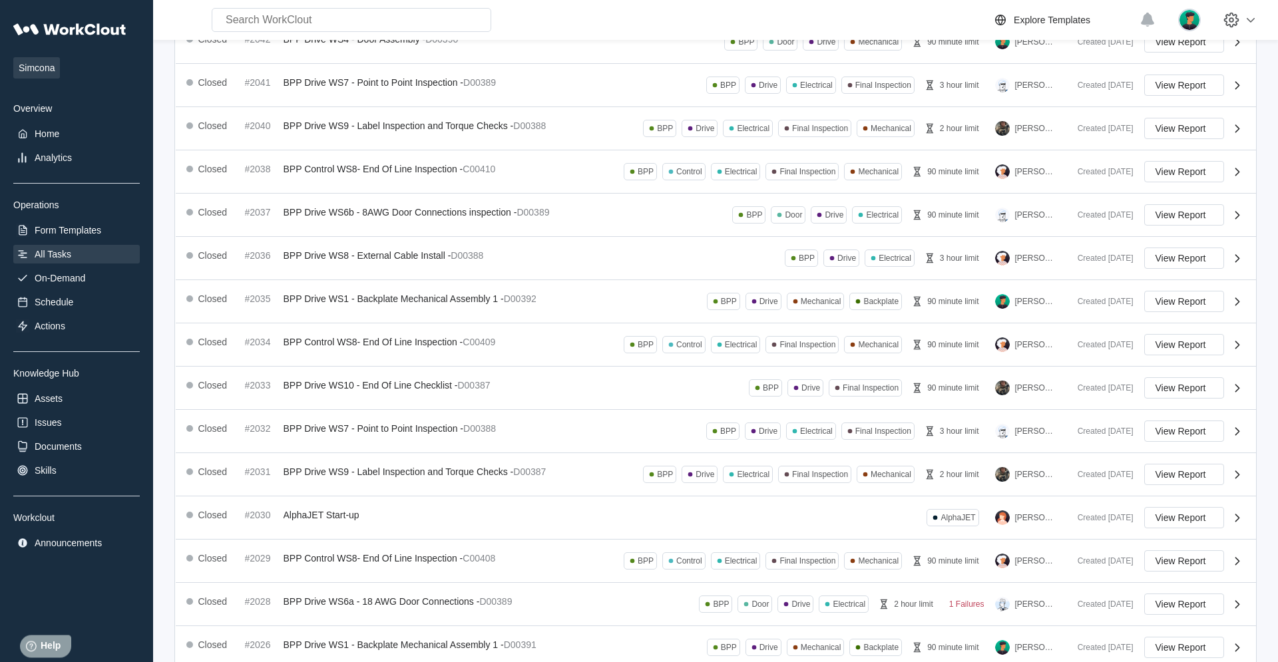
scroll to position [188, 0]
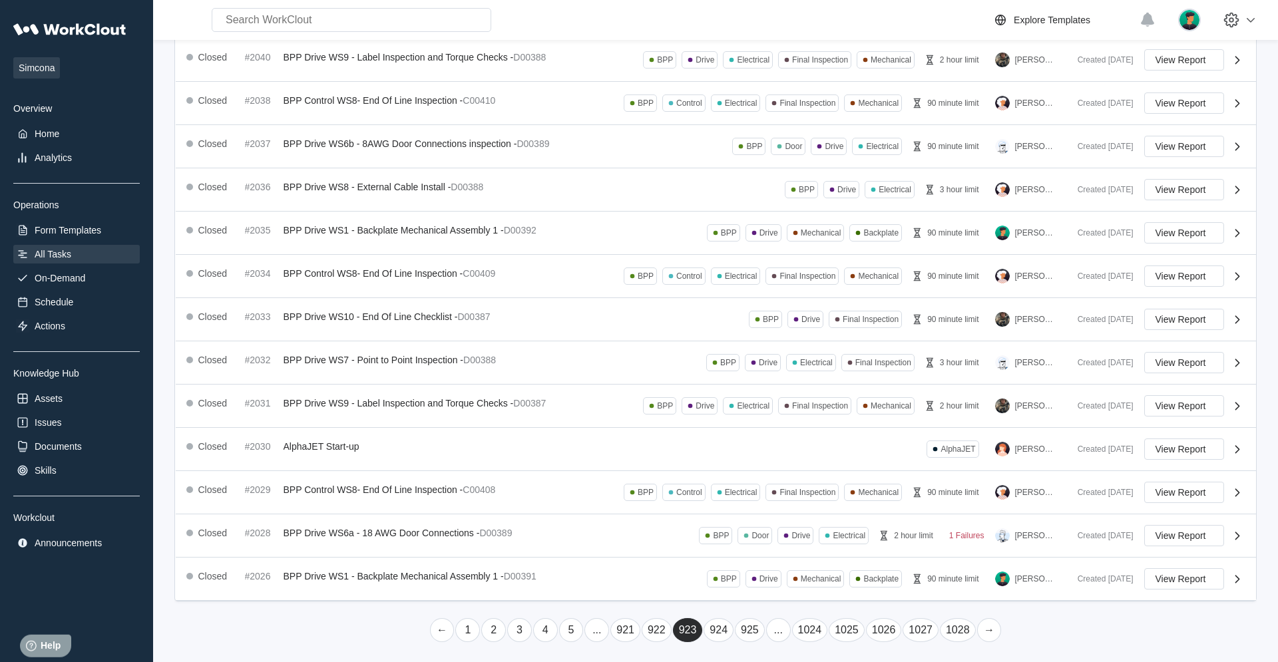
click at [766, 421] on link "→" at bounding box center [989, 631] width 25 height 24
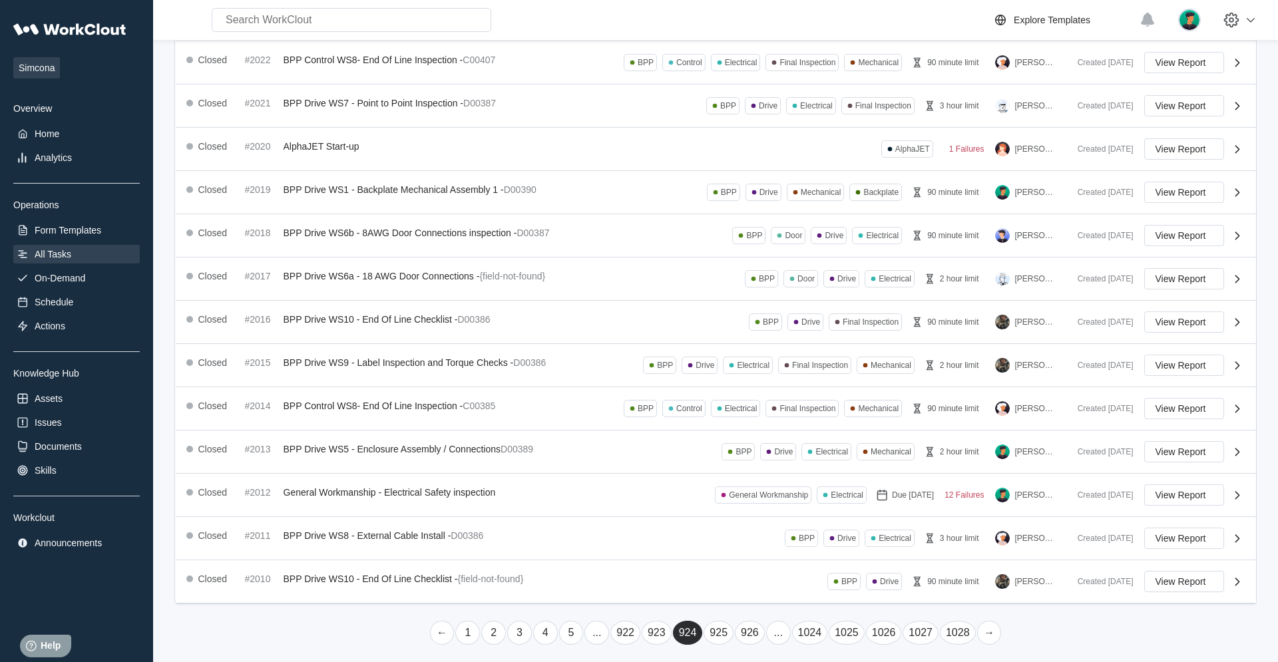
scroll to position [190, 0]
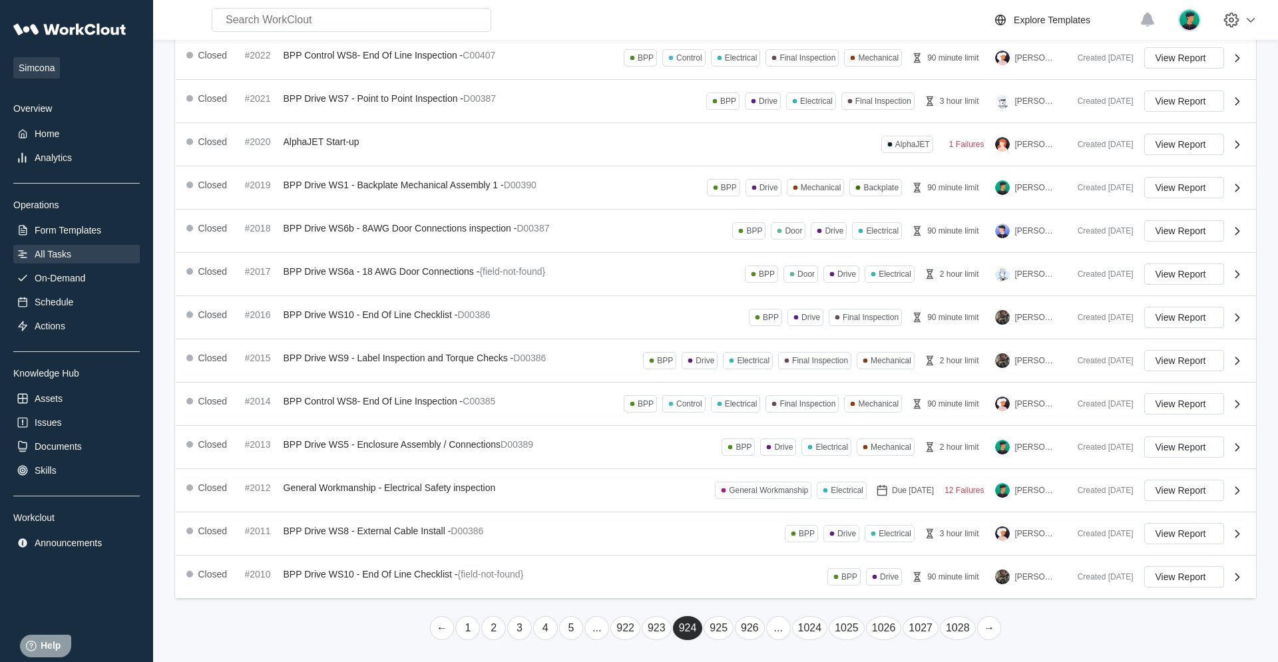
click at [766, 421] on link "→" at bounding box center [989, 629] width 25 height 24
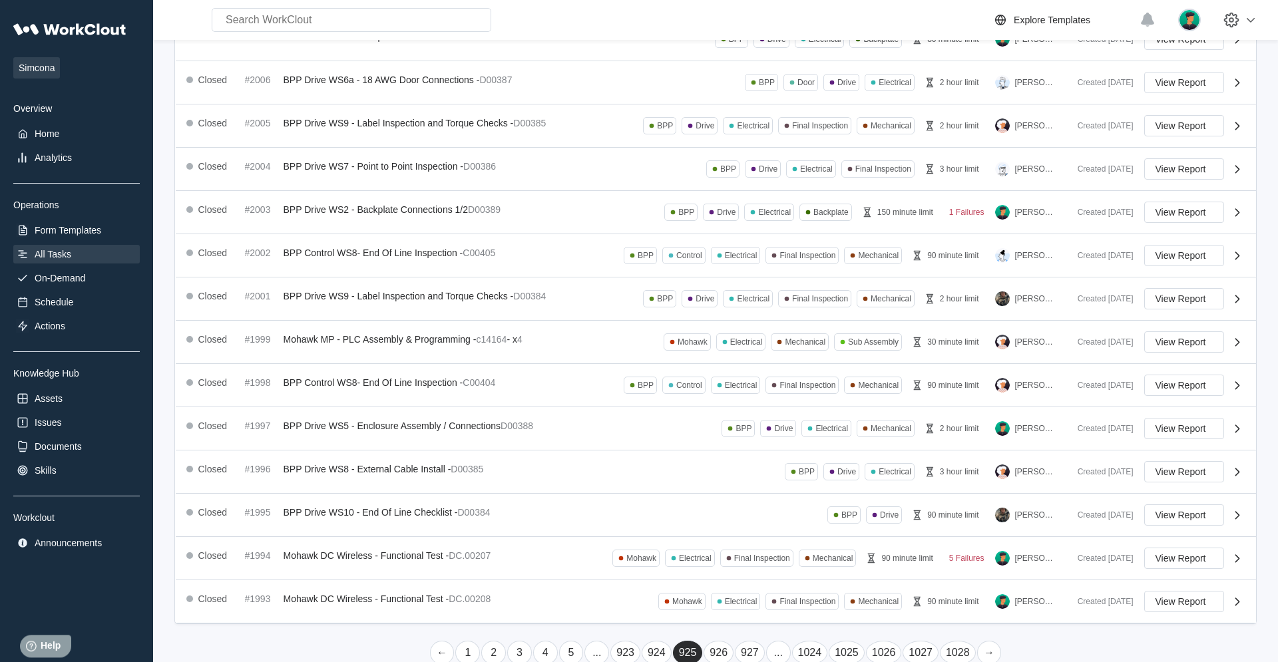
scroll to position [189, 0]
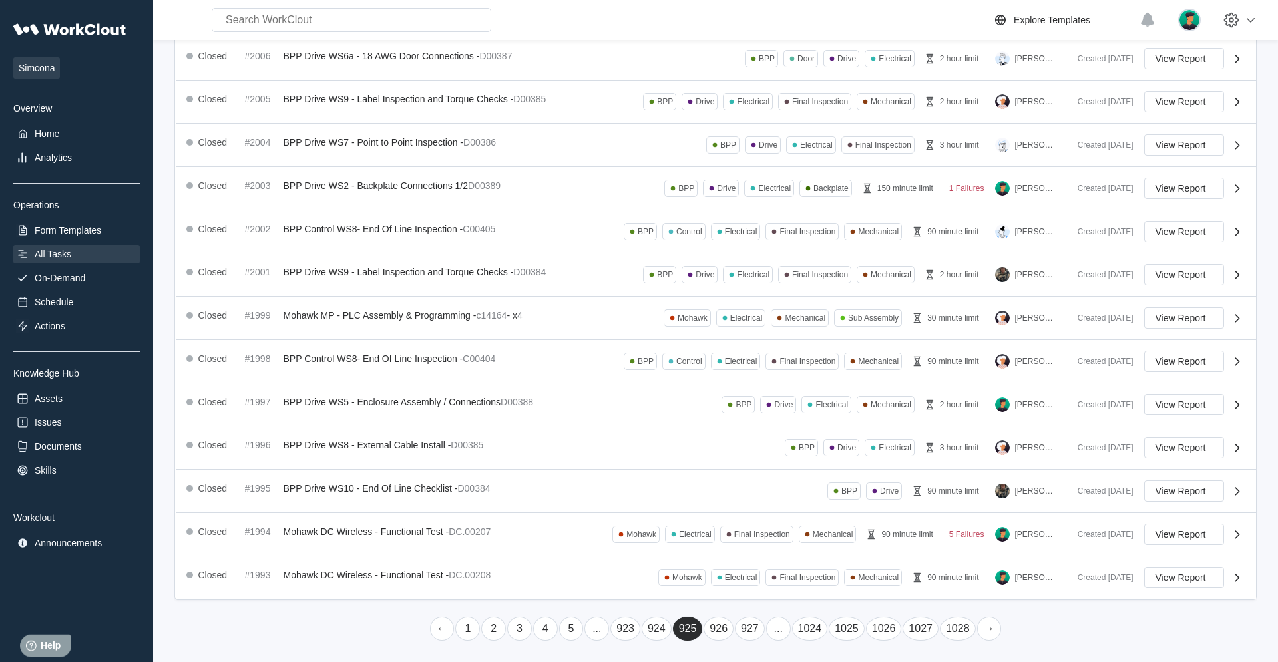
click at [766, 421] on link "→" at bounding box center [989, 629] width 25 height 24
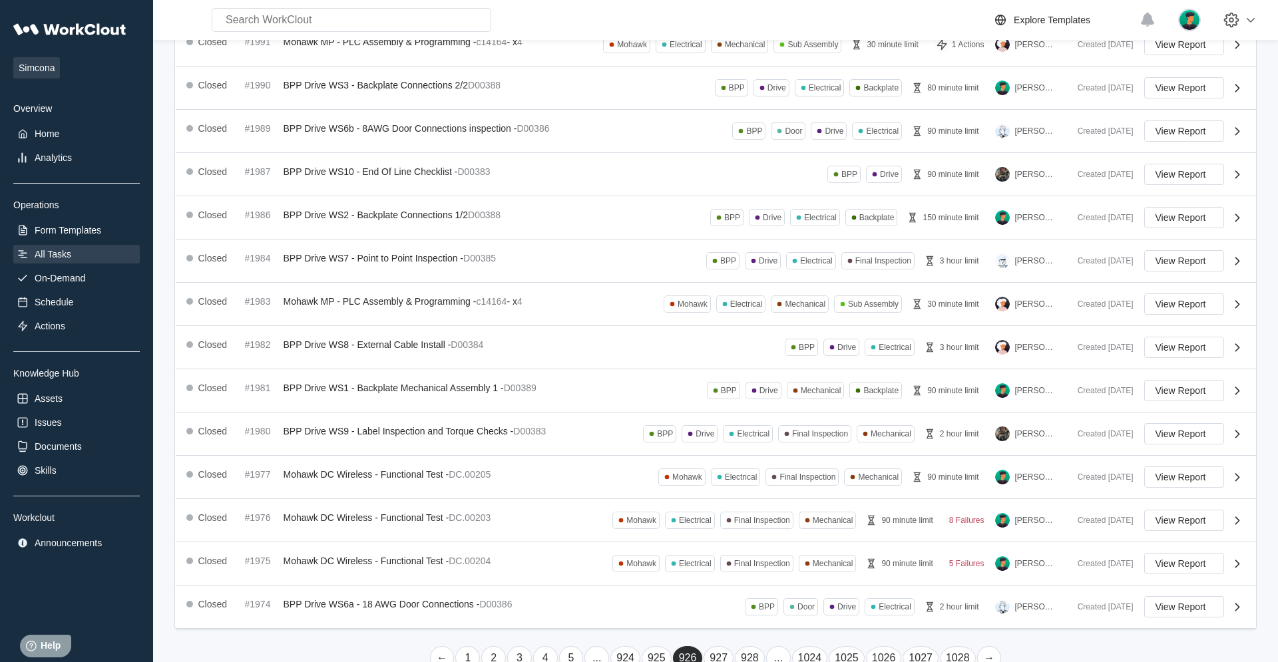
scroll to position [190, 0]
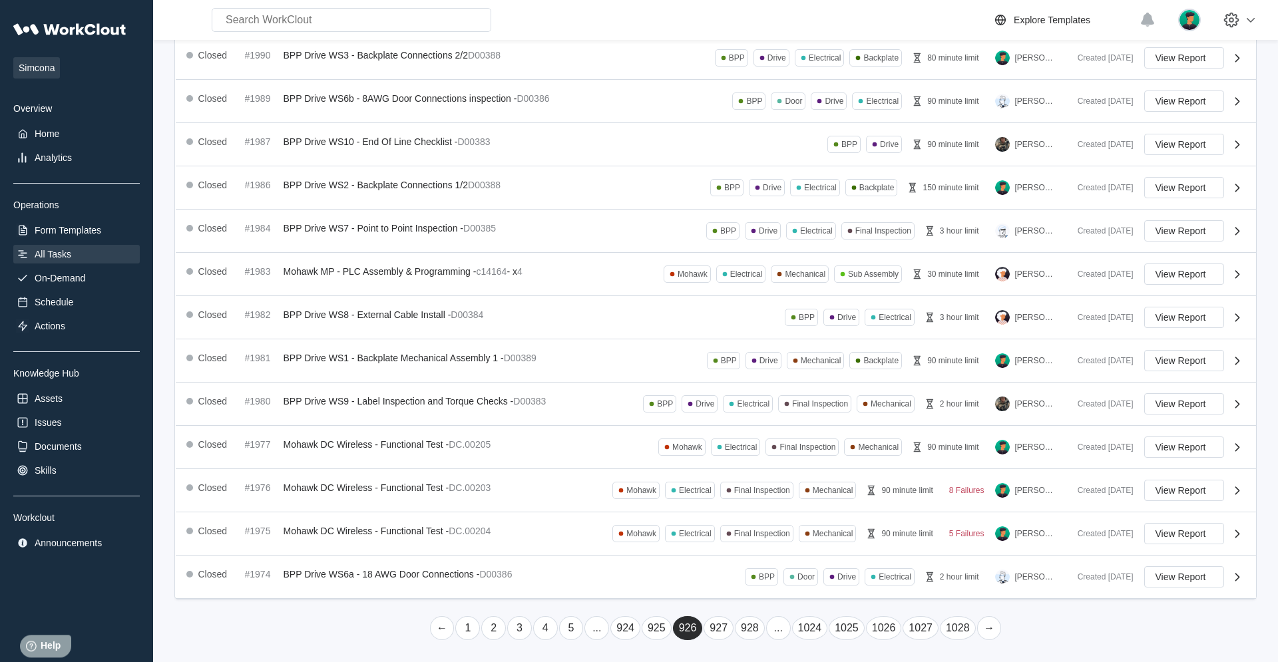
click at [766, 421] on link "→" at bounding box center [989, 629] width 25 height 24
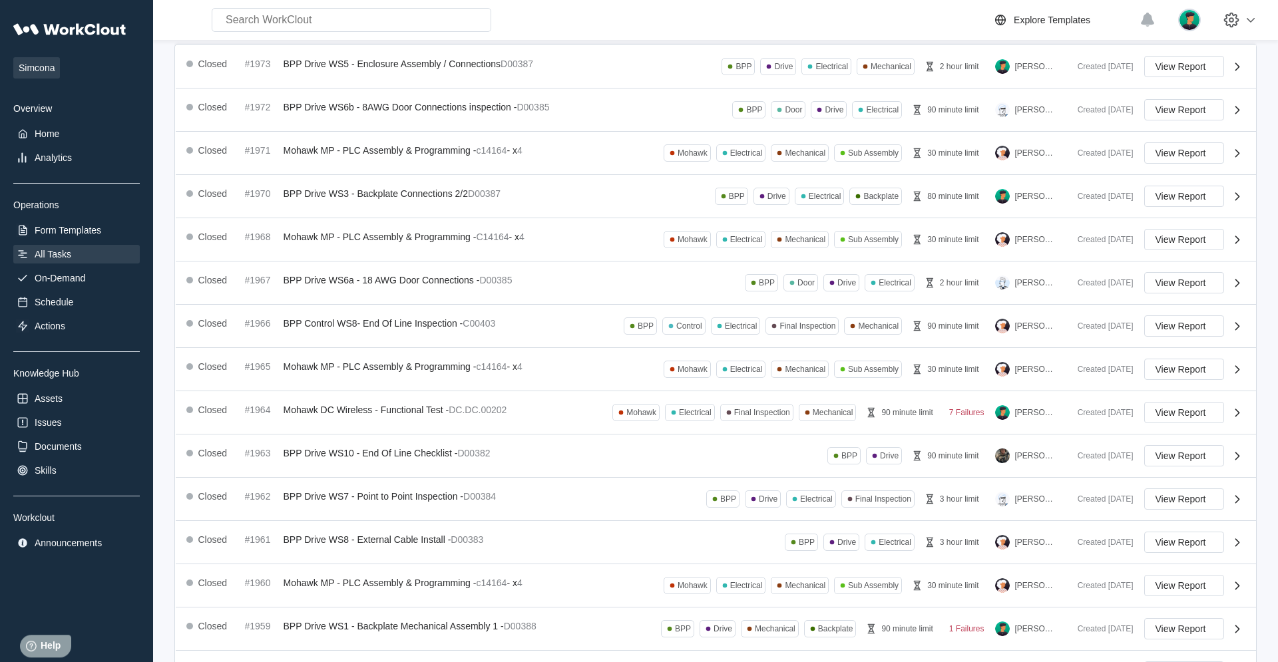
scroll to position [188, 0]
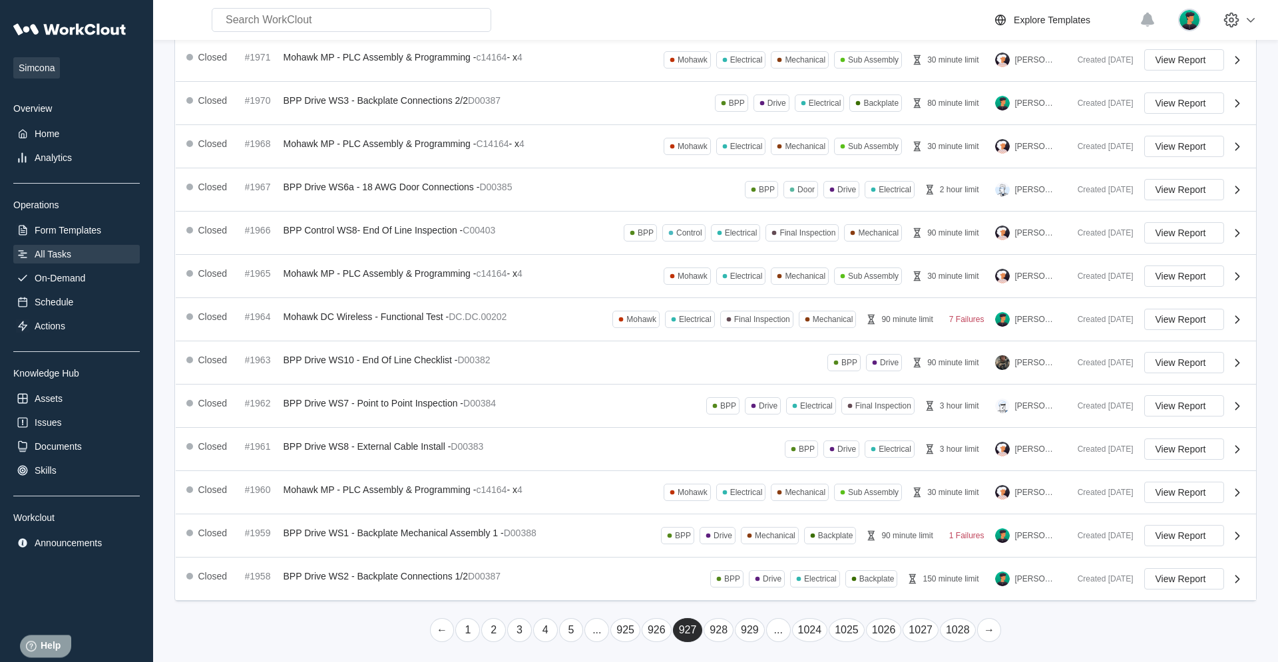
click at [766, 421] on link "→" at bounding box center [989, 631] width 25 height 24
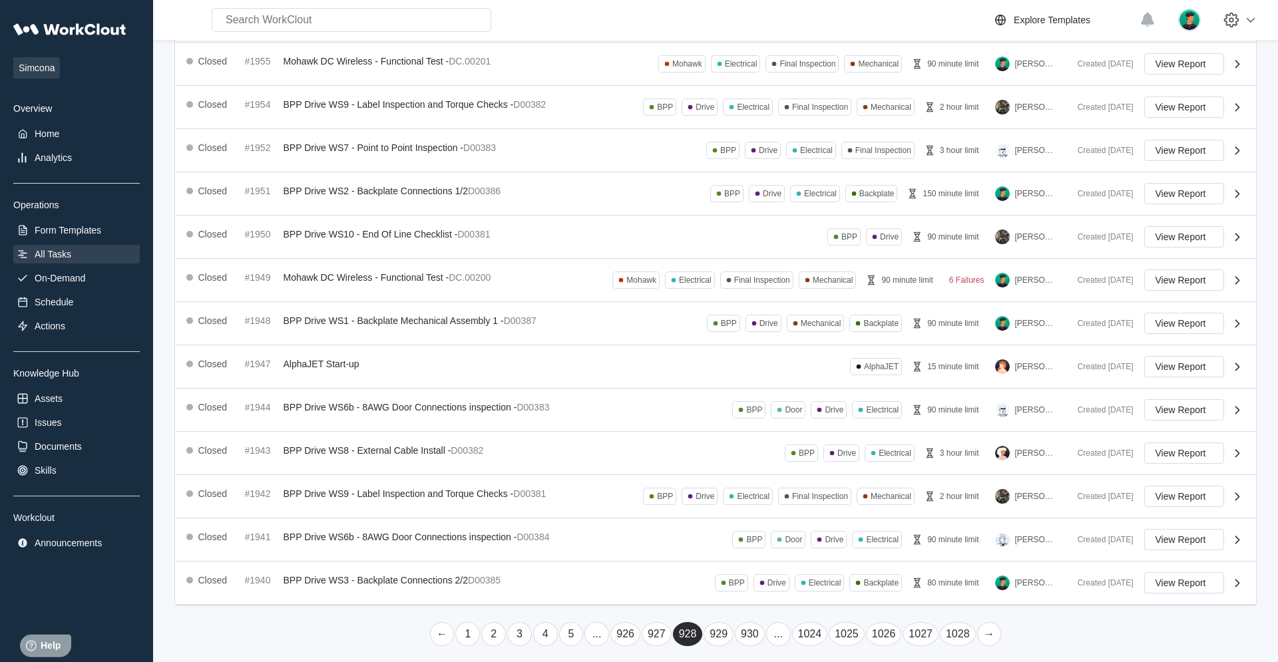
scroll to position [189, 0]
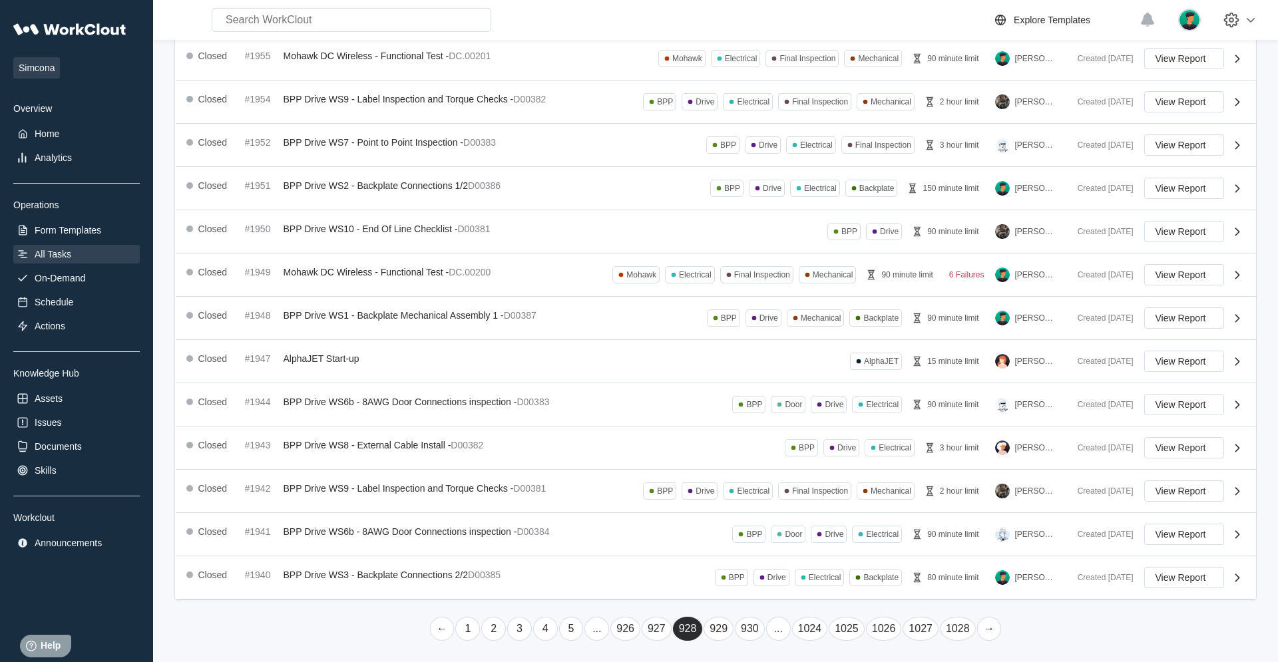
click at [766, 421] on link "→" at bounding box center [989, 629] width 25 height 24
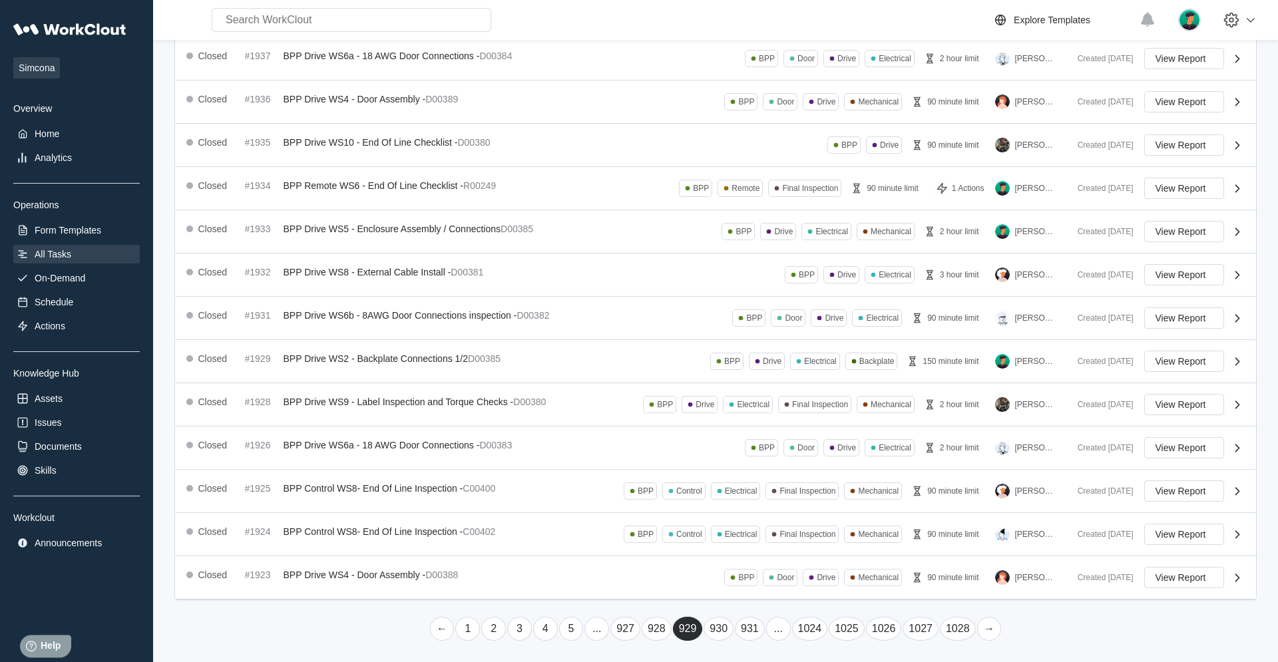
click at [766, 421] on link "→" at bounding box center [989, 629] width 25 height 24
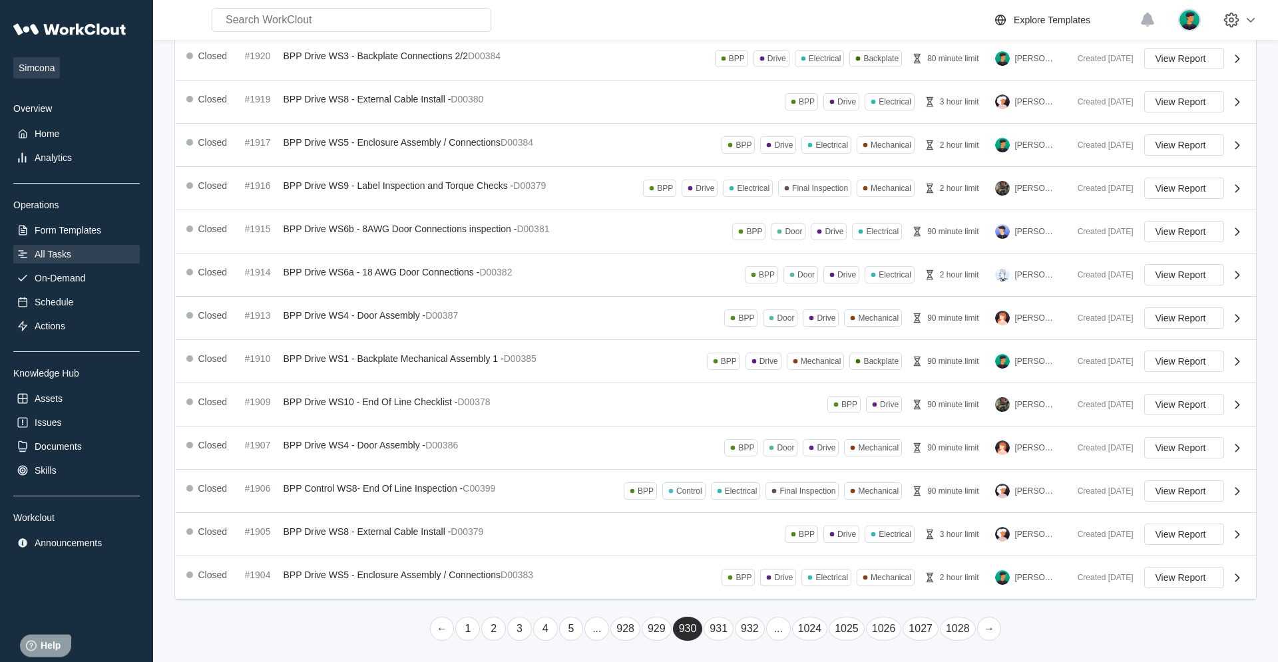
click at [766, 421] on link "→" at bounding box center [989, 629] width 25 height 24
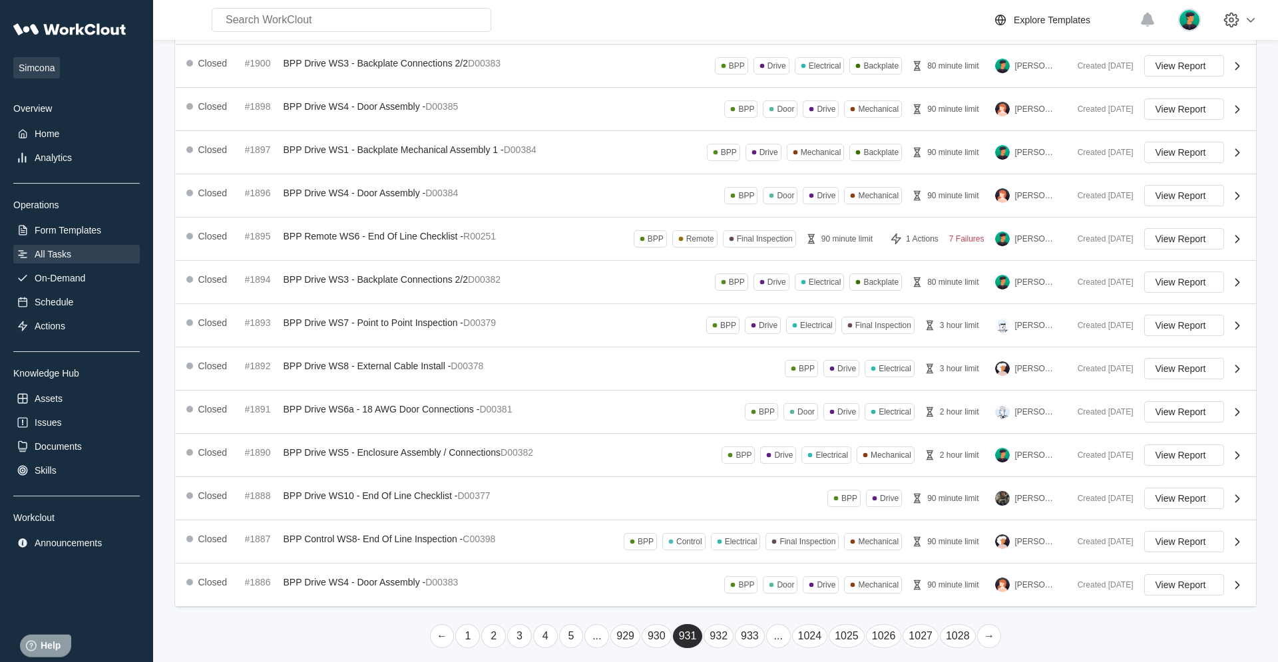
scroll to position [190, 0]
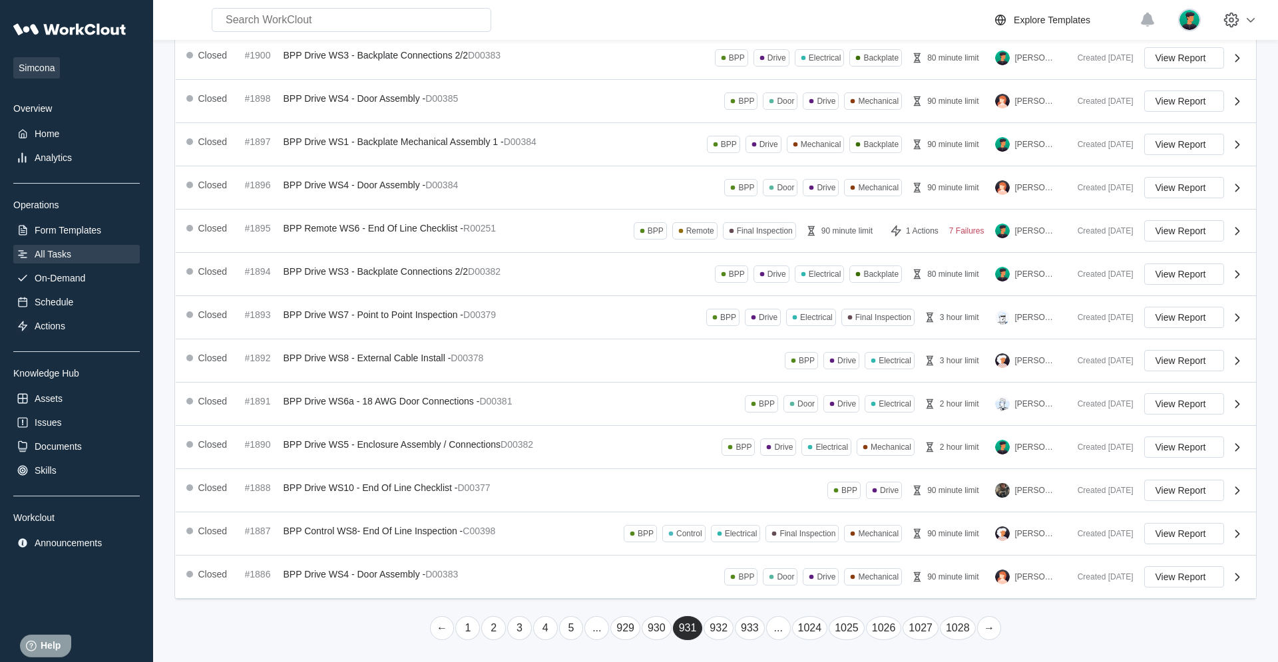
click at [766, 421] on link "→" at bounding box center [989, 629] width 25 height 24
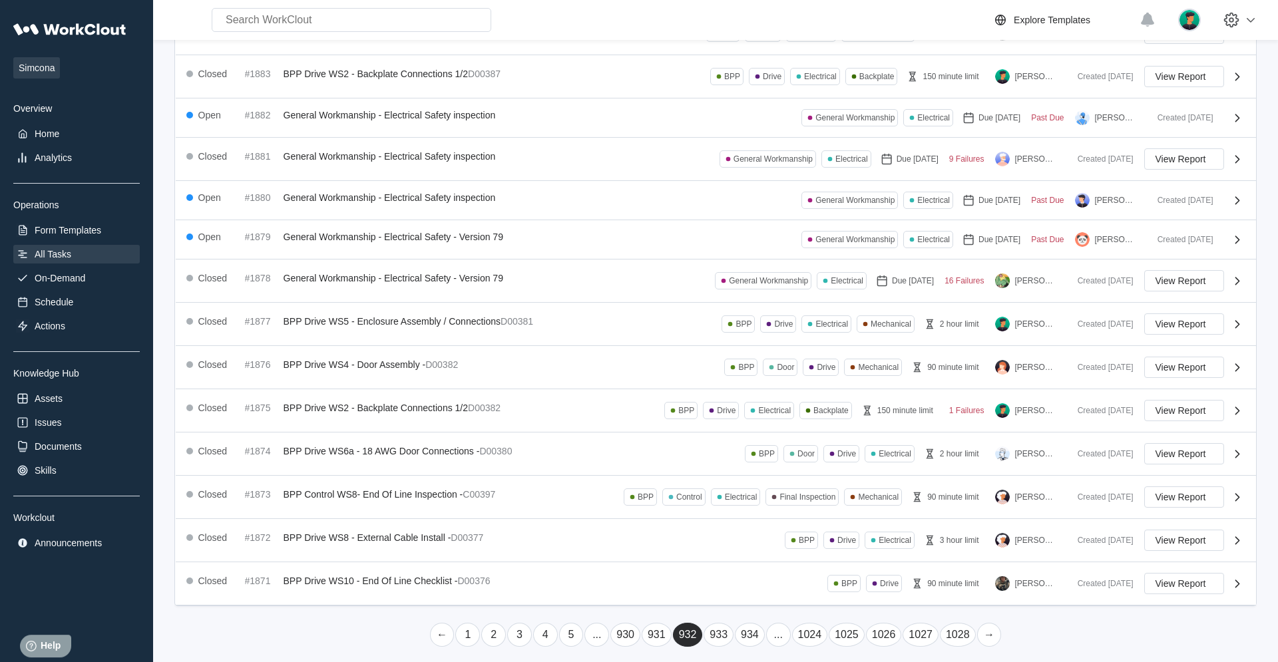
scroll to position [178, 0]
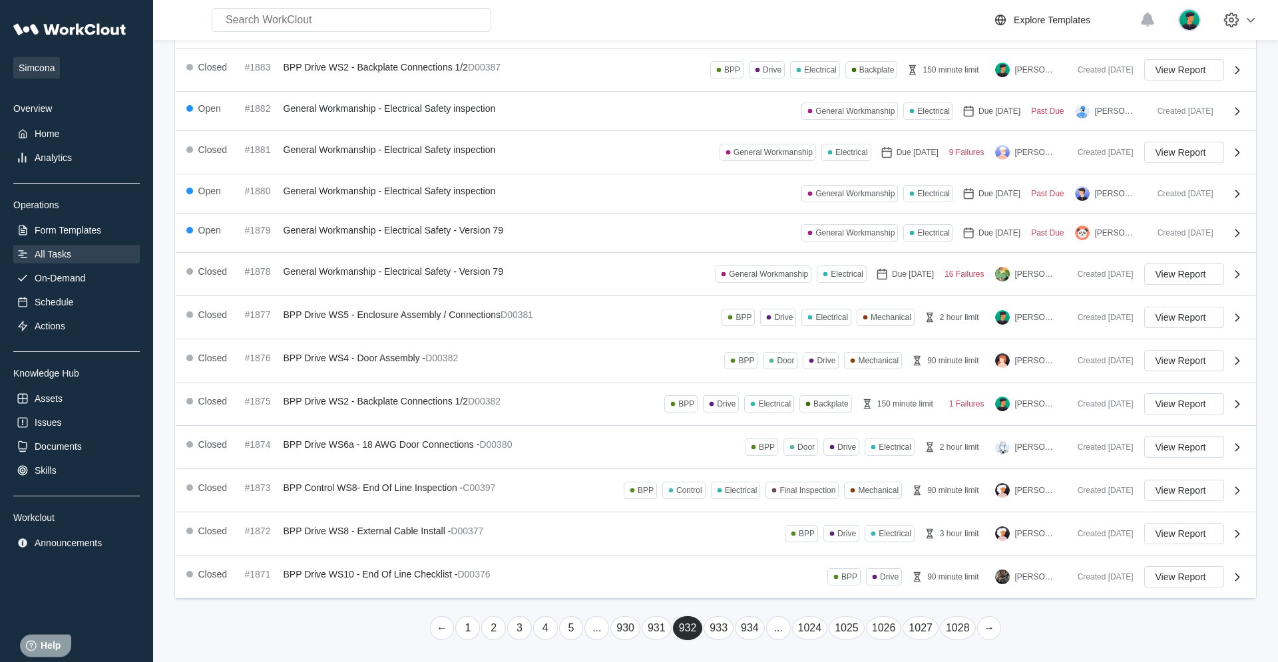
click at [766, 421] on link "→" at bounding box center [989, 629] width 25 height 24
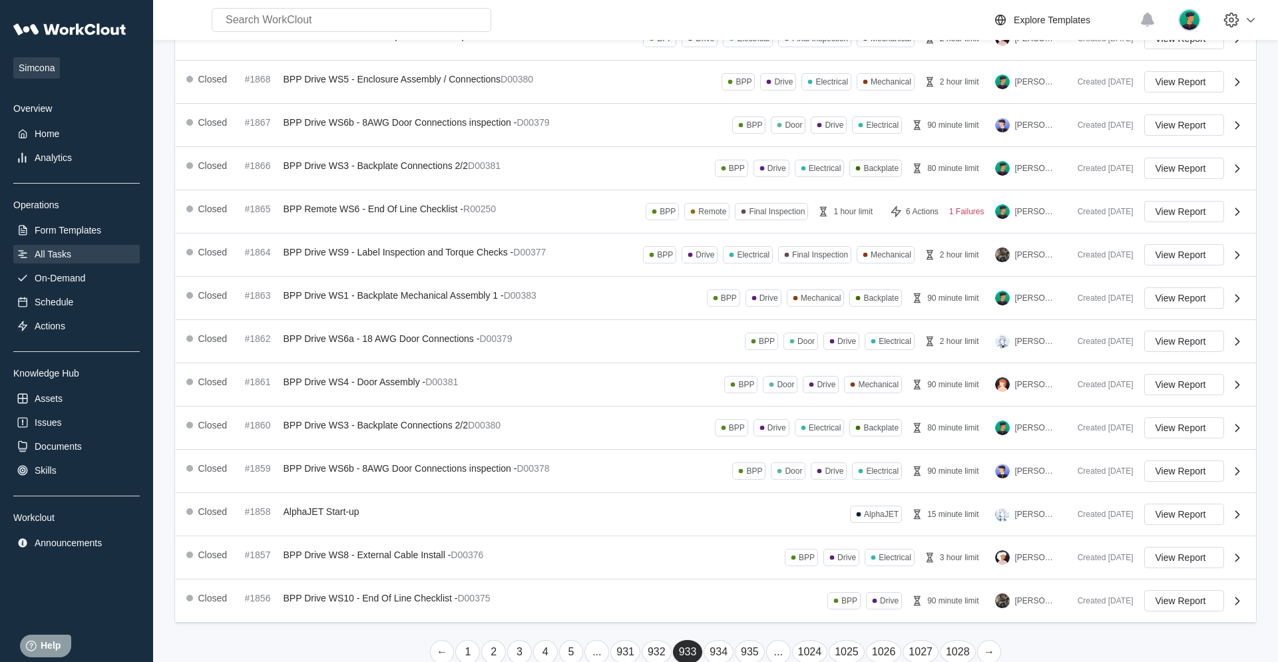
scroll to position [189, 0]
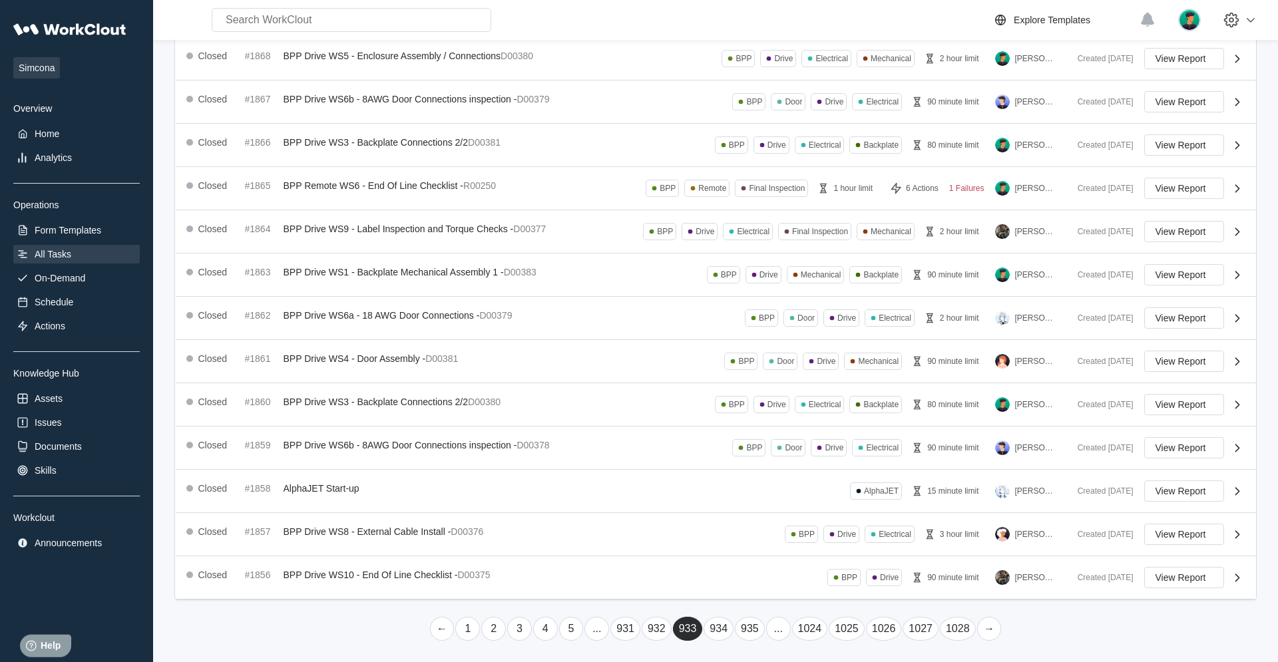
click at [766, 421] on link "→" at bounding box center [989, 629] width 25 height 24
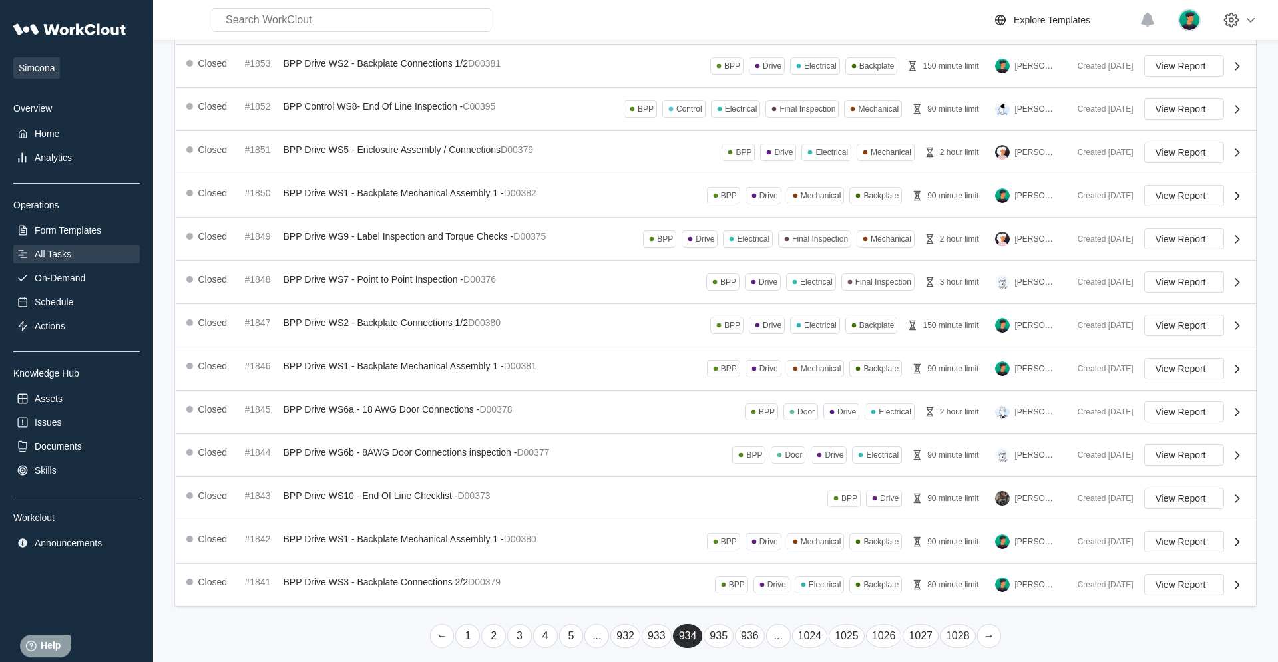
scroll to position [188, 0]
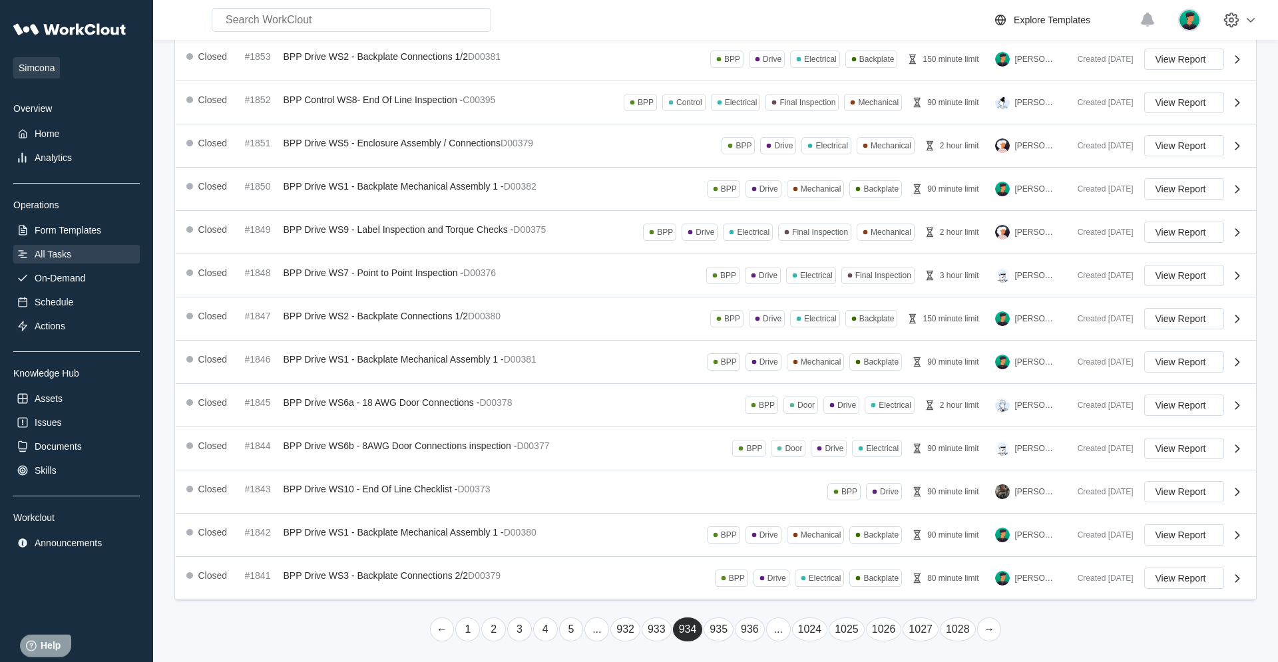
click at [766, 421] on link "→" at bounding box center [989, 630] width 25 height 24
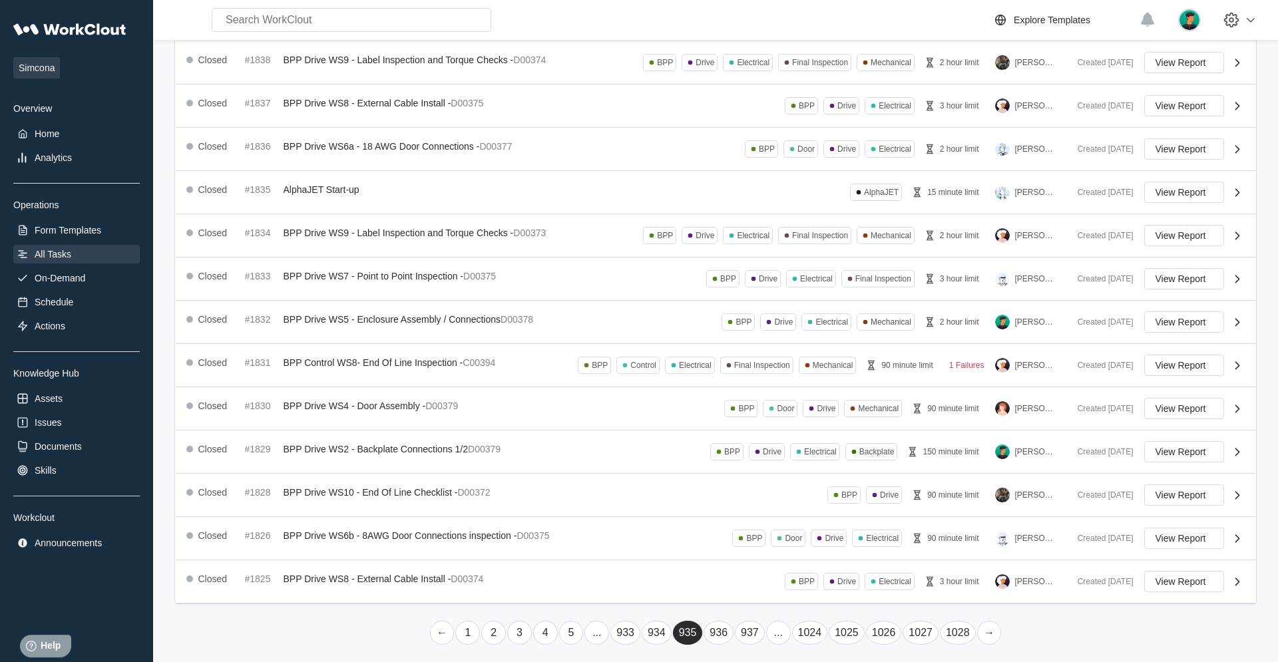
scroll to position [190, 0]
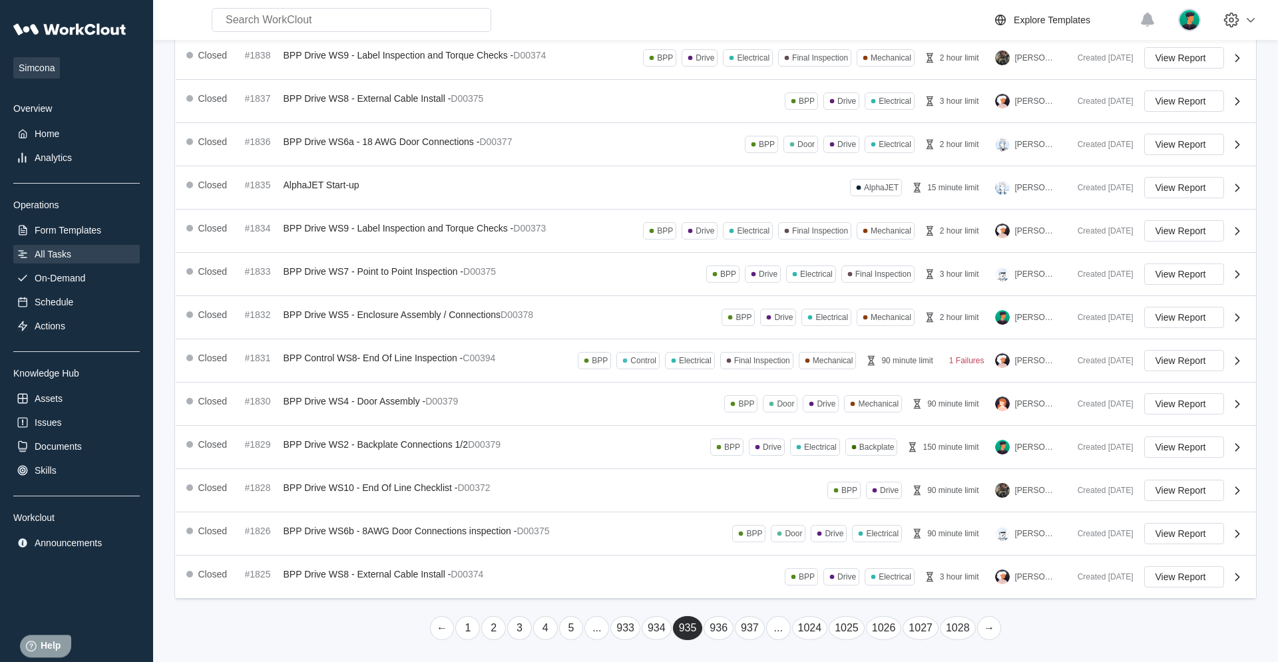
click at [766, 421] on link "→" at bounding box center [989, 629] width 25 height 24
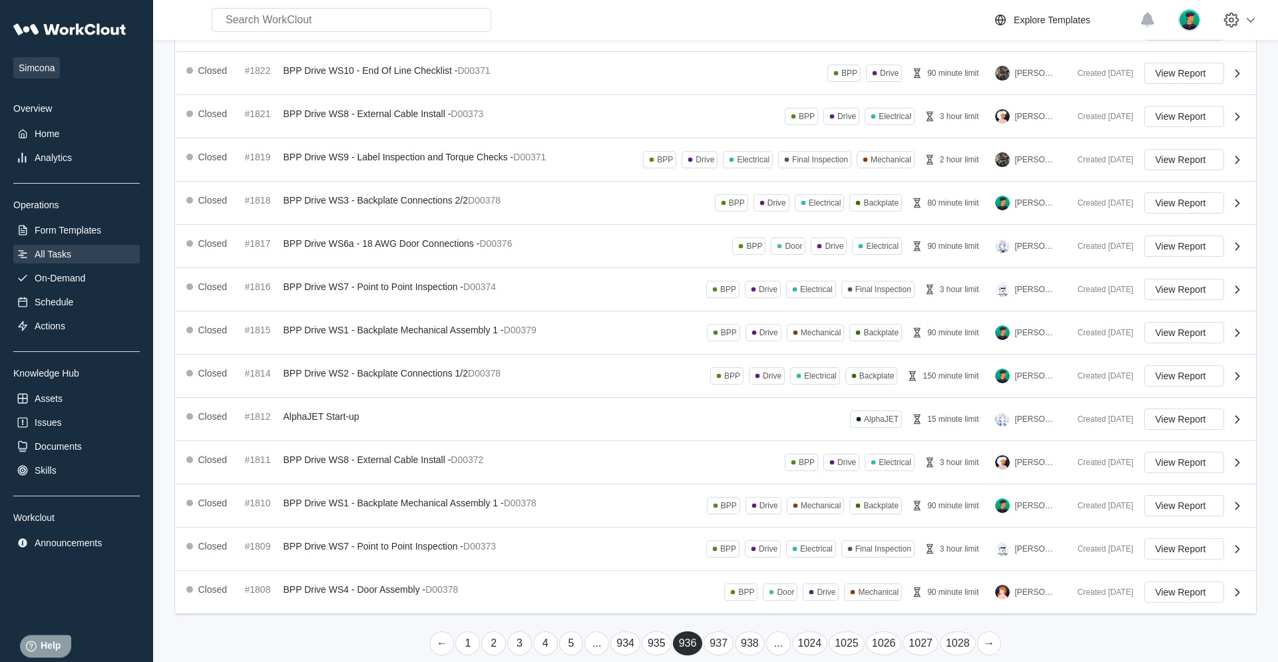
scroll to position [189, 0]
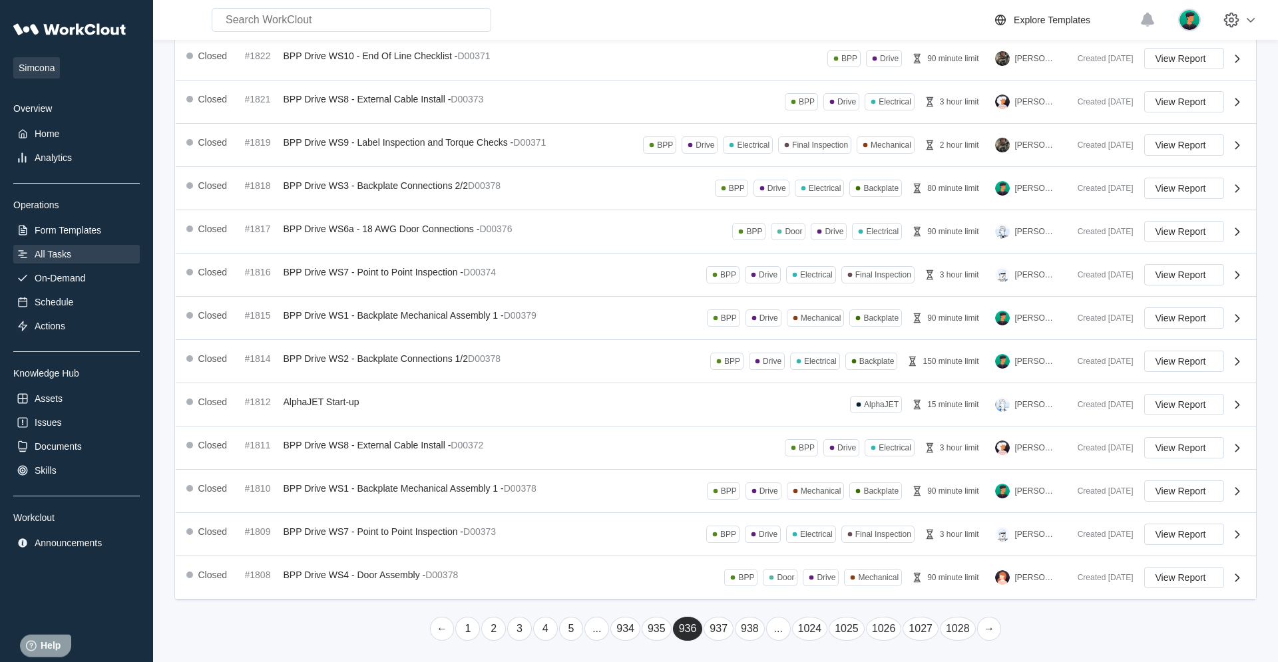
click at [766, 421] on link "→" at bounding box center [989, 629] width 25 height 24
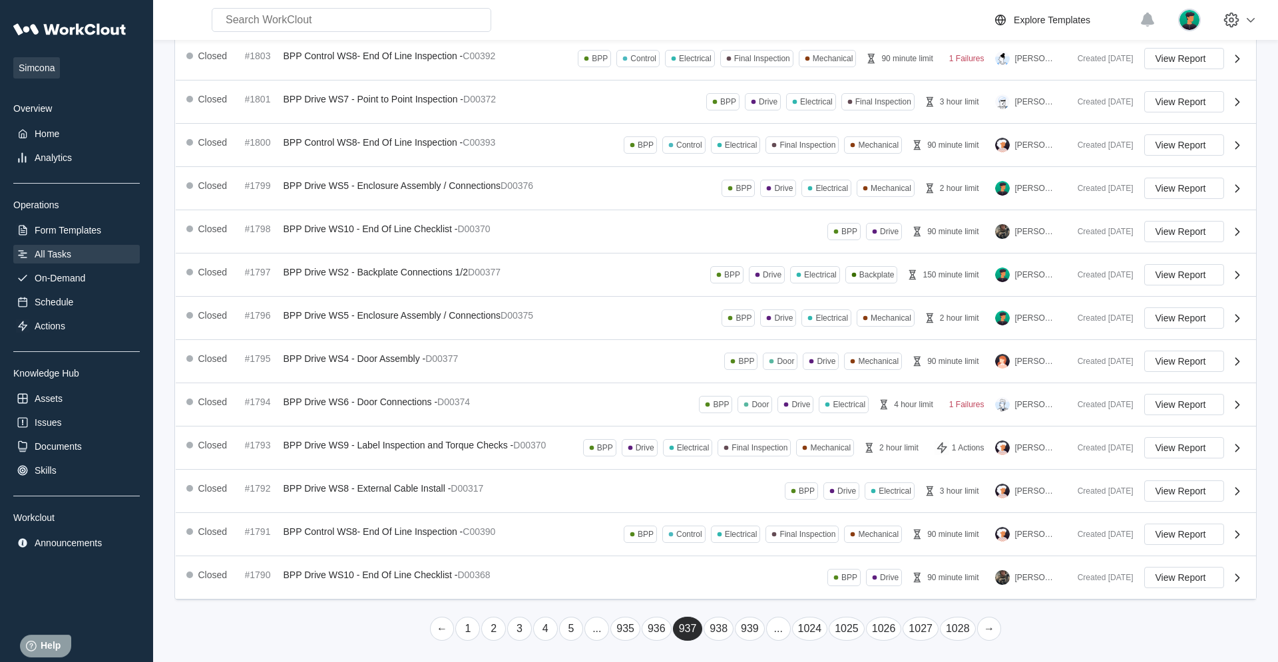
click at [766, 421] on link "→" at bounding box center [989, 629] width 25 height 24
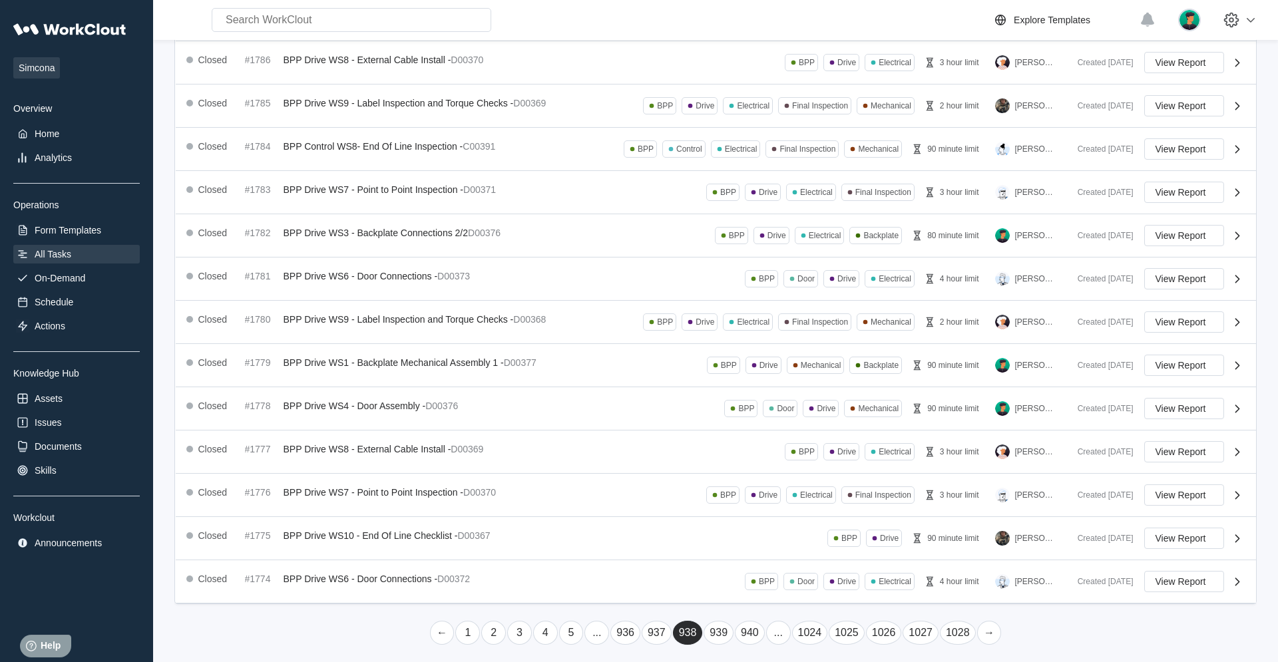
scroll to position [188, 0]
click at [766, 421] on link "→" at bounding box center [989, 630] width 25 height 24
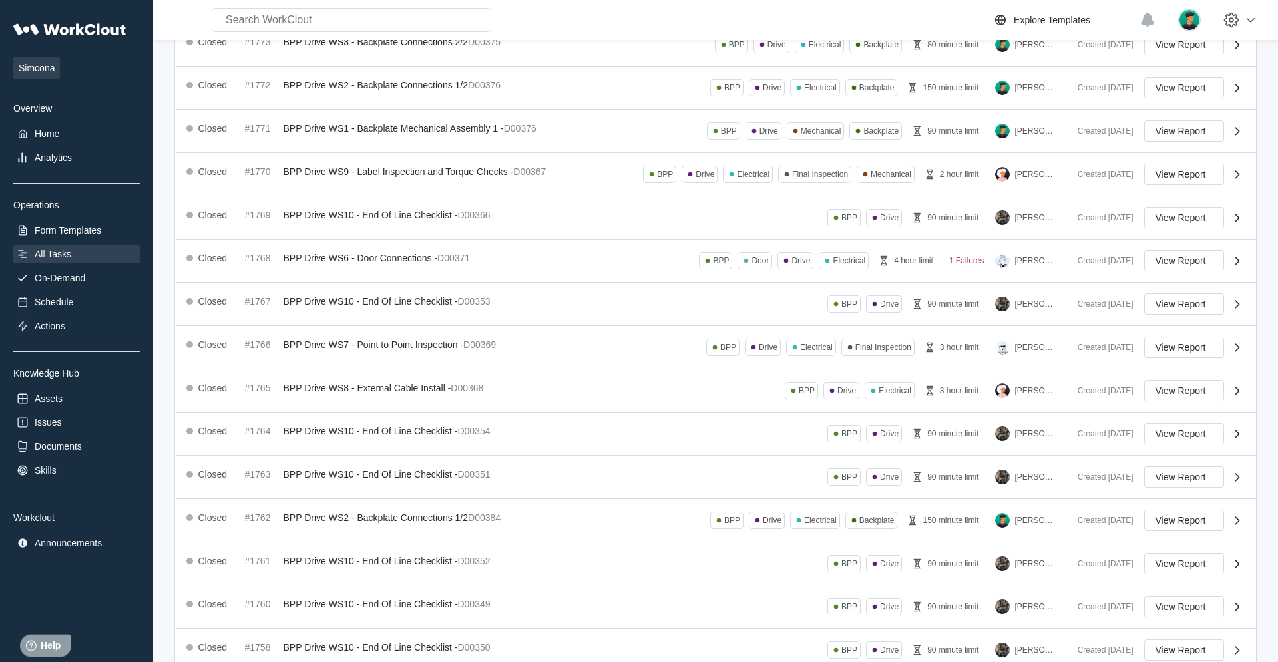
scroll to position [188, 0]
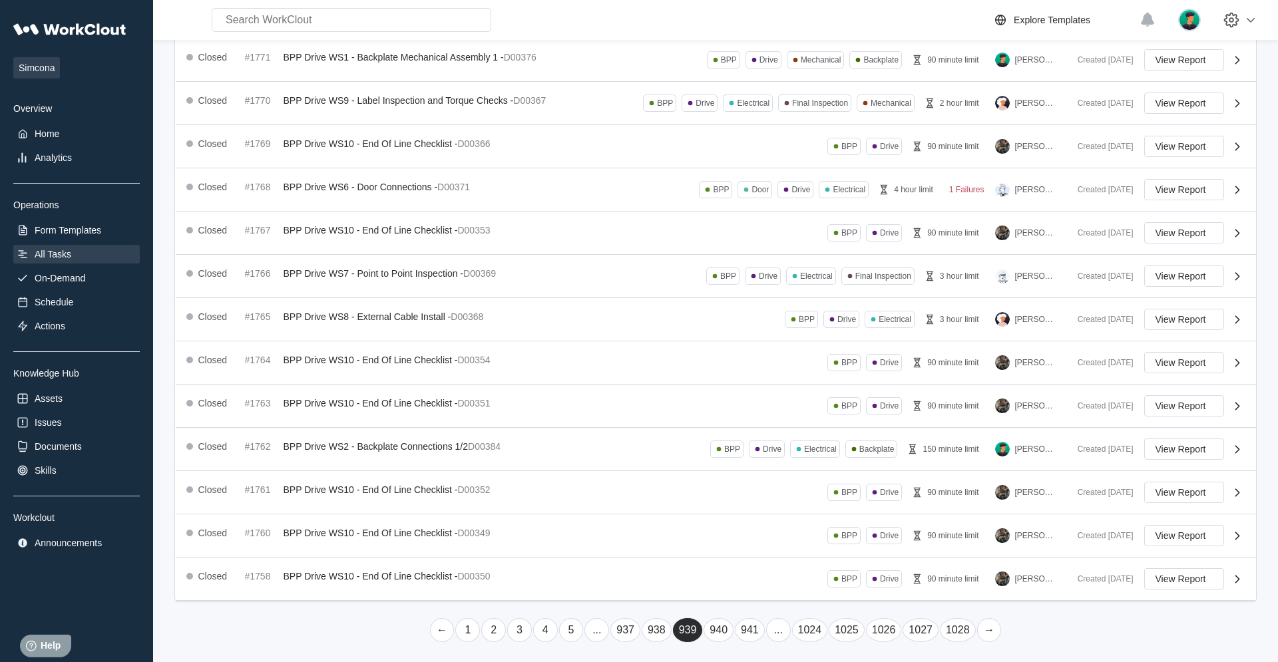
click at [766, 421] on link "→" at bounding box center [989, 631] width 25 height 24
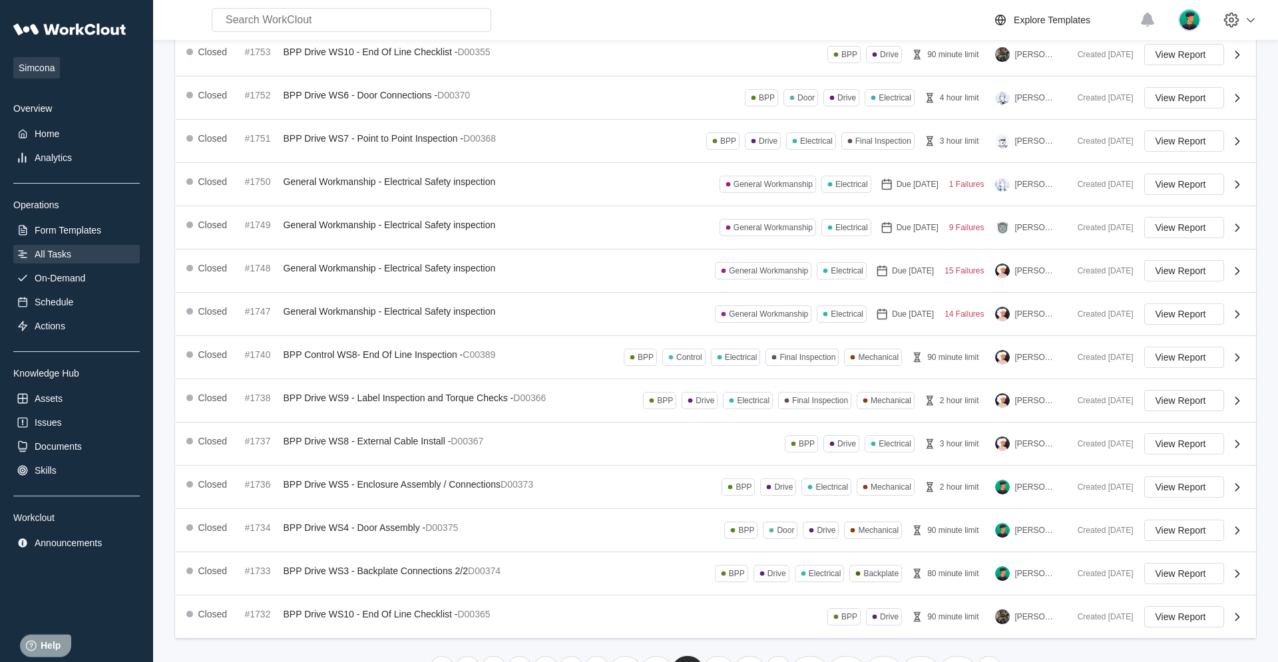
scroll to position [183, 0]
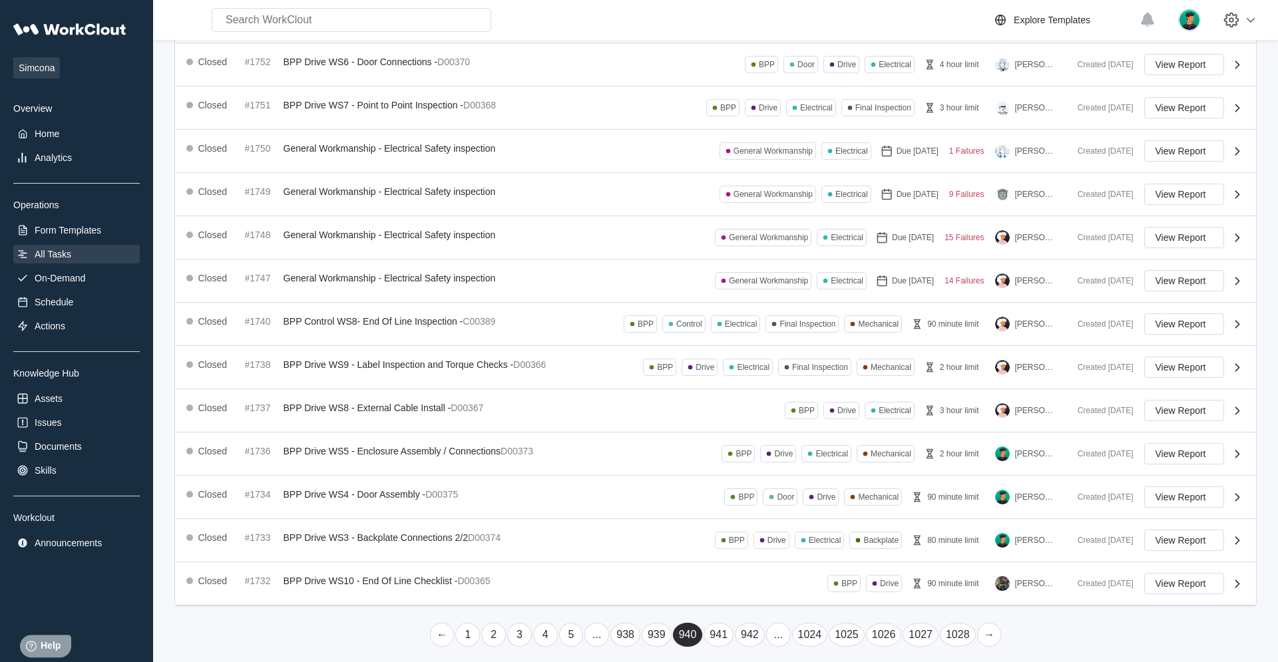
click at [766, 421] on link "→" at bounding box center [989, 635] width 25 height 24
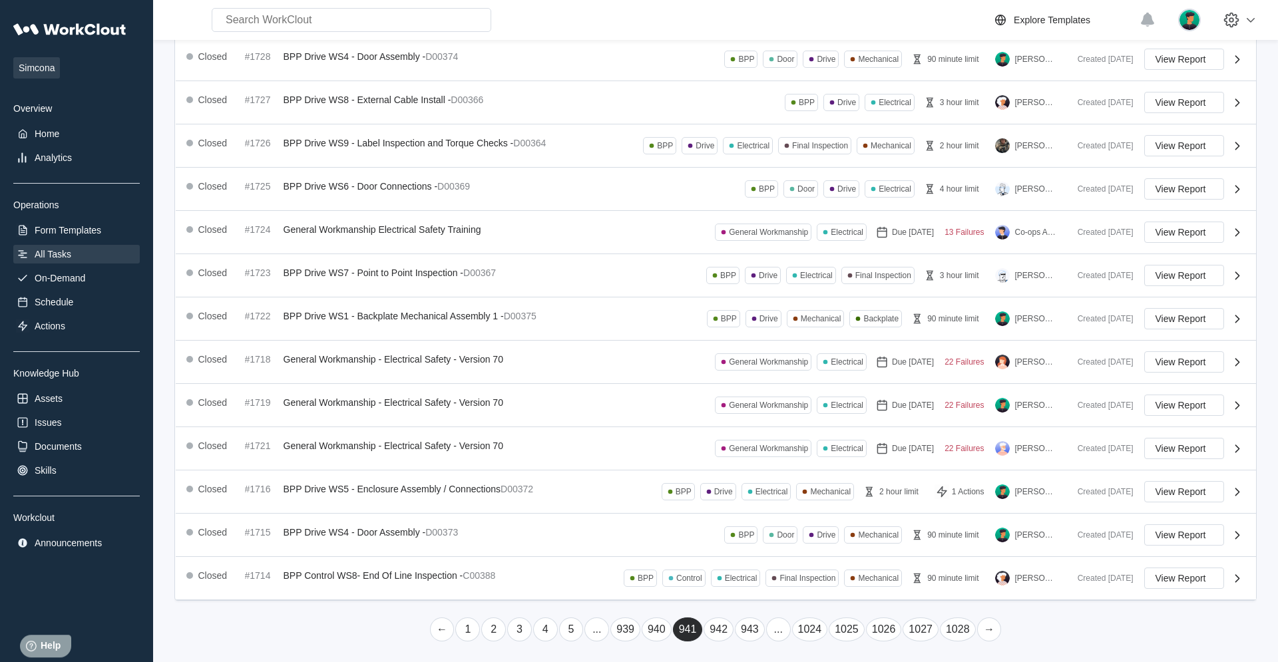
scroll to position [0, 0]
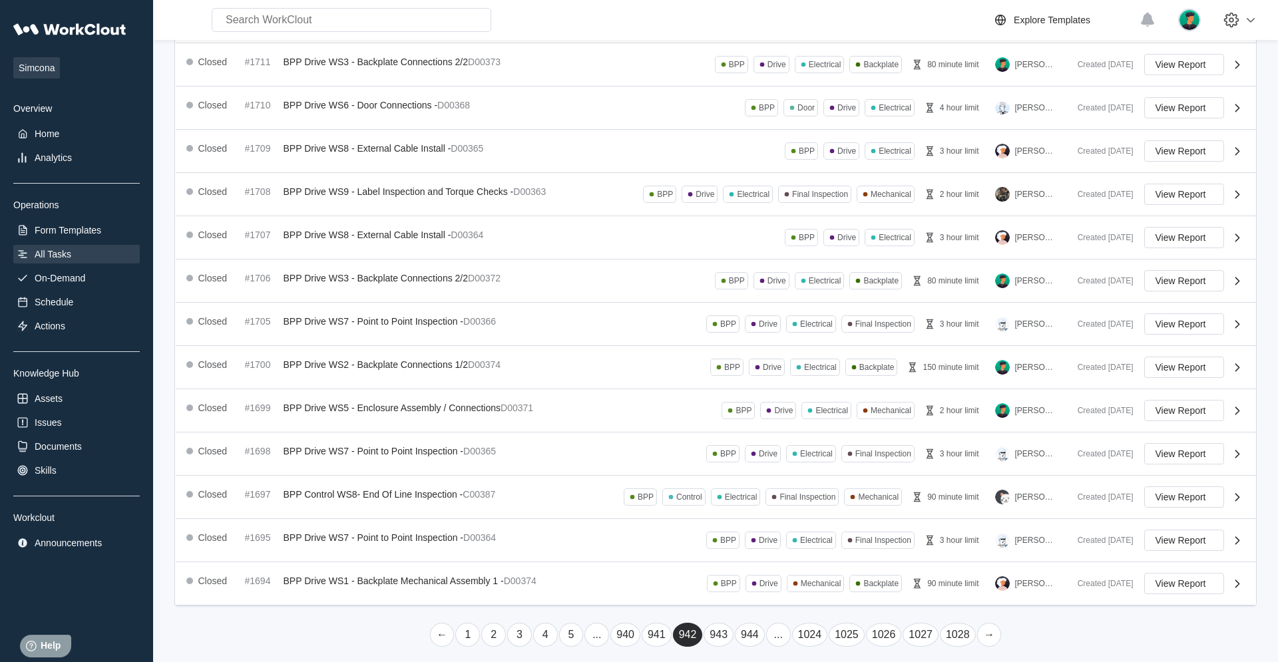
scroll to position [189, 0]
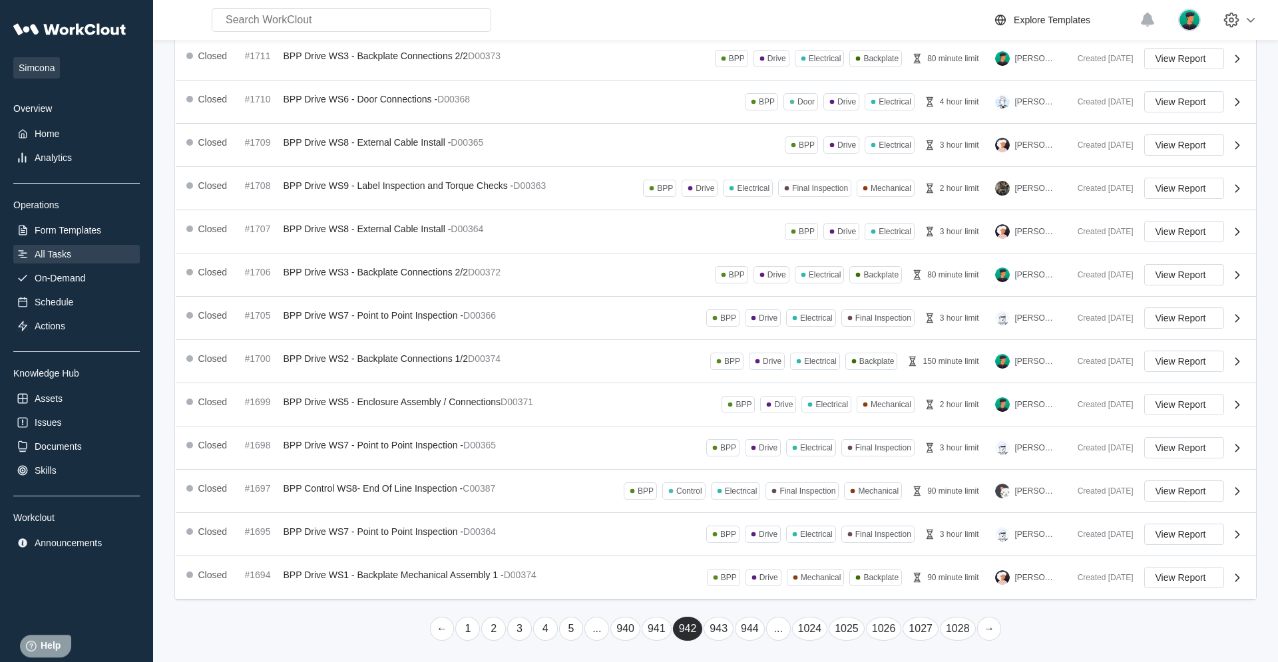
click at [766, 421] on link "→" at bounding box center [989, 629] width 25 height 24
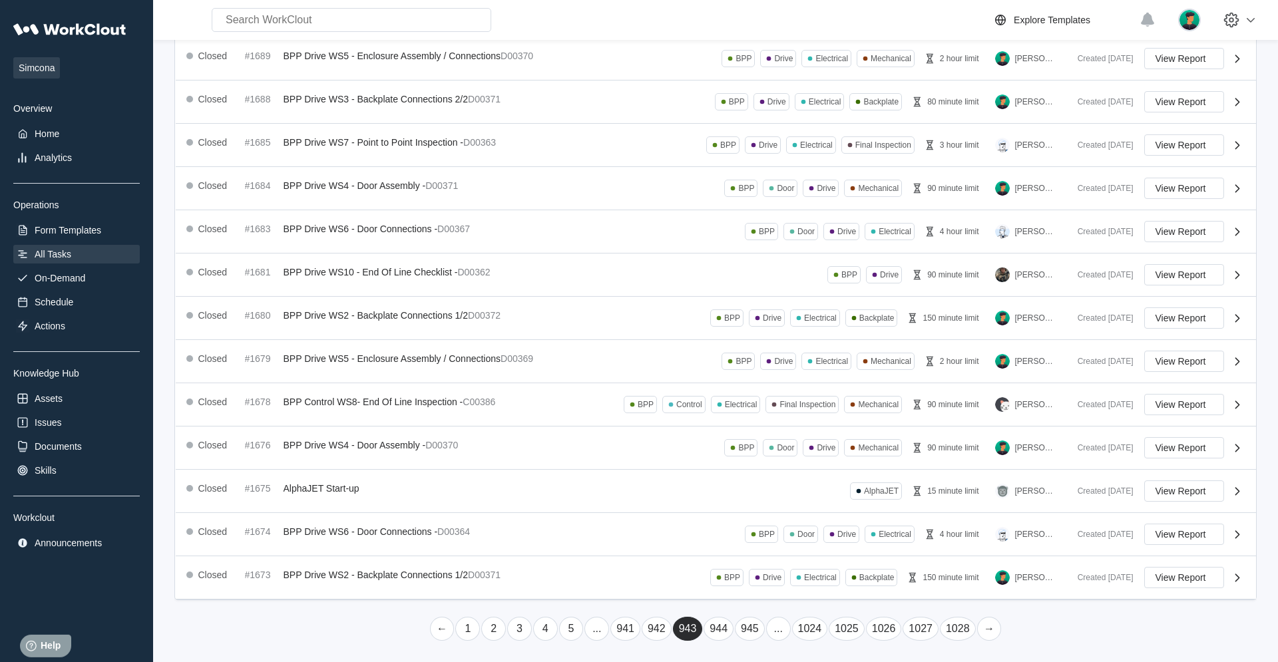
click at [766, 421] on link "→" at bounding box center [989, 629] width 25 height 24
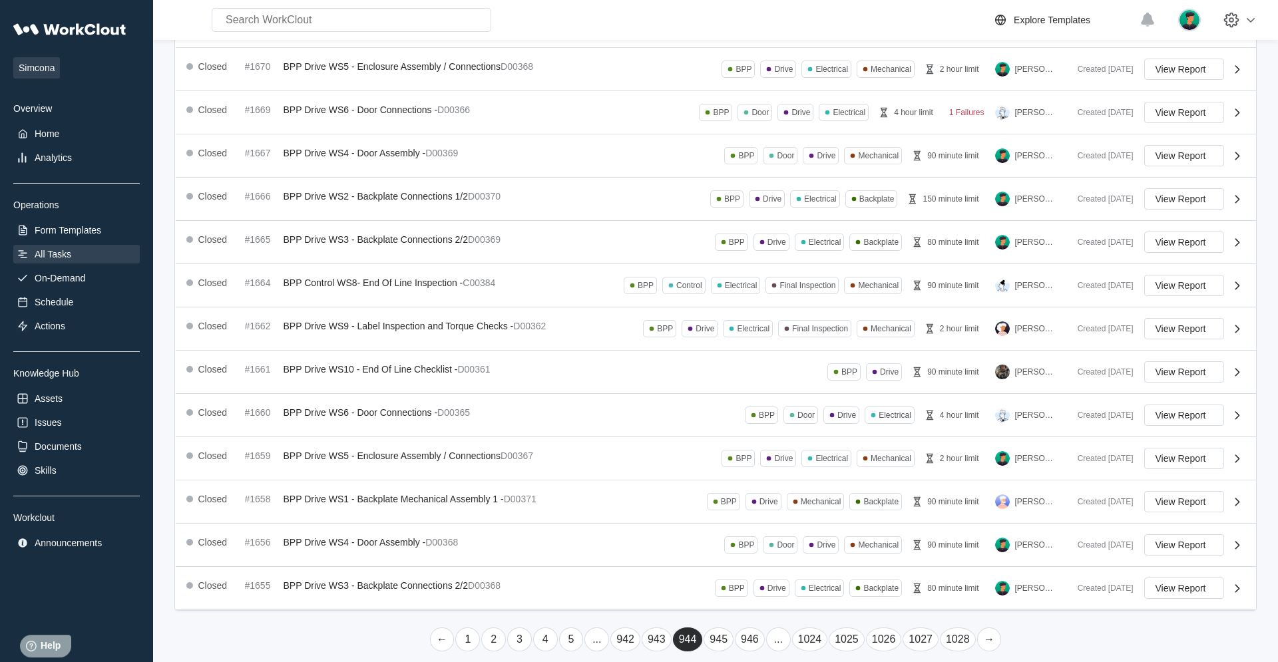
scroll to position [188, 0]
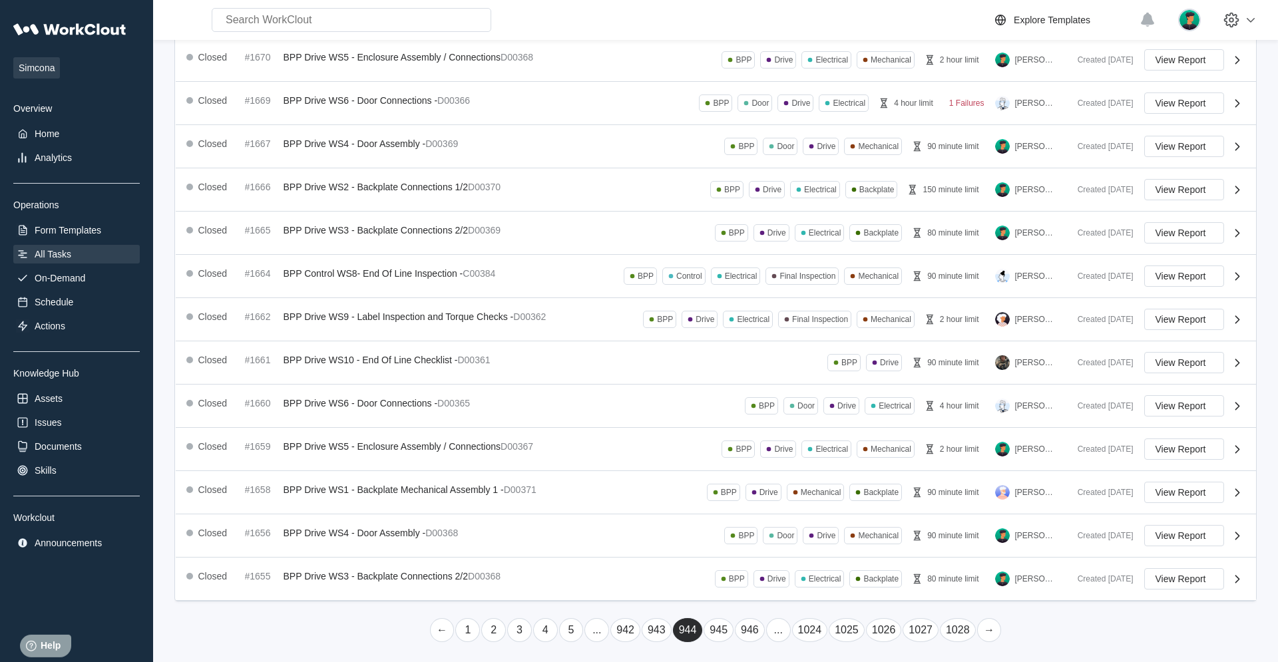
click at [766, 421] on link "→" at bounding box center [989, 631] width 25 height 24
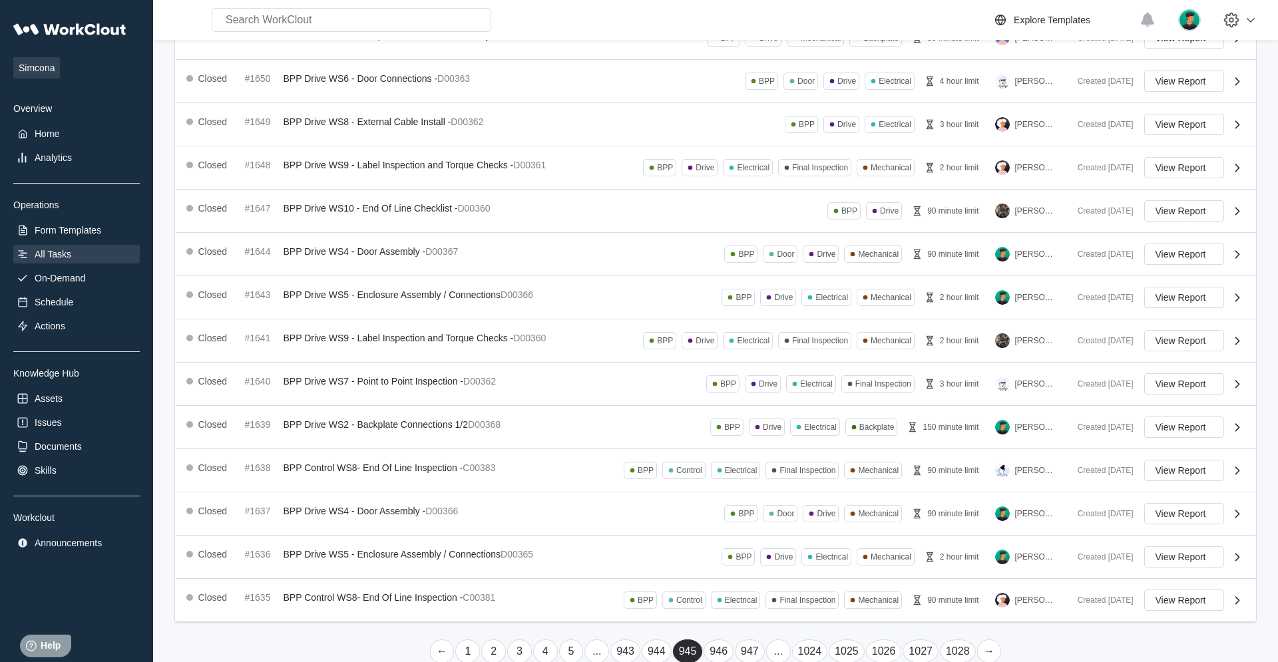
scroll to position [190, 0]
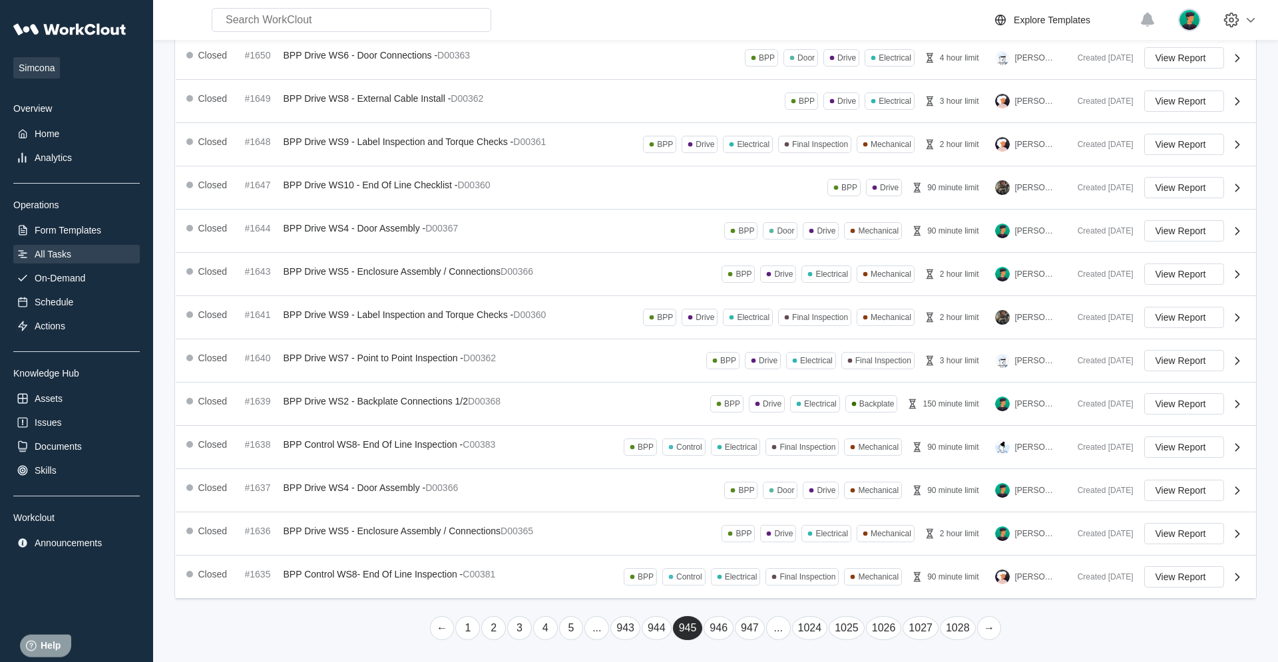
click at [766, 421] on link "→" at bounding box center [989, 629] width 25 height 24
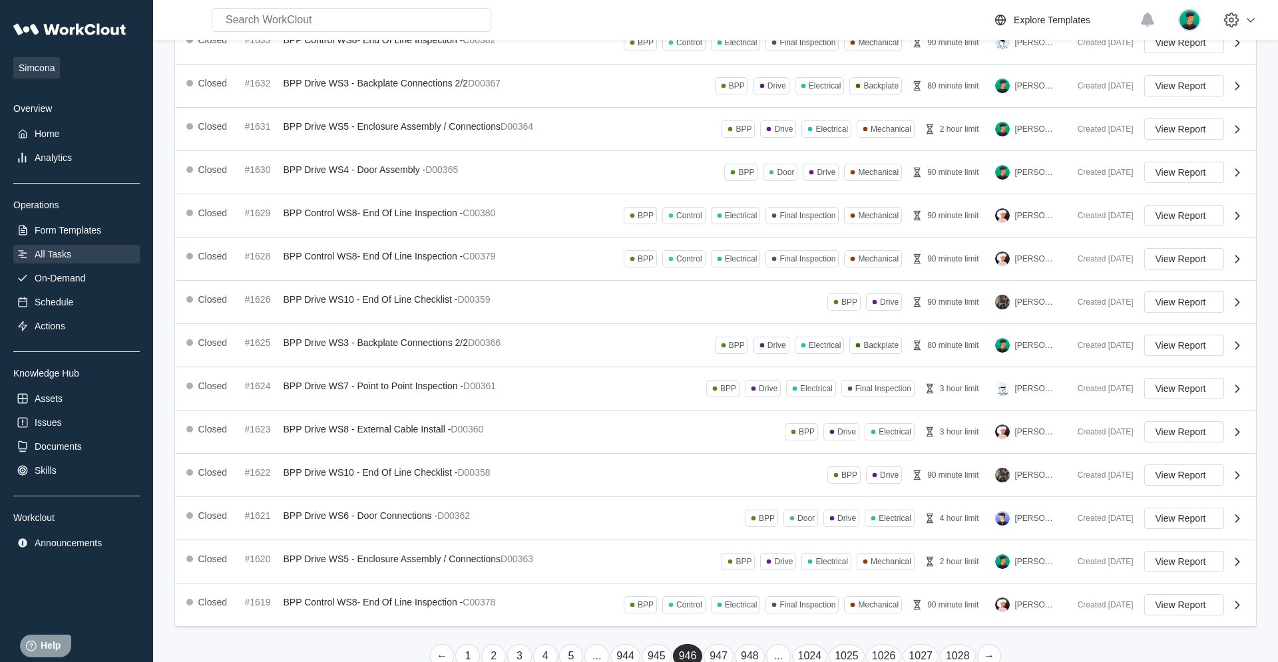
scroll to position [189, 0]
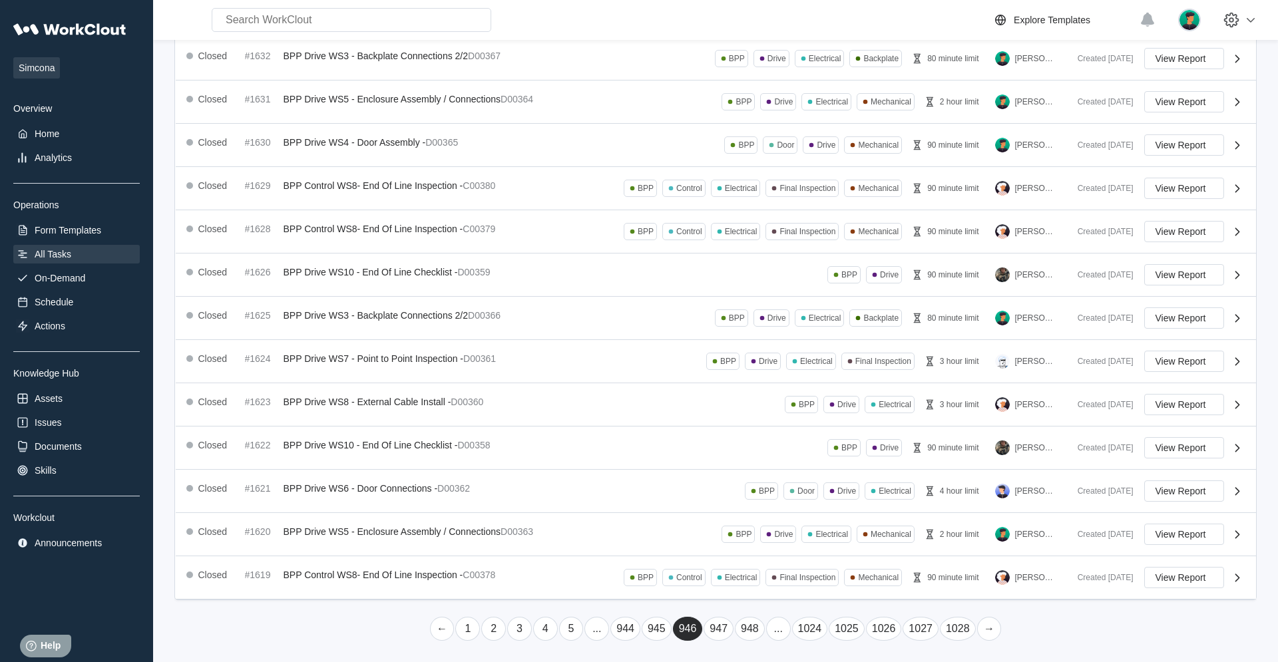
click at [766, 421] on link "→" at bounding box center [989, 629] width 25 height 24
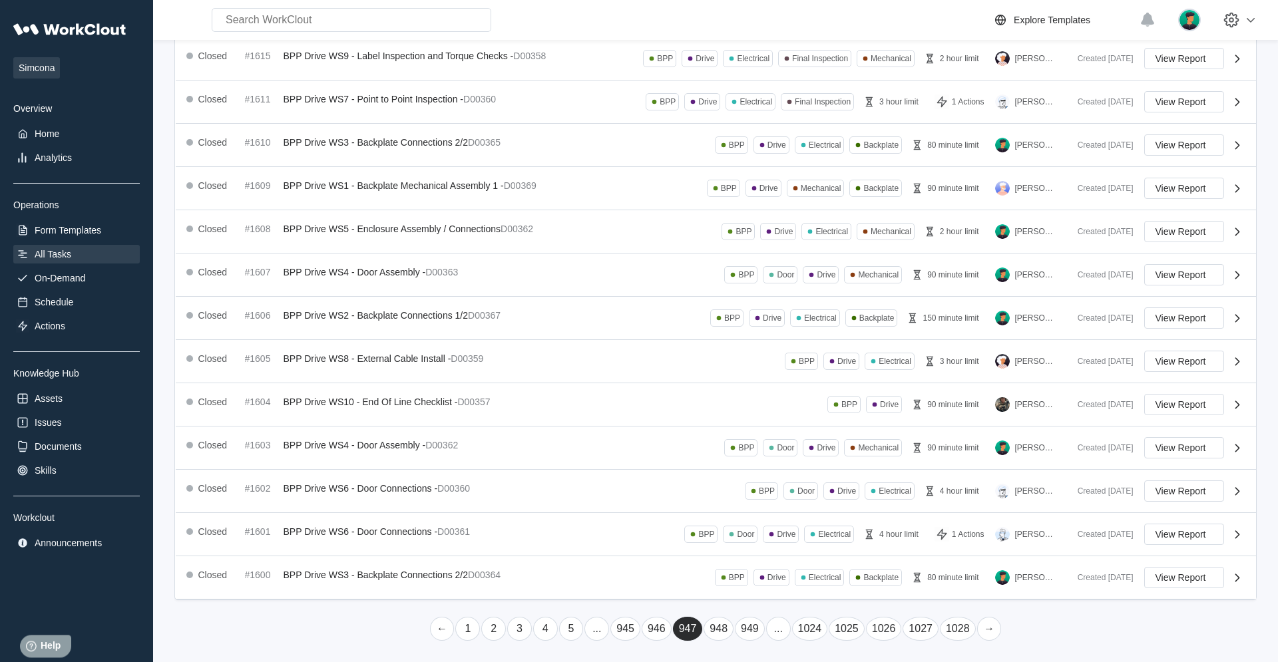
click at [766, 421] on link "→" at bounding box center [989, 629] width 25 height 24
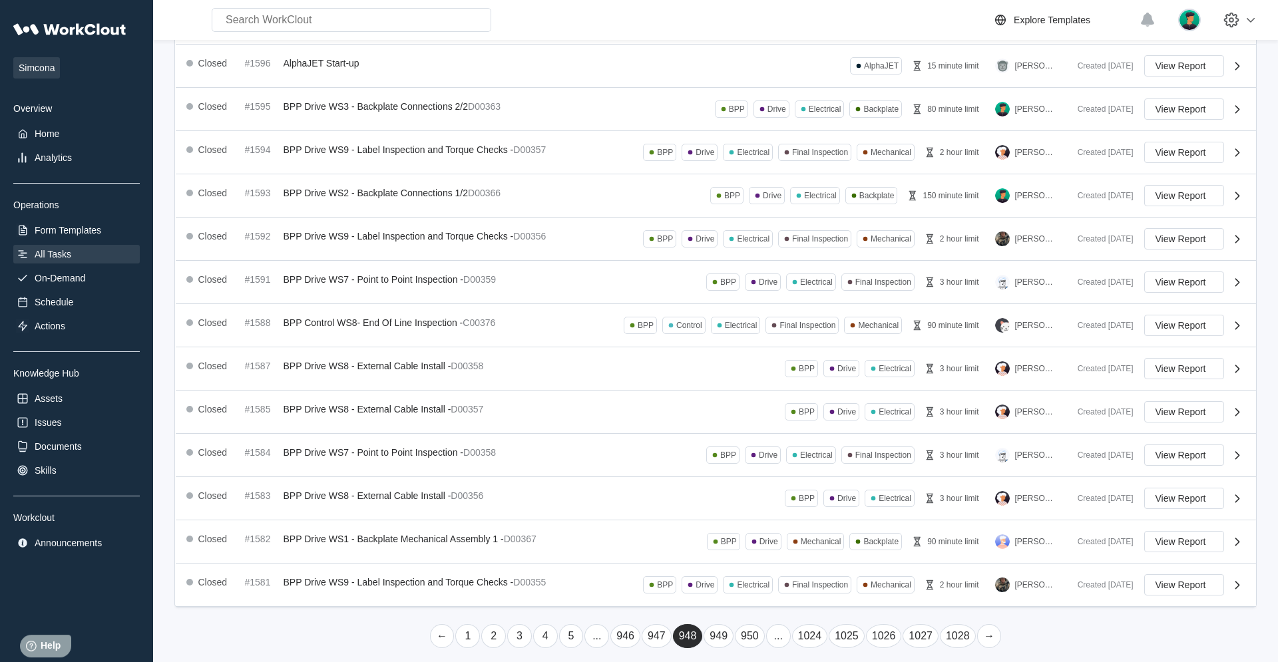
scroll to position [188, 0]
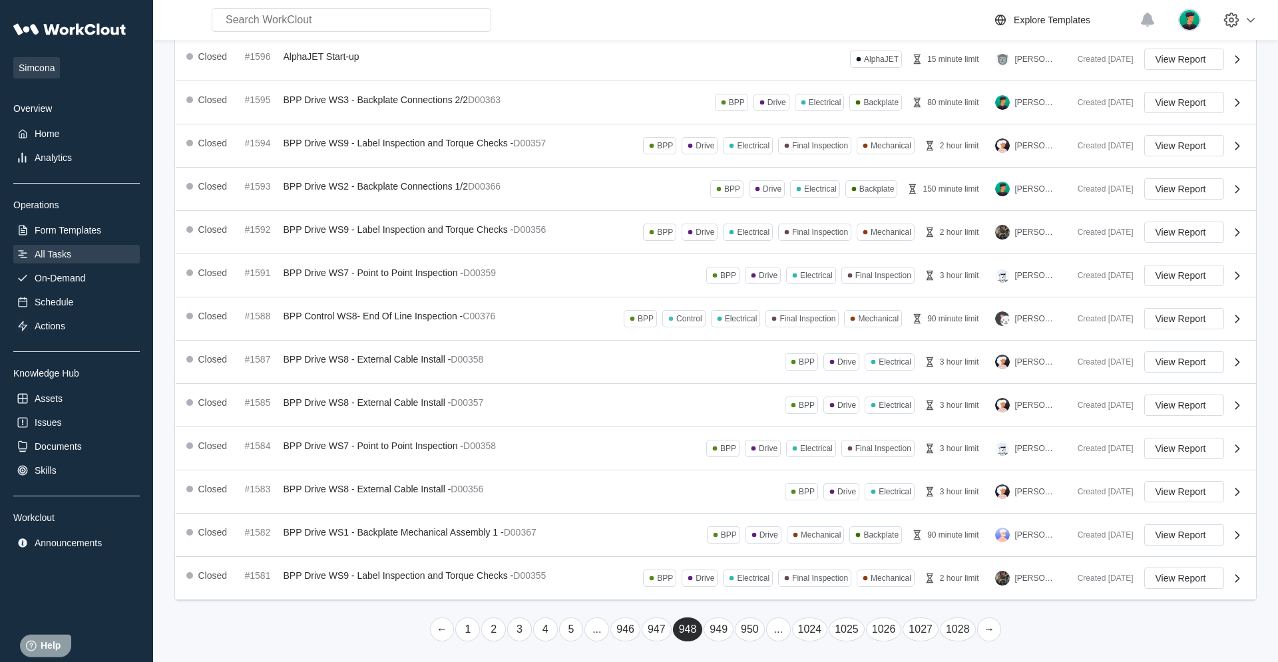
click at [766, 421] on link "→" at bounding box center [989, 630] width 25 height 24
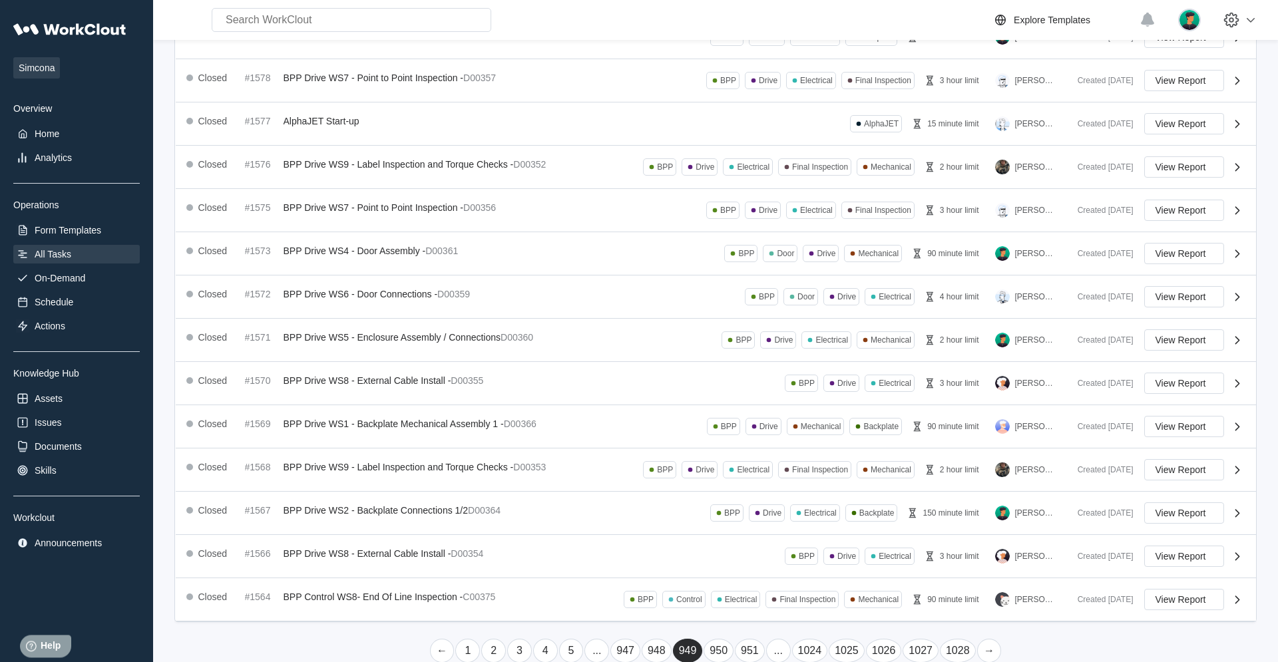
scroll to position [189, 0]
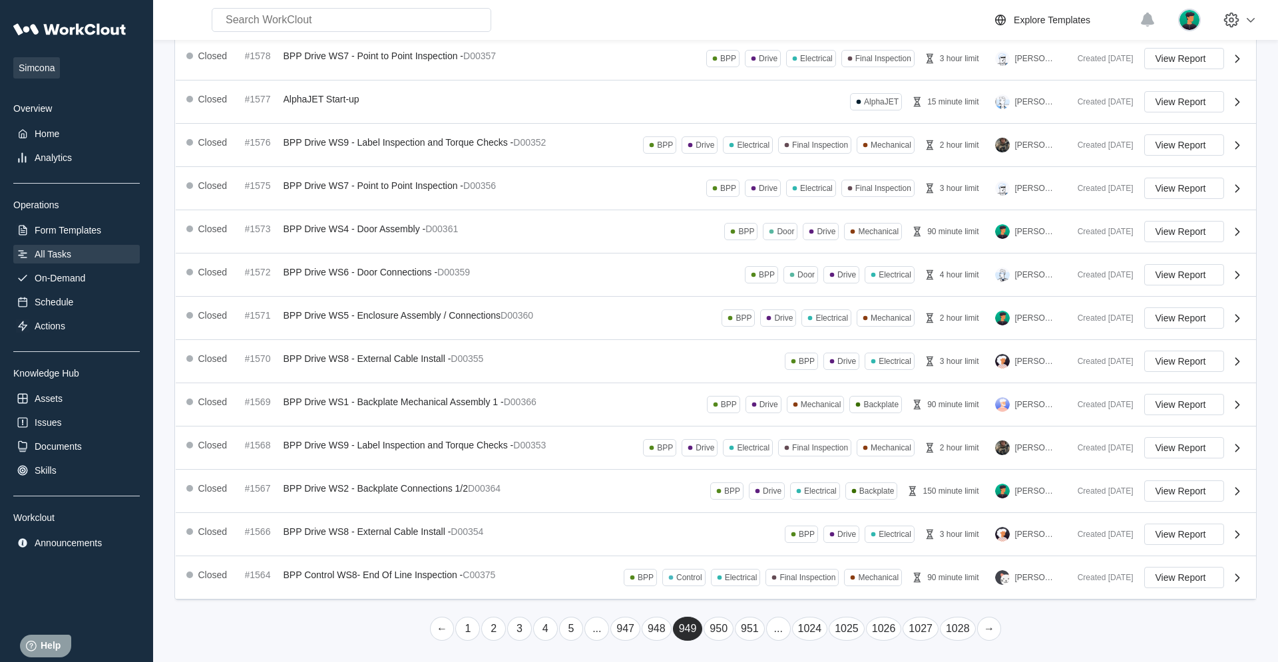
click at [766, 421] on link "→" at bounding box center [989, 629] width 25 height 24
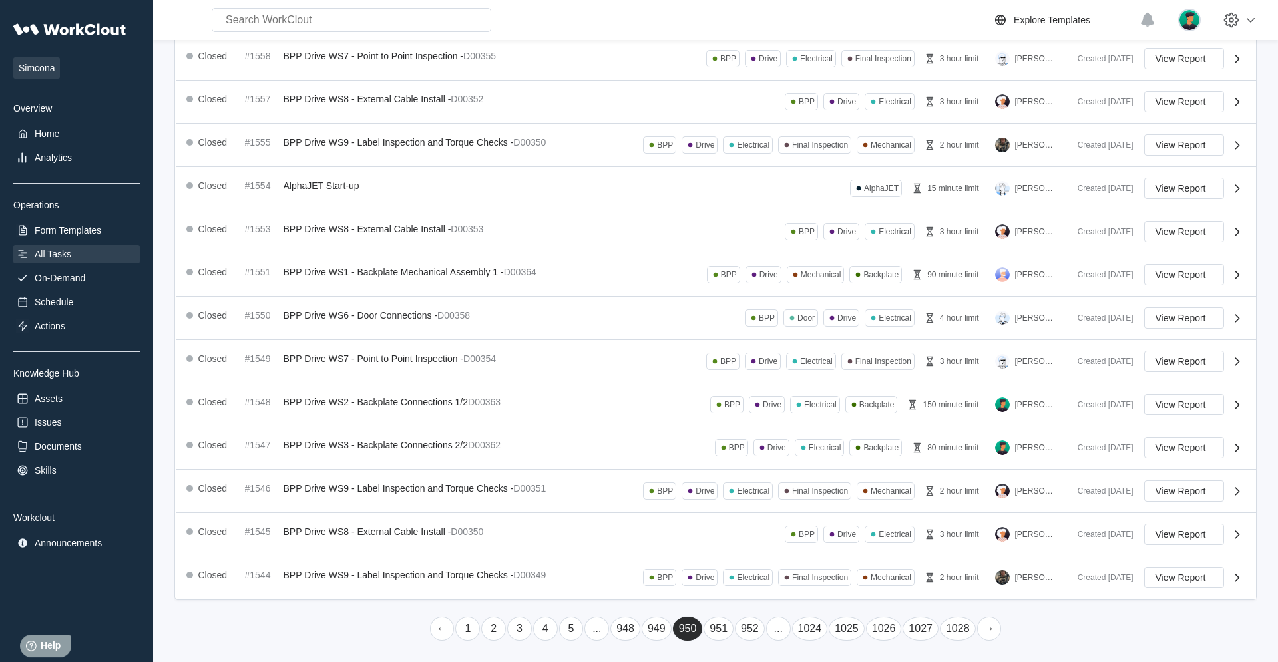
click at [766, 421] on link "→" at bounding box center [989, 629] width 25 height 24
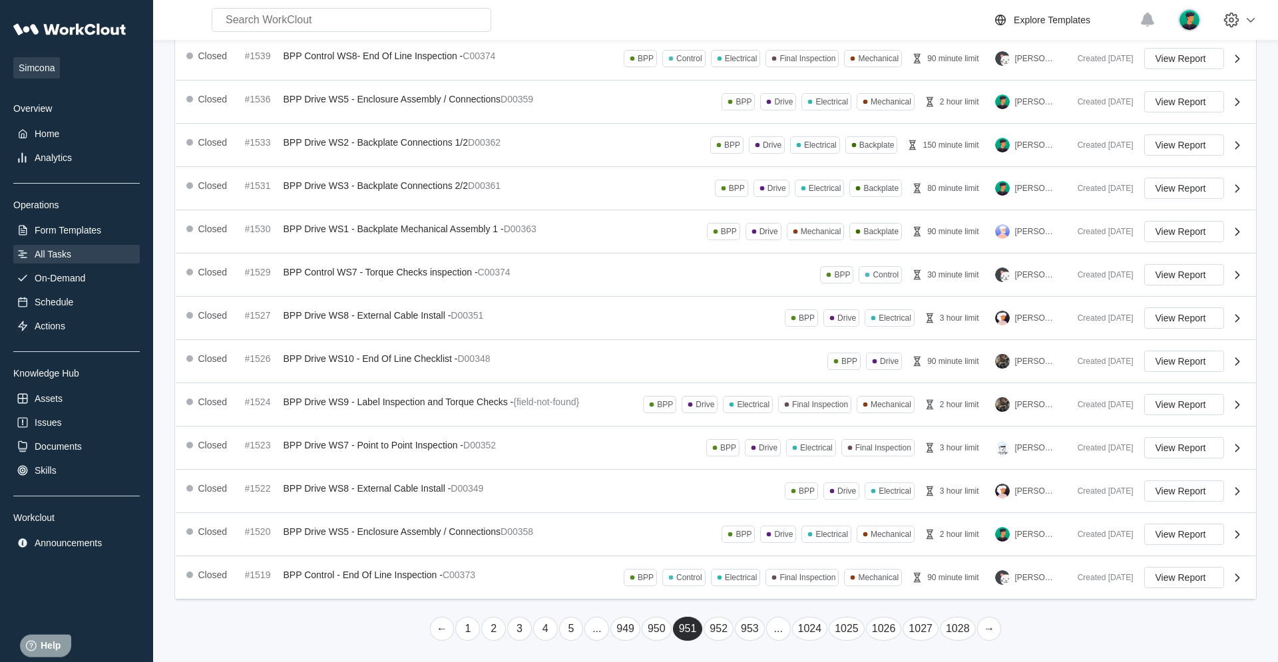
click at [766, 421] on link "→" at bounding box center [989, 629] width 25 height 24
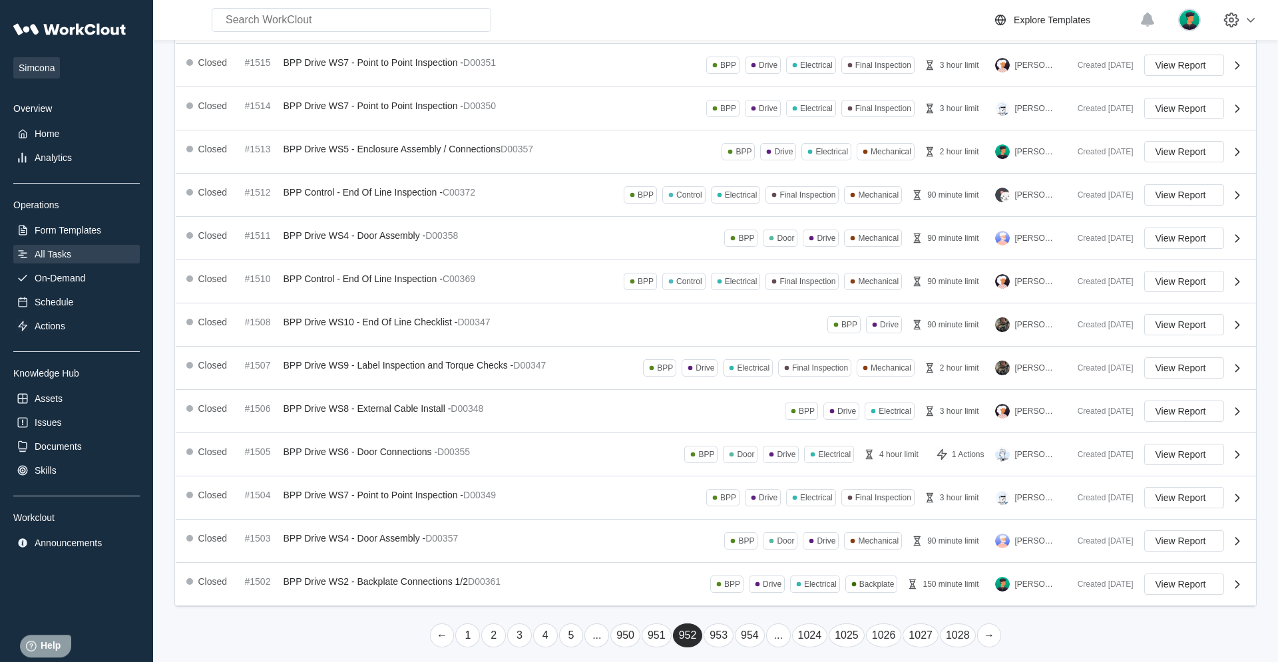
scroll to position [190, 0]
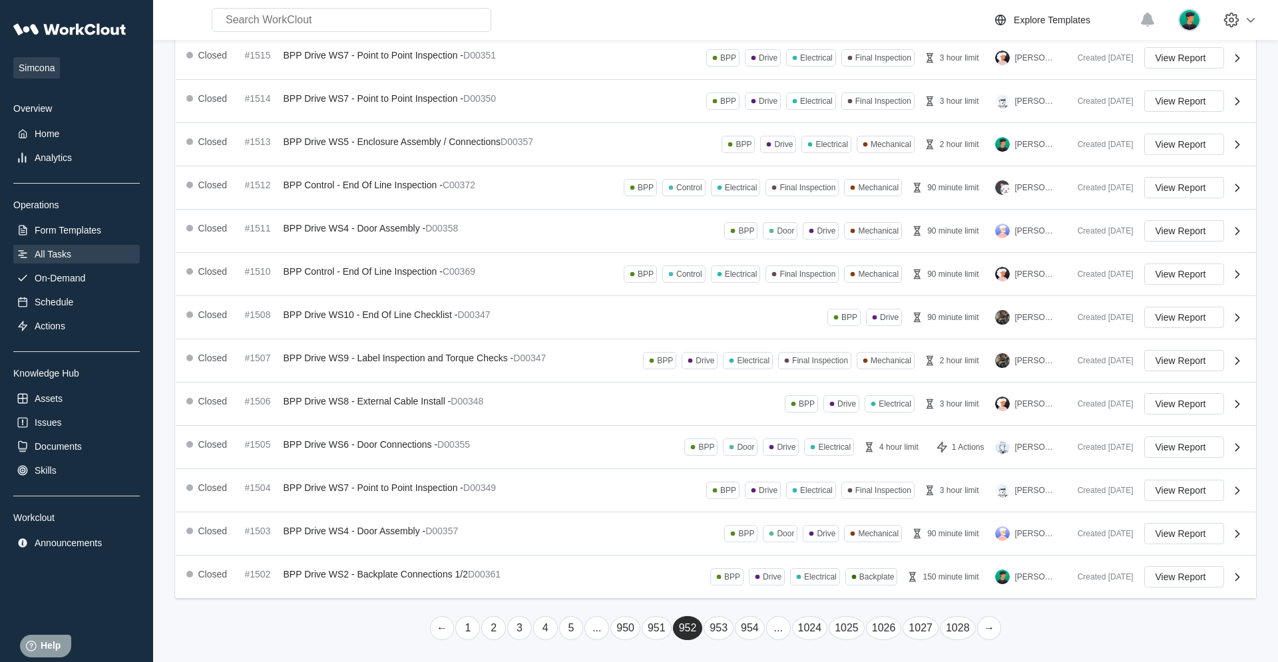
click at [766, 421] on link "→" at bounding box center [989, 629] width 25 height 24
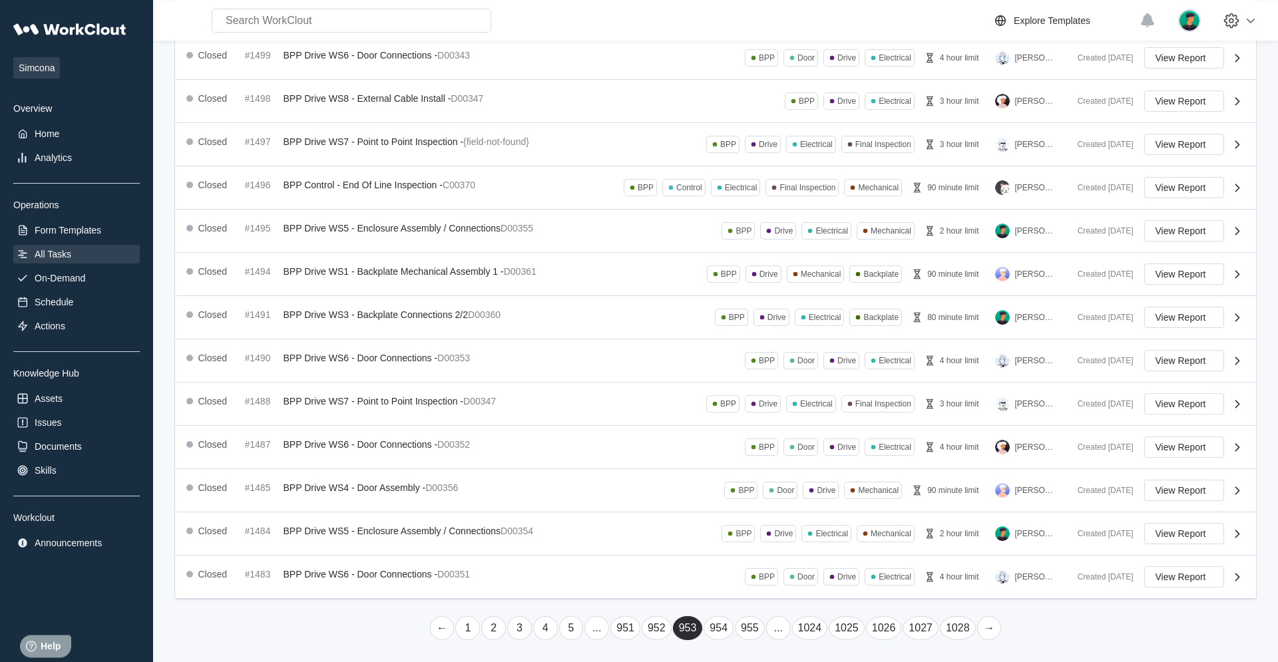
click at [766, 421] on link "→" at bounding box center [989, 629] width 25 height 24
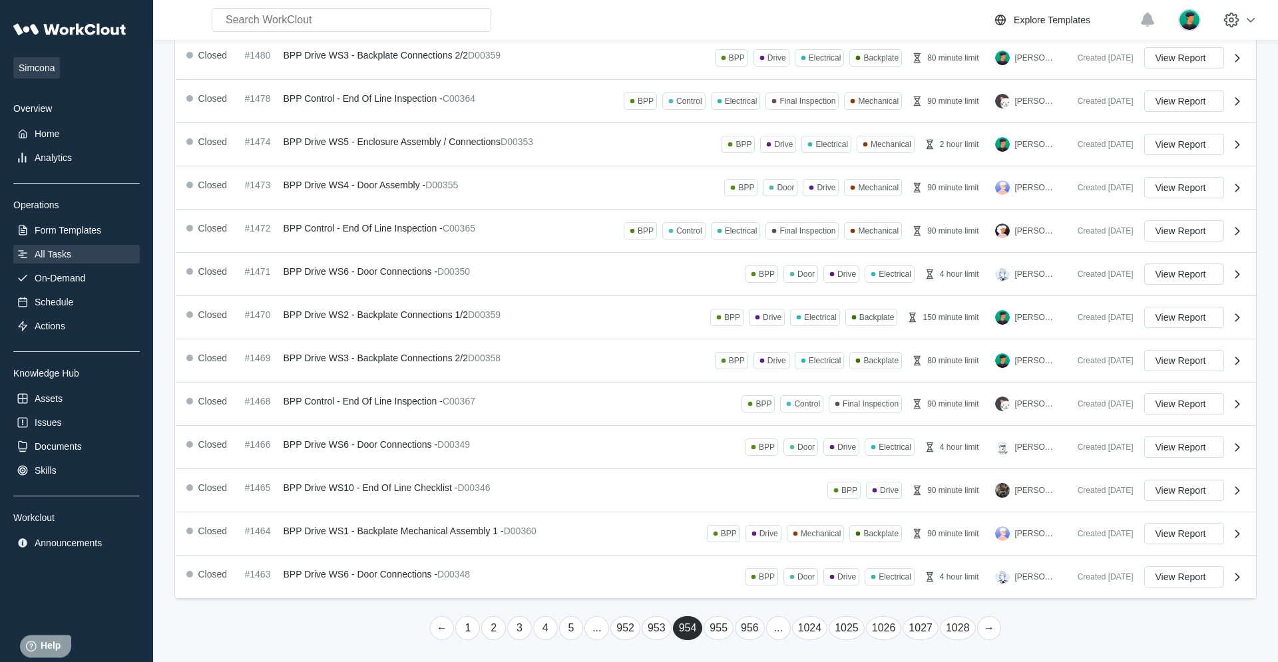
click at [766, 421] on link "→" at bounding box center [989, 629] width 25 height 24
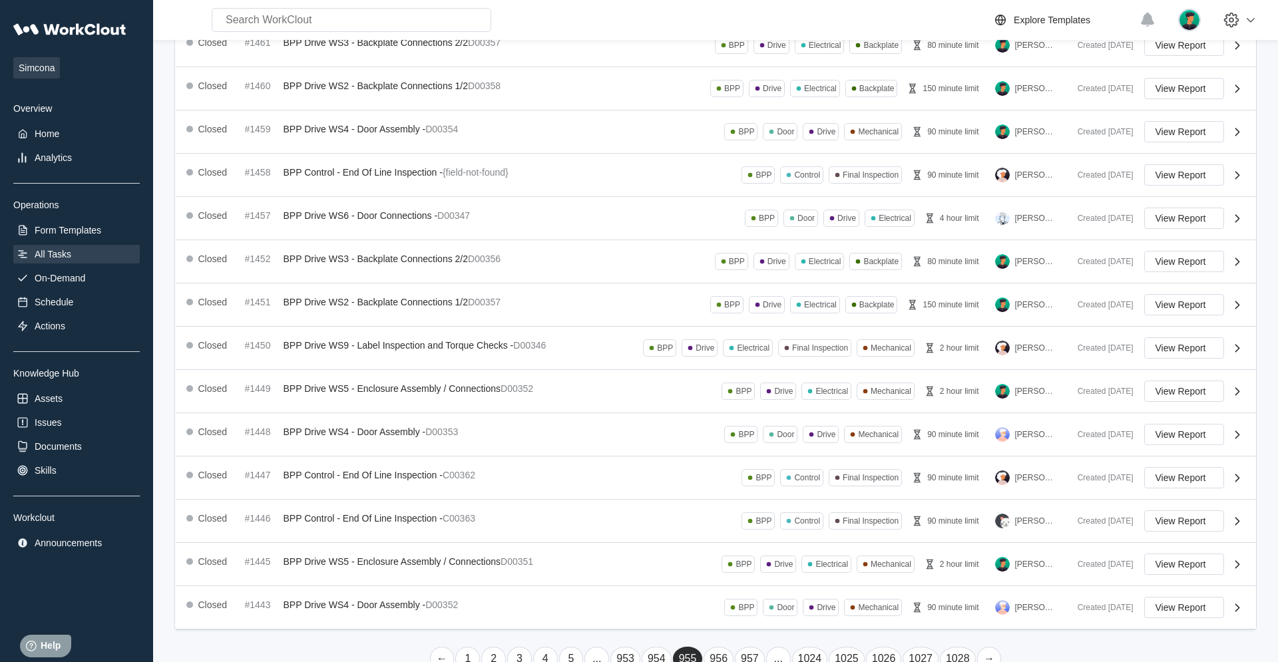
scroll to position [189, 0]
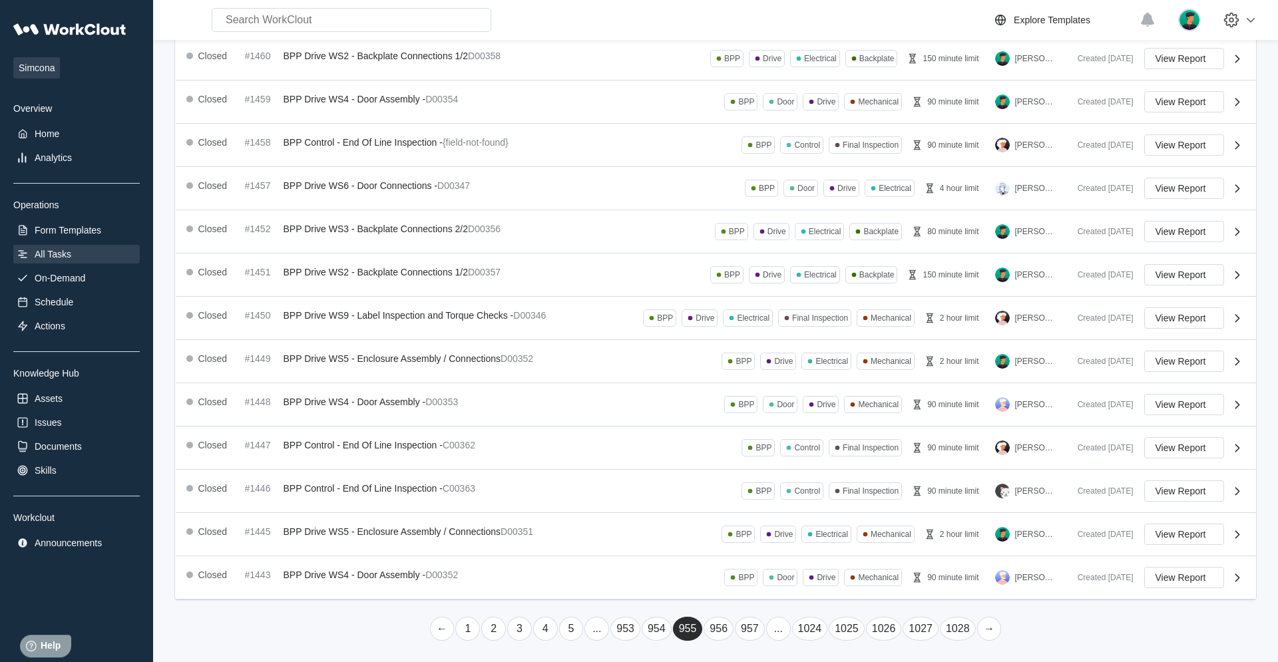
click at [766, 421] on link "→" at bounding box center [989, 629] width 25 height 24
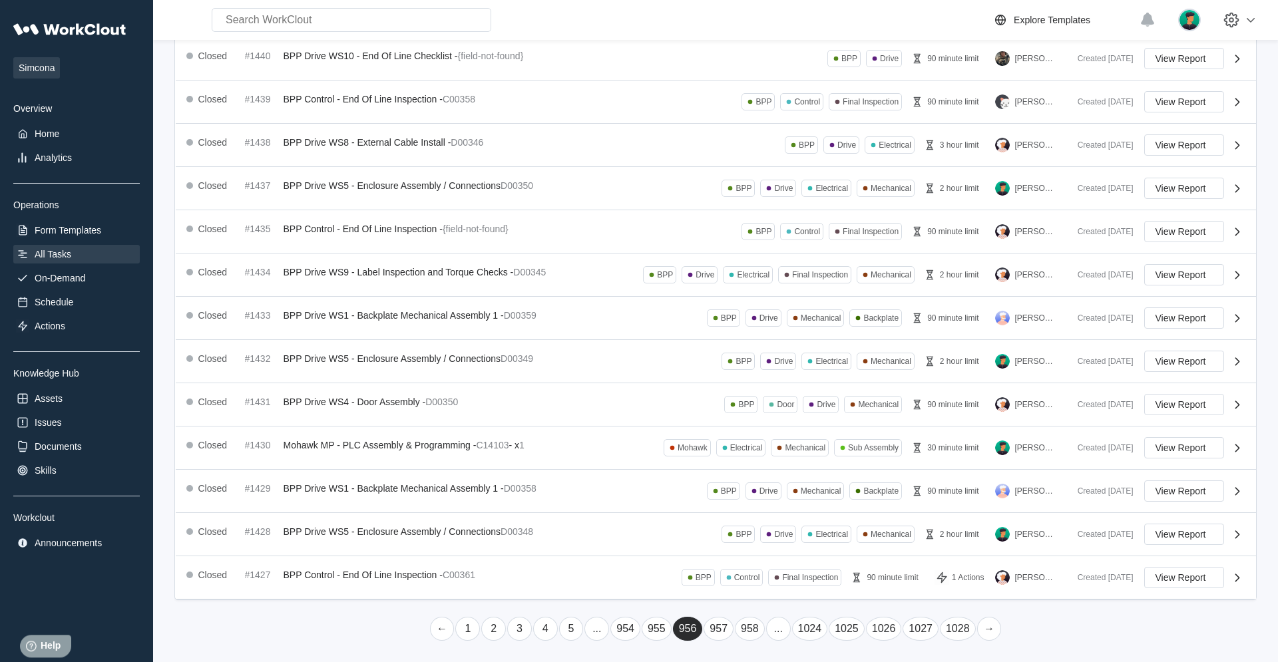
click at [766, 421] on link "→" at bounding box center [989, 629] width 25 height 24
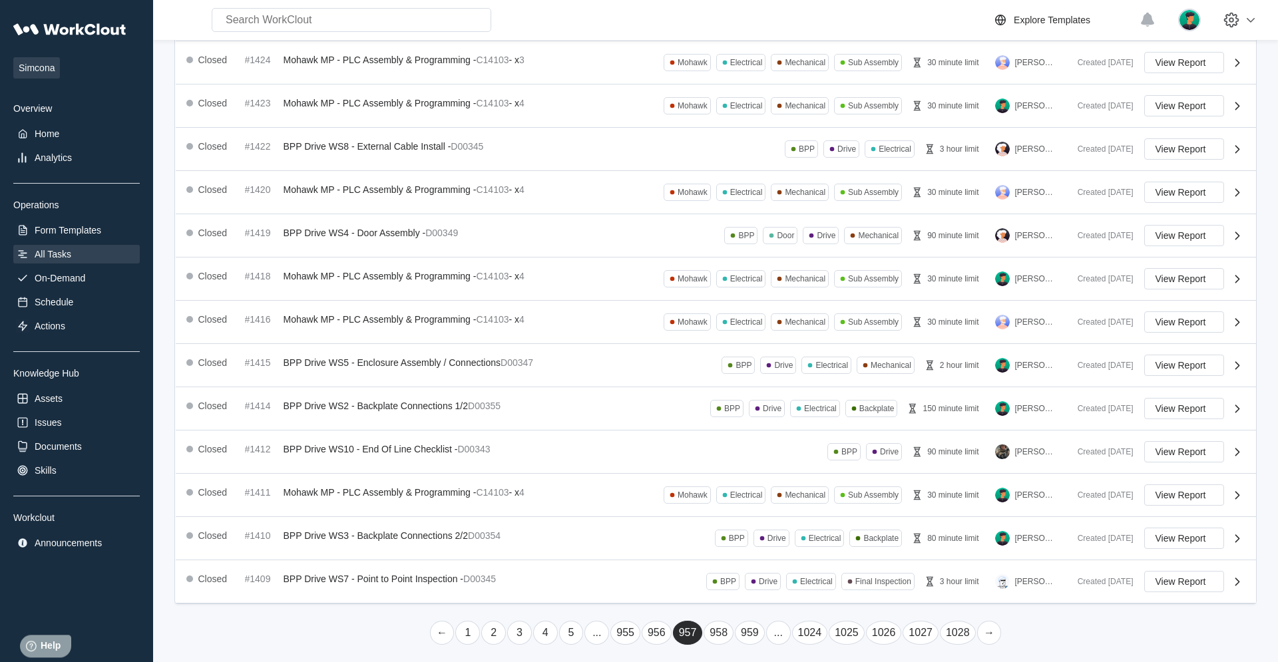
scroll to position [190, 0]
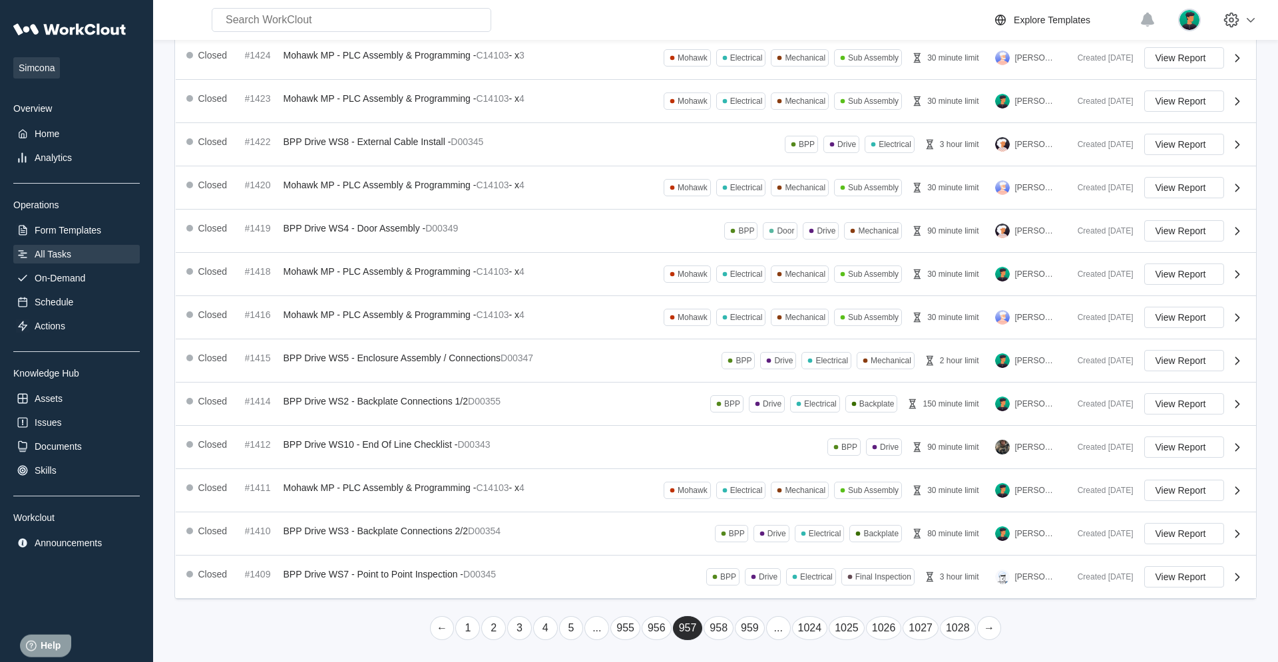
click at [766, 421] on link "→" at bounding box center [989, 629] width 25 height 24
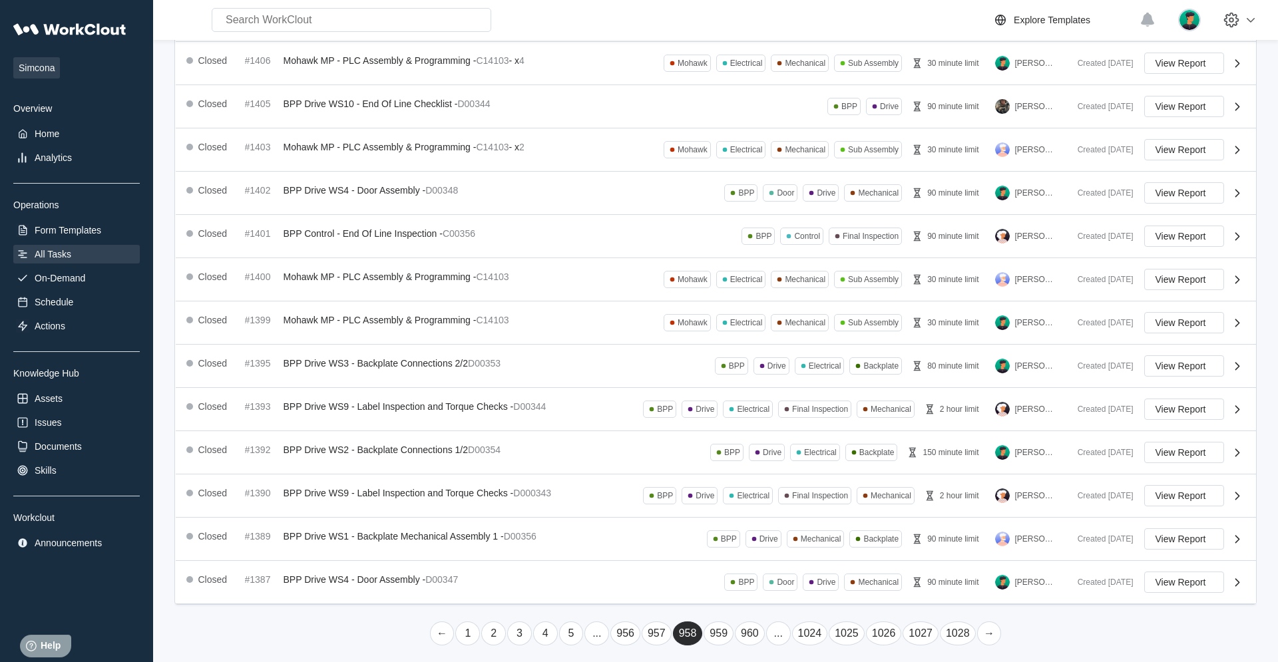
scroll to position [188, 0]
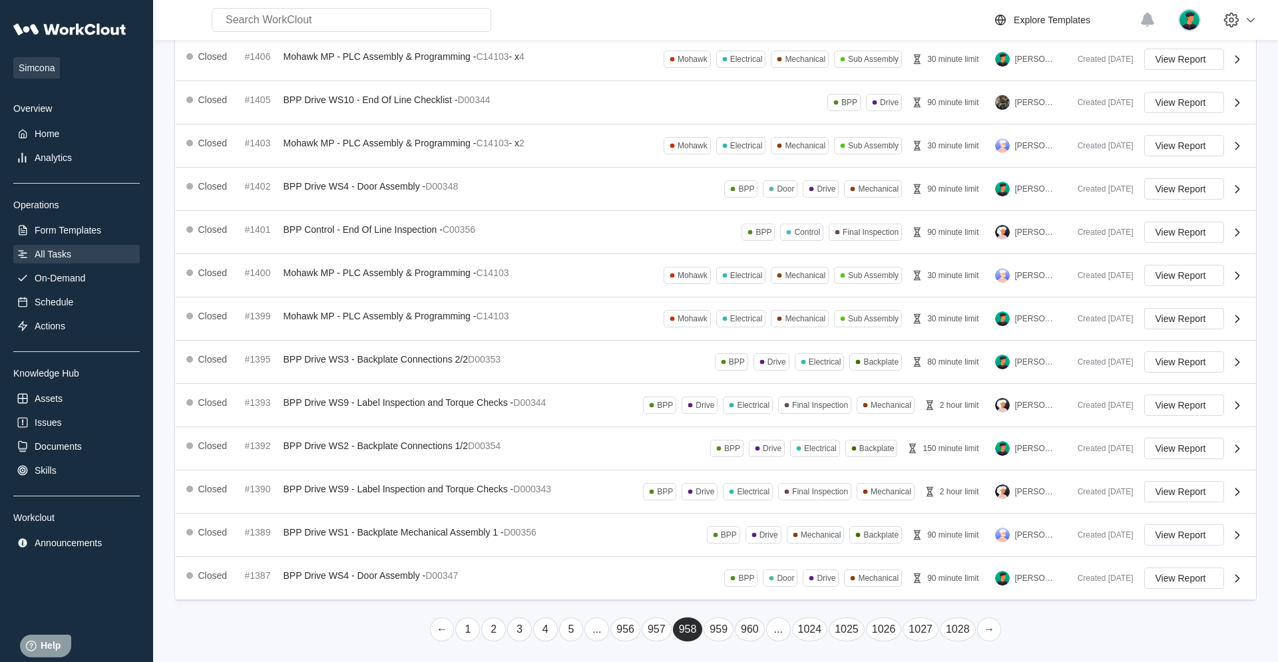
click at [766, 421] on link "→" at bounding box center [989, 630] width 25 height 24
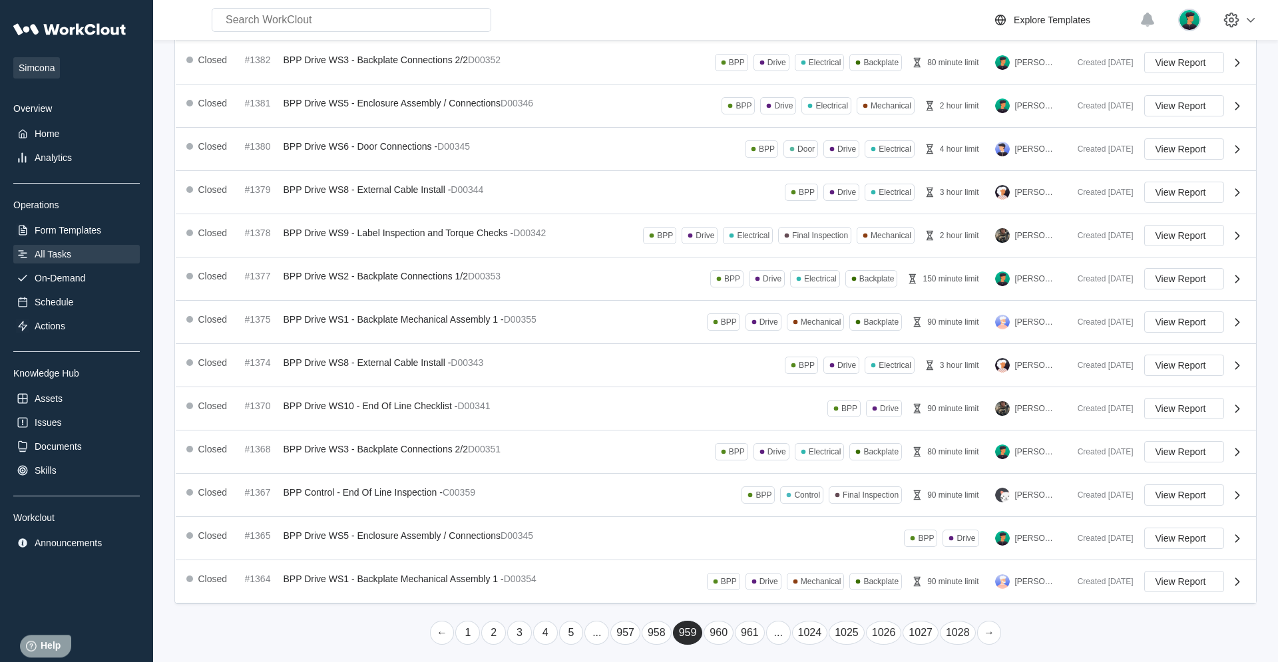
scroll to position [189, 0]
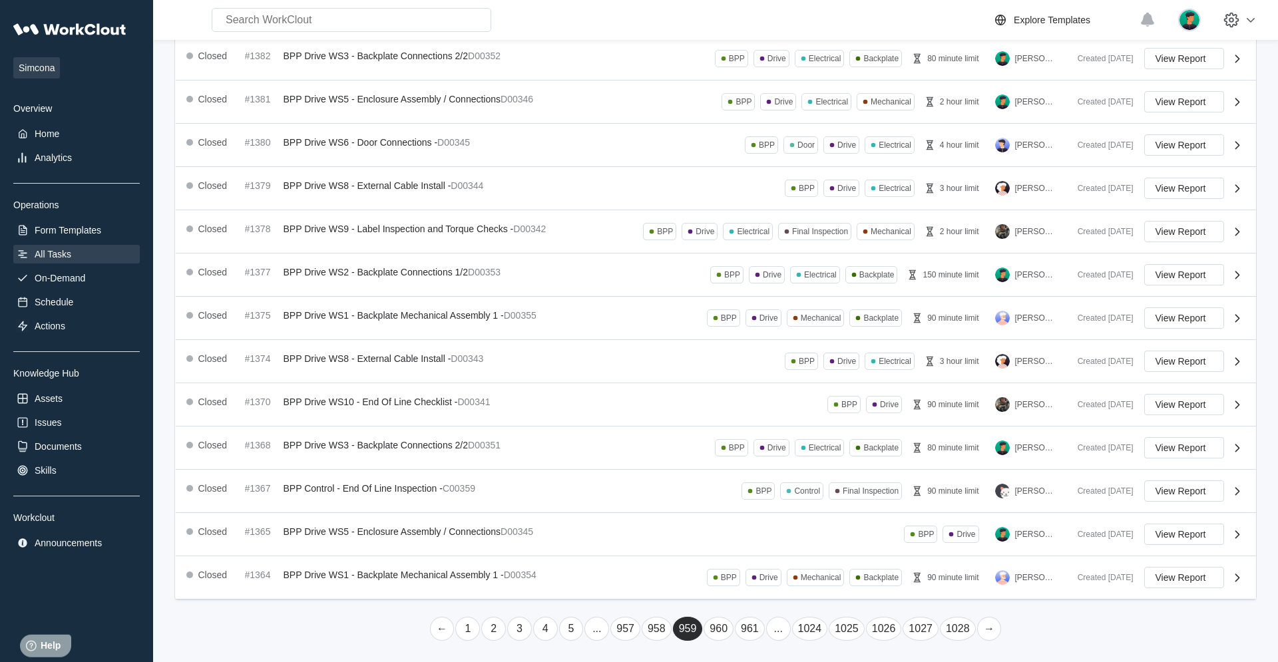
click at [766, 421] on link "→" at bounding box center [989, 629] width 25 height 24
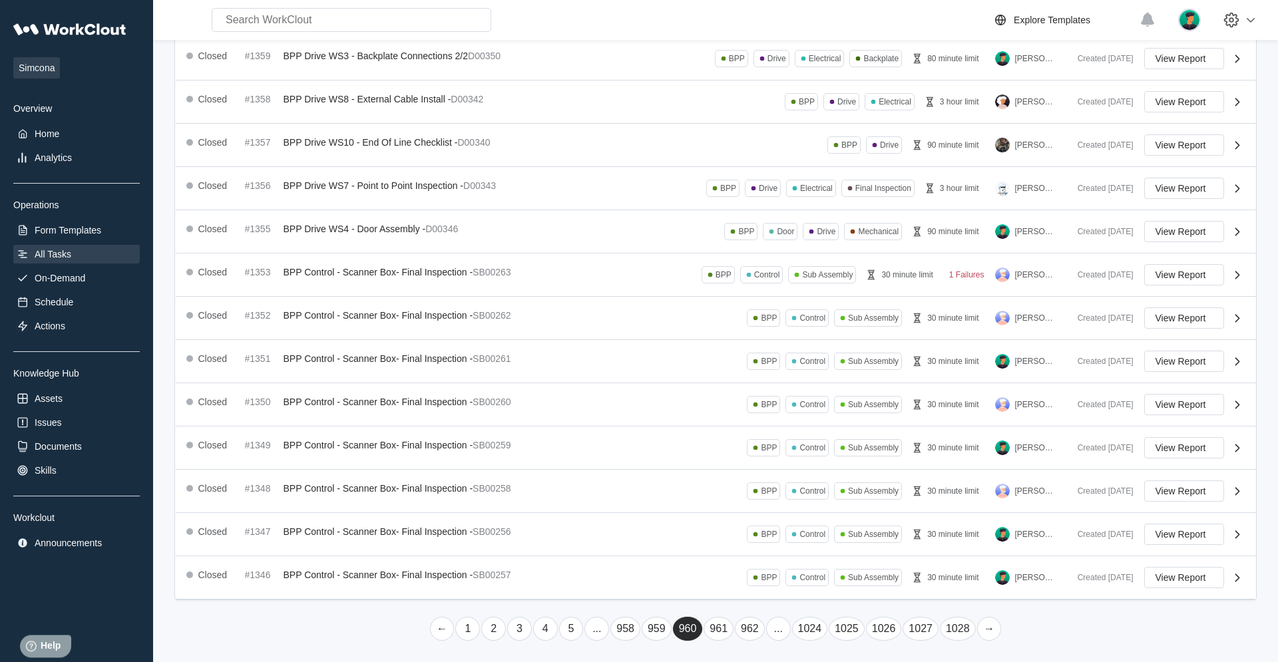
click at [766, 421] on link "→" at bounding box center [989, 629] width 25 height 24
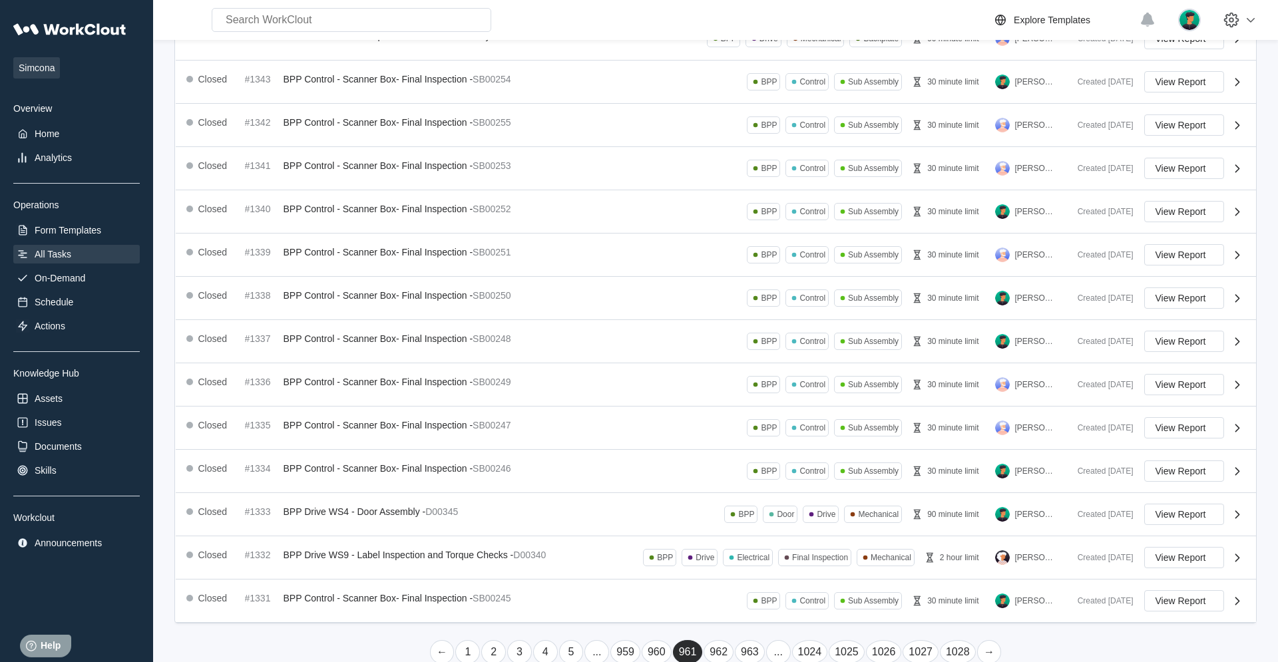
scroll to position [185, 0]
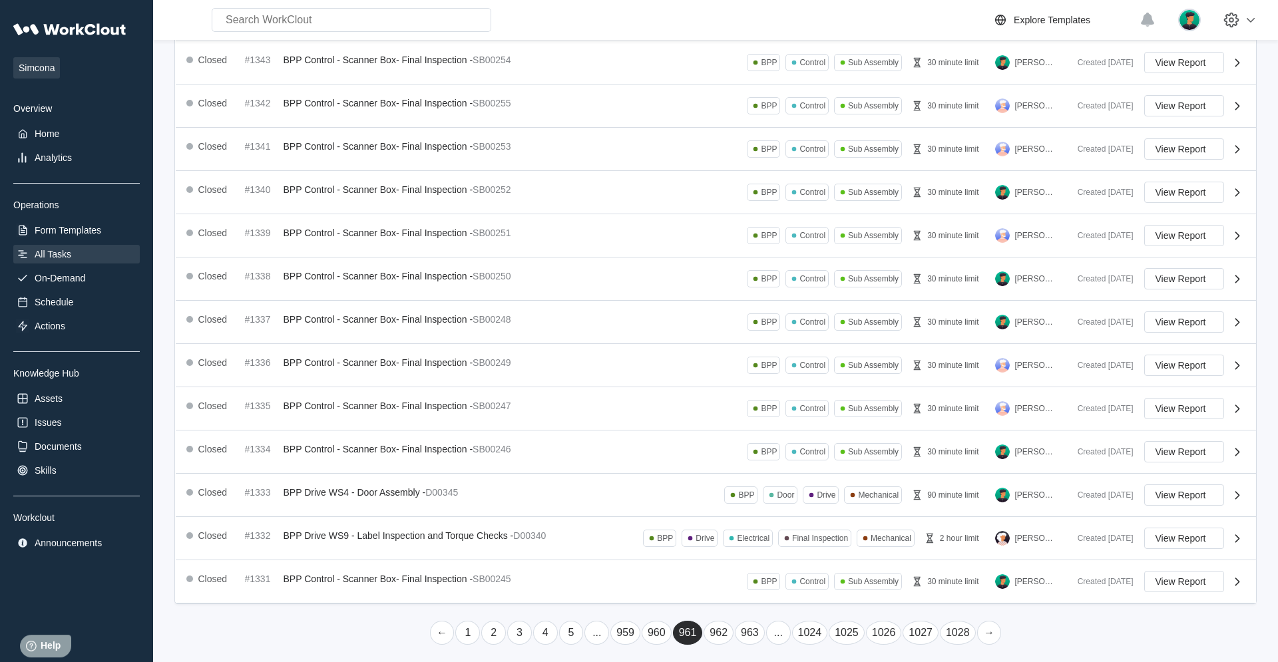
click at [766, 421] on link "→" at bounding box center [989, 633] width 25 height 24
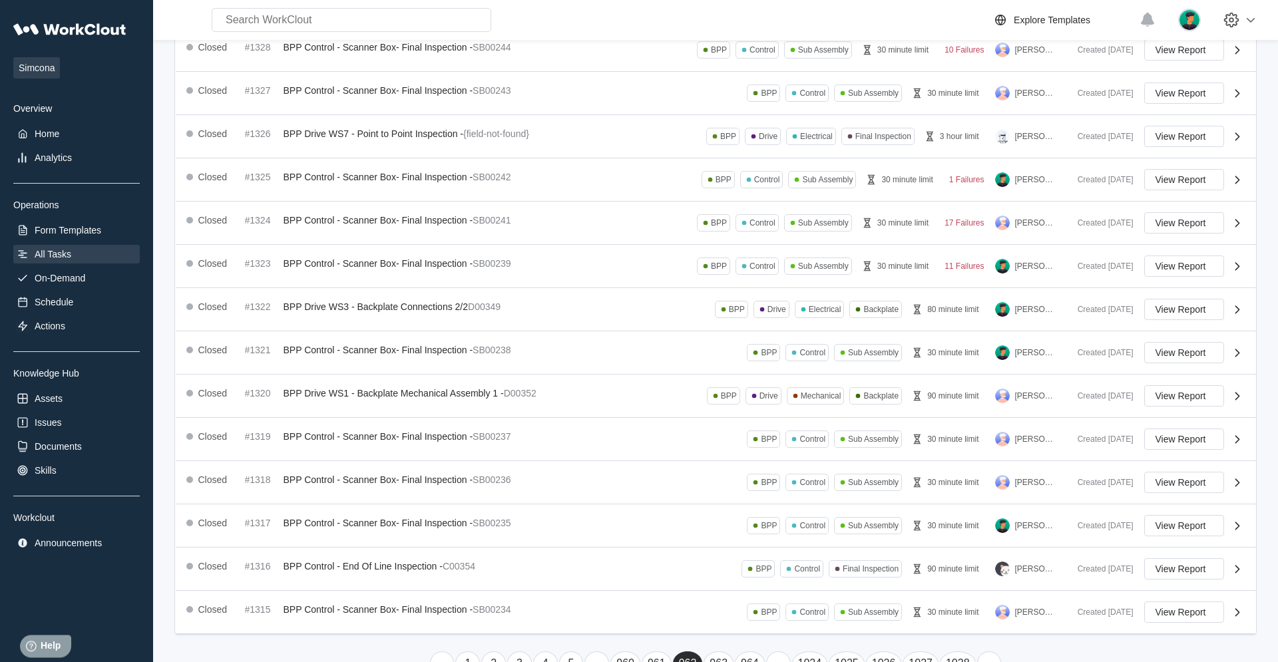
scroll to position [188, 0]
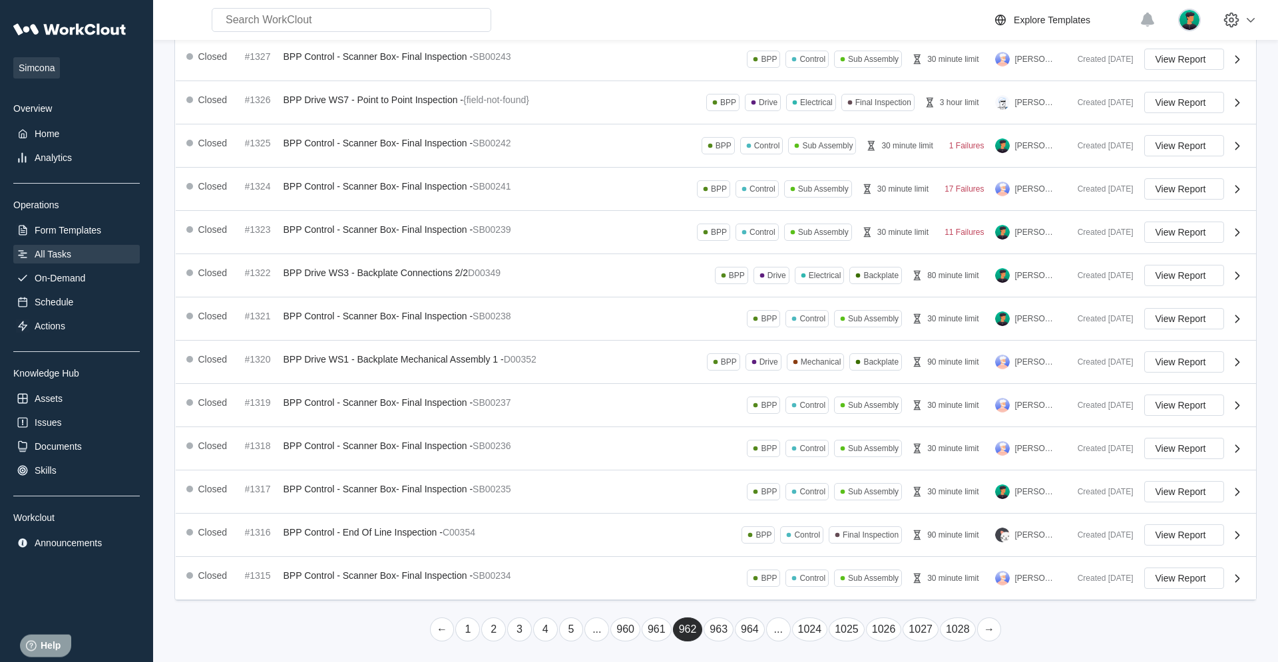
click at [766, 421] on link "→" at bounding box center [989, 630] width 25 height 24
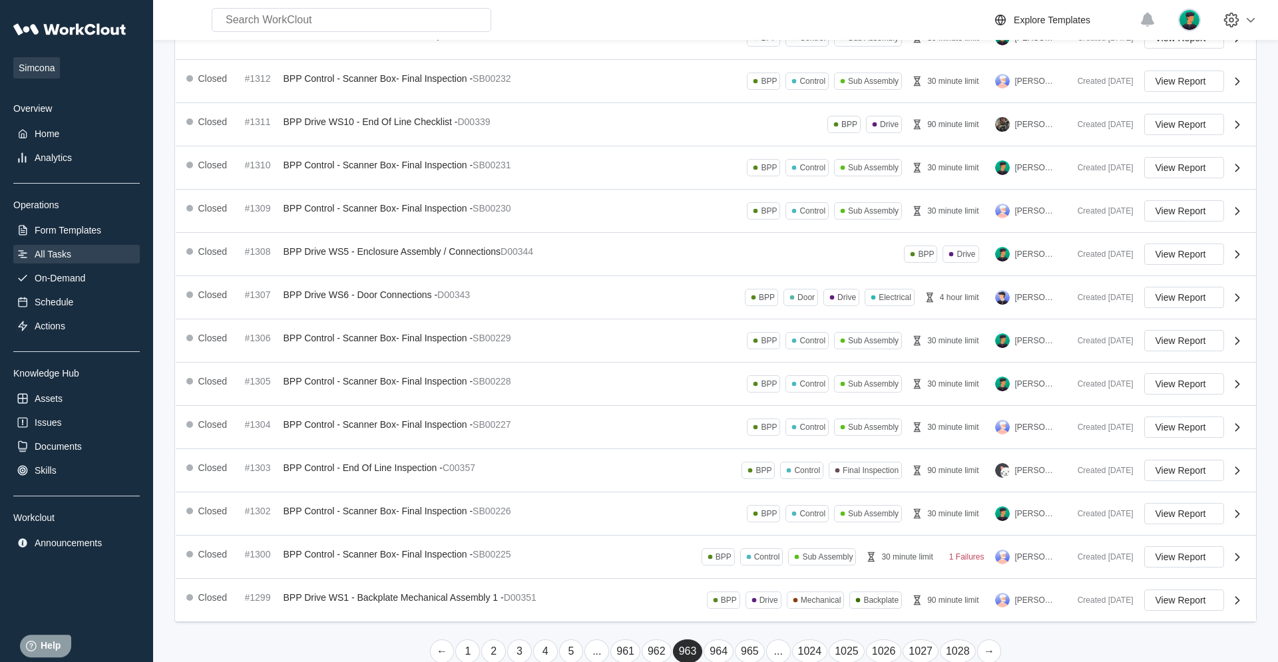
scroll to position [189, 0]
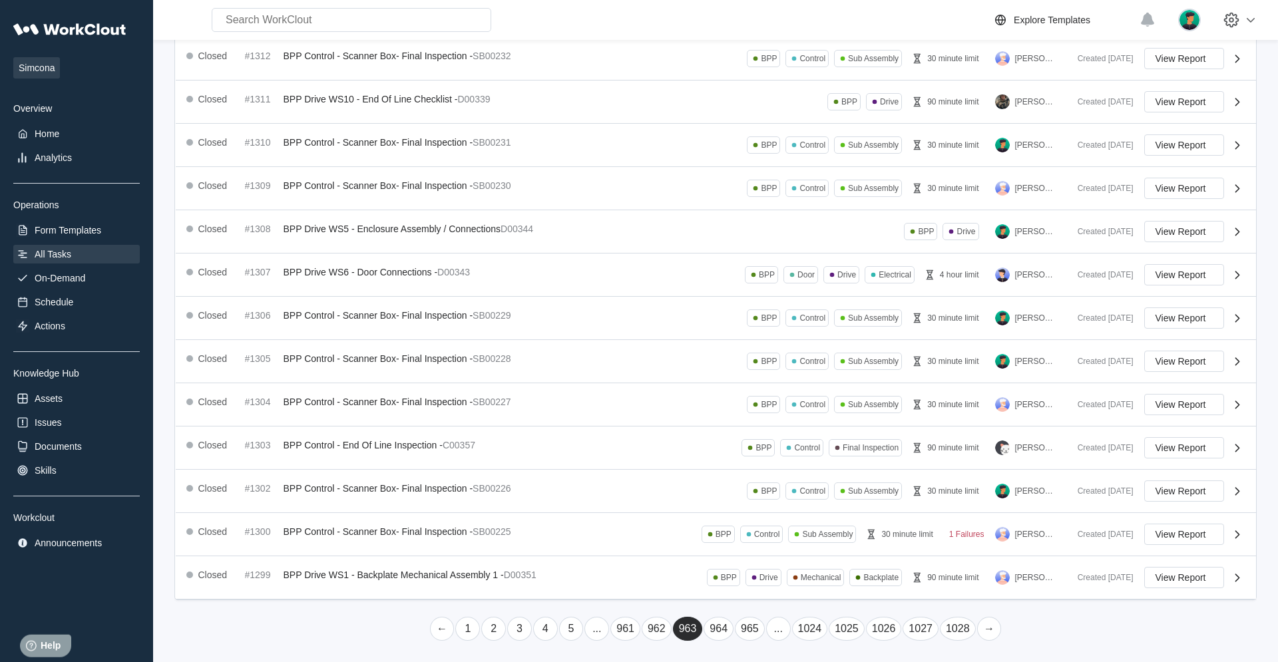
click at [766, 421] on link "→" at bounding box center [989, 629] width 25 height 24
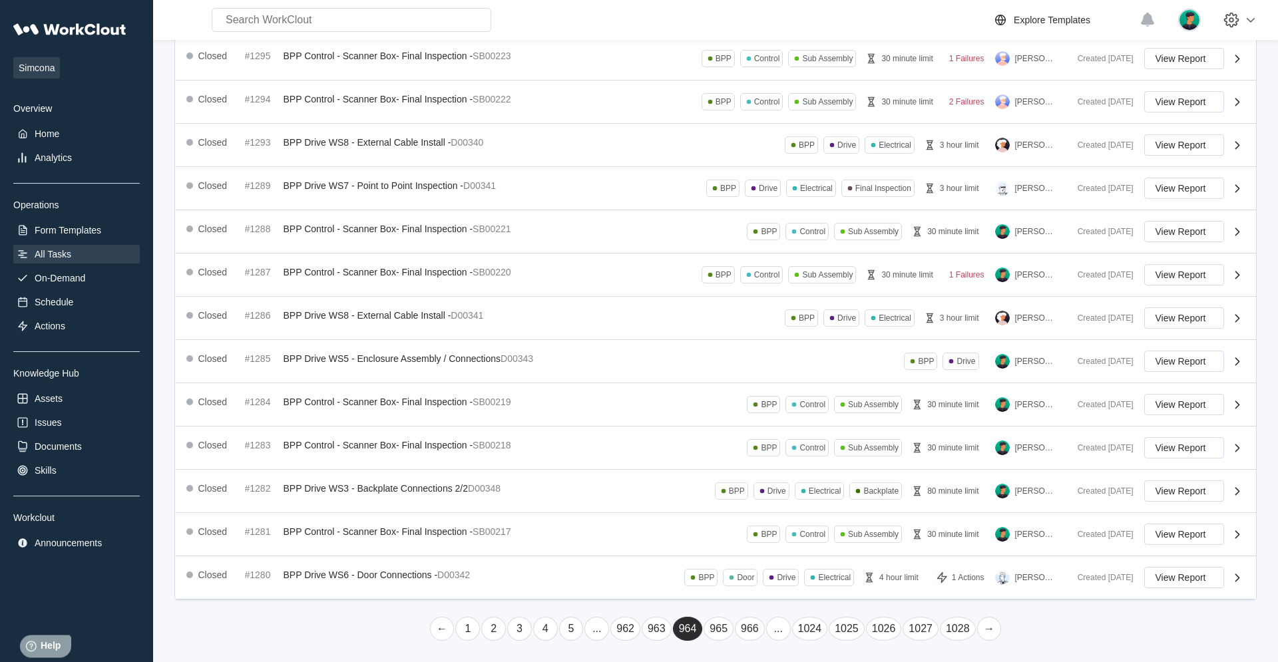
click at [766, 421] on link "→" at bounding box center [989, 629] width 25 height 24
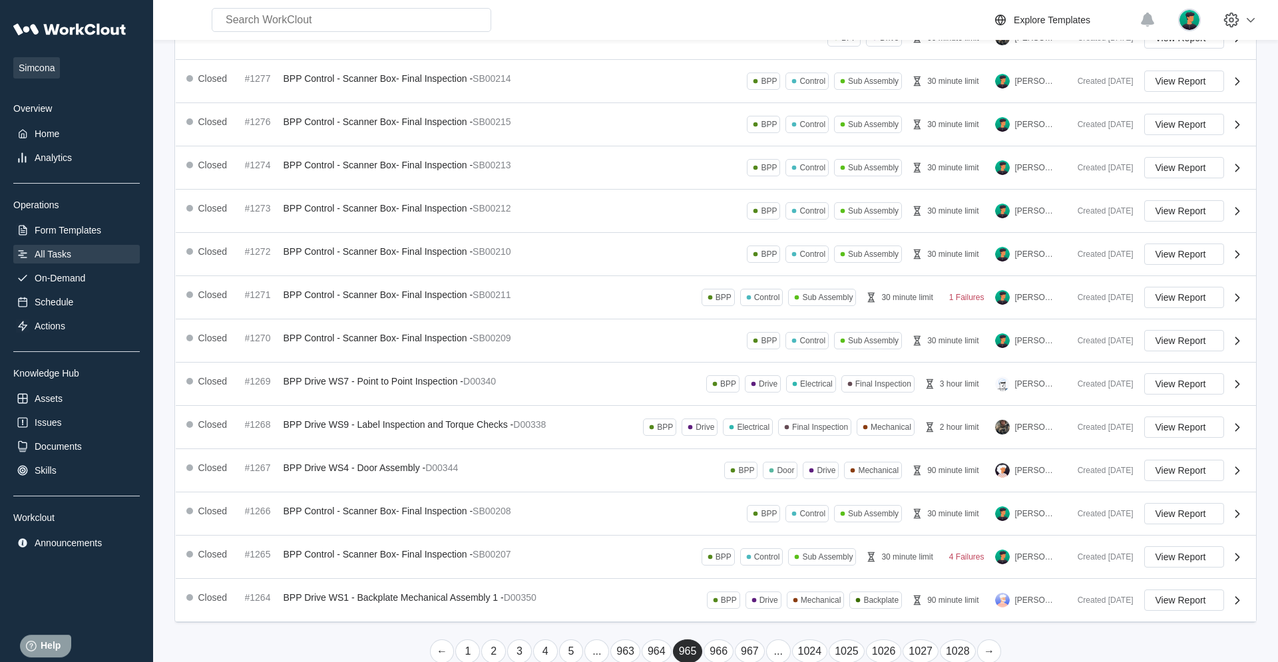
scroll to position [188, 0]
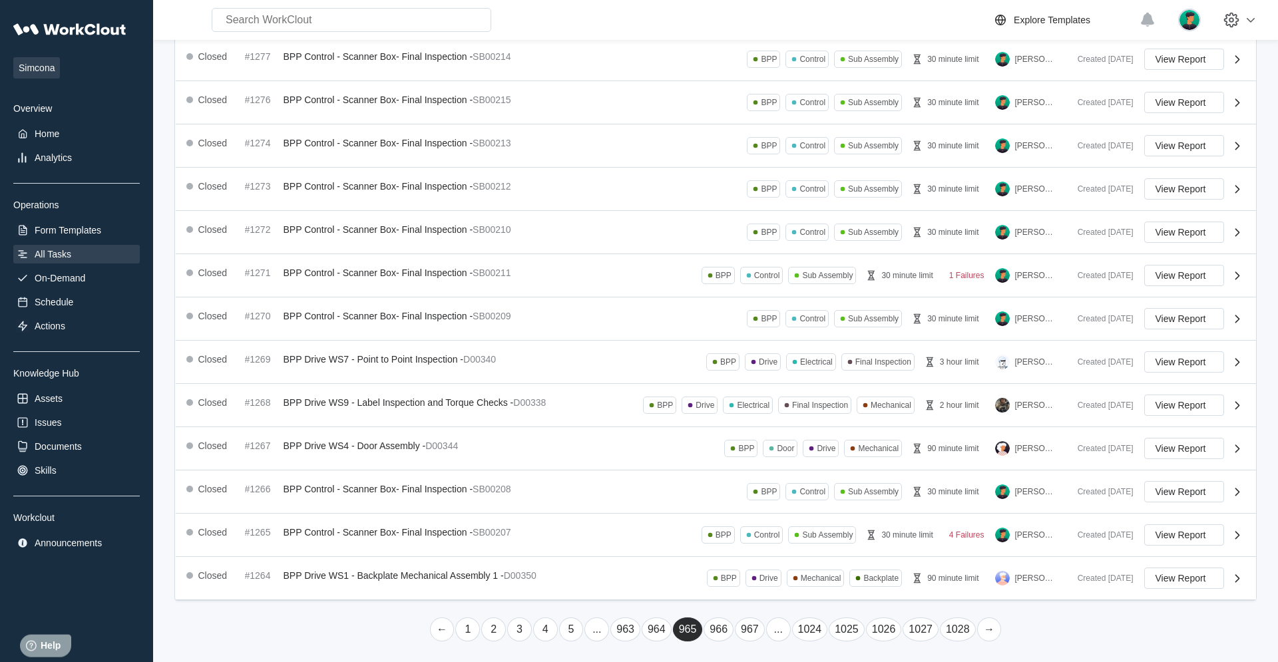
click at [766, 421] on link "→" at bounding box center [989, 630] width 25 height 24
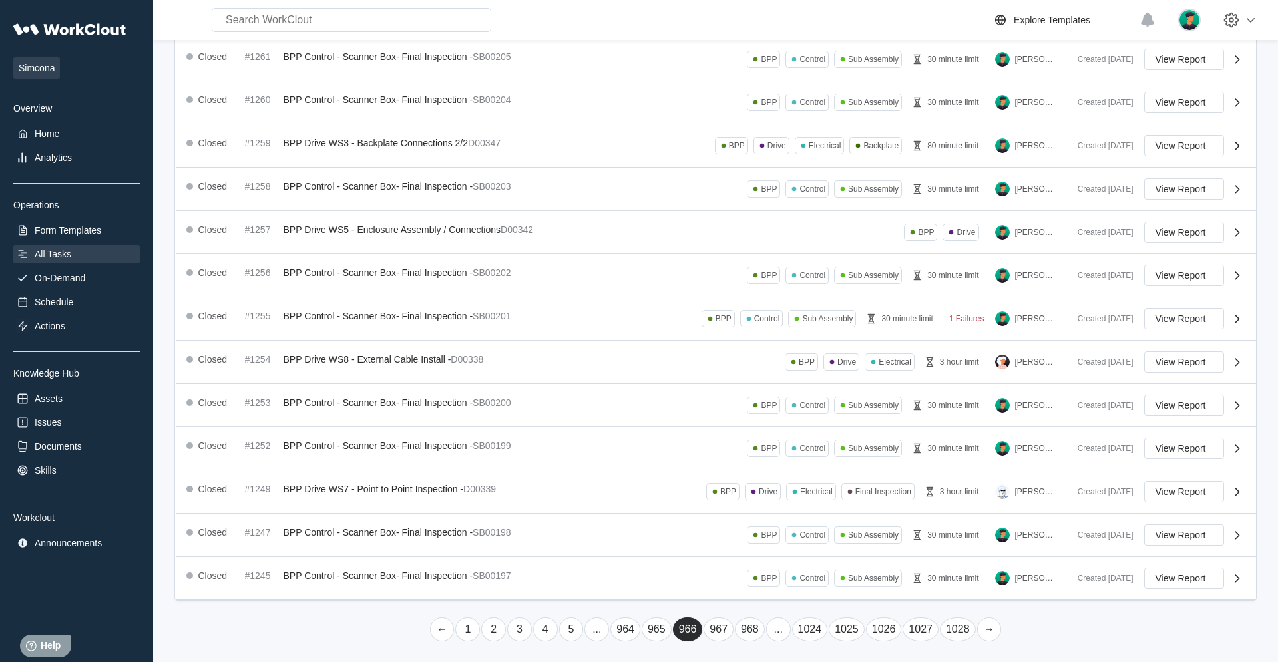
click at [766, 421] on link "→" at bounding box center [989, 630] width 25 height 24
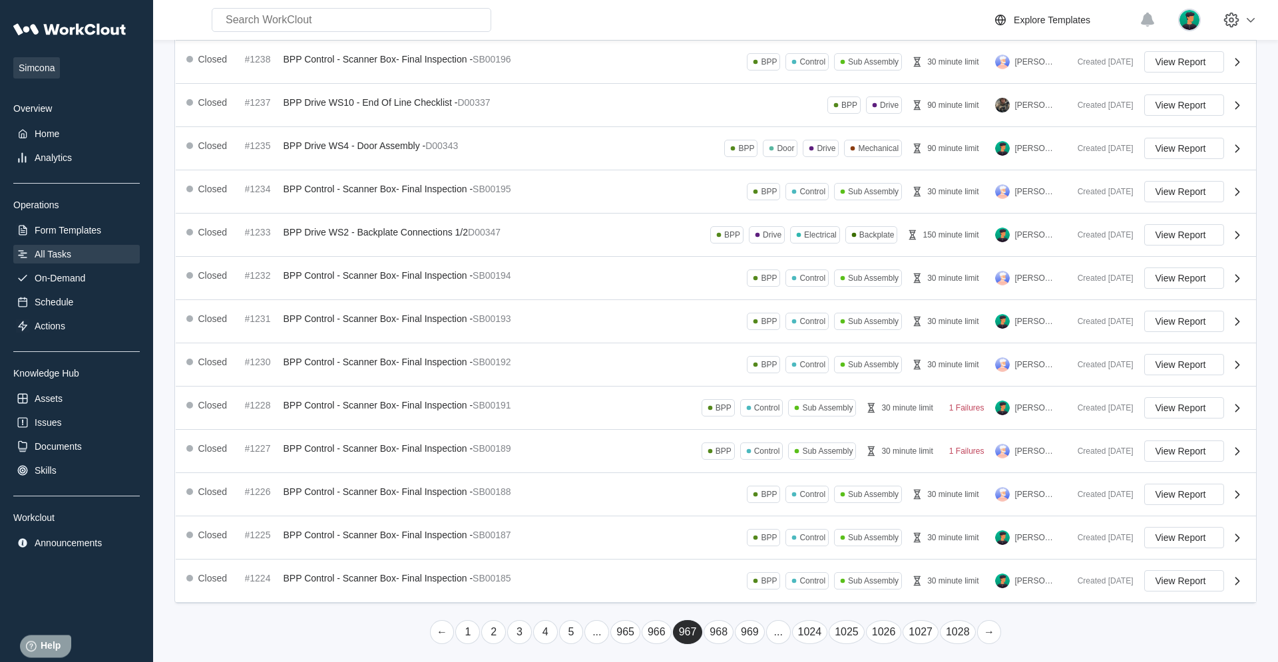
scroll to position [190, 0]
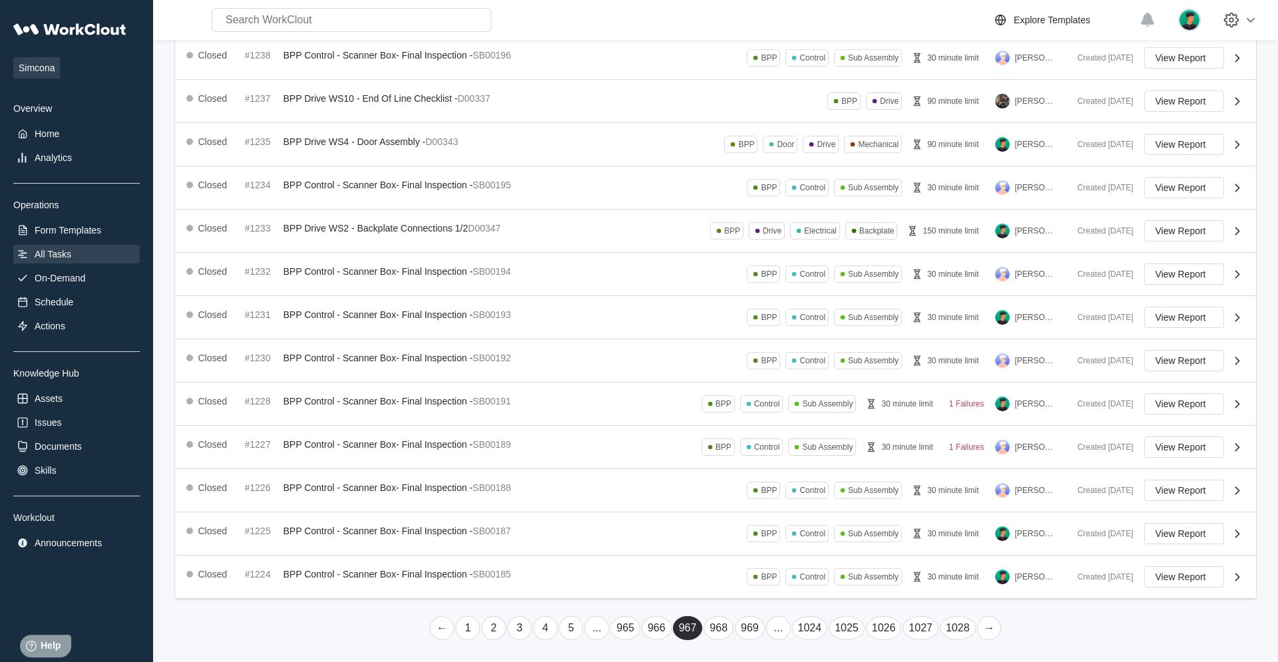
click at [766, 421] on link "→" at bounding box center [989, 629] width 25 height 24
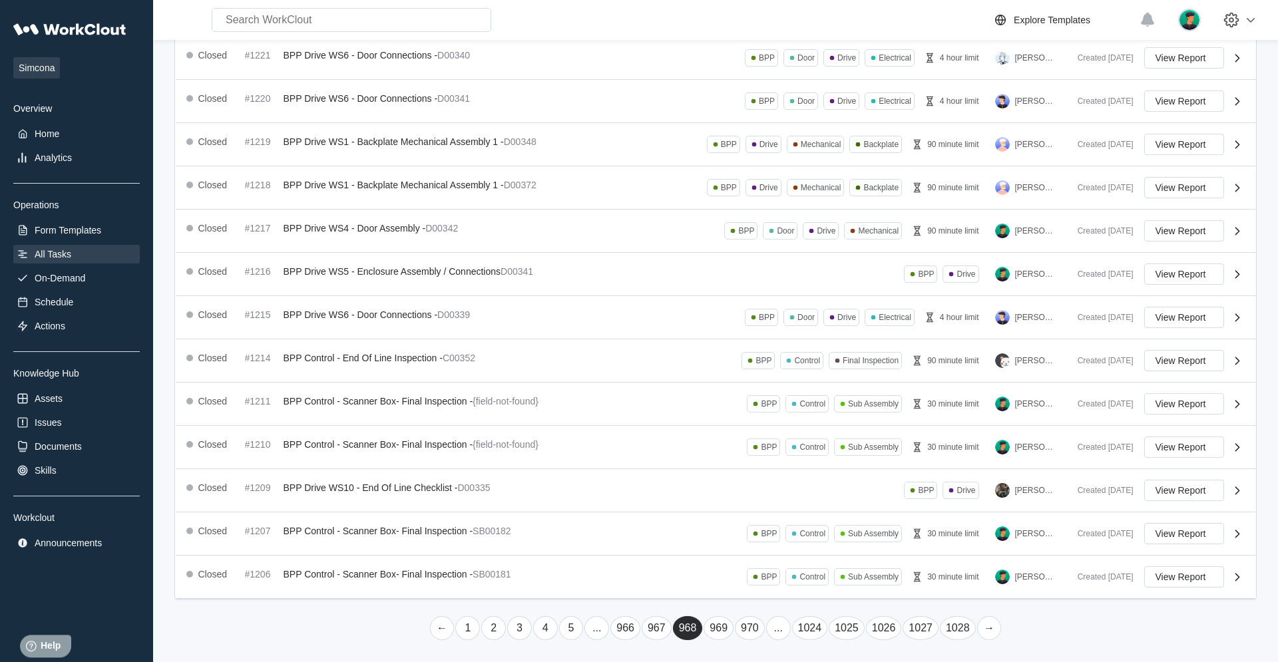
click at [766, 421] on link "→" at bounding box center [989, 629] width 25 height 24
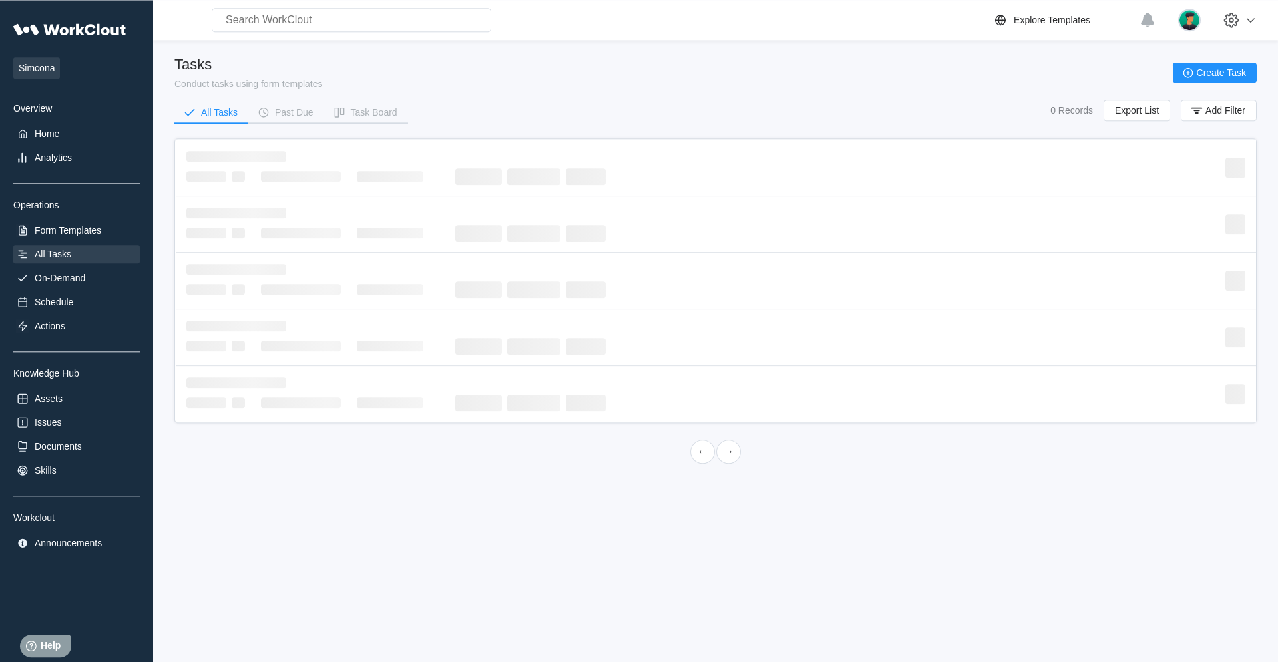
scroll to position [0, 0]
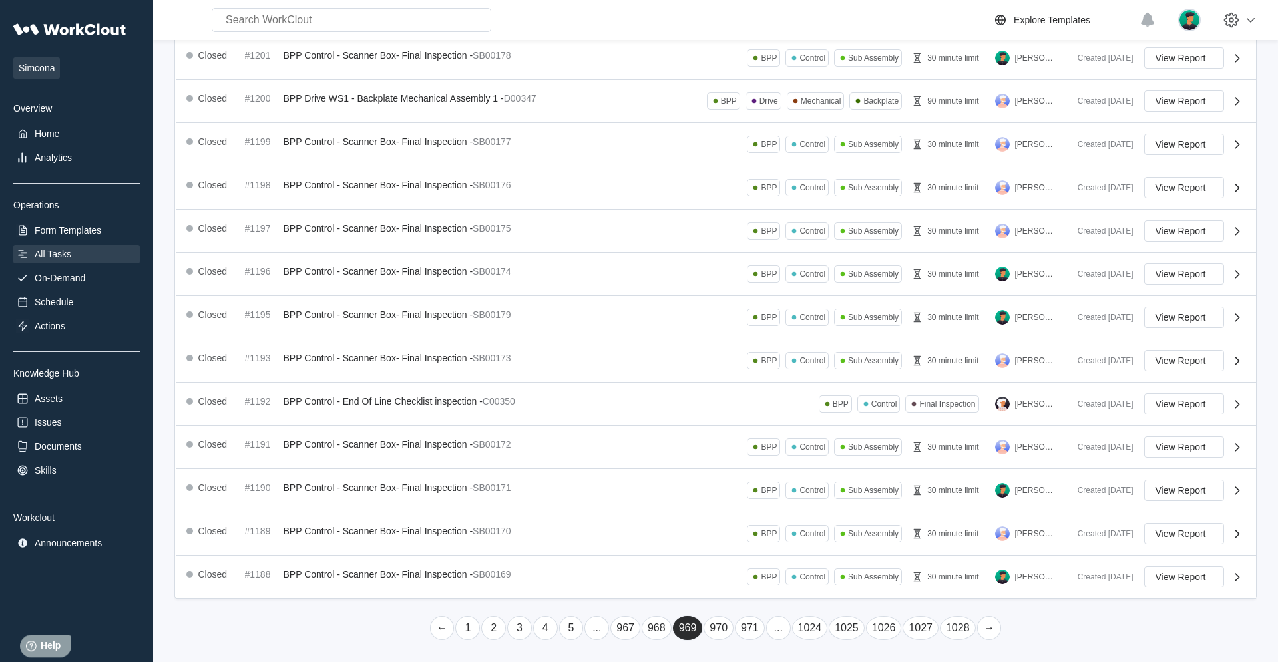
click at [766, 421] on link "→" at bounding box center [989, 629] width 25 height 24
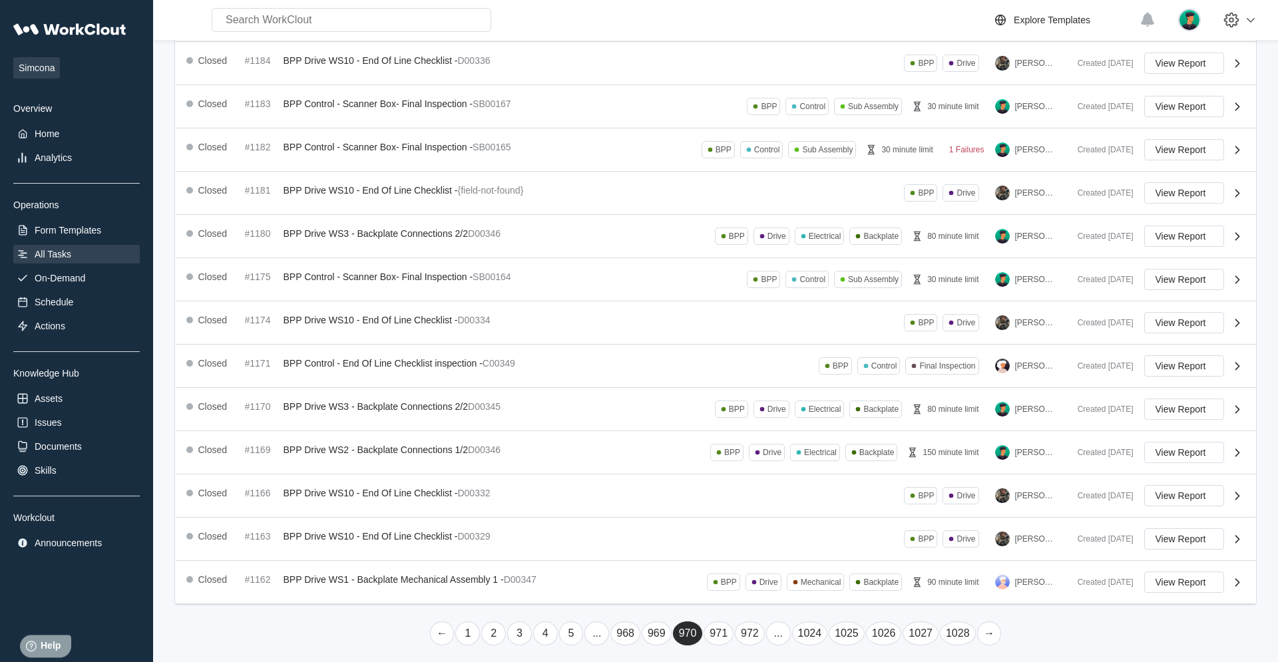
scroll to position [189, 0]
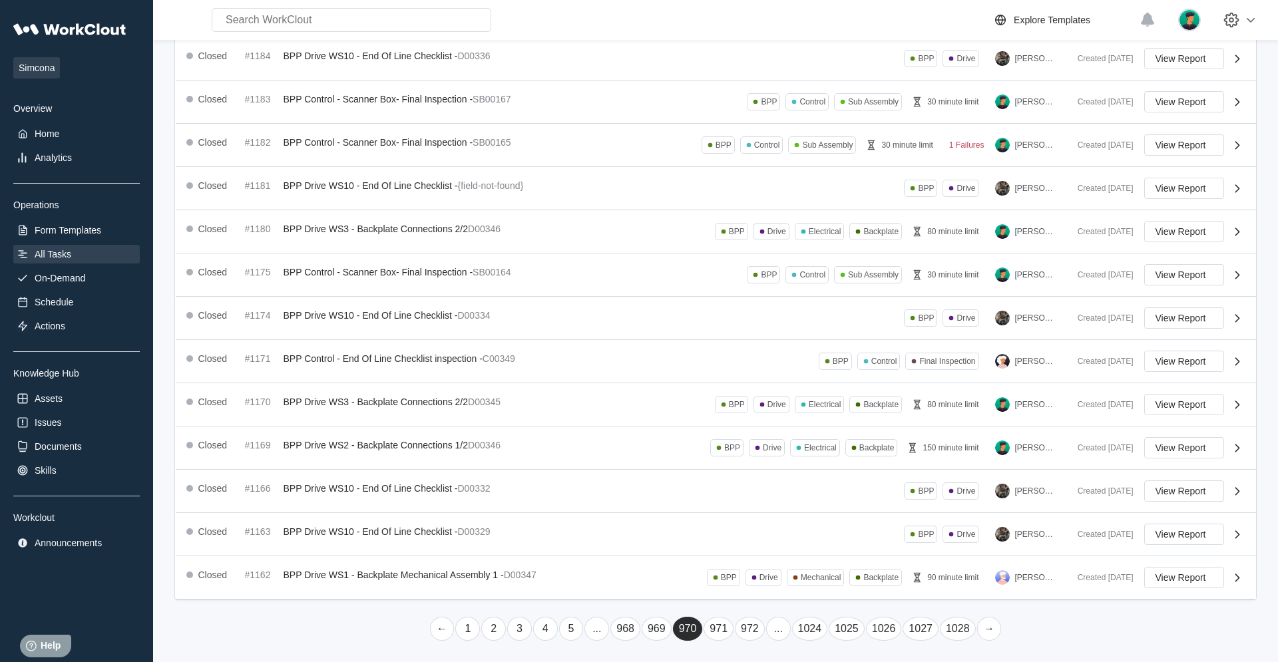
click at [766, 421] on link "→" at bounding box center [989, 629] width 25 height 24
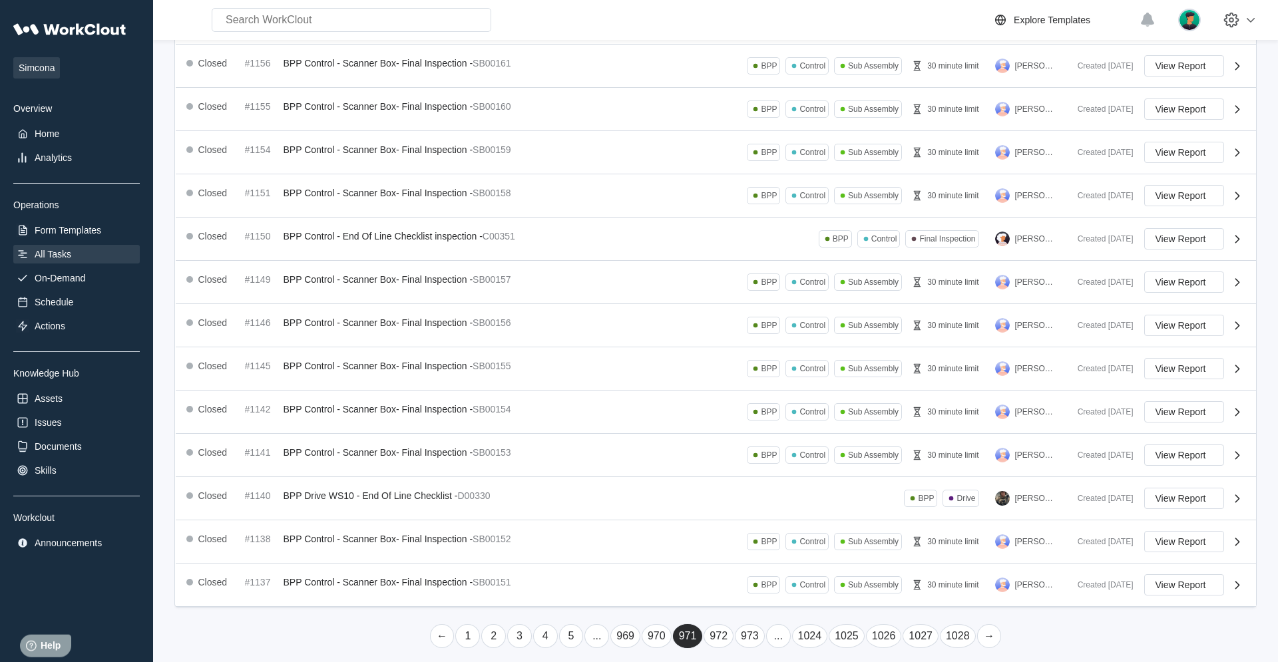
scroll to position [188, 0]
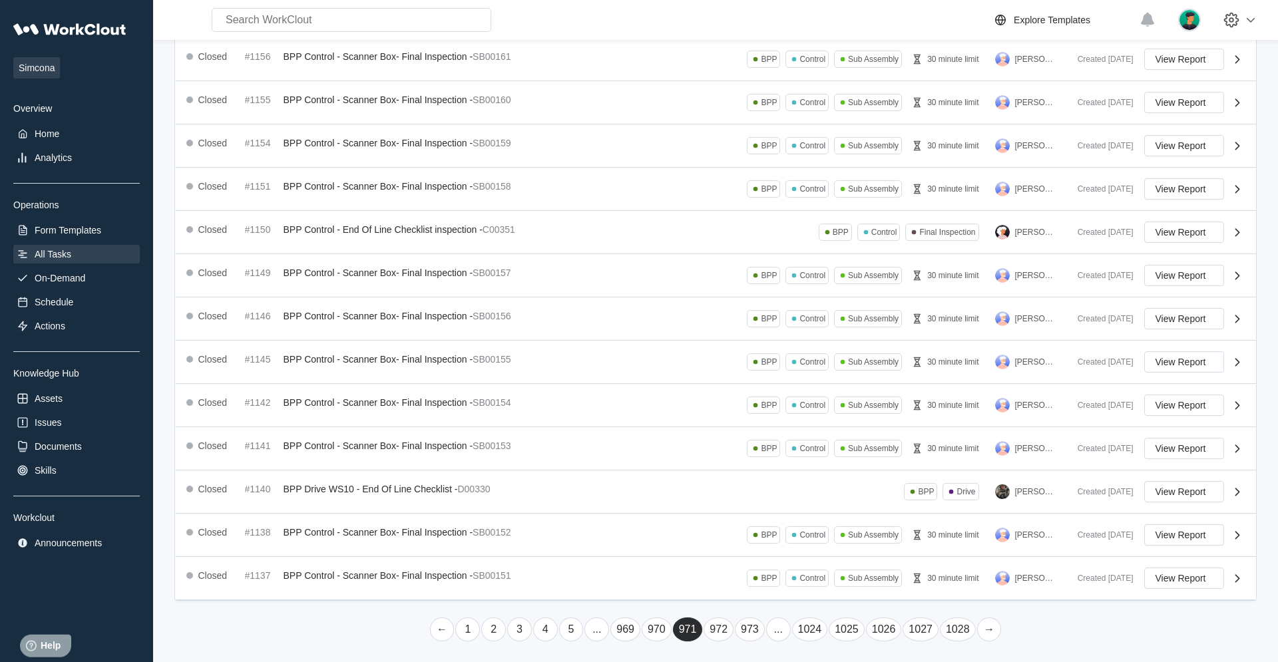
click at [766, 421] on link "→" at bounding box center [989, 630] width 25 height 24
click at [766, 421] on link "→" at bounding box center [989, 629] width 25 height 24
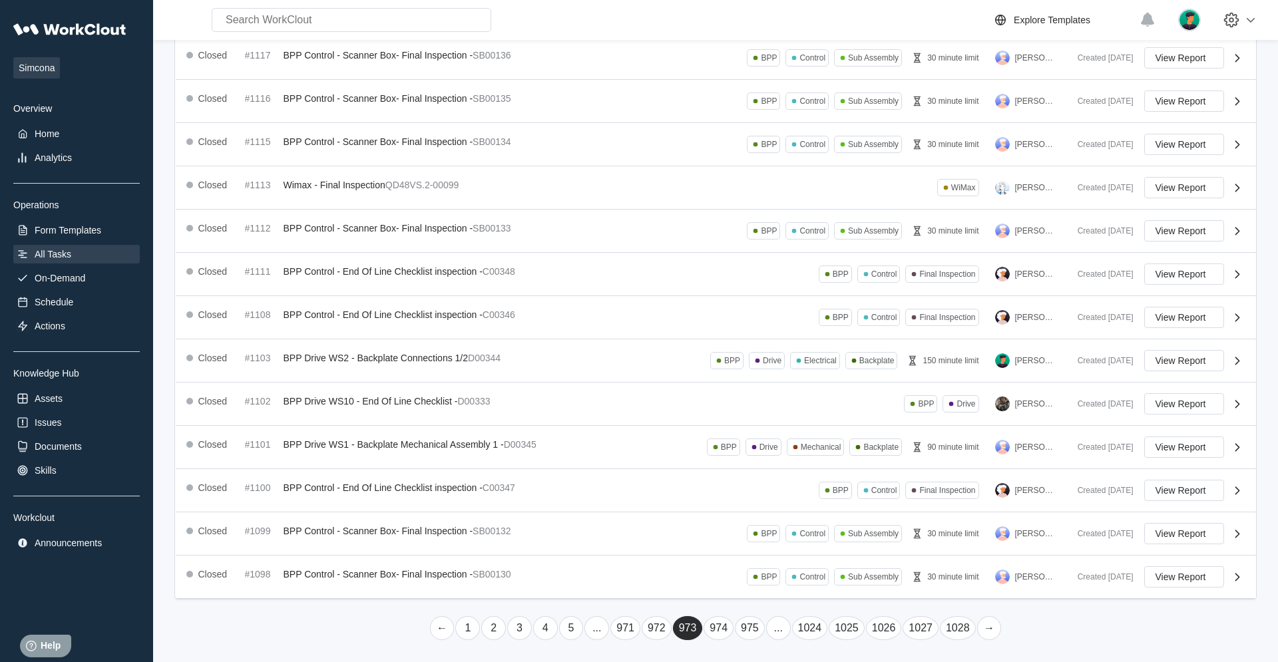
click at [766, 421] on link "→" at bounding box center [989, 629] width 25 height 24
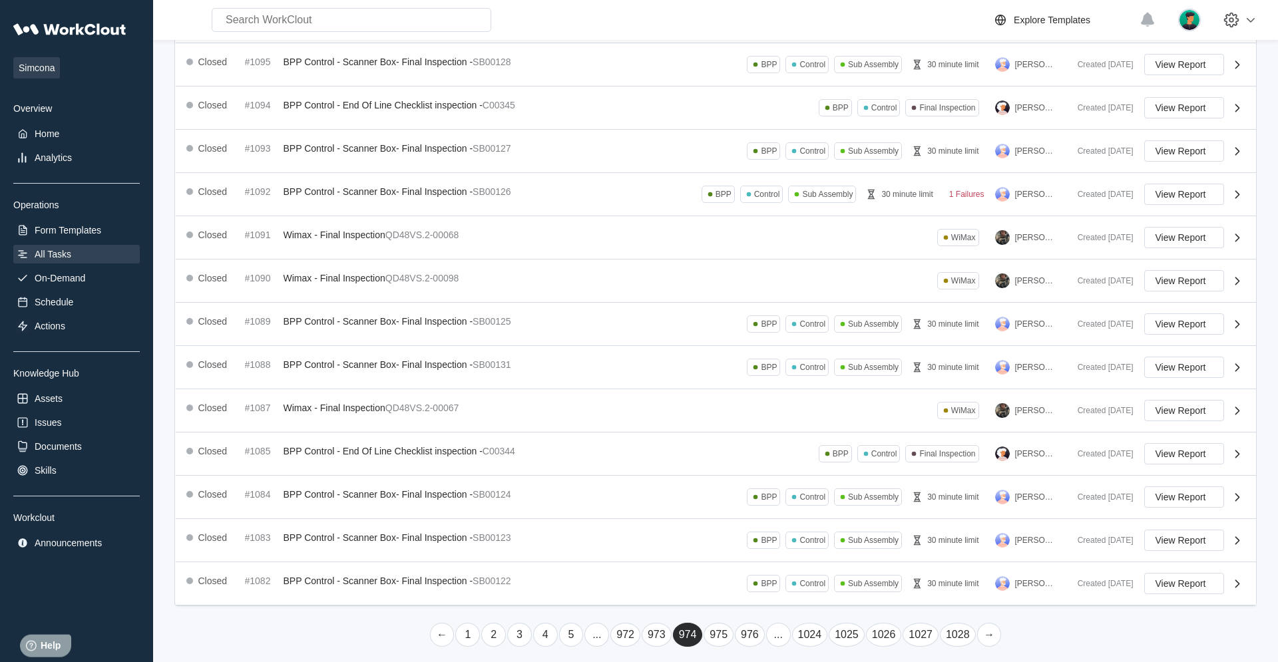
scroll to position [189, 0]
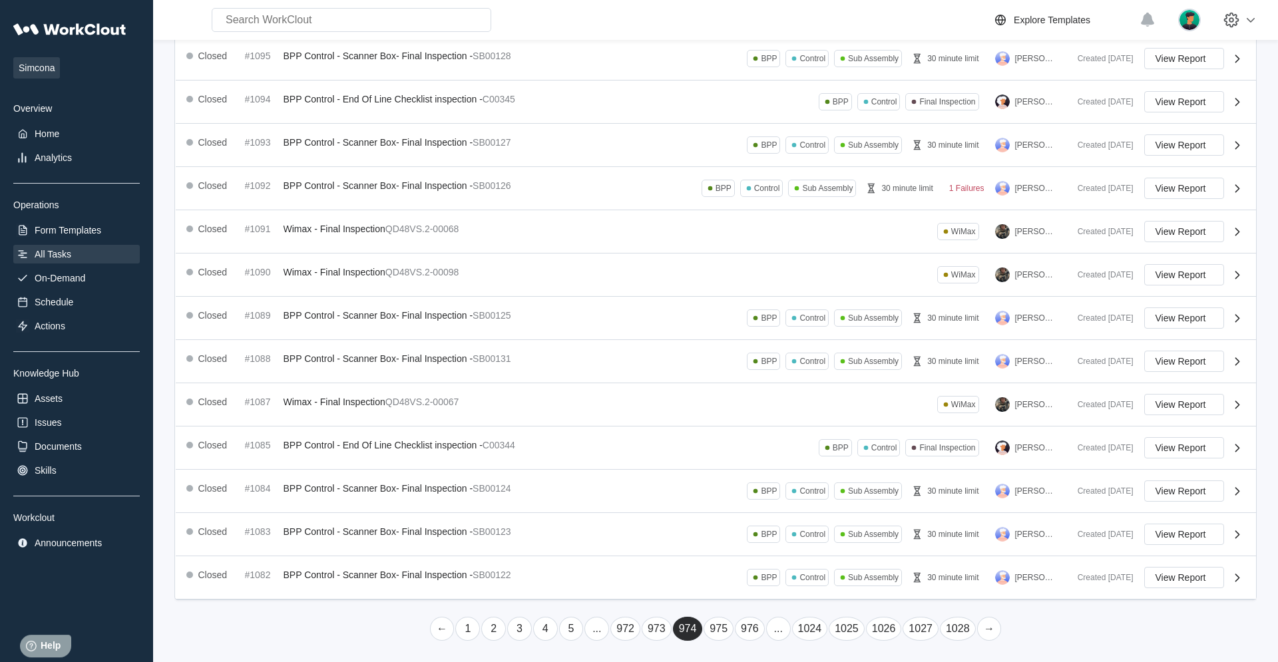
click at [766, 421] on link "→" at bounding box center [989, 629] width 25 height 24
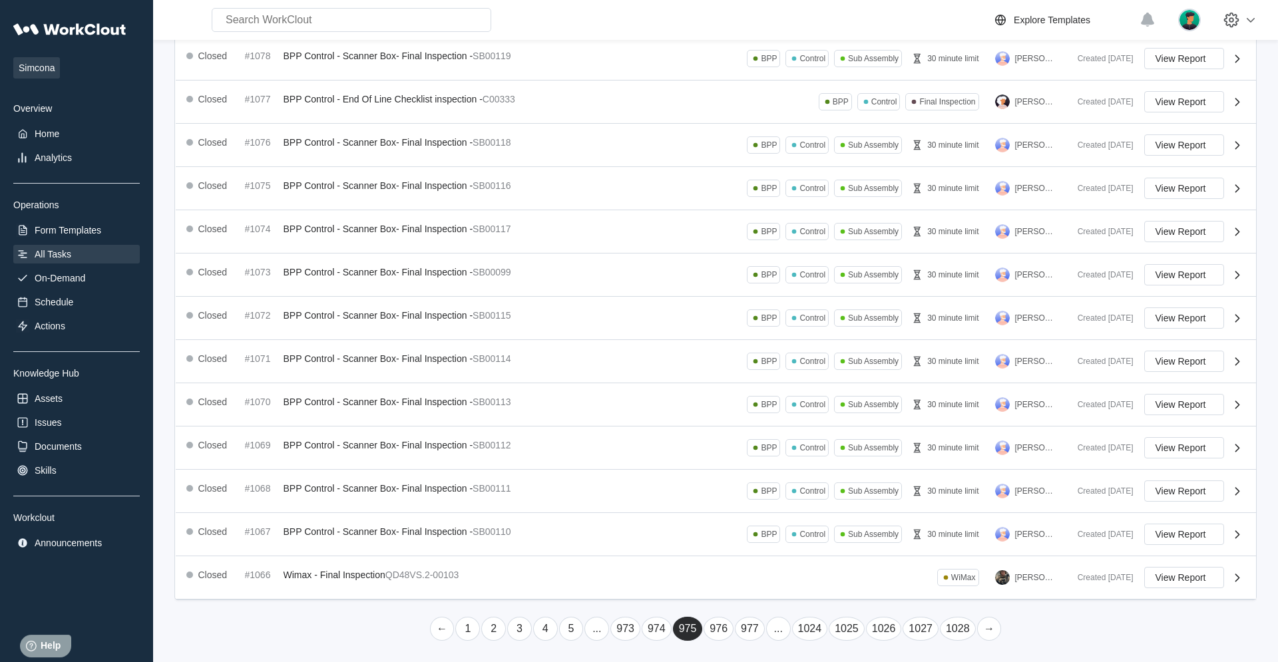
click at [766, 421] on link "→" at bounding box center [989, 629] width 25 height 24
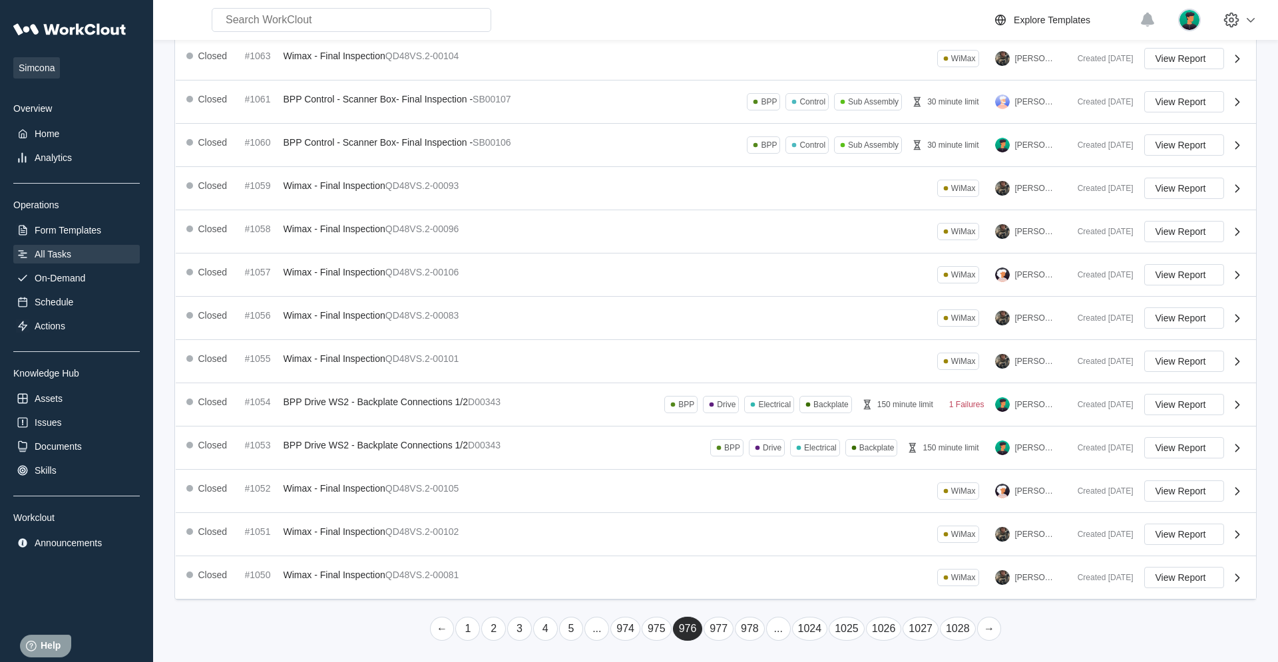
click at [766, 421] on link "→" at bounding box center [989, 629] width 25 height 24
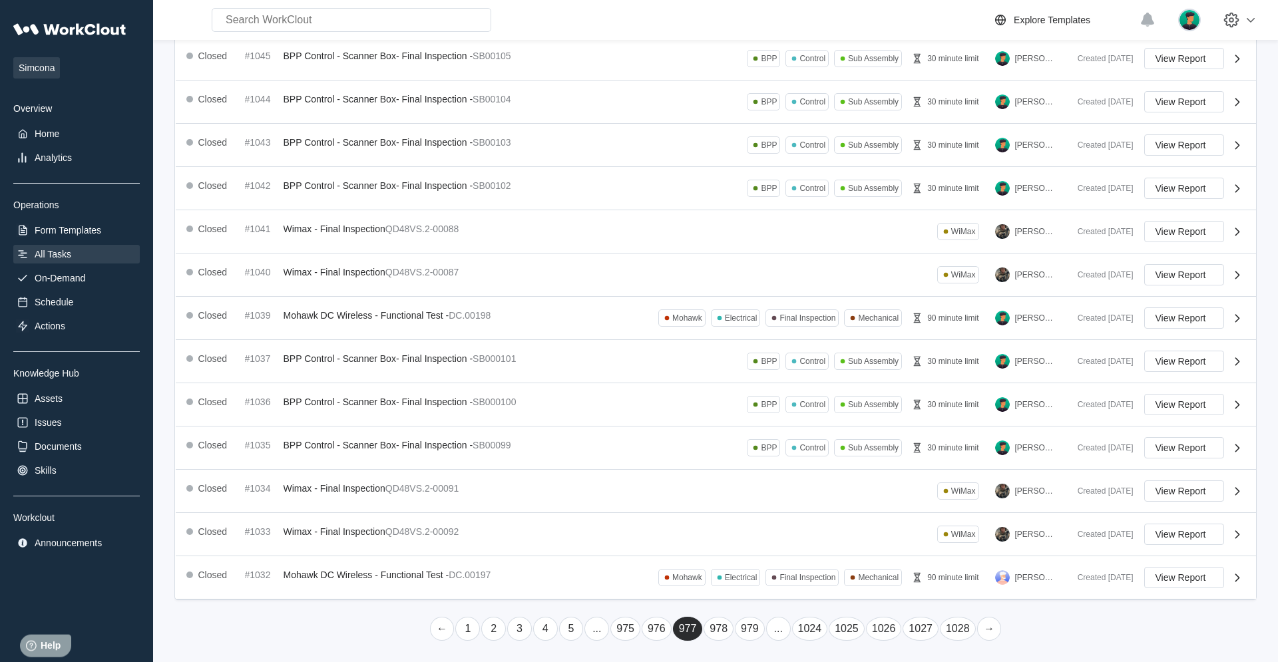
click at [766, 421] on link "→" at bounding box center [989, 629] width 25 height 24
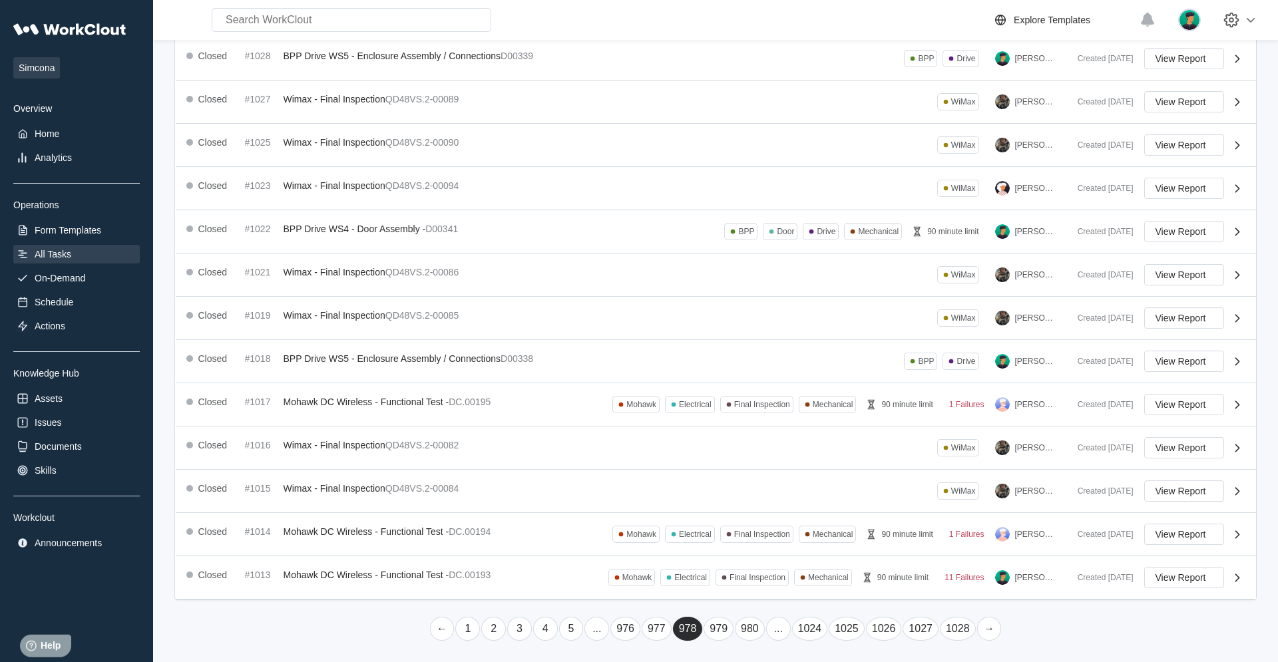
click at [766, 421] on link "→" at bounding box center [989, 629] width 25 height 24
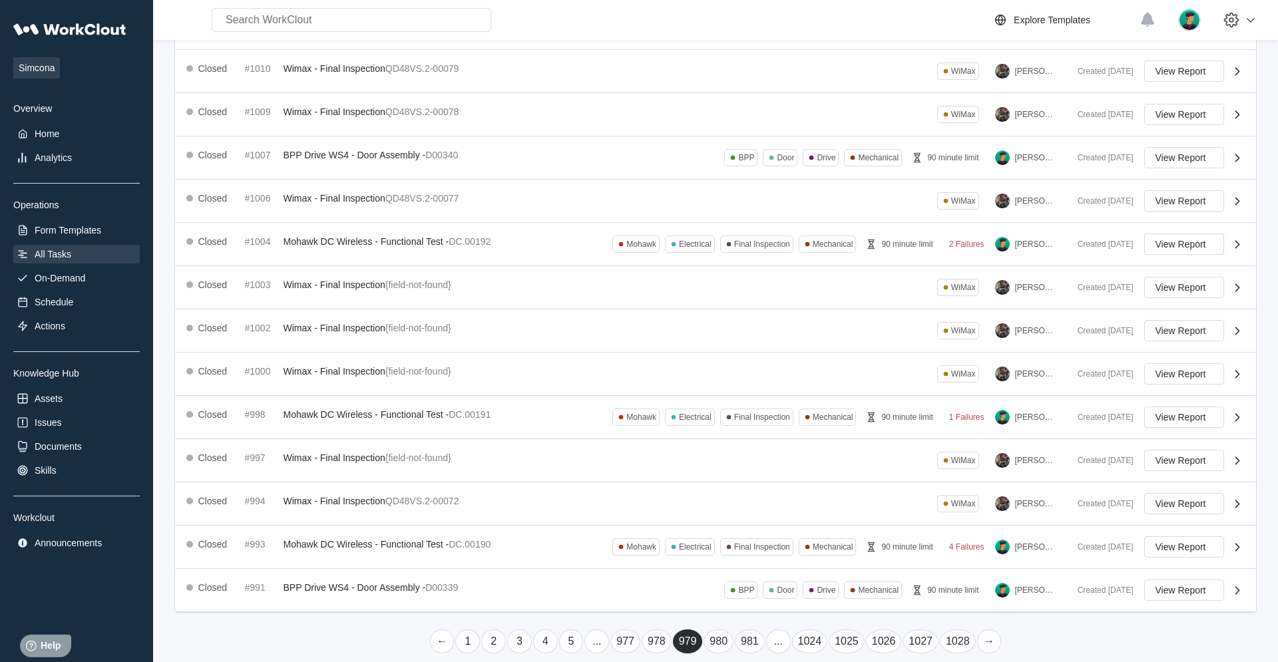
scroll to position [188, 0]
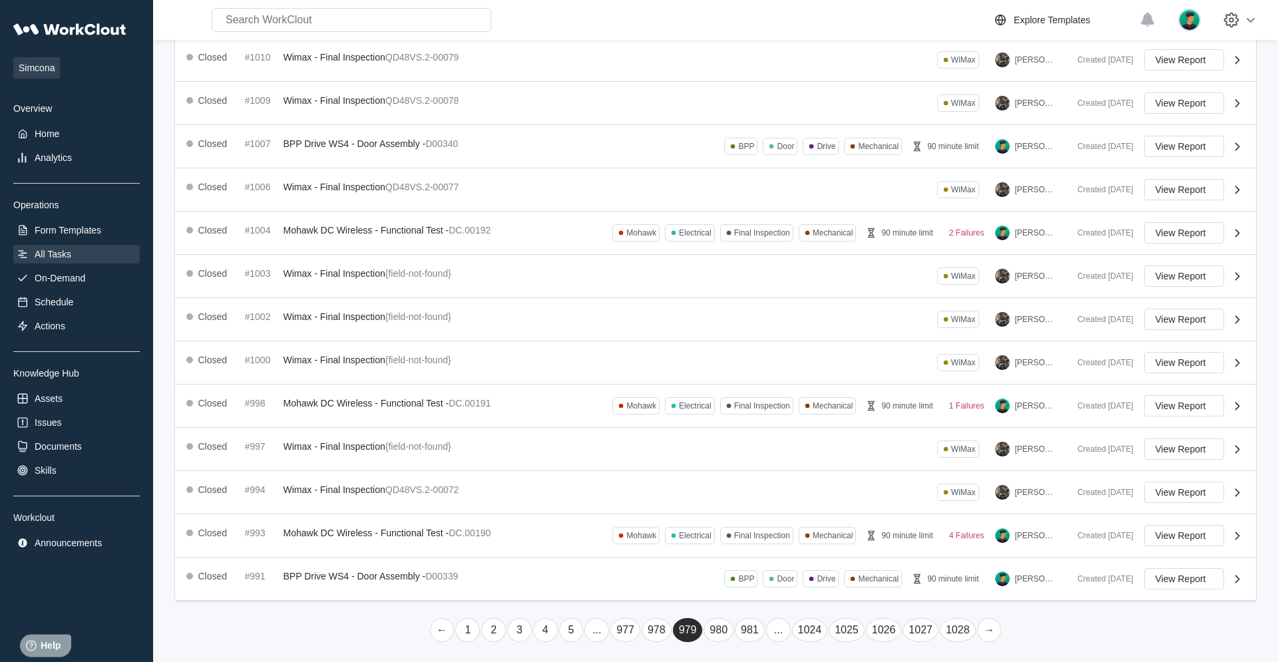
click at [766, 421] on link "→" at bounding box center [989, 631] width 25 height 24
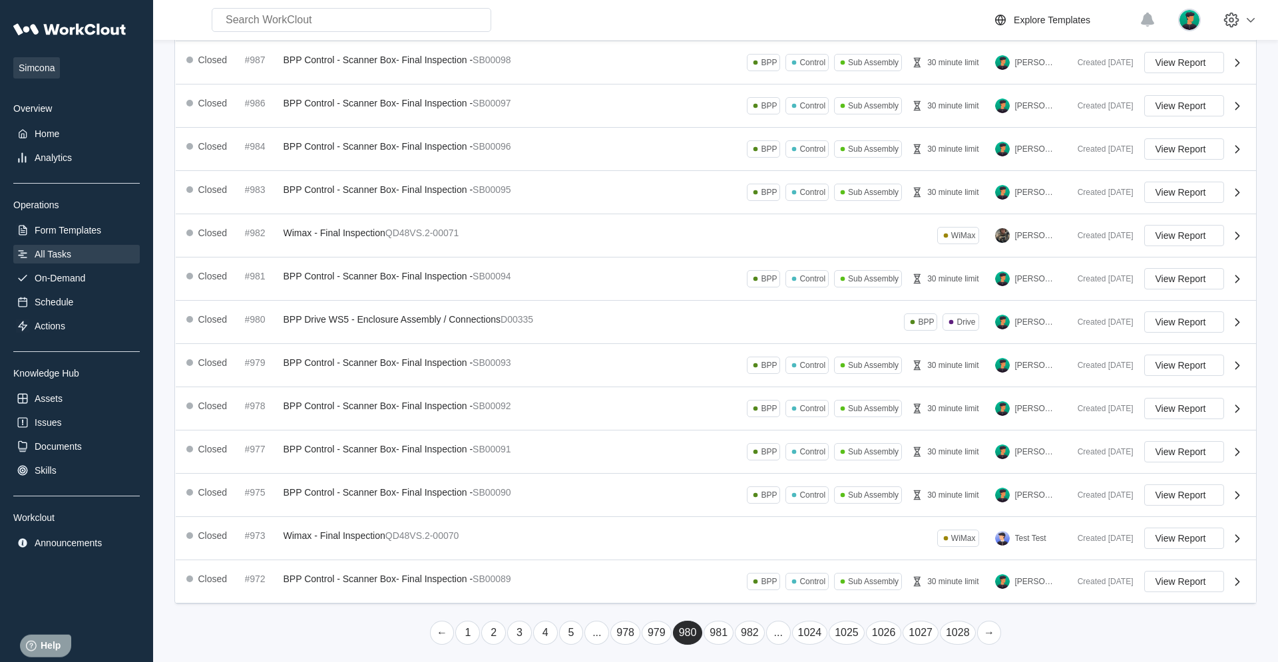
scroll to position [189, 0]
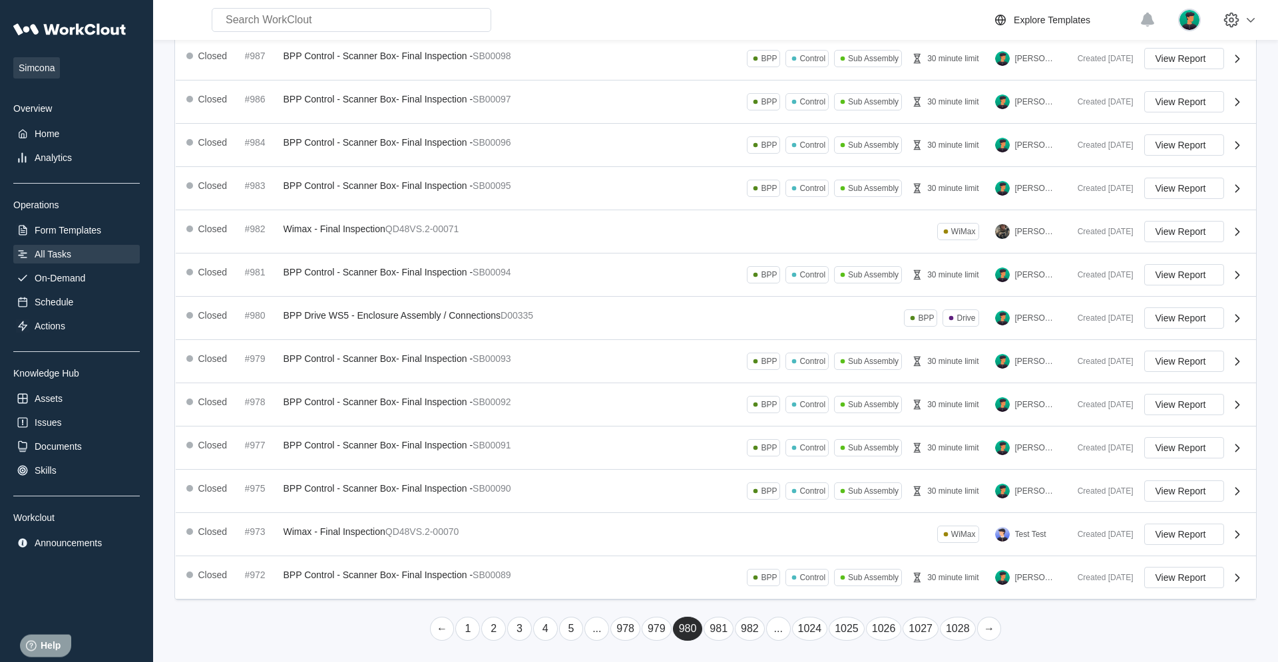
click at [766, 421] on link "→" at bounding box center [989, 629] width 25 height 24
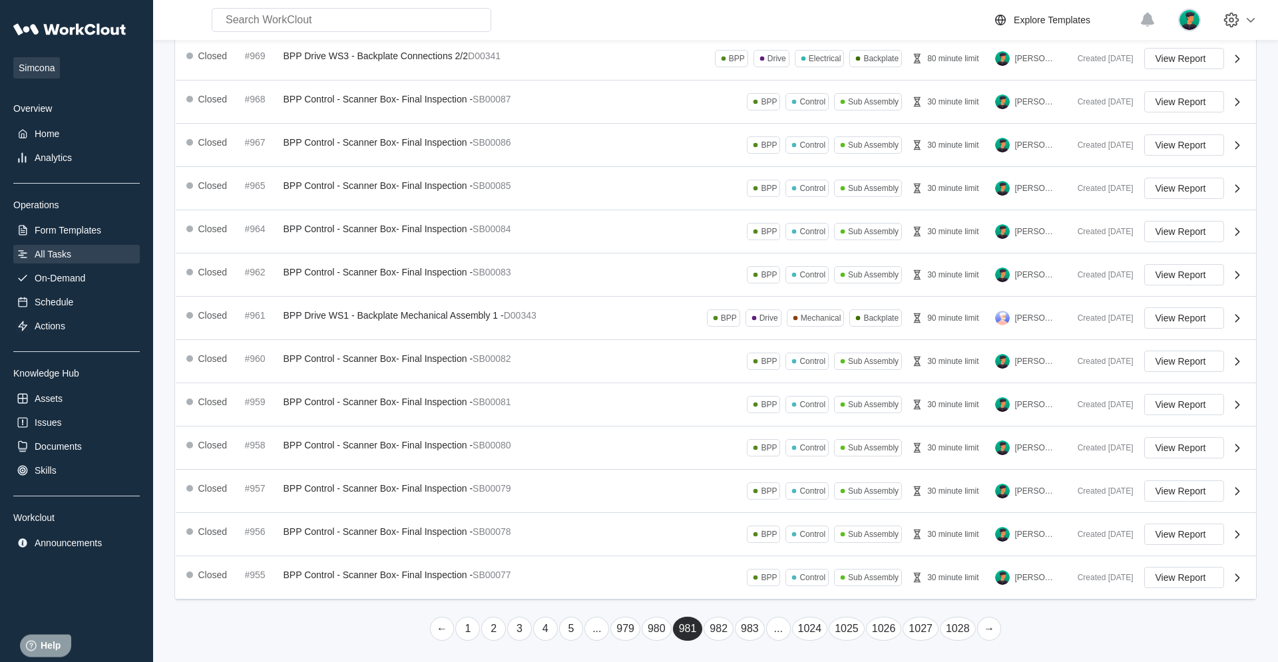
click at [766, 421] on link "→" at bounding box center [989, 629] width 25 height 24
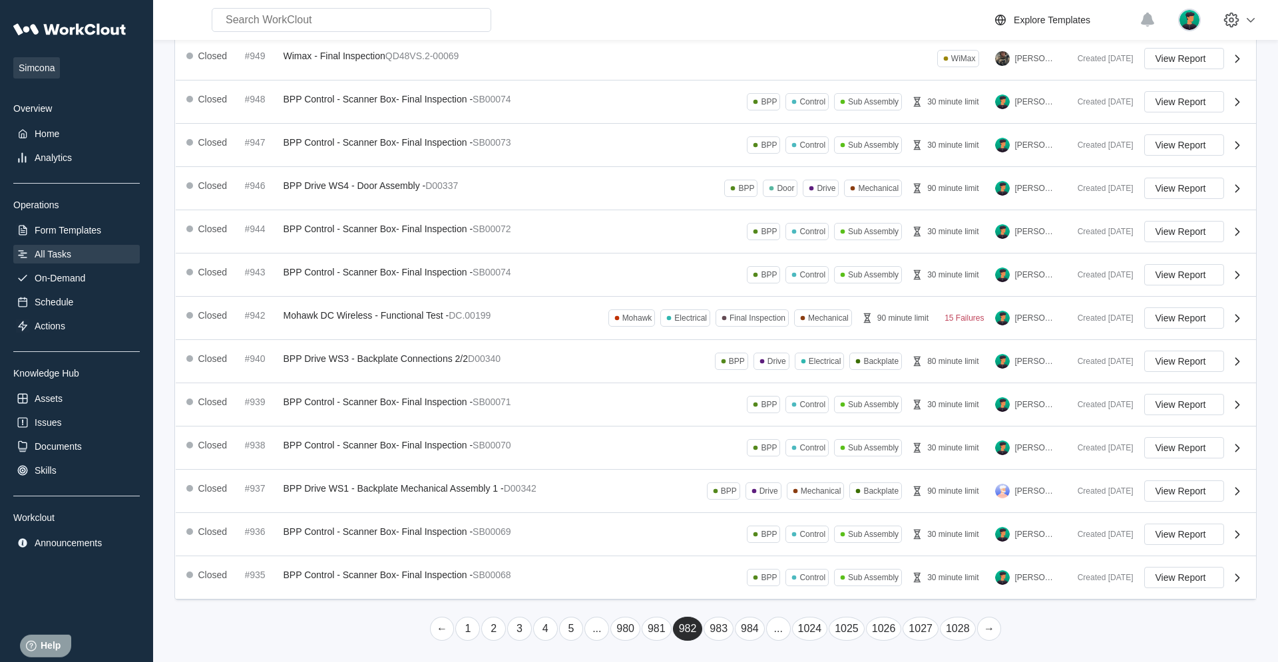
click at [766, 421] on link "→" at bounding box center [989, 629] width 25 height 24
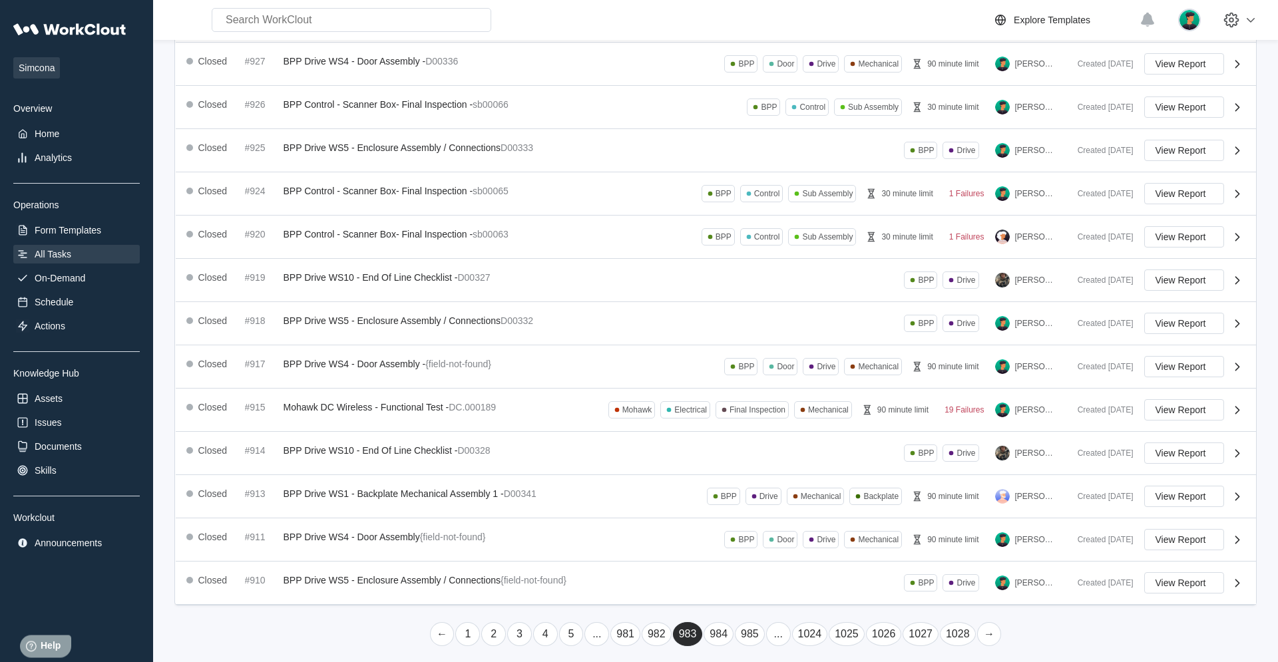
scroll to position [190, 0]
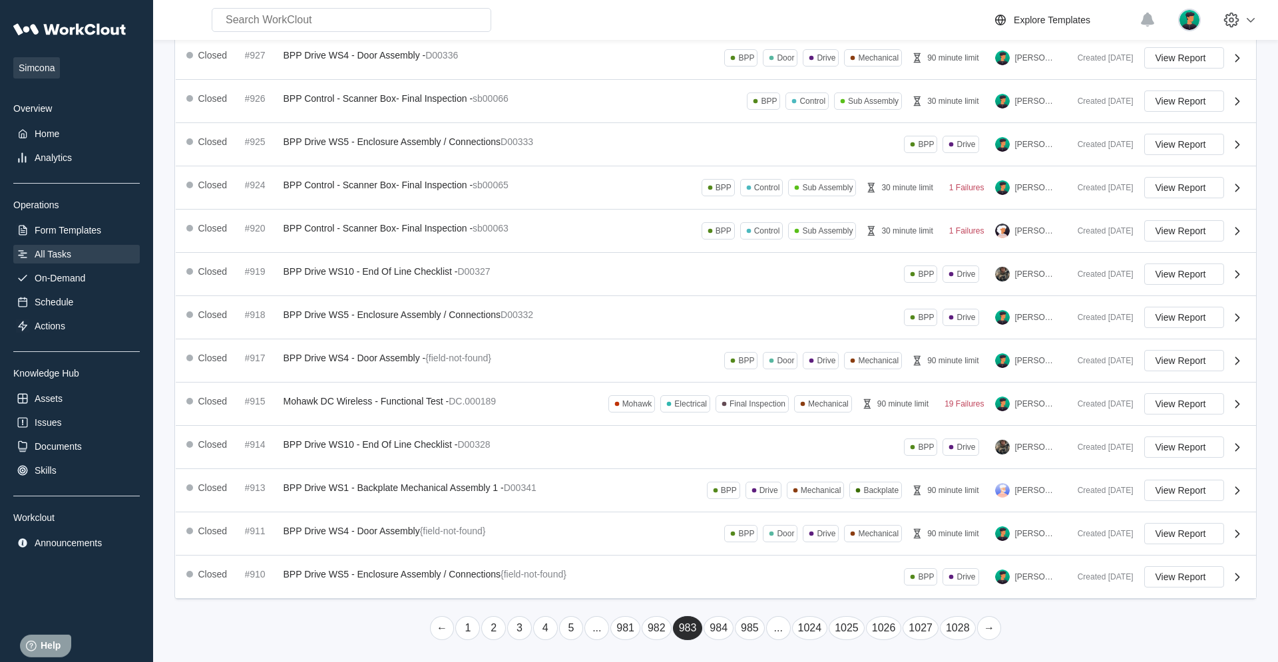
click at [766, 421] on link "→" at bounding box center [989, 629] width 25 height 24
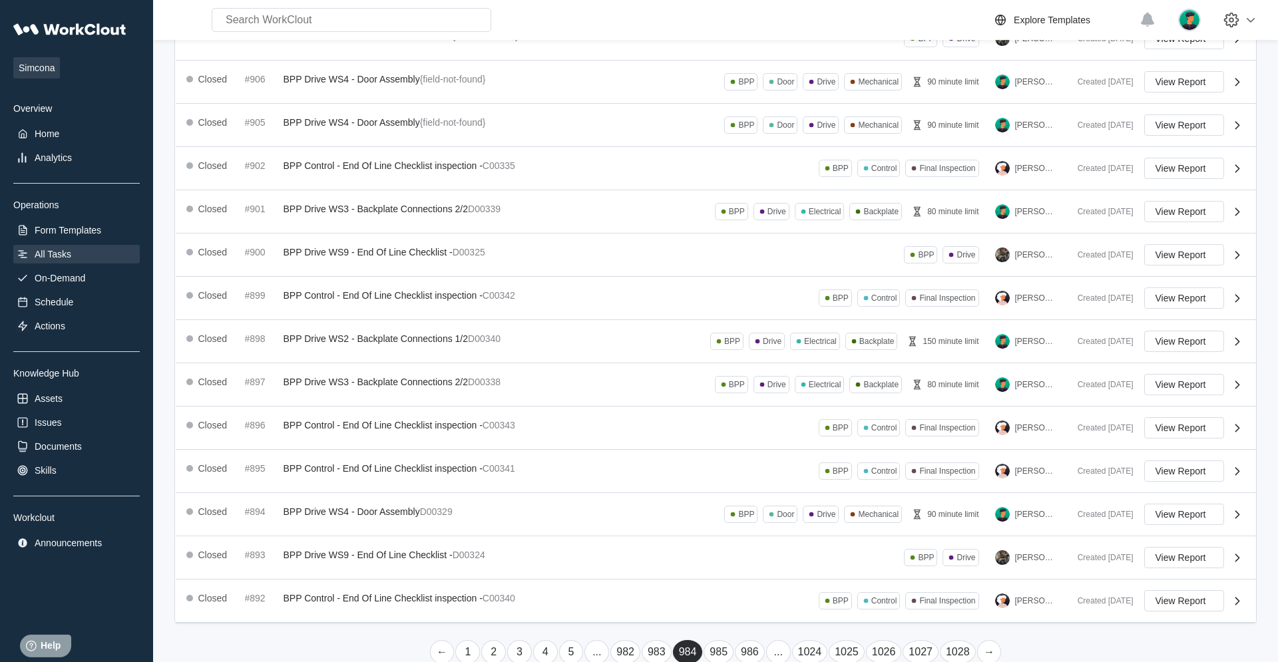
scroll to position [186, 0]
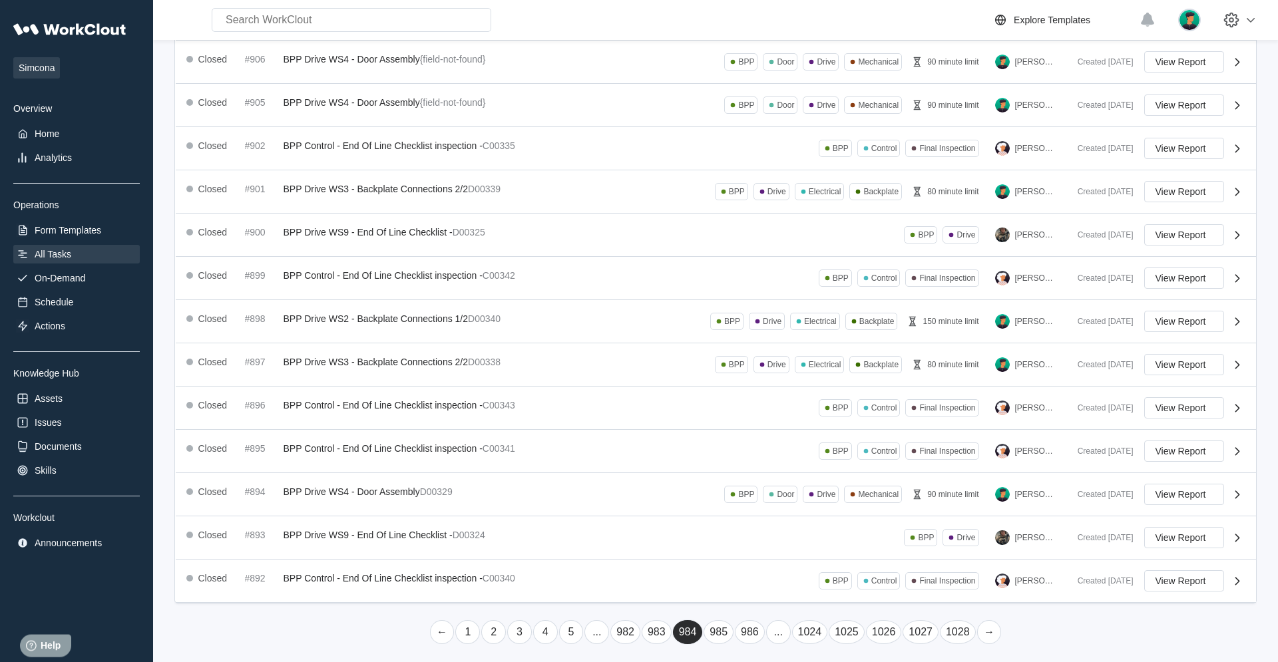
click at [766, 421] on link "→" at bounding box center [989, 633] width 25 height 24
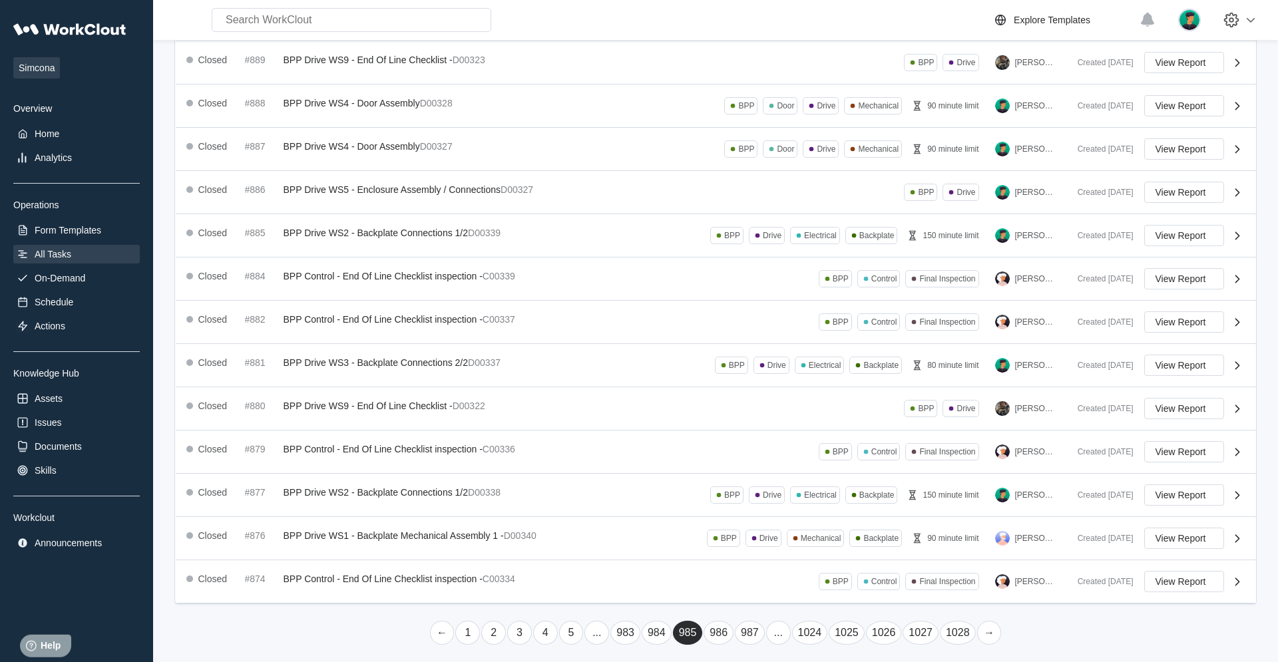
scroll to position [189, 0]
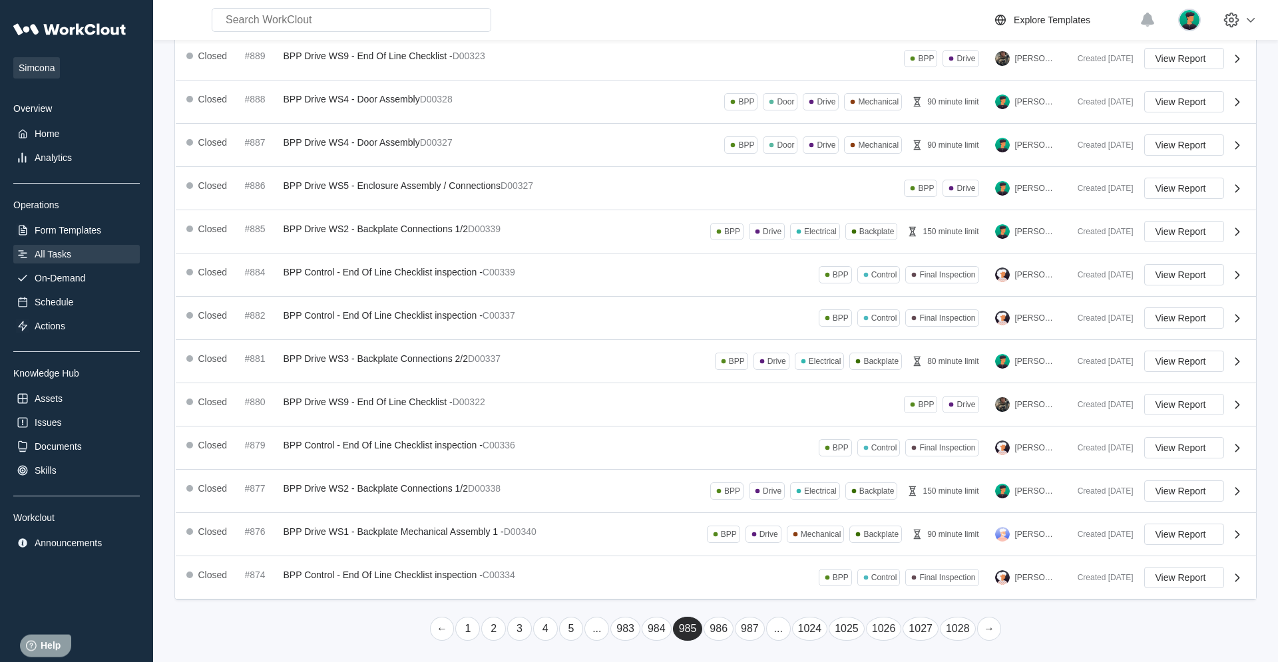
click at [766, 421] on link "→" at bounding box center [989, 629] width 25 height 24
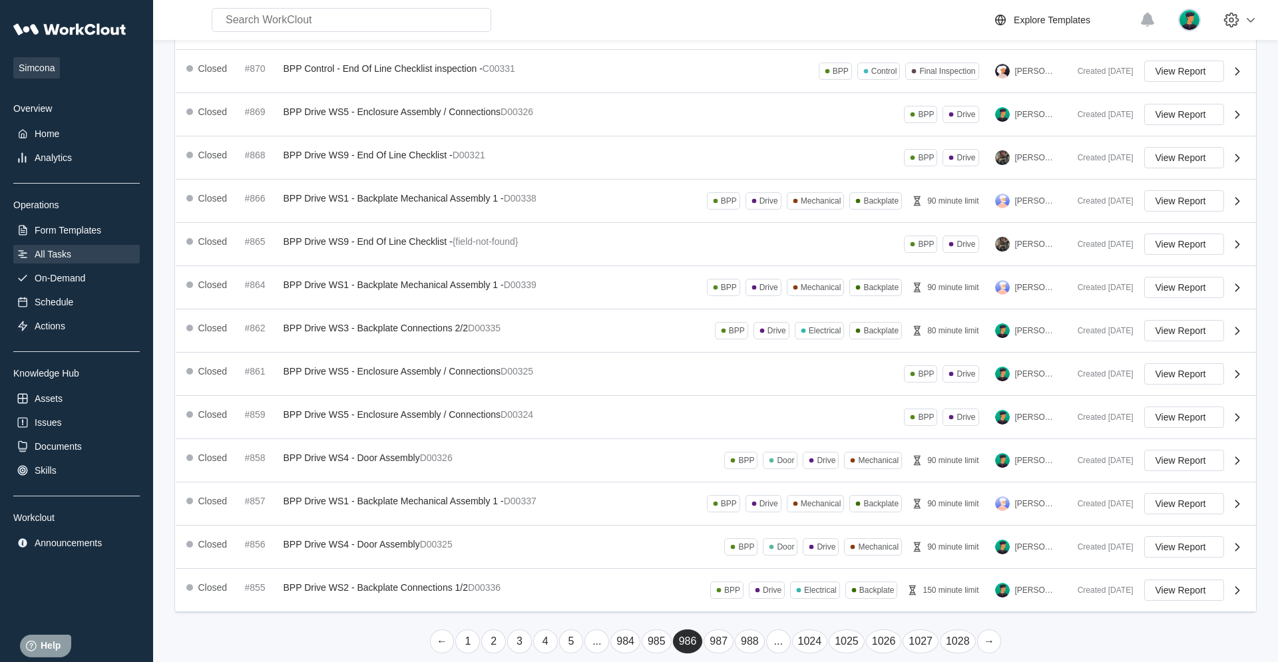
scroll to position [188, 0]
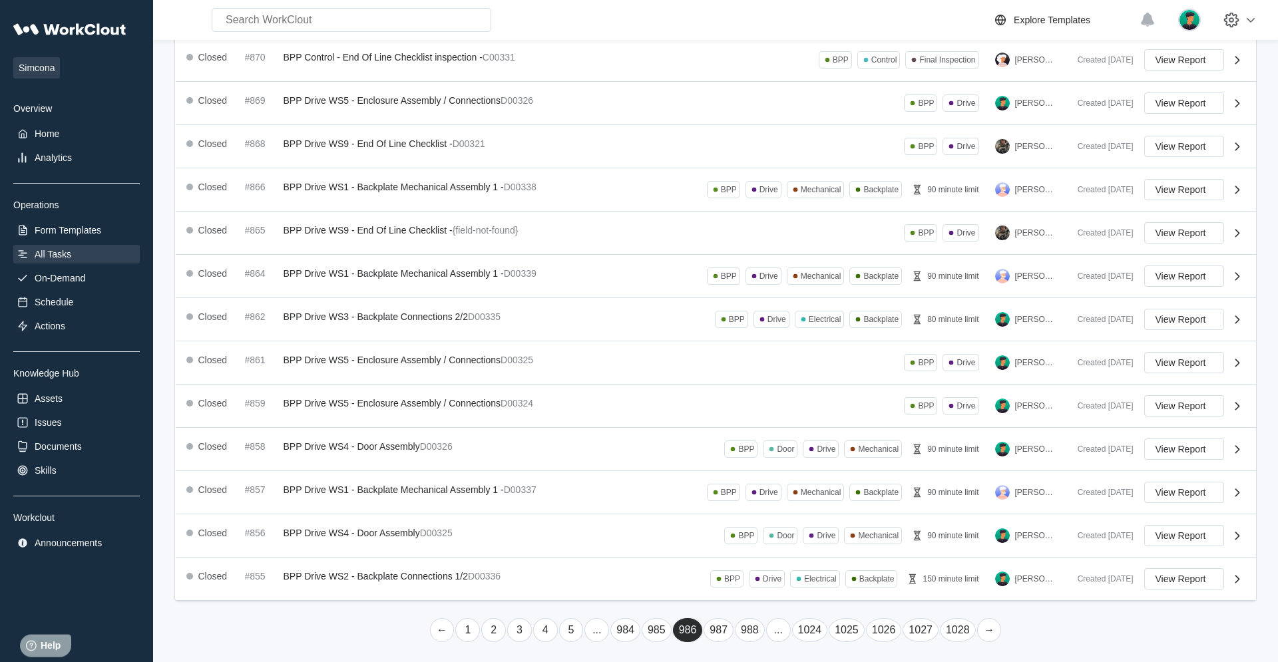
click at [766, 421] on link "→" at bounding box center [989, 631] width 25 height 24
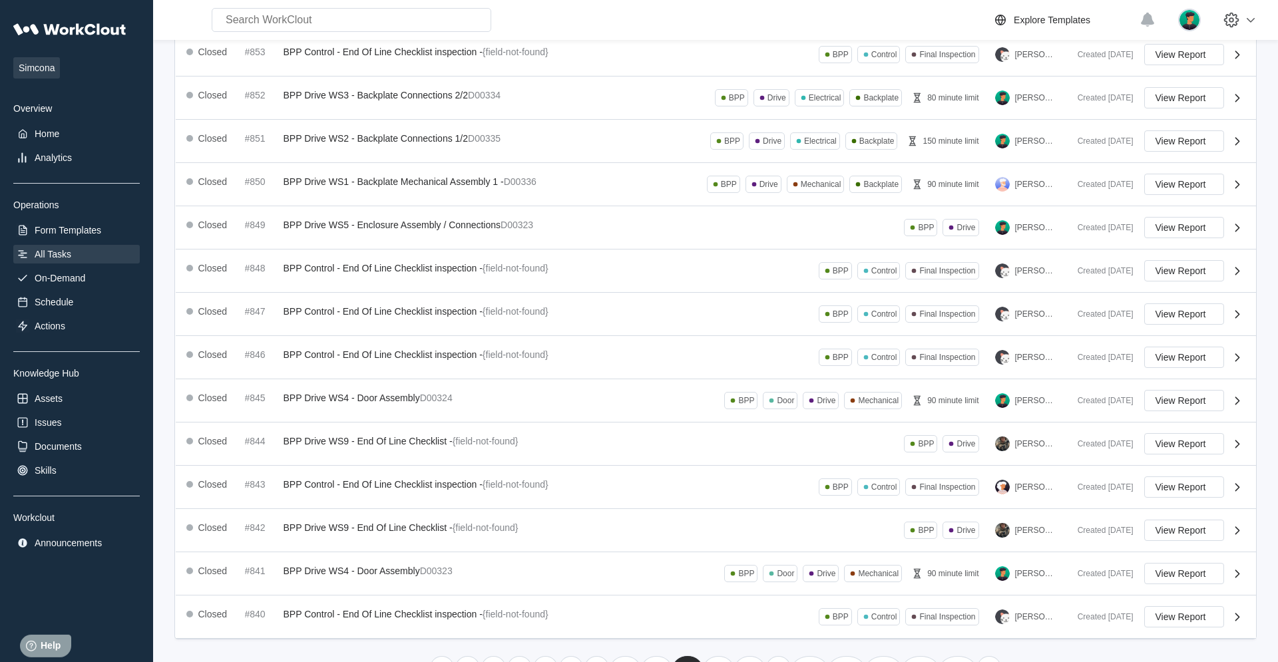
scroll to position [0, 0]
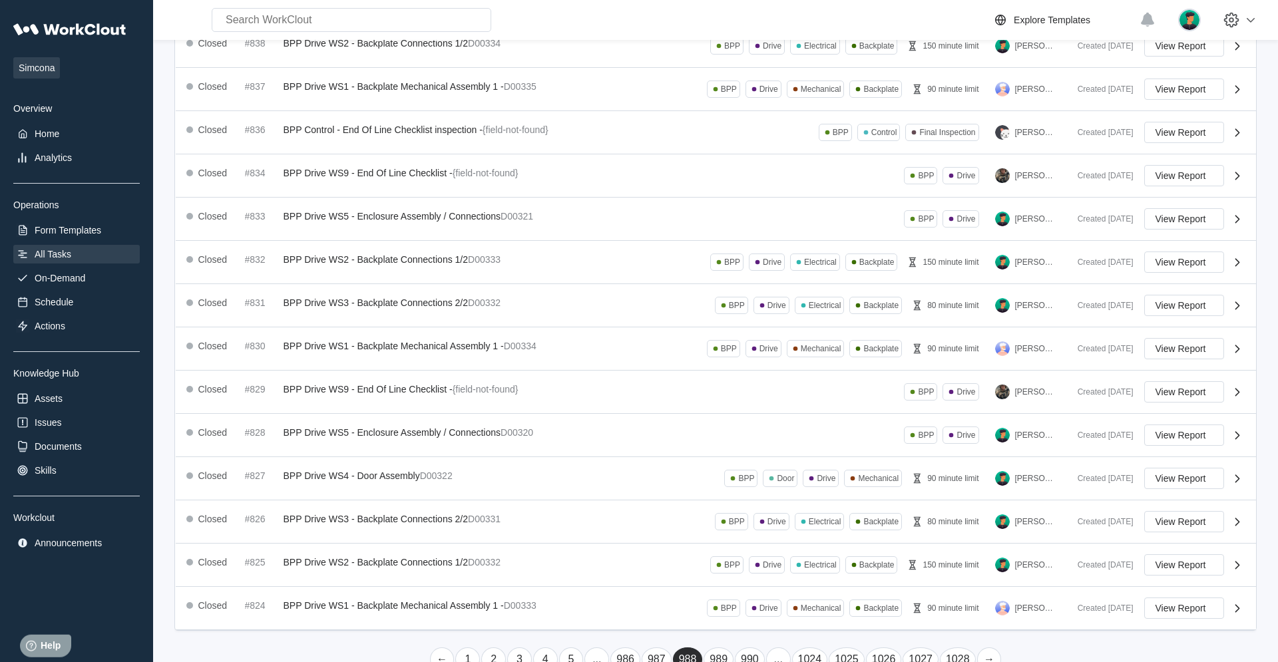
scroll to position [189, 0]
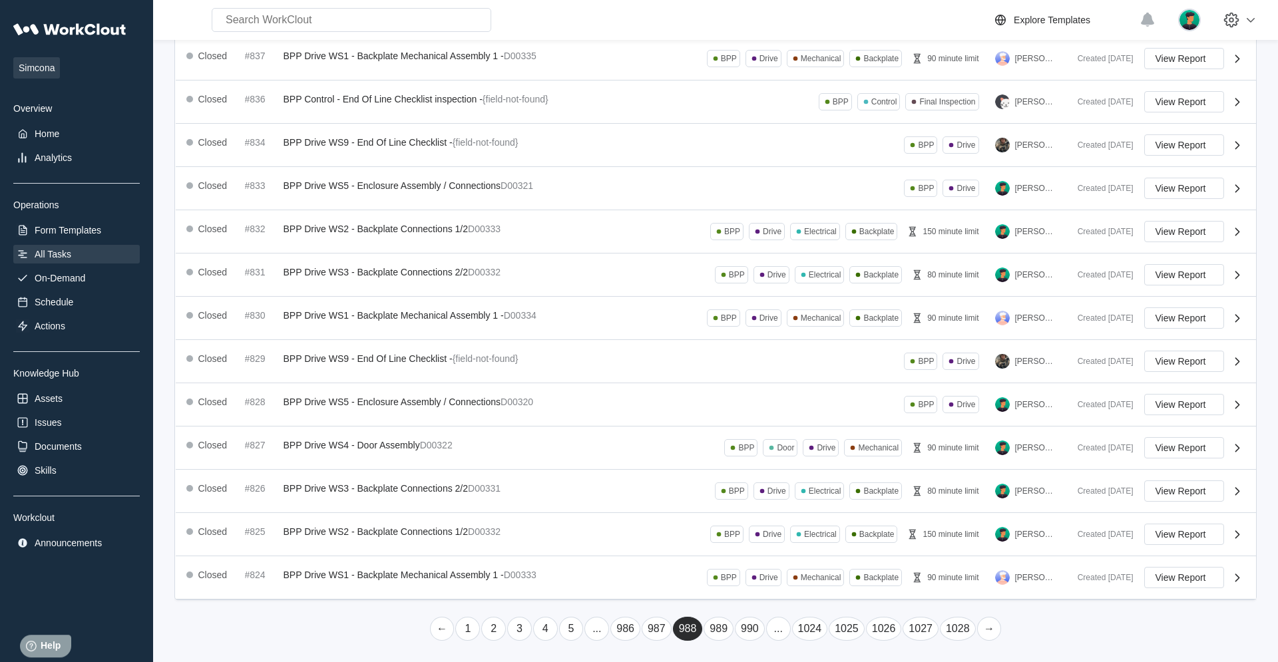
click at [766, 421] on link "→" at bounding box center [989, 629] width 25 height 24
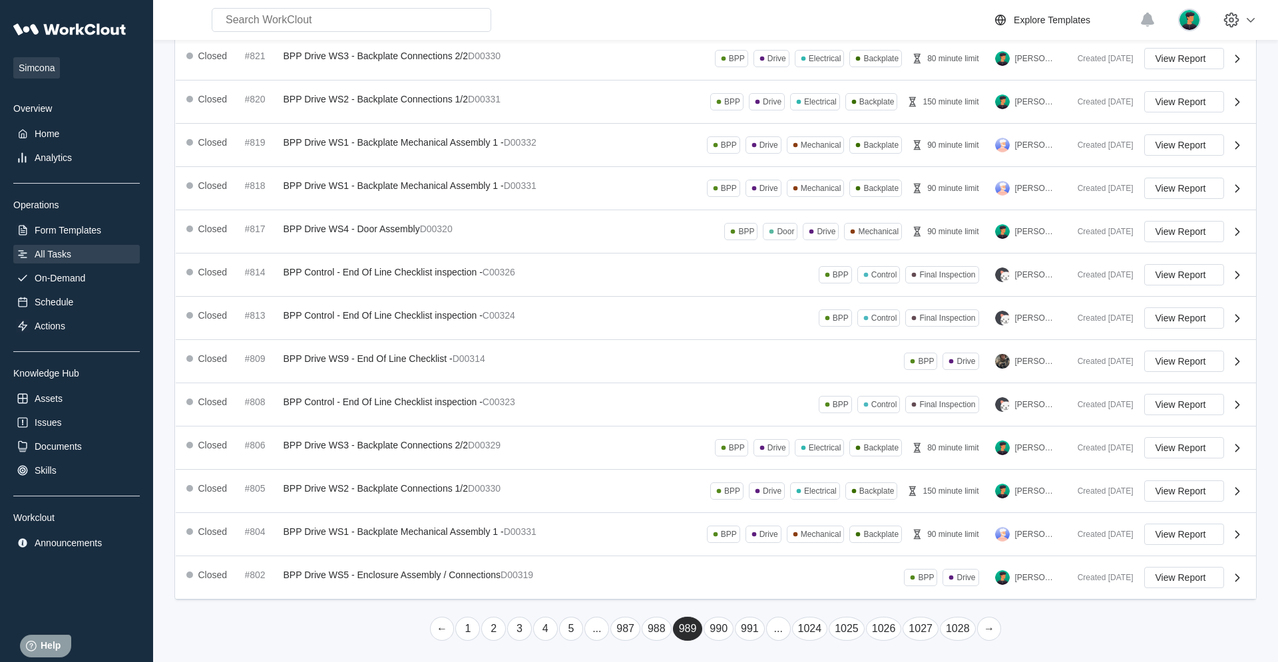
click at [766, 421] on link "→" at bounding box center [989, 629] width 25 height 24
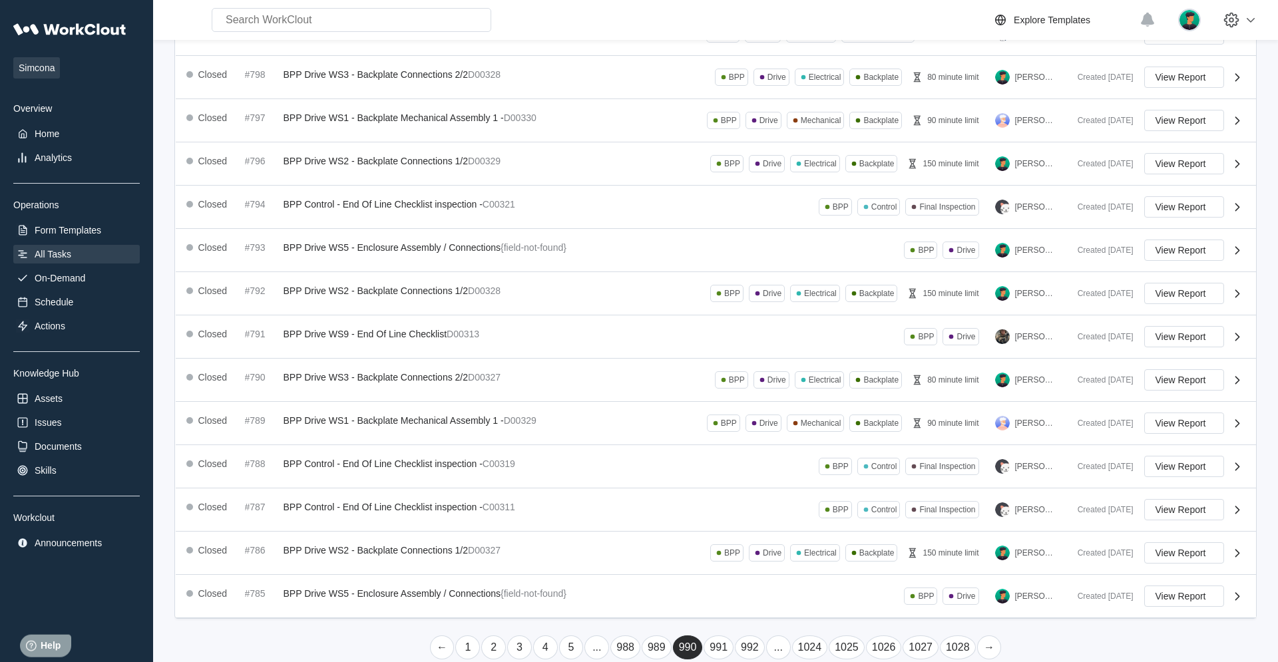
scroll to position [190, 0]
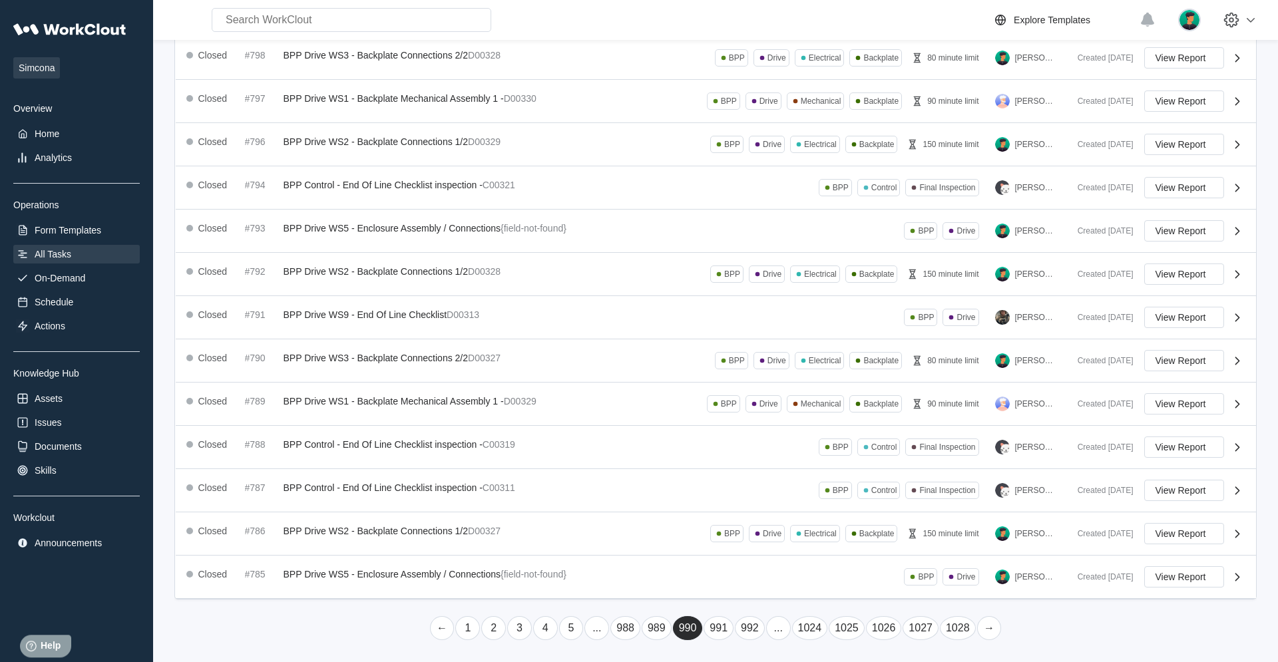
click at [766, 421] on link "→" at bounding box center [989, 629] width 25 height 24
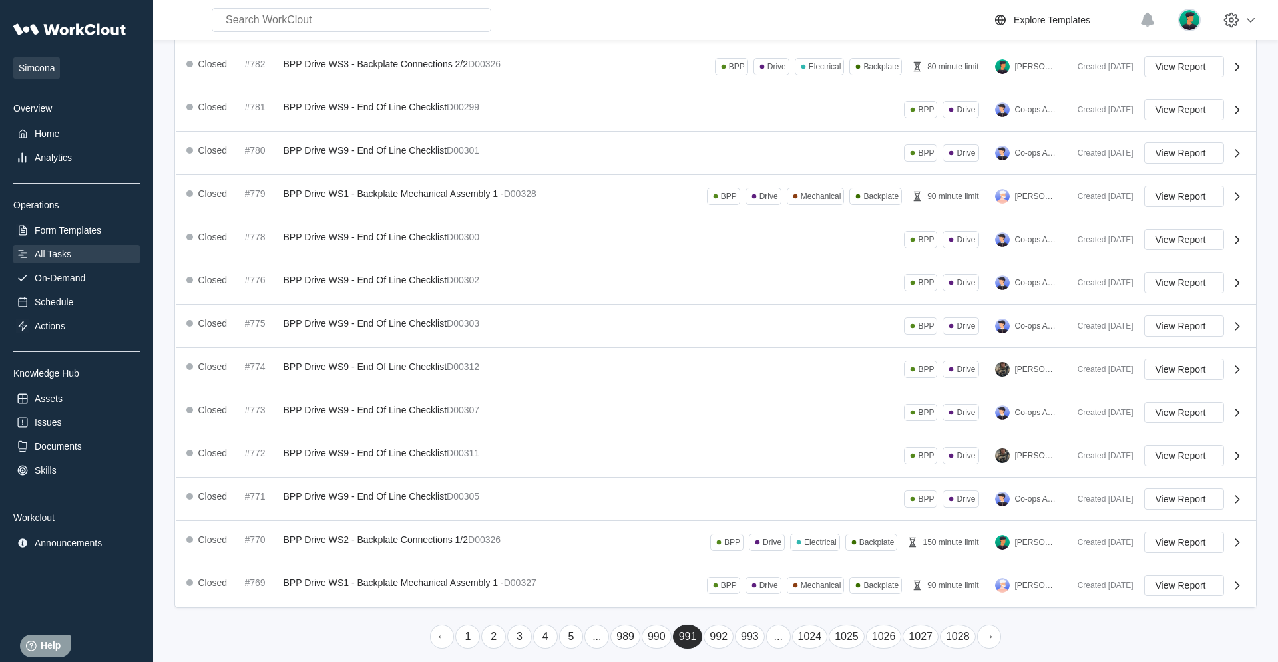
scroll to position [189, 0]
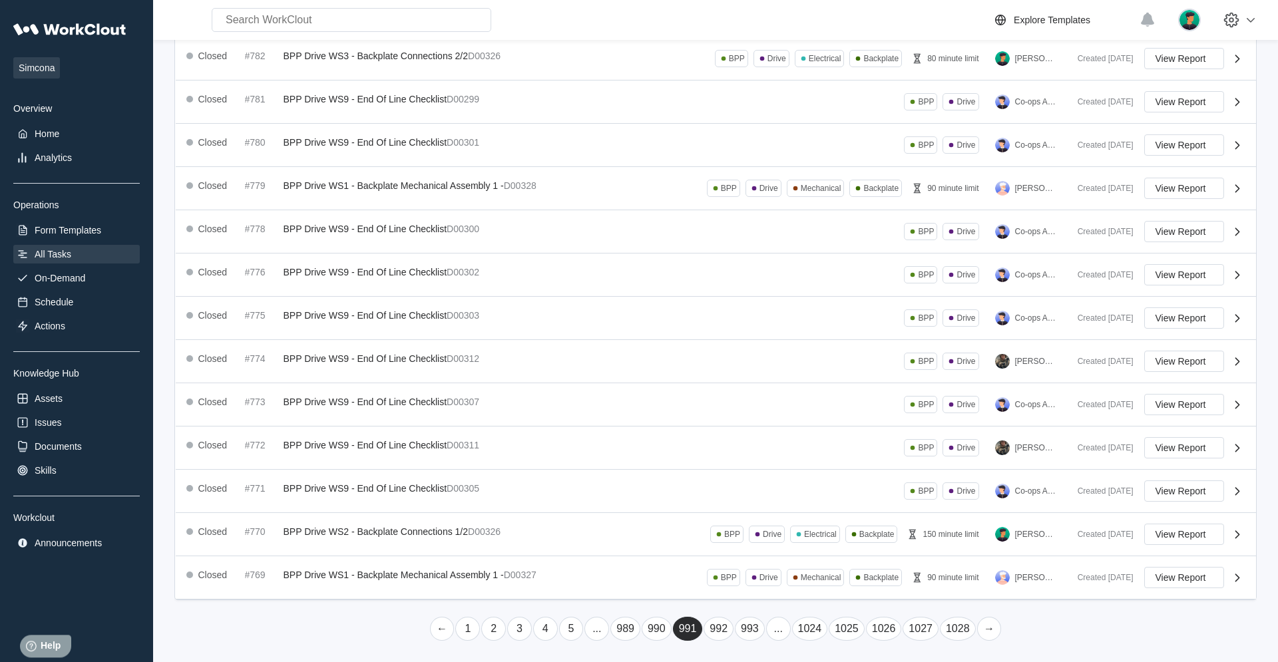
click at [766, 421] on link "→" at bounding box center [989, 629] width 25 height 24
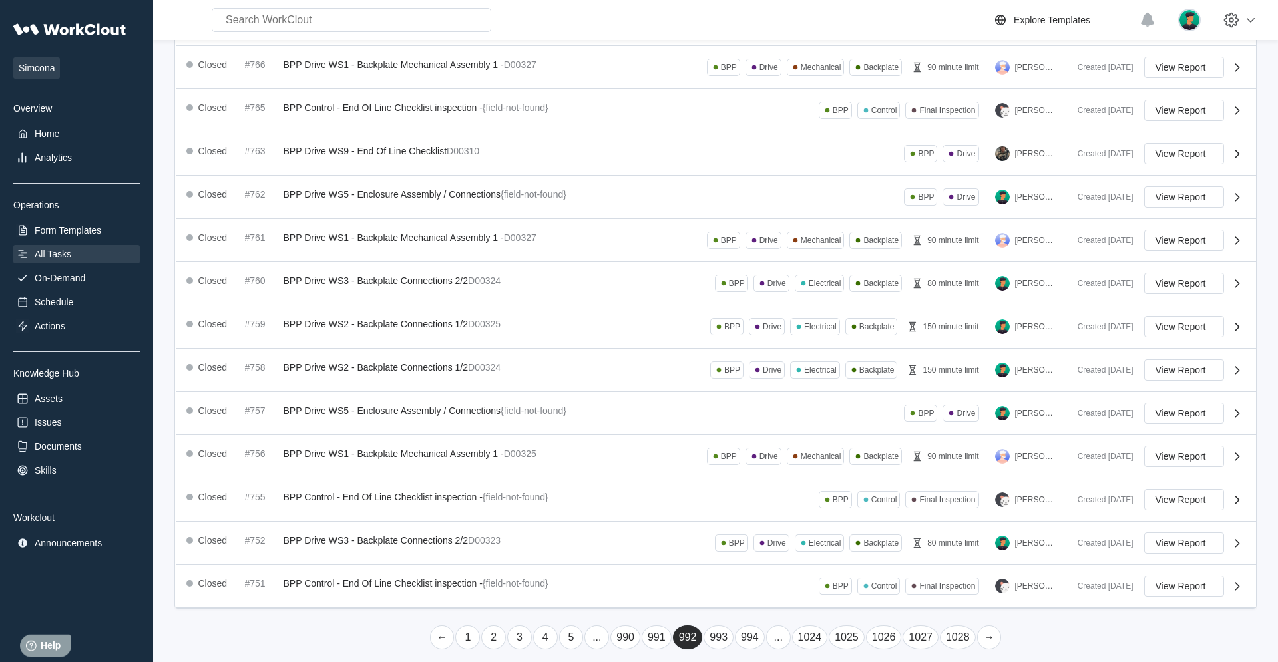
scroll to position [188, 0]
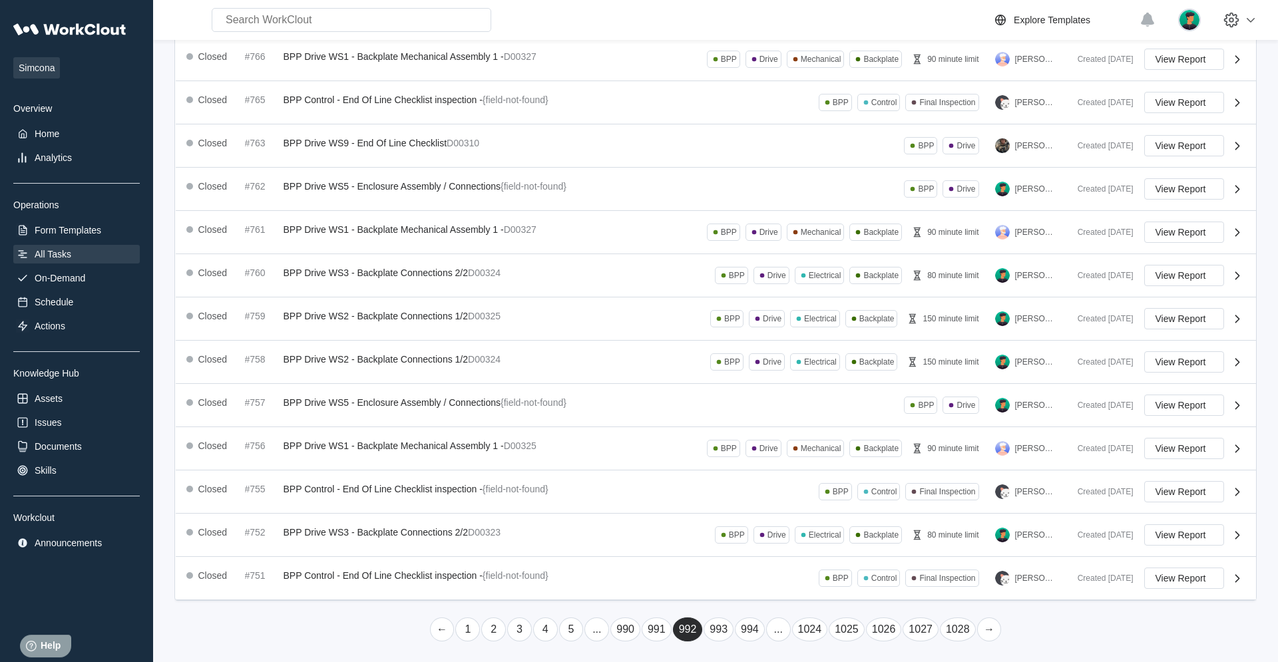
click at [766, 421] on link "→" at bounding box center [989, 630] width 25 height 24
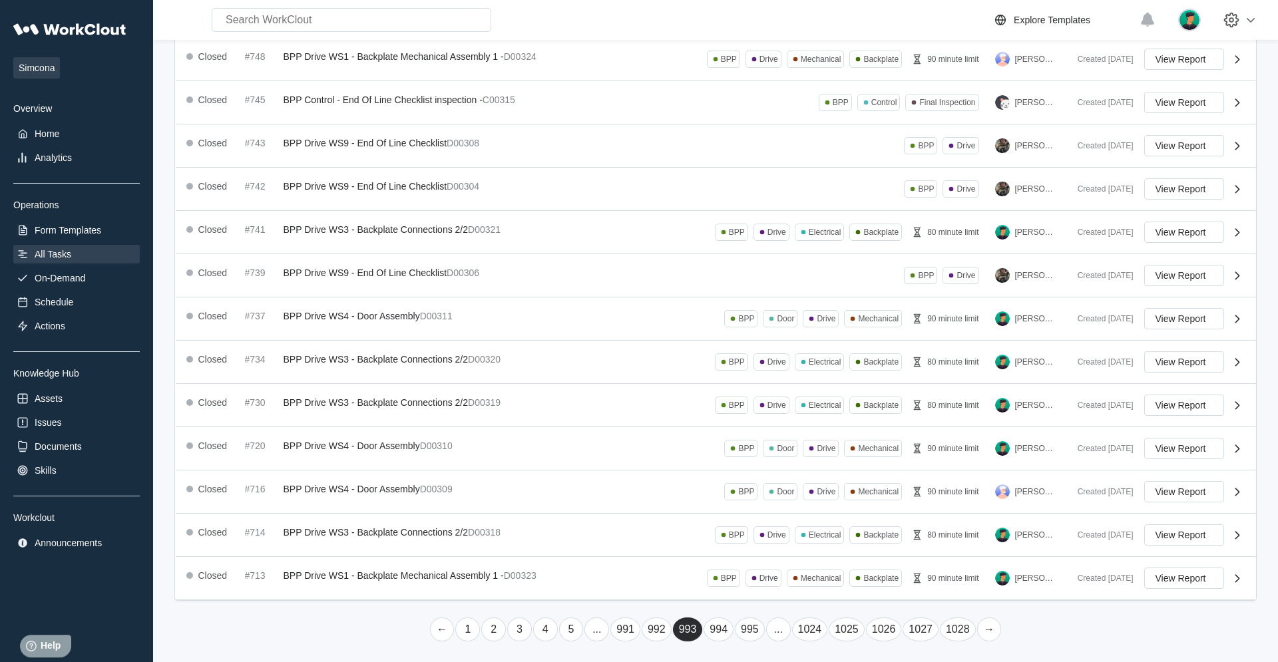
click at [766, 421] on link "→" at bounding box center [989, 630] width 25 height 24
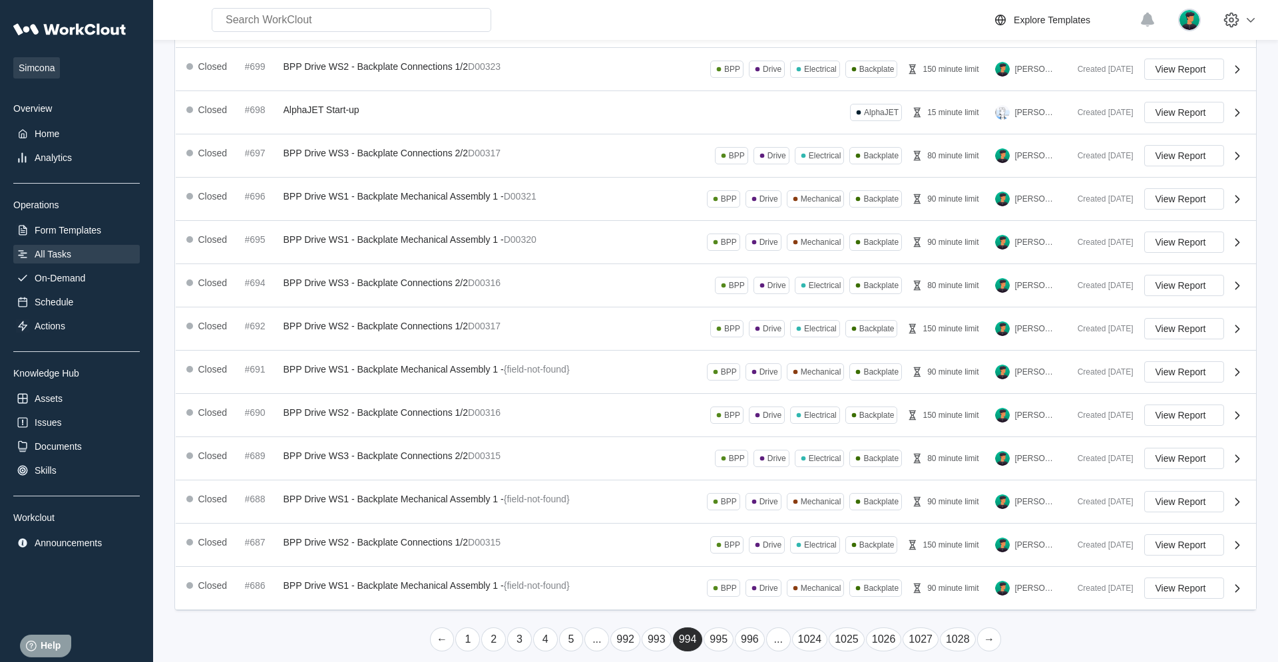
scroll to position [188, 0]
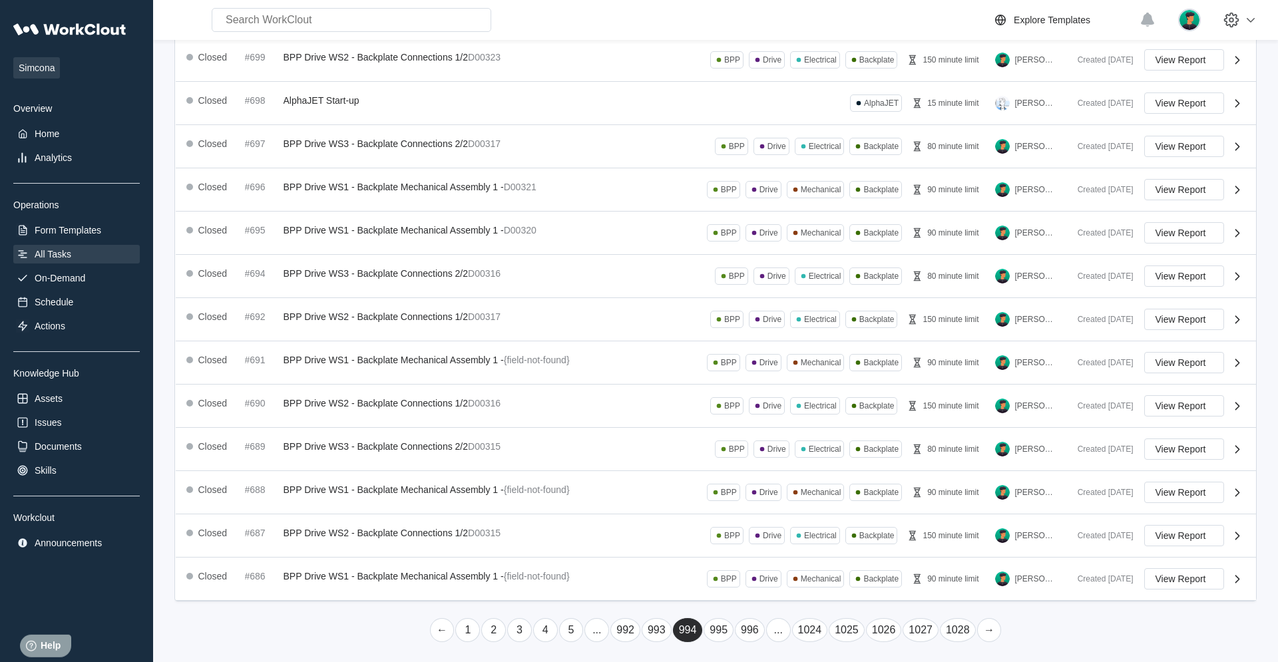
click at [766, 421] on link "→" at bounding box center [989, 631] width 25 height 24
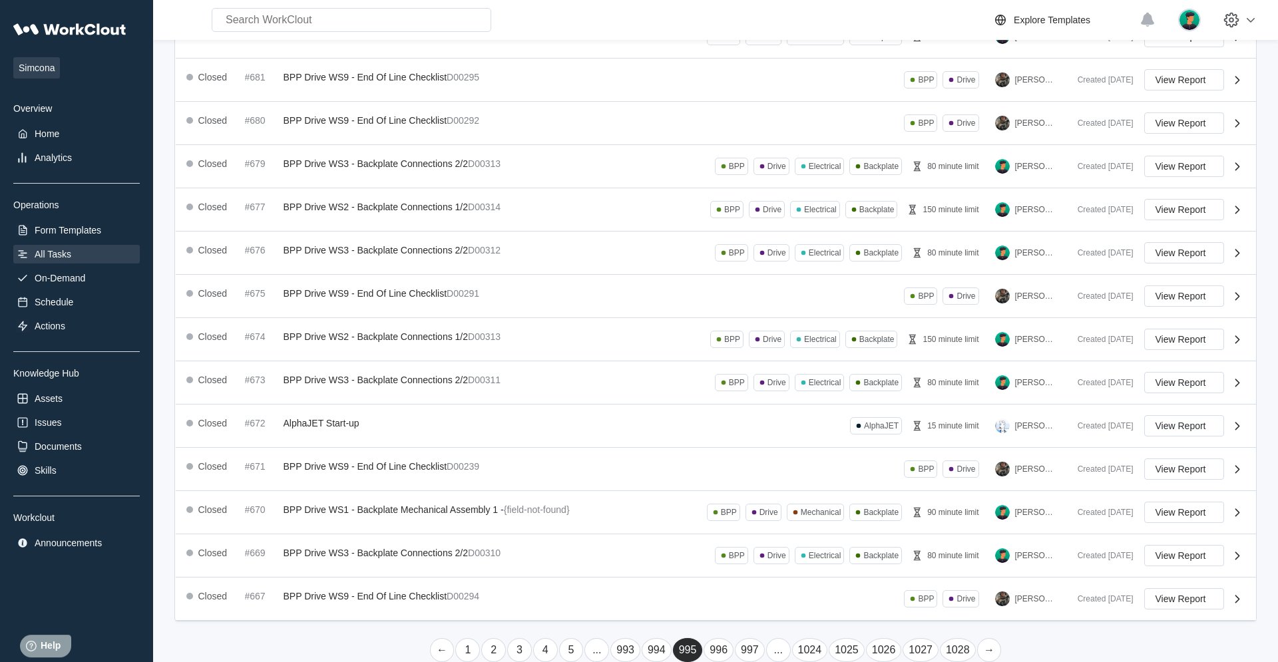
scroll to position [187, 0]
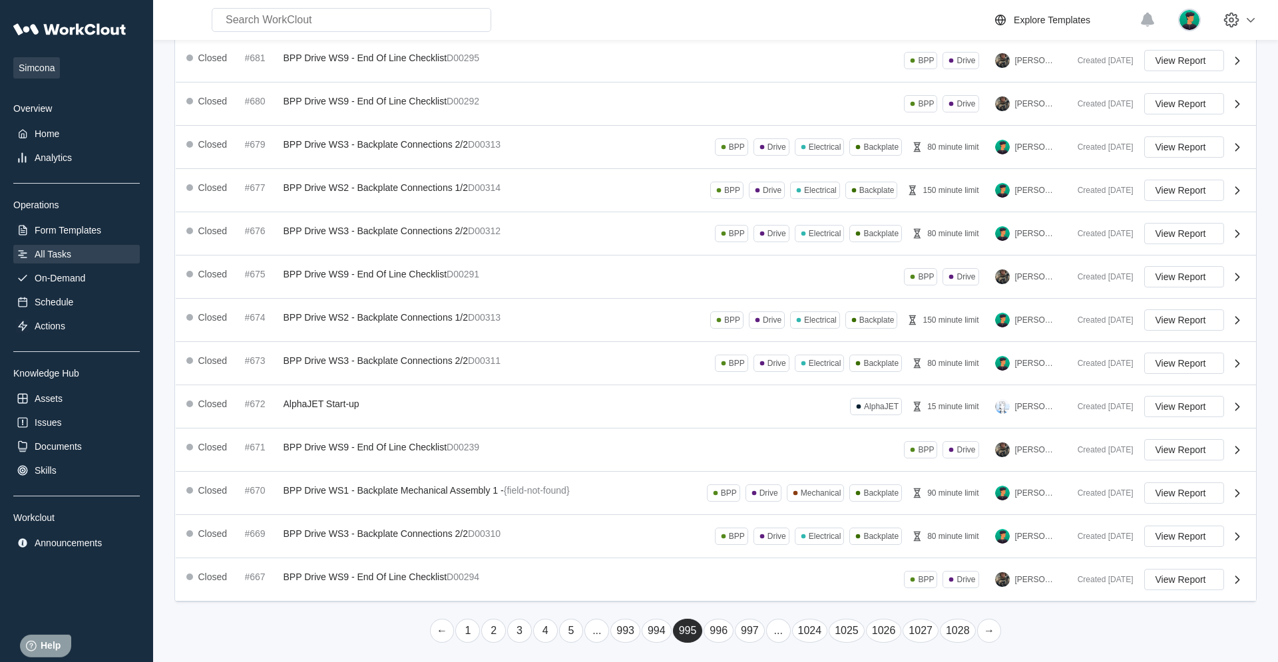
click at [766, 421] on link "→" at bounding box center [989, 631] width 25 height 24
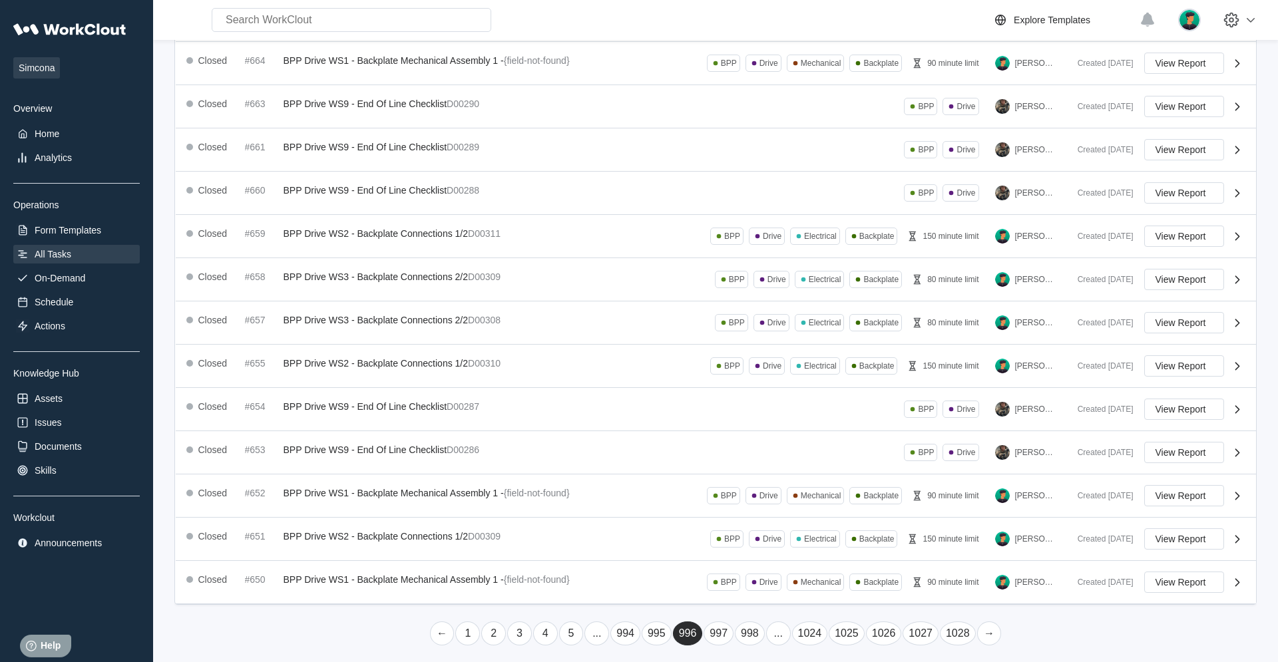
scroll to position [189, 0]
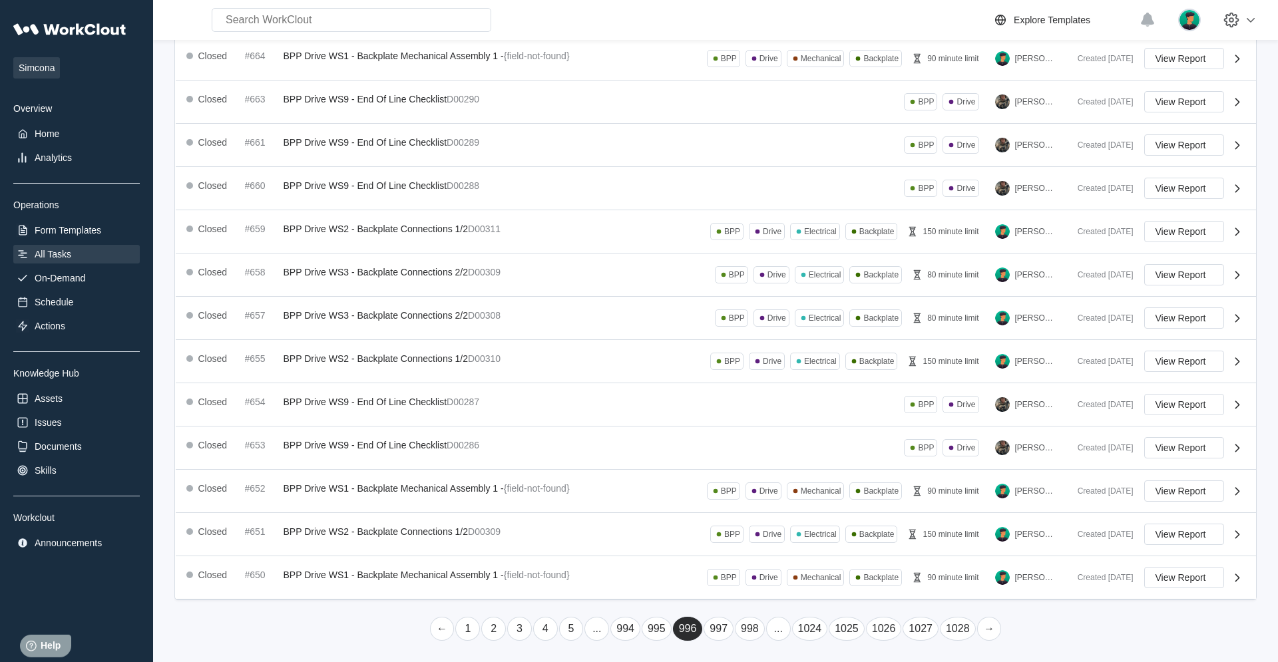
click at [766, 421] on link "→" at bounding box center [989, 629] width 25 height 24
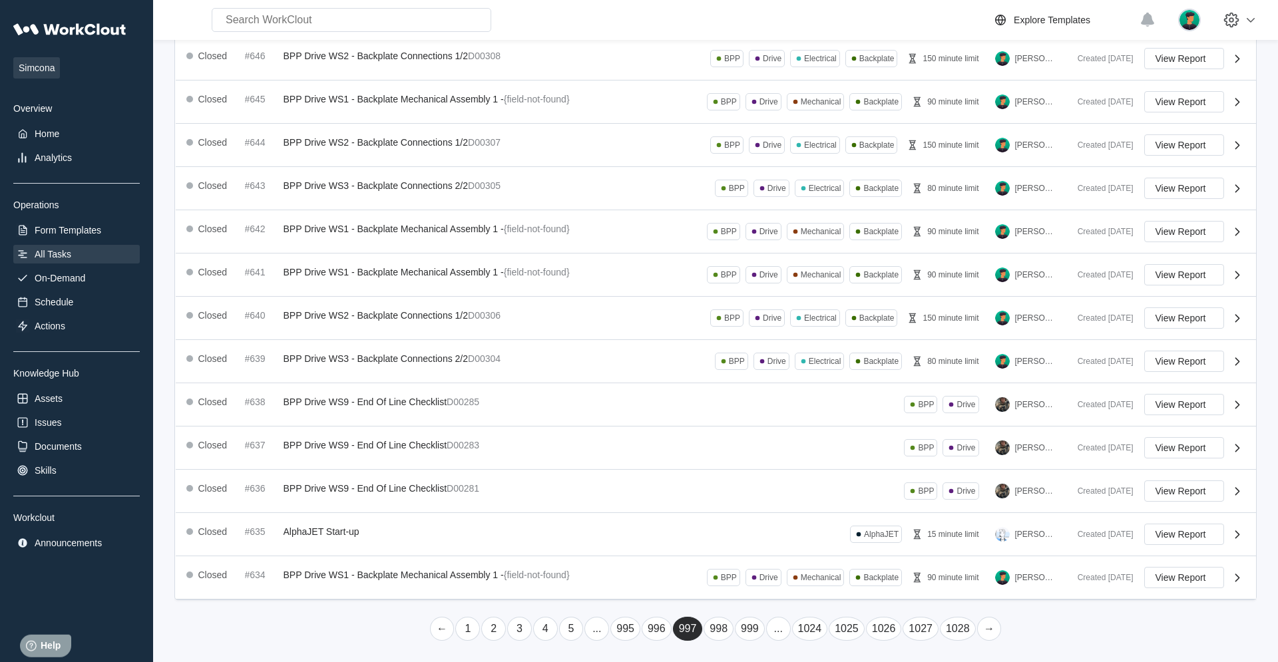
click at [766, 421] on link "→" at bounding box center [989, 629] width 25 height 24
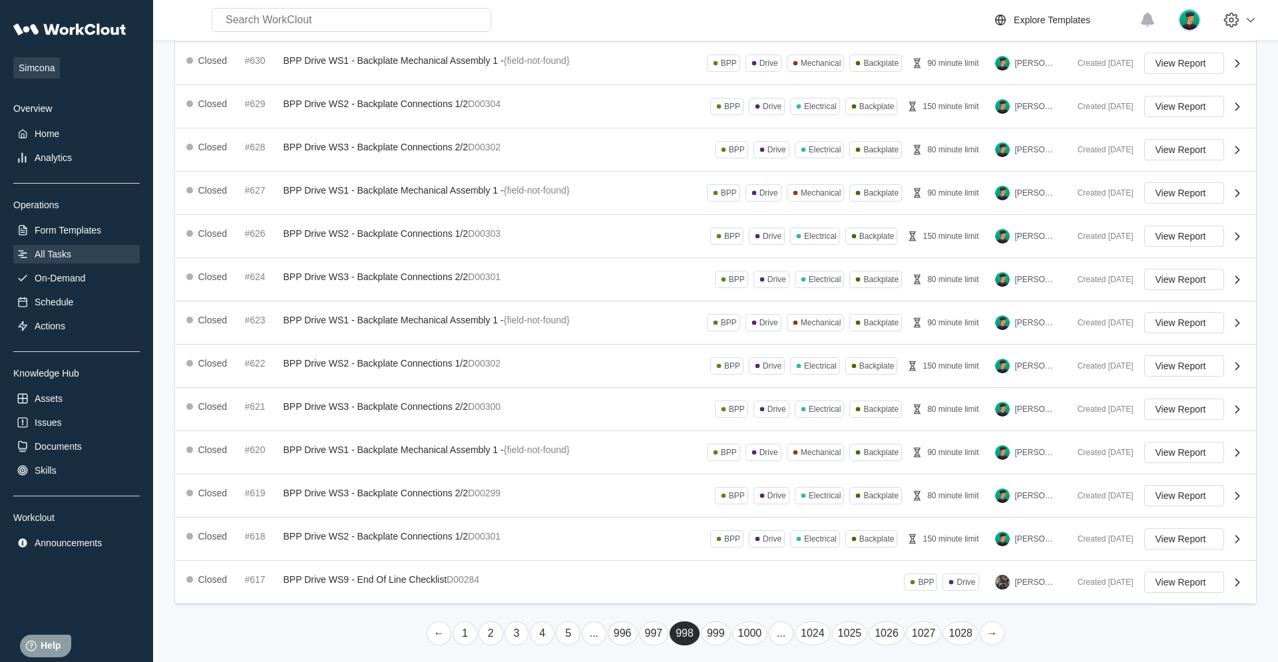
scroll to position [190, 0]
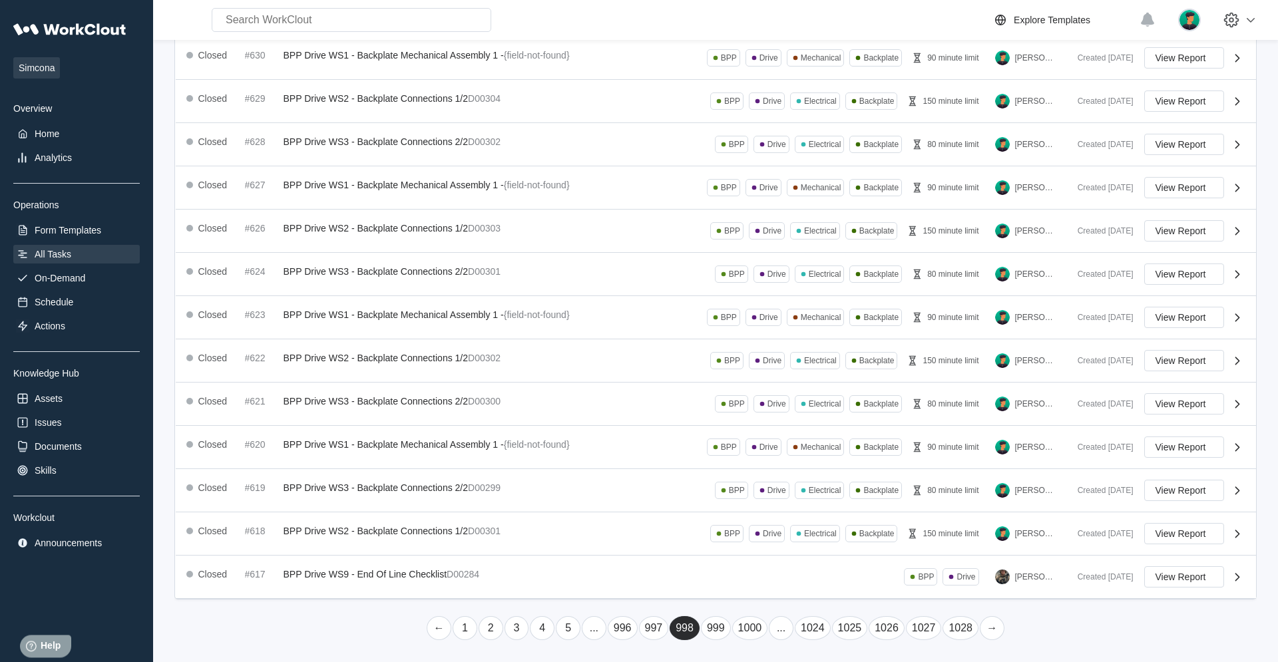
click at [766, 421] on link "→" at bounding box center [992, 629] width 25 height 24
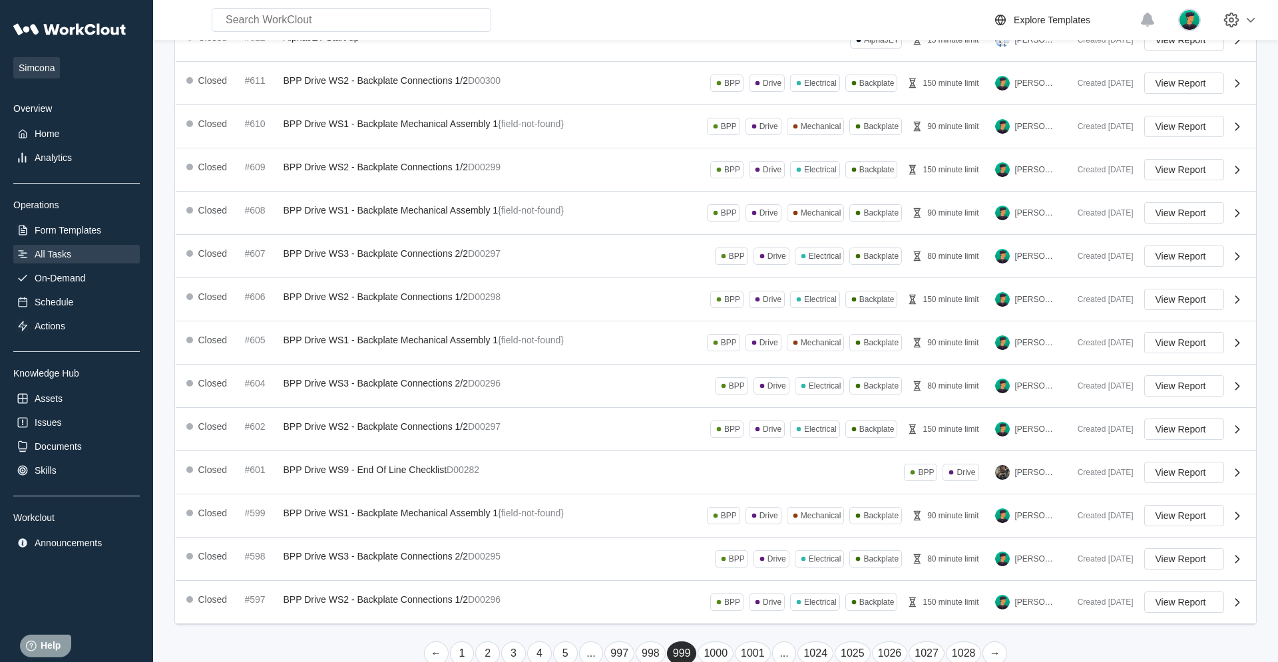
scroll to position [189, 0]
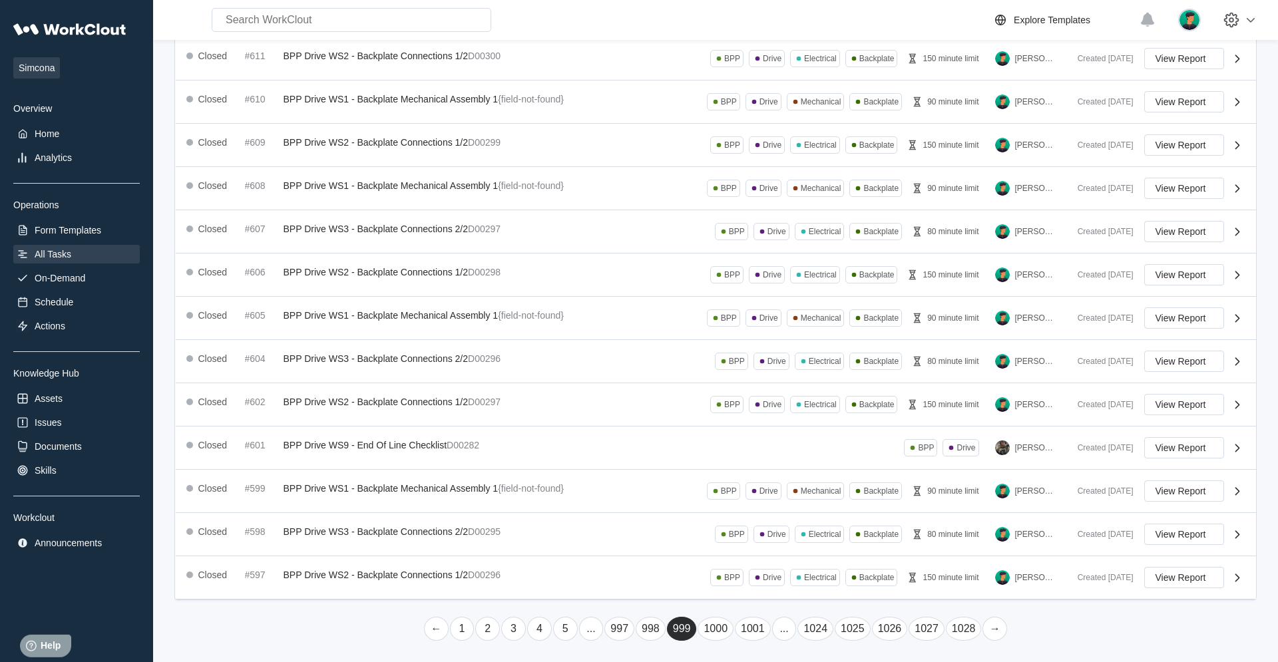
click at [766, 421] on link "→" at bounding box center [995, 629] width 25 height 24
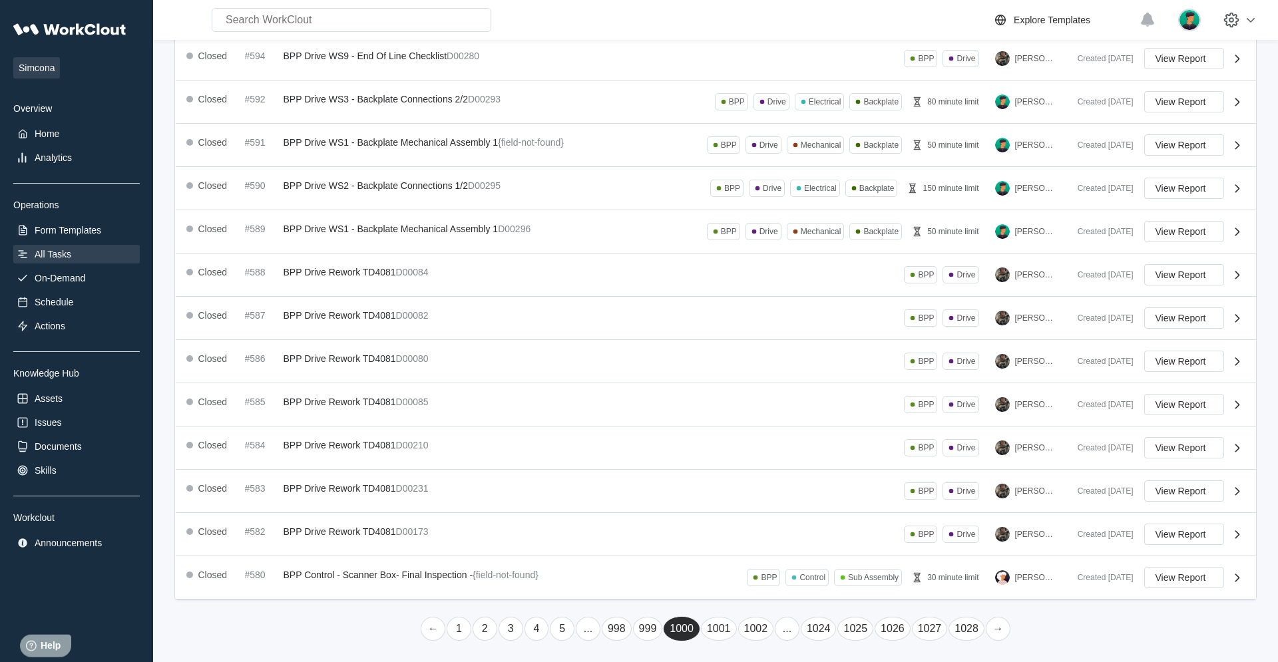
click at [766, 421] on link "→" at bounding box center [998, 629] width 25 height 24
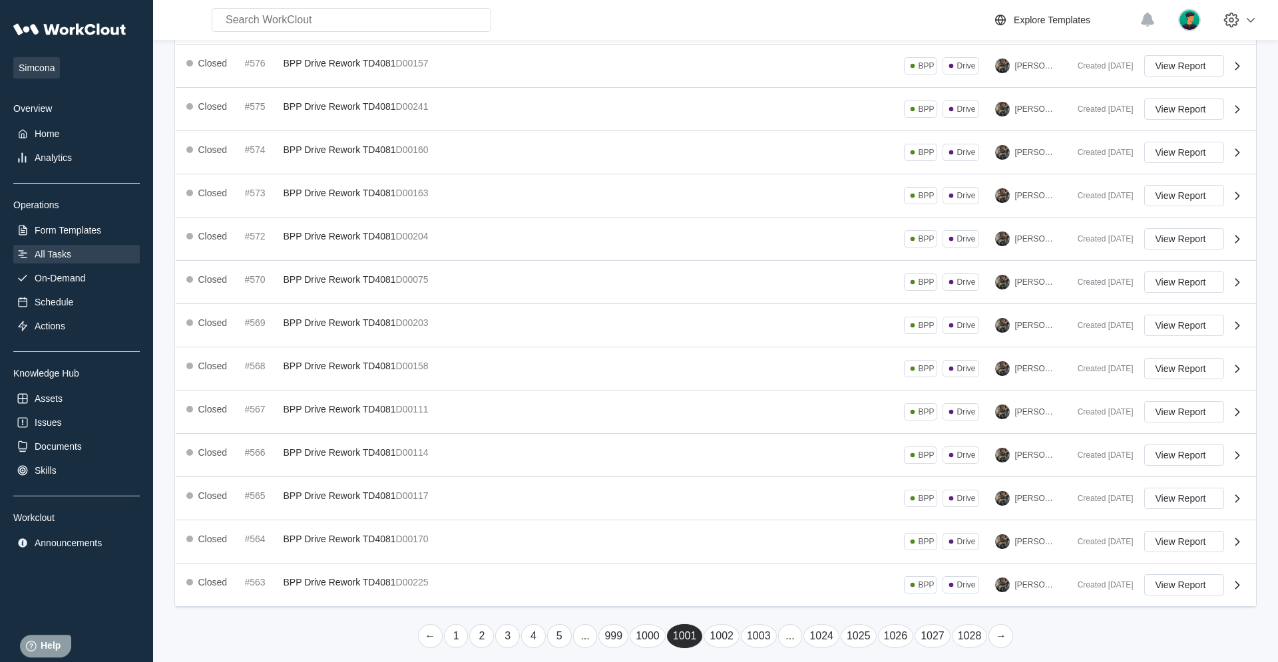
scroll to position [188, 0]
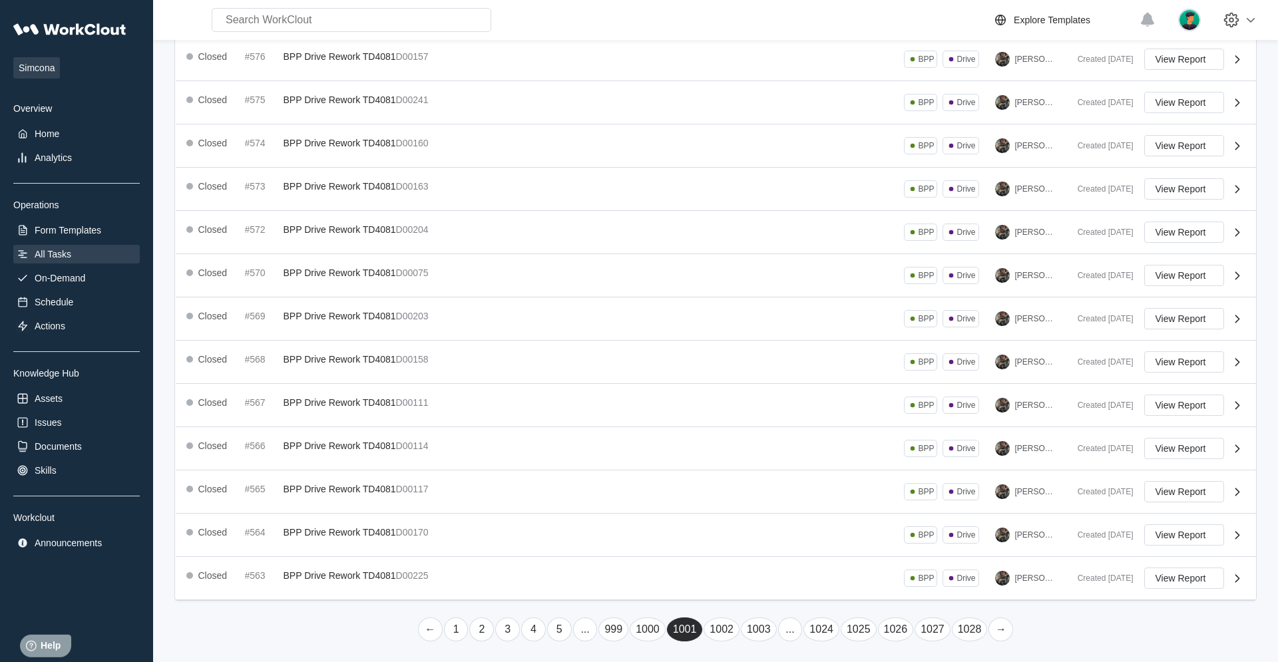
click at [766, 421] on link "→" at bounding box center [1001, 630] width 25 height 24
click at [766, 421] on link "→" at bounding box center [1004, 629] width 25 height 24
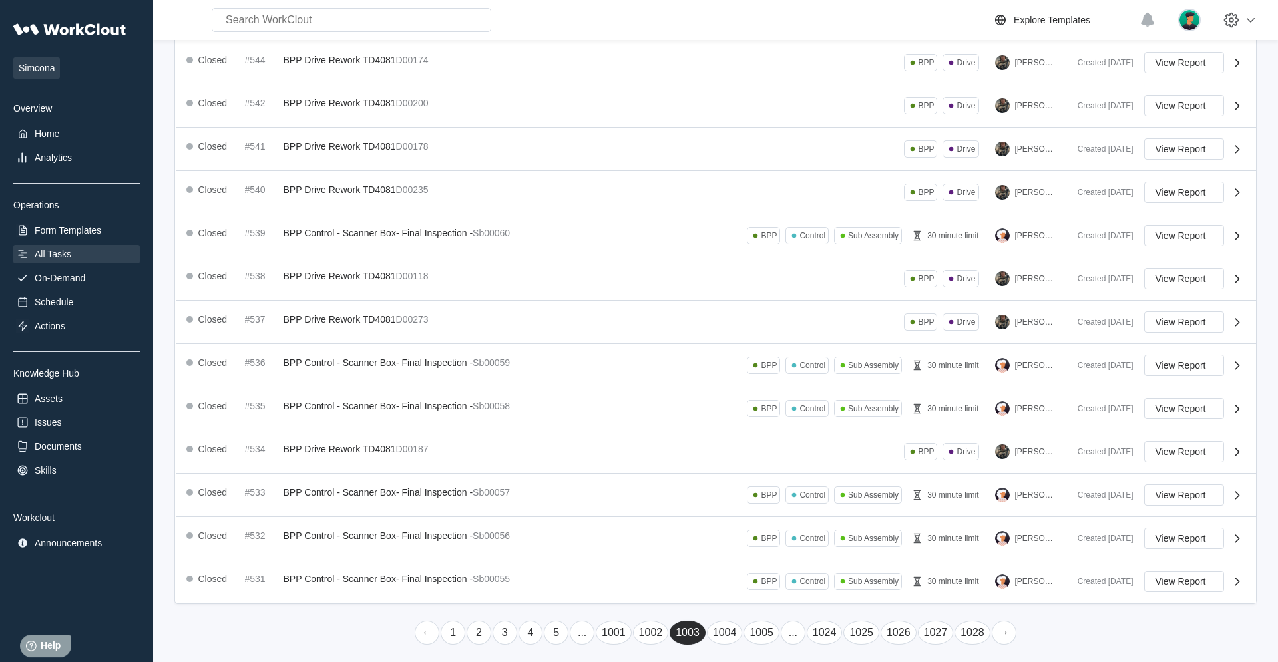
scroll to position [189, 0]
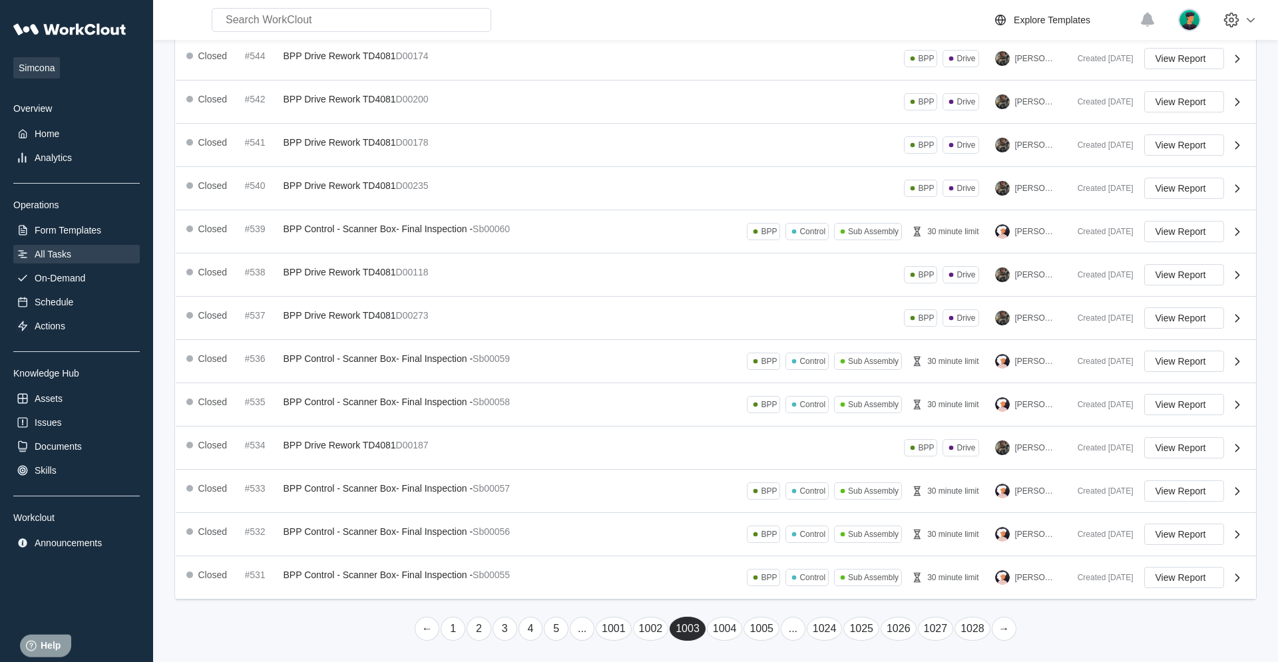
click at [766, 421] on link "→" at bounding box center [1004, 629] width 25 height 24
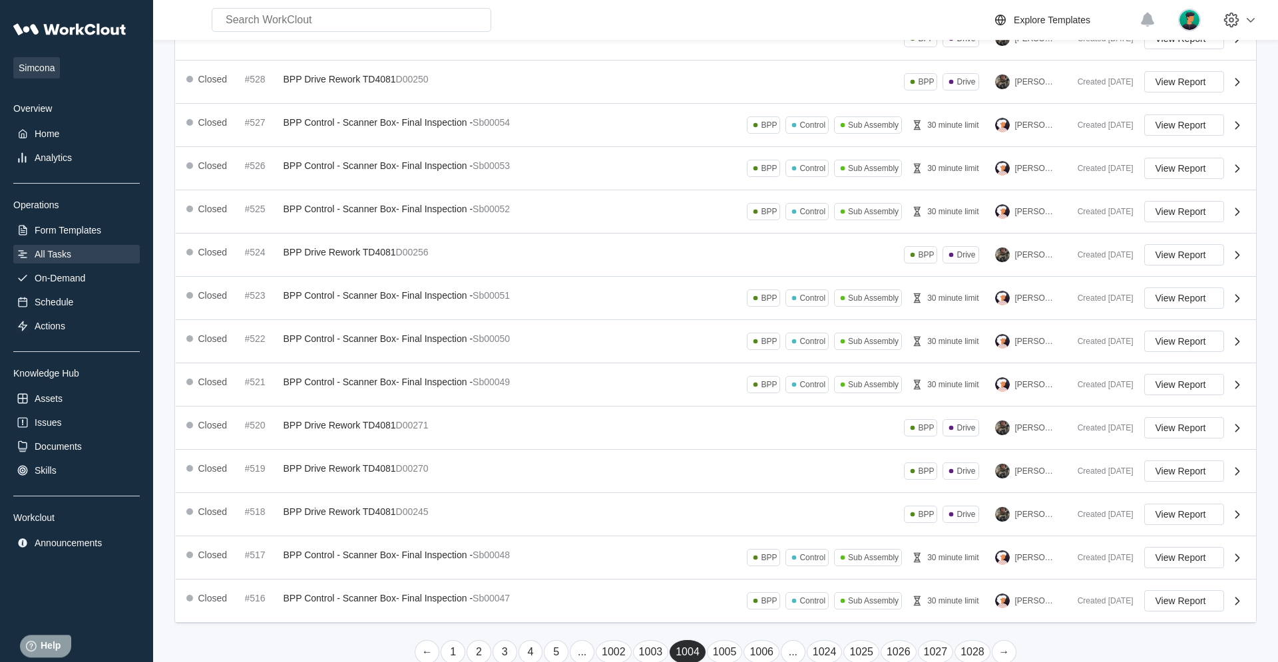
scroll to position [190, 0]
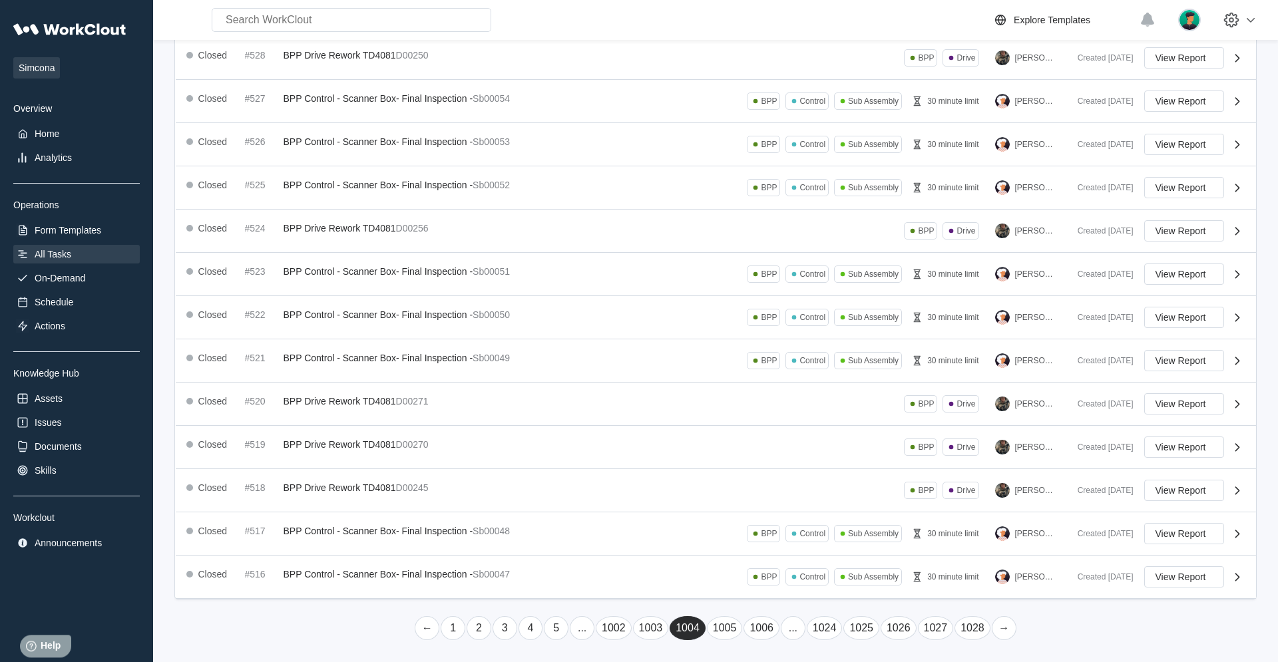
click at [766, 421] on link "→" at bounding box center [1004, 629] width 25 height 24
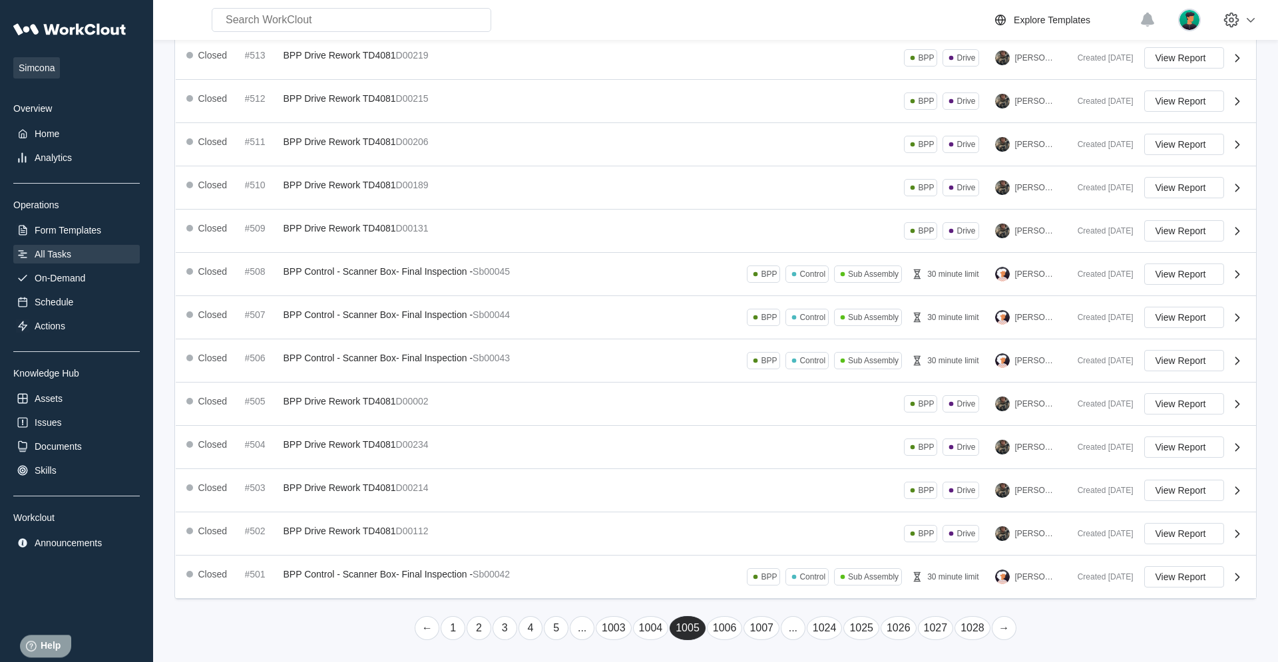
click at [766, 421] on link "→" at bounding box center [1004, 629] width 25 height 24
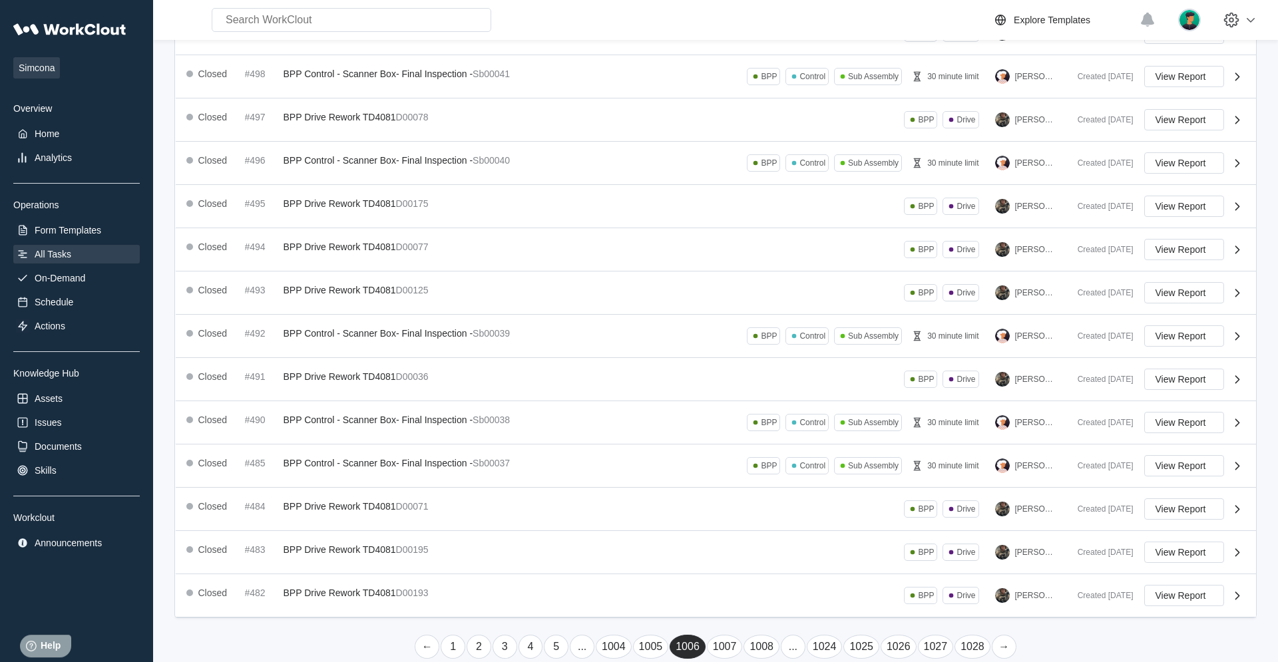
scroll to position [186, 0]
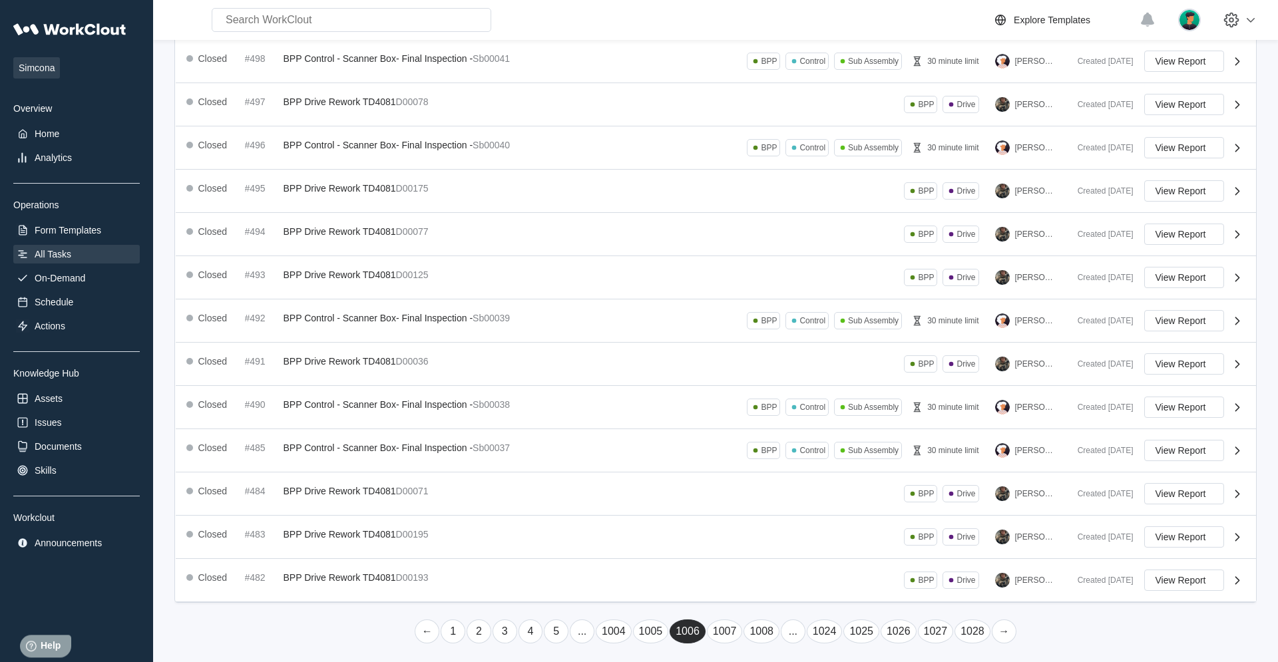
click at [766, 421] on link "→" at bounding box center [1004, 632] width 25 height 24
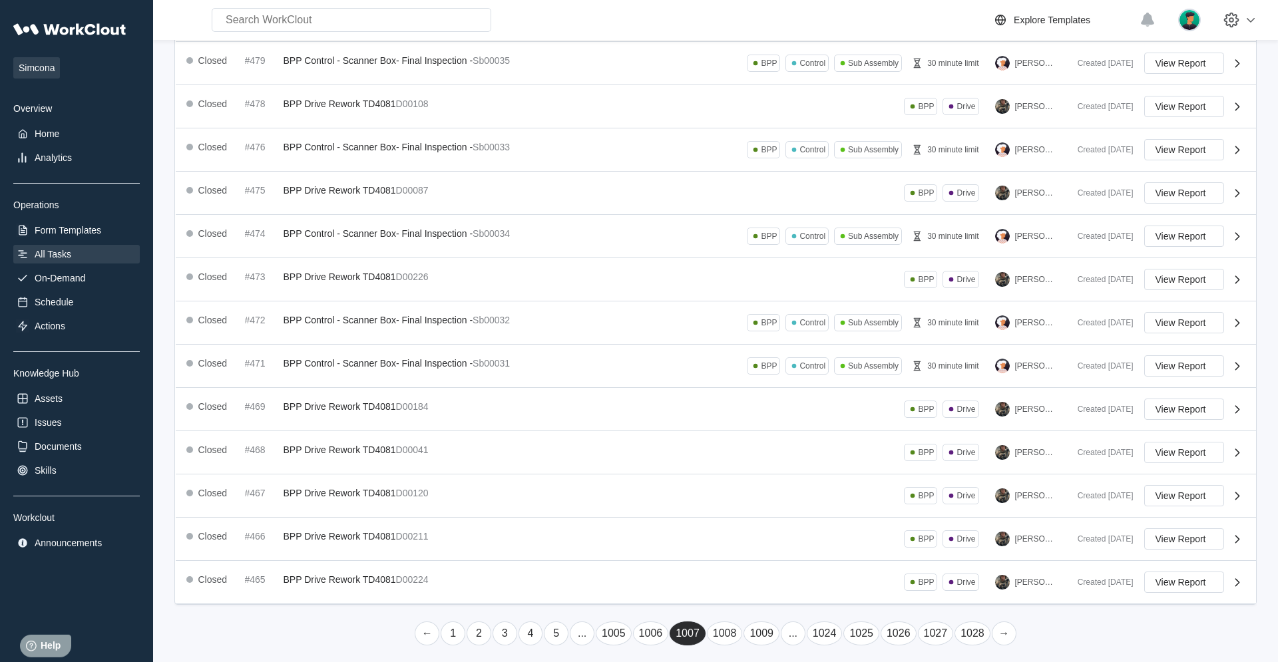
scroll to position [189, 0]
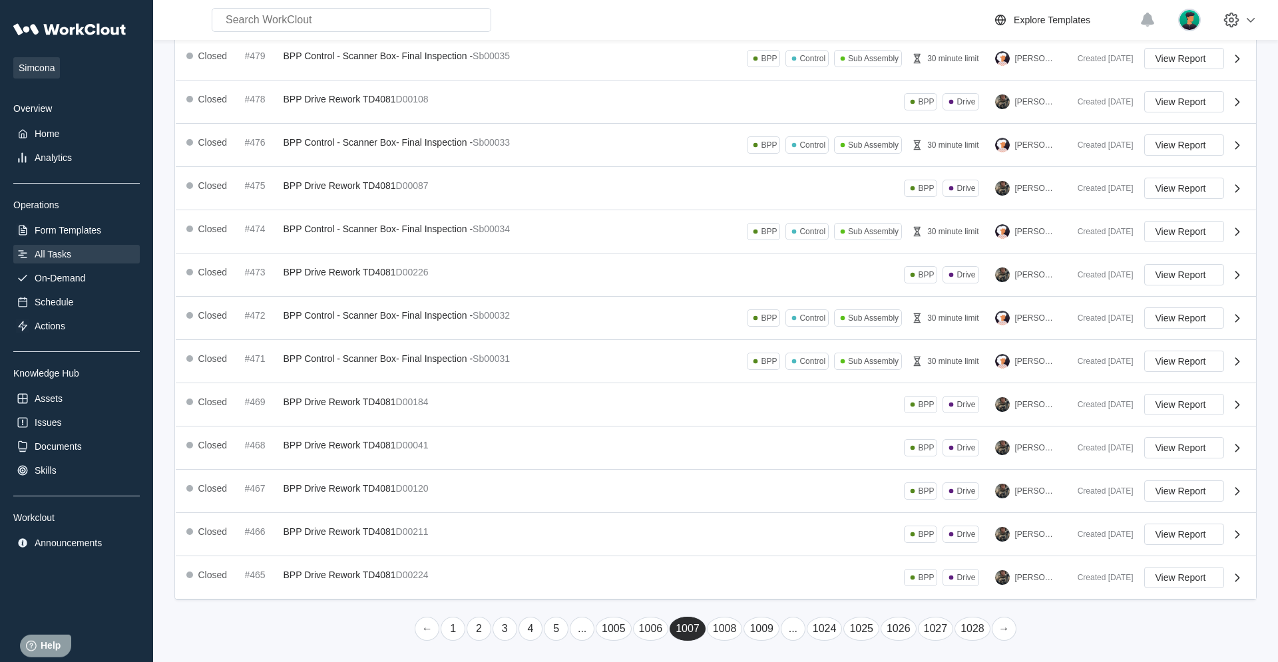
click at [766, 421] on link "→" at bounding box center [1004, 629] width 25 height 24
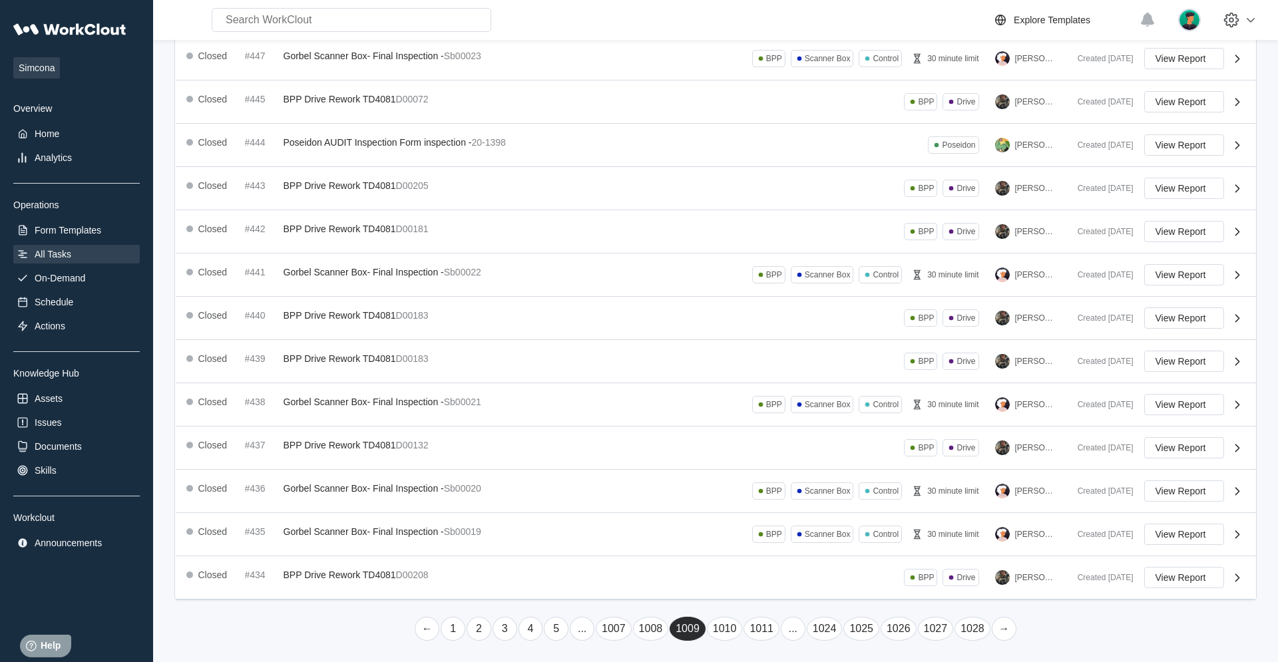
click at [766, 421] on link "→" at bounding box center [1004, 629] width 25 height 24
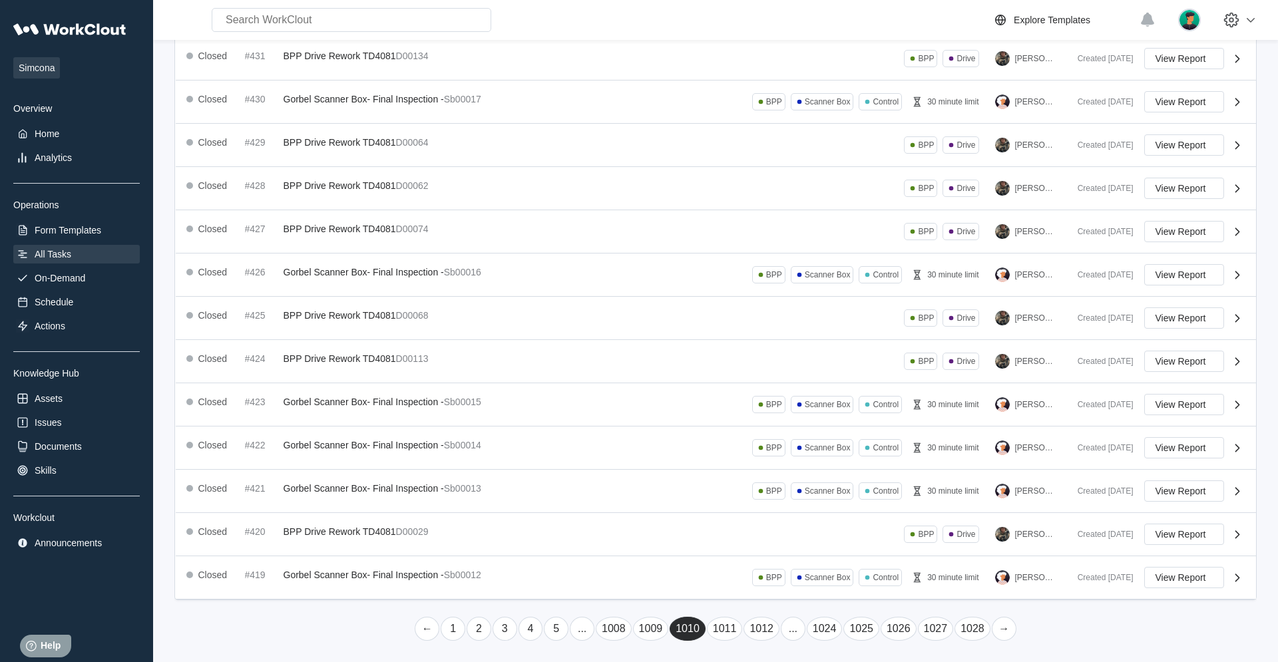
click at [766, 421] on link "→" at bounding box center [1004, 629] width 25 height 24
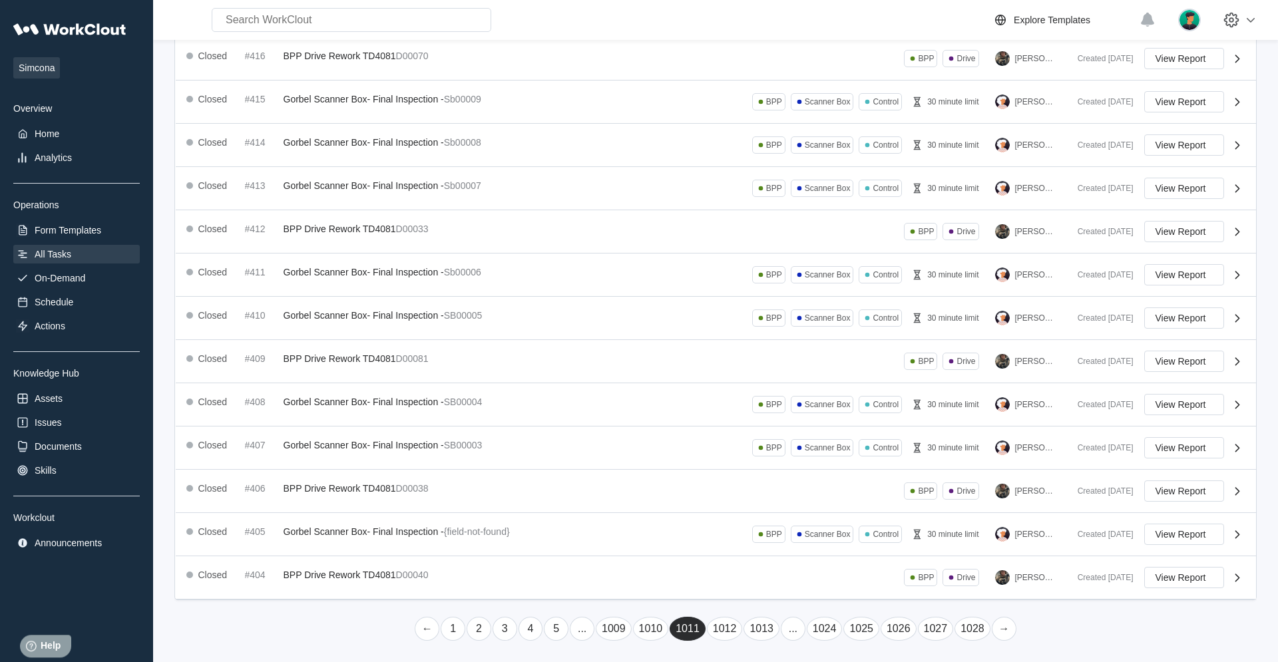
click at [766, 421] on link "→" at bounding box center [1004, 629] width 25 height 24
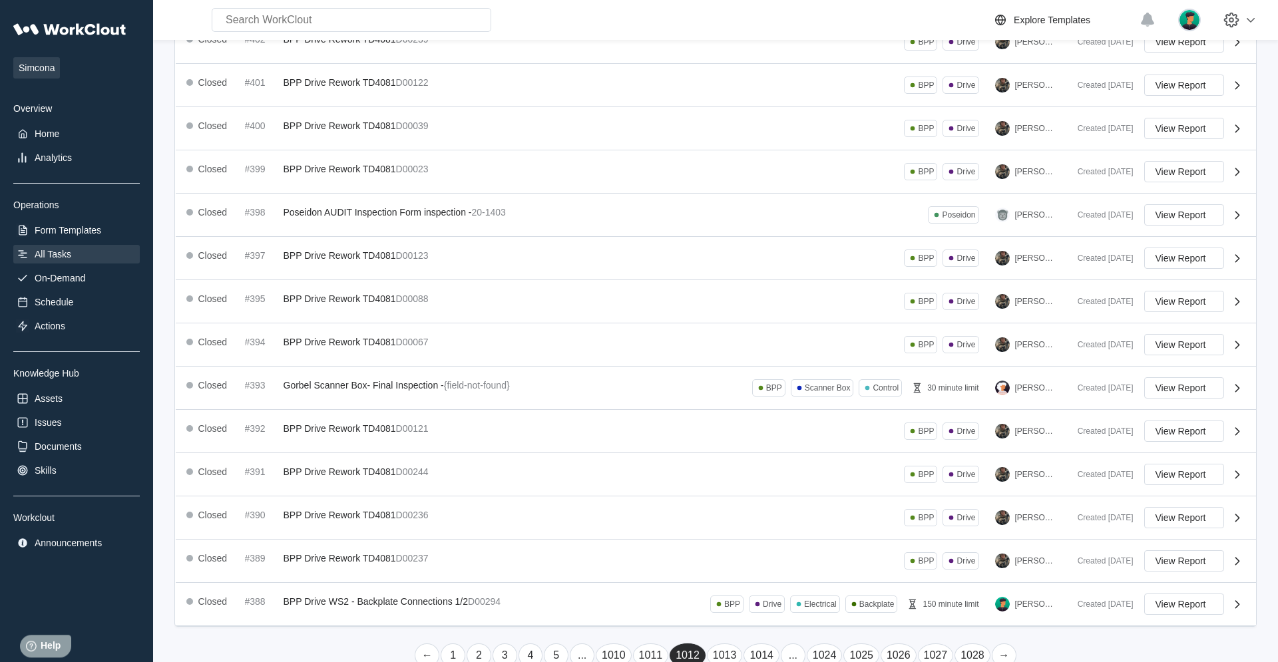
scroll to position [185, 0]
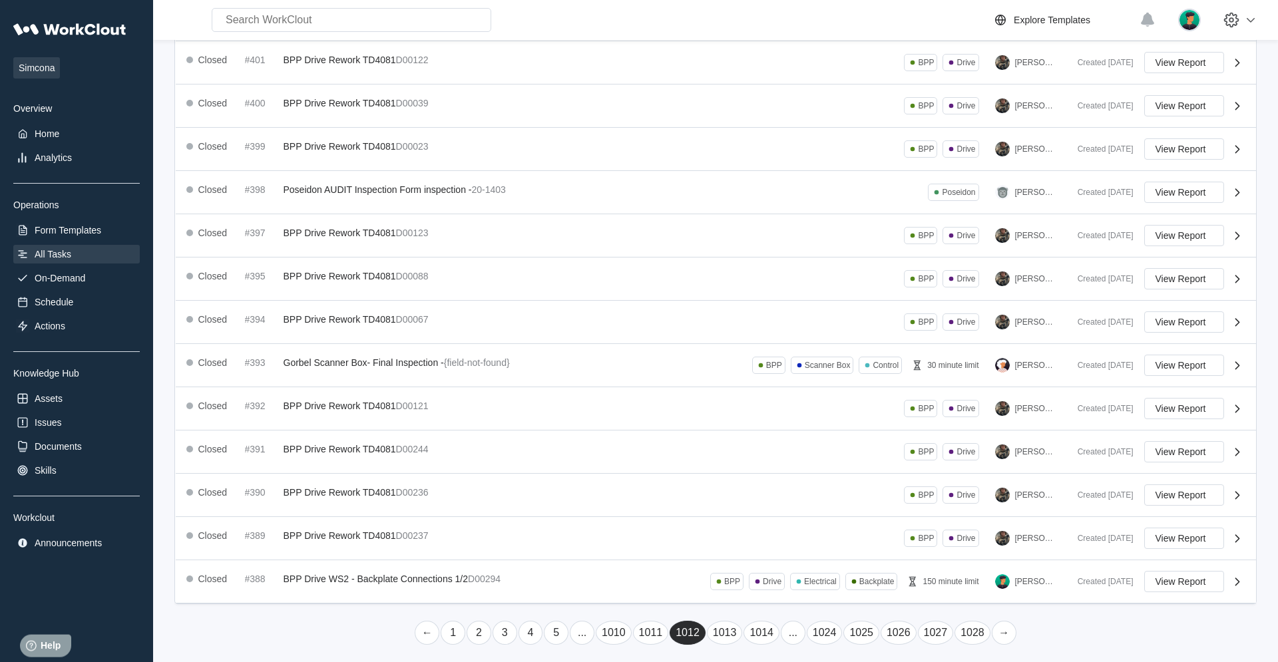
click at [766, 421] on link "→" at bounding box center [1004, 633] width 25 height 24
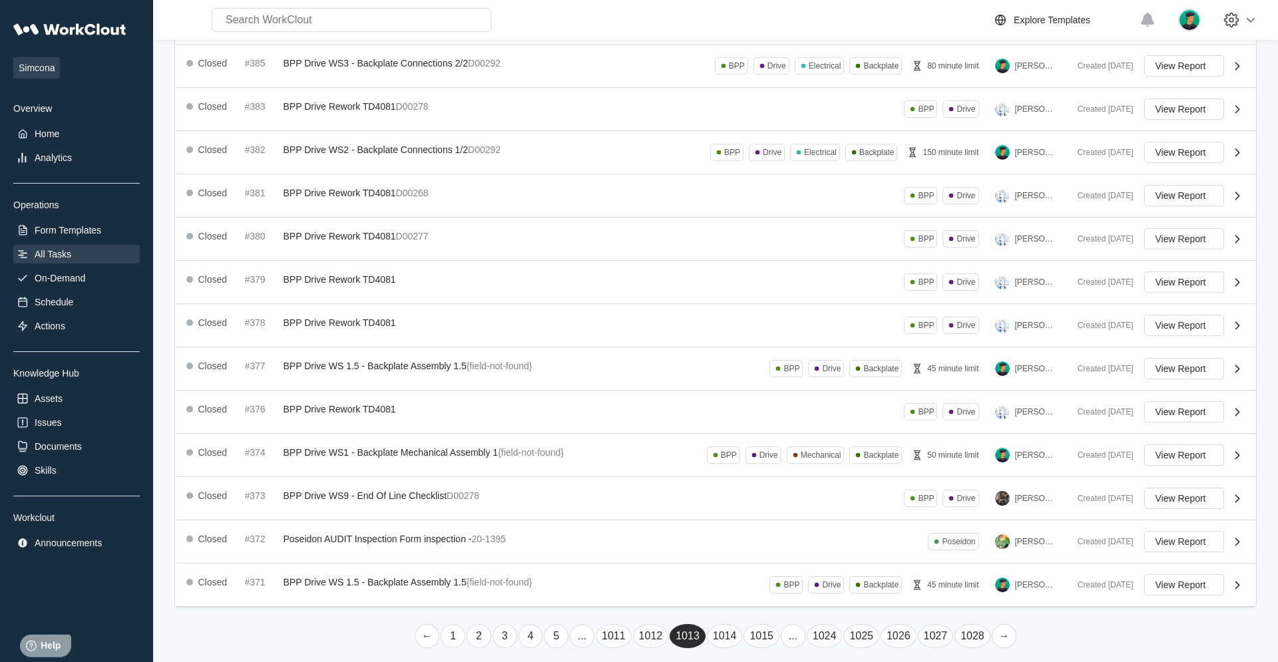
scroll to position [188, 0]
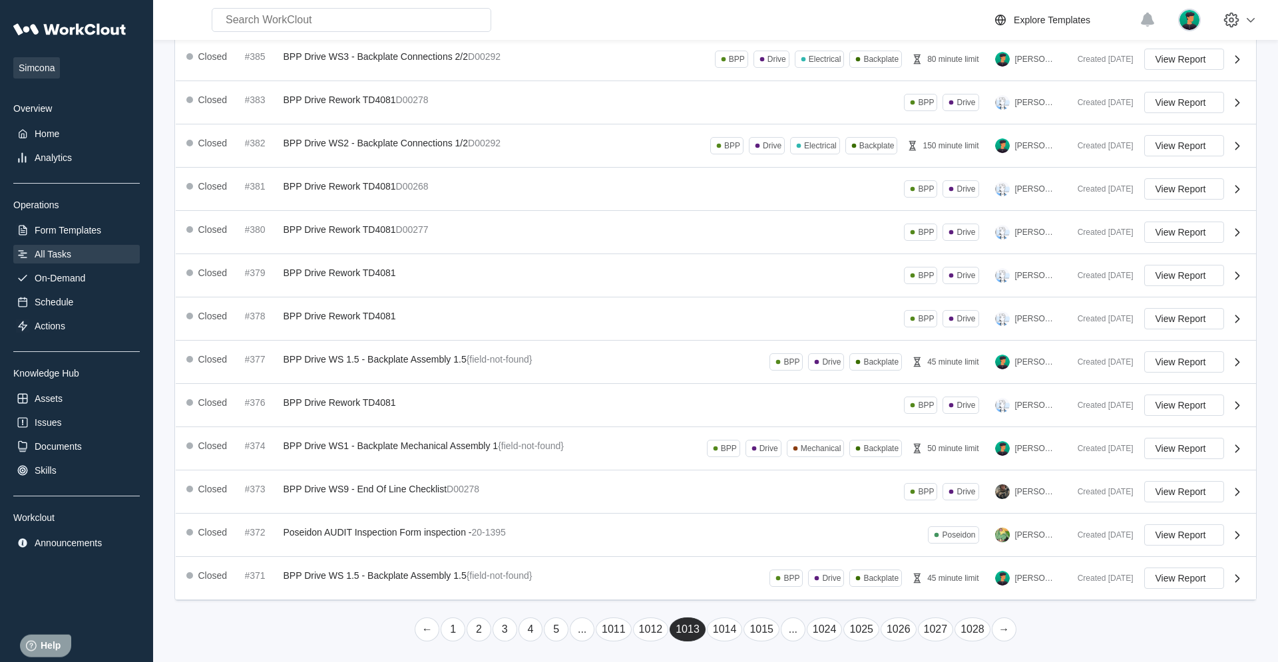
click at [766, 421] on link "→" at bounding box center [1004, 630] width 25 height 24
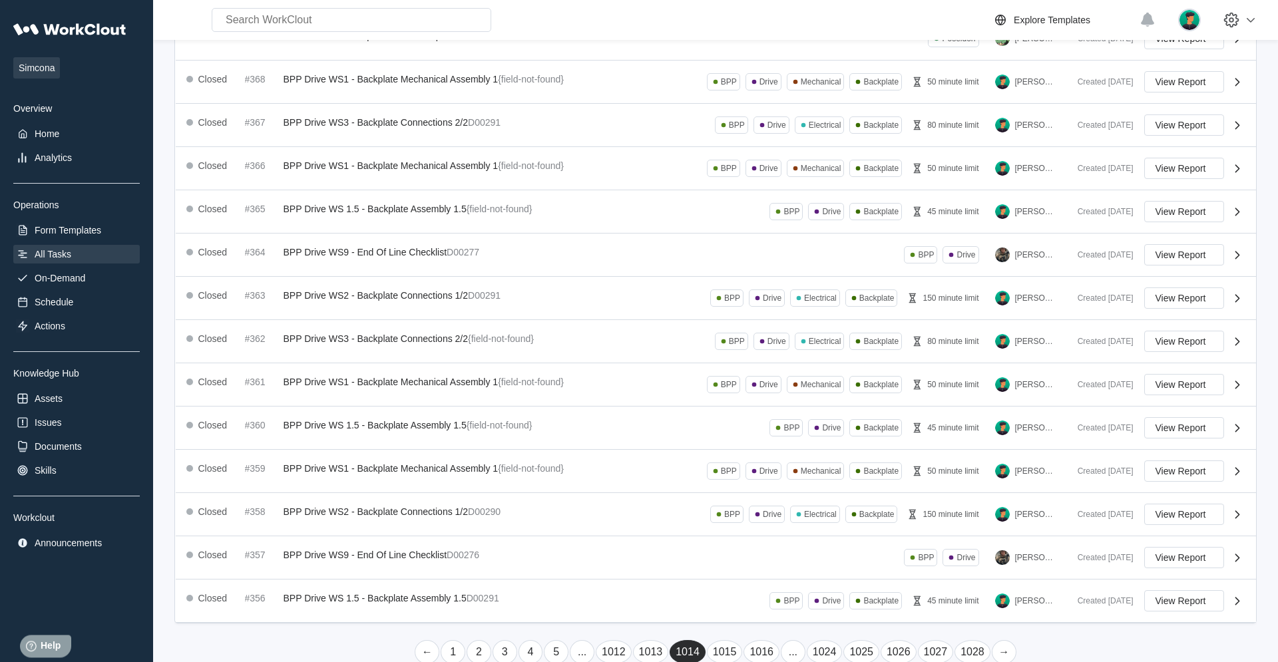
scroll to position [189, 0]
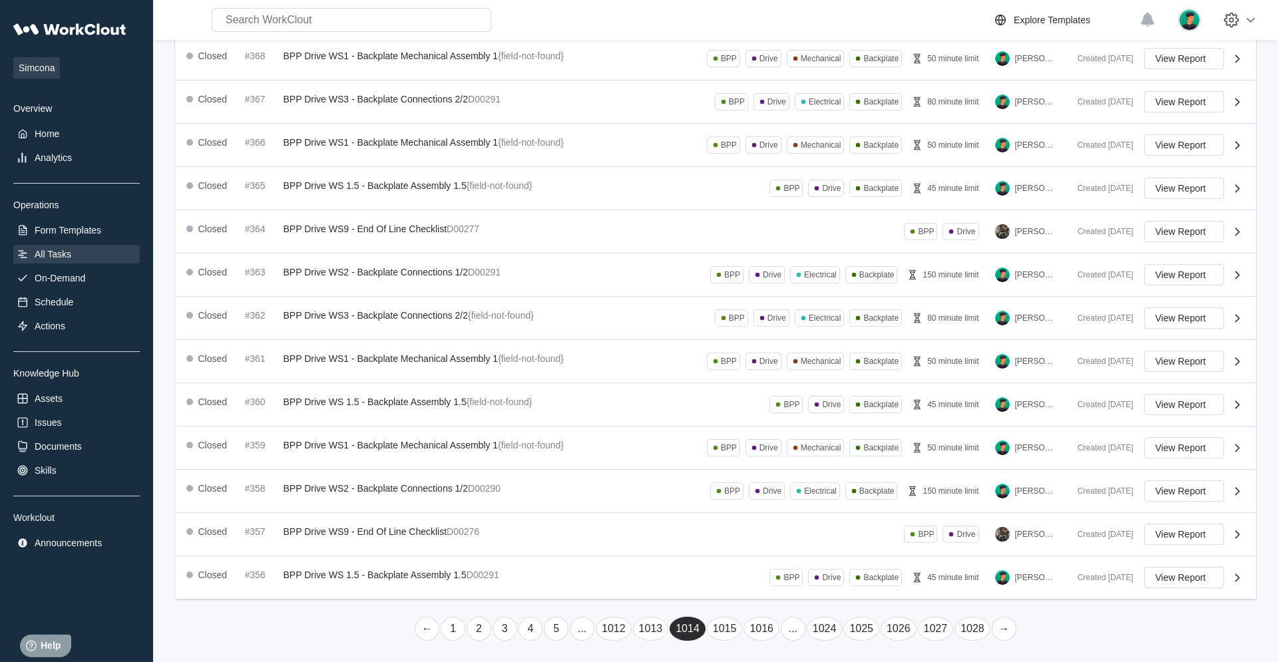
click at [766, 421] on link "→" at bounding box center [1004, 629] width 25 height 24
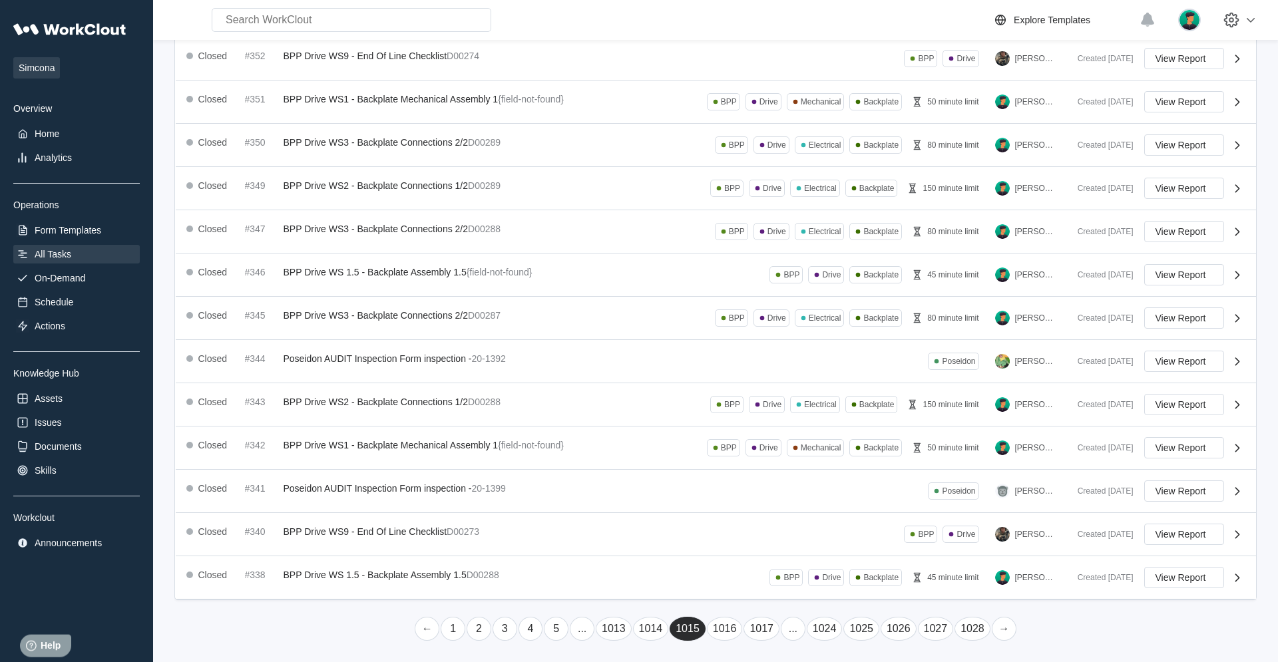
click at [766, 421] on link "→" at bounding box center [1004, 629] width 25 height 24
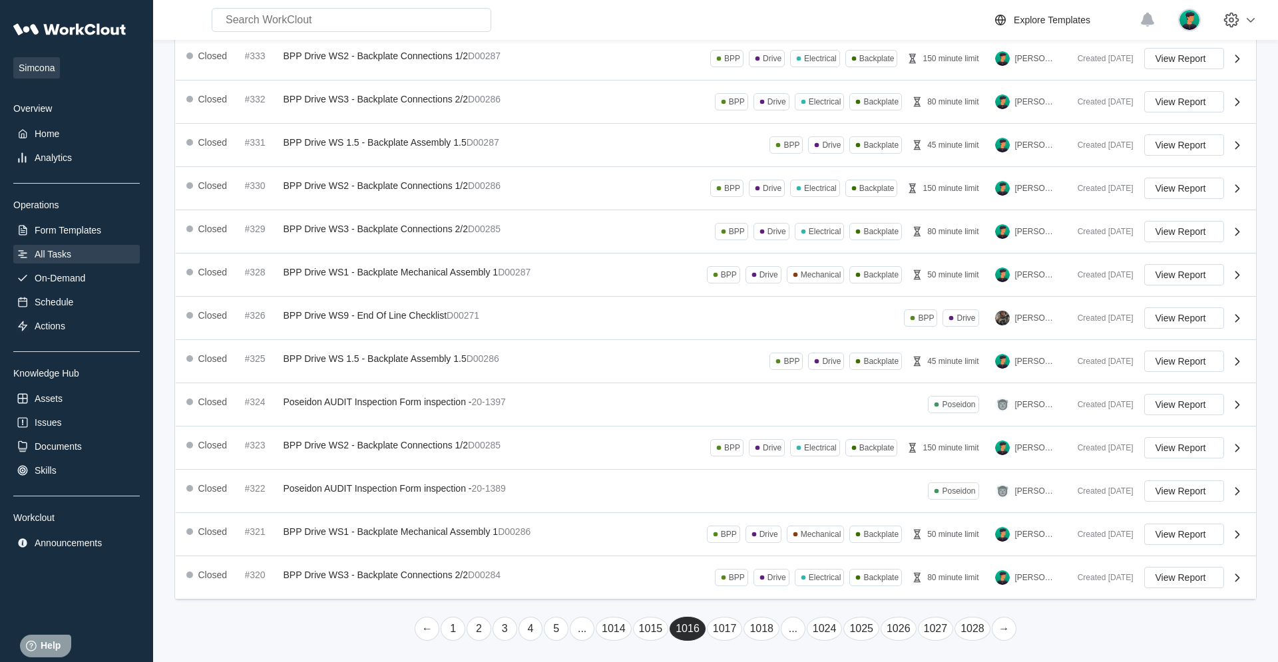
click at [766, 421] on link "→" at bounding box center [1004, 629] width 25 height 24
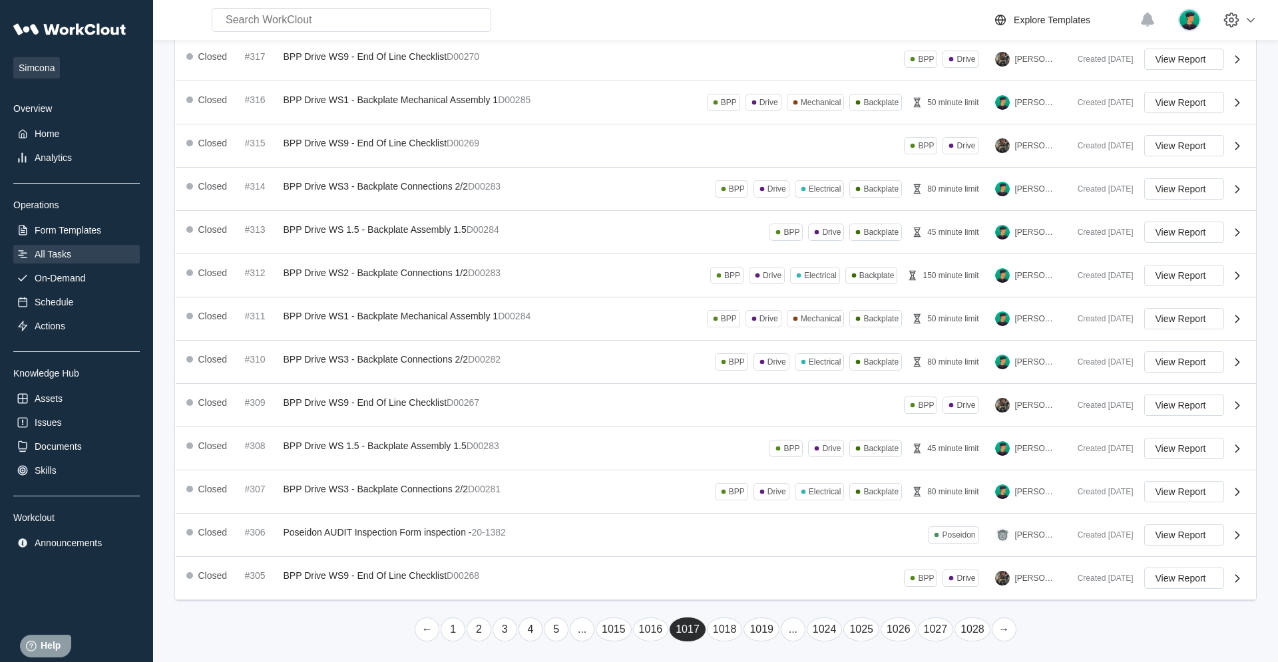
scroll to position [190, 0]
click at [766, 421] on link "→" at bounding box center [1004, 629] width 25 height 24
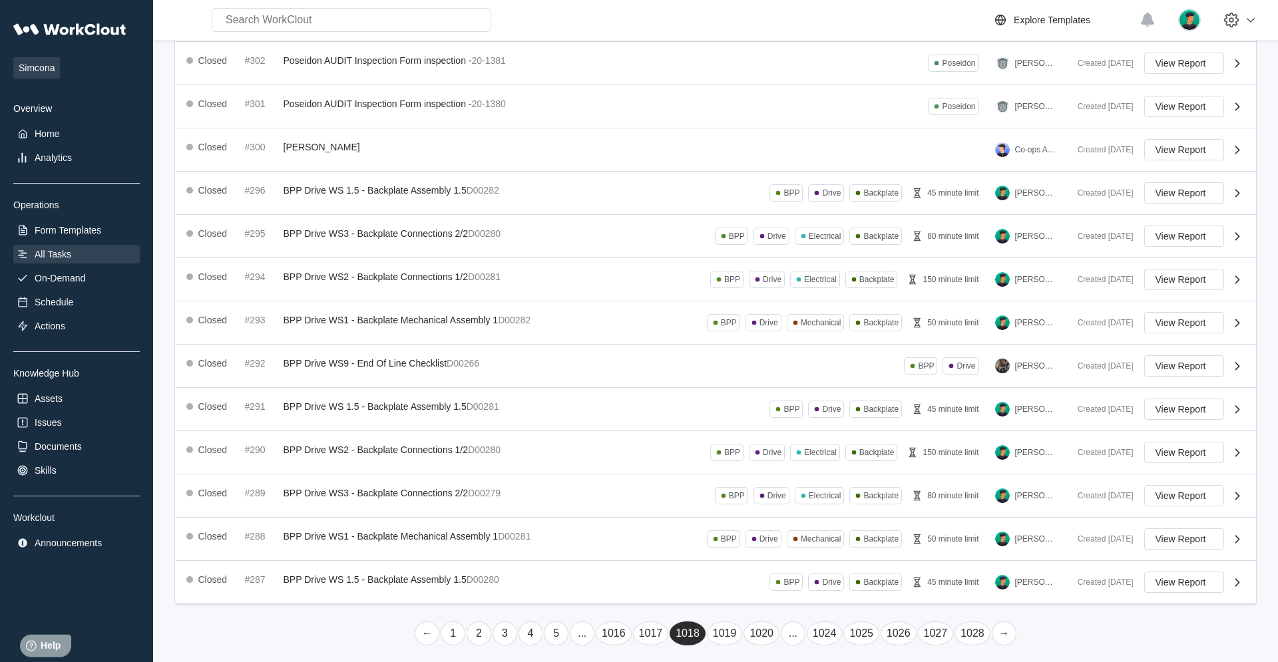
scroll to position [189, 0]
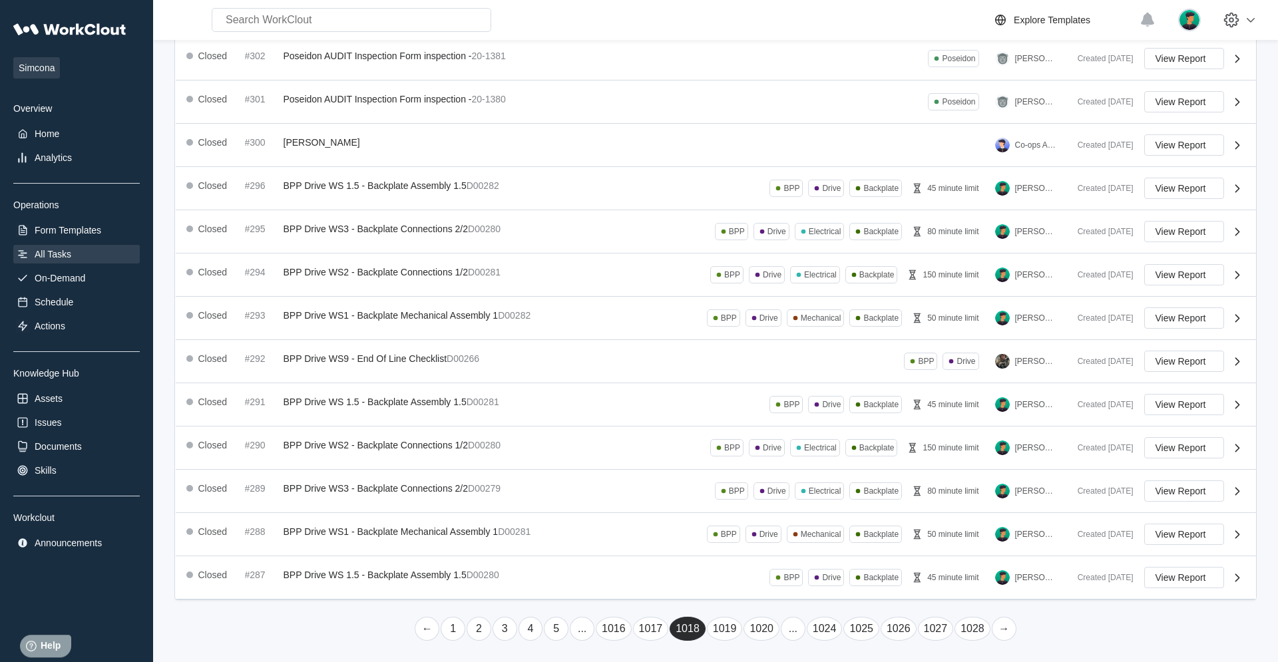
click at [766, 421] on link "→" at bounding box center [1004, 629] width 25 height 24
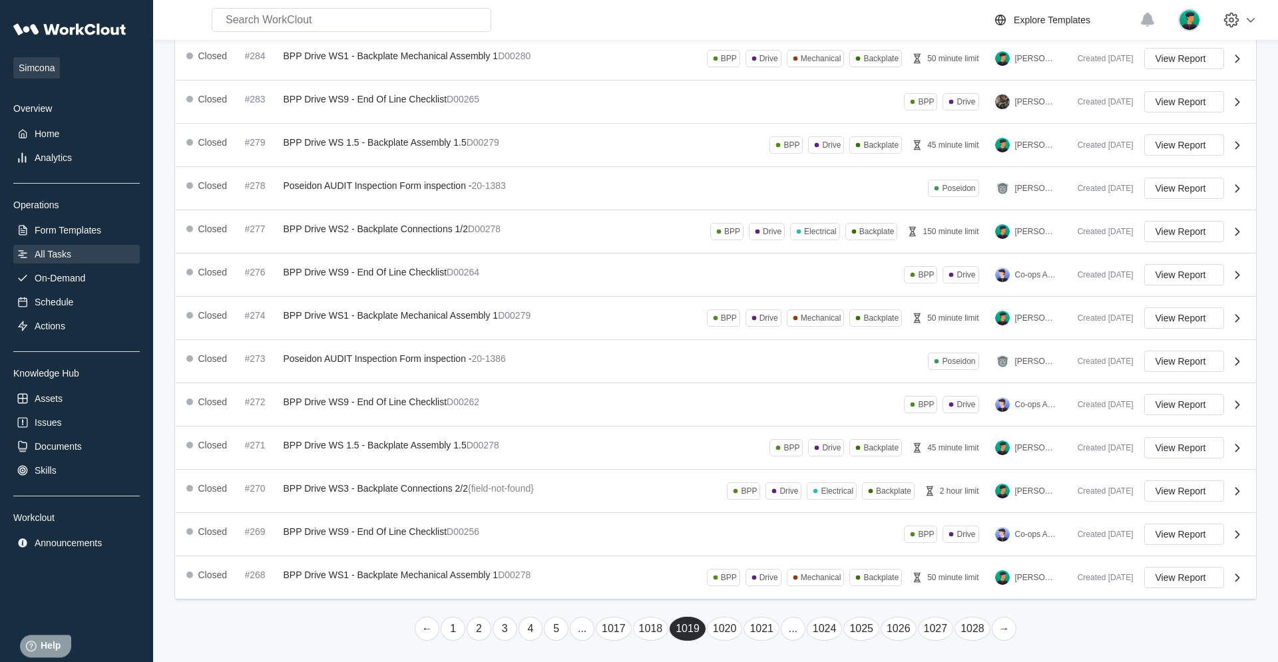
click at [766, 421] on link "→" at bounding box center [1004, 629] width 25 height 24
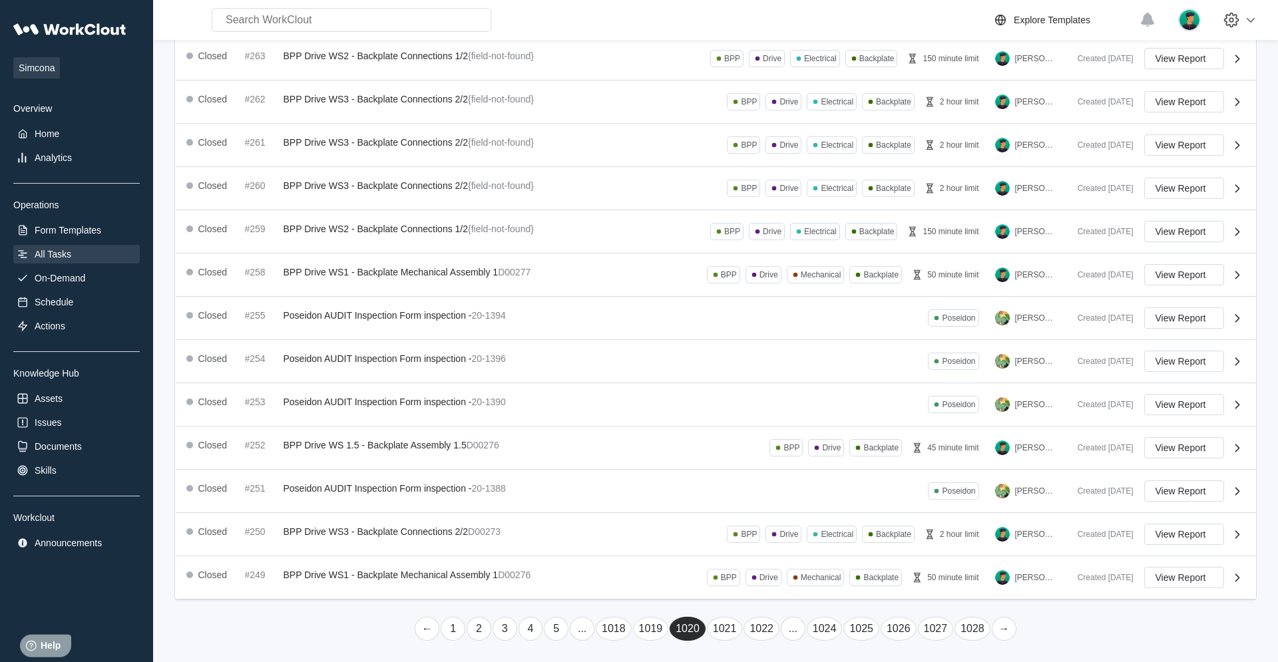
click at [766, 421] on link "→" at bounding box center [1004, 629] width 25 height 24
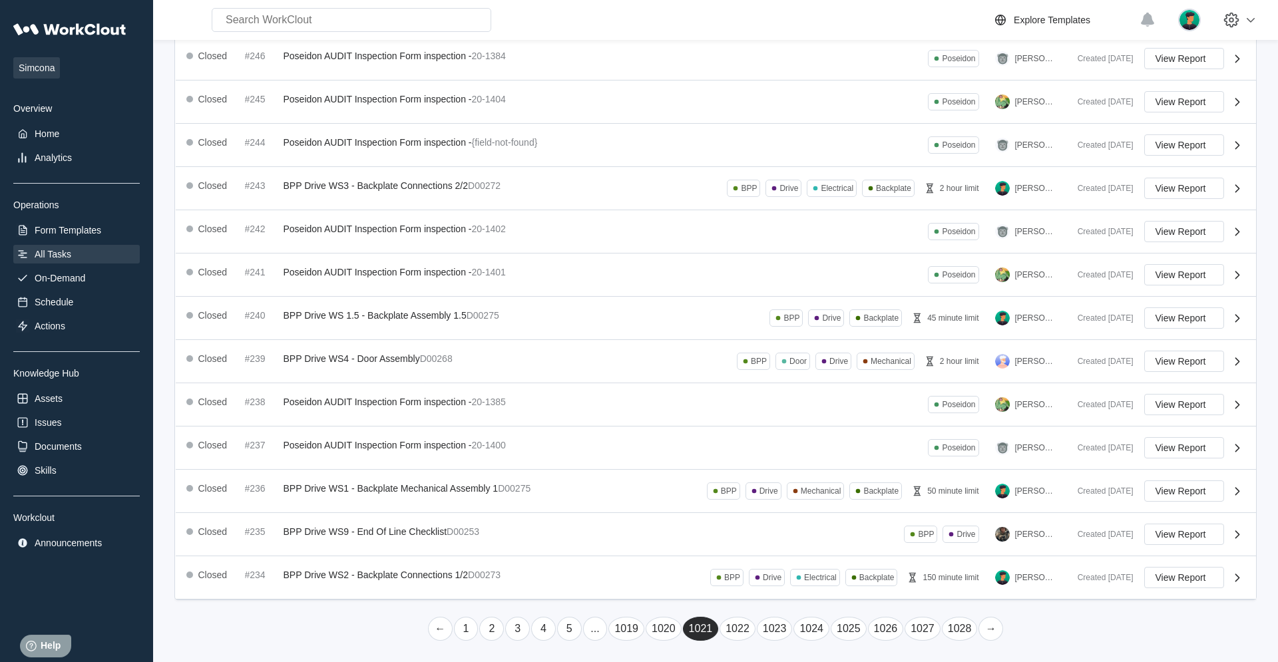
click at [766, 421] on link "→" at bounding box center [991, 629] width 25 height 24
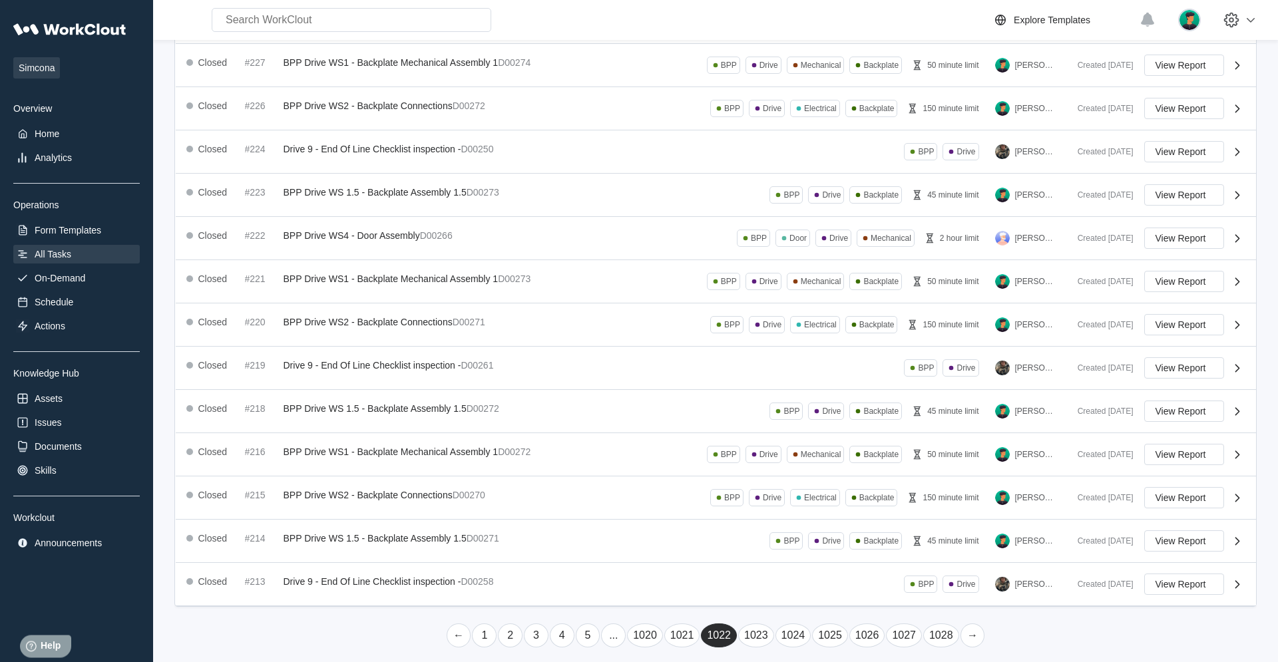
scroll to position [188, 0]
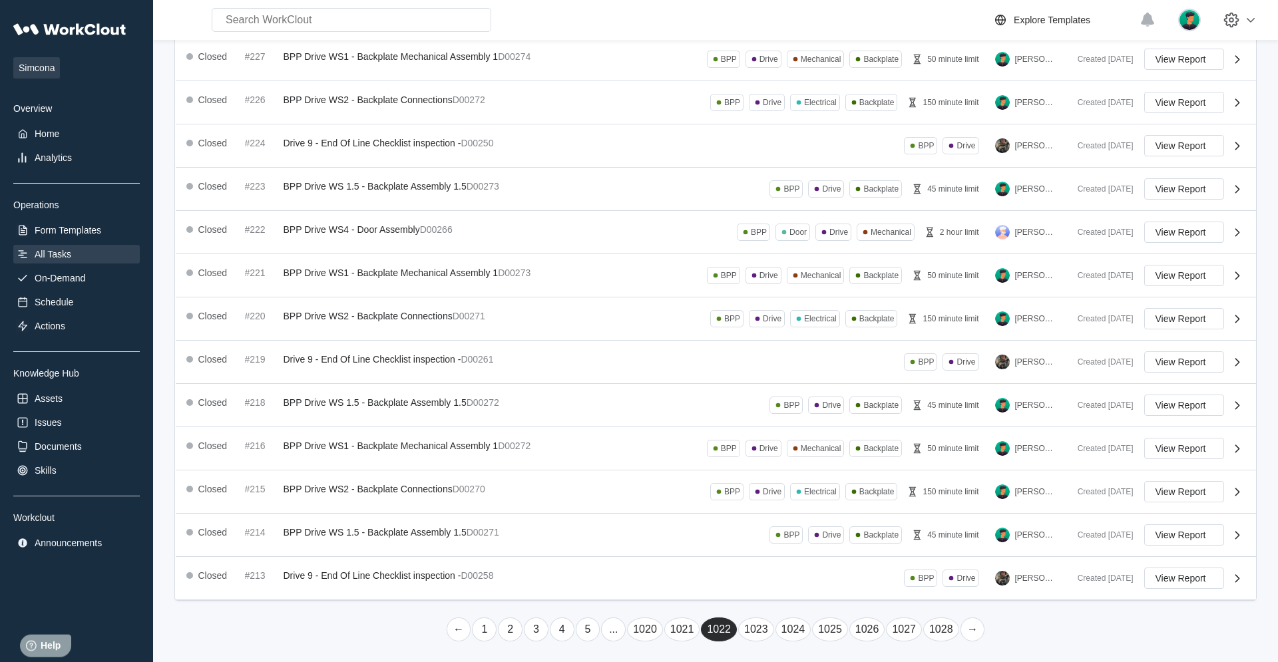
click at [766, 421] on link "→" at bounding box center [973, 630] width 25 height 24
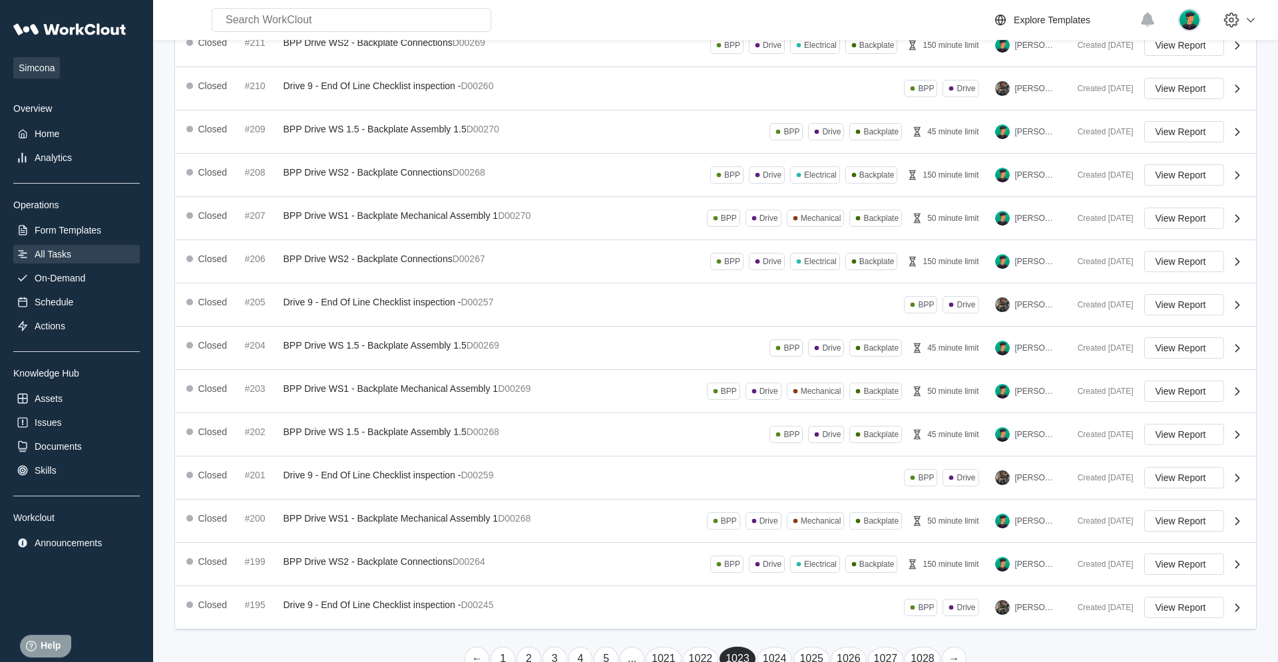
scroll to position [189, 0]
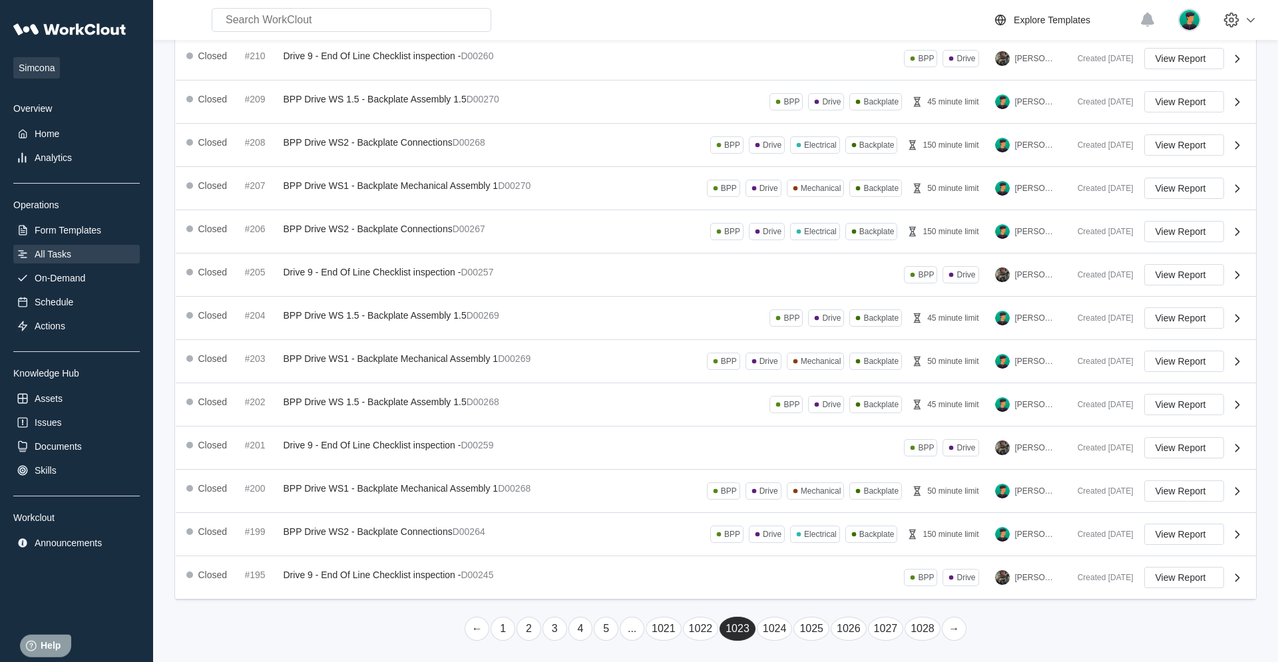
click at [766, 421] on link "→" at bounding box center [954, 629] width 25 height 24
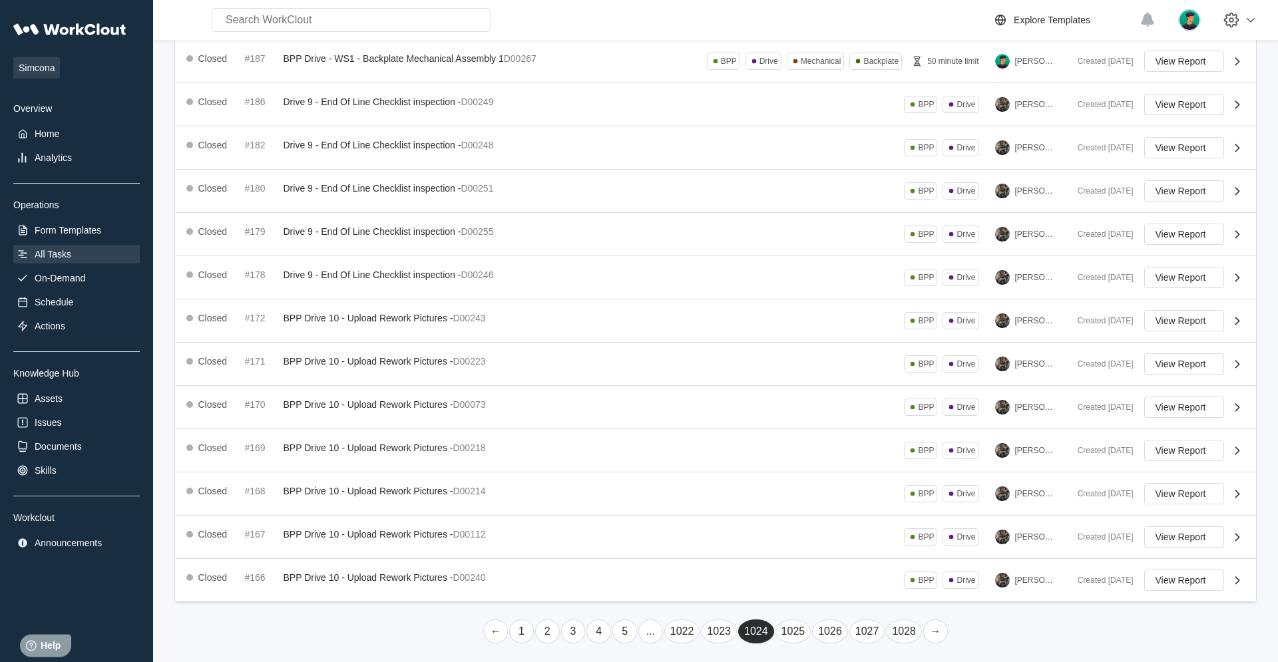
scroll to position [190, 0]
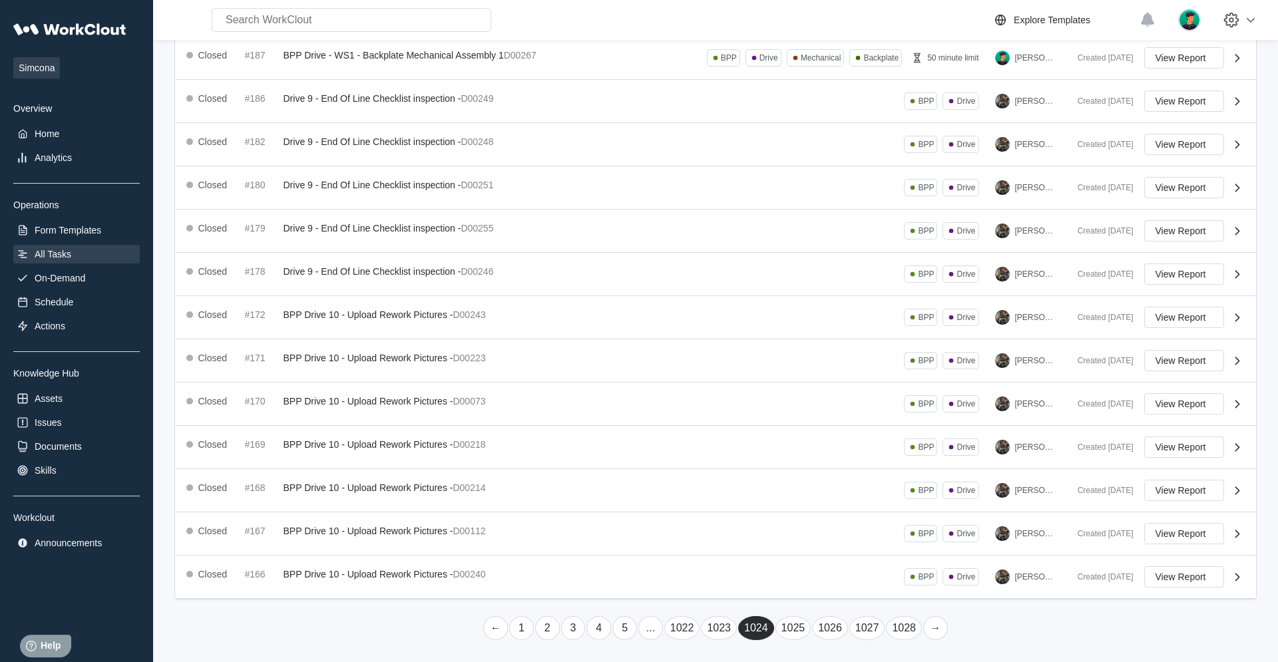
click at [766, 421] on link "→" at bounding box center [935, 629] width 25 height 24
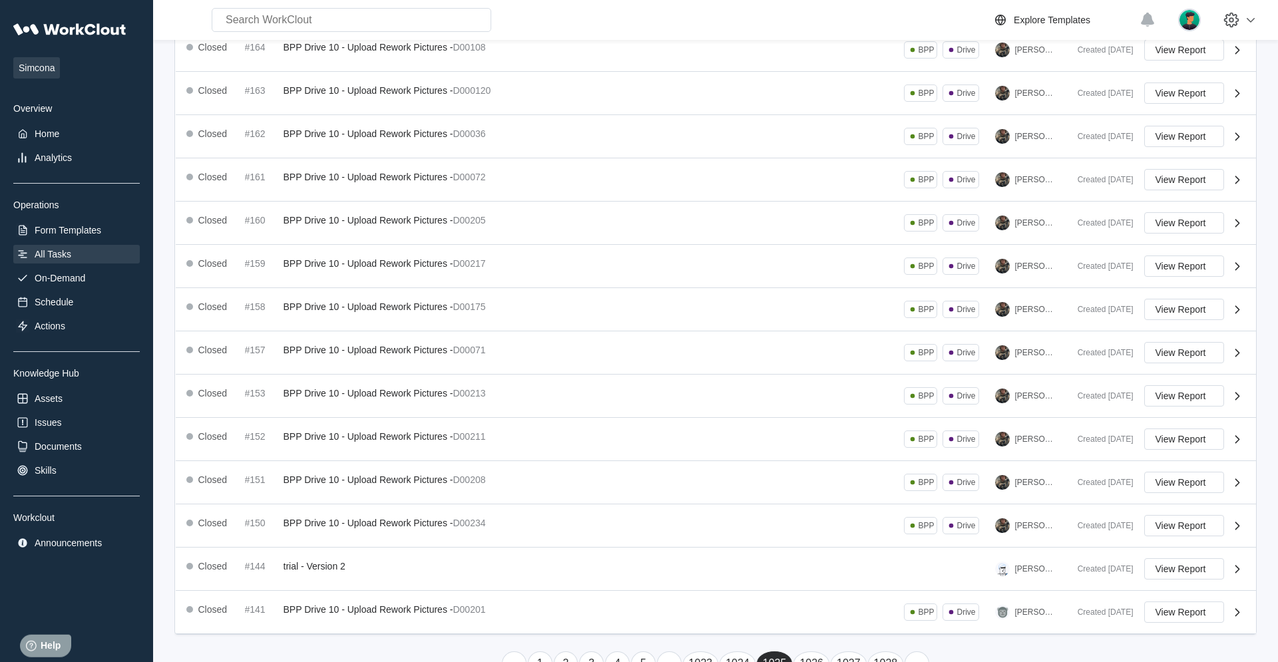
scroll to position [0, 0]
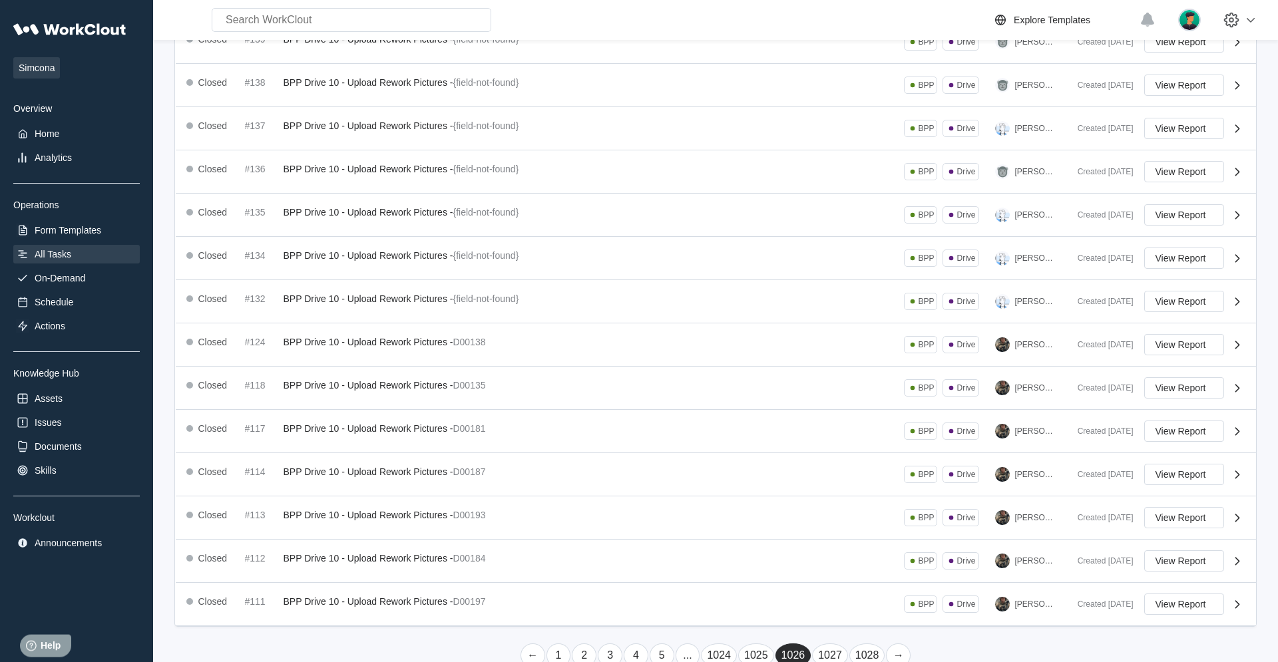
scroll to position [189, 0]
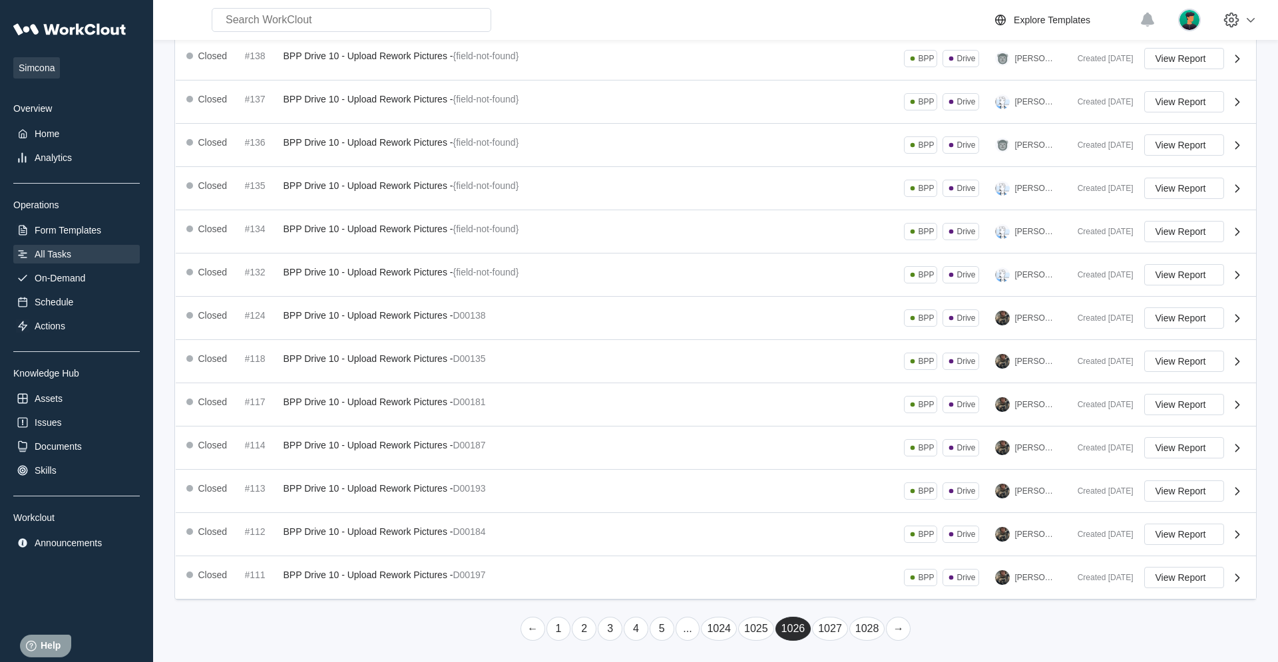
click at [766, 421] on link "→" at bounding box center [898, 629] width 25 height 24
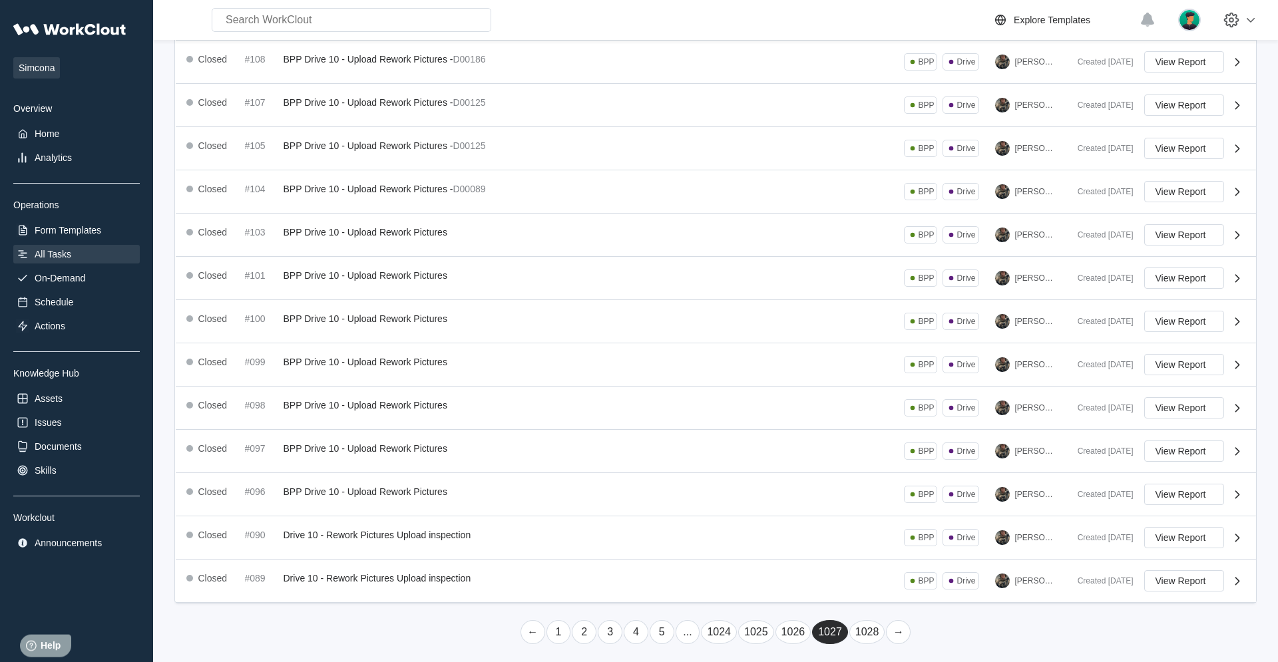
scroll to position [190, 0]
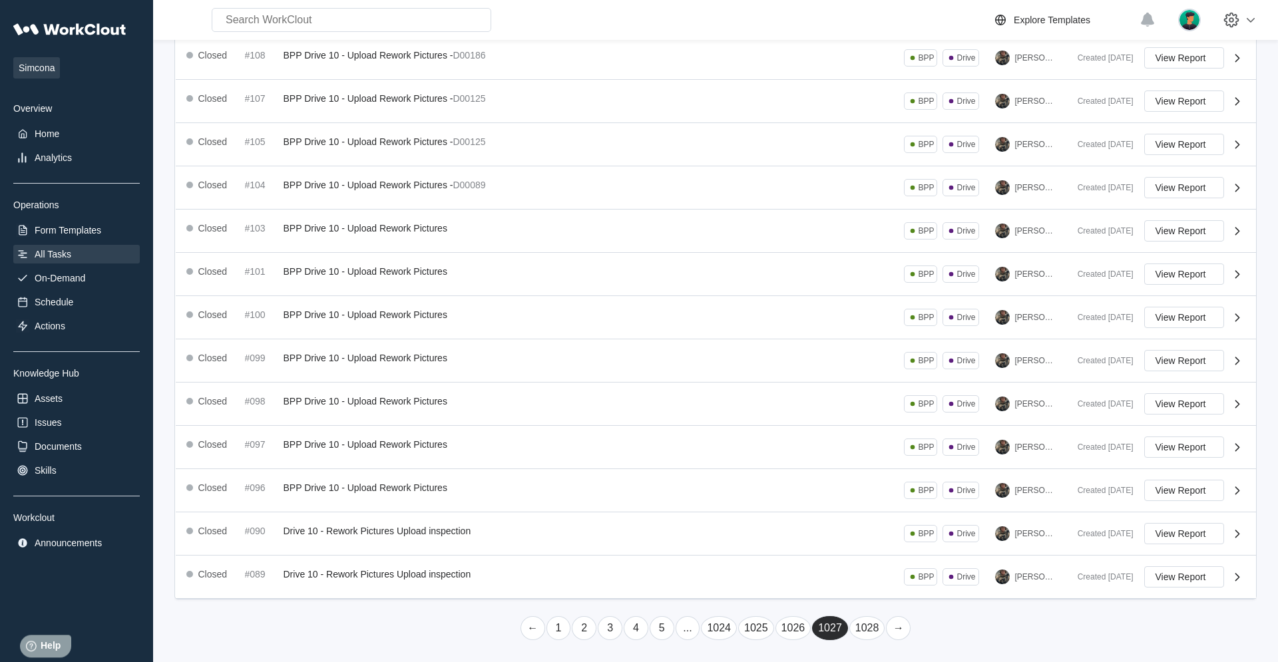
click at [766, 421] on link "→" at bounding box center [898, 629] width 25 height 24
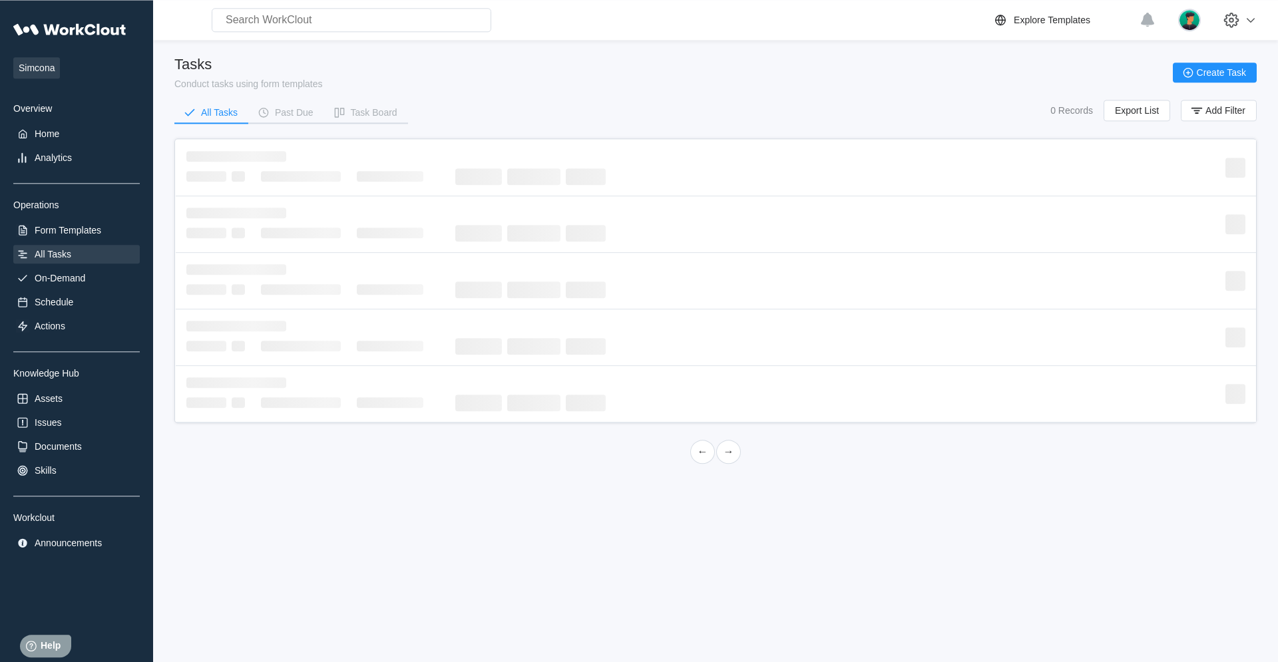
scroll to position [0, 0]
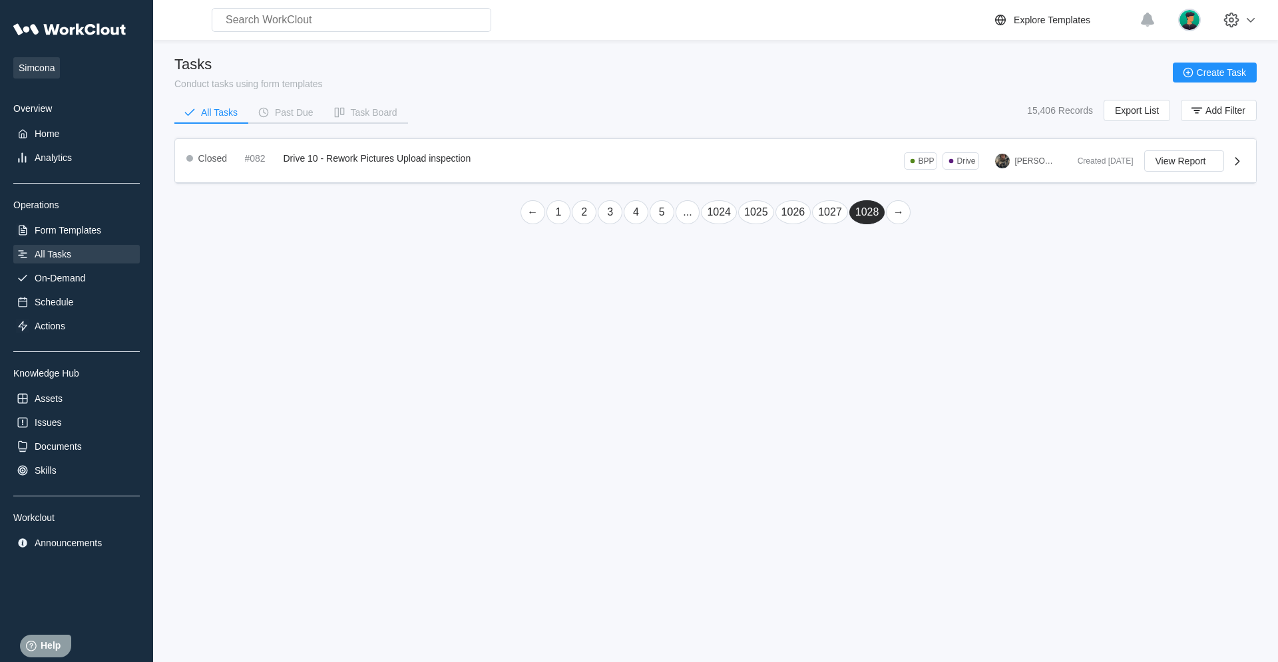
click at [766, 213] on link "→" at bounding box center [898, 212] width 25 height 24
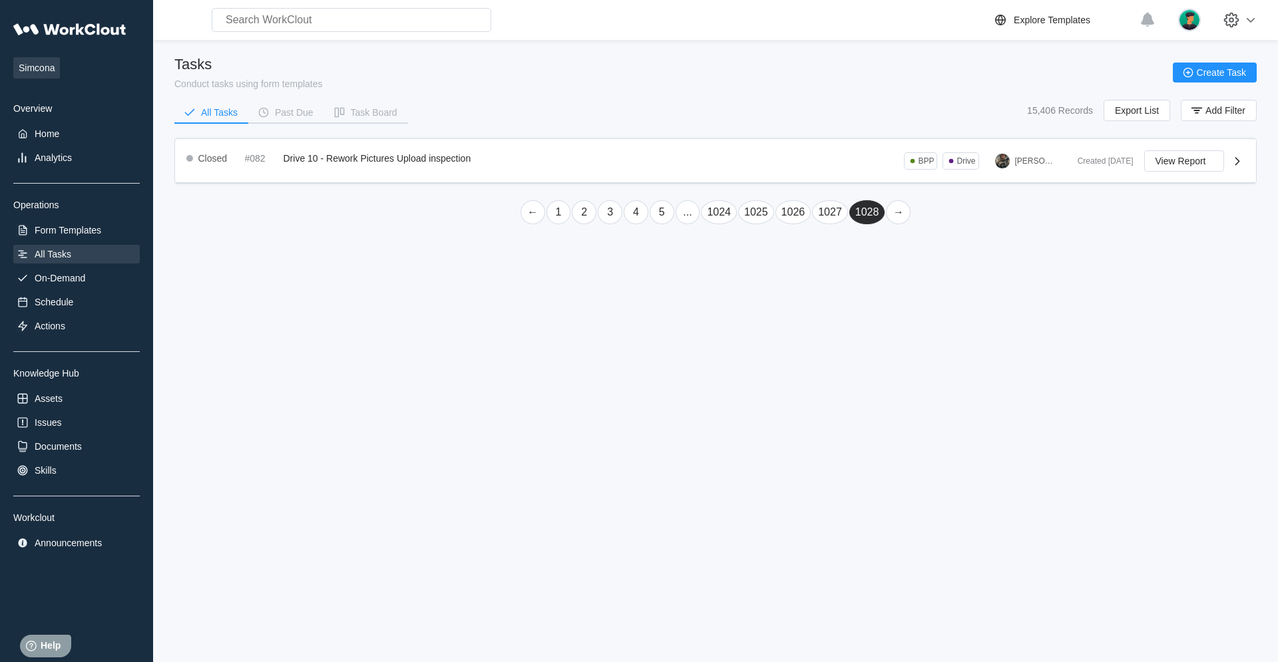
click at [766, 213] on link "→" at bounding box center [898, 212] width 25 height 24
